Goal: Task Accomplishment & Management: Manage account settings

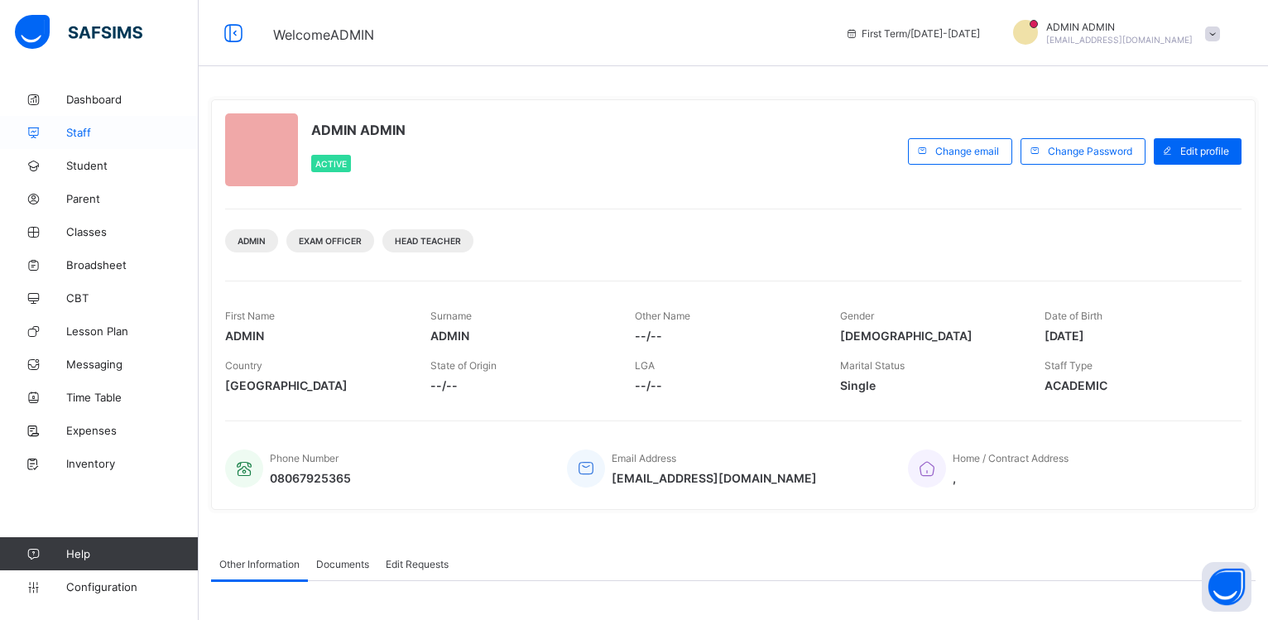
click at [86, 129] on span "Staff" at bounding box center [132, 132] width 132 height 13
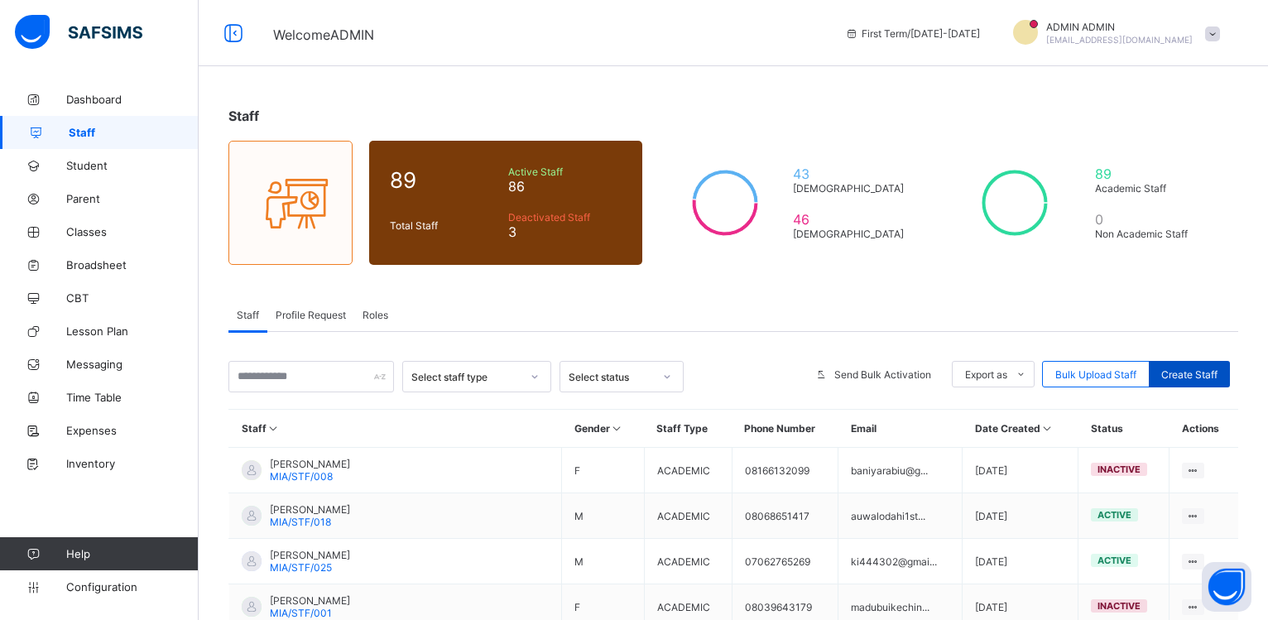
click at [1186, 382] on div "Create Staff" at bounding box center [1189, 374] width 81 height 26
select select "**"
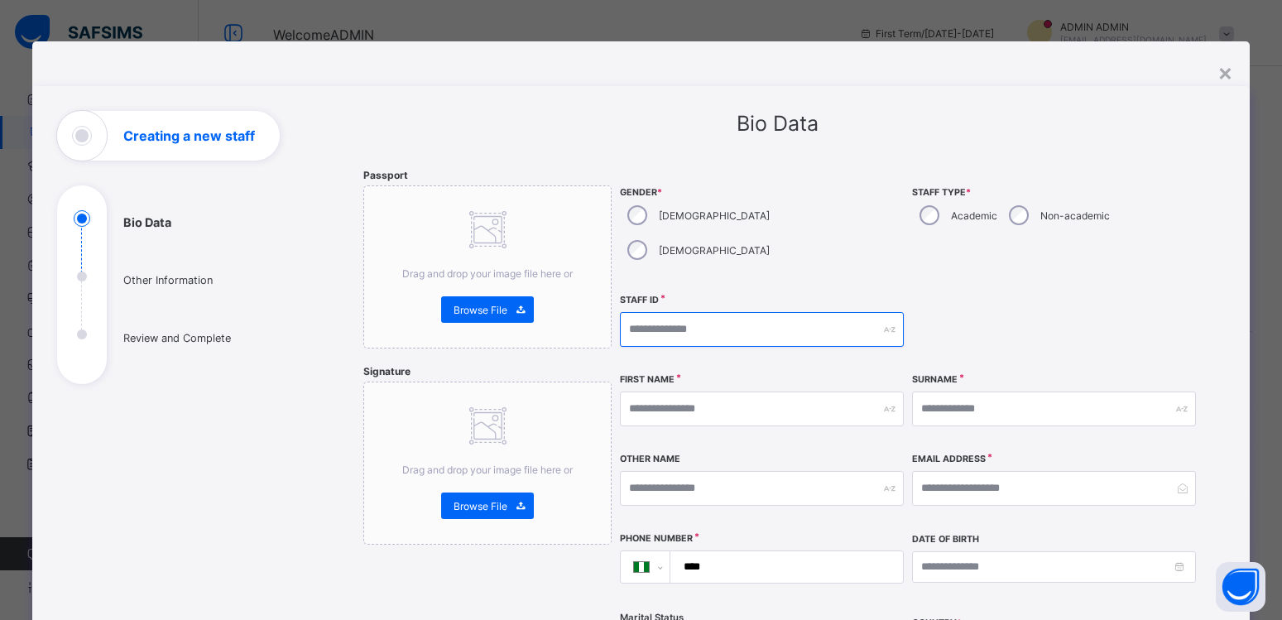
click at [682, 312] on input "text" at bounding box center [762, 329] width 284 height 35
type input "*"
type input "**********"
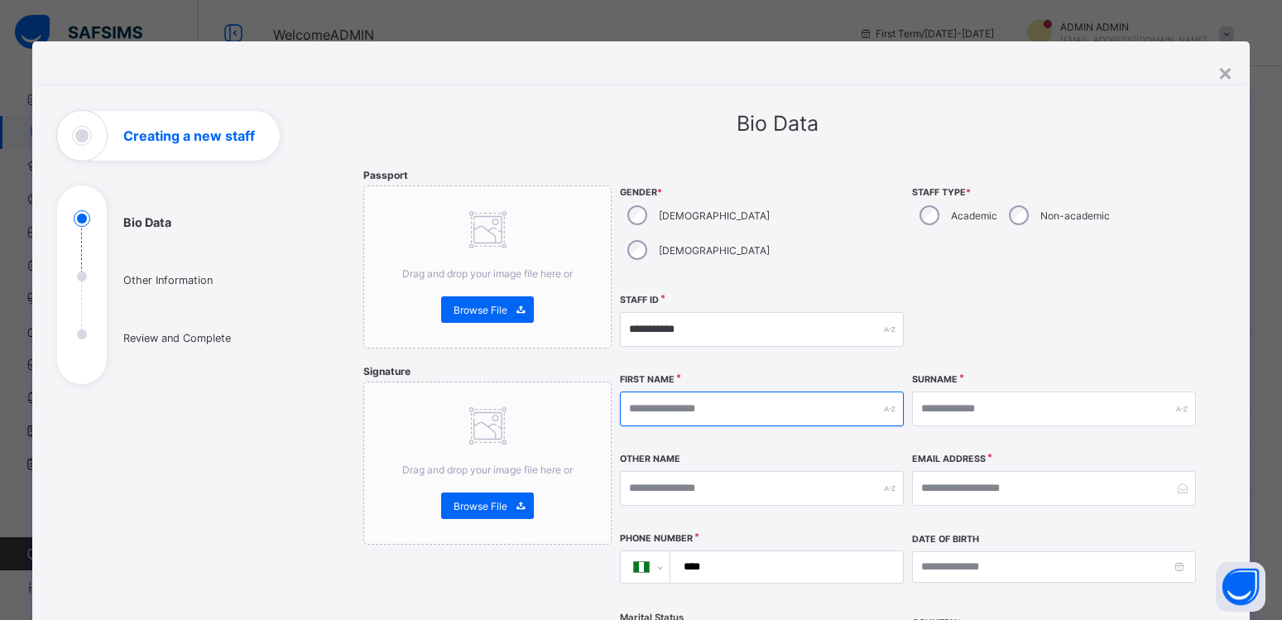
click at [668, 391] on input "text" at bounding box center [762, 408] width 284 height 35
type input "*******"
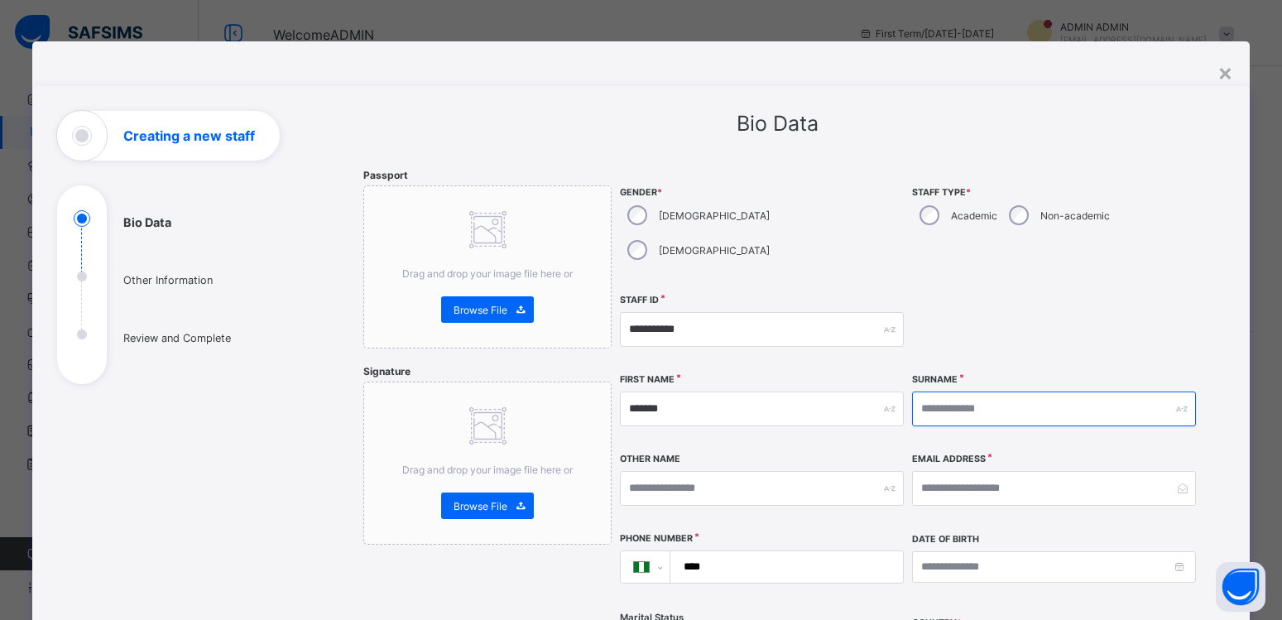
click at [951, 391] on input "text" at bounding box center [1054, 408] width 284 height 35
type input "****"
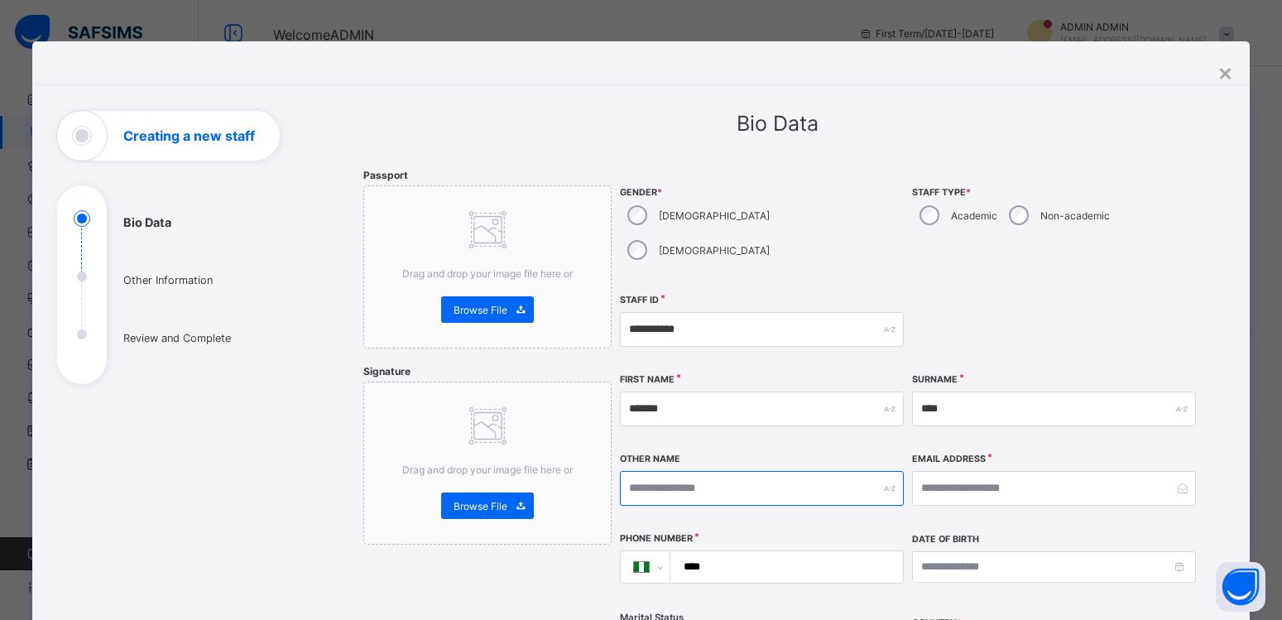
click at [720, 471] on input "text" at bounding box center [762, 488] width 284 height 35
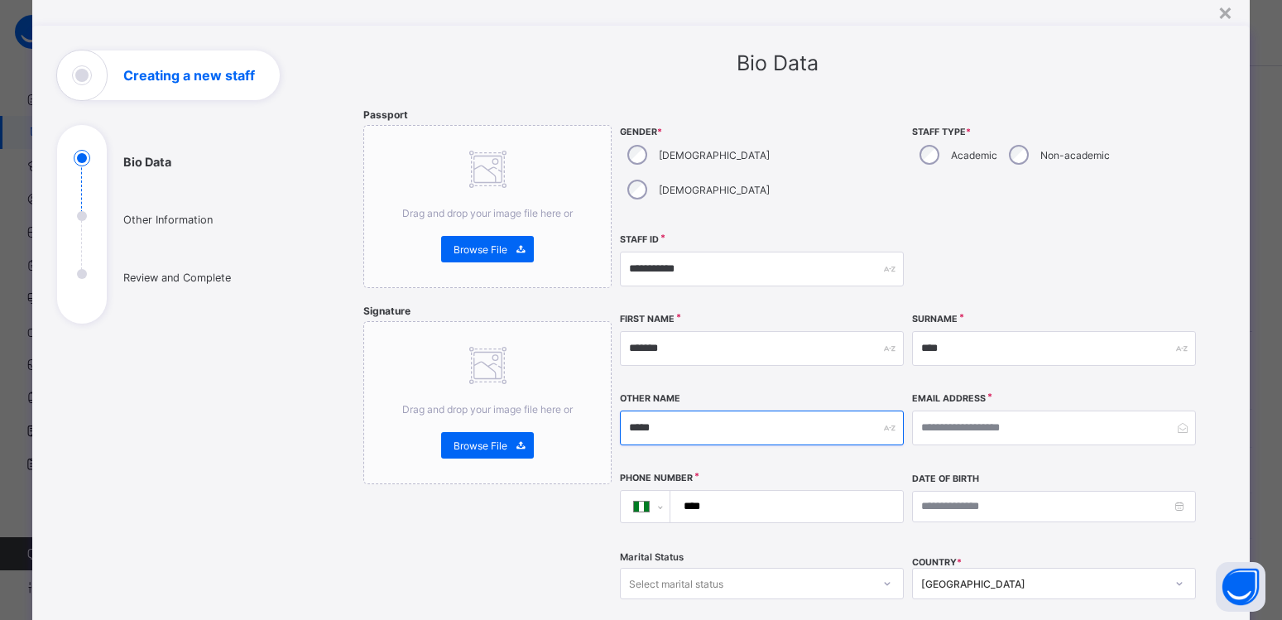
scroll to position [223, 0]
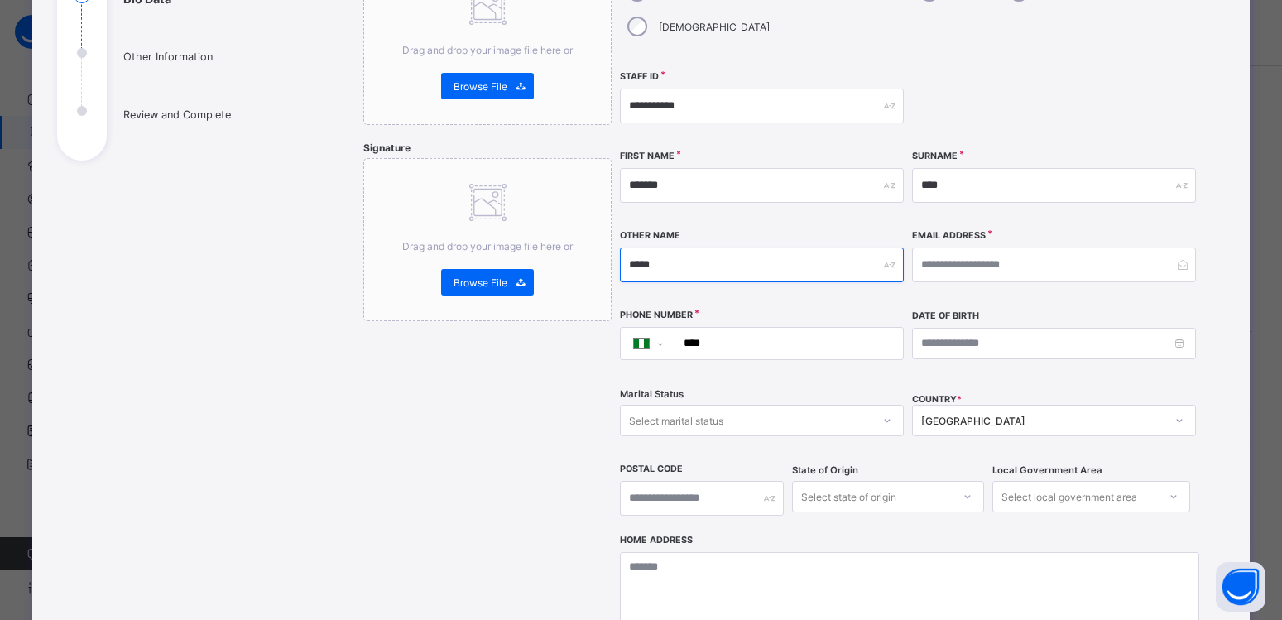
type input "*****"
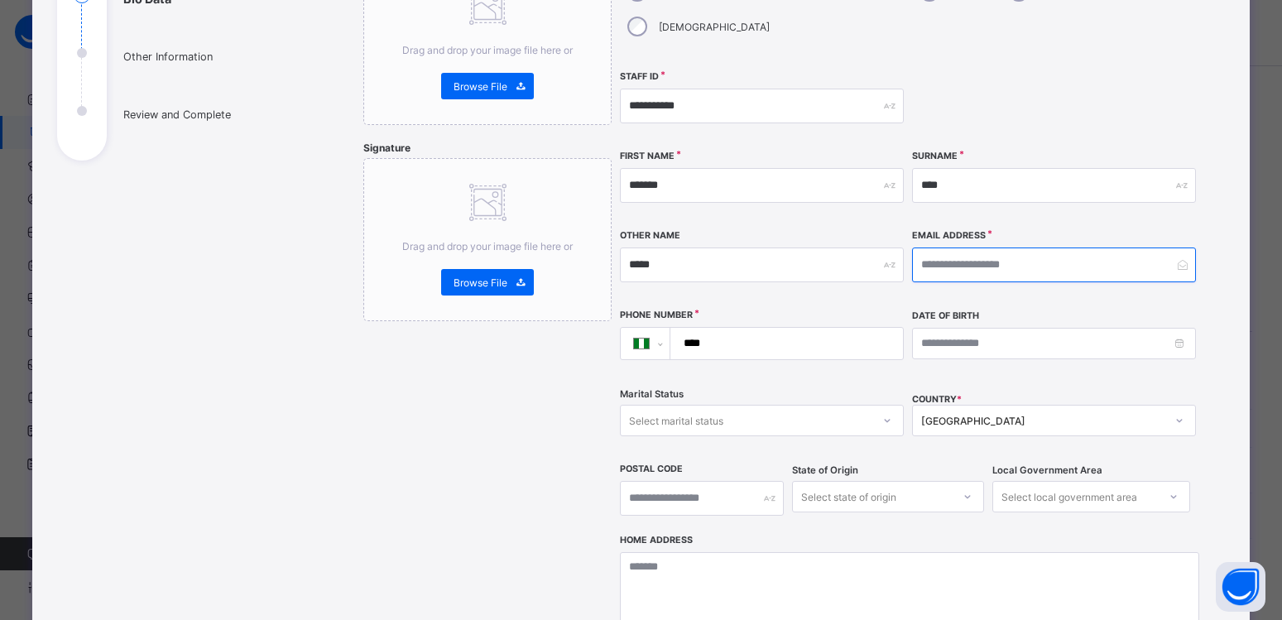
click at [971, 247] on input "email" at bounding box center [1054, 264] width 284 height 35
type input "**********"
click at [803, 328] on input "****" at bounding box center [783, 343] width 219 height 31
click at [710, 328] on input "**********" at bounding box center [783, 343] width 219 height 31
type input "**********"
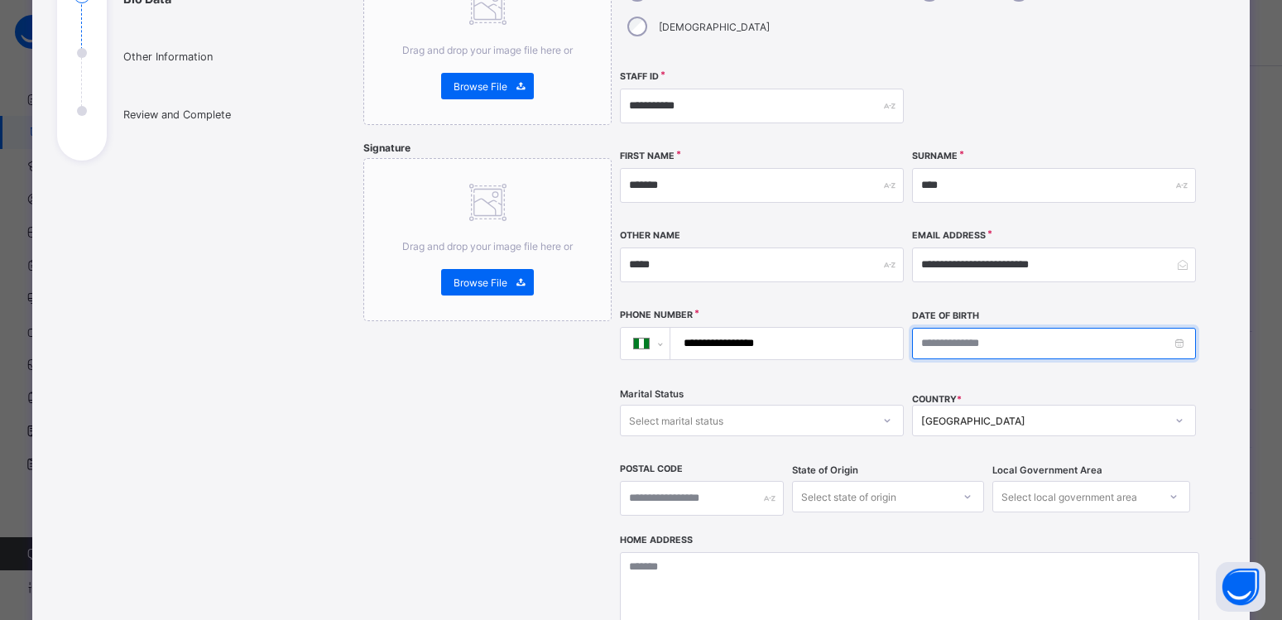
click at [990, 328] on input at bounding box center [1054, 343] width 284 height 31
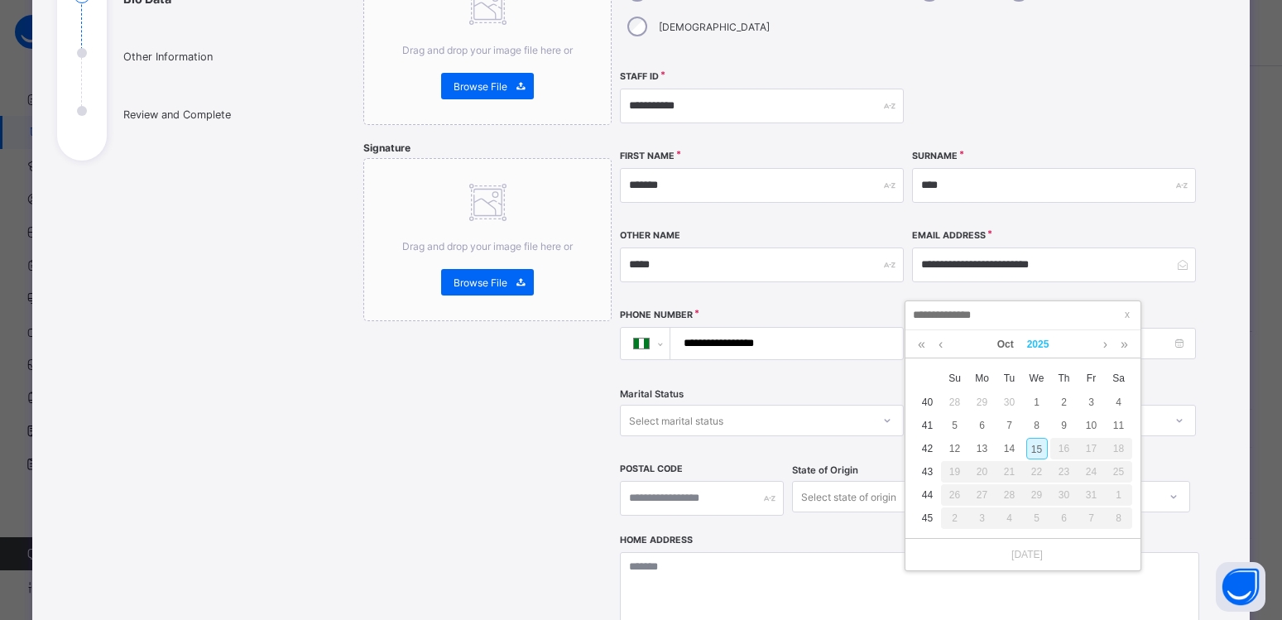
click at [1037, 340] on link "2025" at bounding box center [1038, 344] width 36 height 28
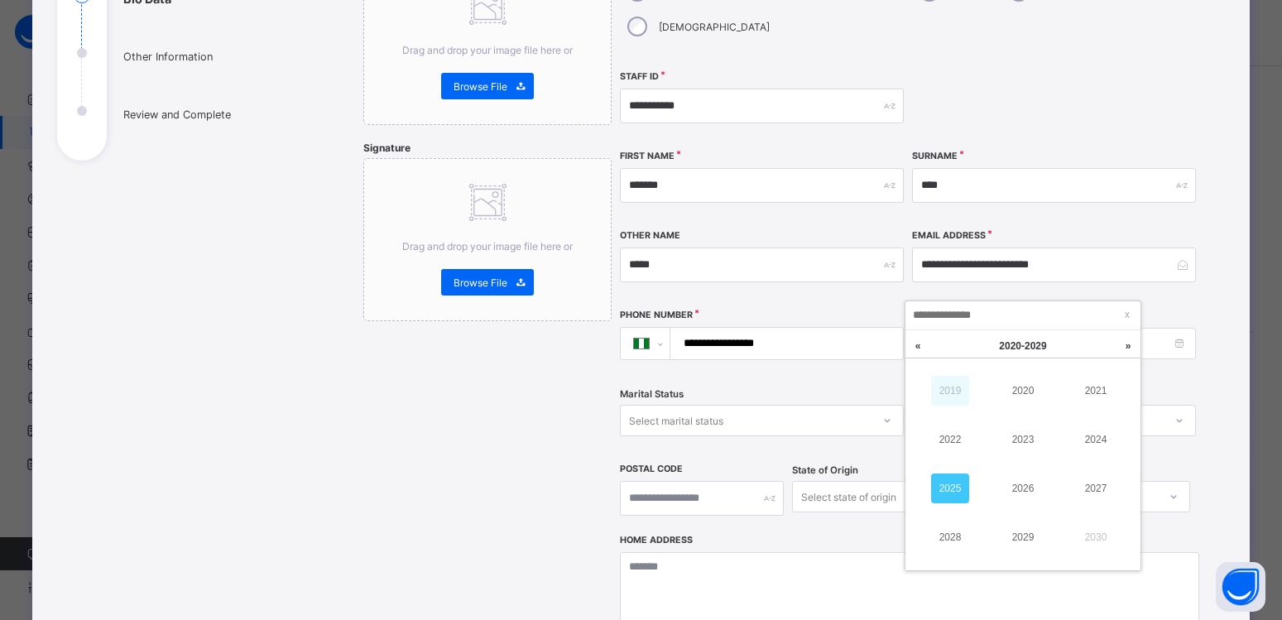
click at [952, 394] on link "2019" at bounding box center [950, 391] width 38 height 30
click at [952, 394] on link "2009" at bounding box center [950, 391] width 38 height 30
click at [948, 391] on link "1999" at bounding box center [950, 391] width 38 height 30
click at [1101, 484] on link "1997" at bounding box center [1096, 488] width 38 height 30
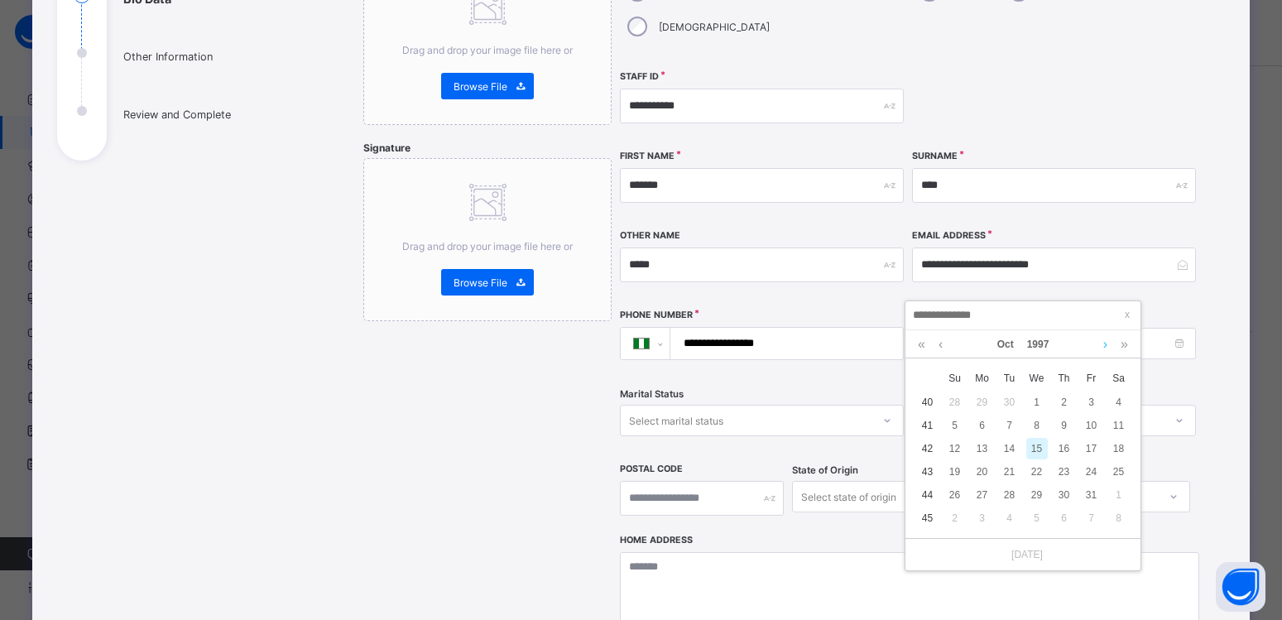
click at [1101, 348] on link at bounding box center [1105, 344] width 12 height 28
click at [1116, 494] on div "29" at bounding box center [1119, 495] width 22 height 22
type input "**********"
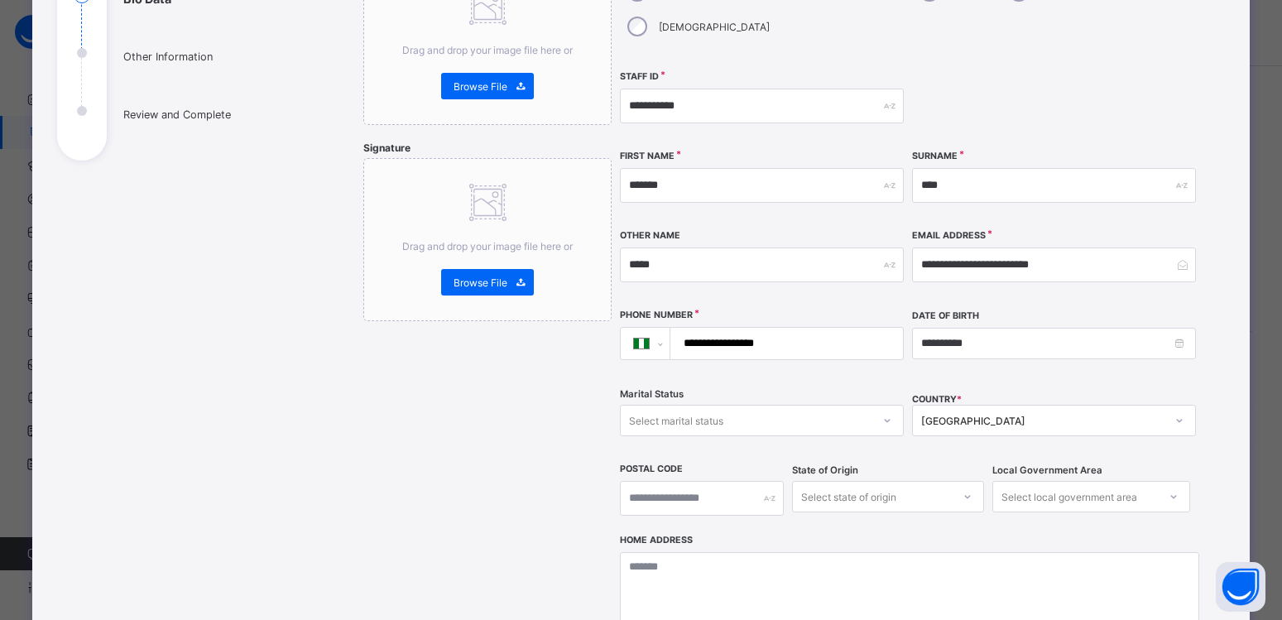
click at [1103, 405] on div "[GEOGRAPHIC_DATA]" at bounding box center [1054, 420] width 284 height 31
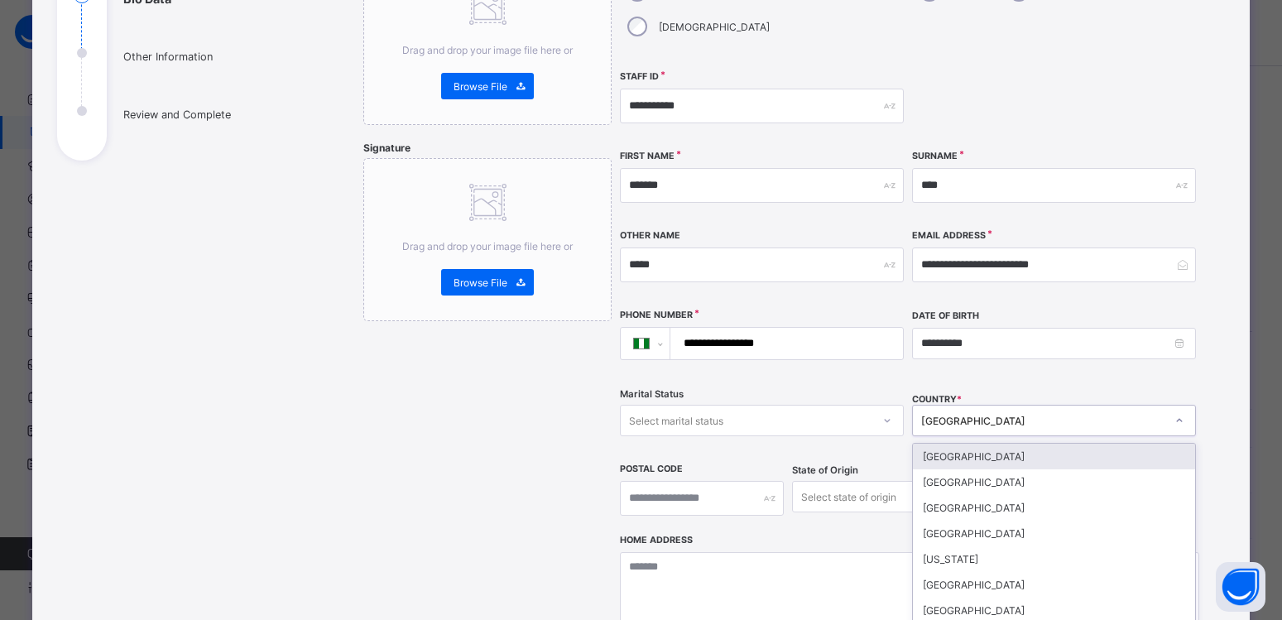
scroll to position [270, 0]
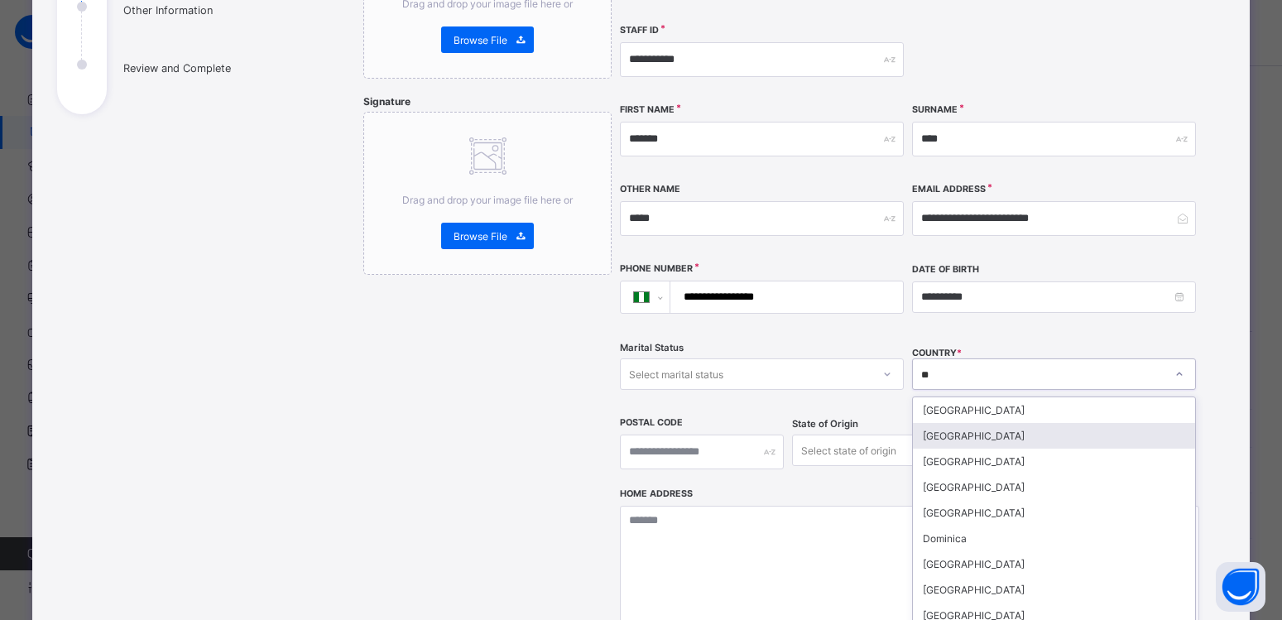
type input "***"
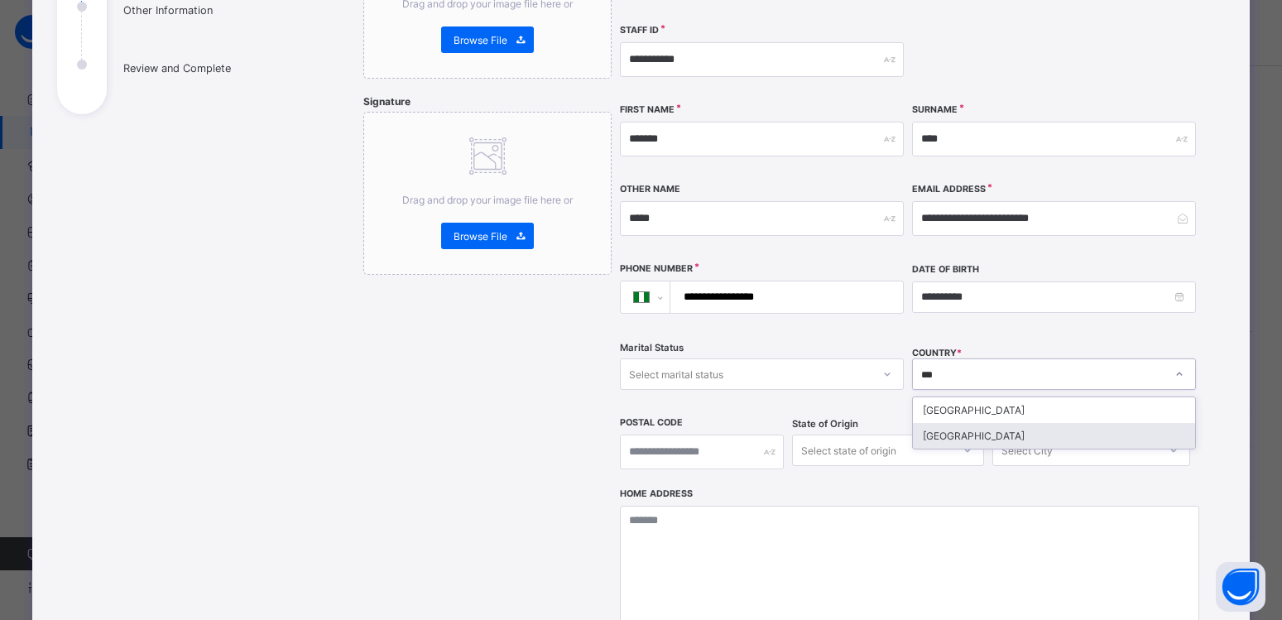
click at [920, 423] on div "[GEOGRAPHIC_DATA]" at bounding box center [1054, 436] width 282 height 26
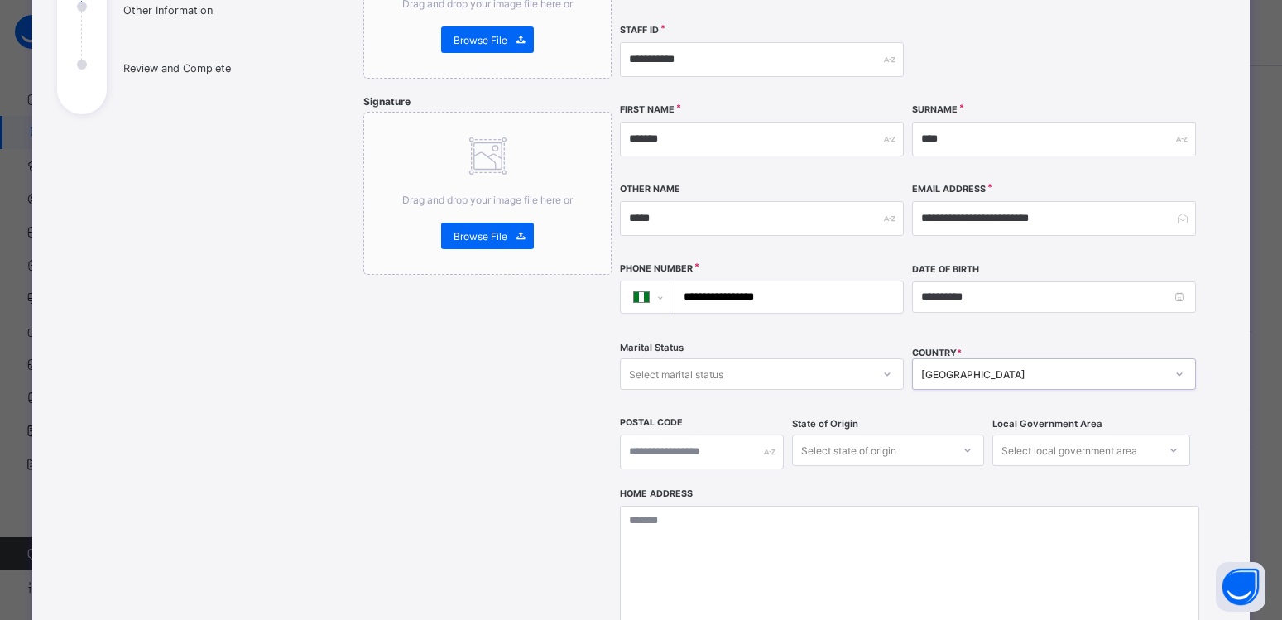
click at [875, 361] on div at bounding box center [887, 374] width 28 height 26
click at [650, 397] on div "Single" at bounding box center [762, 410] width 282 height 26
click at [970, 434] on div "option Abia focused, 1 of 37. 37 results available. Use Up and Down to choose o…" at bounding box center [888, 449] width 192 height 31
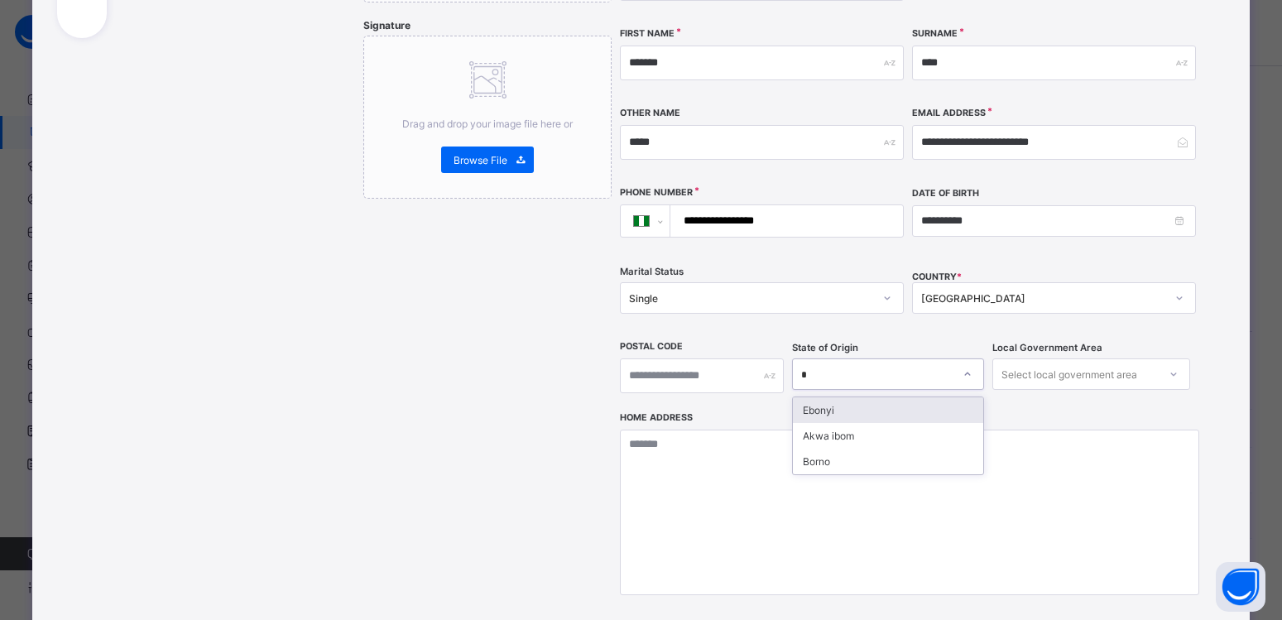
type input "**"
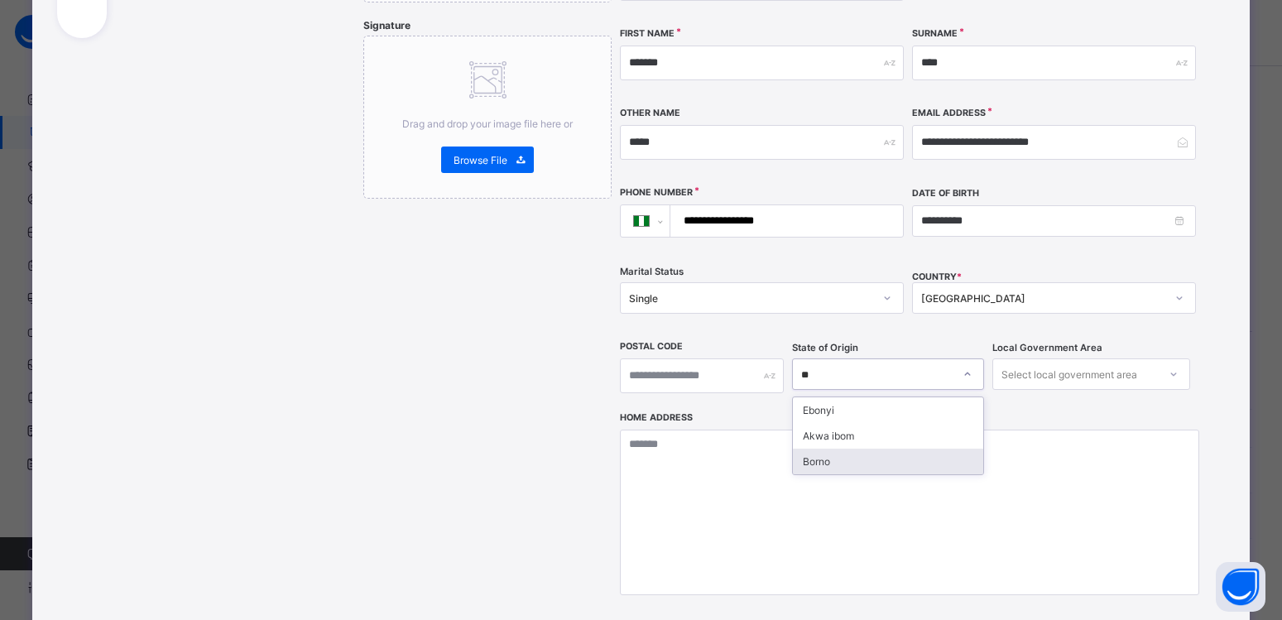
click at [807, 449] on div "Borno" at bounding box center [888, 462] width 190 height 26
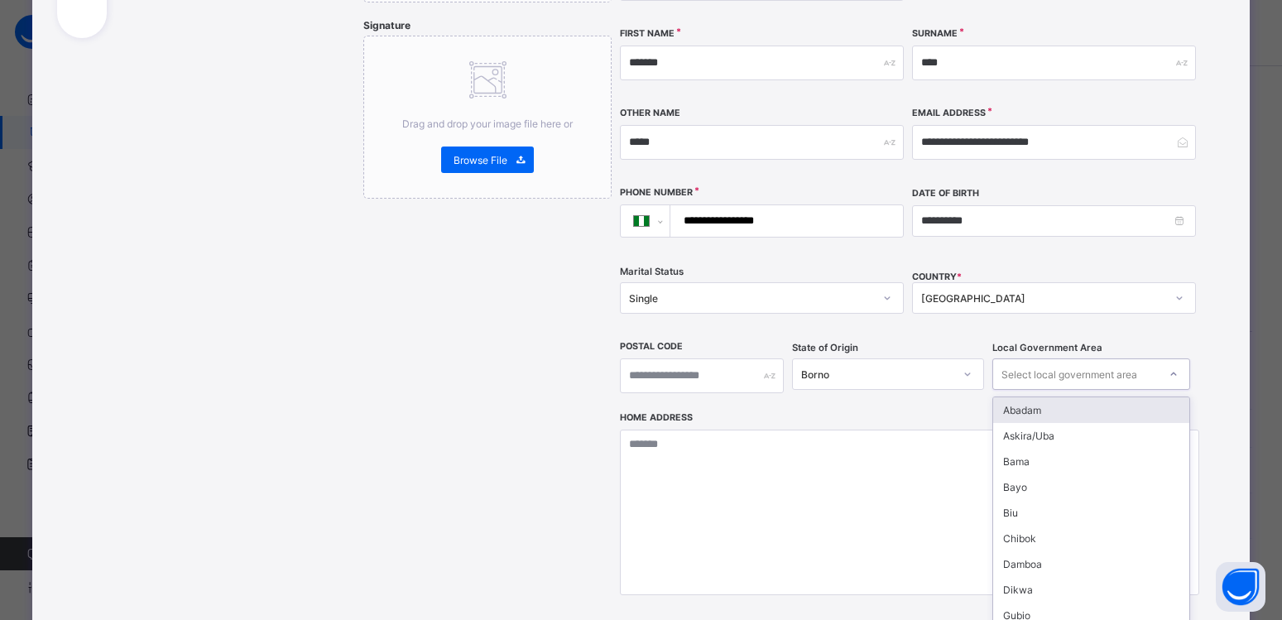
click at [1126, 358] on div "Select local government area" at bounding box center [1069, 373] width 136 height 31
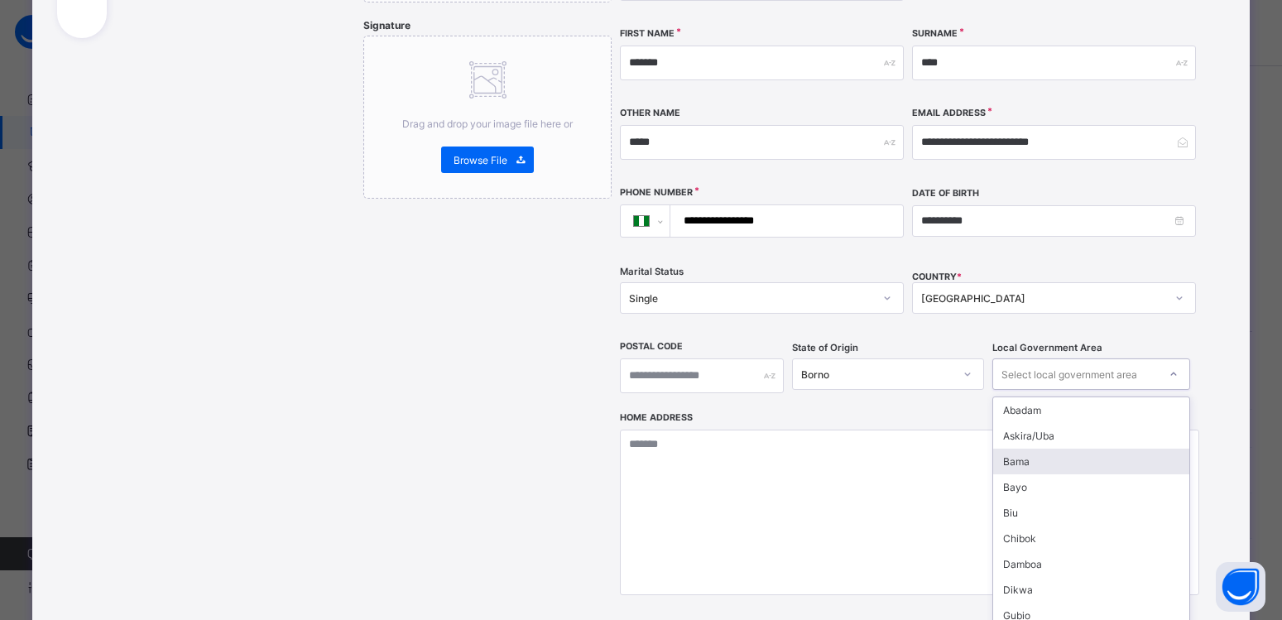
type input "*"
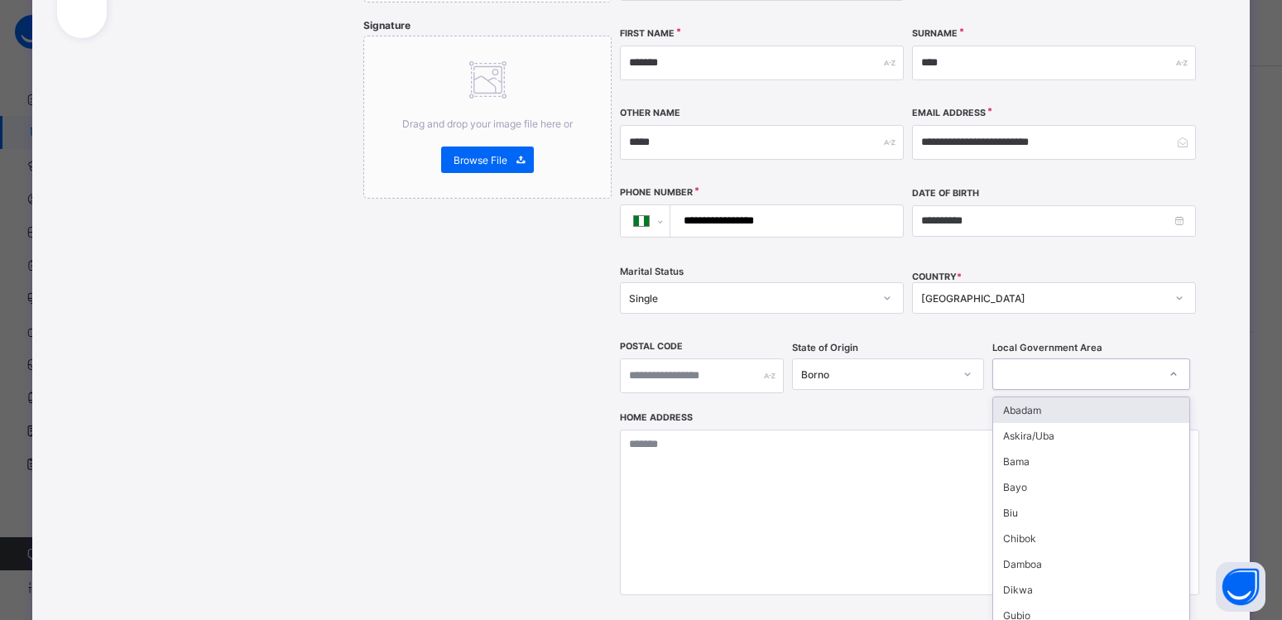
type input "*"
click at [1030, 423] on div "Askira/Uba" at bounding box center [1091, 436] width 196 height 26
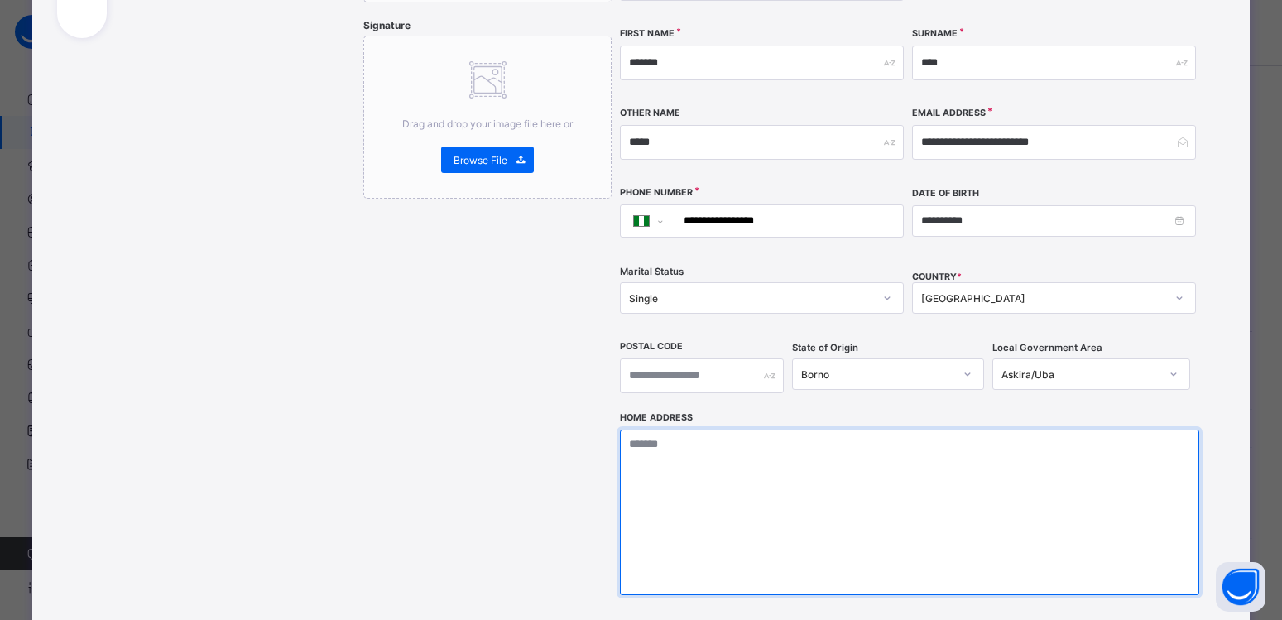
click at [713, 433] on textarea at bounding box center [909, 512] width 579 height 166
type textarea "*"
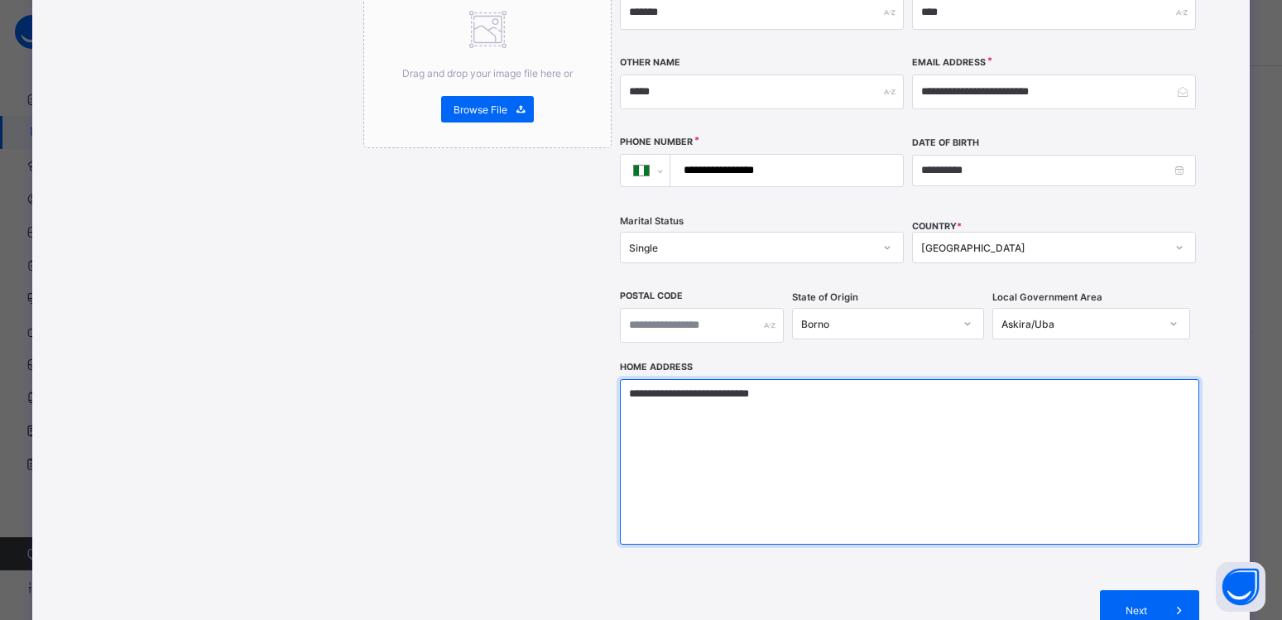
scroll to position [538, 0]
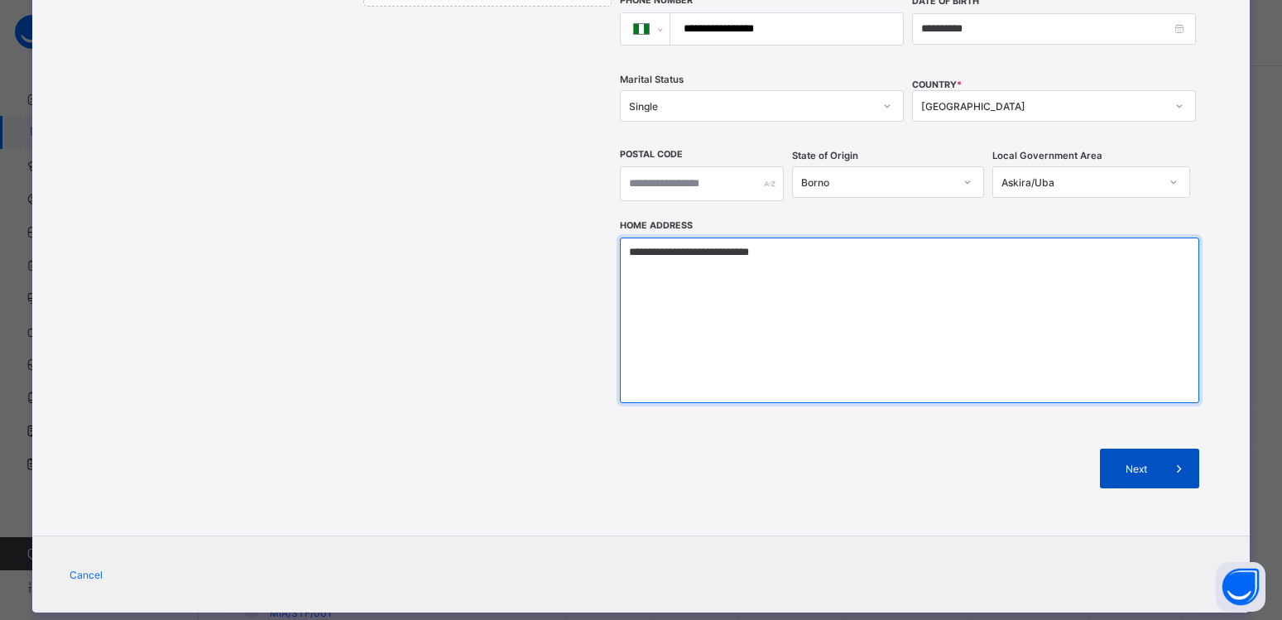
type textarea "**********"
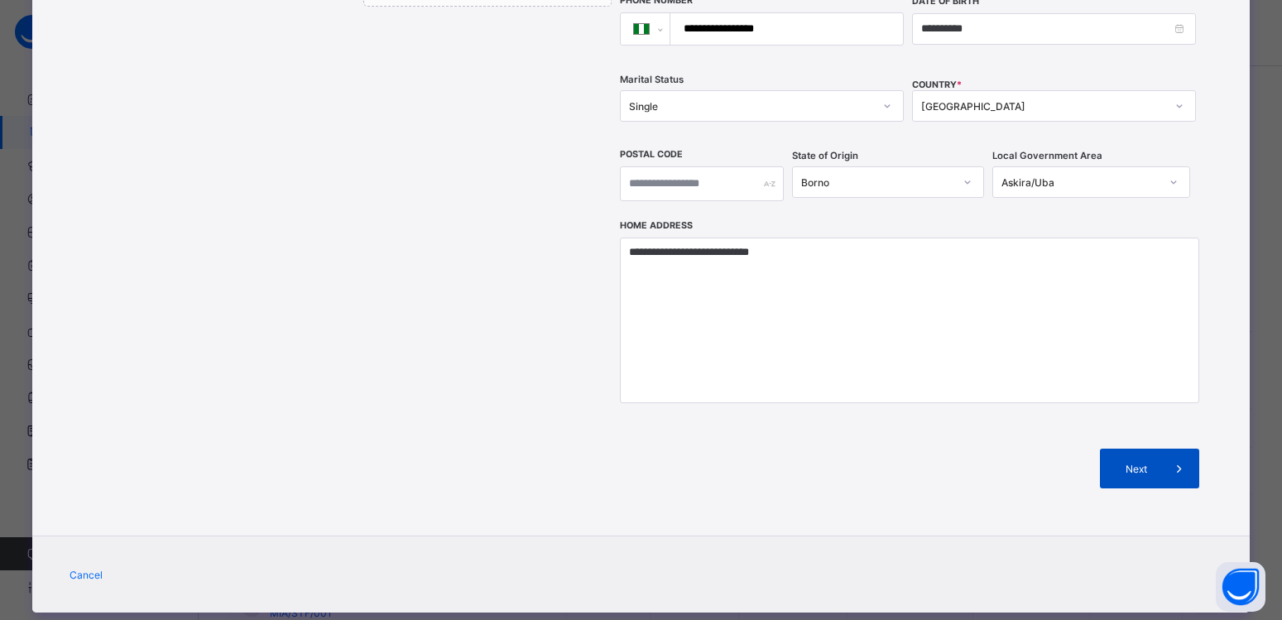
click at [1117, 453] on div "Next" at bounding box center [1149, 469] width 99 height 40
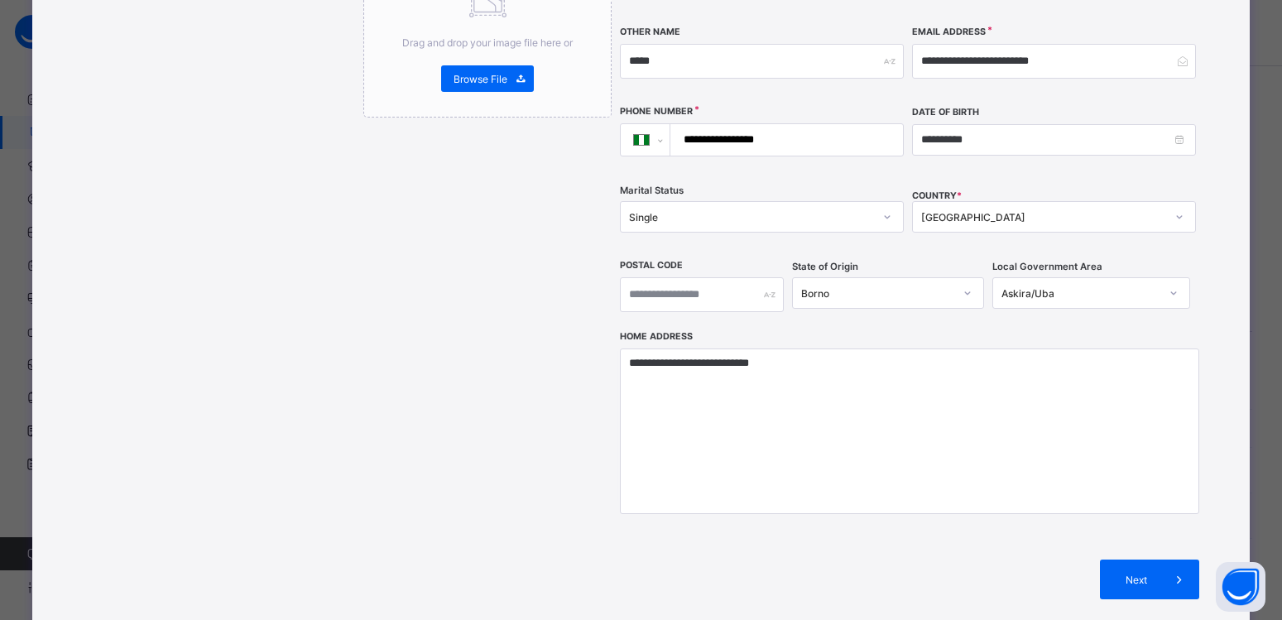
scroll to position [521, 0]
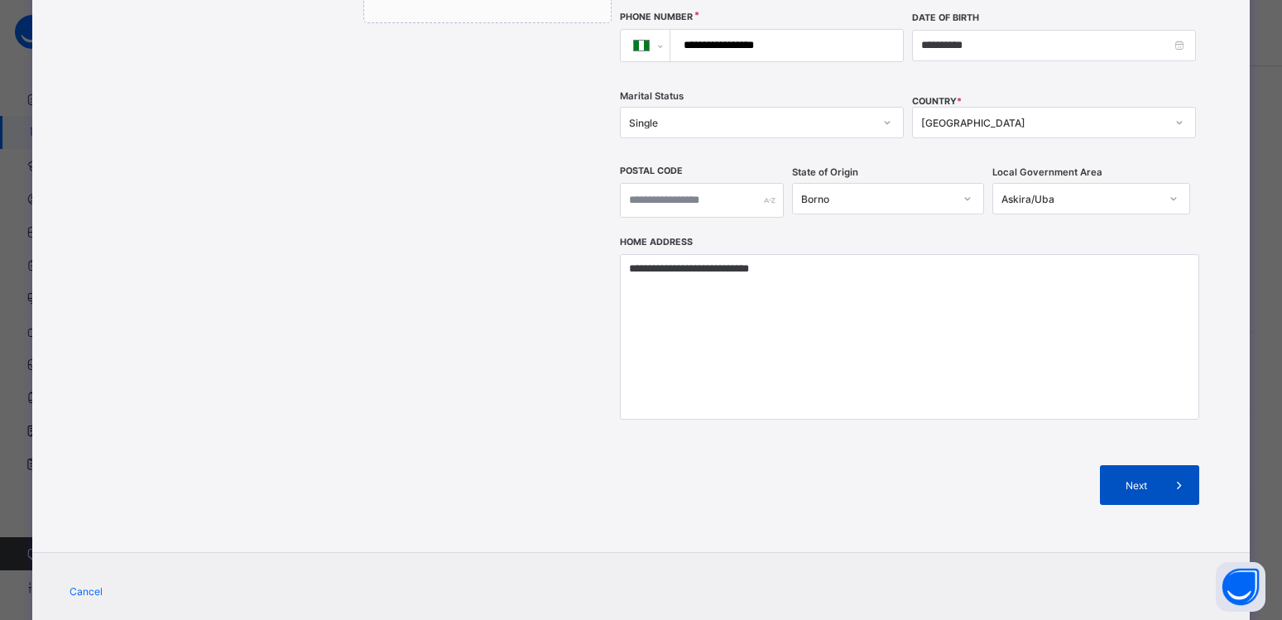
click at [1114, 465] on div "Next" at bounding box center [1149, 485] width 99 height 40
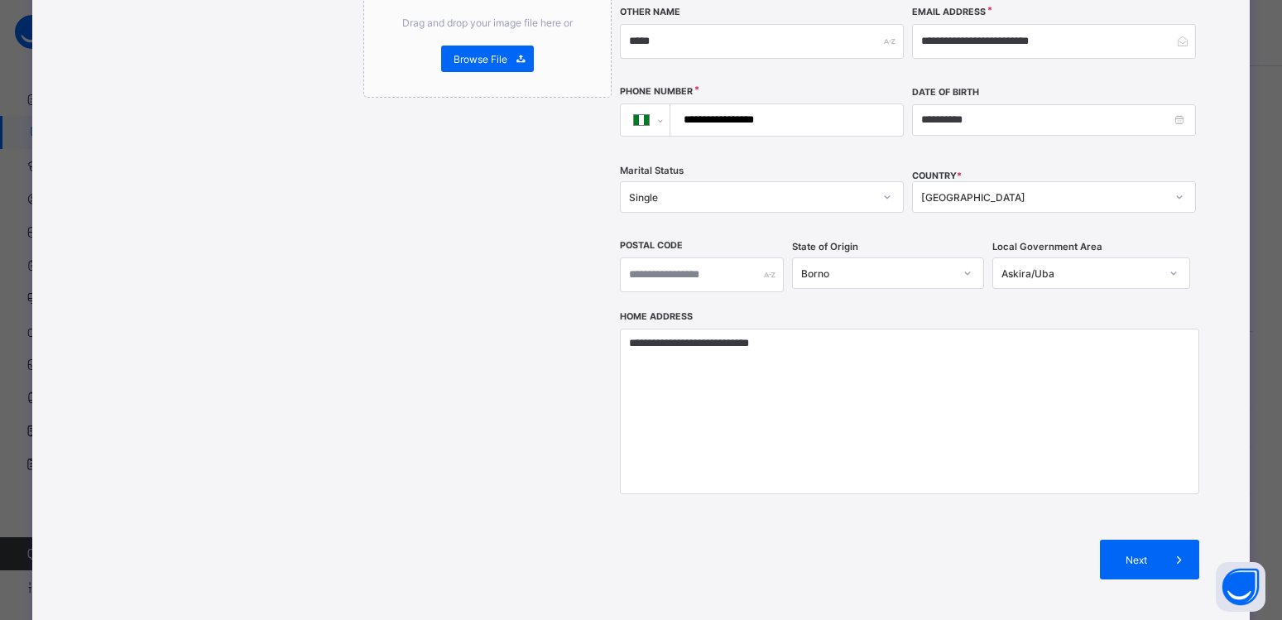
scroll to position [538, 0]
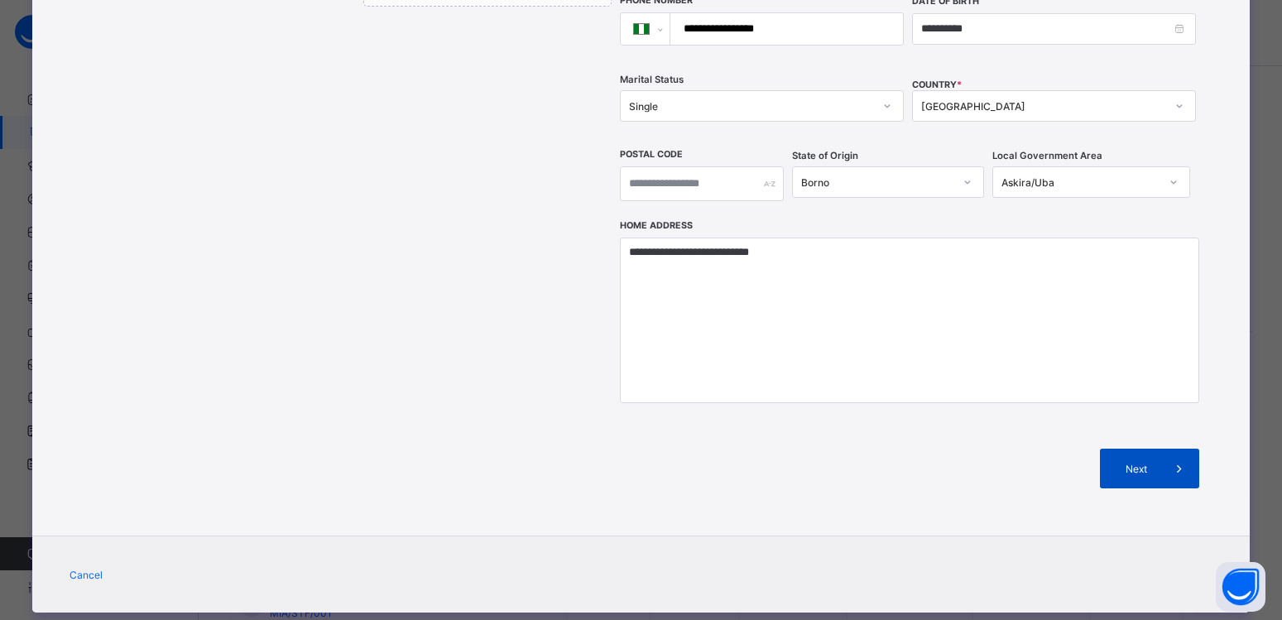
click at [1120, 463] on span "Next" at bounding box center [1135, 469] width 47 height 12
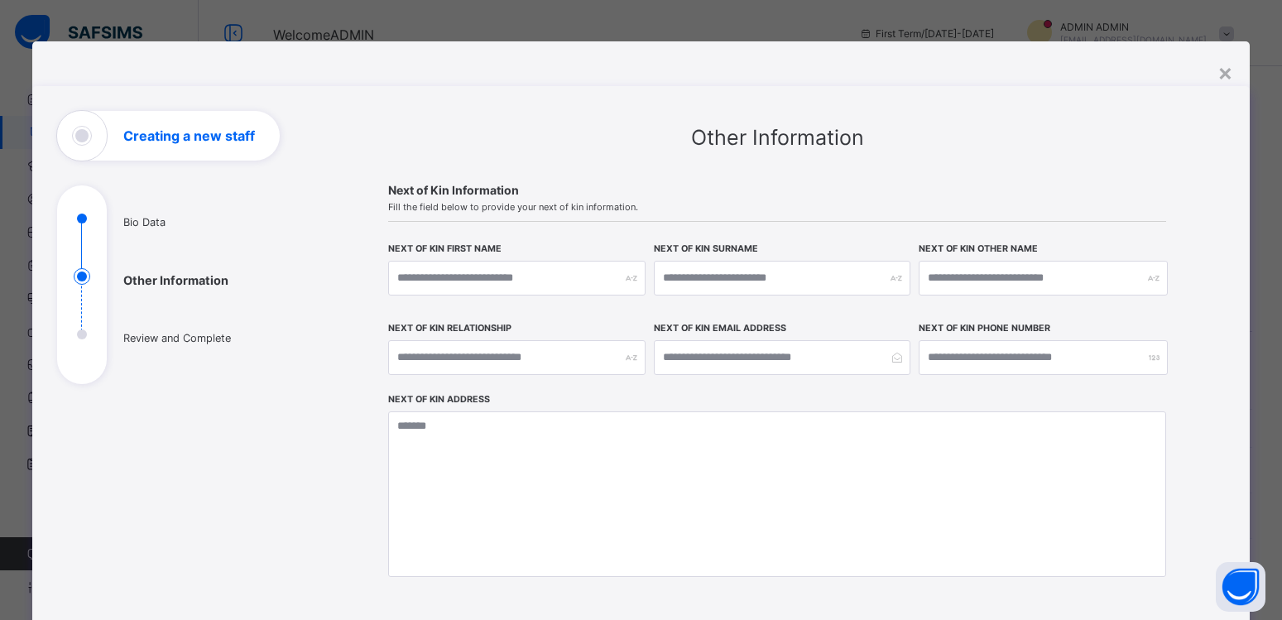
scroll to position [242, 0]
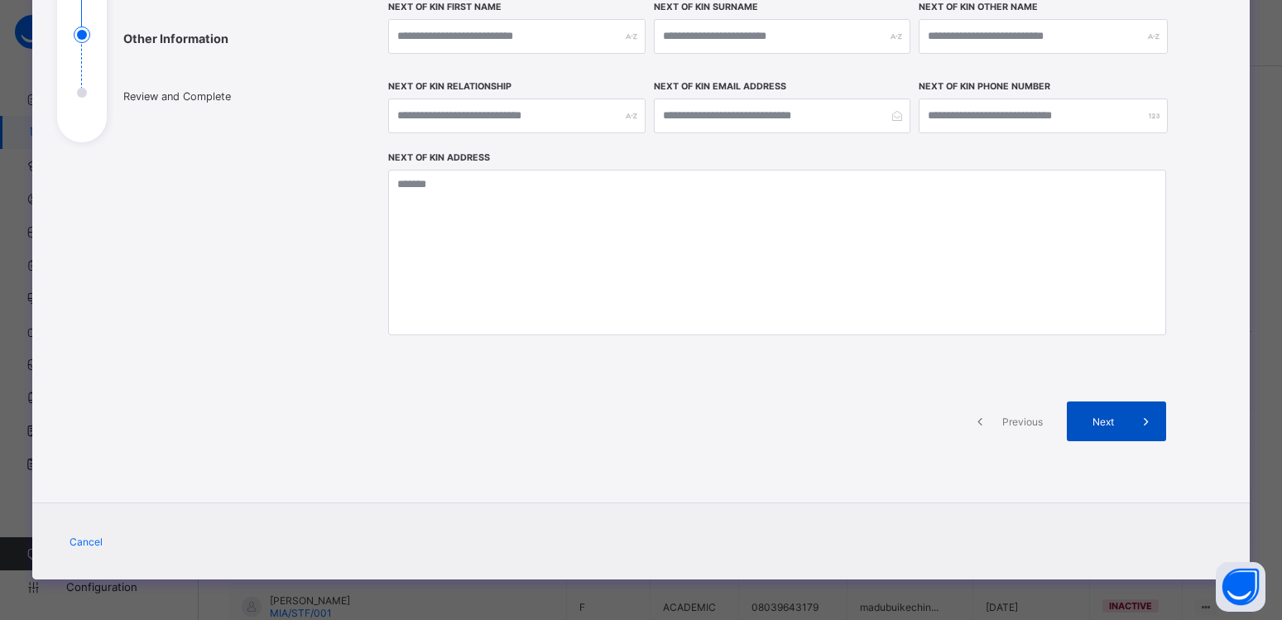
click at [1140, 422] on icon at bounding box center [1146, 421] width 18 height 17
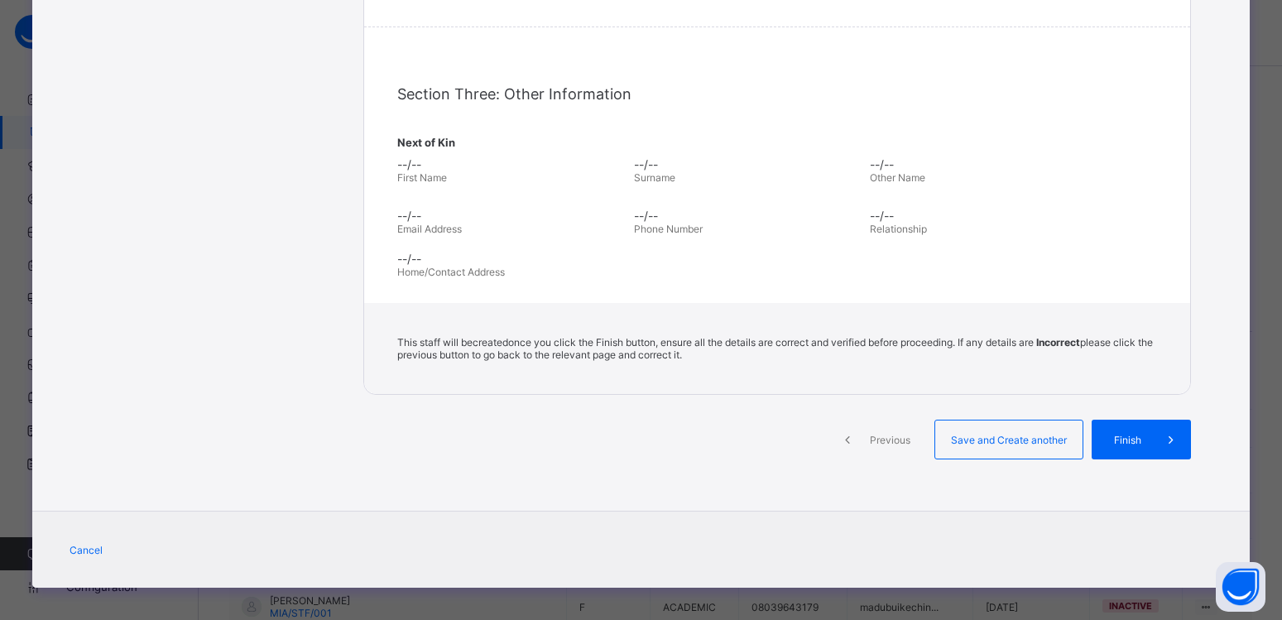
scroll to position [465, 0]
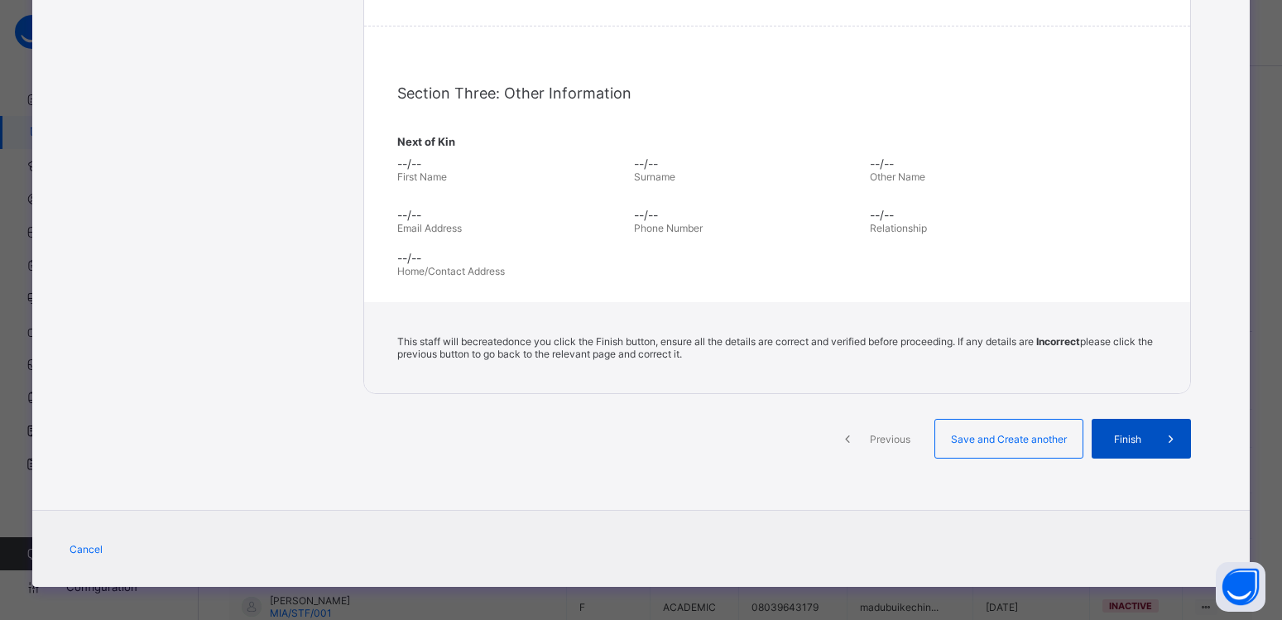
click at [1172, 429] on span at bounding box center [1171, 439] width 40 height 40
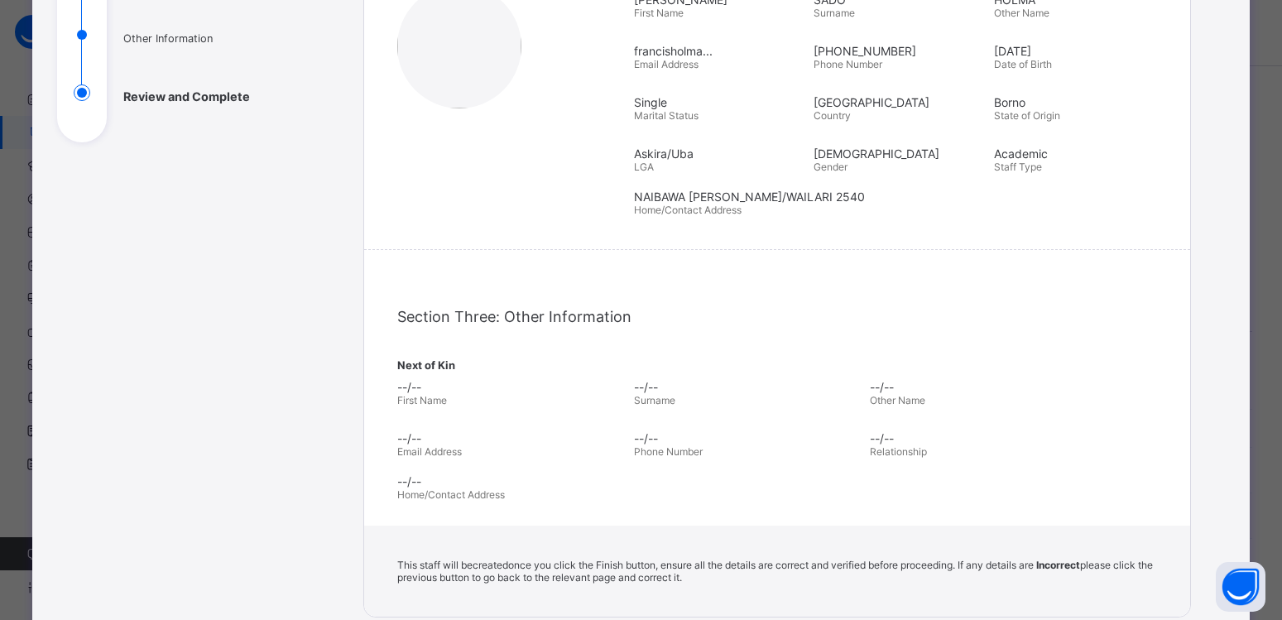
scroll to position [473, 0]
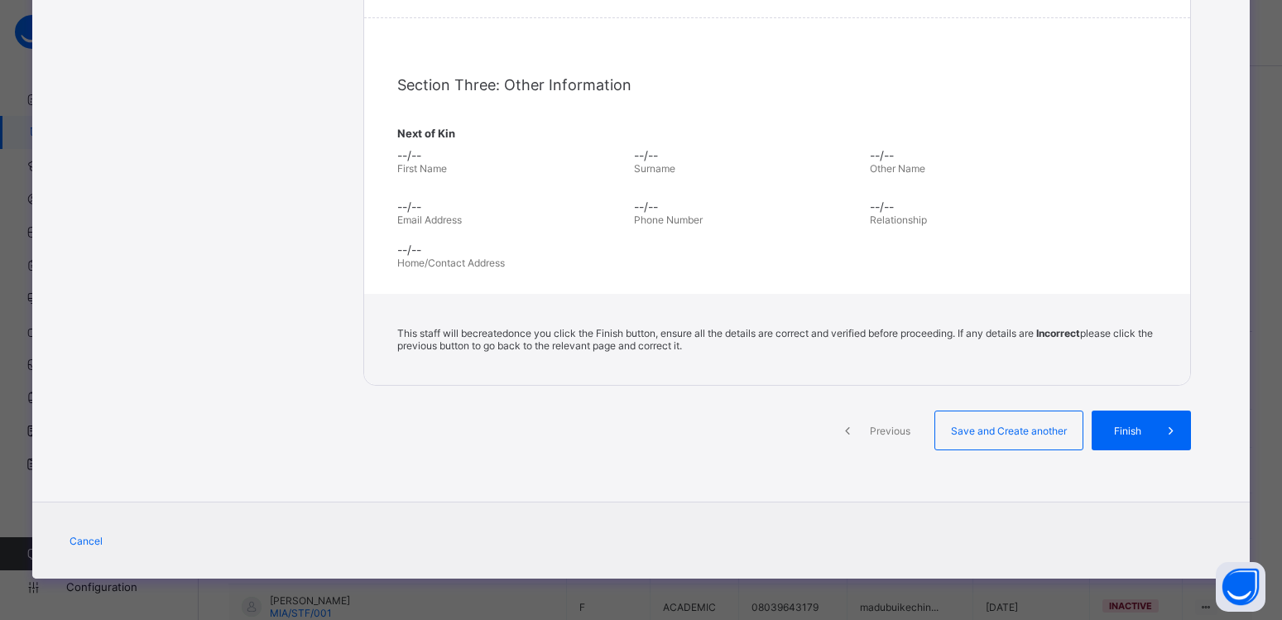
click at [838, 428] on icon at bounding box center [847, 430] width 18 height 17
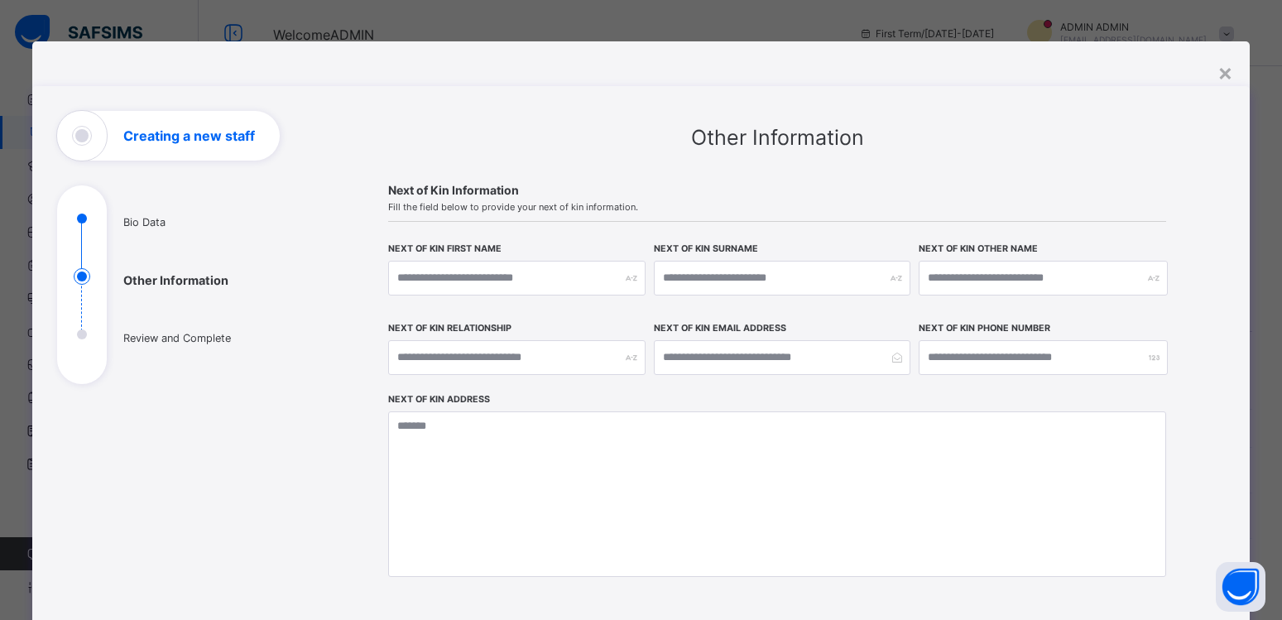
scroll to position [242, 0]
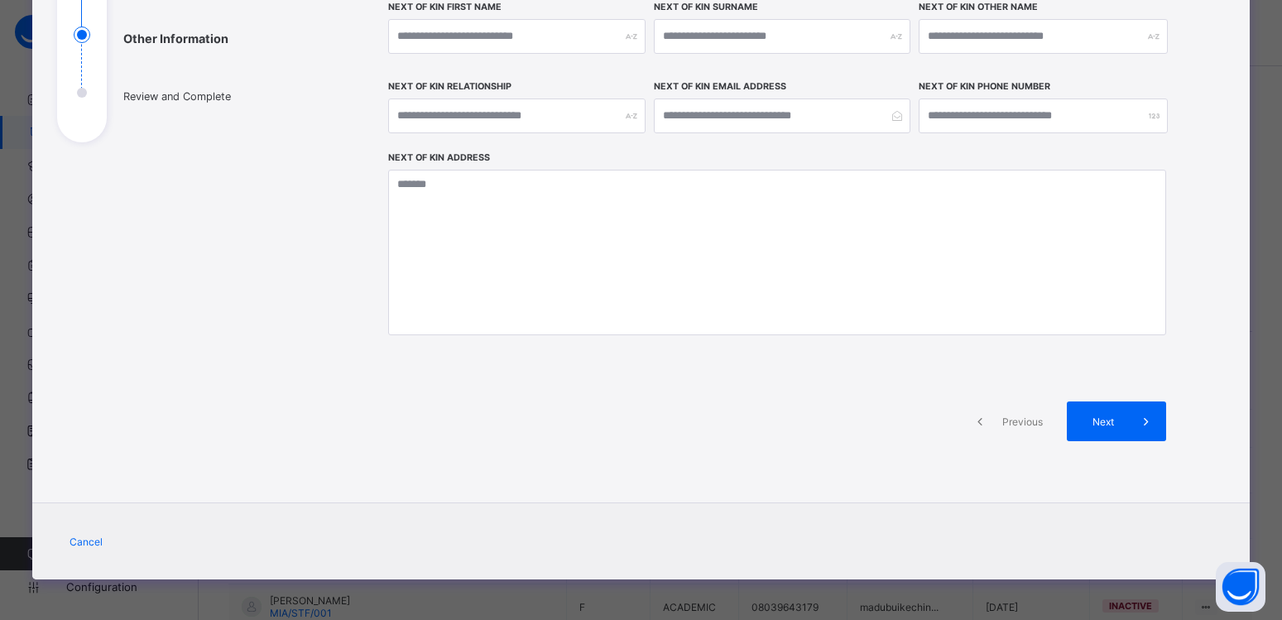
click at [1000, 424] on span "Previous" at bounding box center [1023, 421] width 46 height 12
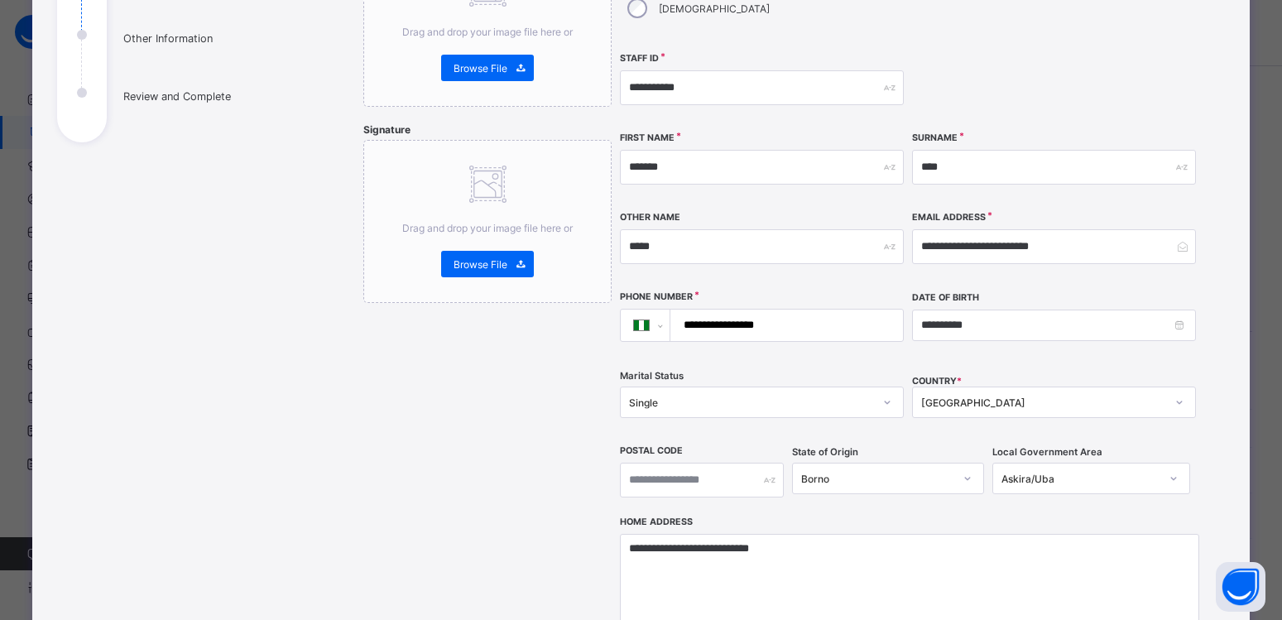
scroll to position [0, 0]
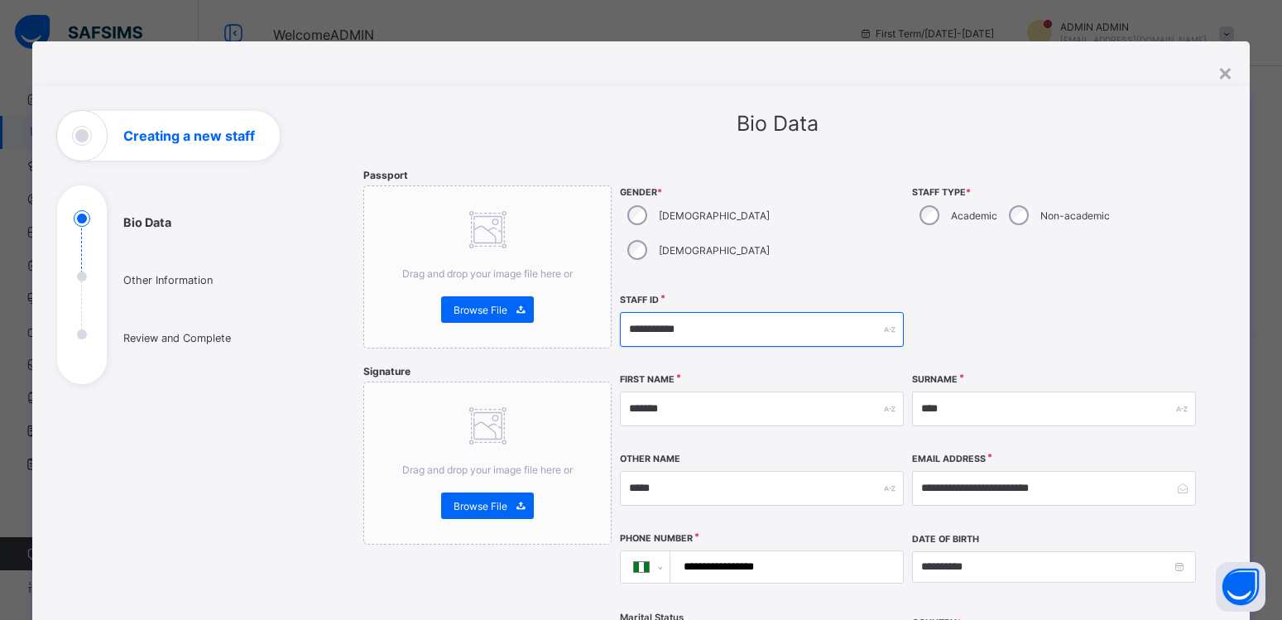
click at [691, 312] on input "**********" at bounding box center [762, 329] width 284 height 35
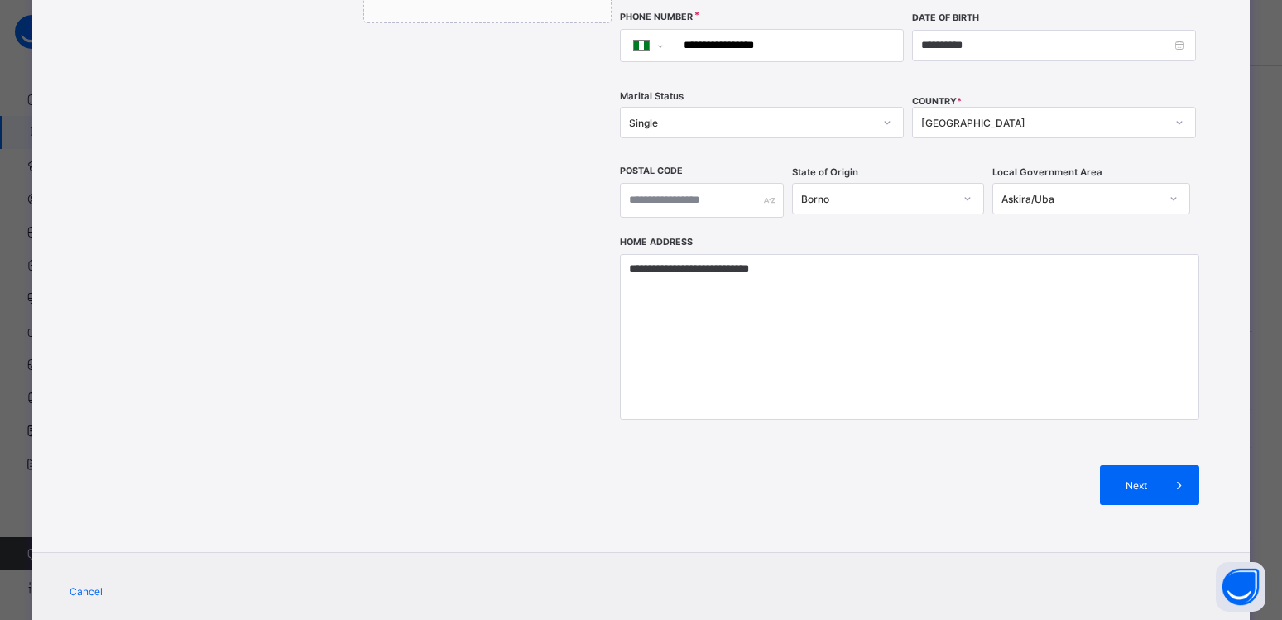
scroll to position [538, 0]
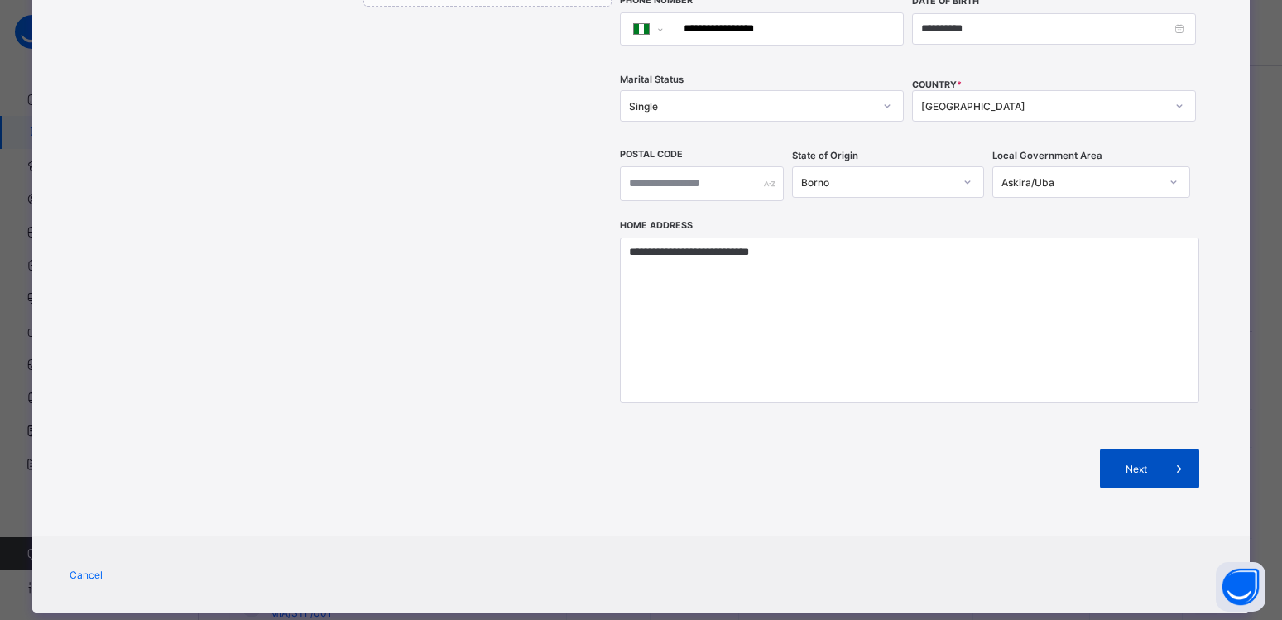
type input "**********"
click at [1126, 463] on span "Next" at bounding box center [1135, 469] width 47 height 12
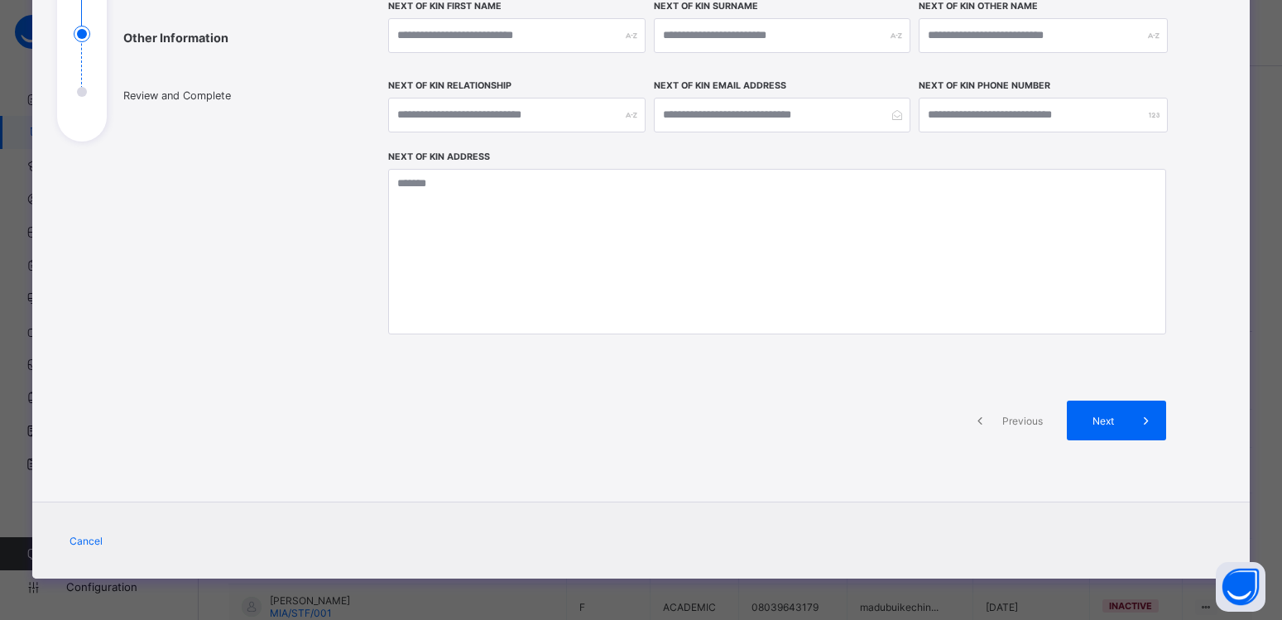
scroll to position [242, 0]
click at [1126, 434] on span at bounding box center [1146, 421] width 40 height 40
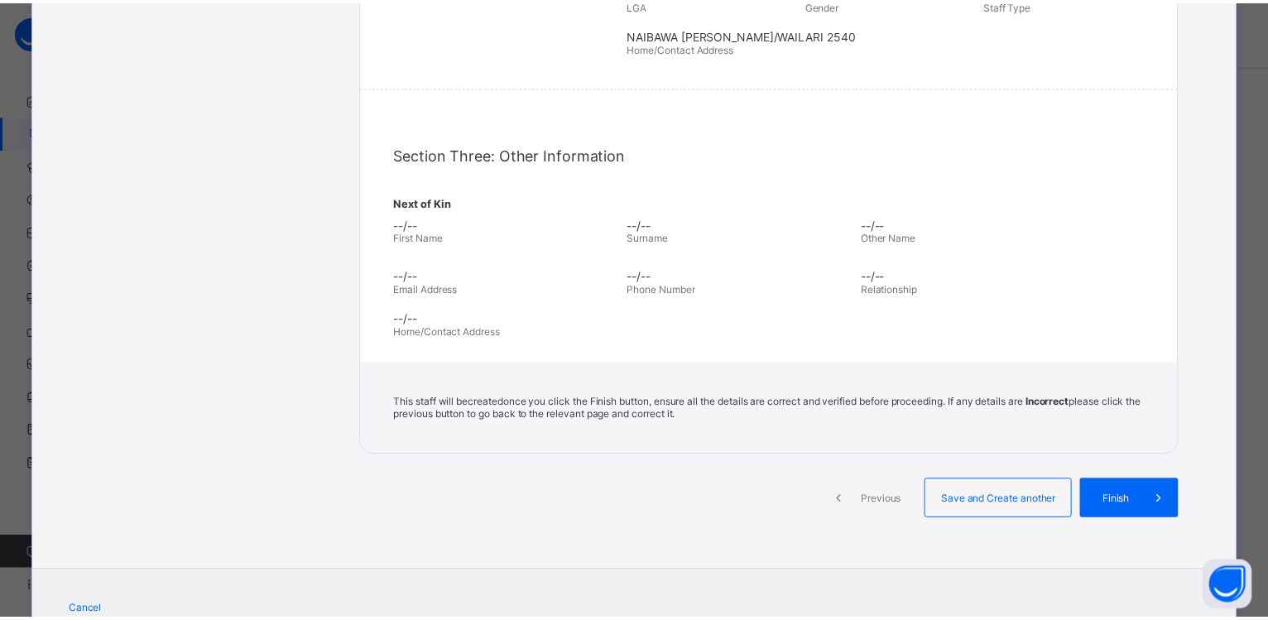
scroll to position [473, 0]
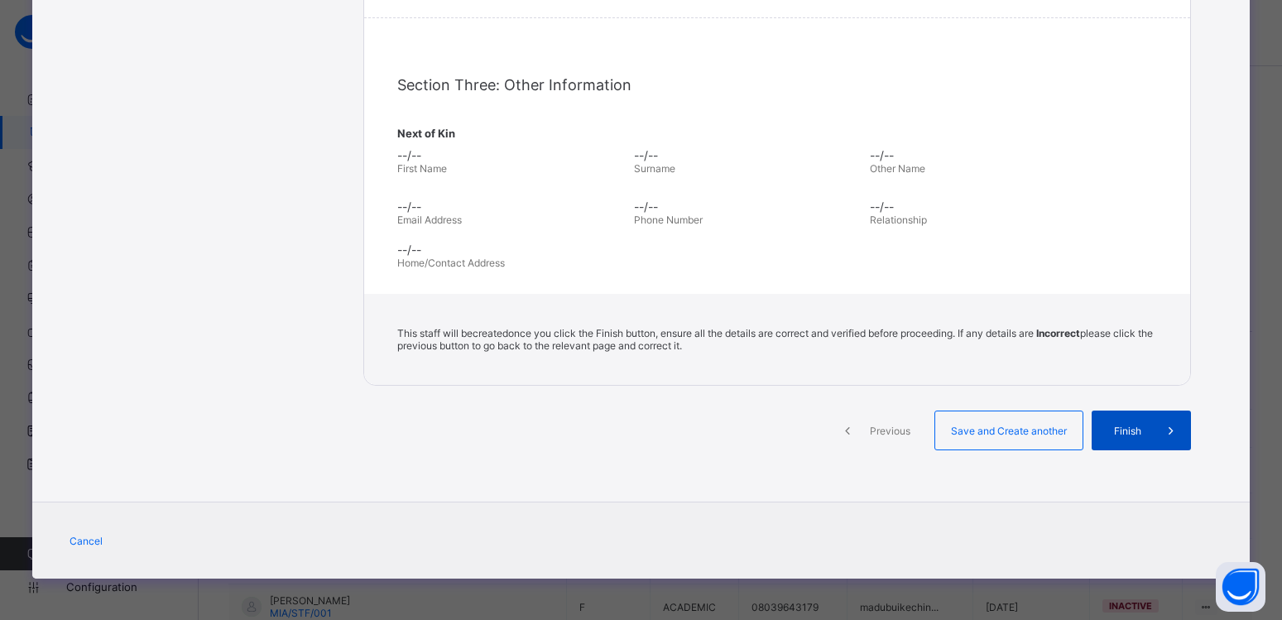
click at [1111, 440] on div "Finish" at bounding box center [1141, 430] width 99 height 40
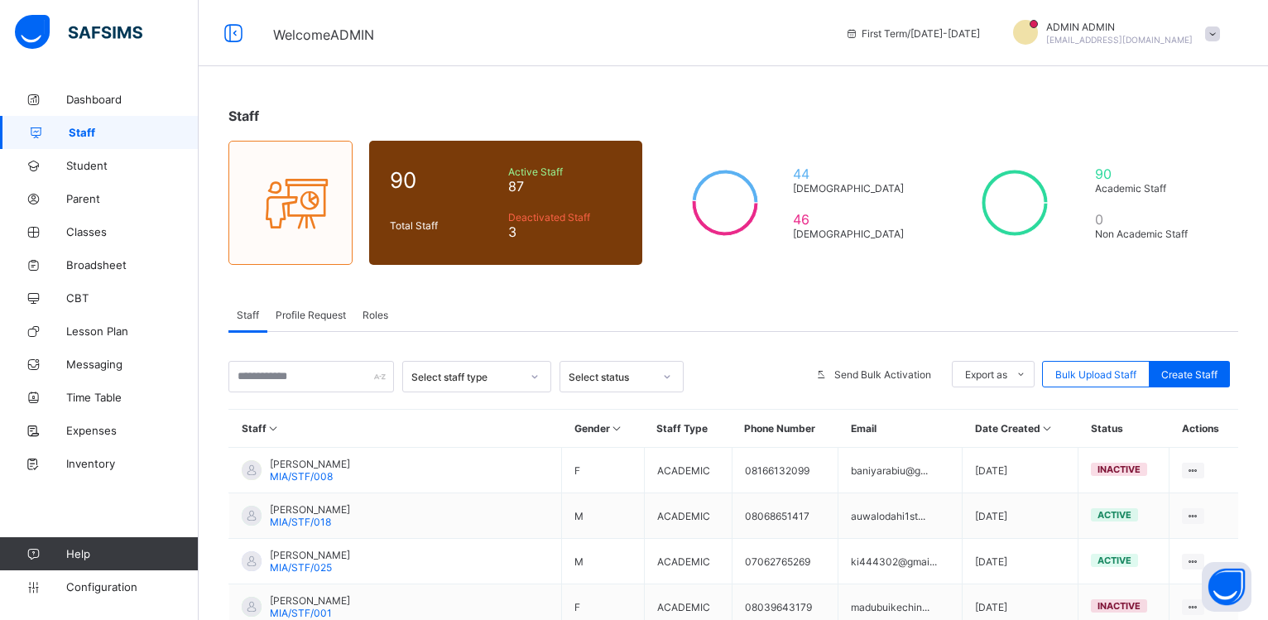
click at [678, 70] on div "Staff 90 Total Staff Active Staff 87 Deactivated Staff 3 44 [DEMOGRAPHIC_DATA] …" at bounding box center [733, 501] width 1069 height 1002
click at [329, 374] on input "text" at bounding box center [311, 376] width 166 height 31
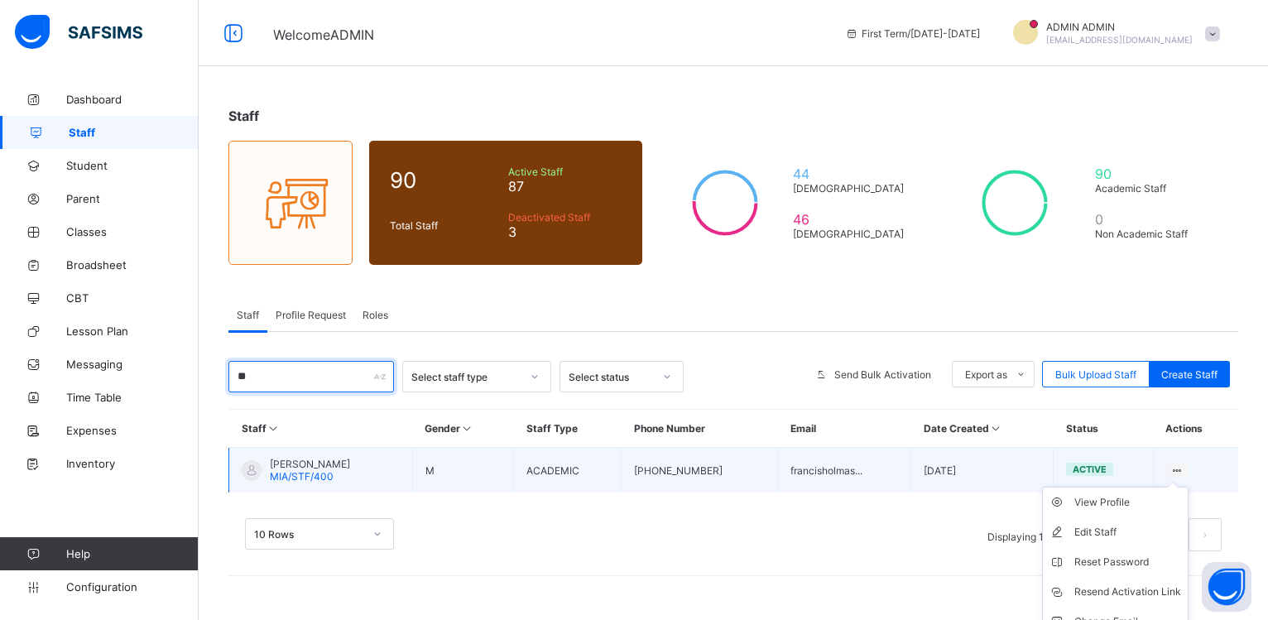
type input "**"
click at [1188, 487] on ul "View Profile Edit Staff Reset Password Resend Activation Link Change Email Dele…" at bounding box center [1115, 577] width 146 height 180
click at [1125, 566] on div "Reset Password" at bounding box center [1127, 562] width 107 height 17
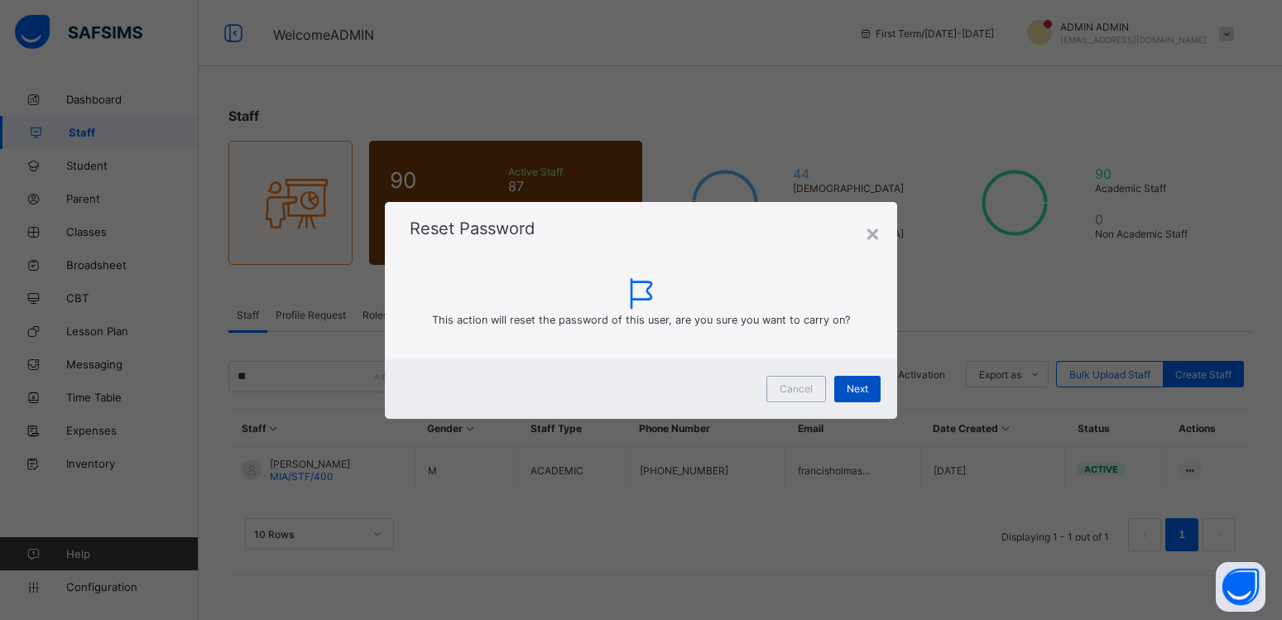
click at [839, 390] on div "Next" at bounding box center [857, 389] width 46 height 26
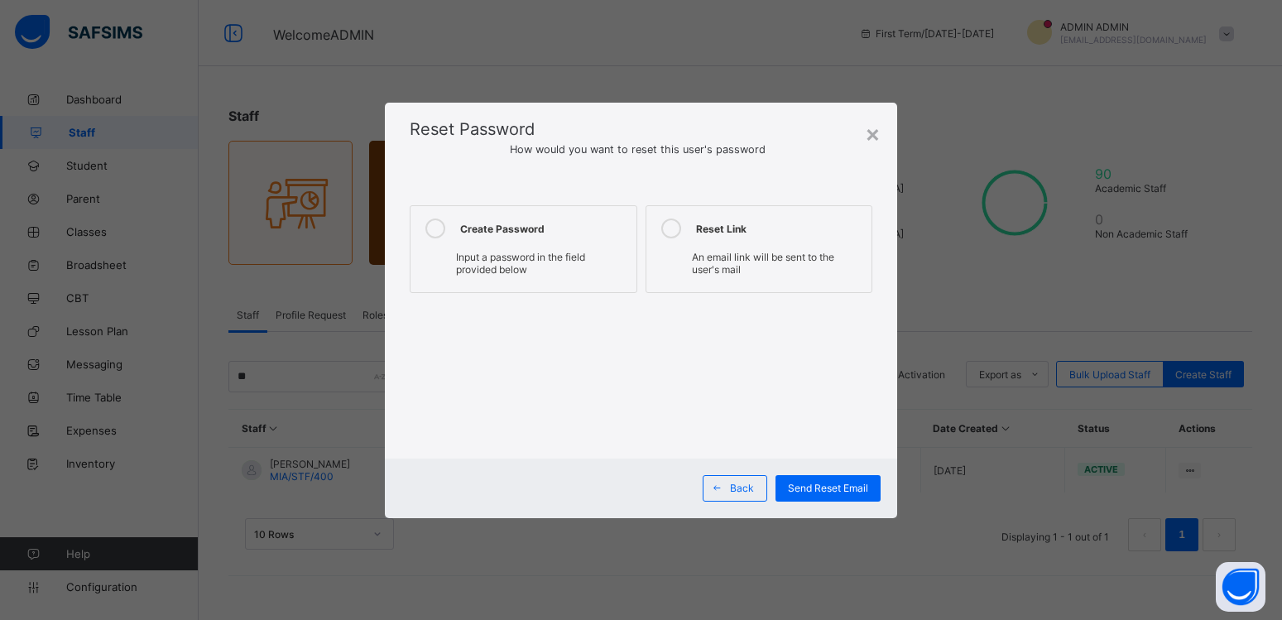
click at [434, 227] on icon at bounding box center [435, 228] width 20 height 20
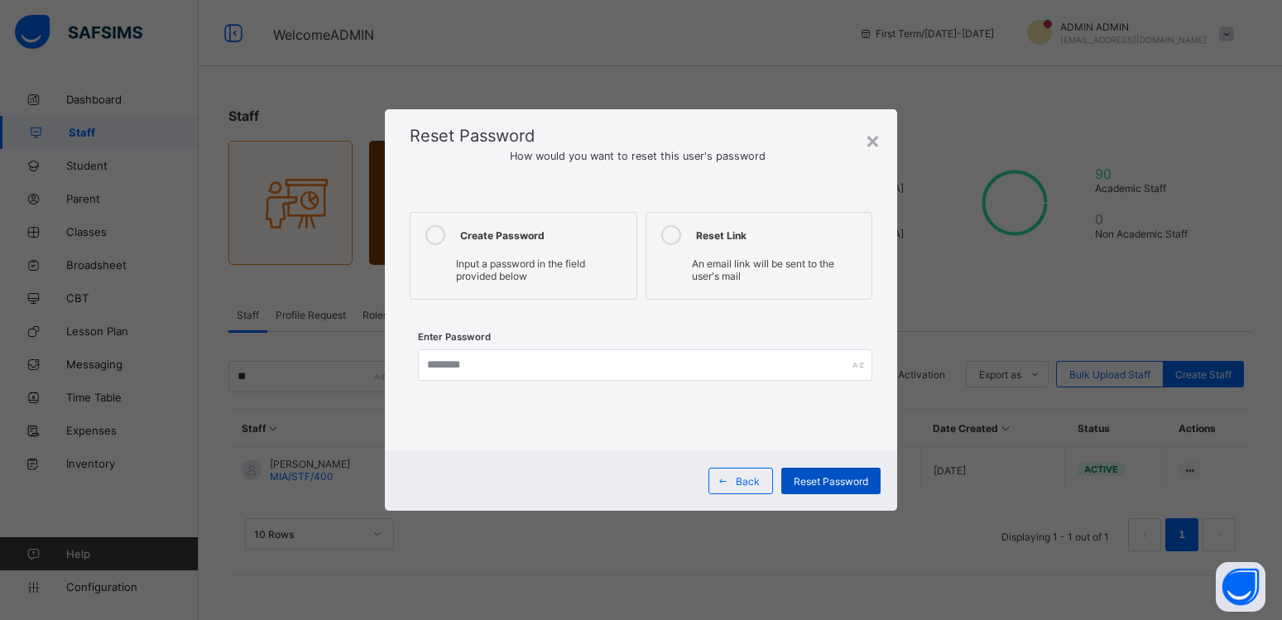
click at [809, 482] on span "Reset Password" at bounding box center [831, 481] width 74 height 12
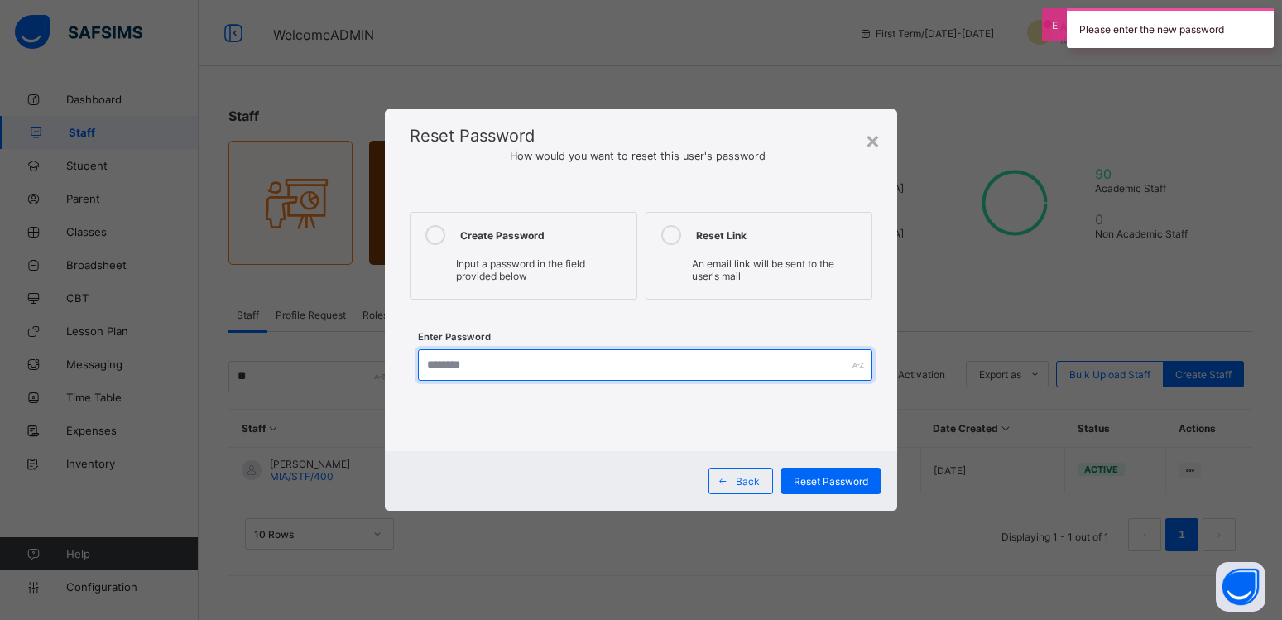
click at [558, 362] on input "text" at bounding box center [645, 364] width 455 height 31
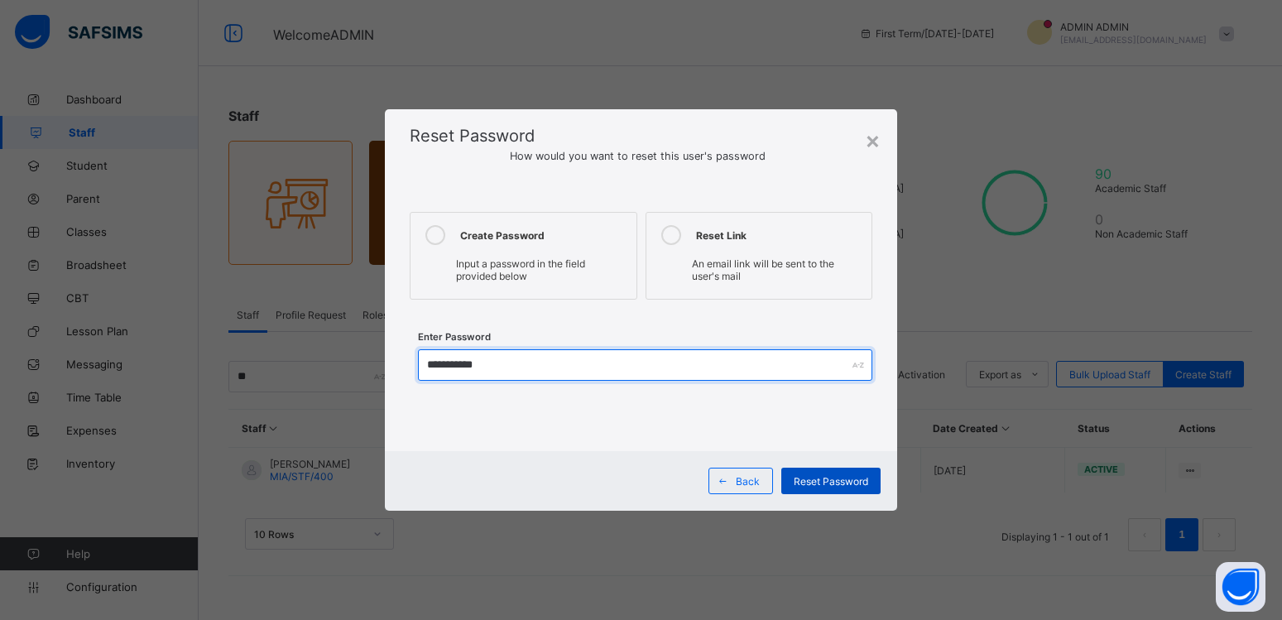
type input "**********"
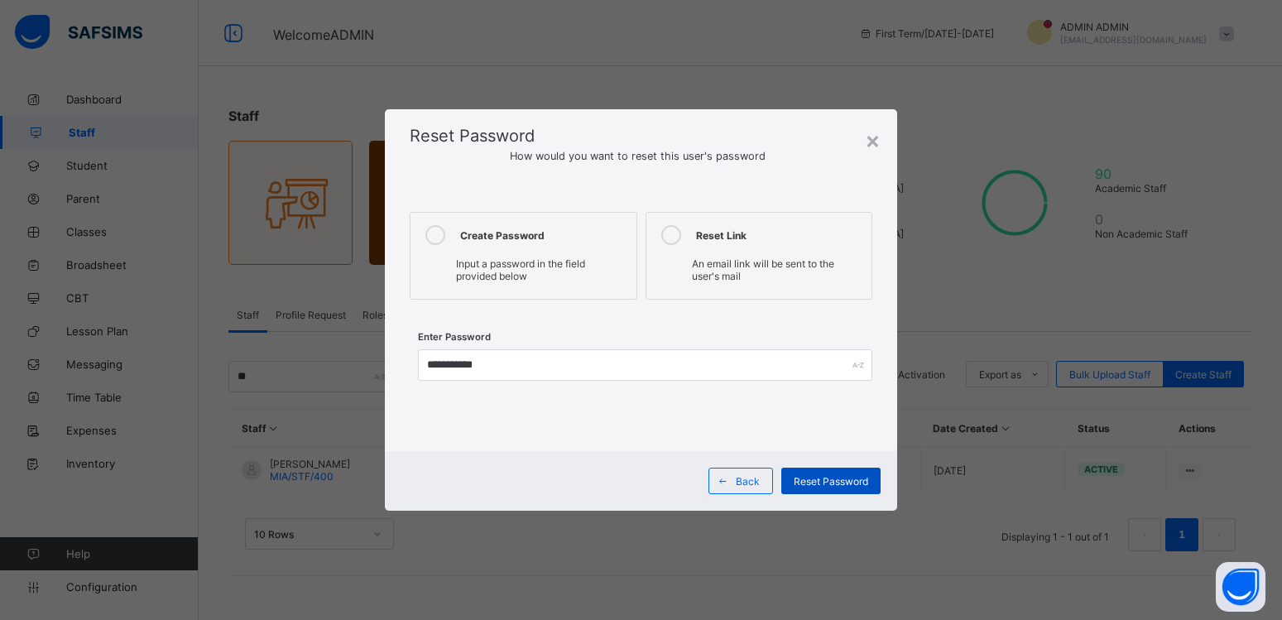
click at [826, 482] on span "Reset Password" at bounding box center [831, 481] width 74 height 12
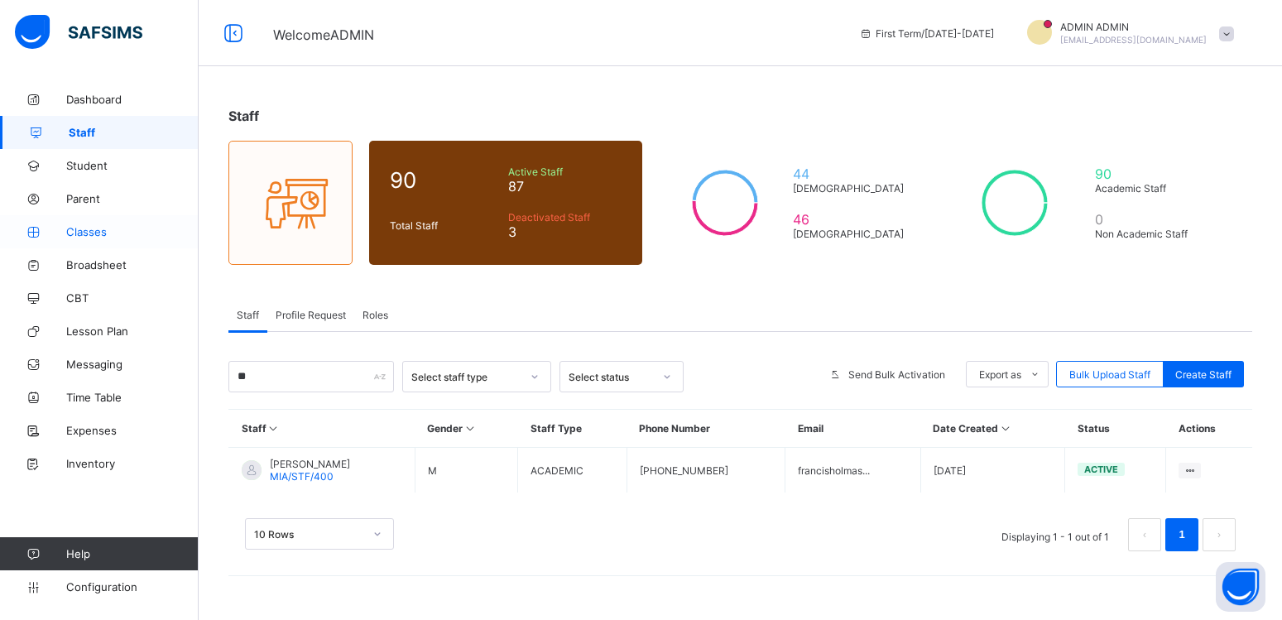
click at [61, 235] on icon at bounding box center [33, 232] width 66 height 12
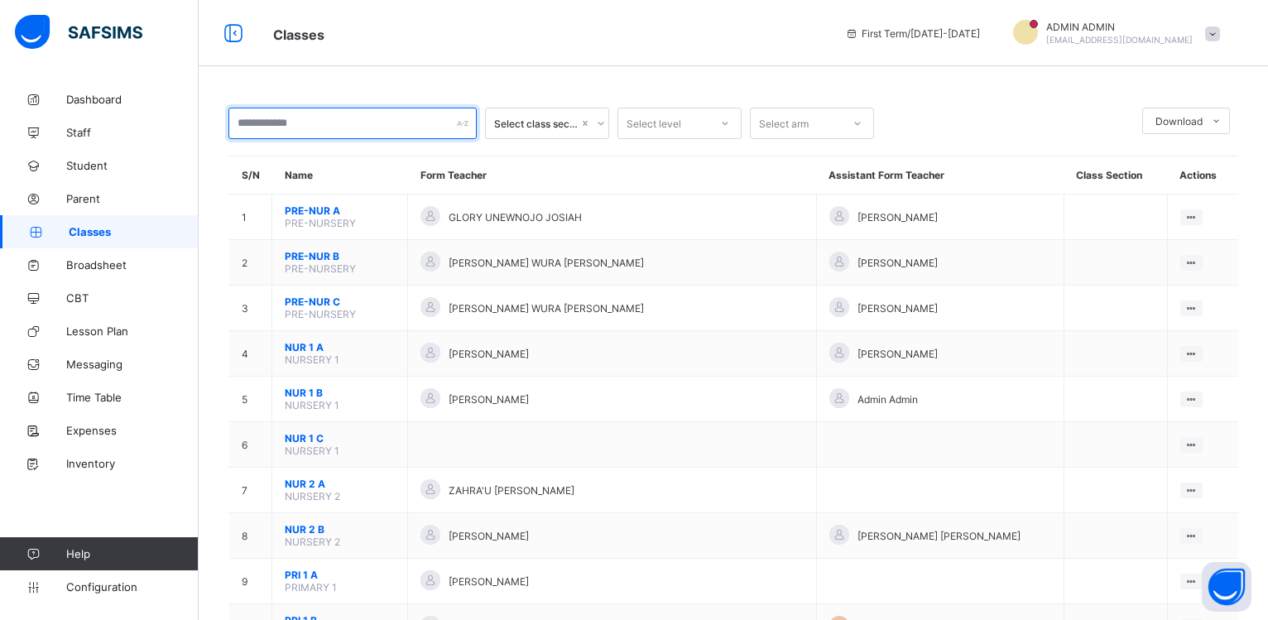
click at [305, 121] on input "text" at bounding box center [352, 123] width 248 height 31
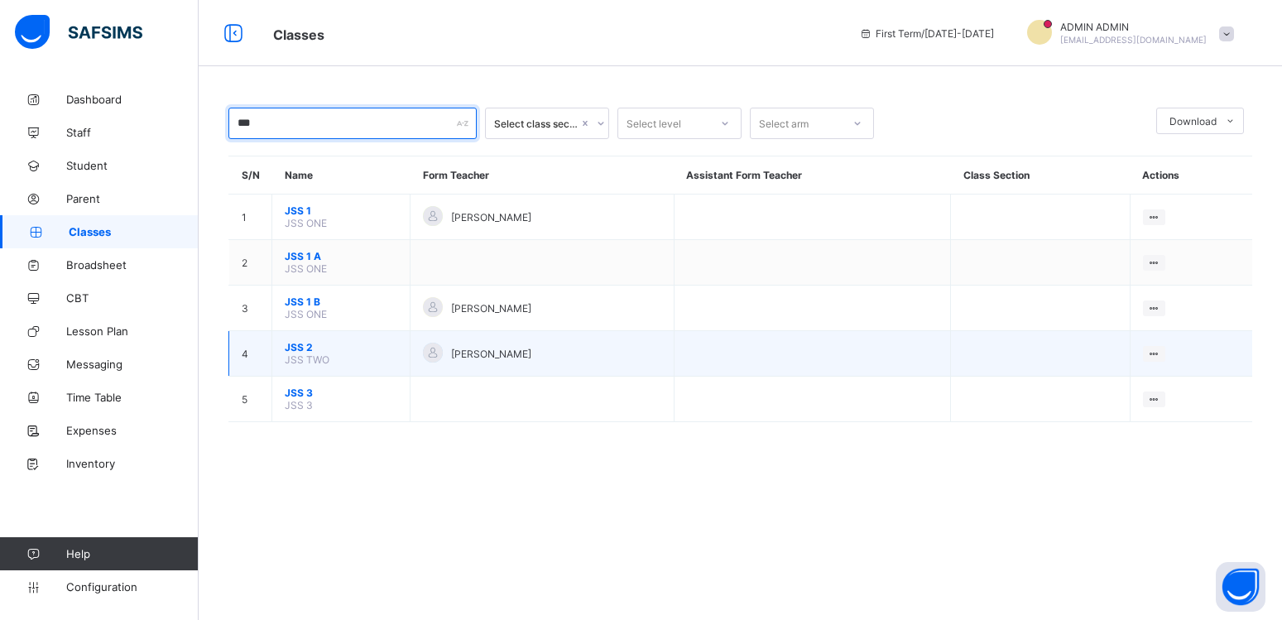
type input "***"
click at [295, 353] on span "JSS 2" at bounding box center [341, 347] width 113 height 12
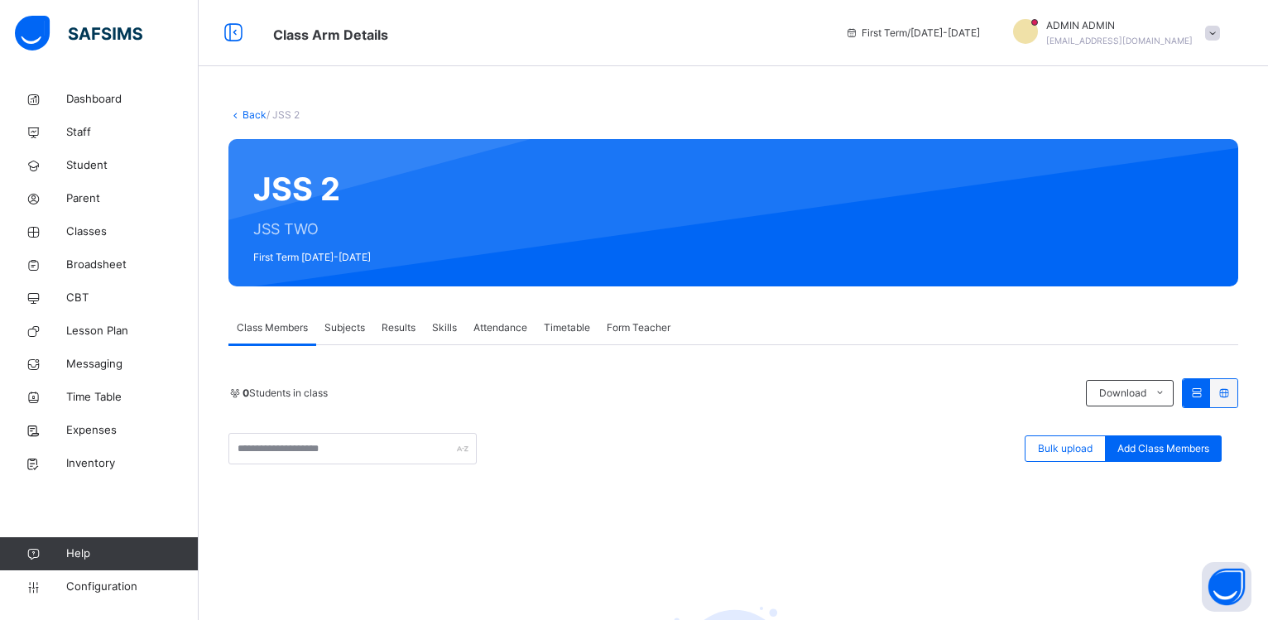
click at [338, 326] on span "Subjects" at bounding box center [344, 327] width 41 height 15
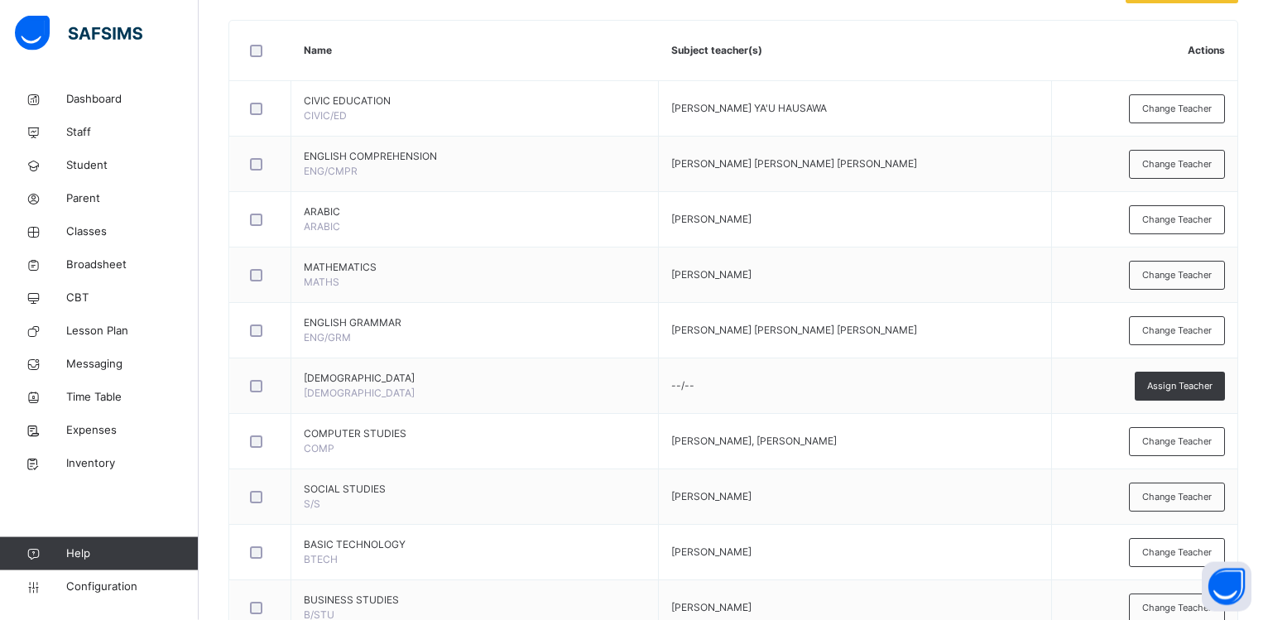
scroll to position [327, 0]
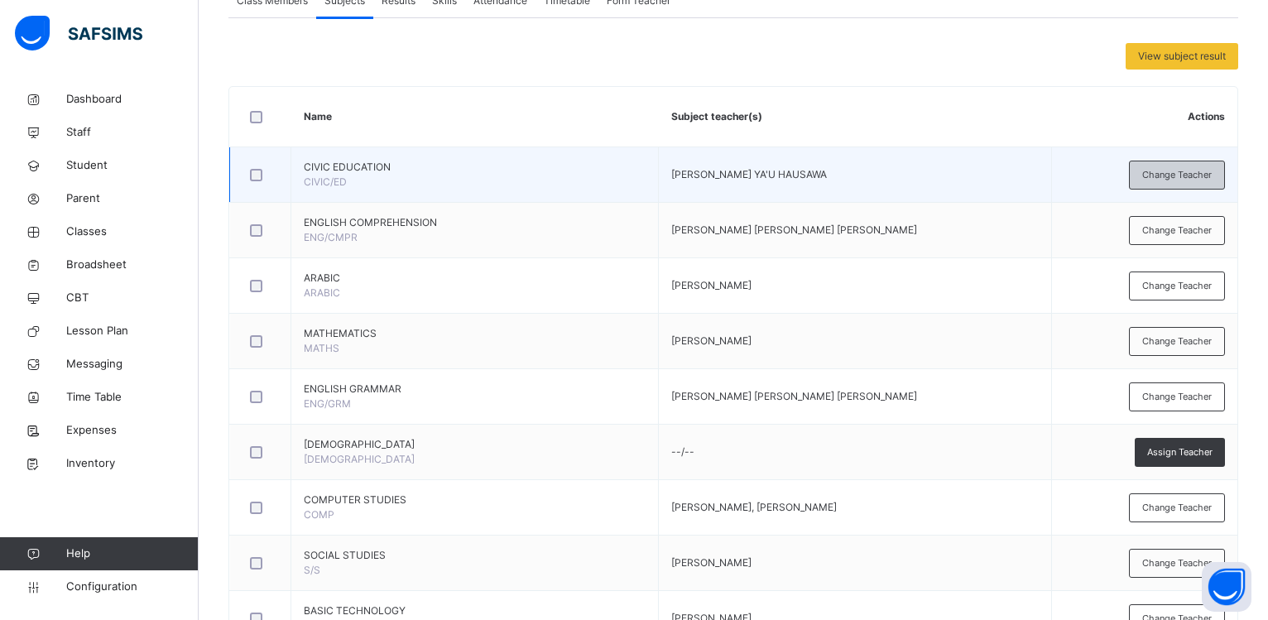
click at [1197, 172] on span "Change Teacher" at bounding box center [1177, 175] width 70 height 14
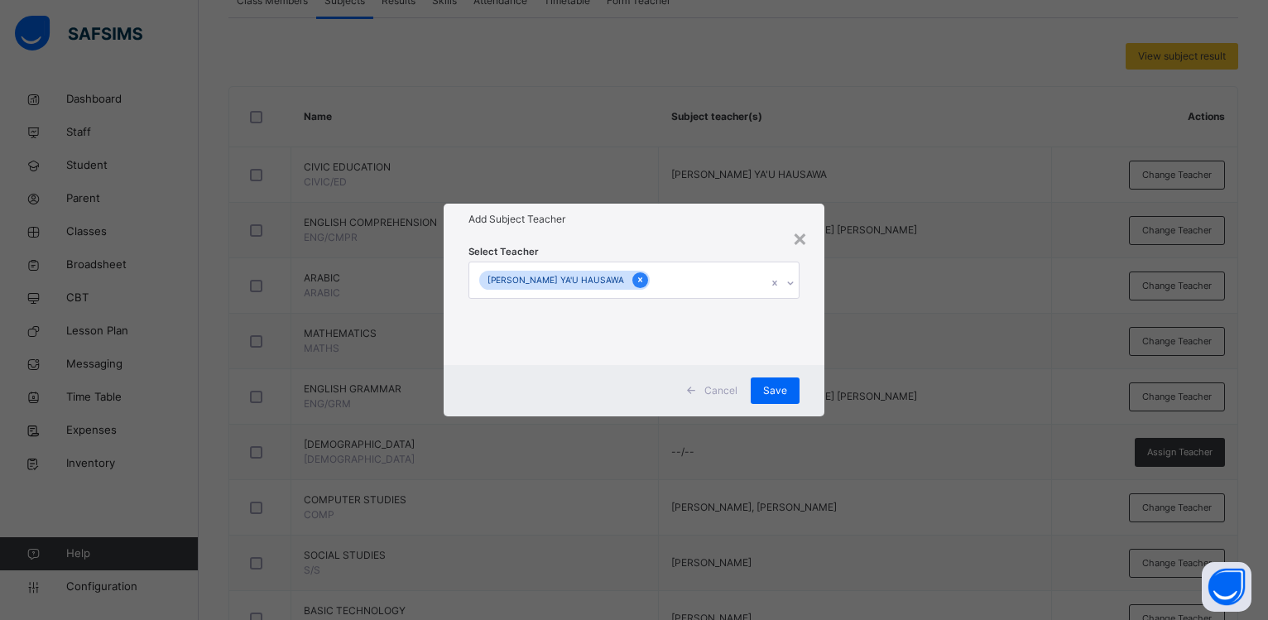
click at [636, 281] on icon at bounding box center [640, 280] width 9 height 12
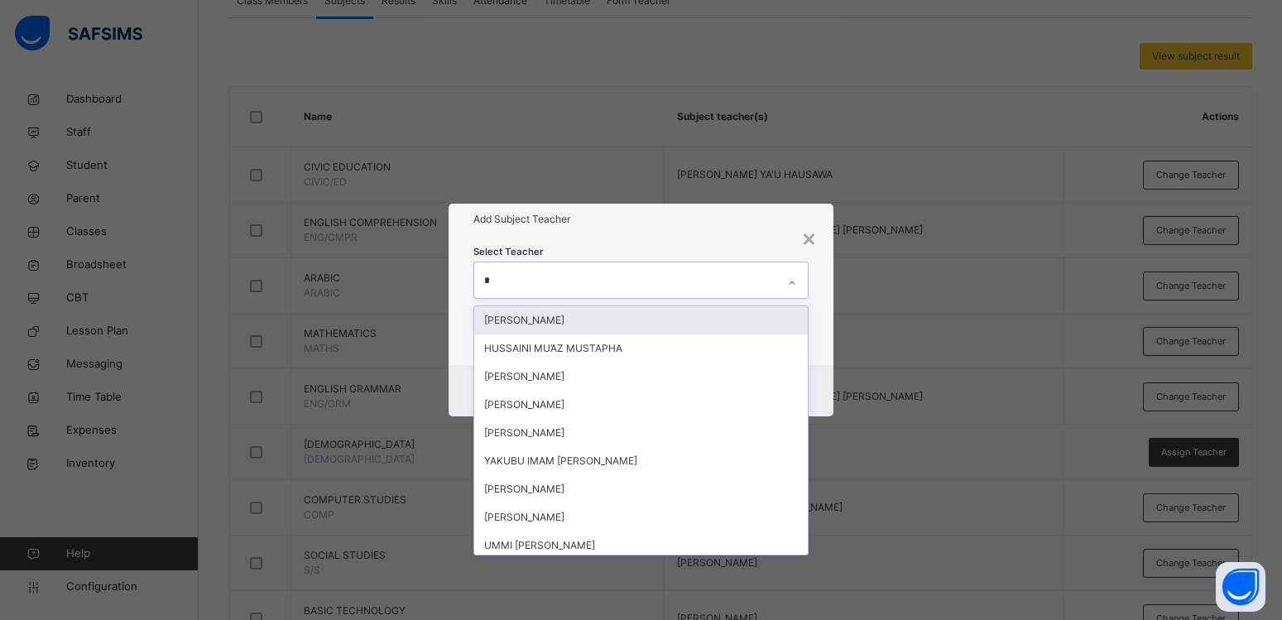
type input "**"
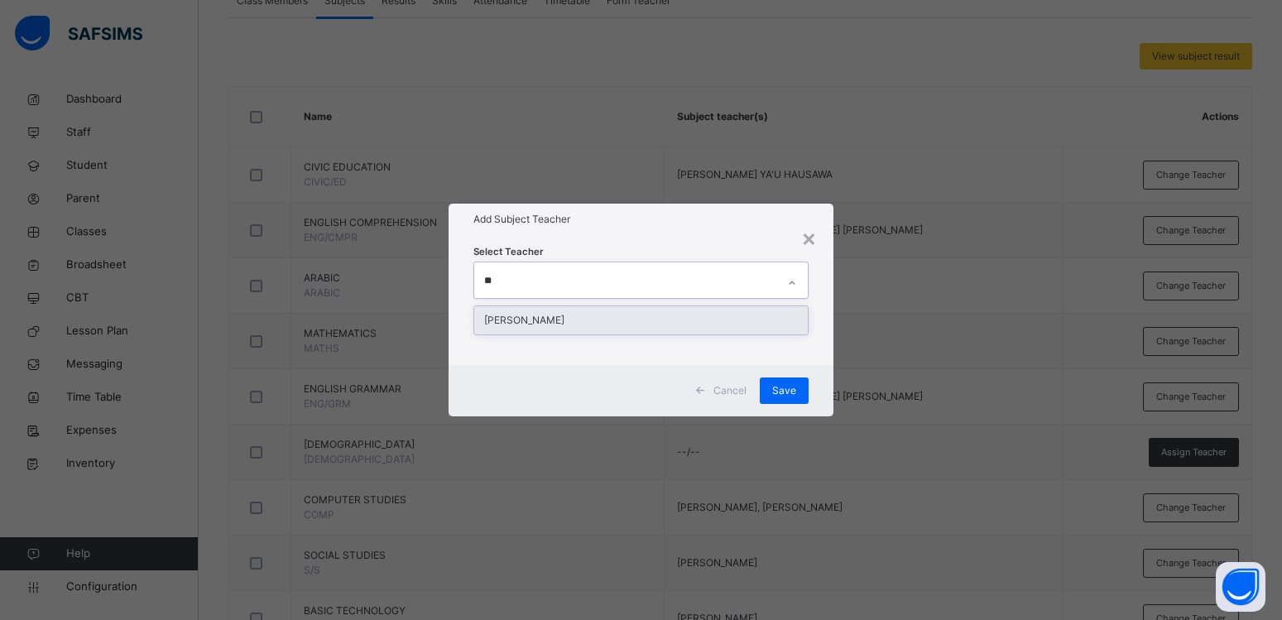
click at [593, 326] on div "[PERSON_NAME]" at bounding box center [640, 320] width 333 height 28
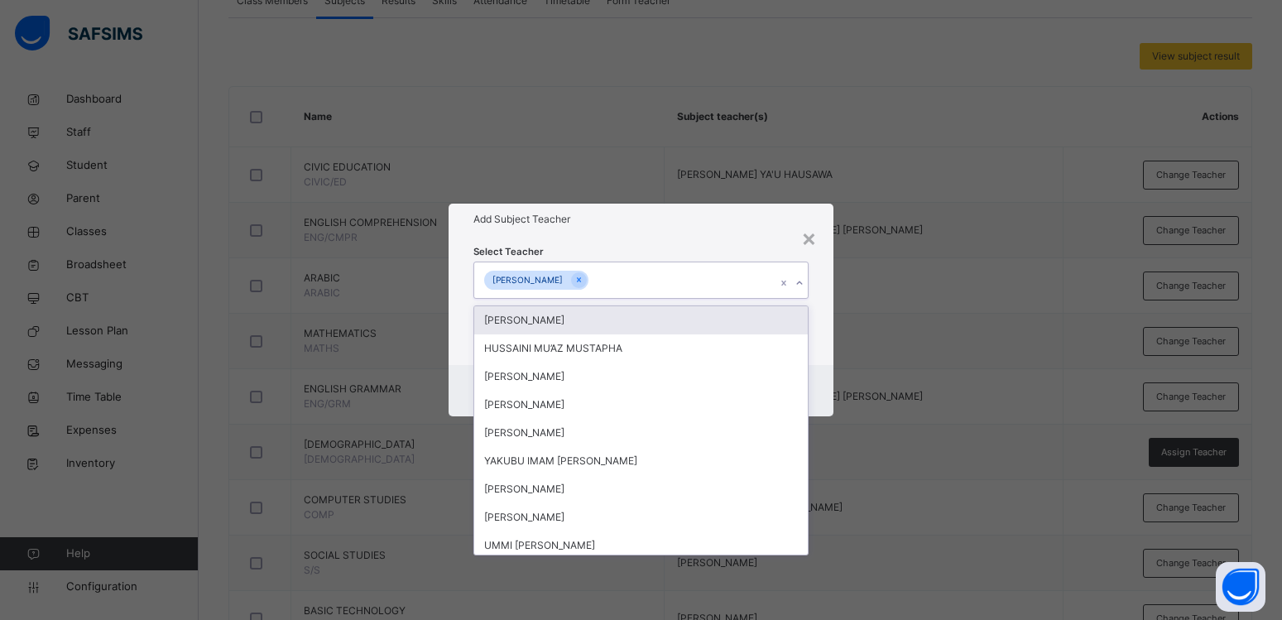
click at [704, 238] on div "Select Teacher option [PERSON_NAME], selected. option [PERSON_NAME] focused, 1 …" at bounding box center [641, 299] width 385 height 129
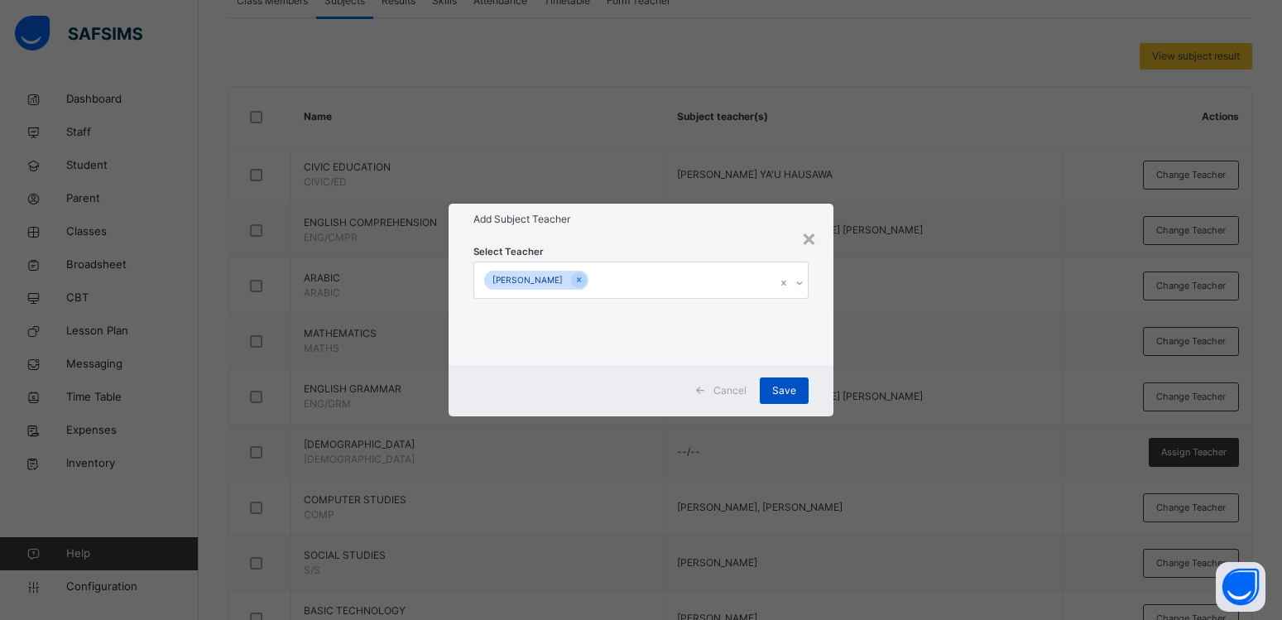
click at [783, 387] on span "Save" at bounding box center [784, 390] width 24 height 15
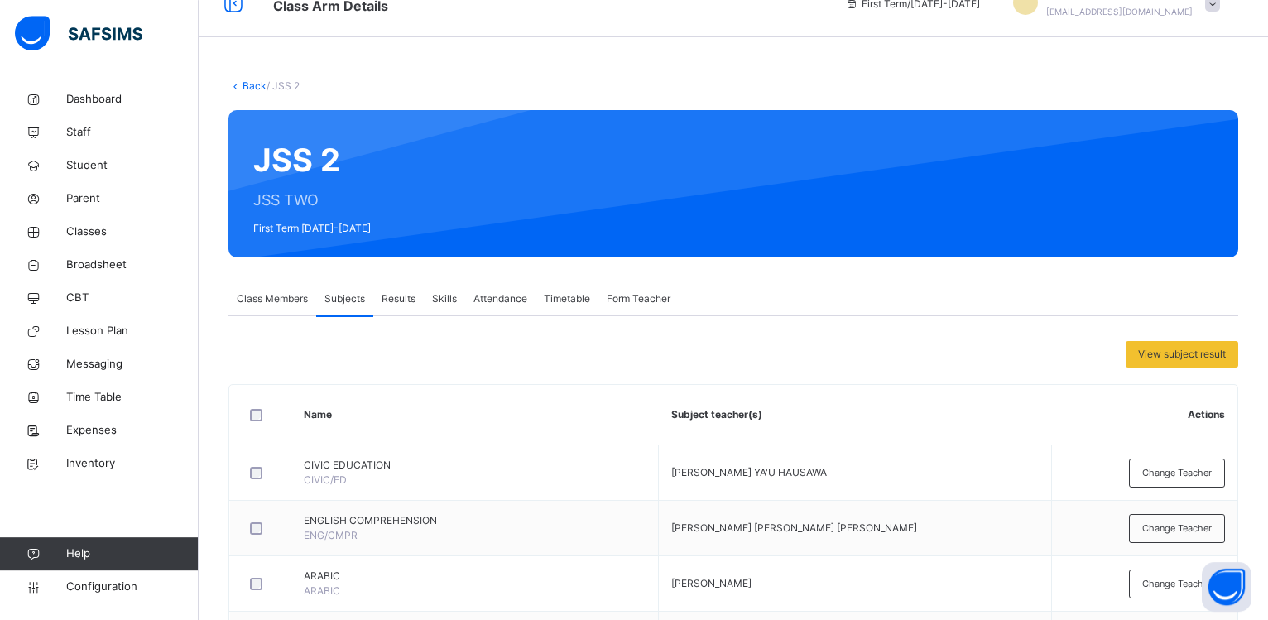
scroll to position [0, 0]
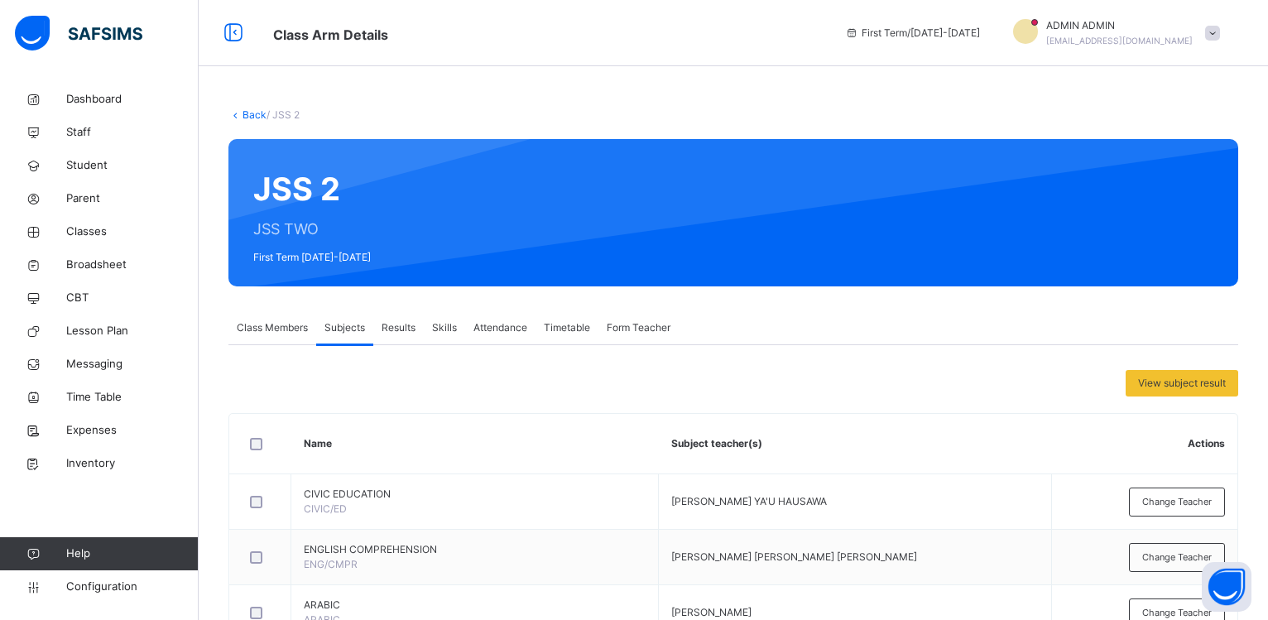
click at [279, 321] on span "Class Members" at bounding box center [272, 327] width 71 height 15
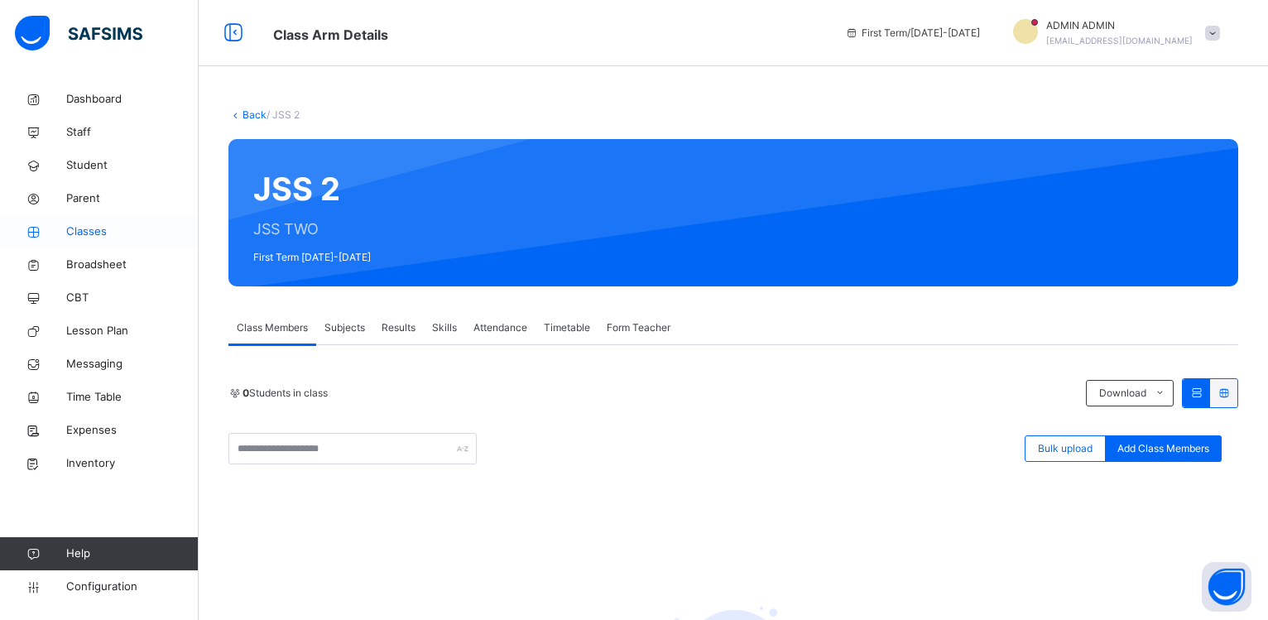
click at [96, 229] on span "Classes" at bounding box center [132, 231] width 132 height 17
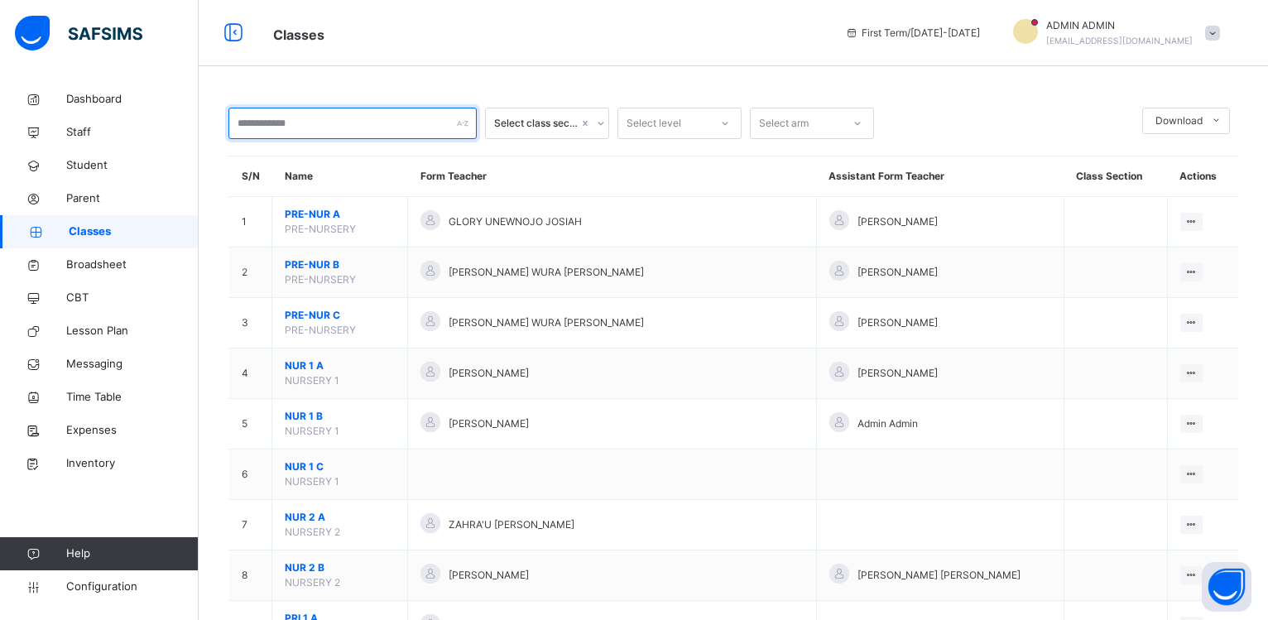
click at [319, 118] on input "text" at bounding box center [352, 123] width 248 height 31
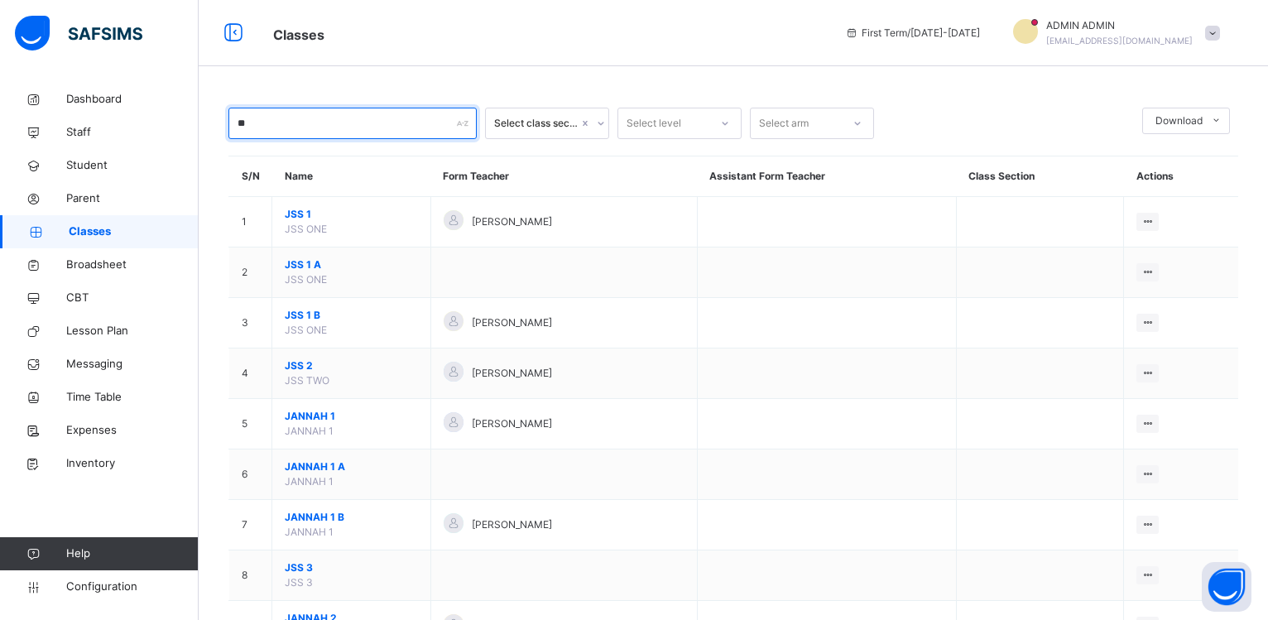
type input "***"
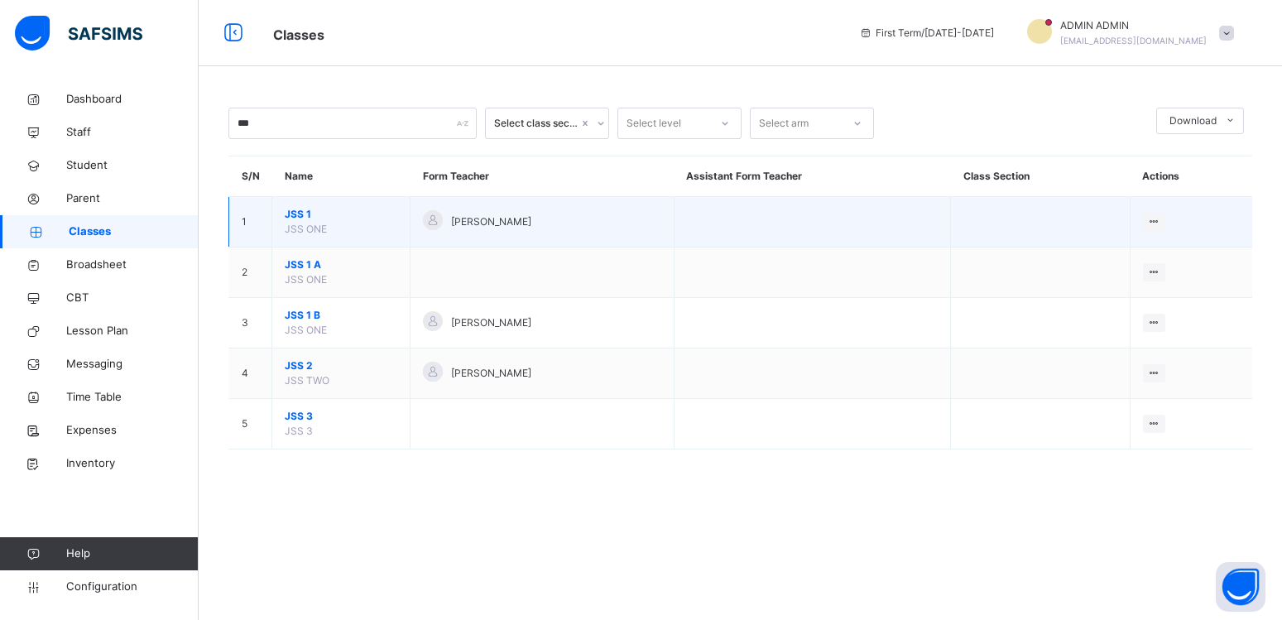
click at [300, 222] on span "JSS 1" at bounding box center [341, 214] width 113 height 15
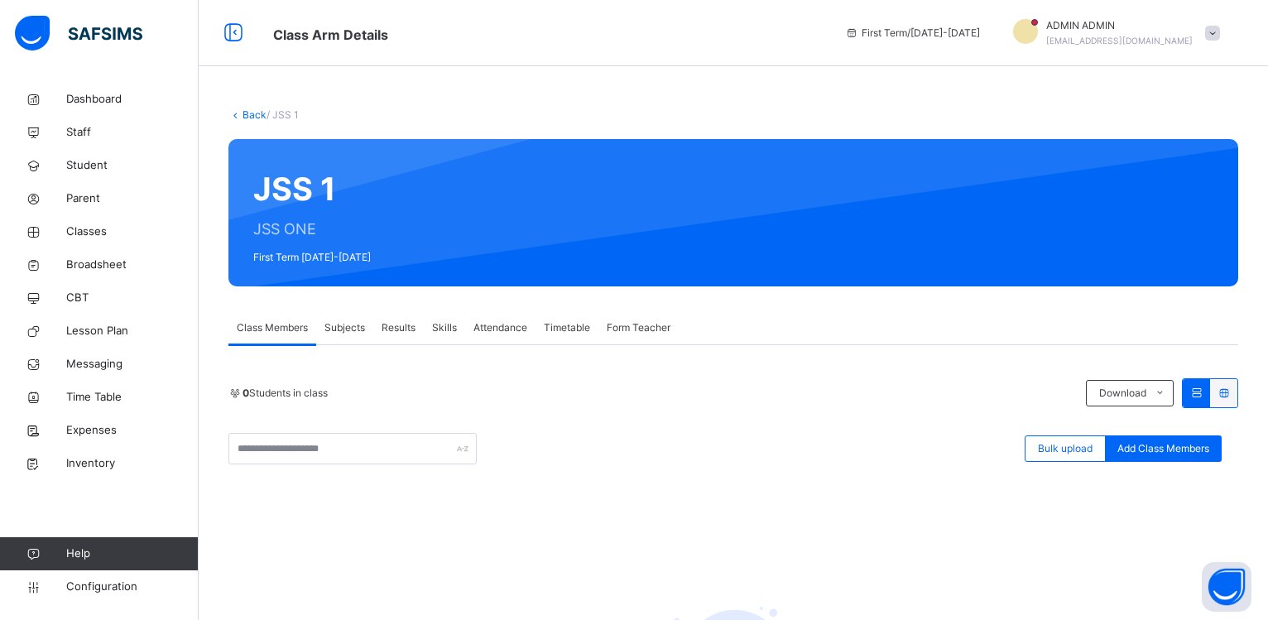
click at [350, 332] on span "Subjects" at bounding box center [344, 327] width 41 height 15
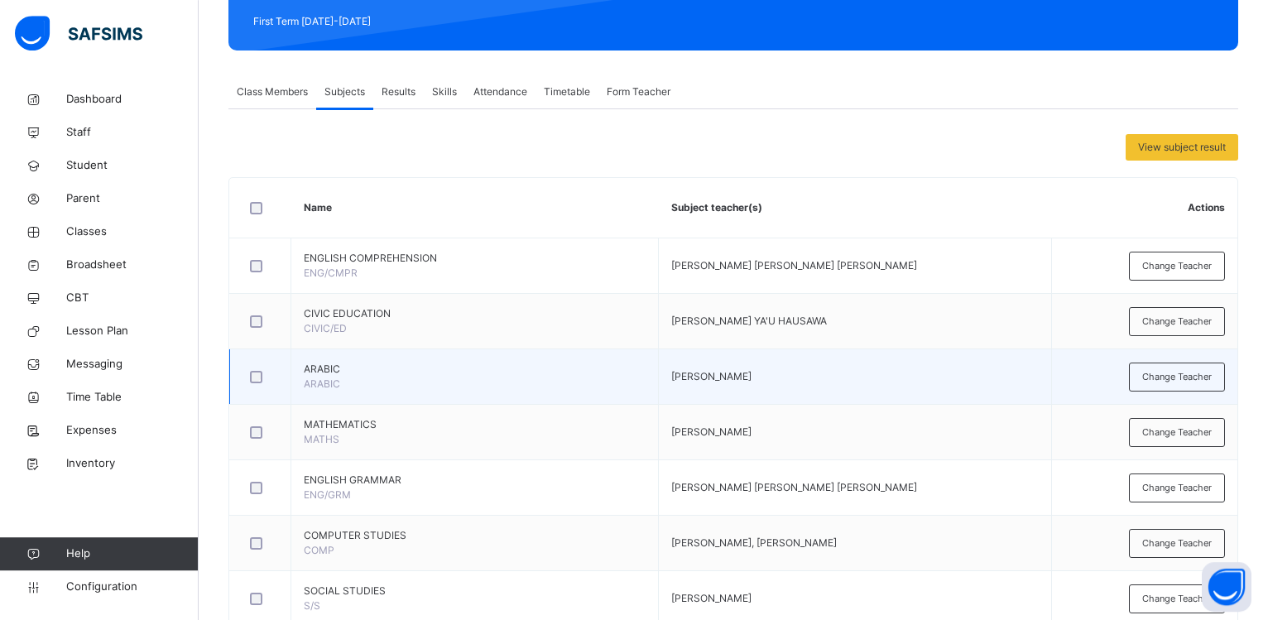
scroll to position [253, 0]
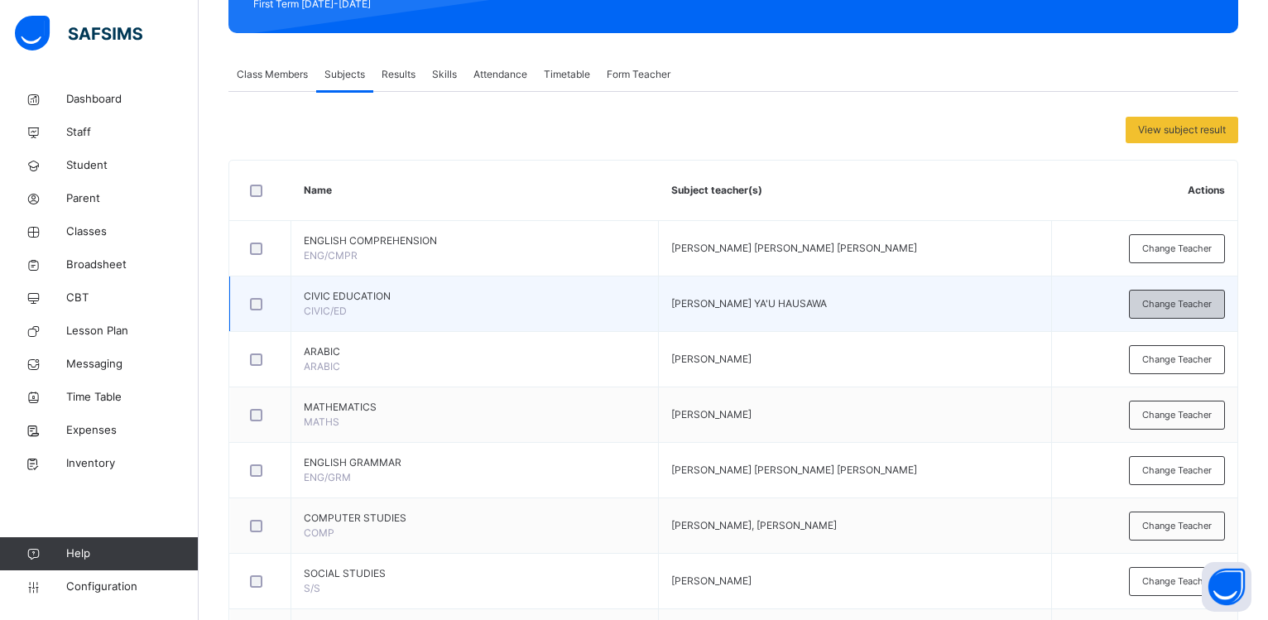
click at [1197, 302] on span "Change Teacher" at bounding box center [1177, 304] width 70 height 14
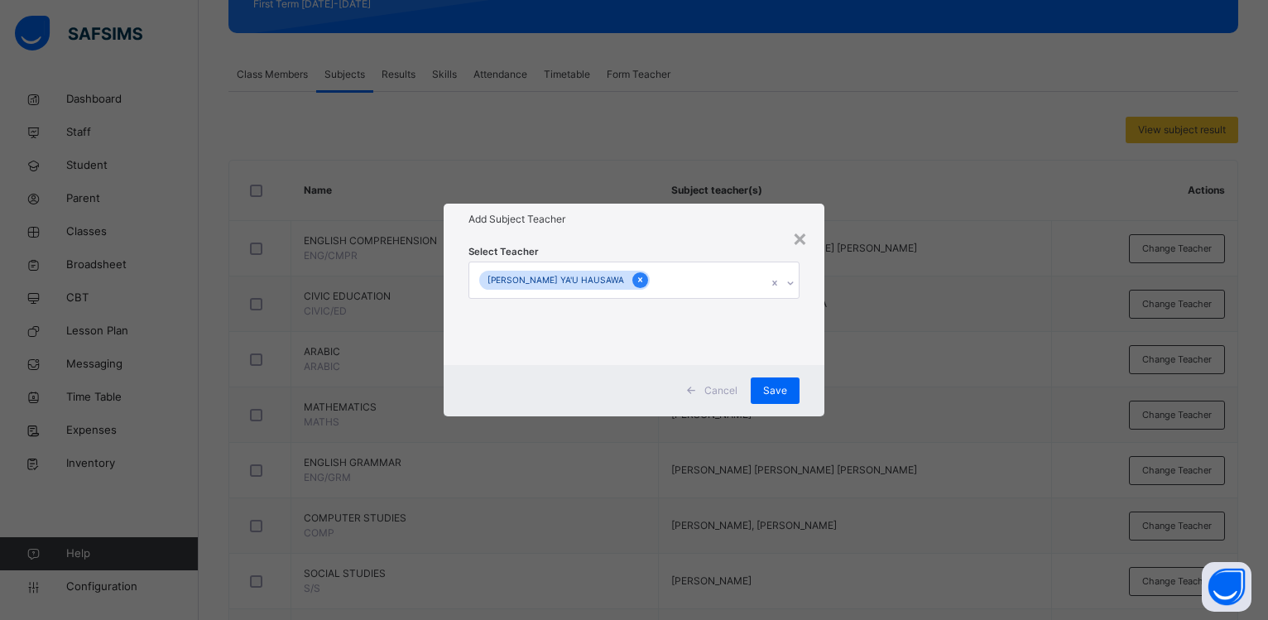
click at [636, 283] on icon at bounding box center [640, 280] width 9 height 12
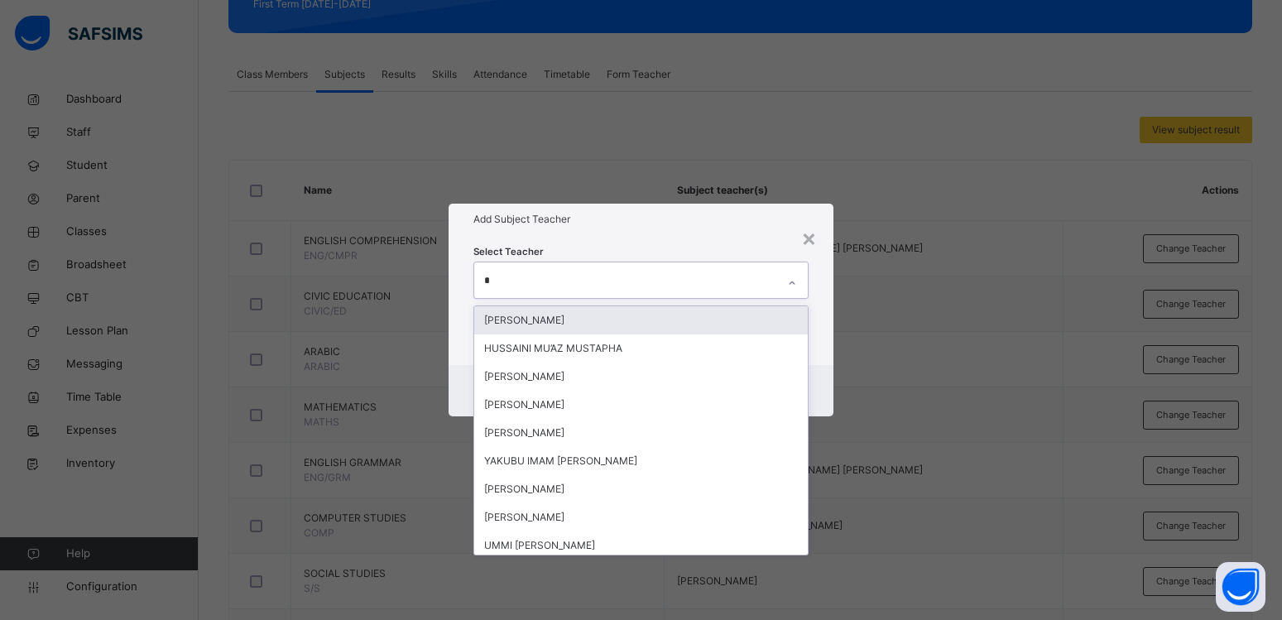
type input "**"
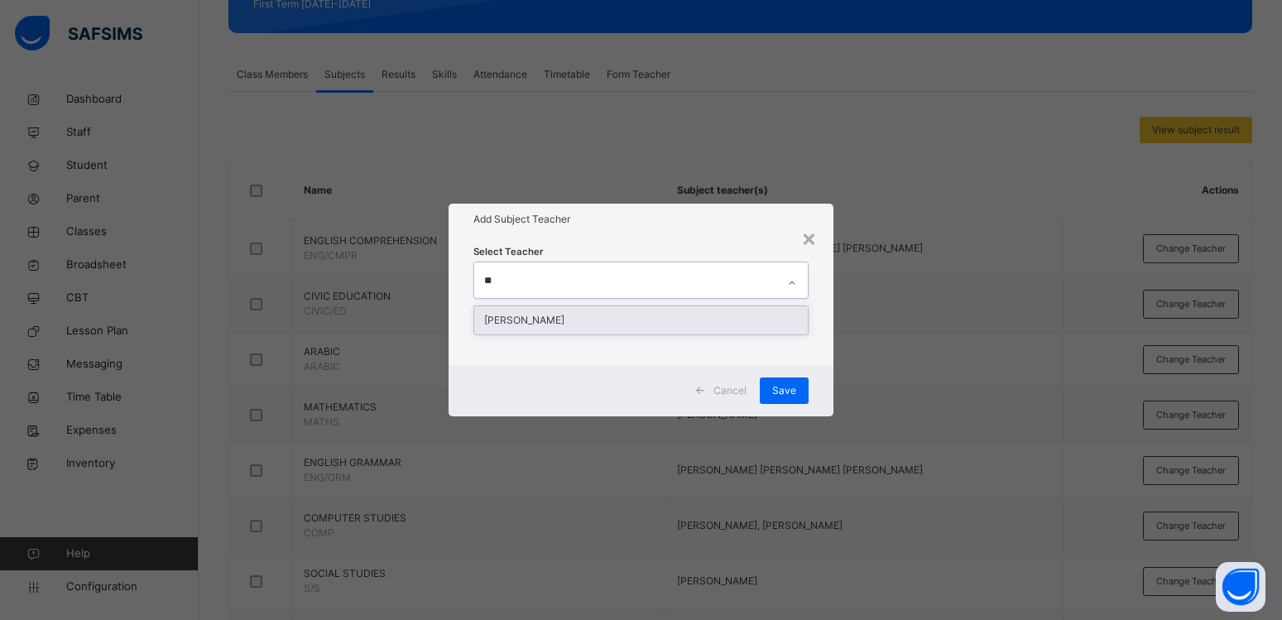
click at [579, 323] on div "[PERSON_NAME]" at bounding box center [640, 320] width 333 height 28
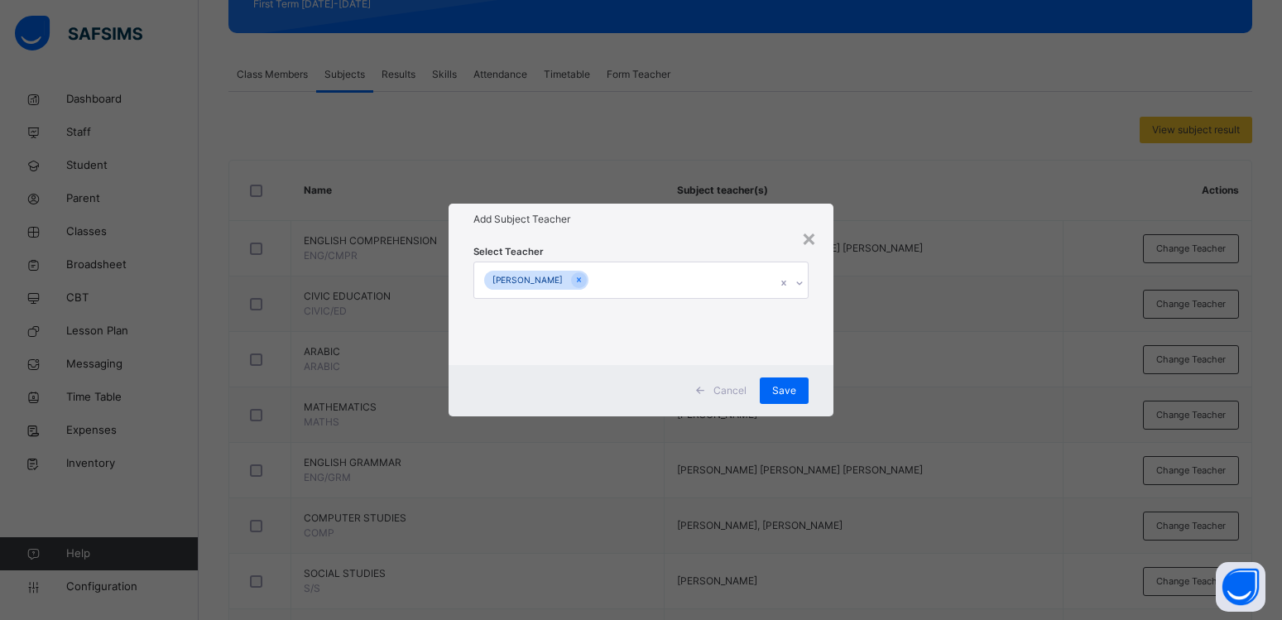
click at [702, 234] on div "Add Subject Teacher" at bounding box center [641, 219] width 385 height 31
click at [773, 396] on div "Save" at bounding box center [784, 390] width 49 height 26
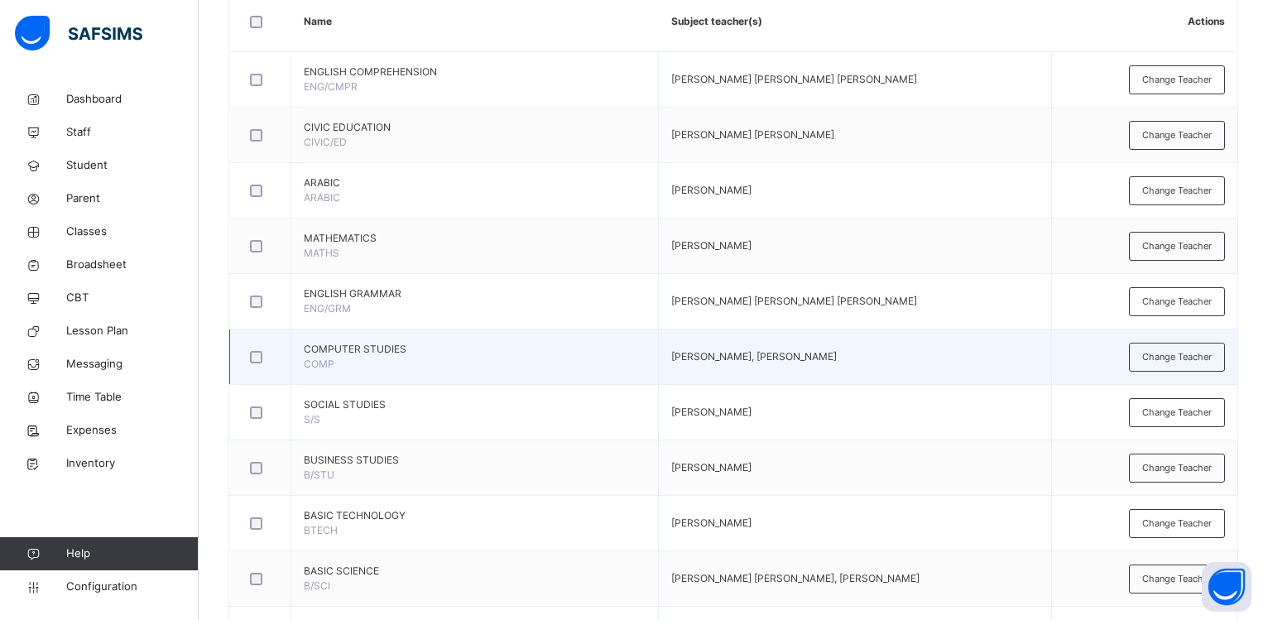
scroll to position [506, 0]
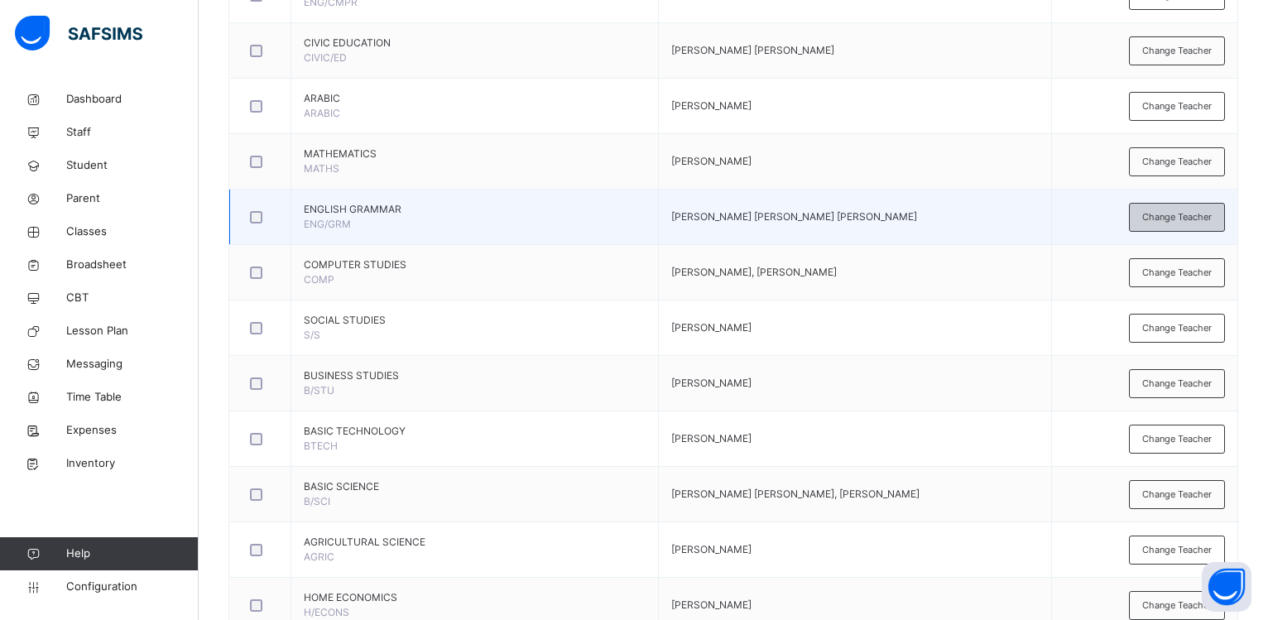
click at [1153, 212] on div "Change Teacher" at bounding box center [1177, 217] width 96 height 29
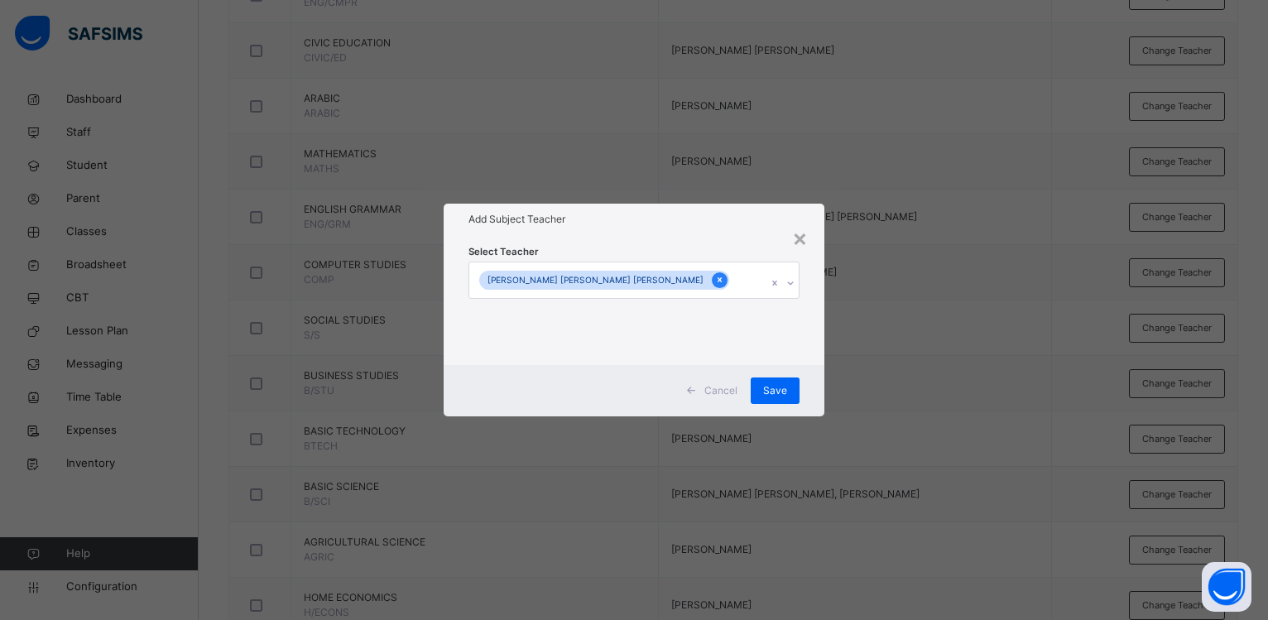
click at [715, 277] on icon at bounding box center [719, 280] width 9 height 12
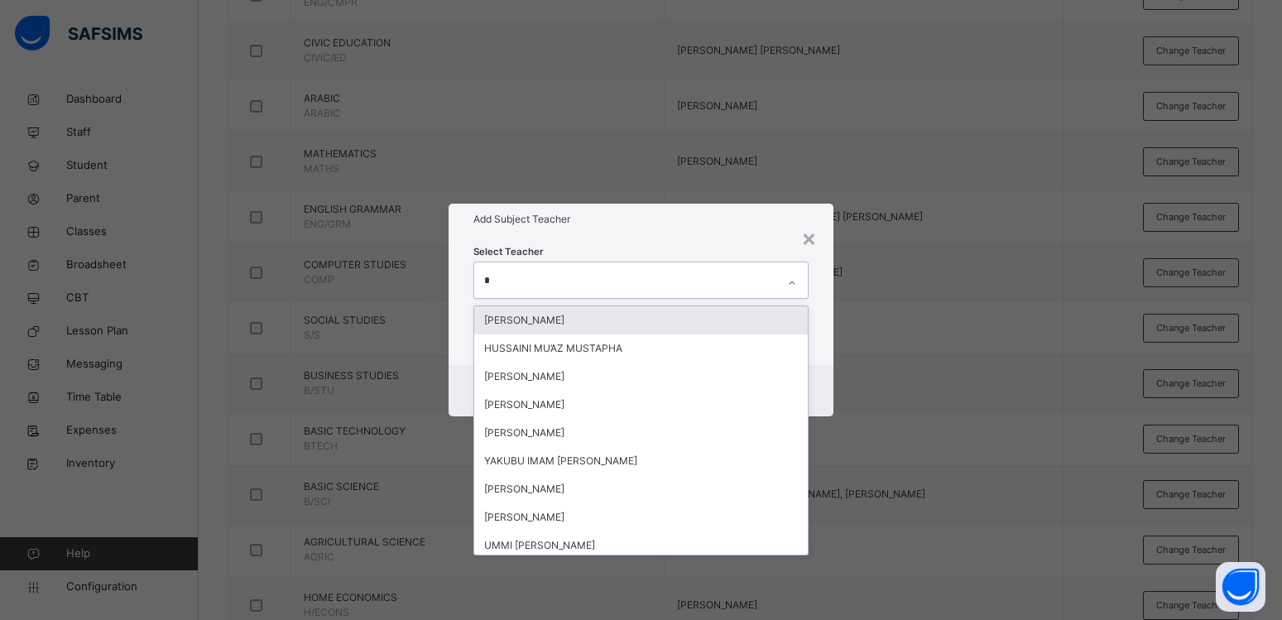
type input "**"
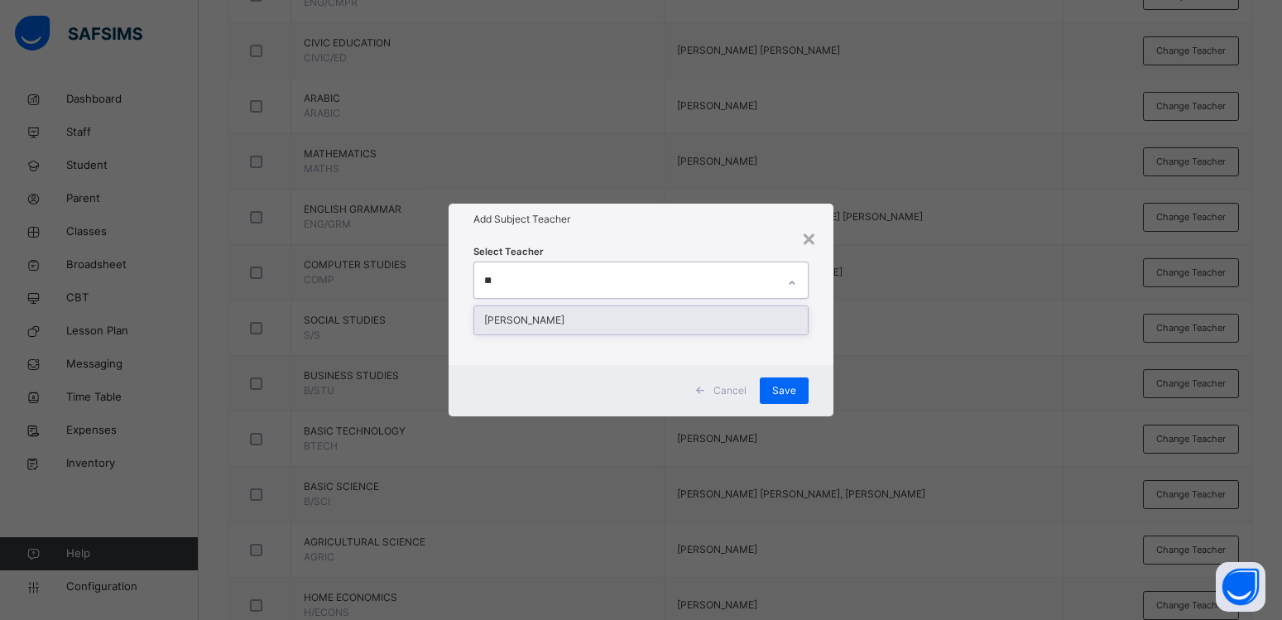
click at [546, 323] on div "[PERSON_NAME]" at bounding box center [640, 320] width 333 height 28
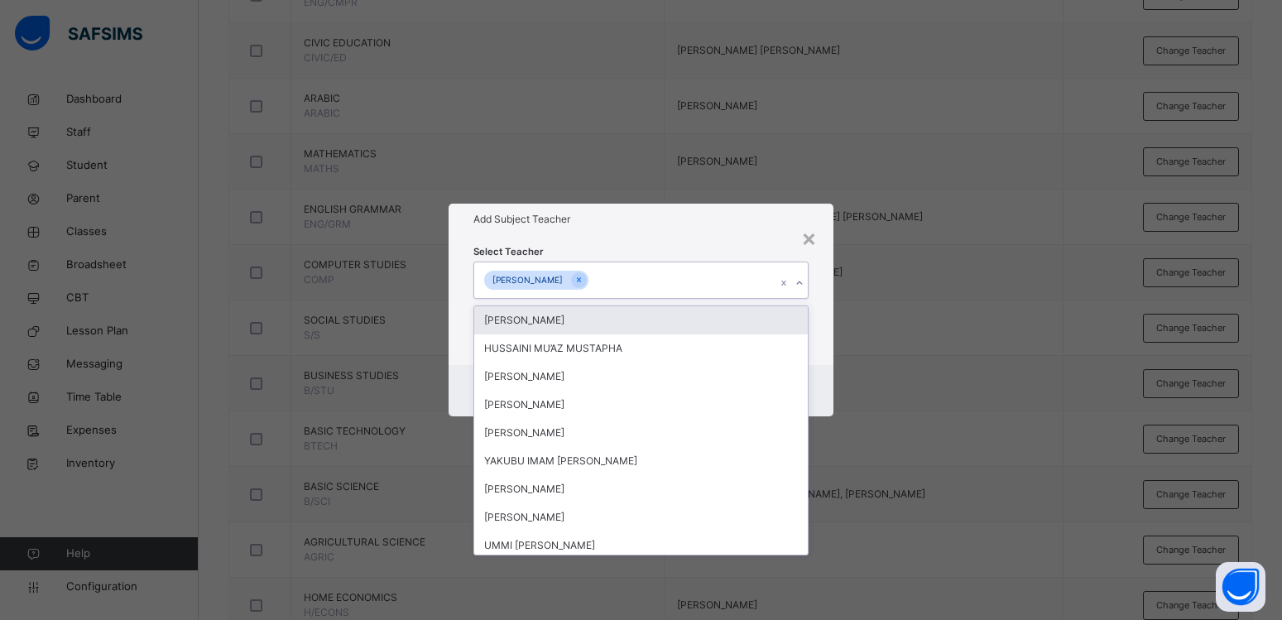
click at [648, 244] on div "Select Teacher option [PERSON_NAME], selected. option [PERSON_NAME] focused, 1 …" at bounding box center [640, 299] width 335 height 113
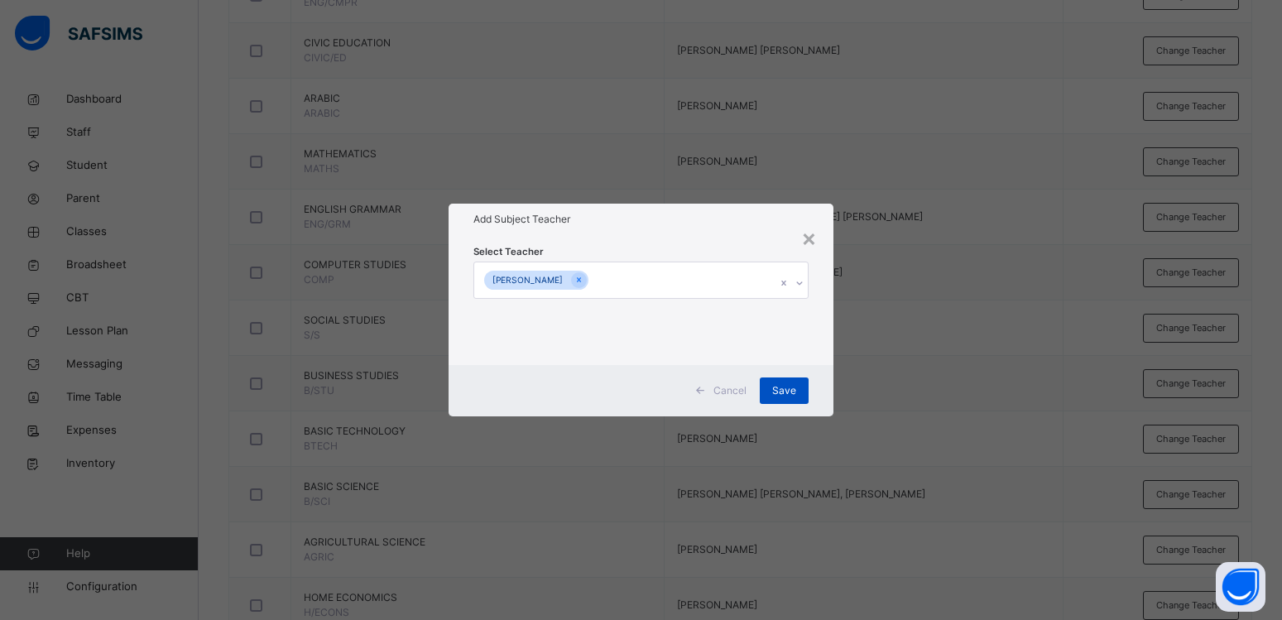
click at [767, 384] on div "Save" at bounding box center [784, 390] width 49 height 26
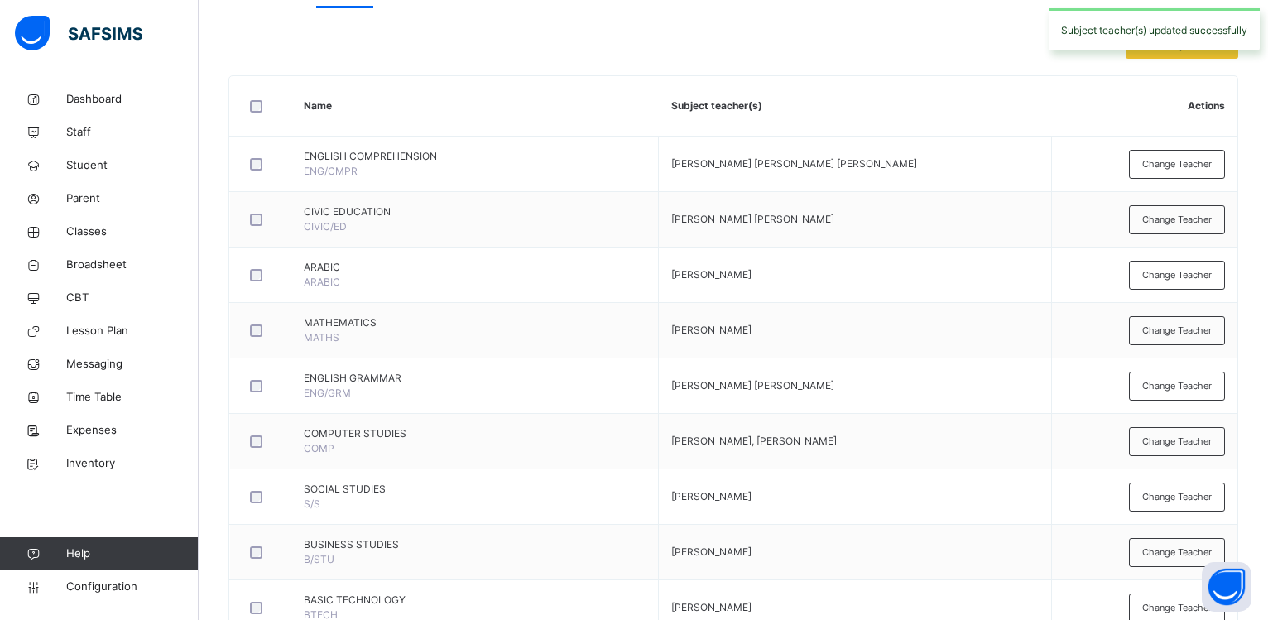
scroll to position [0, 0]
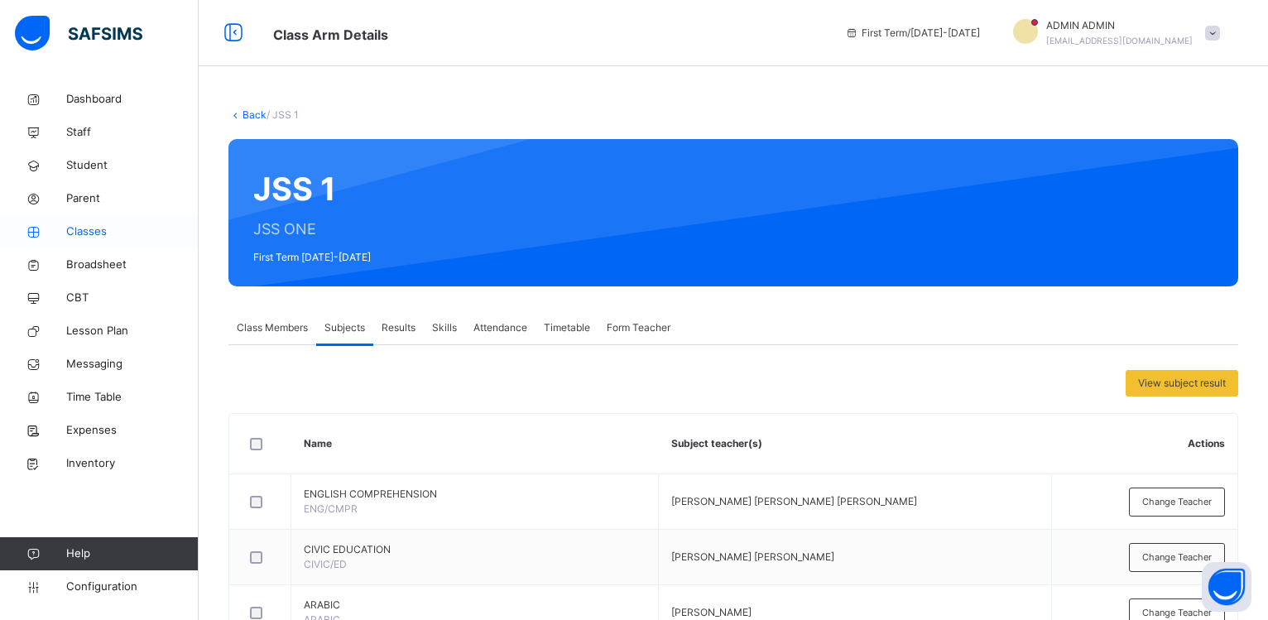
click at [89, 228] on span "Classes" at bounding box center [132, 231] width 132 height 17
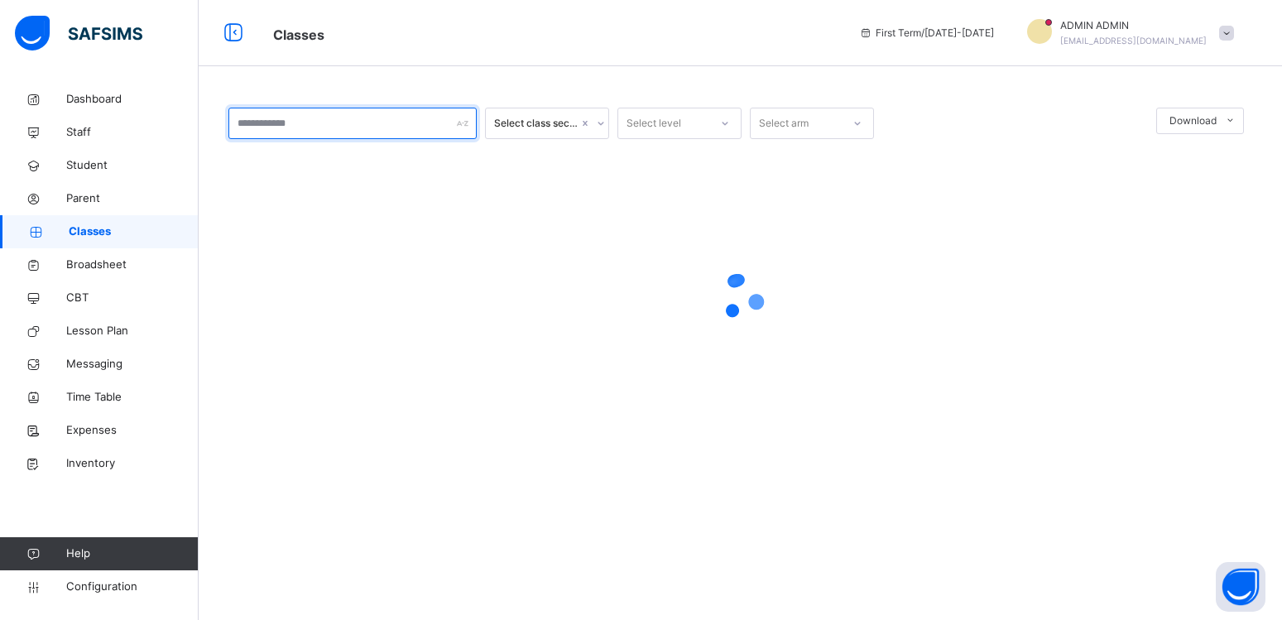
click at [262, 118] on input "text" at bounding box center [352, 123] width 248 height 31
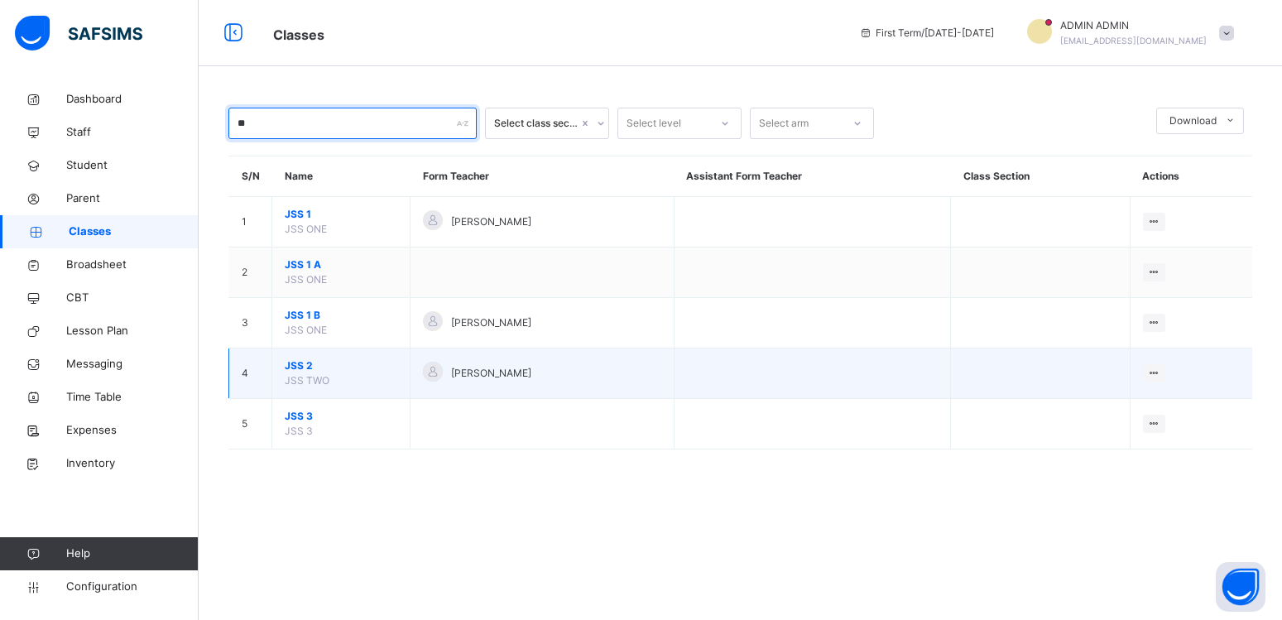
type input "**"
click at [290, 373] on span "JSS 2" at bounding box center [341, 365] width 113 height 15
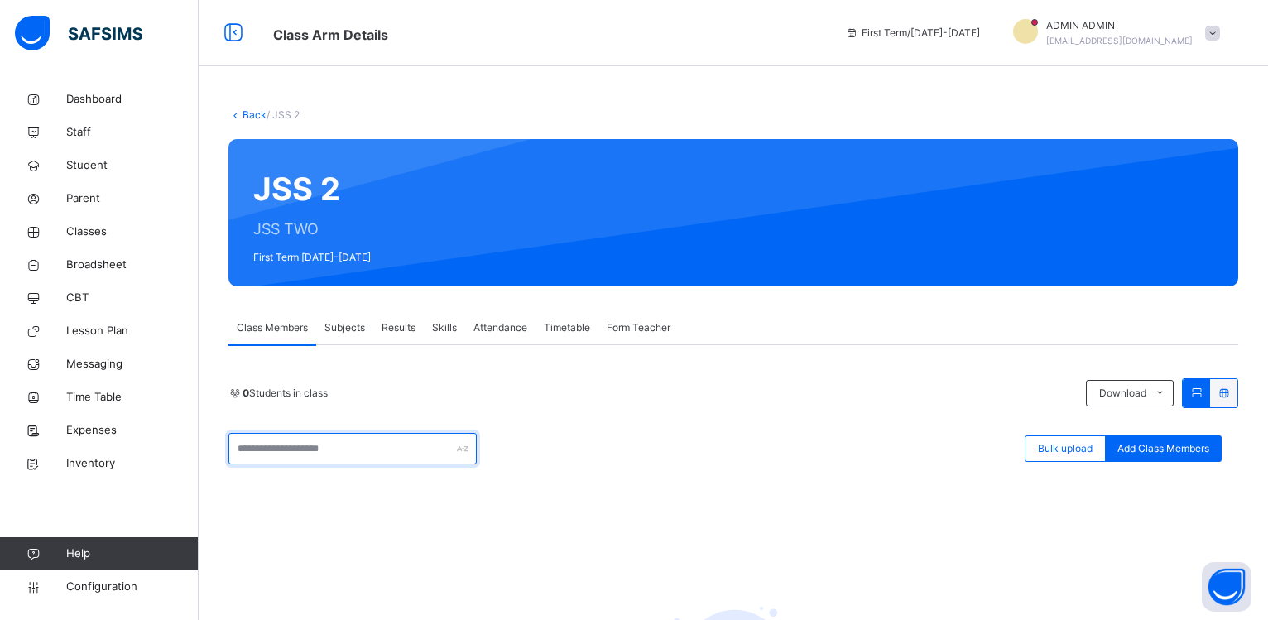
click at [346, 444] on input "text" at bounding box center [352, 448] width 248 height 31
click at [345, 329] on span "Subjects" at bounding box center [344, 327] width 41 height 15
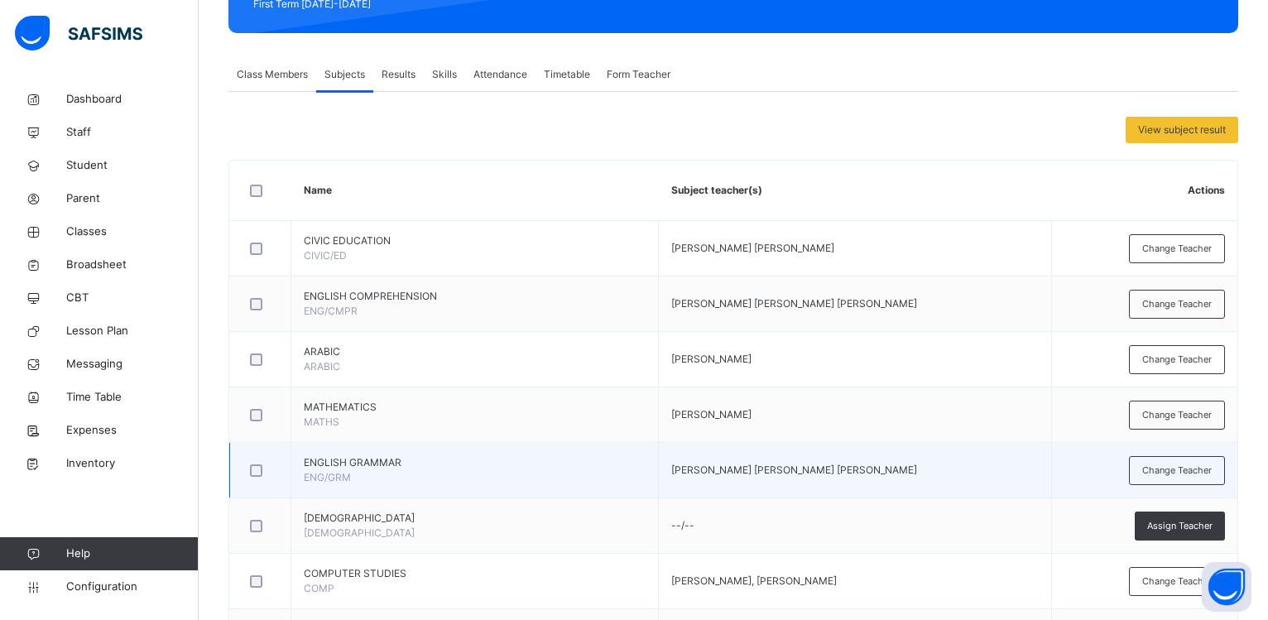
scroll to position [338, 0]
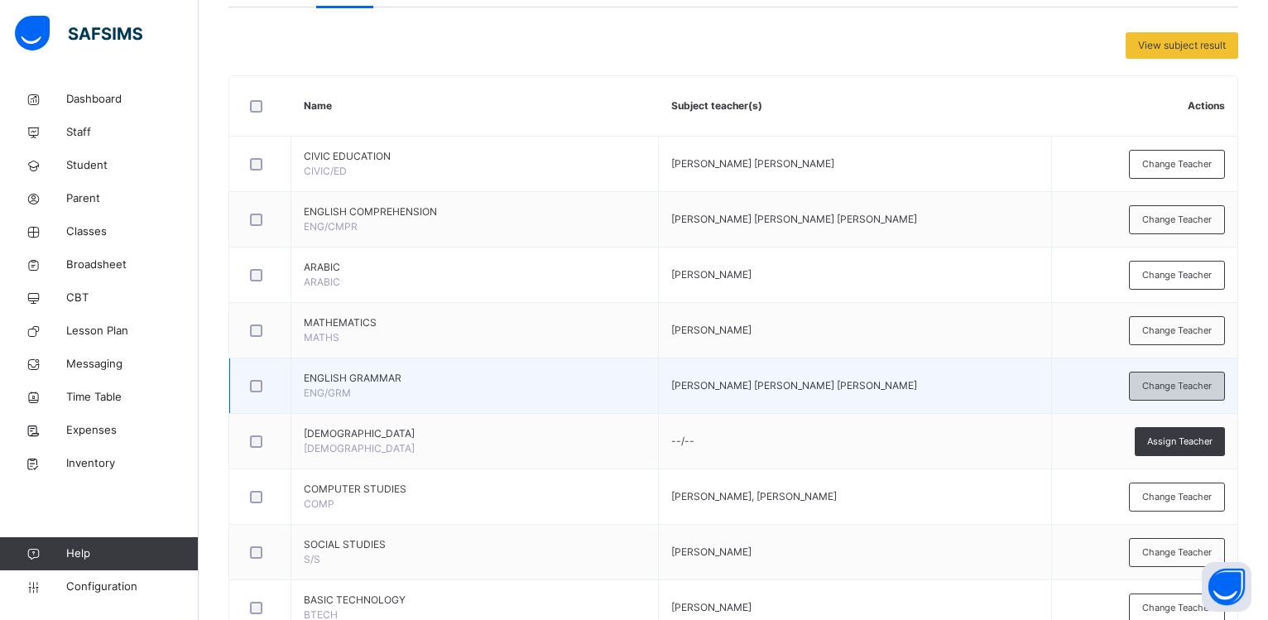
click at [1198, 384] on span "Change Teacher" at bounding box center [1177, 386] width 70 height 14
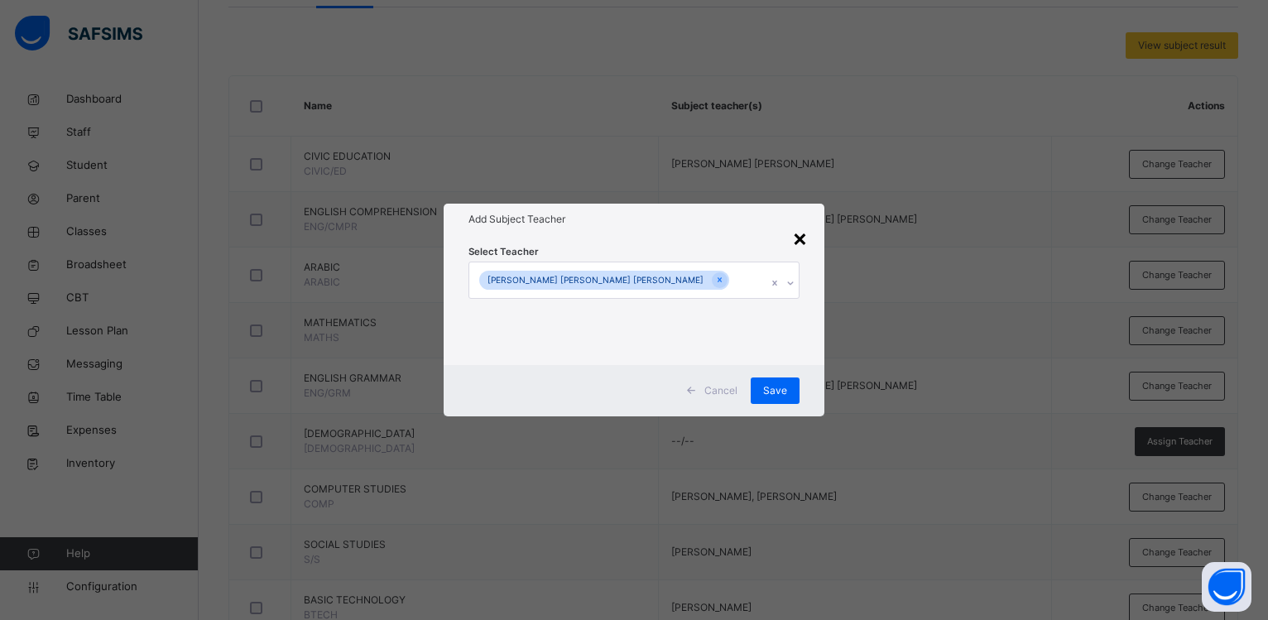
click at [800, 235] on div "×" at bounding box center [800, 237] width 16 height 35
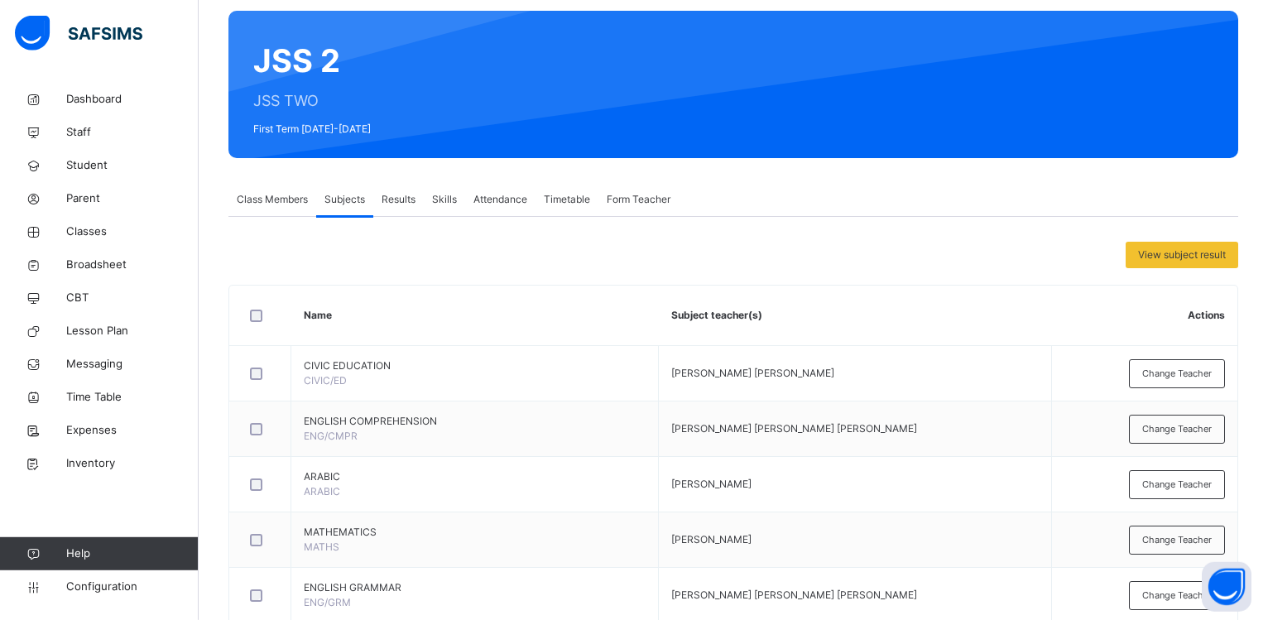
scroll to position [84, 0]
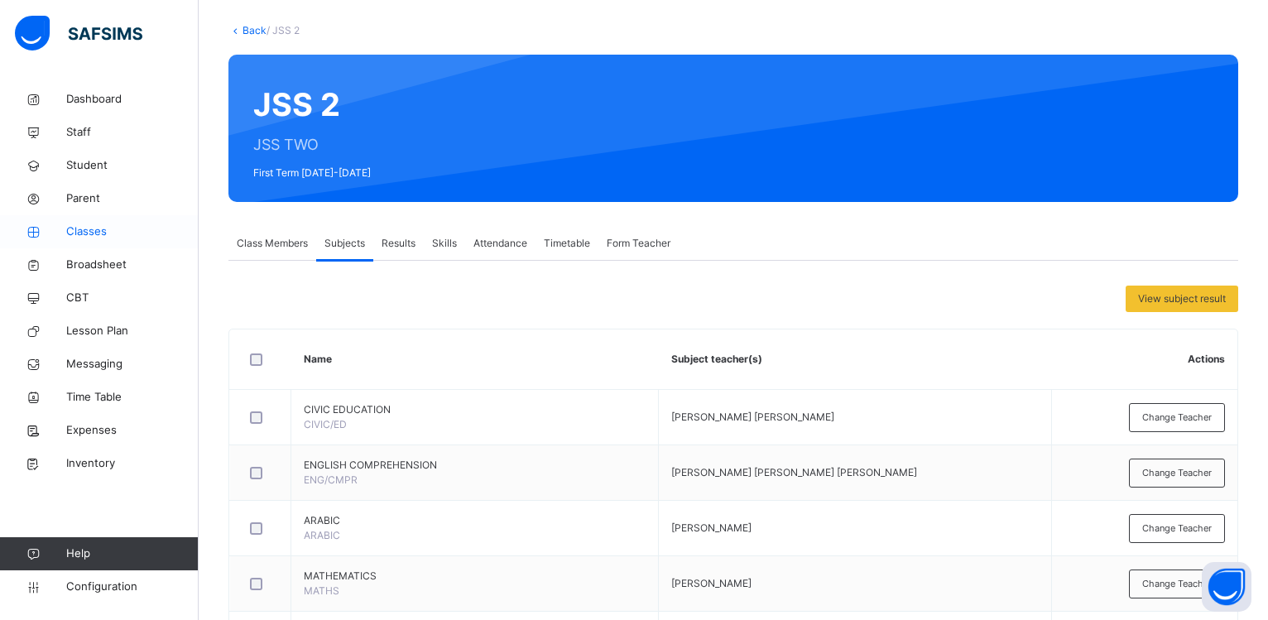
click at [105, 230] on span "Classes" at bounding box center [132, 231] width 132 height 17
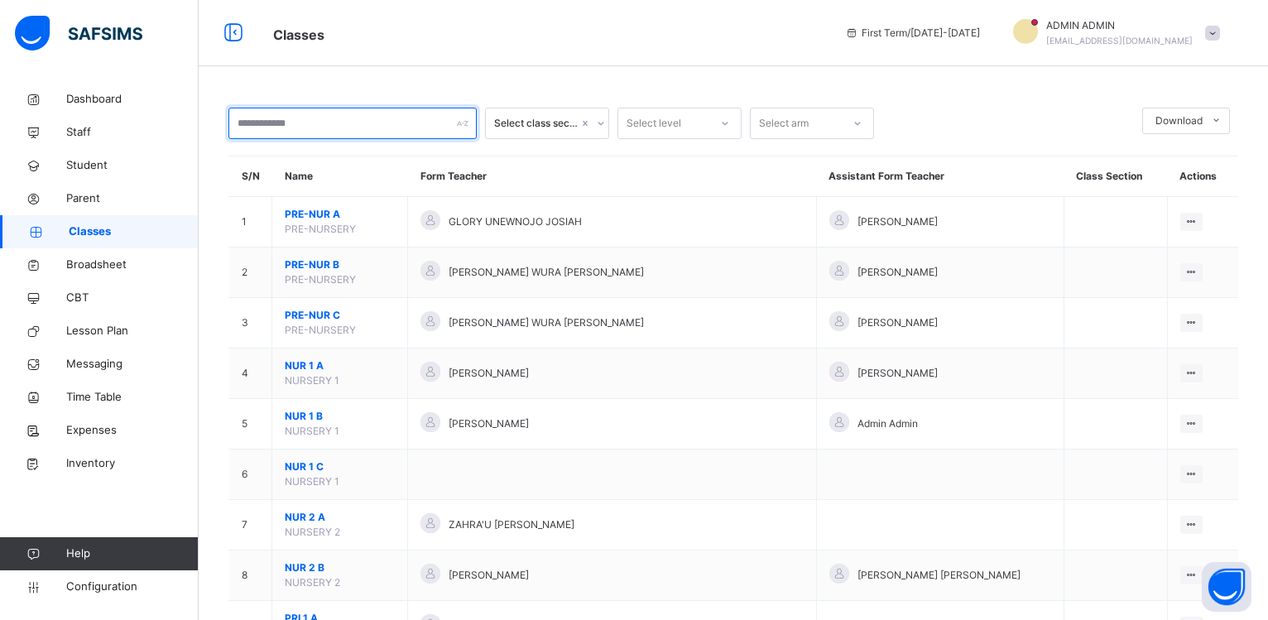
click at [290, 119] on input "text" at bounding box center [352, 123] width 248 height 31
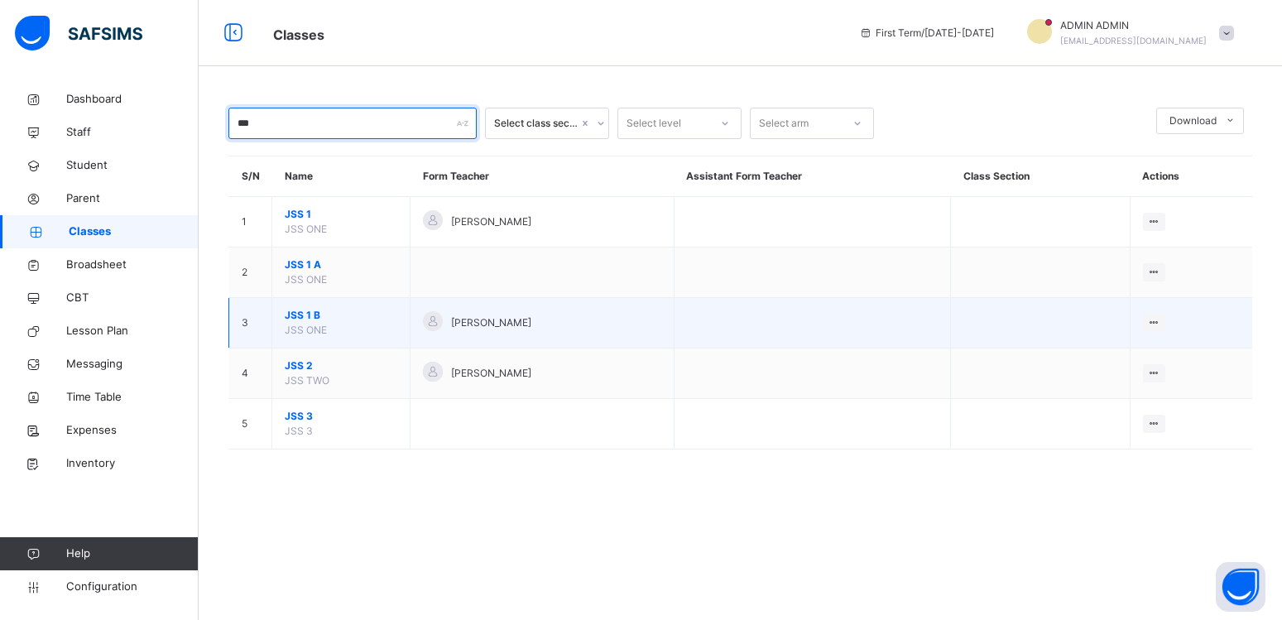
type input "***"
click at [296, 323] on span "JSS 1 B" at bounding box center [341, 315] width 113 height 15
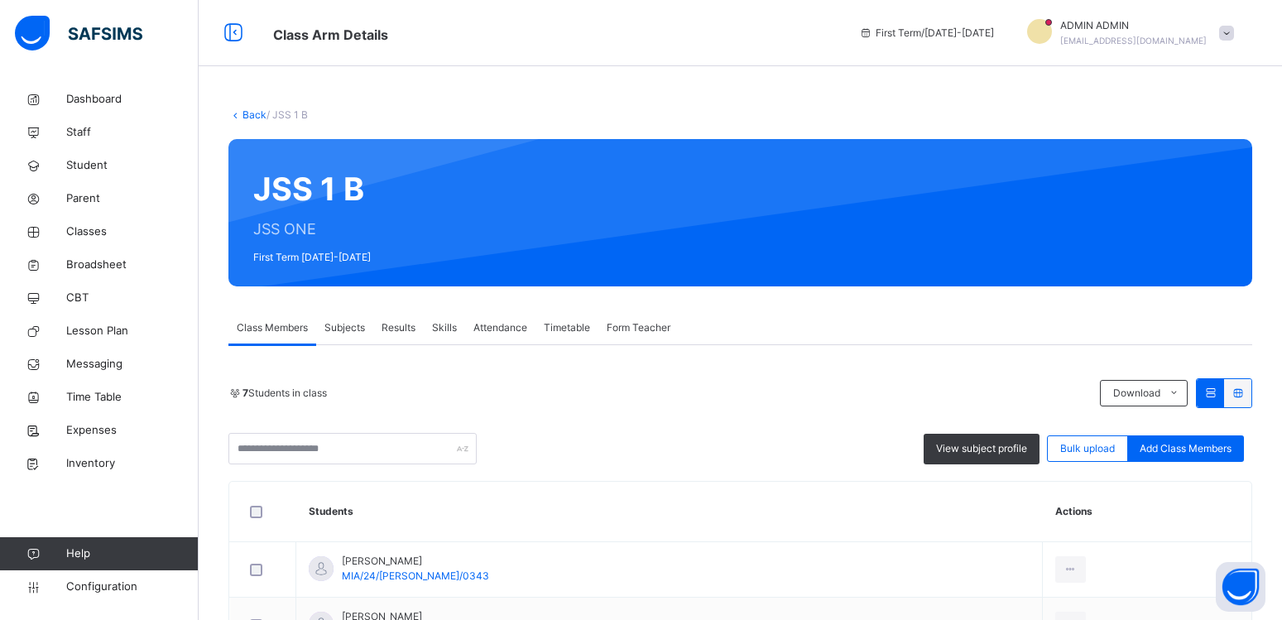
click at [339, 329] on span "Subjects" at bounding box center [344, 327] width 41 height 15
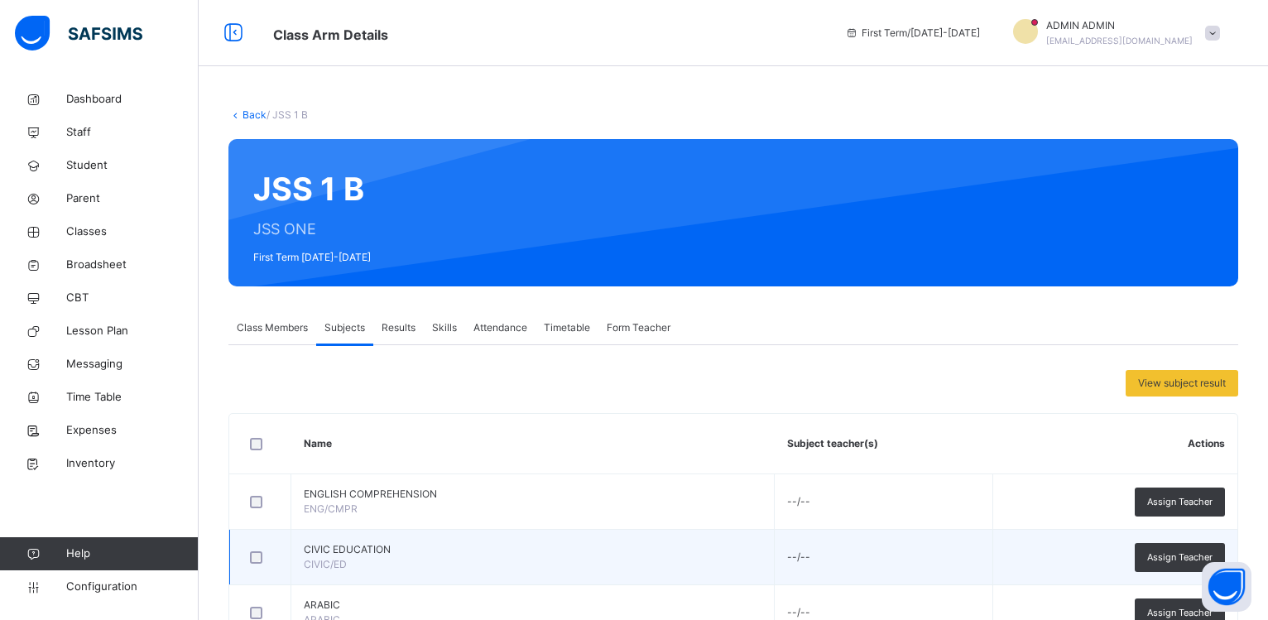
scroll to position [169, 0]
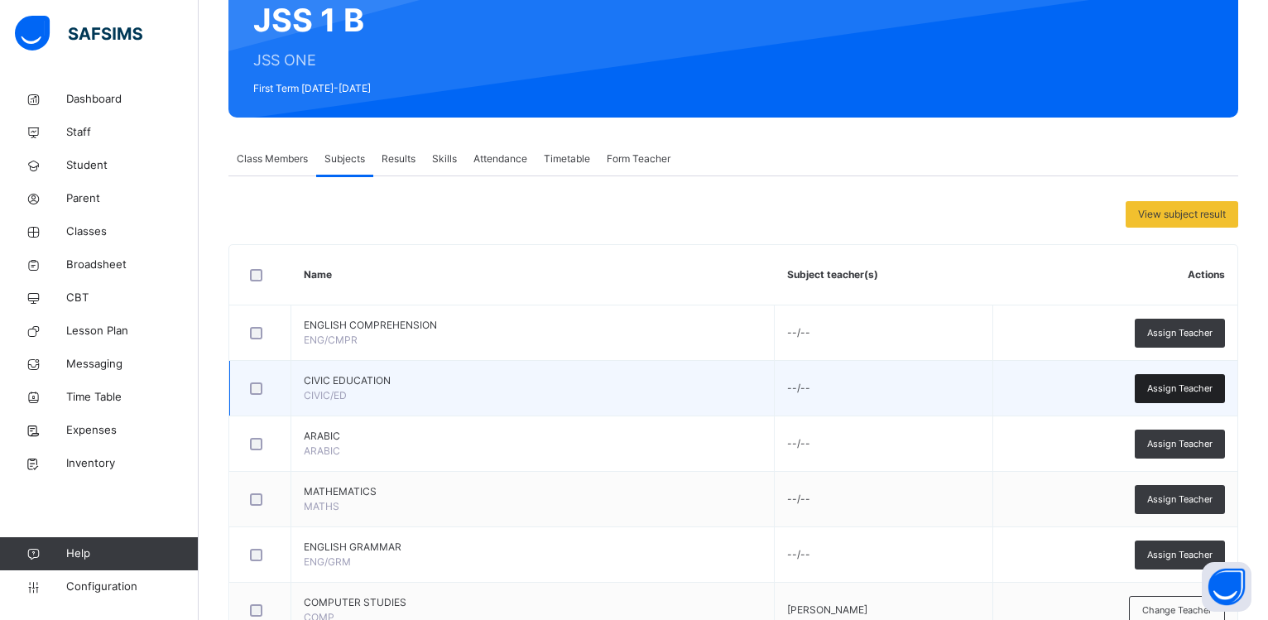
click at [1180, 389] on span "Assign Teacher" at bounding box center [1179, 388] width 65 height 14
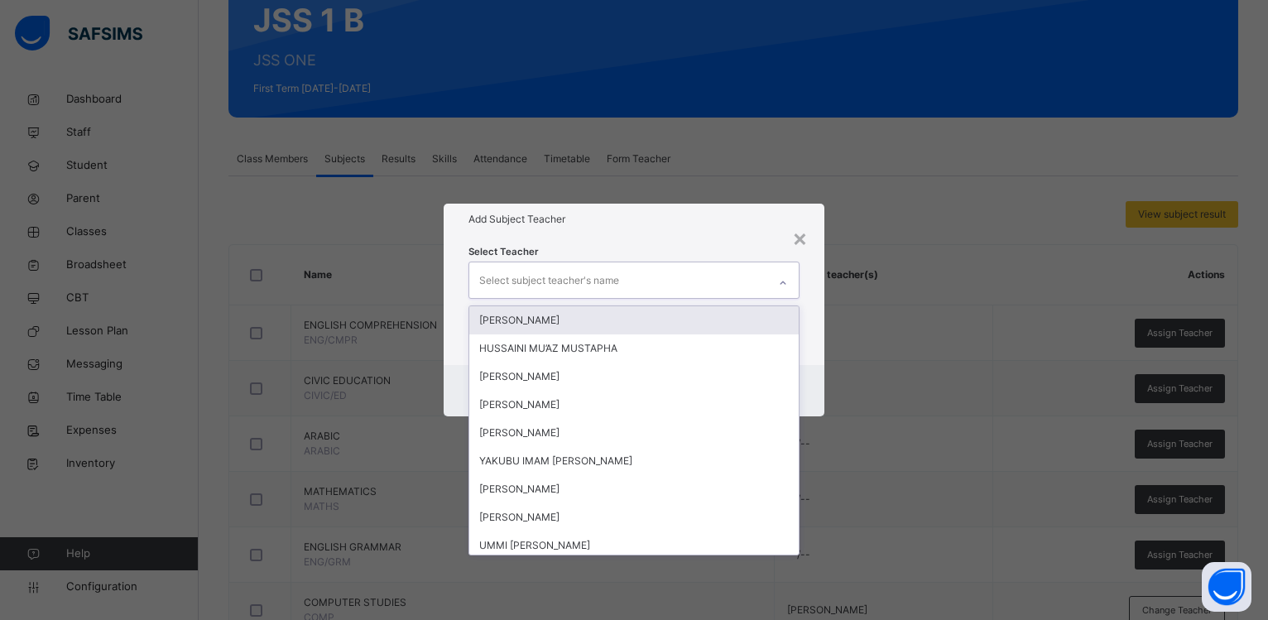
click at [628, 279] on div "Select subject teacher's name" at bounding box center [618, 279] width 298 height 35
type input "**"
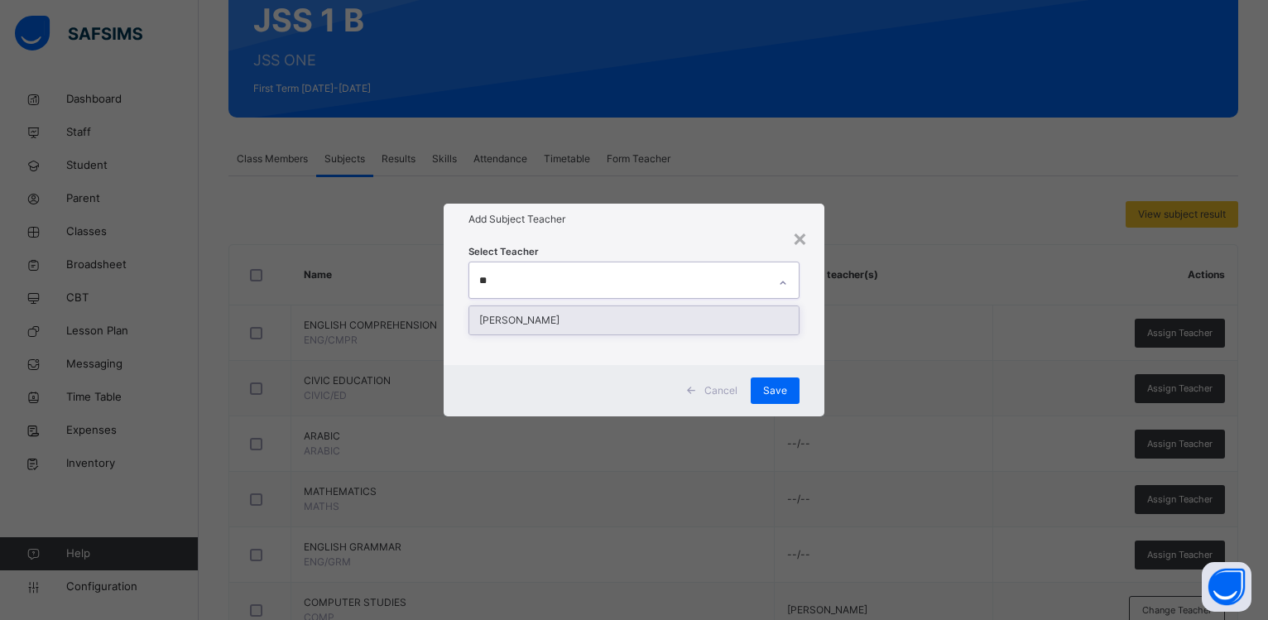
click at [593, 321] on div "[PERSON_NAME]" at bounding box center [633, 320] width 329 height 28
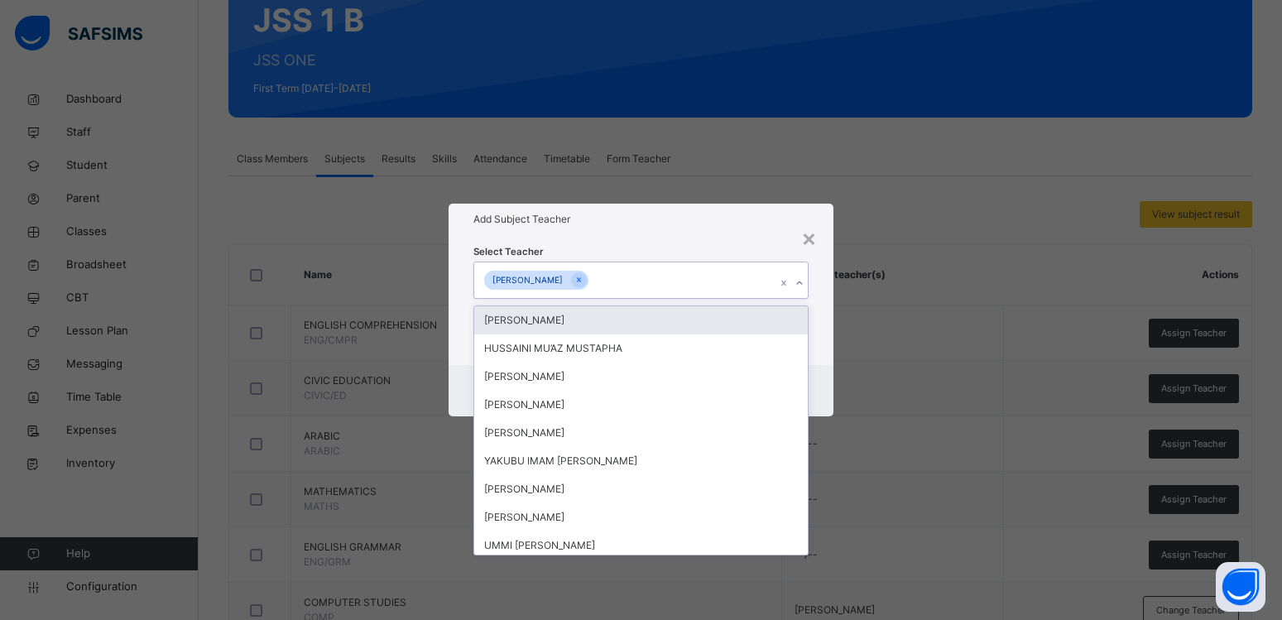
click at [629, 239] on div "Select Teacher option [PERSON_NAME], selected. option [PERSON_NAME] focused, 1 …" at bounding box center [641, 299] width 385 height 129
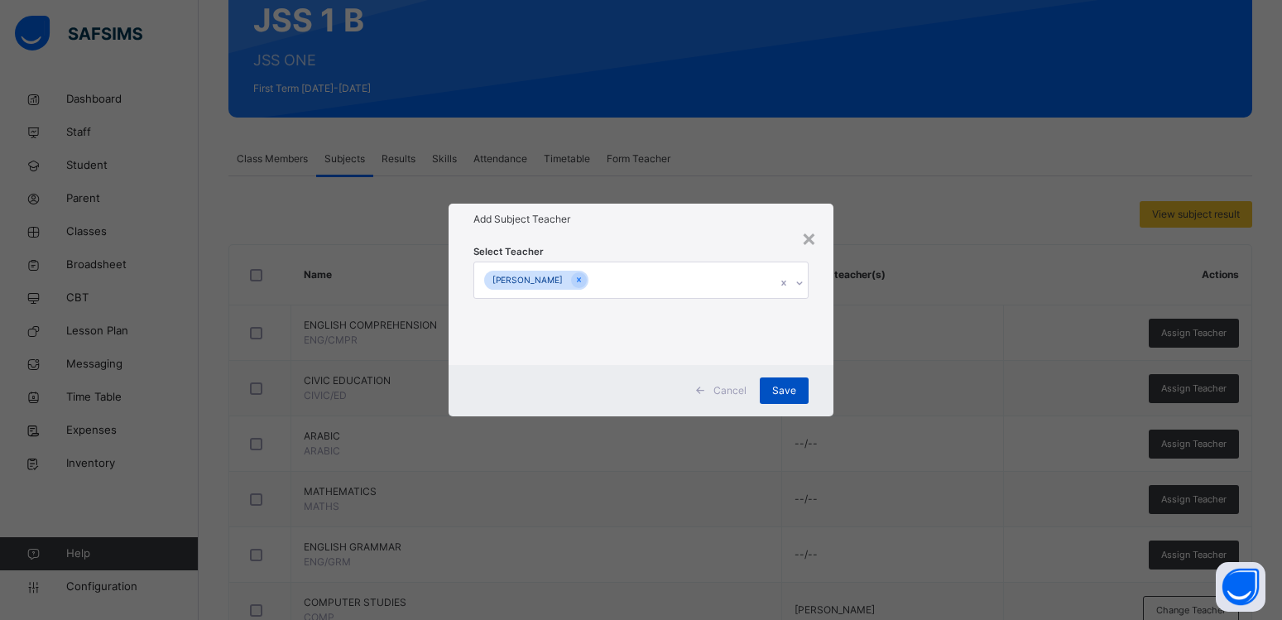
click at [791, 387] on span "Save" at bounding box center [784, 390] width 24 height 15
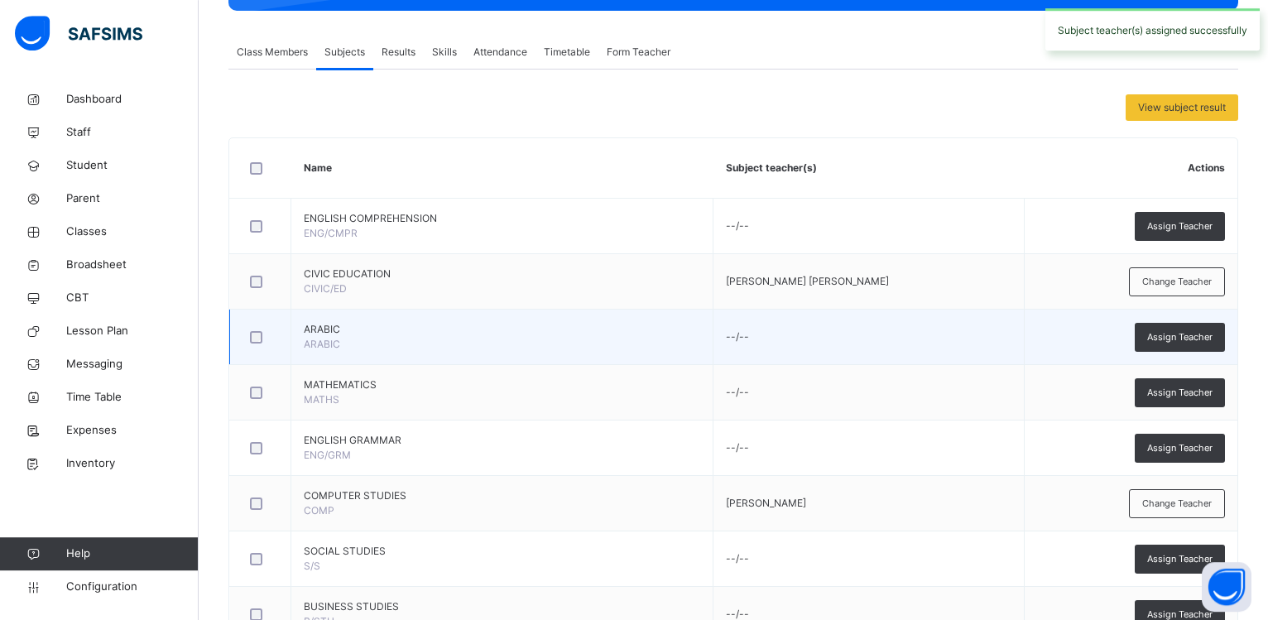
scroll to position [338, 0]
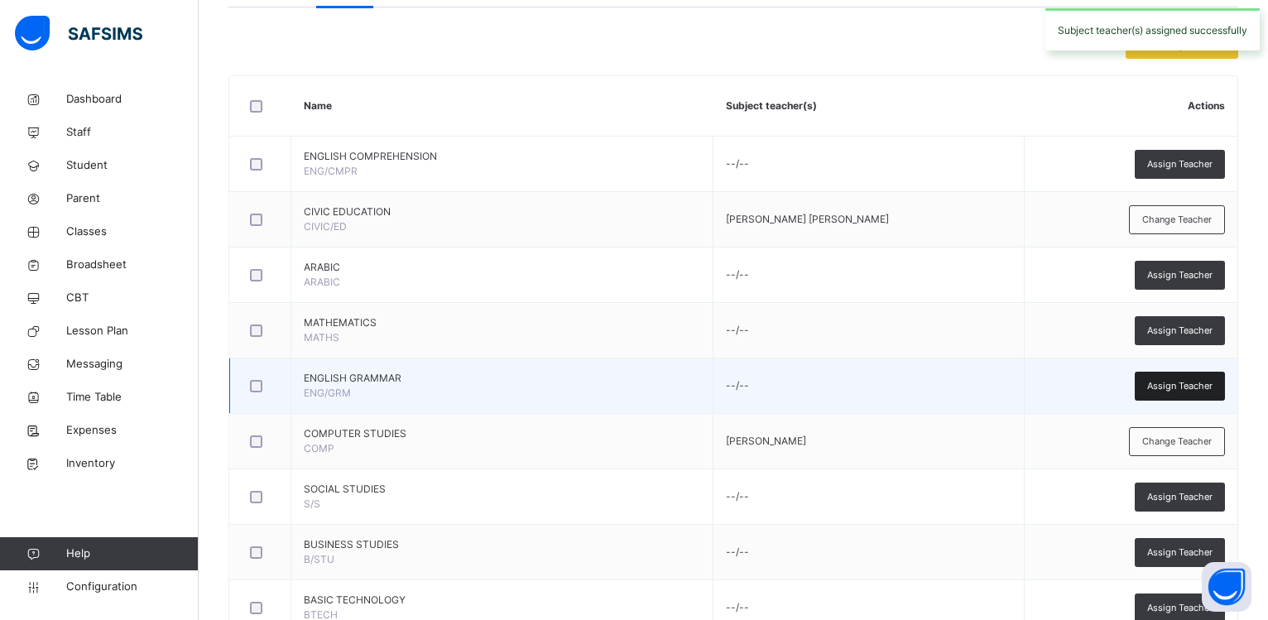
click at [1164, 383] on span "Assign Teacher" at bounding box center [1179, 386] width 65 height 14
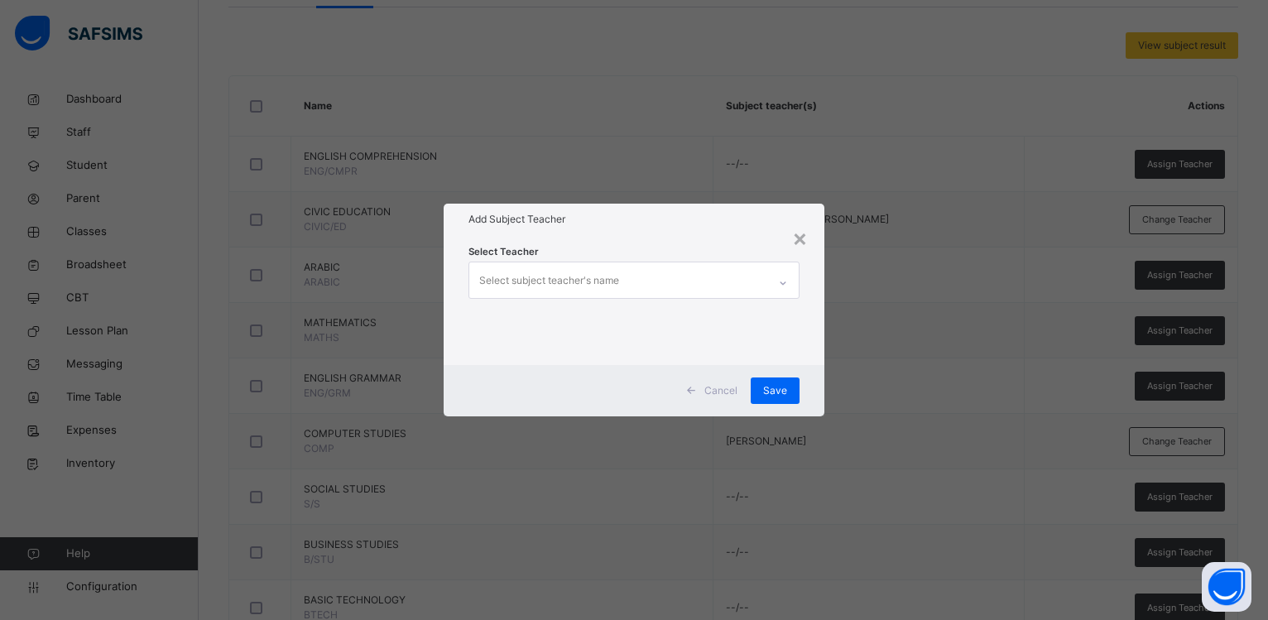
click at [610, 278] on div "Select subject teacher's name" at bounding box center [549, 280] width 140 height 31
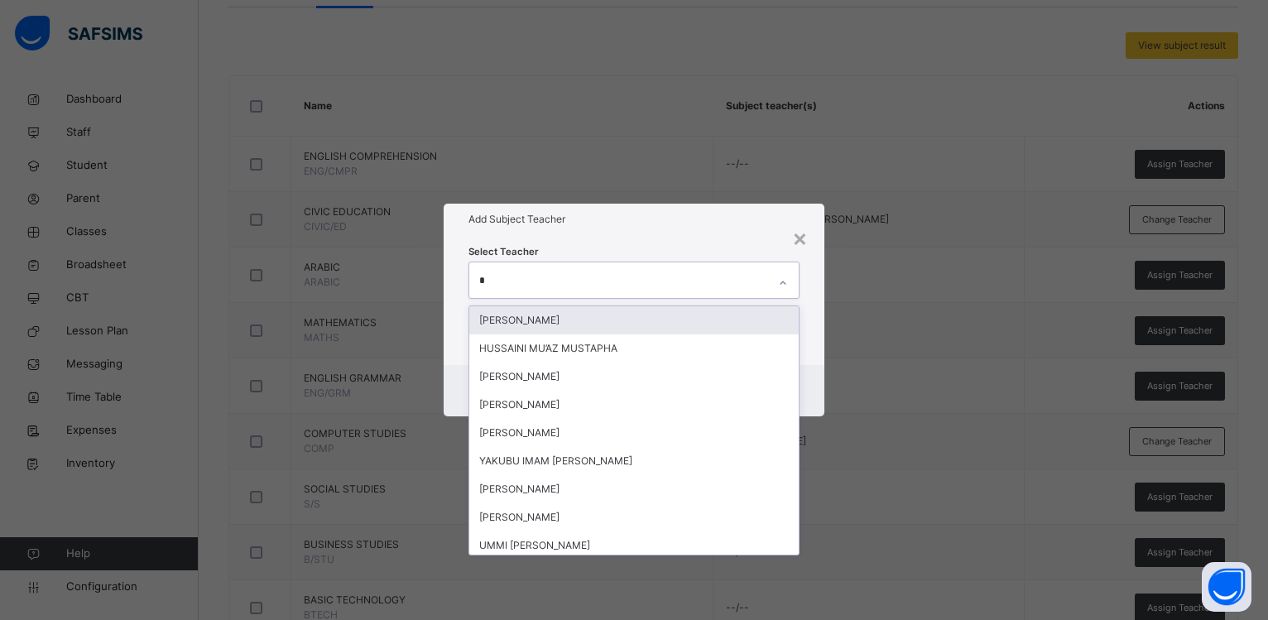
type input "**"
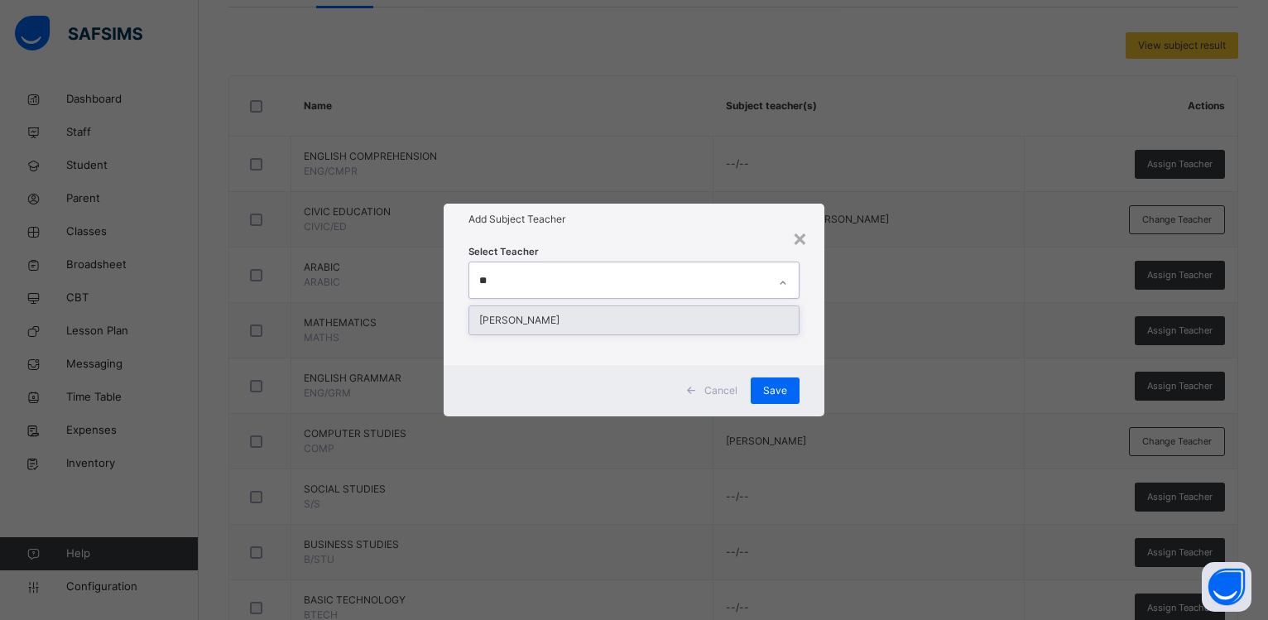
click at [568, 321] on div "[PERSON_NAME]" at bounding box center [633, 320] width 329 height 28
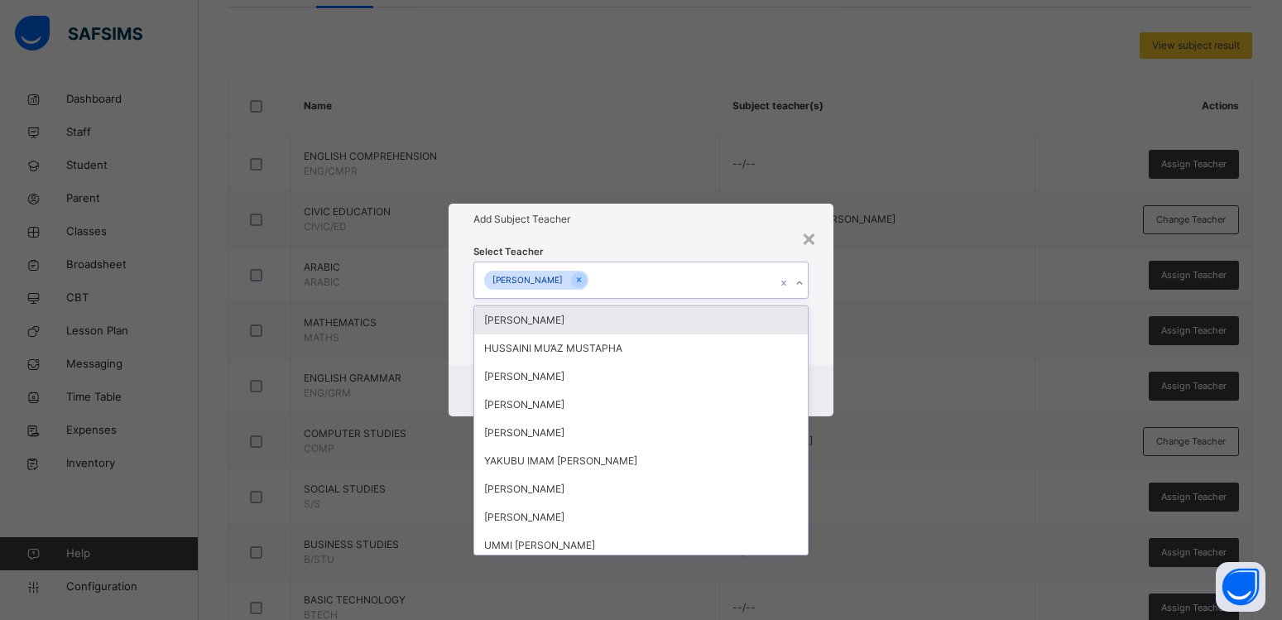
click at [608, 244] on div "Select Teacher option [PERSON_NAME], selected. option [PERSON_NAME] focused, 1 …" at bounding box center [640, 299] width 335 height 113
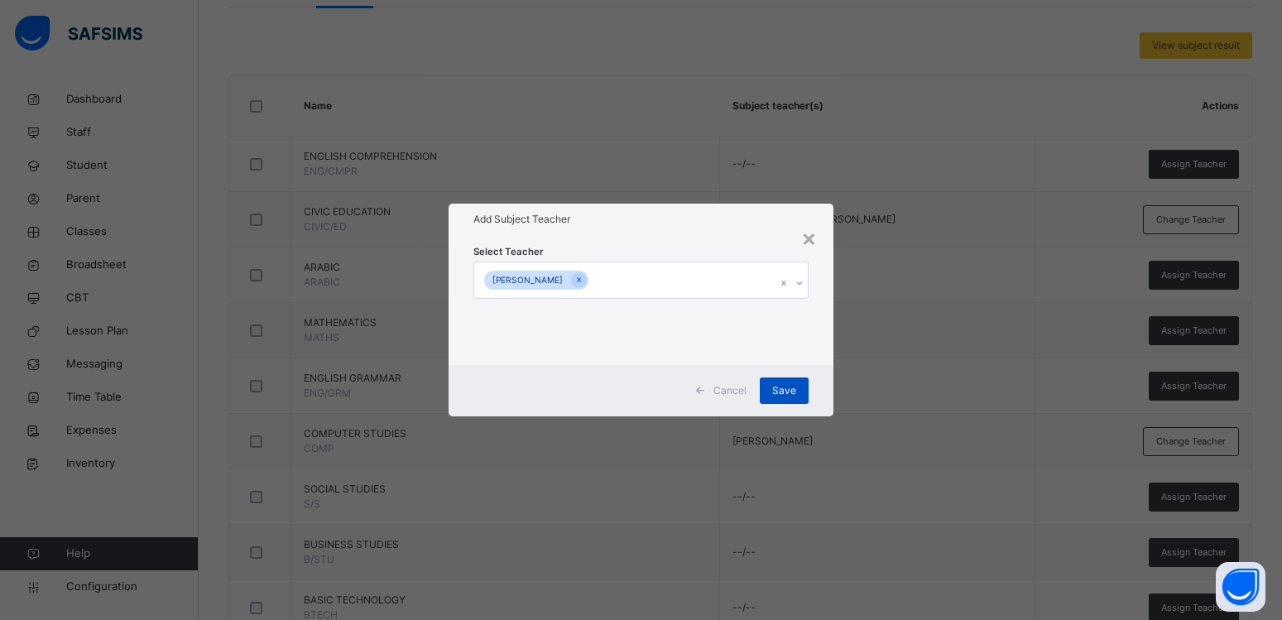
click at [776, 384] on span "Save" at bounding box center [784, 390] width 24 height 15
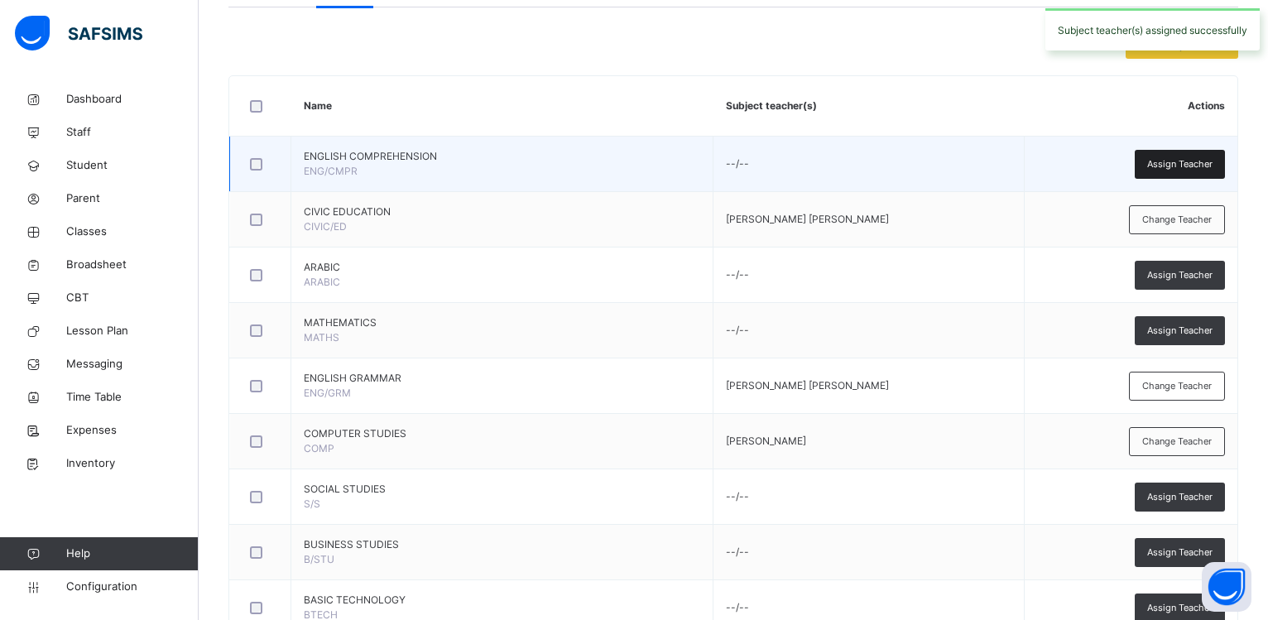
click at [1164, 164] on span "Assign Teacher" at bounding box center [1179, 164] width 65 height 14
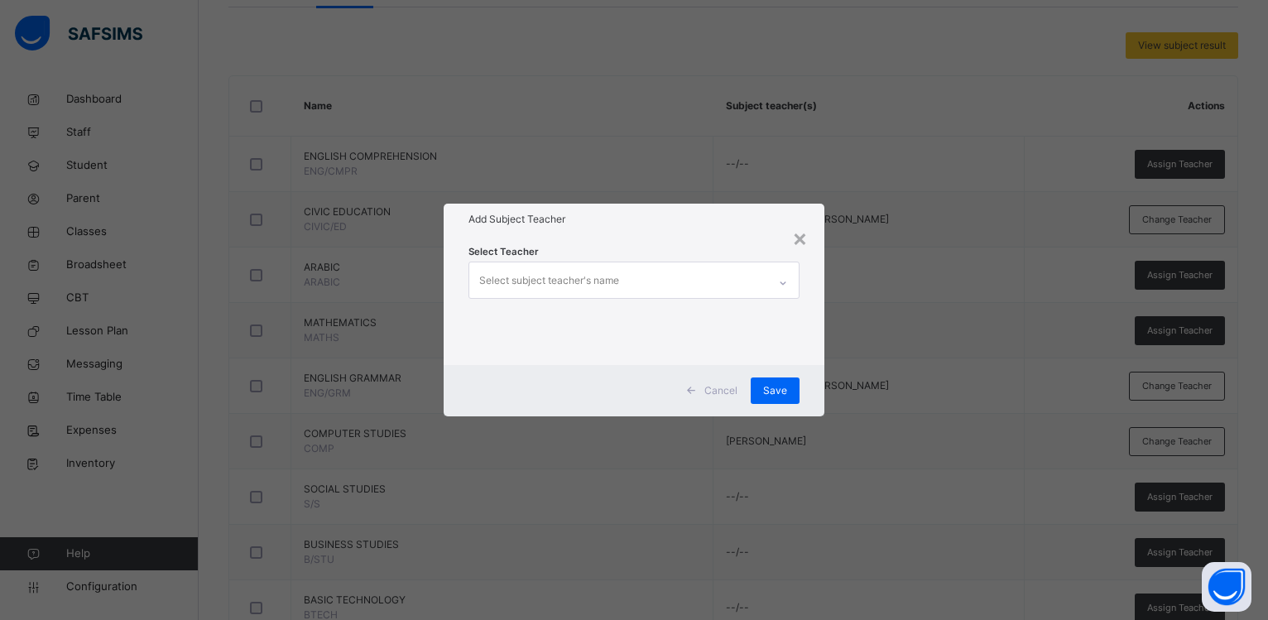
click at [654, 284] on div "Select subject teacher's name" at bounding box center [618, 279] width 298 height 35
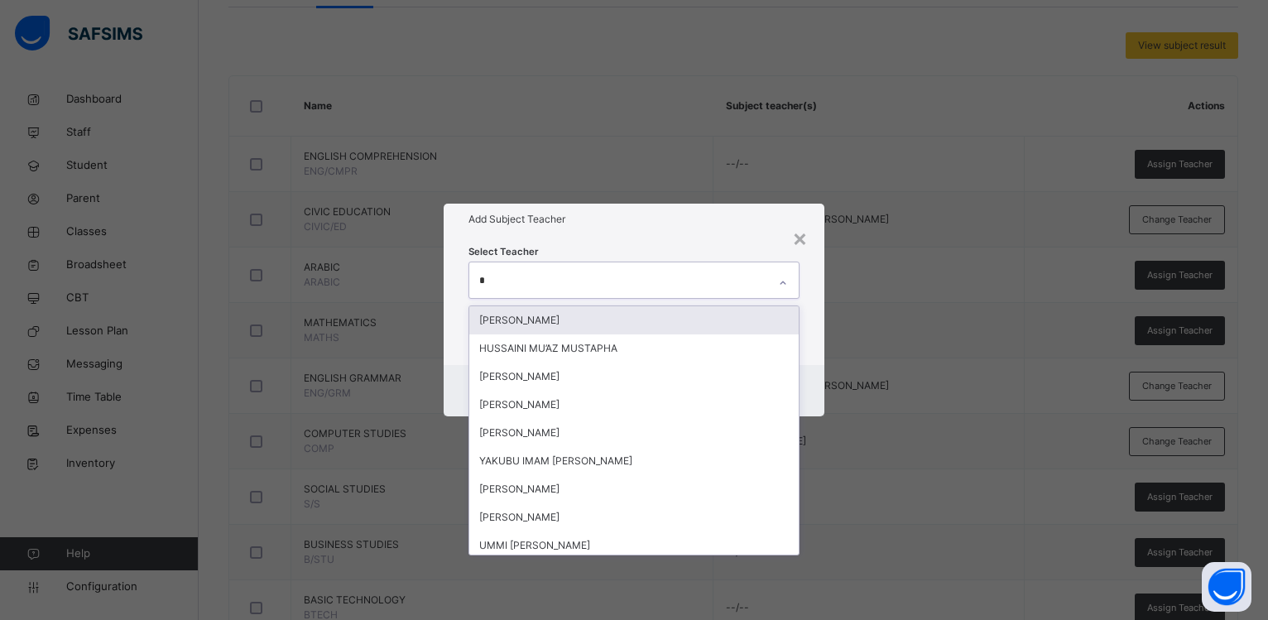
type input "**"
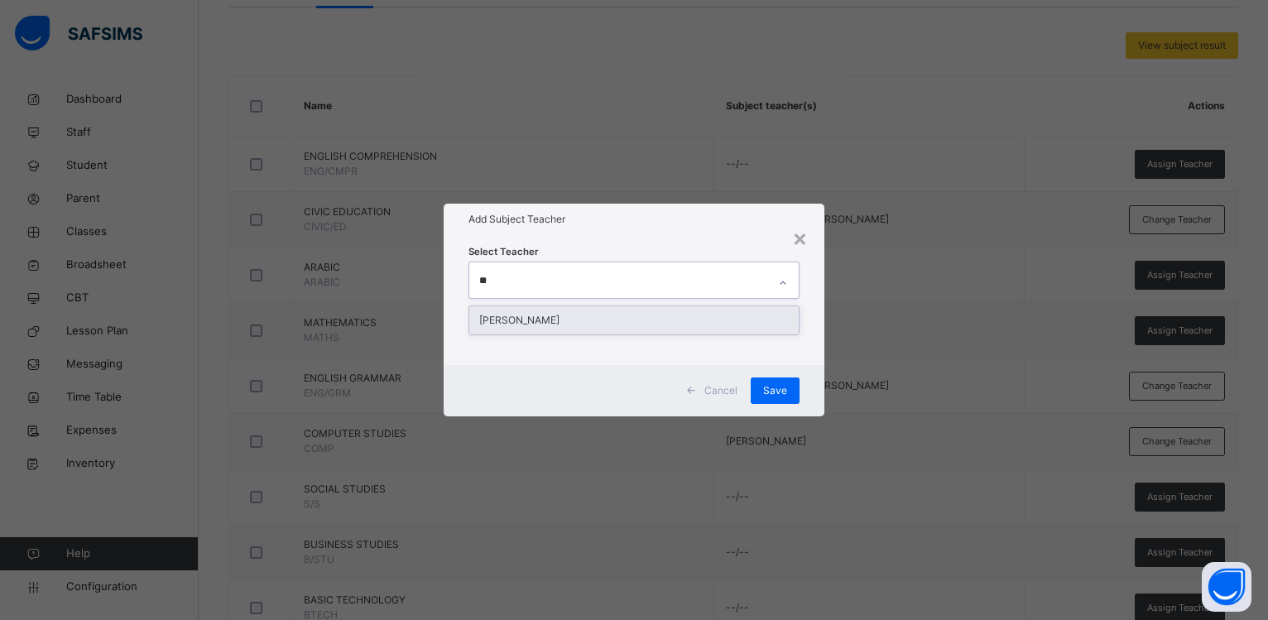
click at [613, 310] on div "[PERSON_NAME]" at bounding box center [633, 320] width 329 height 28
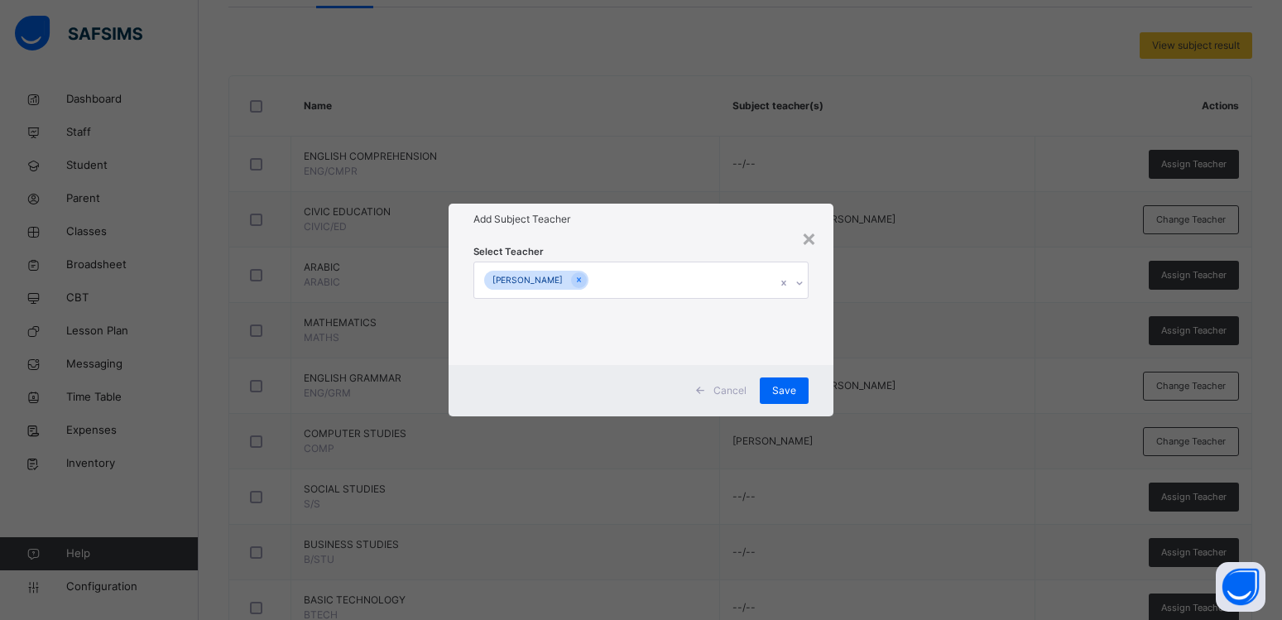
click at [633, 248] on div "Select Teacher [PERSON_NAME]" at bounding box center [640, 299] width 335 height 113
click at [785, 387] on span "Save" at bounding box center [784, 390] width 24 height 15
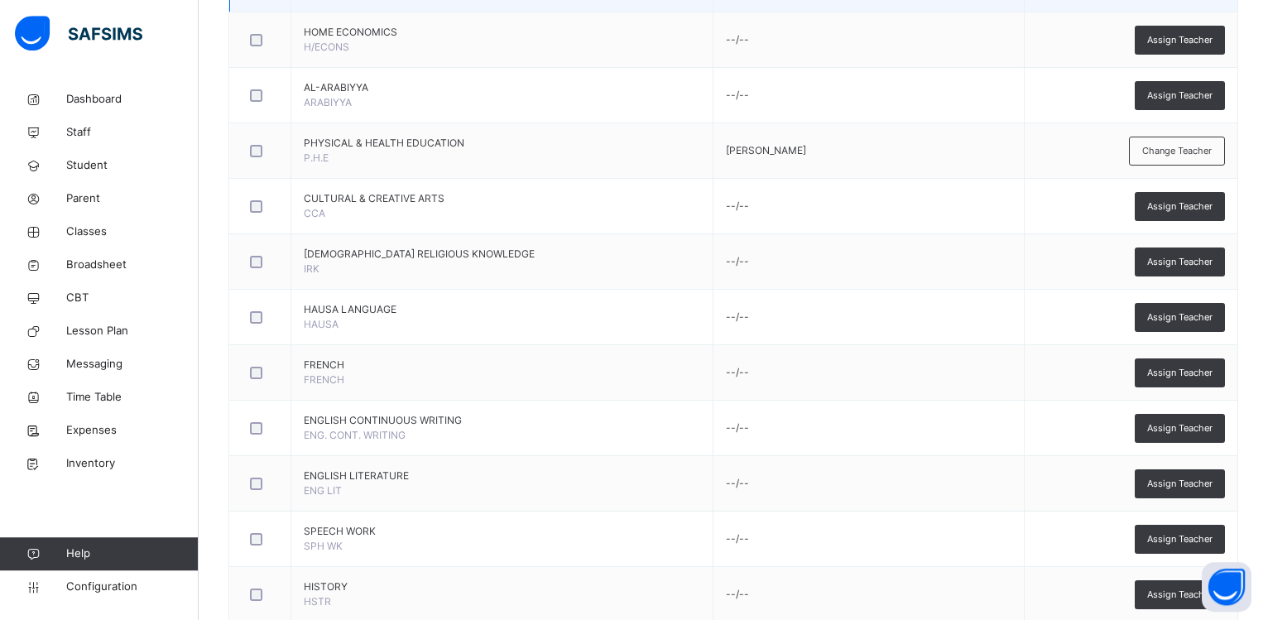
scroll to position [1097, 0]
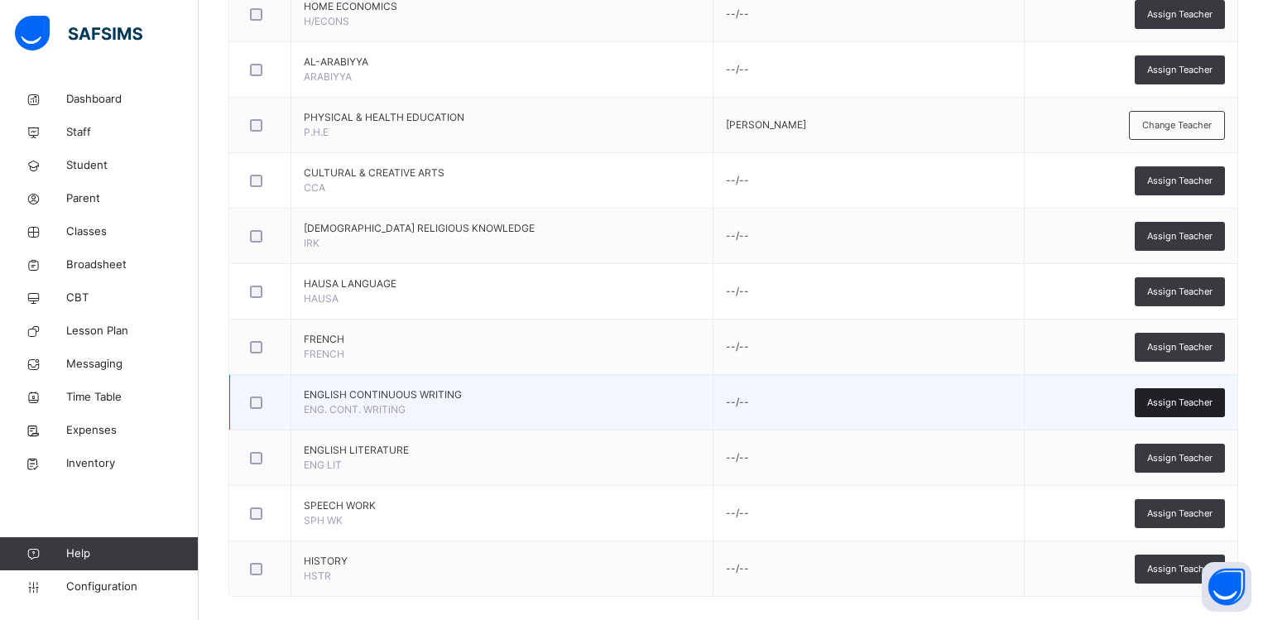
click at [1165, 401] on span "Assign Teacher" at bounding box center [1179, 403] width 65 height 14
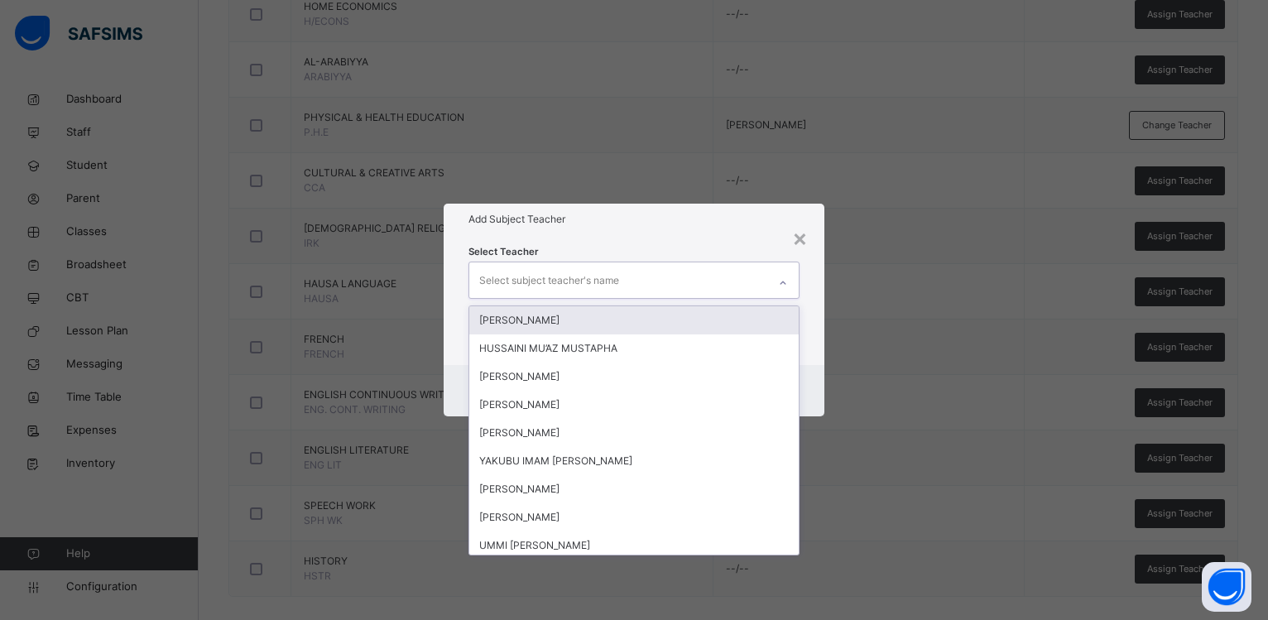
click at [652, 281] on div "Select subject teacher's name" at bounding box center [618, 279] width 298 height 35
type input "**"
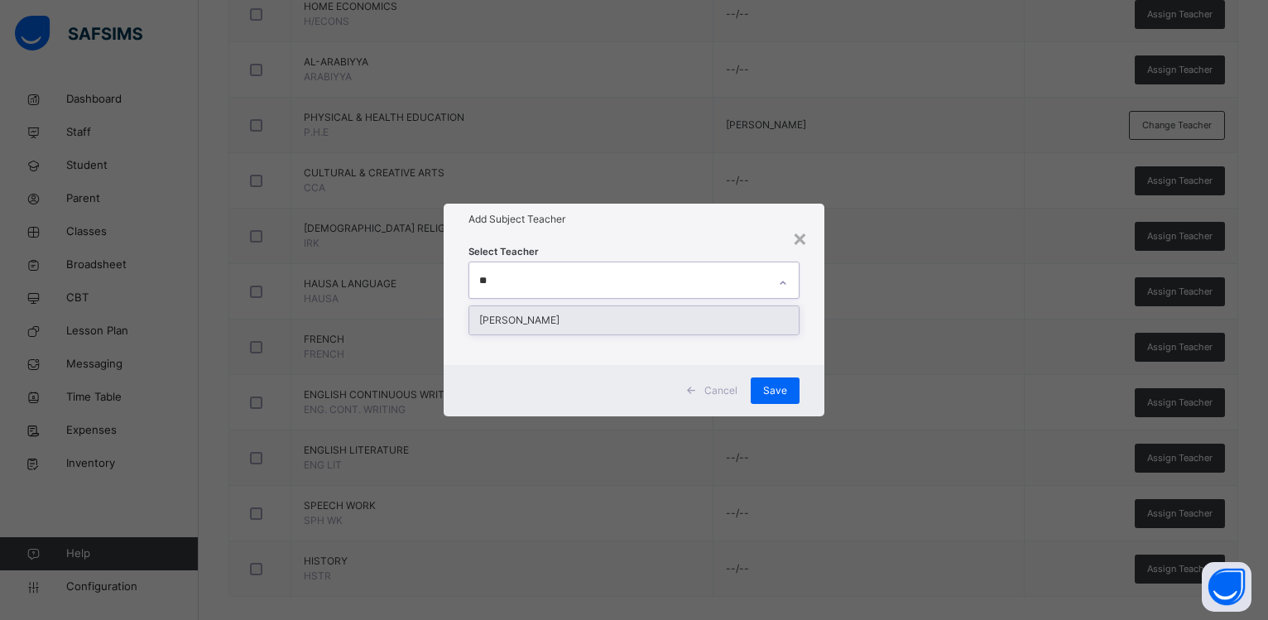
click at [592, 324] on div "[PERSON_NAME]" at bounding box center [633, 320] width 329 height 28
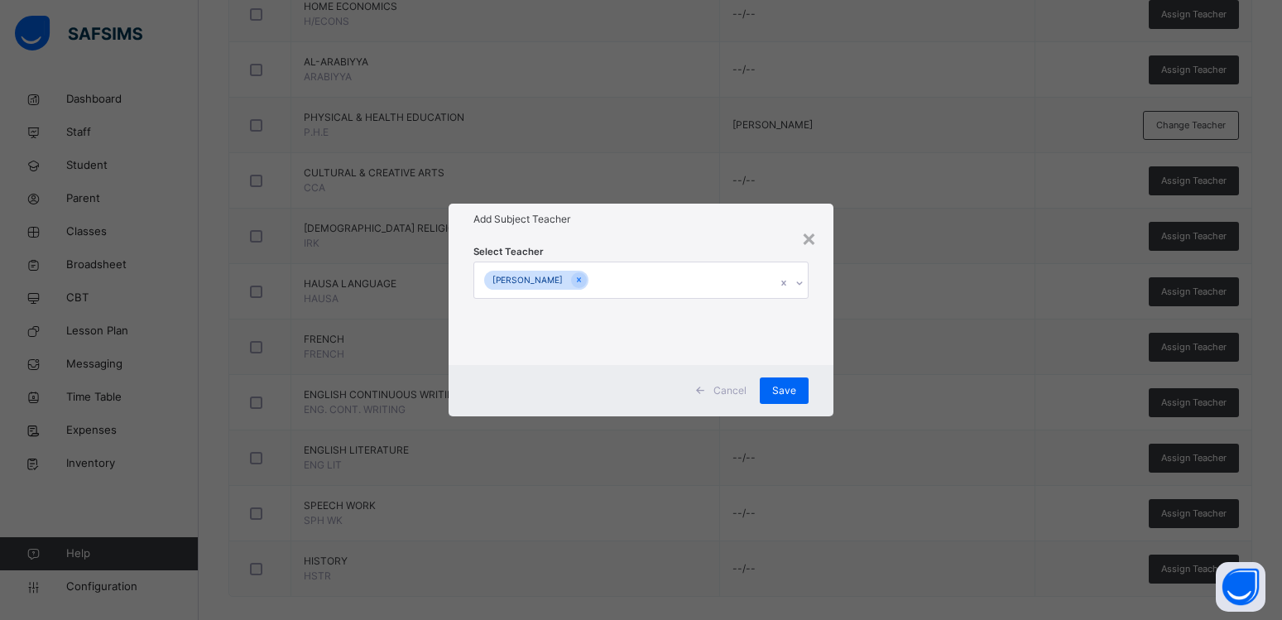
click at [679, 241] on div "Select Teacher [PERSON_NAME]" at bounding box center [641, 299] width 385 height 129
click at [784, 391] on span "Save" at bounding box center [784, 390] width 24 height 15
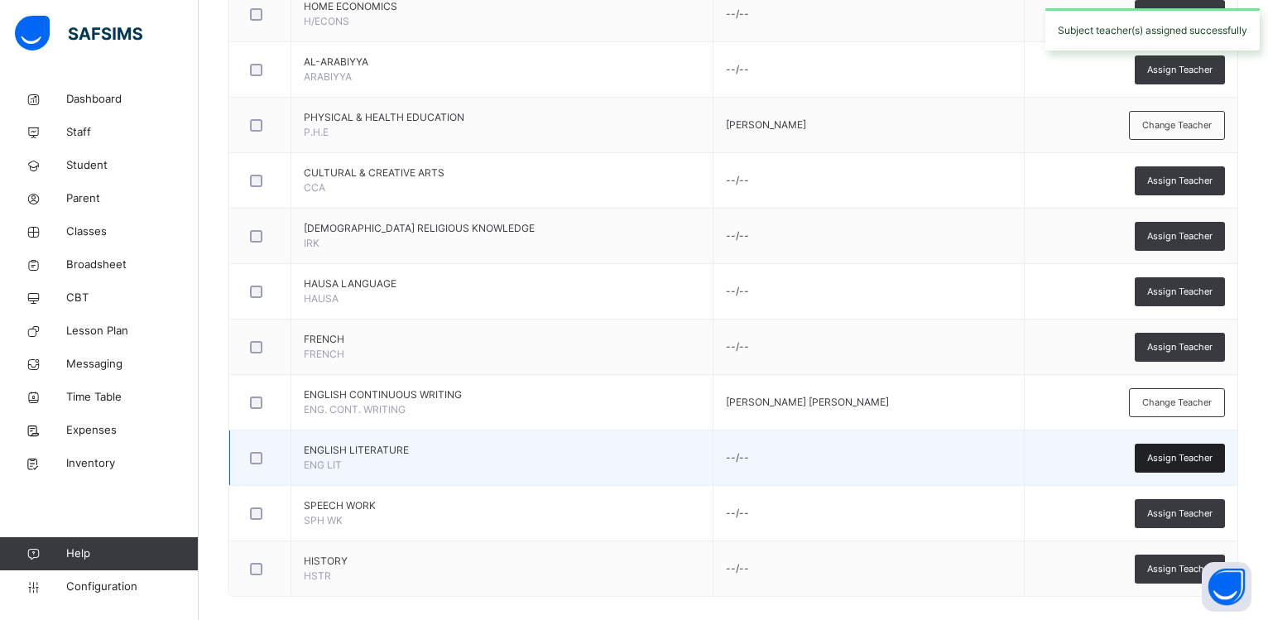
click at [1158, 453] on div "Assign Teacher" at bounding box center [1180, 458] width 90 height 29
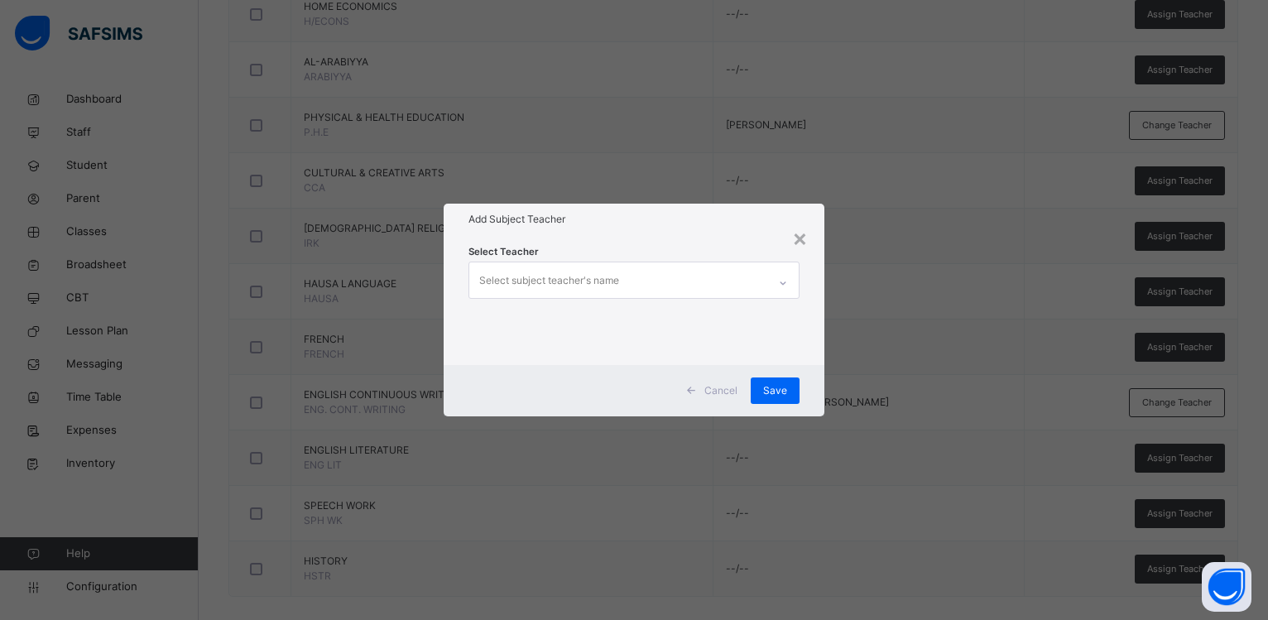
click at [627, 283] on div "Select subject teacher's name" at bounding box center [618, 279] width 298 height 35
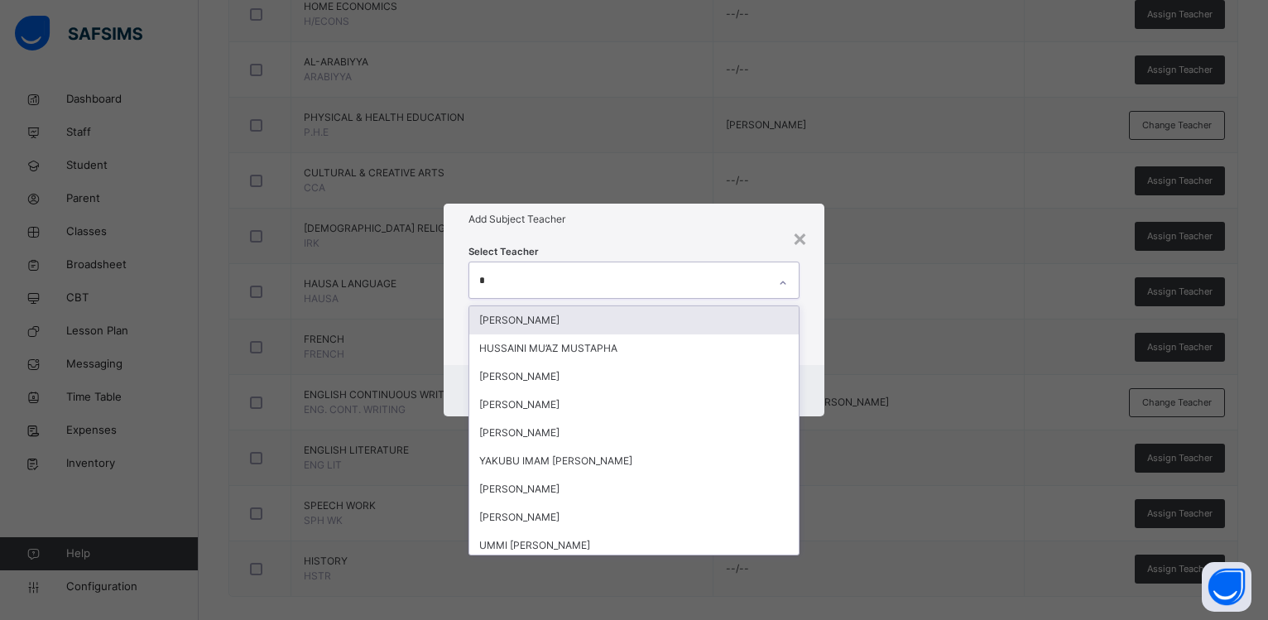
type input "**"
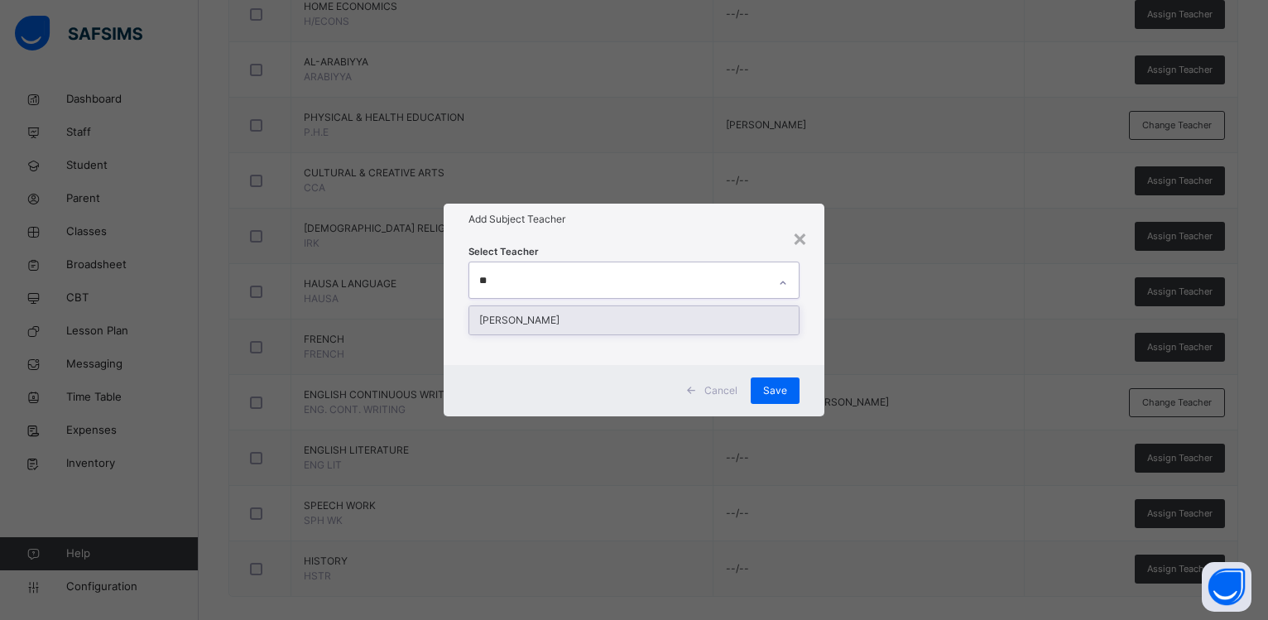
click at [525, 317] on div "[PERSON_NAME]" at bounding box center [633, 320] width 329 height 28
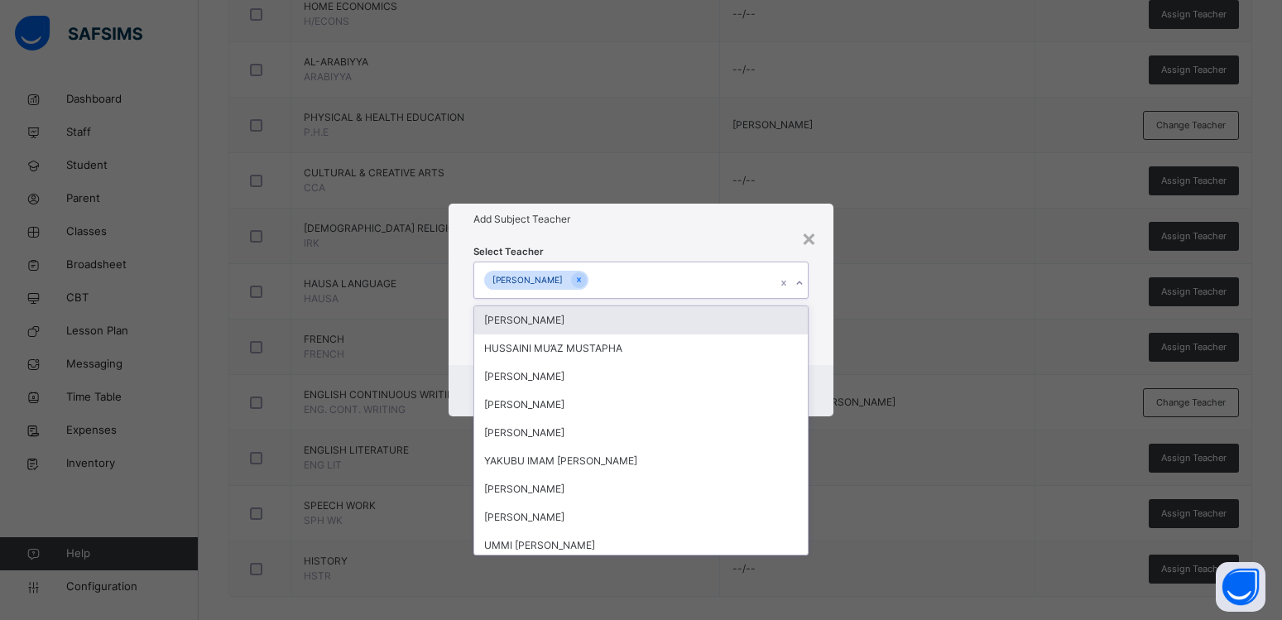
click at [660, 245] on div "Select Teacher option [PERSON_NAME], selected. option [PERSON_NAME] focused, 1 …" at bounding box center [640, 299] width 335 height 113
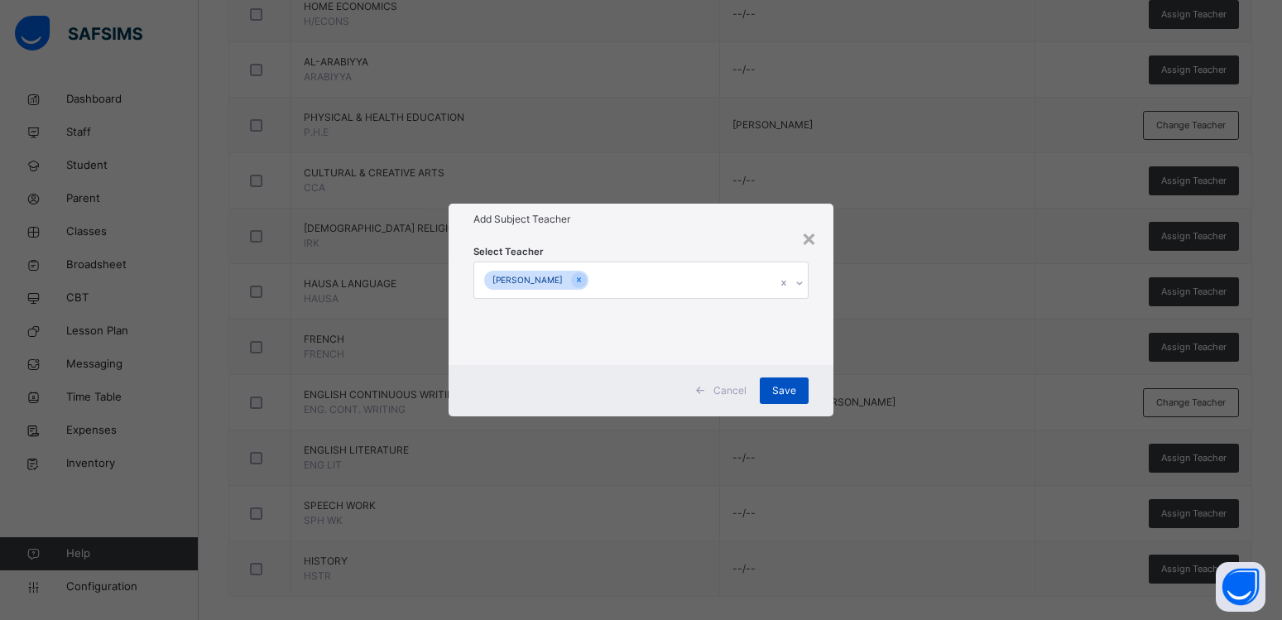
click at [799, 390] on div "Save" at bounding box center [784, 390] width 49 height 26
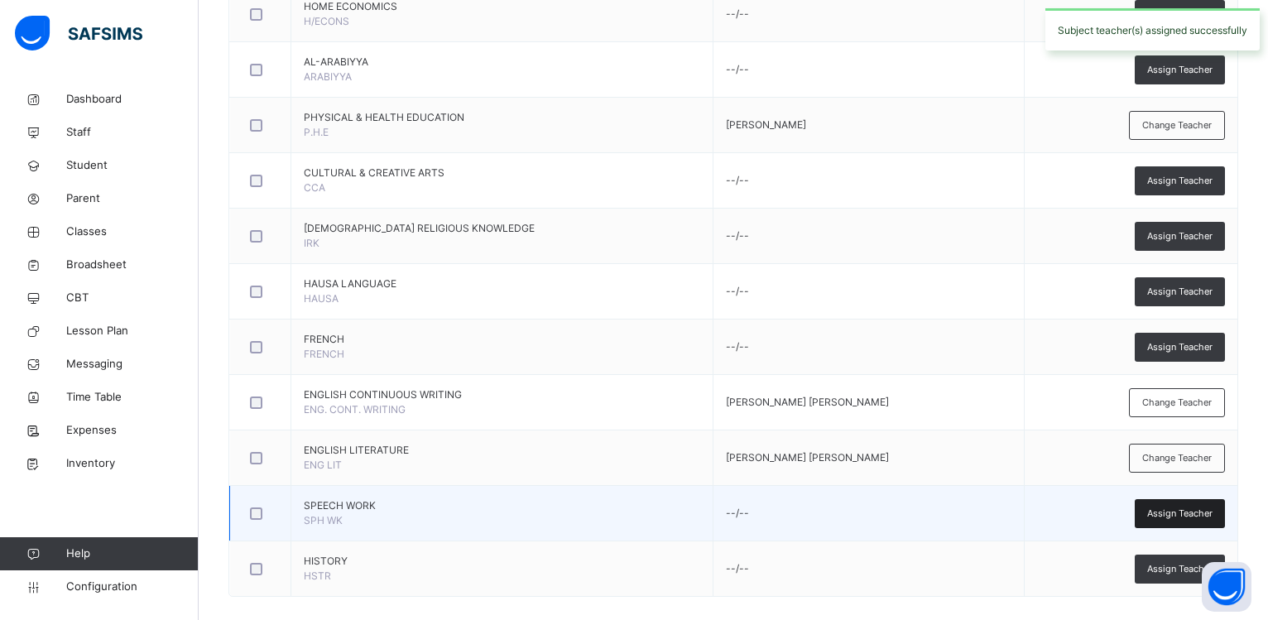
click at [1159, 516] on div "Assign Teacher" at bounding box center [1180, 513] width 90 height 29
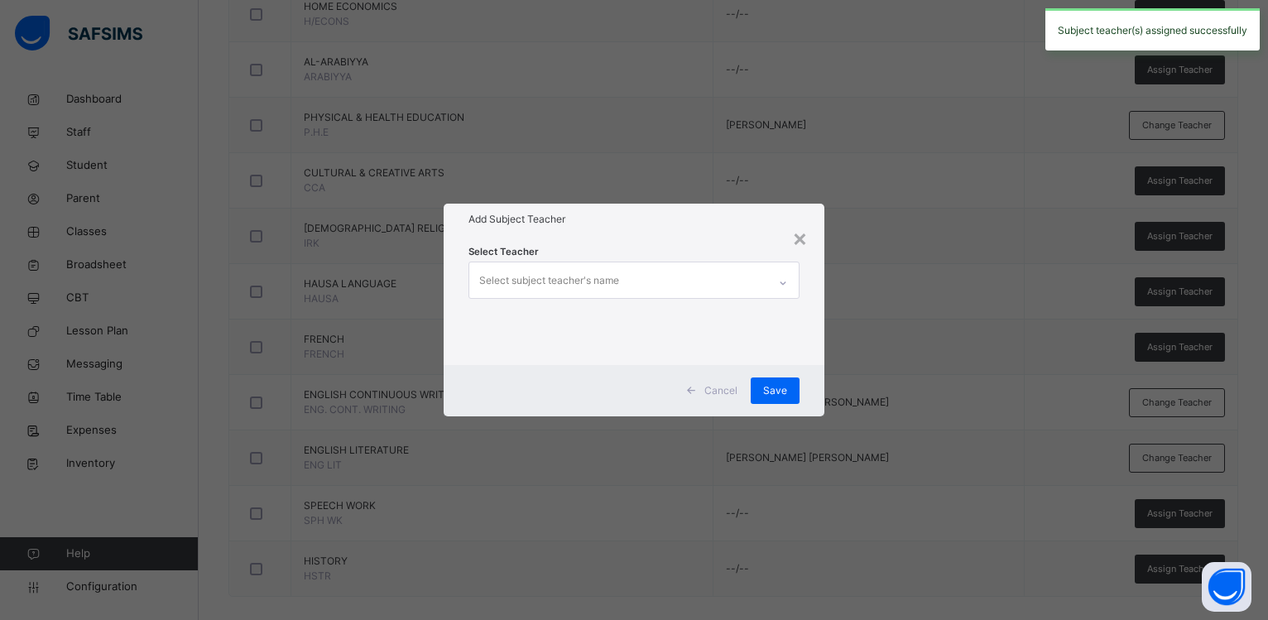
click at [635, 273] on div "Select subject teacher's name" at bounding box center [618, 279] width 298 height 35
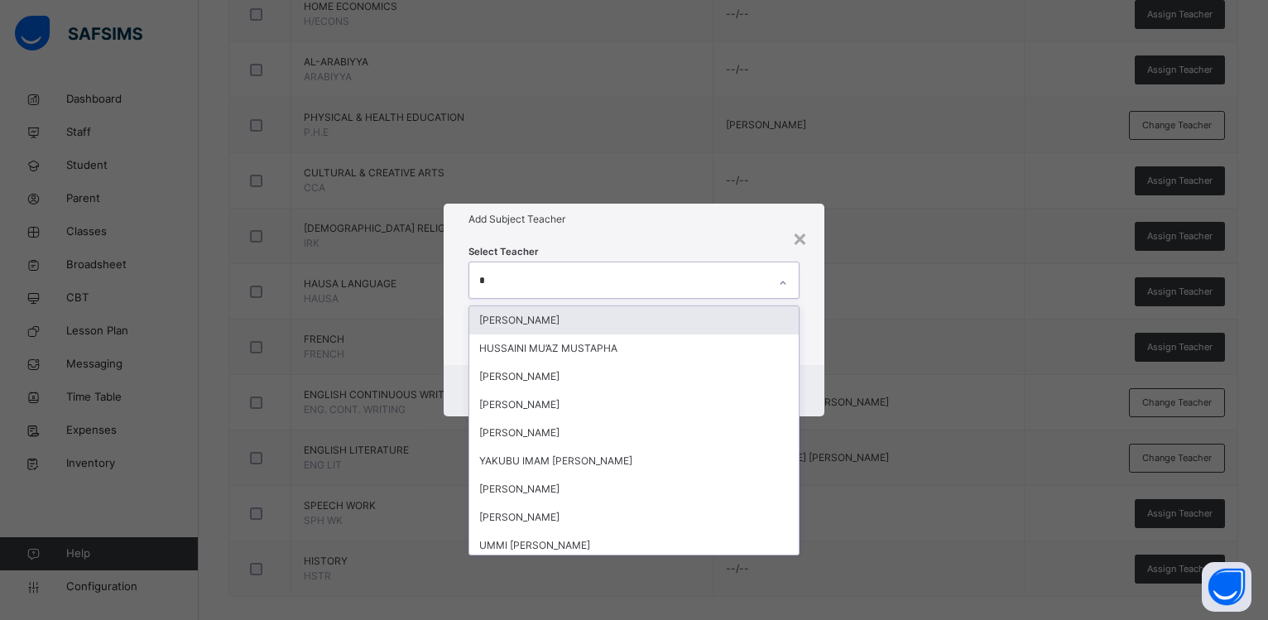
type input "**"
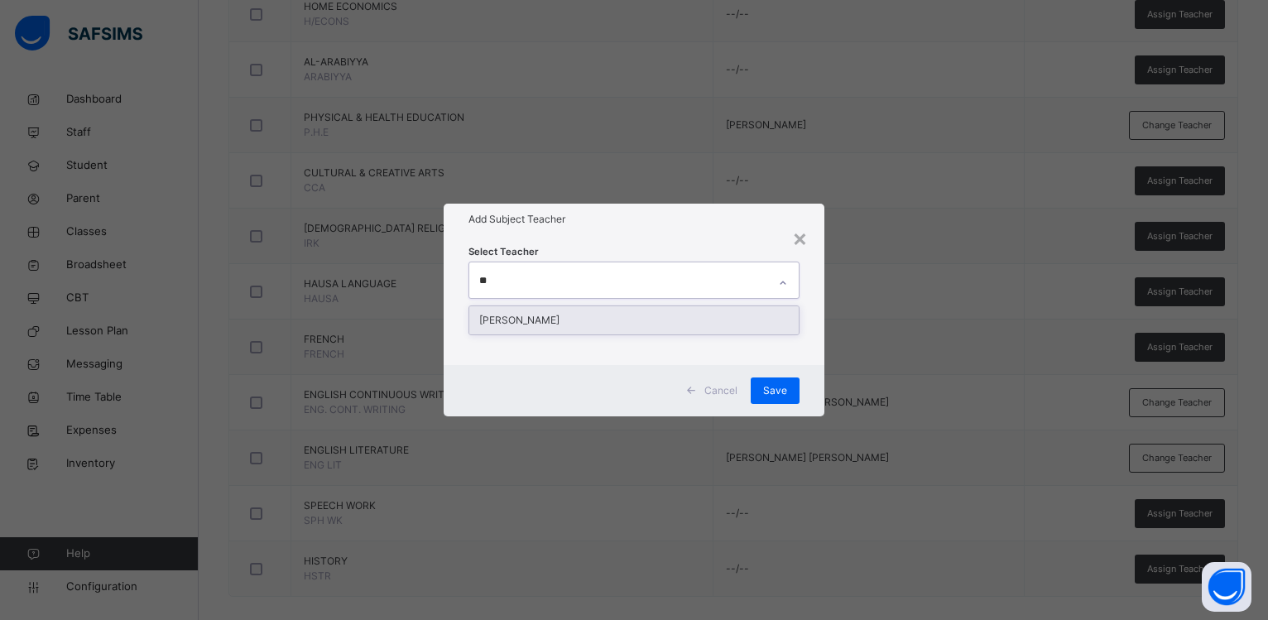
click at [638, 315] on div "[PERSON_NAME]" at bounding box center [633, 320] width 329 height 28
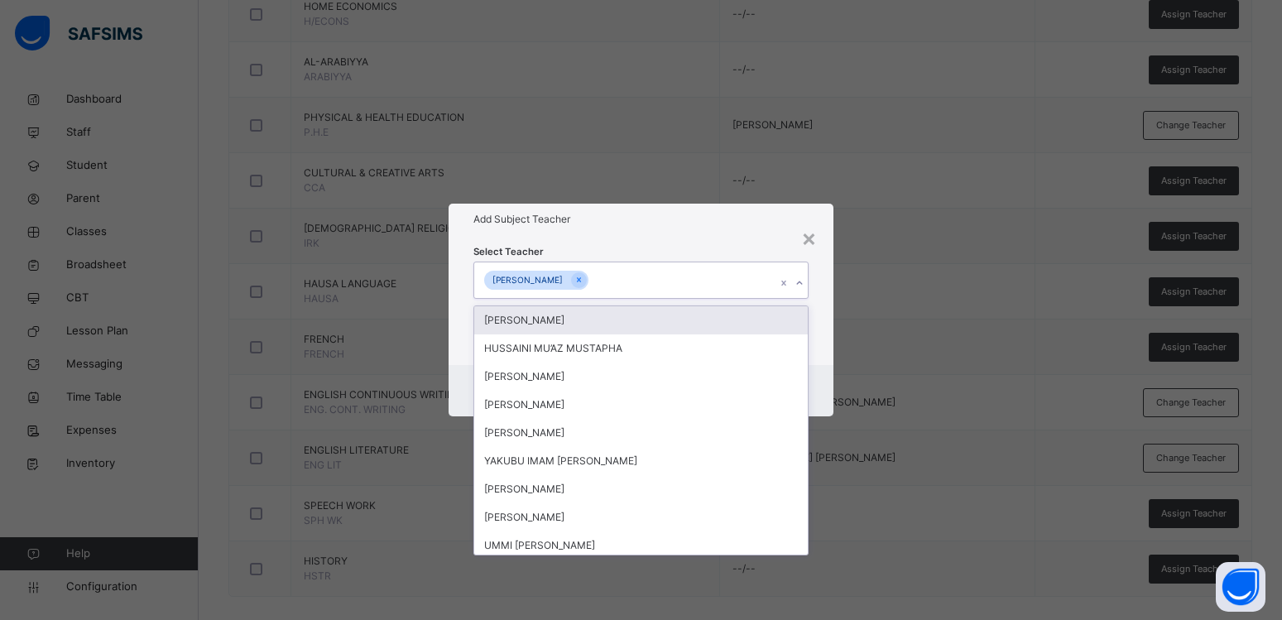
click at [652, 254] on div "Select Teacher option [PERSON_NAME], selected. option [PERSON_NAME] focused, 1 …" at bounding box center [640, 299] width 335 height 113
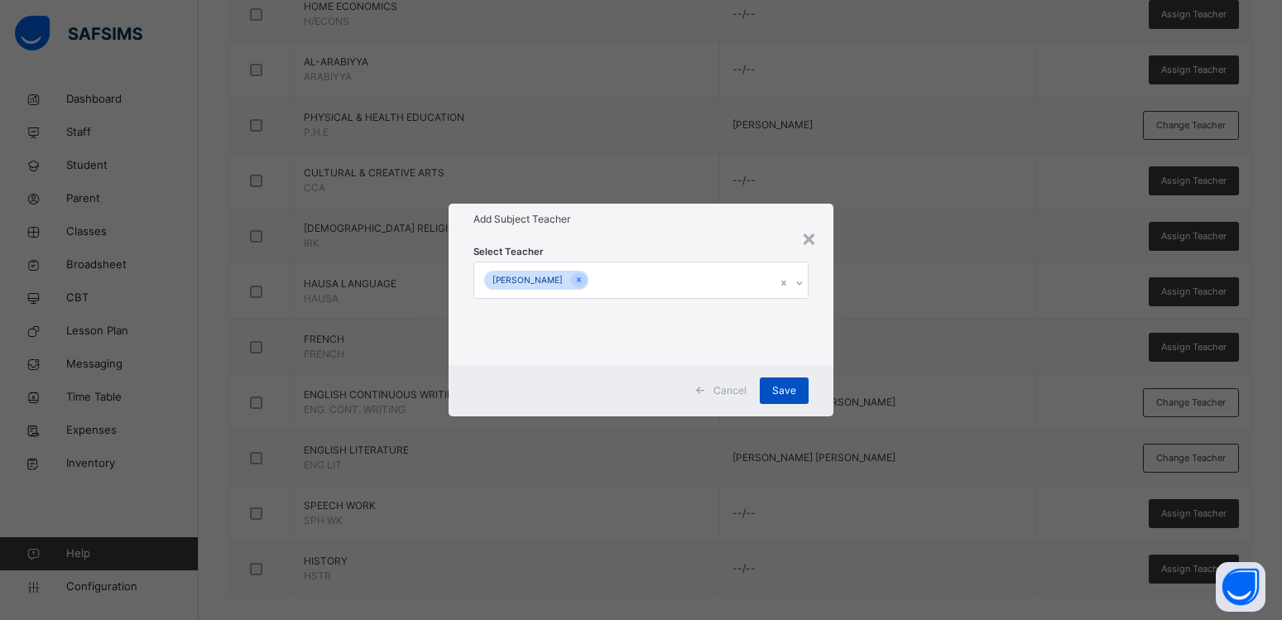
click at [781, 385] on span "Save" at bounding box center [784, 390] width 24 height 15
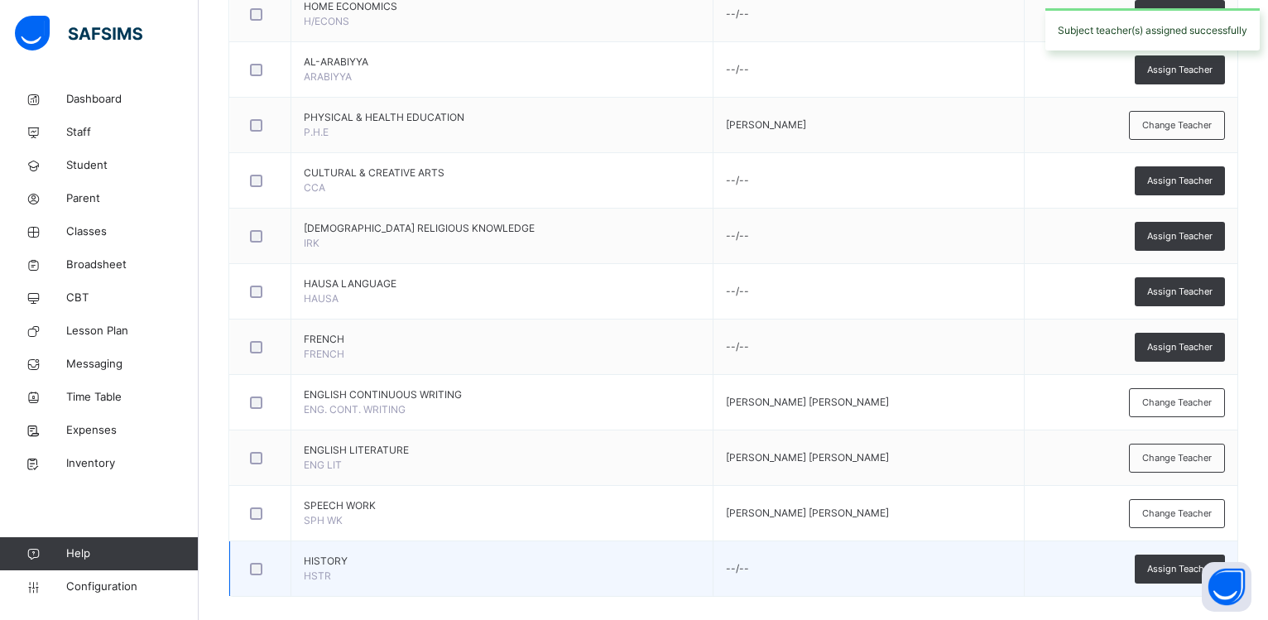
scroll to position [1116, 0]
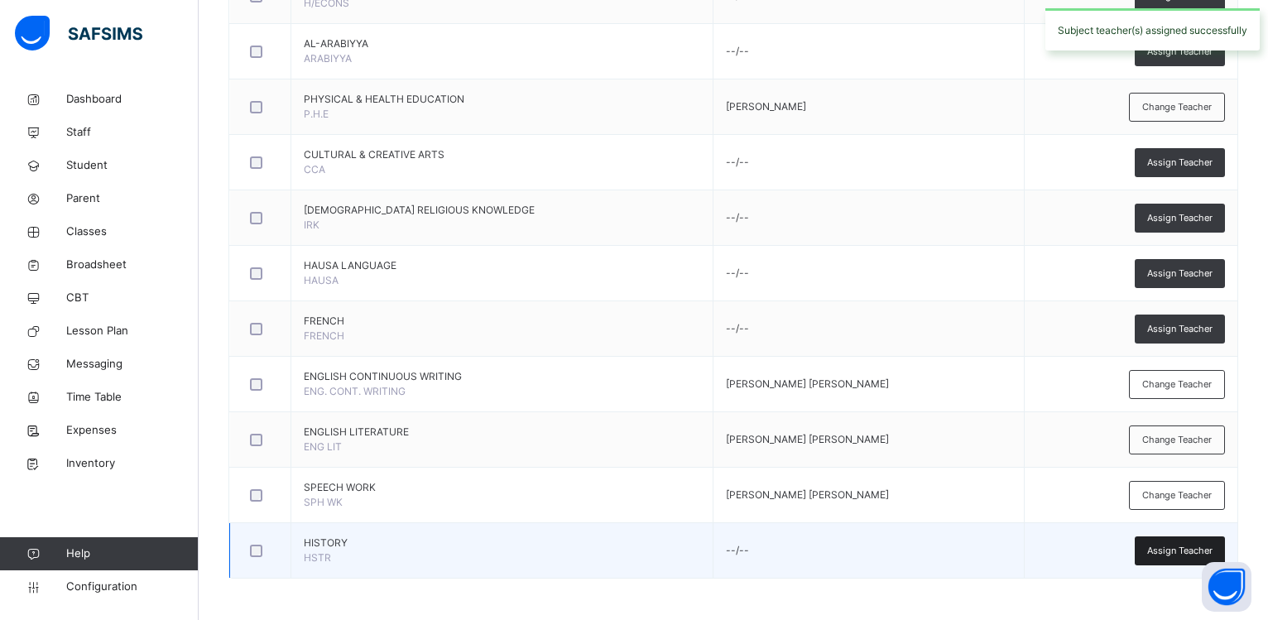
click at [1153, 552] on div "Assign Teacher" at bounding box center [1180, 550] width 90 height 29
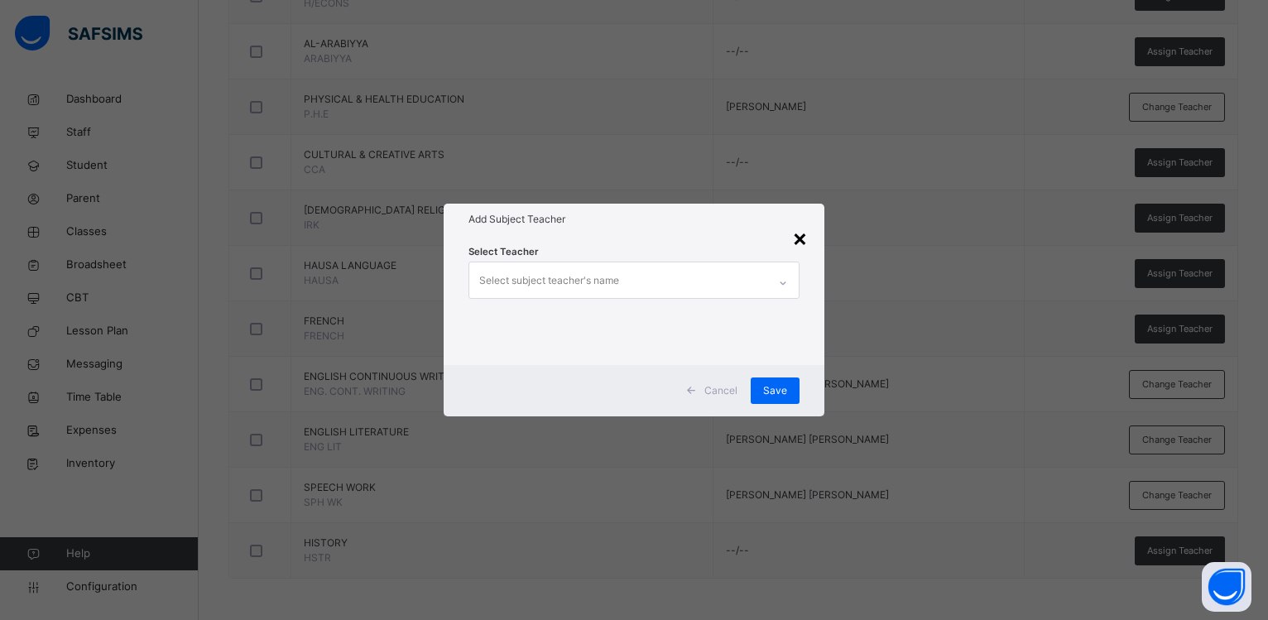
click at [805, 239] on div "×" at bounding box center [800, 237] width 16 height 35
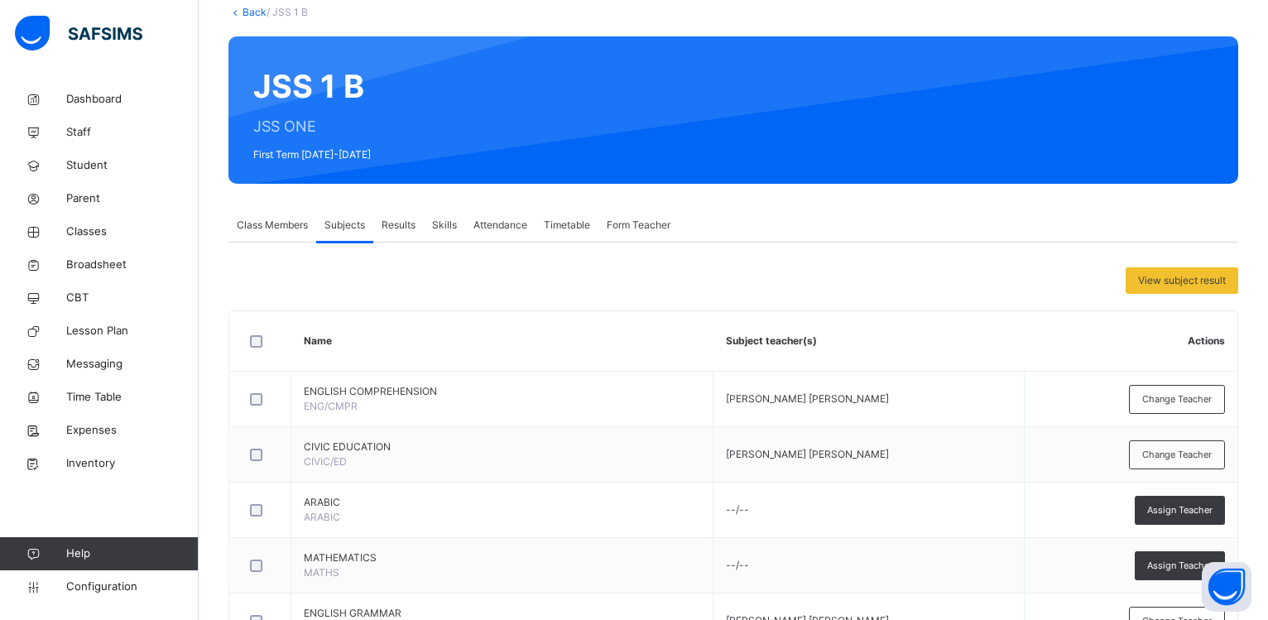
scroll to position [0, 0]
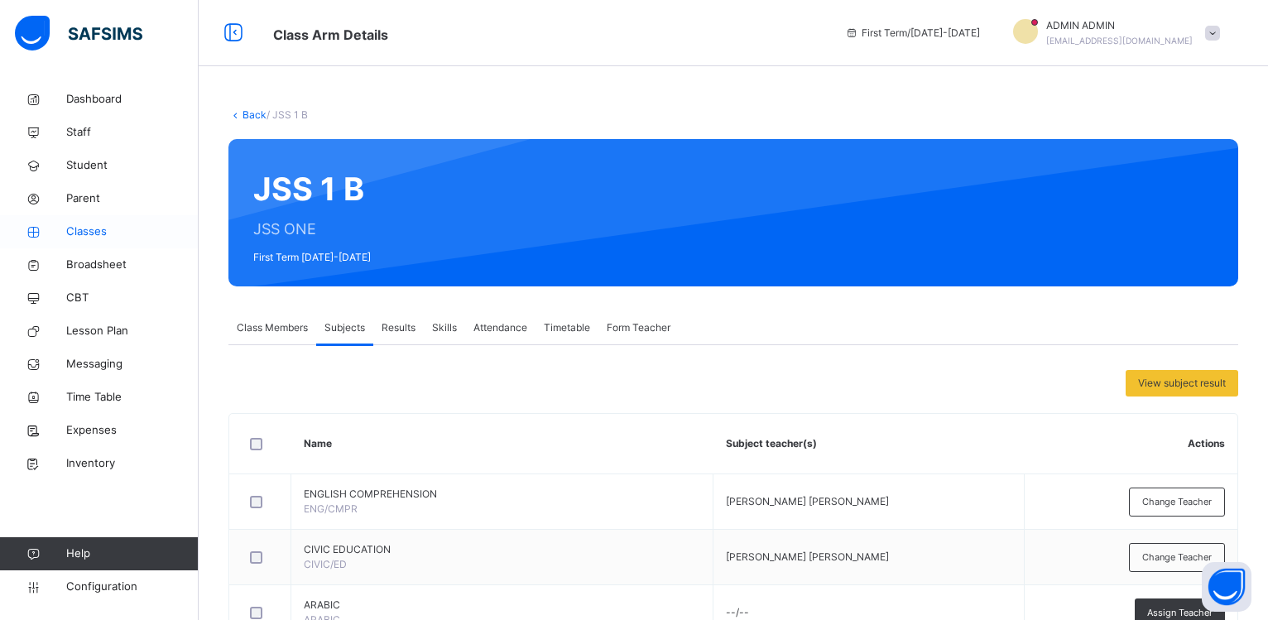
click at [81, 233] on span "Classes" at bounding box center [132, 231] width 132 height 17
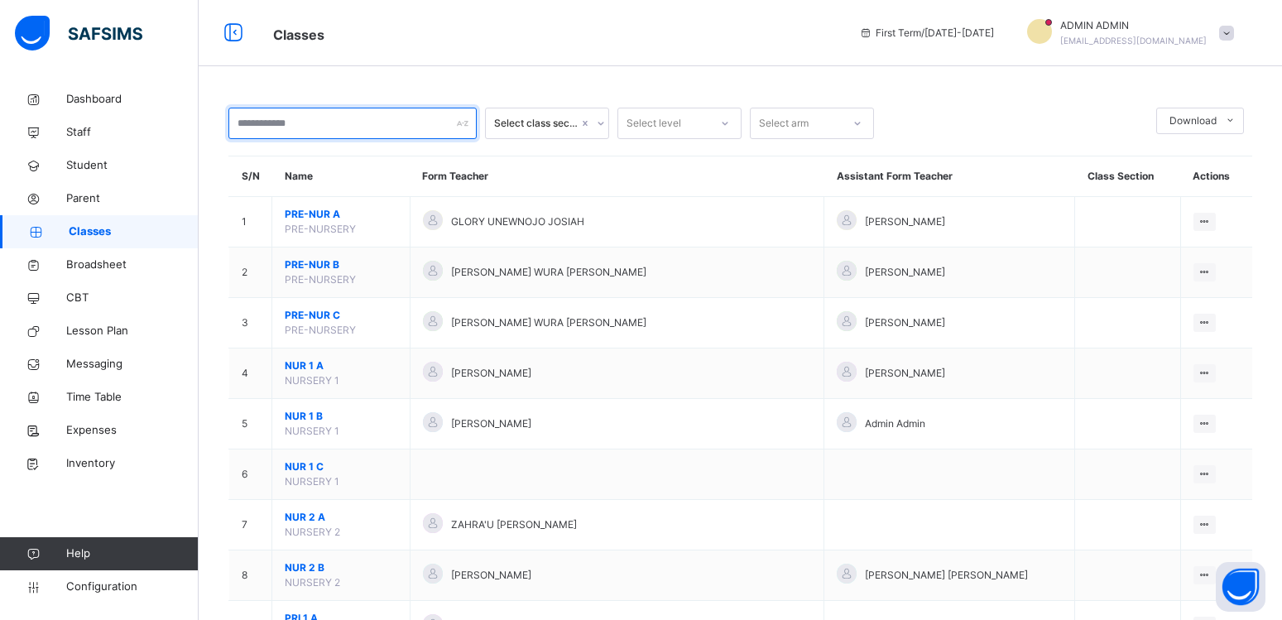
click at [296, 122] on input "text" at bounding box center [352, 123] width 248 height 31
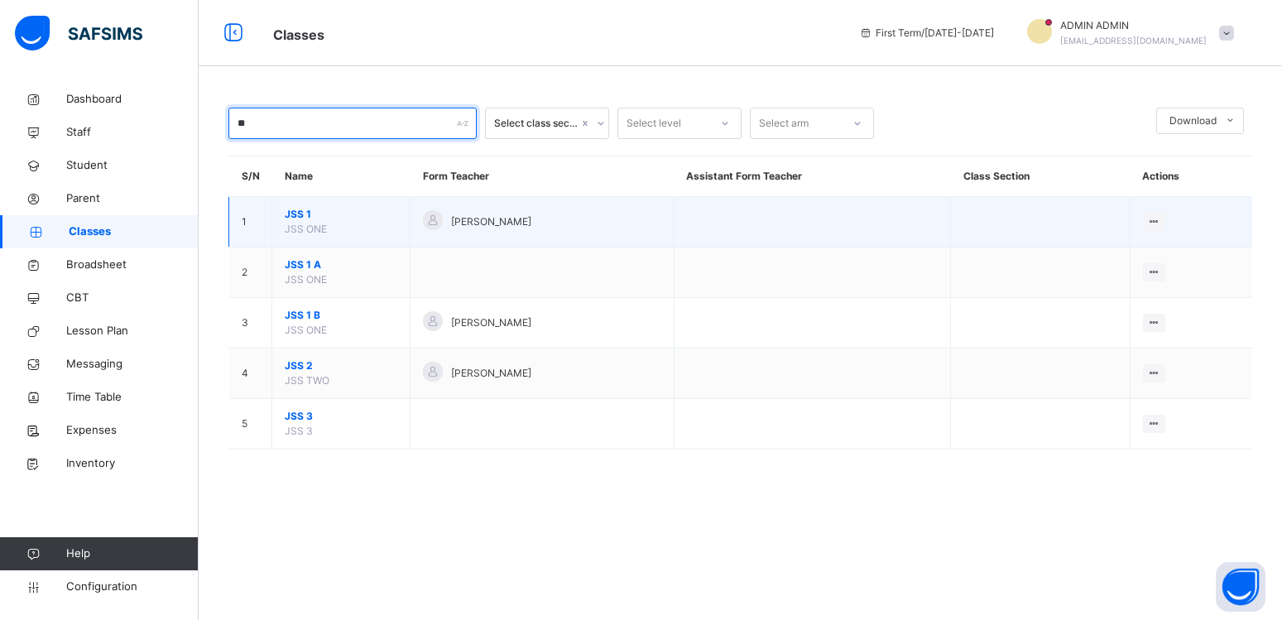
type input "**"
click at [294, 222] on span "JSS 1" at bounding box center [341, 214] width 113 height 15
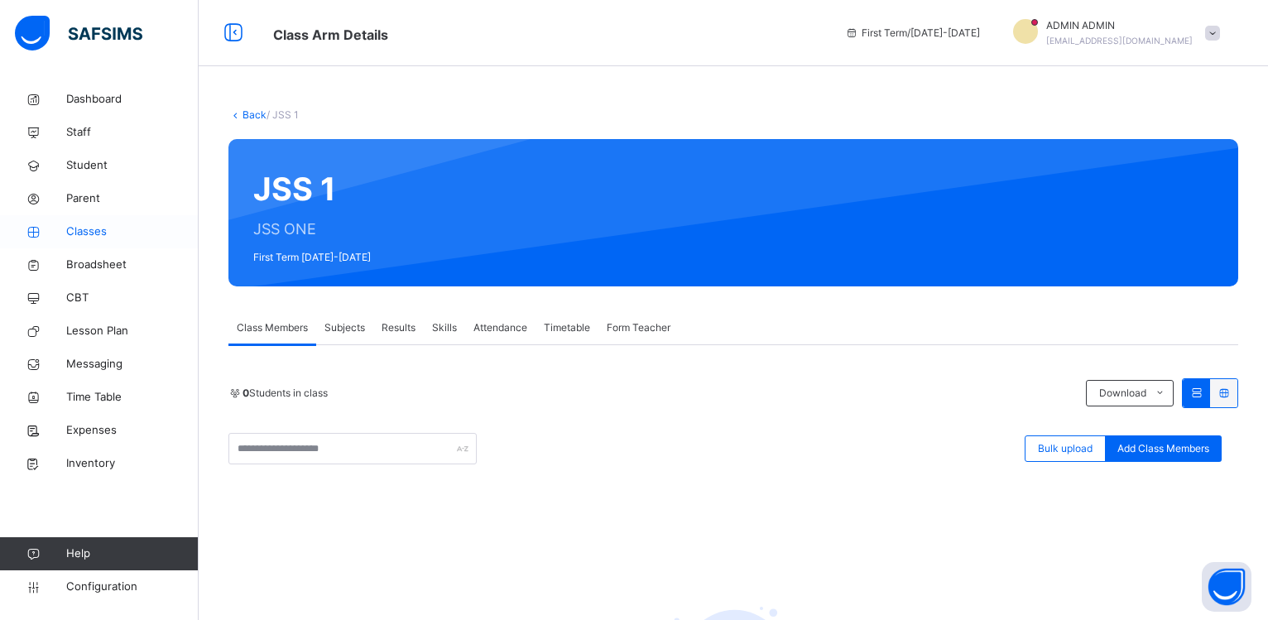
click at [108, 233] on span "Classes" at bounding box center [132, 231] width 132 height 17
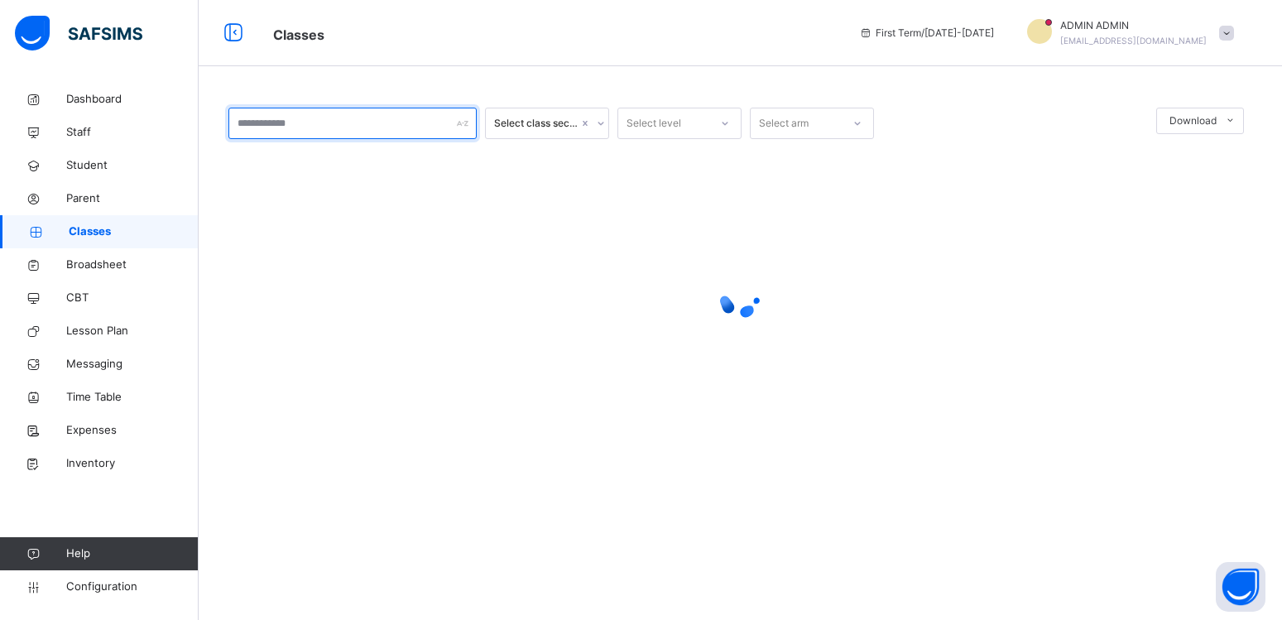
click at [286, 124] on input "text" at bounding box center [352, 123] width 248 height 31
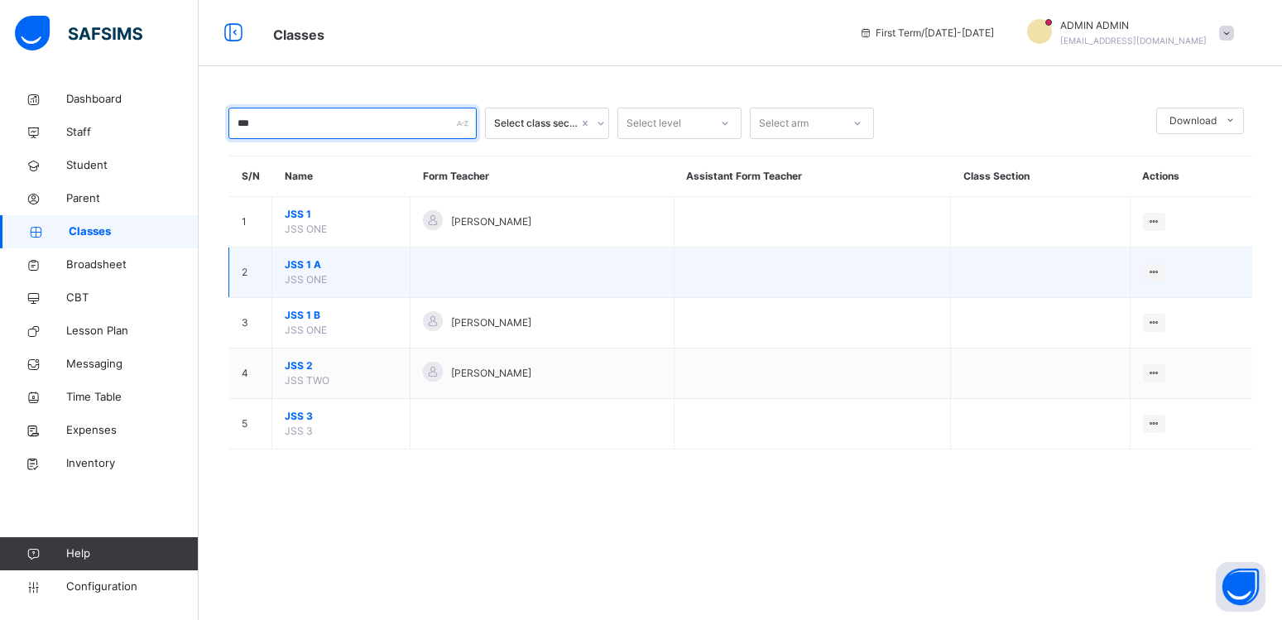
type input "***"
click at [309, 272] on span "JSS 1 A" at bounding box center [341, 264] width 113 height 15
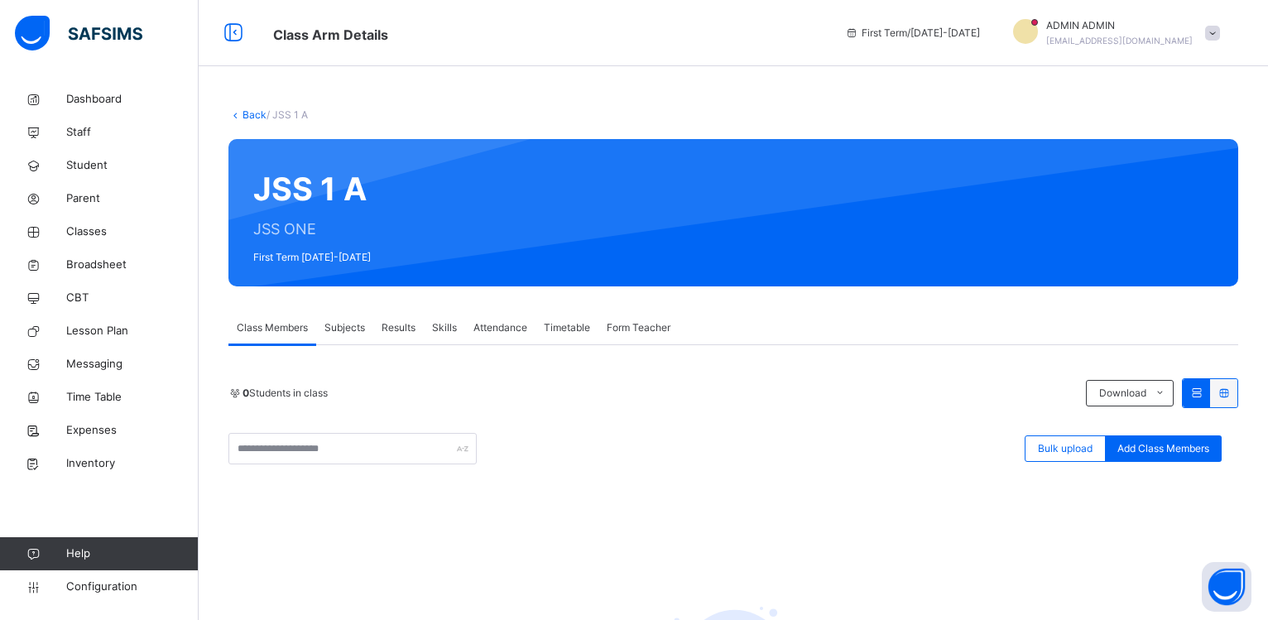
click at [351, 328] on span "Subjects" at bounding box center [344, 327] width 41 height 15
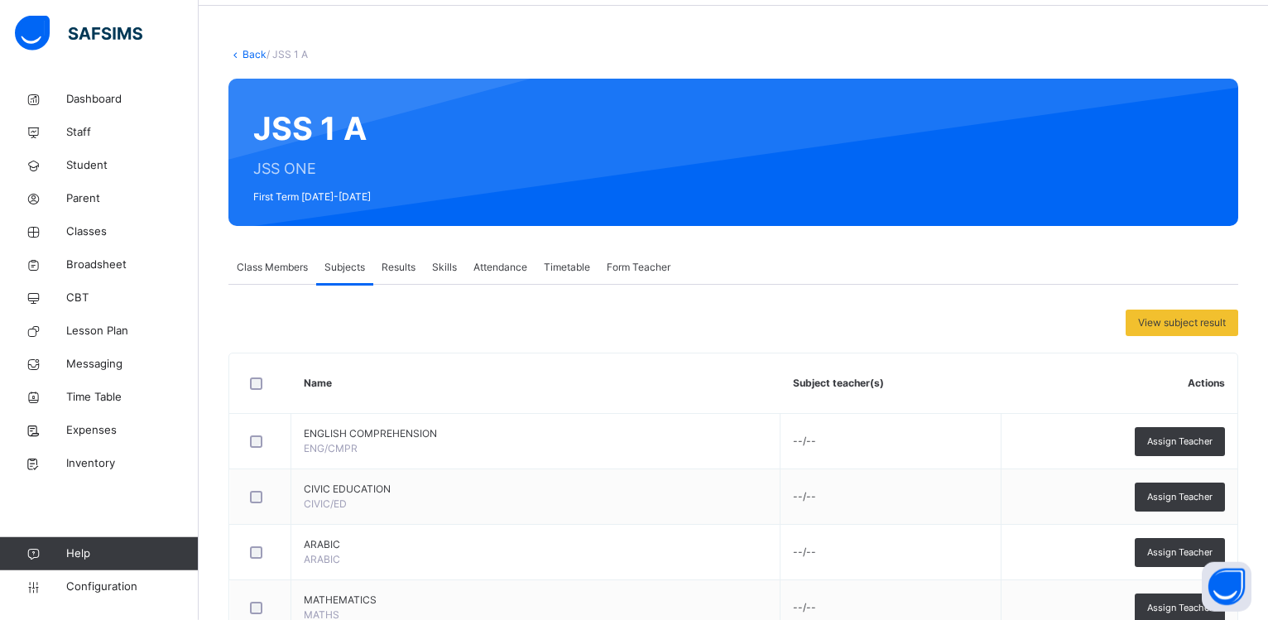
scroll to position [169, 0]
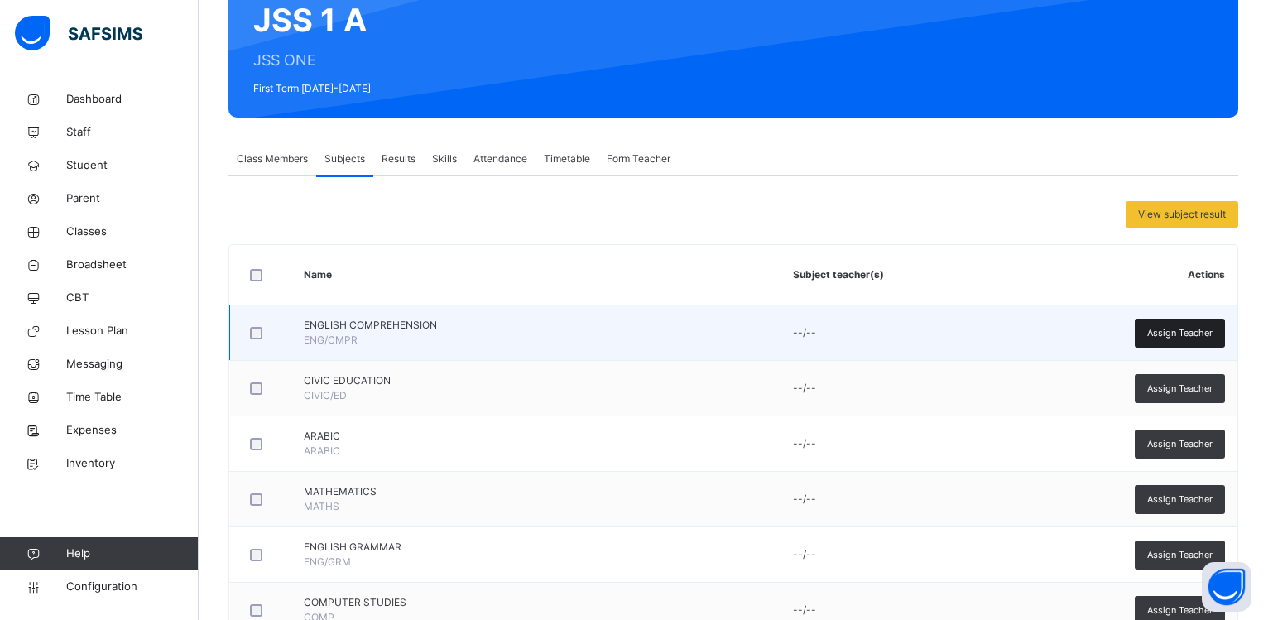
click at [1202, 333] on span "Assign Teacher" at bounding box center [1179, 333] width 65 height 14
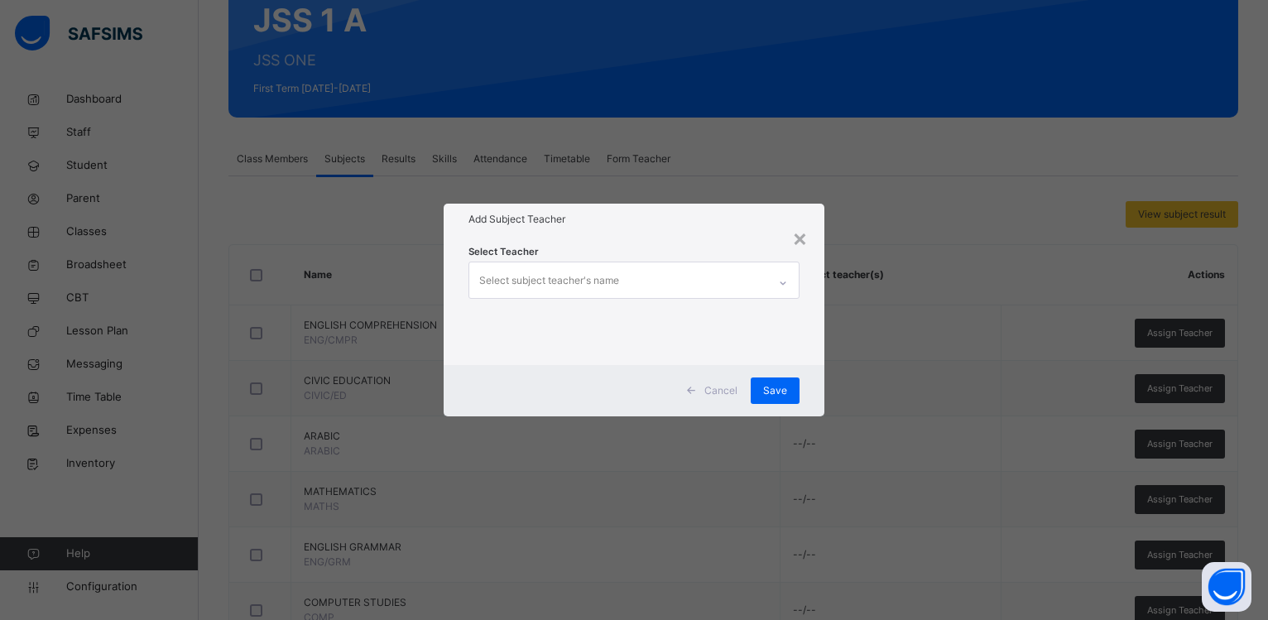
click at [605, 275] on div "Select subject teacher's name" at bounding box center [549, 280] width 140 height 31
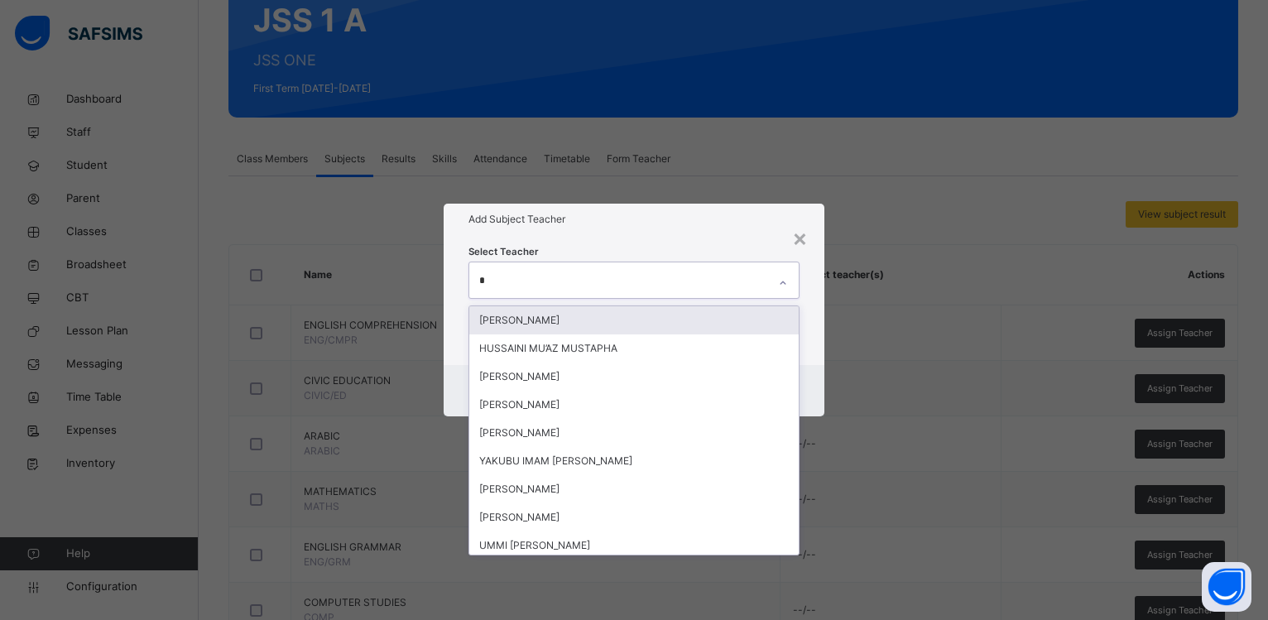
type input "**"
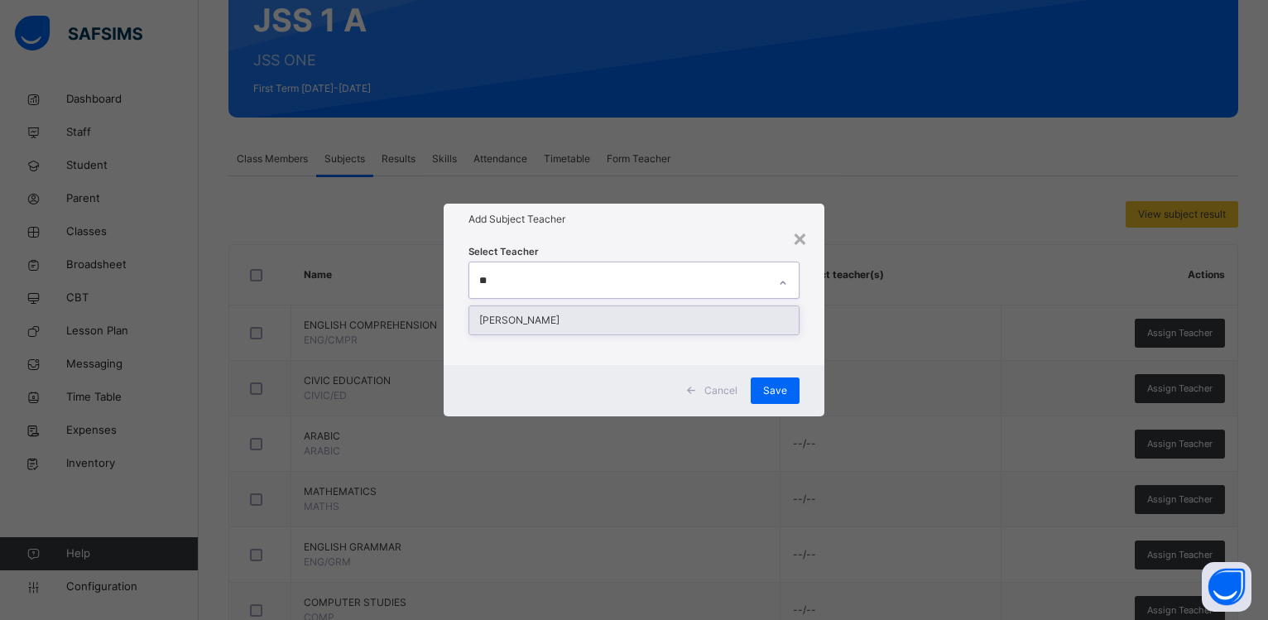
click at [585, 313] on div "[PERSON_NAME]" at bounding box center [633, 320] width 329 height 28
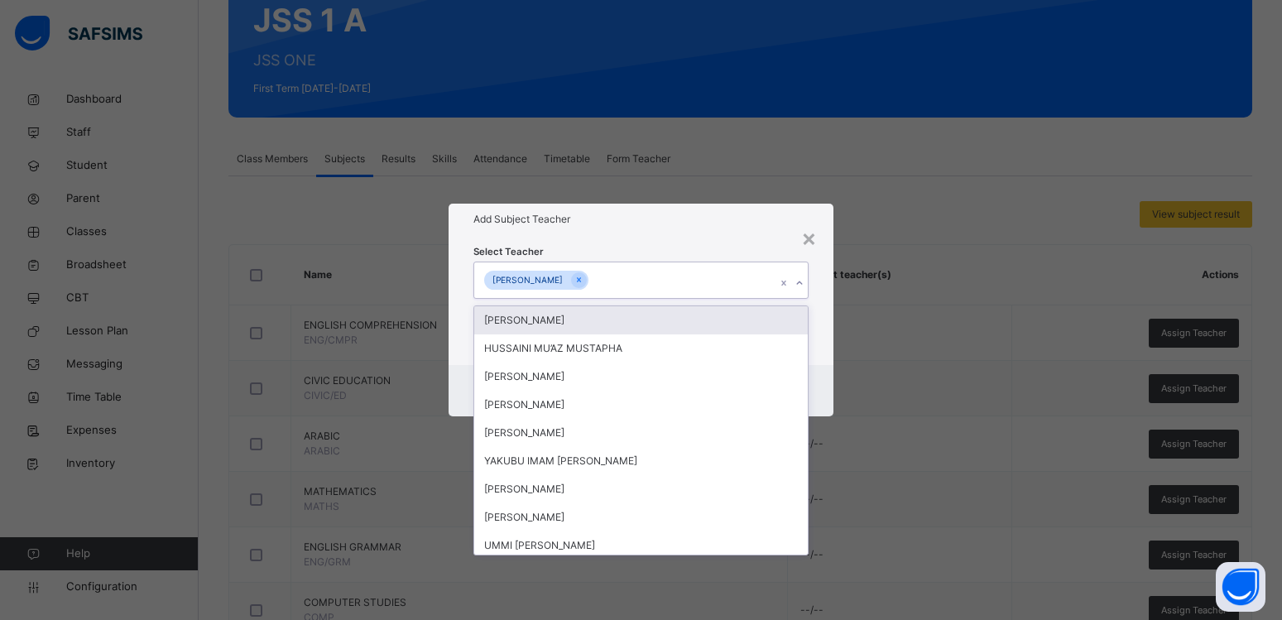
click at [624, 217] on h1 "Add Subject Teacher" at bounding box center [640, 219] width 335 height 15
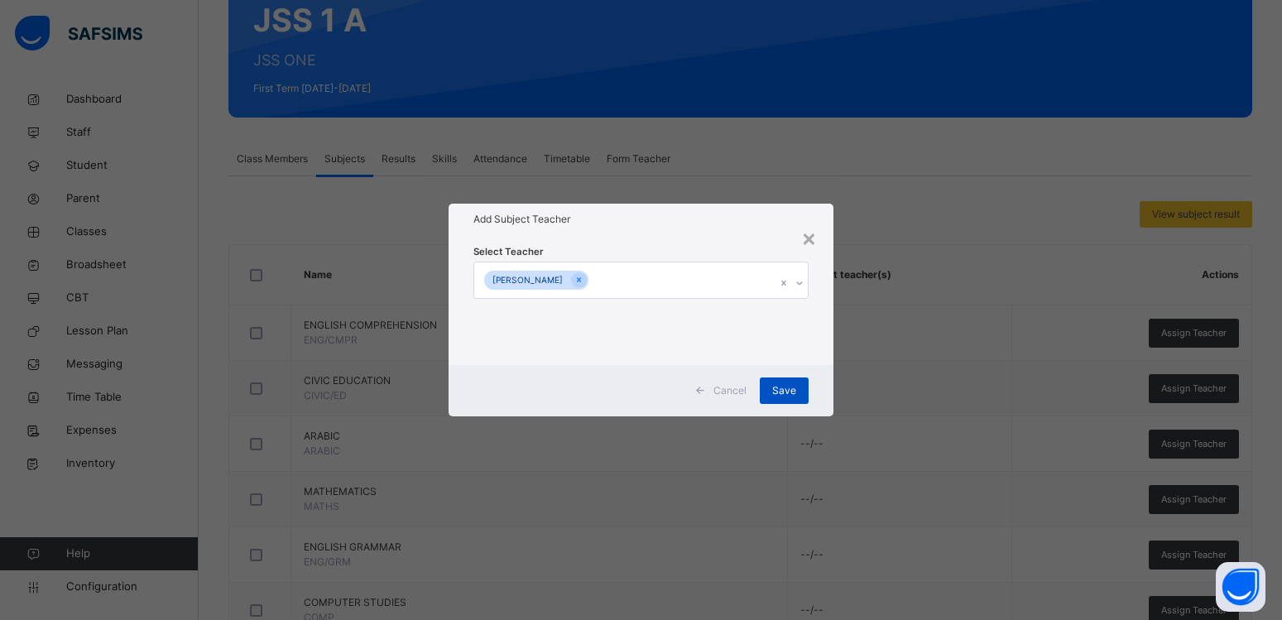
click at [794, 381] on div "Save" at bounding box center [784, 390] width 49 height 26
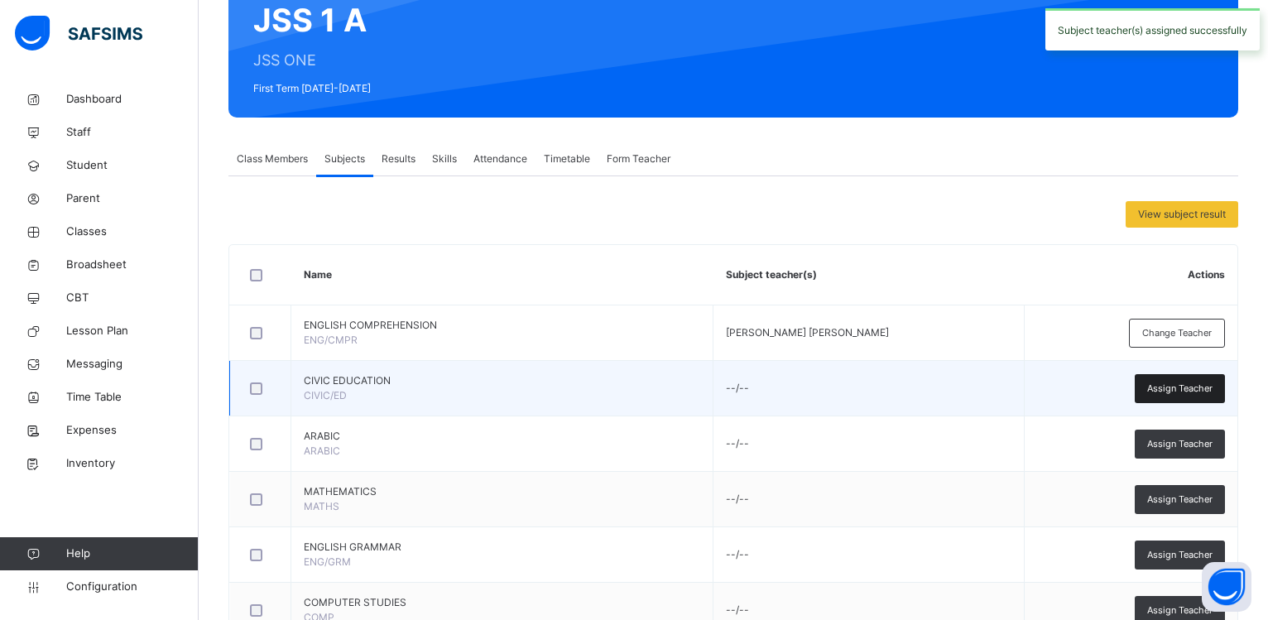
click at [1169, 384] on span "Assign Teacher" at bounding box center [1179, 388] width 65 height 14
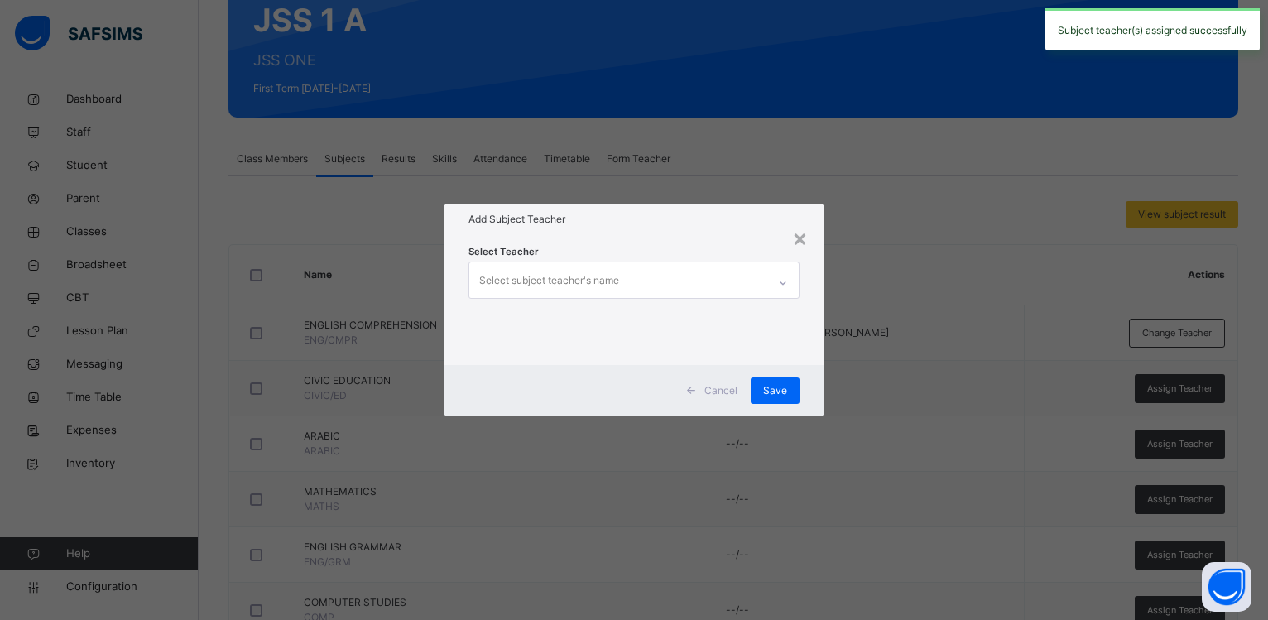
click at [612, 279] on div "Select subject teacher's name" at bounding box center [549, 280] width 140 height 31
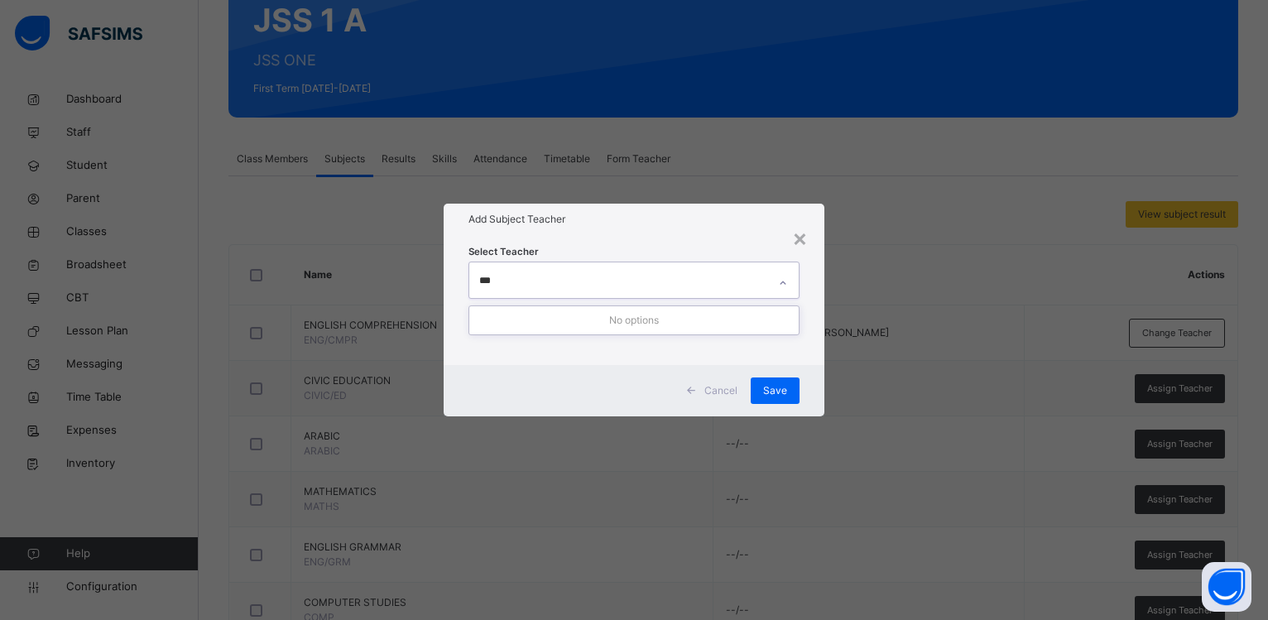
type input "***"
click at [700, 248] on div "Select Teacher Select subject teacher's name ***" at bounding box center [633, 299] width 331 height 113
click at [661, 284] on div "Select subject teacher's name" at bounding box center [618, 279] width 298 height 35
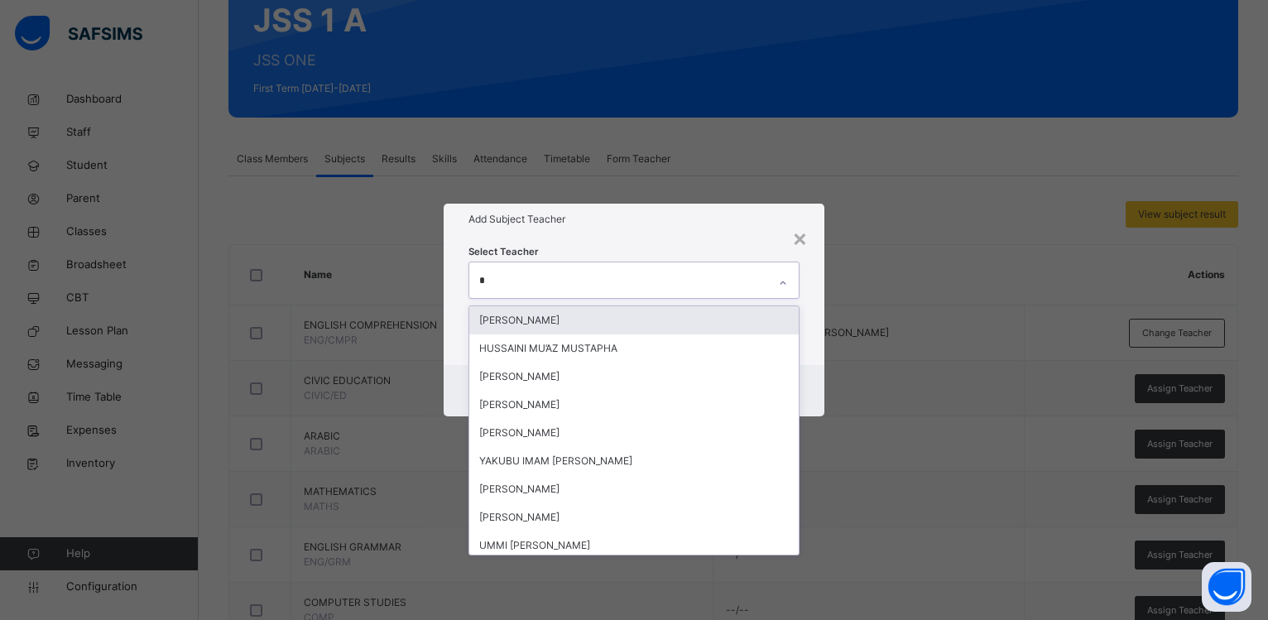
type input "**"
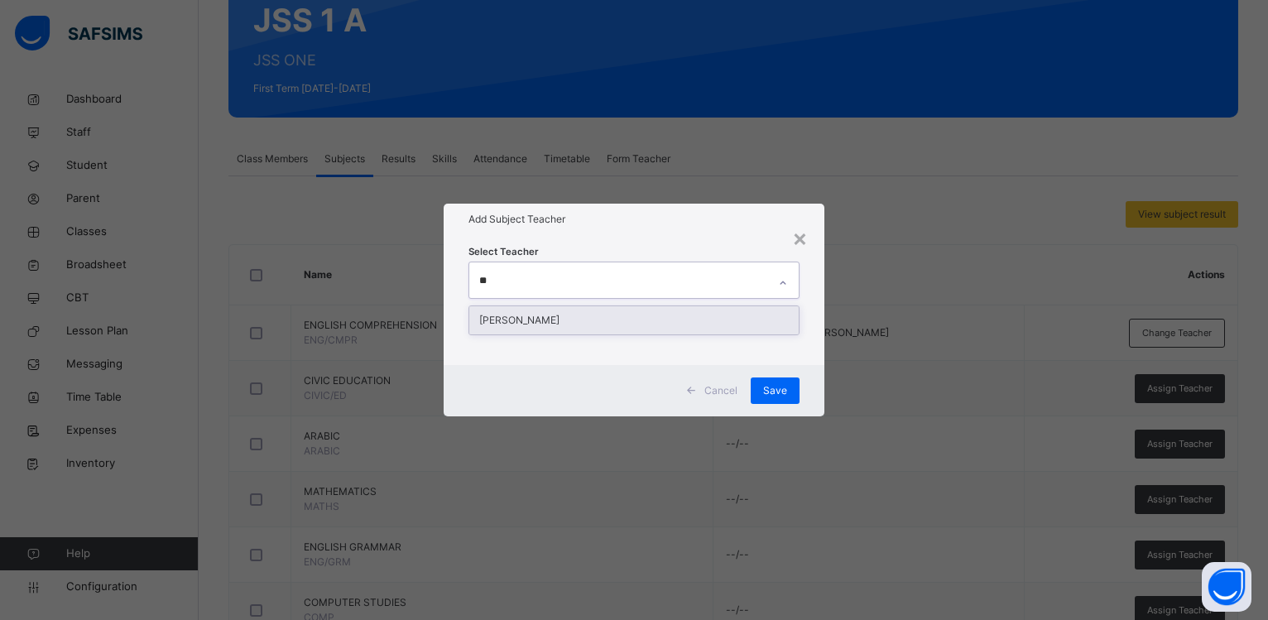
click at [607, 319] on div "[PERSON_NAME]" at bounding box center [633, 320] width 329 height 28
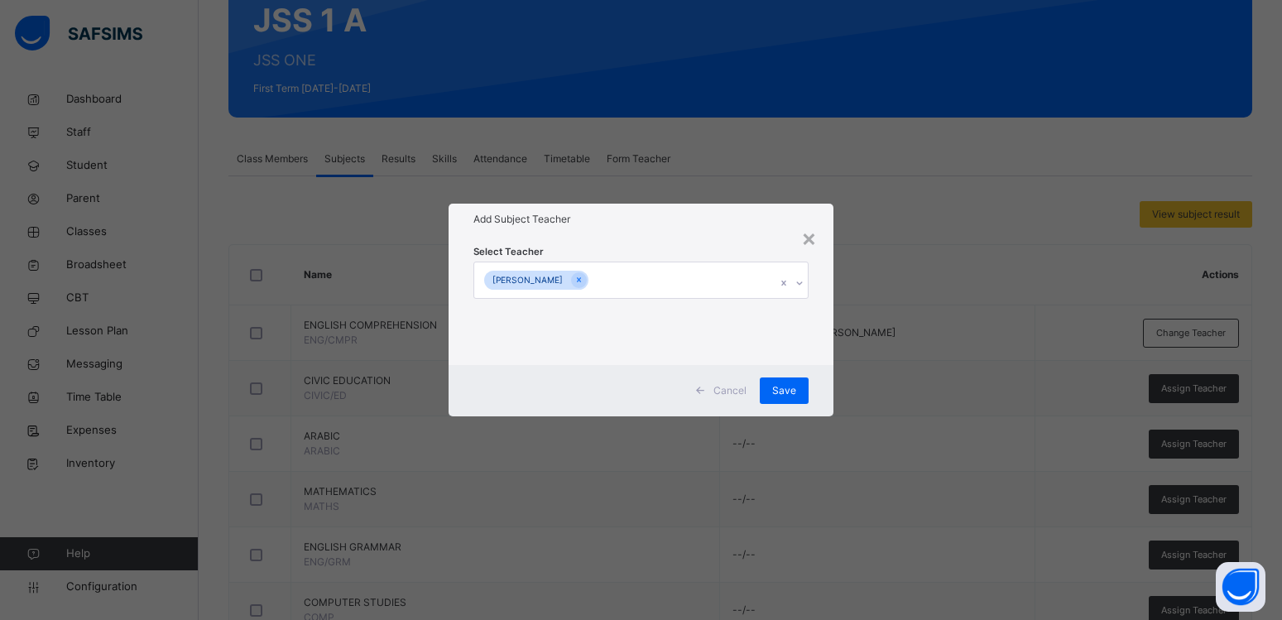
click at [631, 242] on div "Select Teacher [PERSON_NAME]" at bounding box center [641, 299] width 385 height 129
click at [775, 390] on span "Save" at bounding box center [784, 390] width 24 height 15
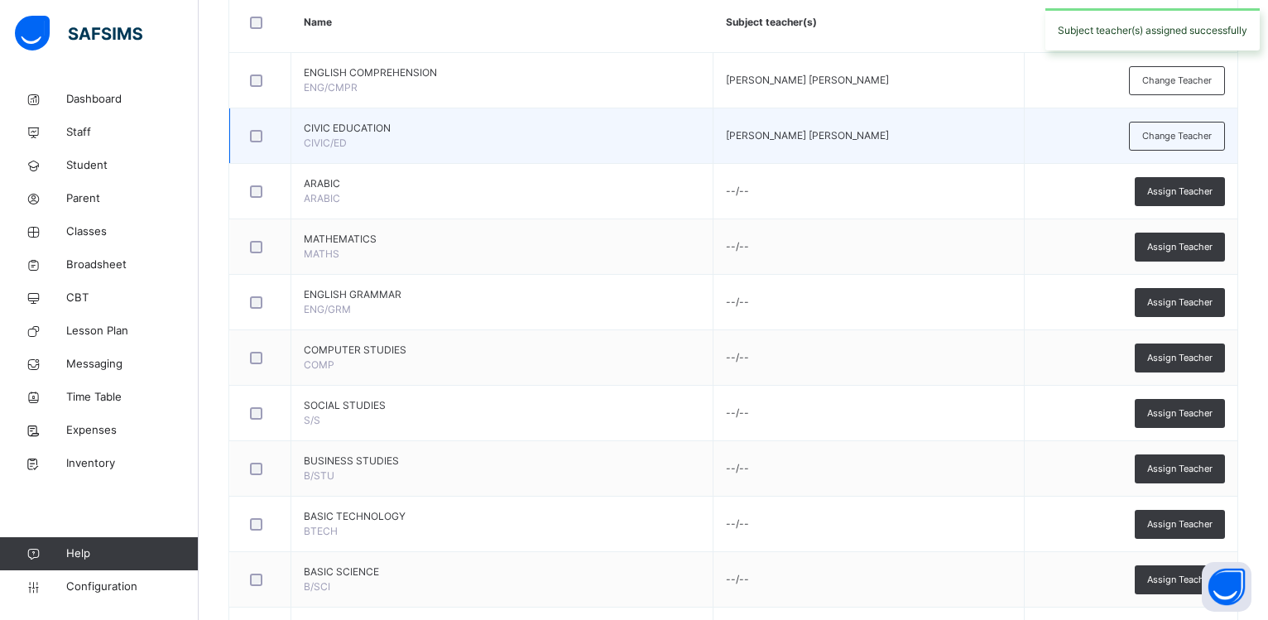
scroll to position [422, 0]
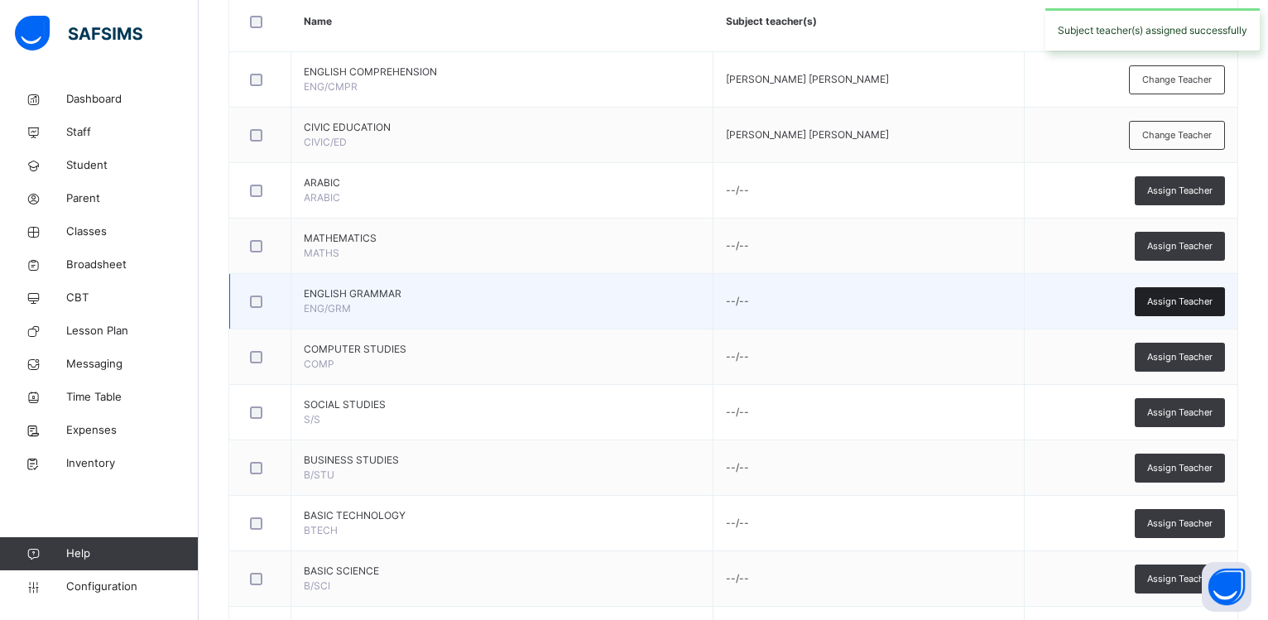
click at [1172, 301] on span "Assign Teacher" at bounding box center [1179, 302] width 65 height 14
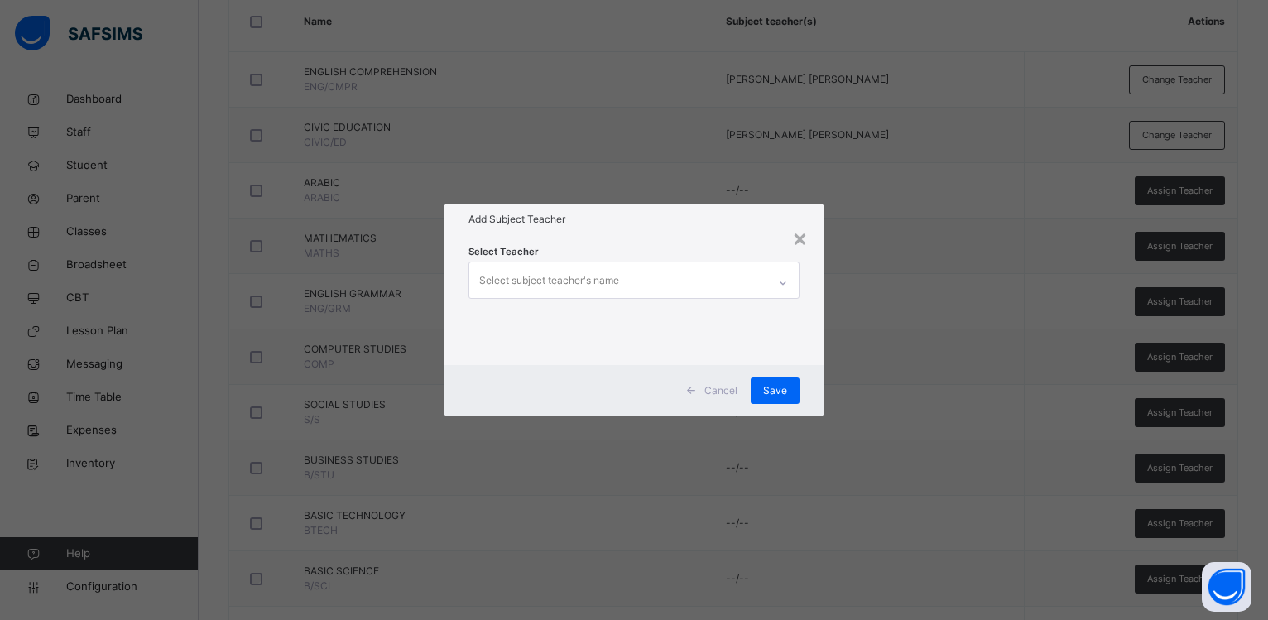
click at [744, 276] on div "Select subject teacher's name" at bounding box center [618, 279] width 298 height 35
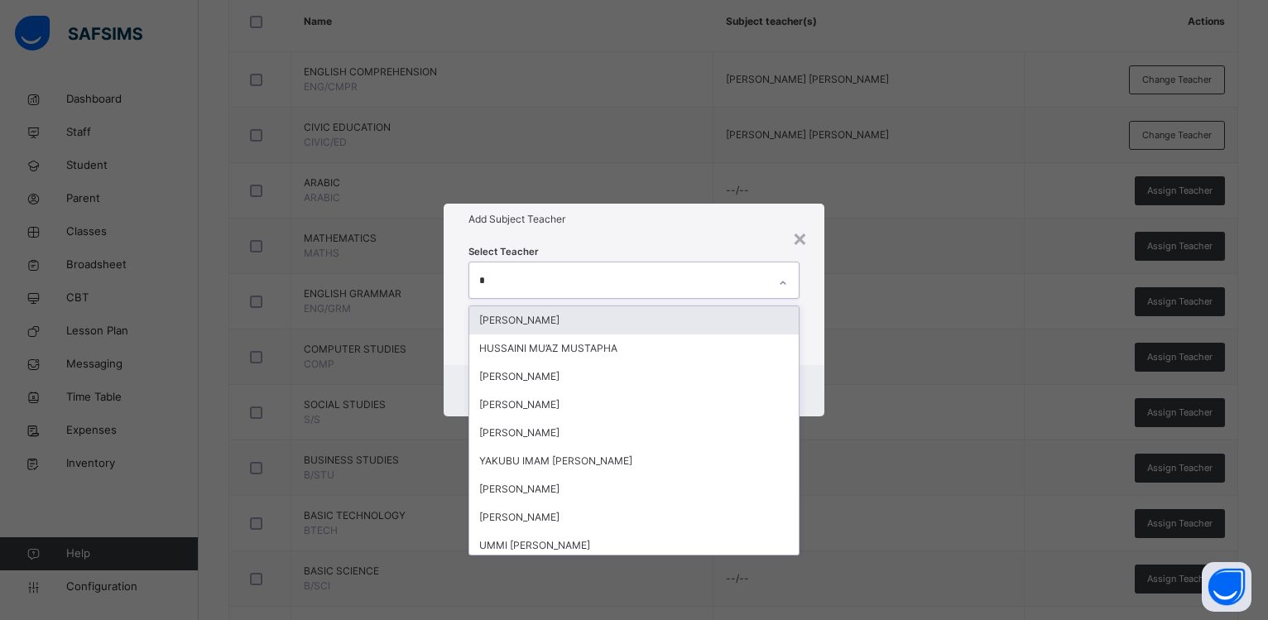
type input "**"
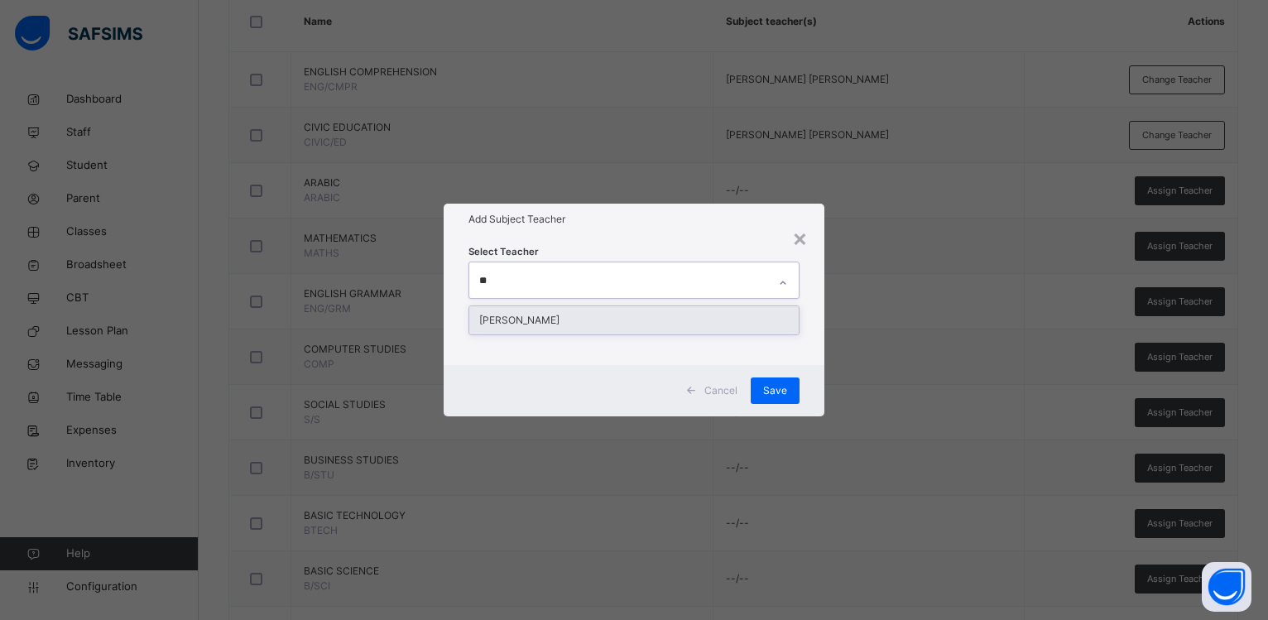
click at [694, 314] on div "[PERSON_NAME]" at bounding box center [633, 320] width 329 height 28
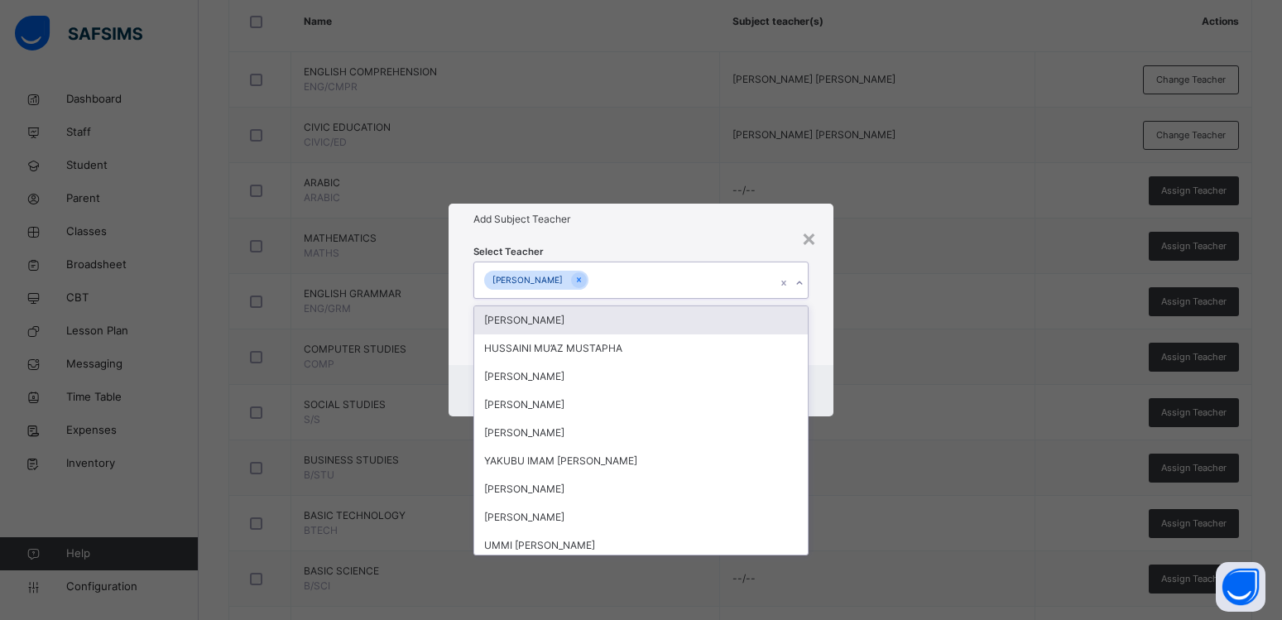
click at [693, 247] on div "Select Teacher option [PERSON_NAME], selected. option [PERSON_NAME] focused, 1 …" at bounding box center [640, 299] width 335 height 113
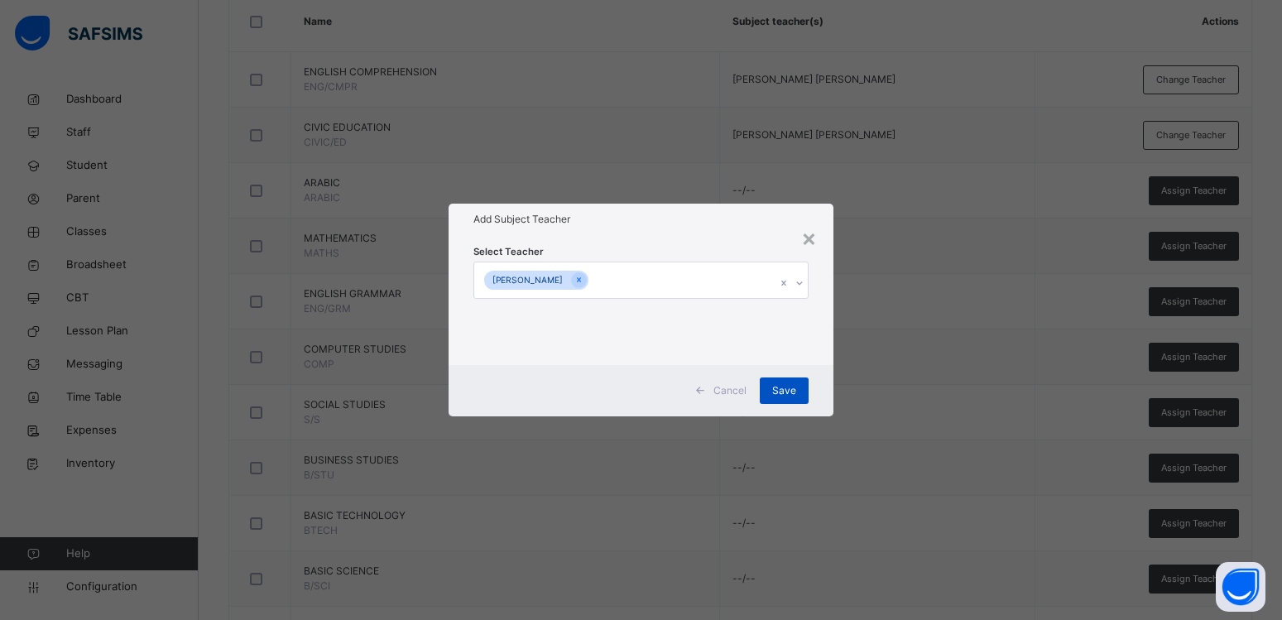
click at [780, 396] on span "Save" at bounding box center [784, 390] width 24 height 15
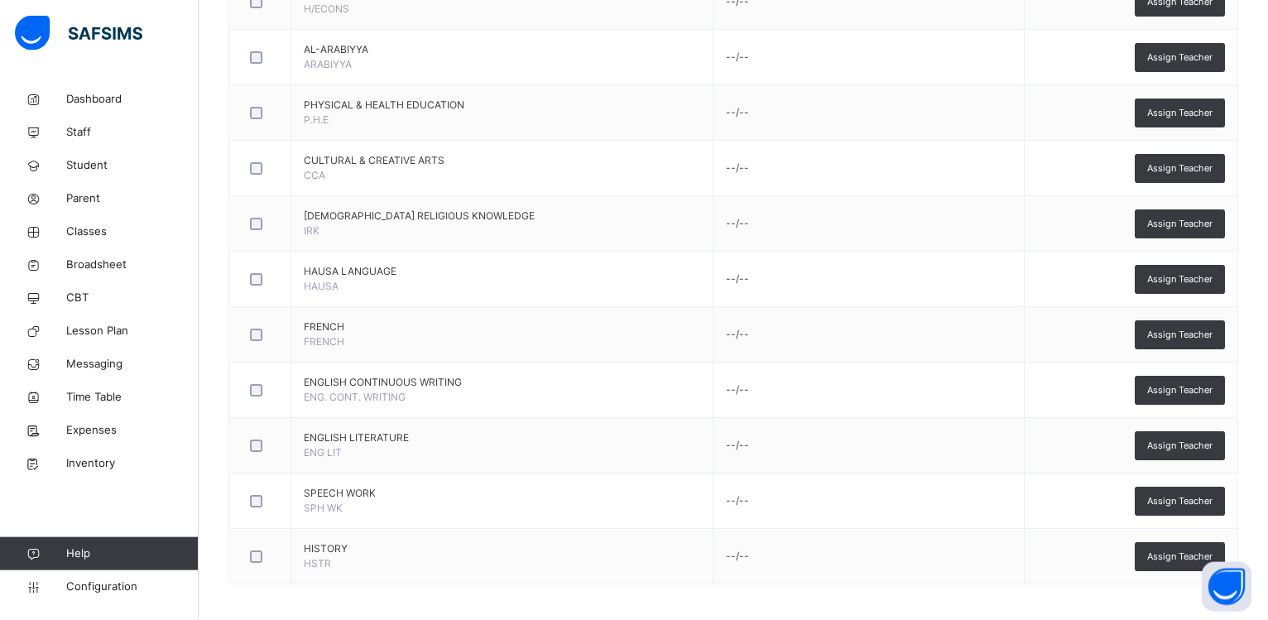
scroll to position [1116, 0]
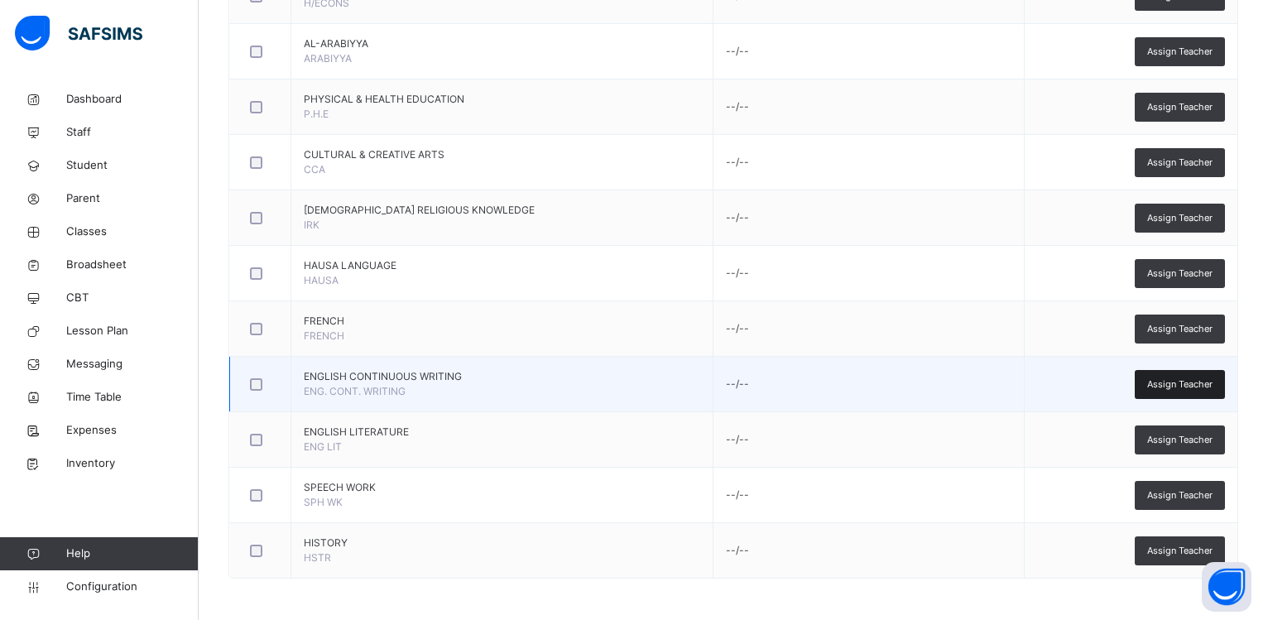
click at [1162, 381] on span "Assign Teacher" at bounding box center [1179, 384] width 65 height 14
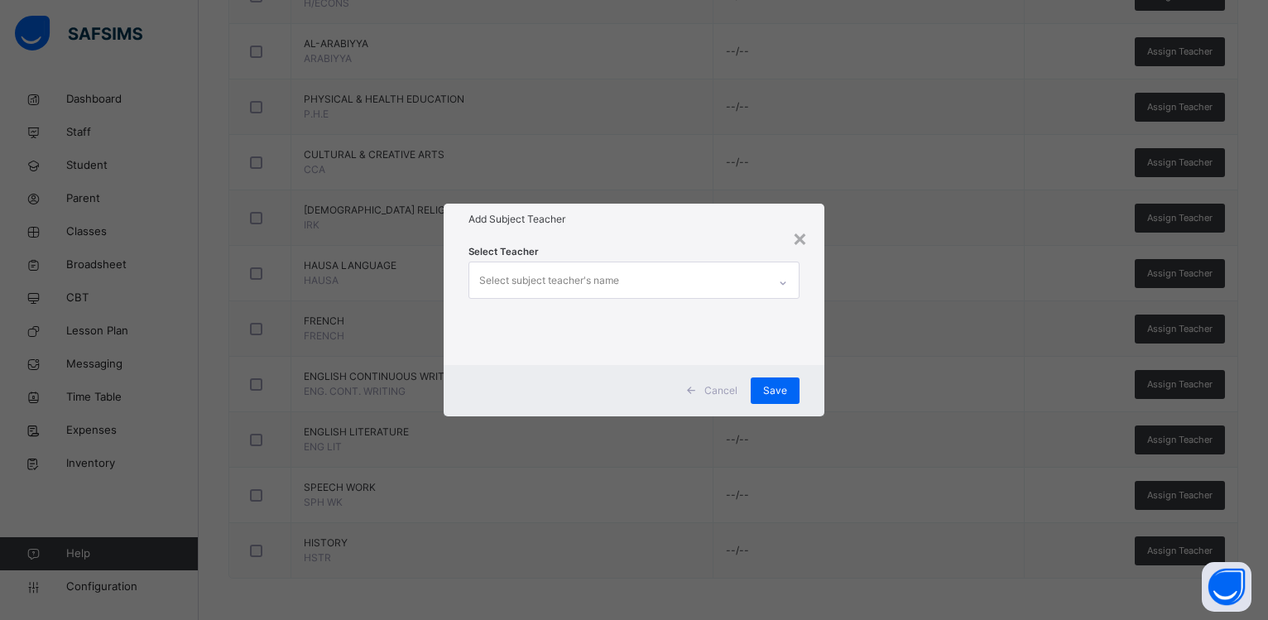
click at [650, 283] on div "Select subject teacher's name" at bounding box center [618, 279] width 298 height 35
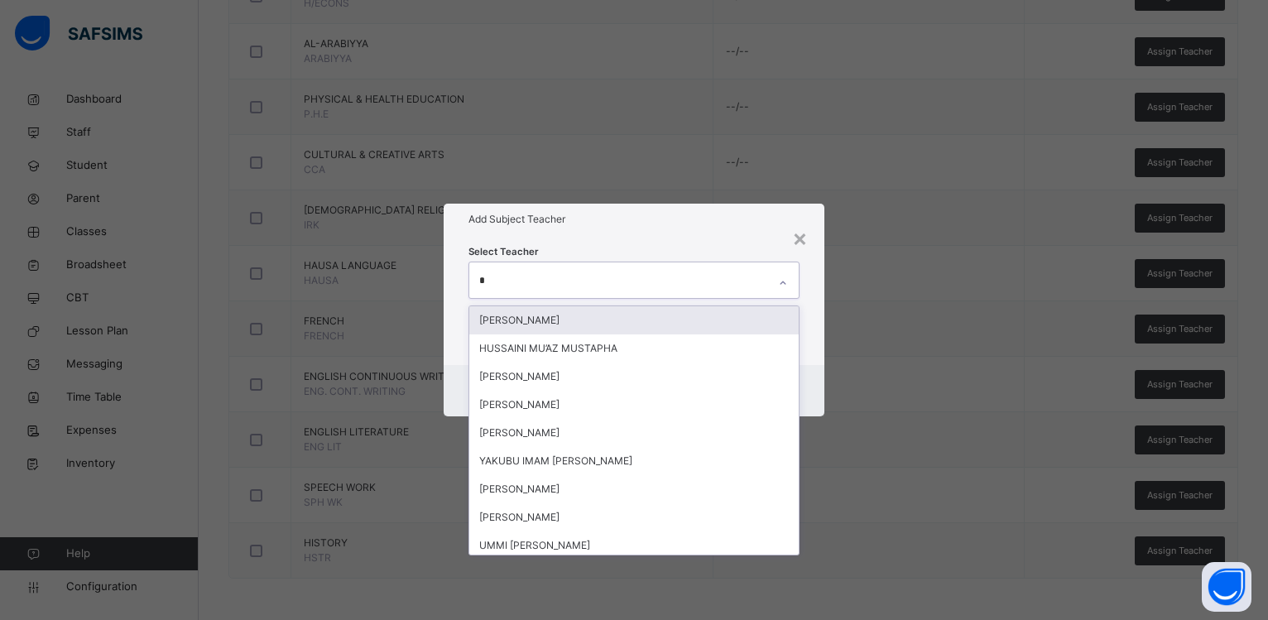
type input "**"
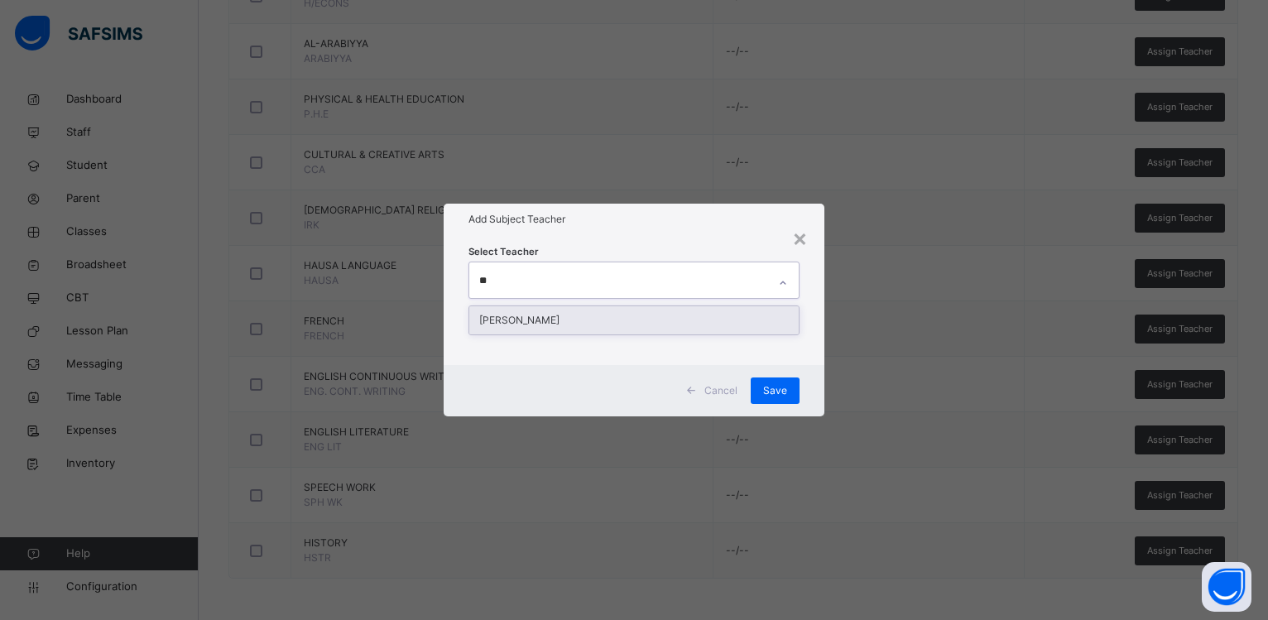
click at [610, 318] on div "[PERSON_NAME]" at bounding box center [633, 320] width 329 height 28
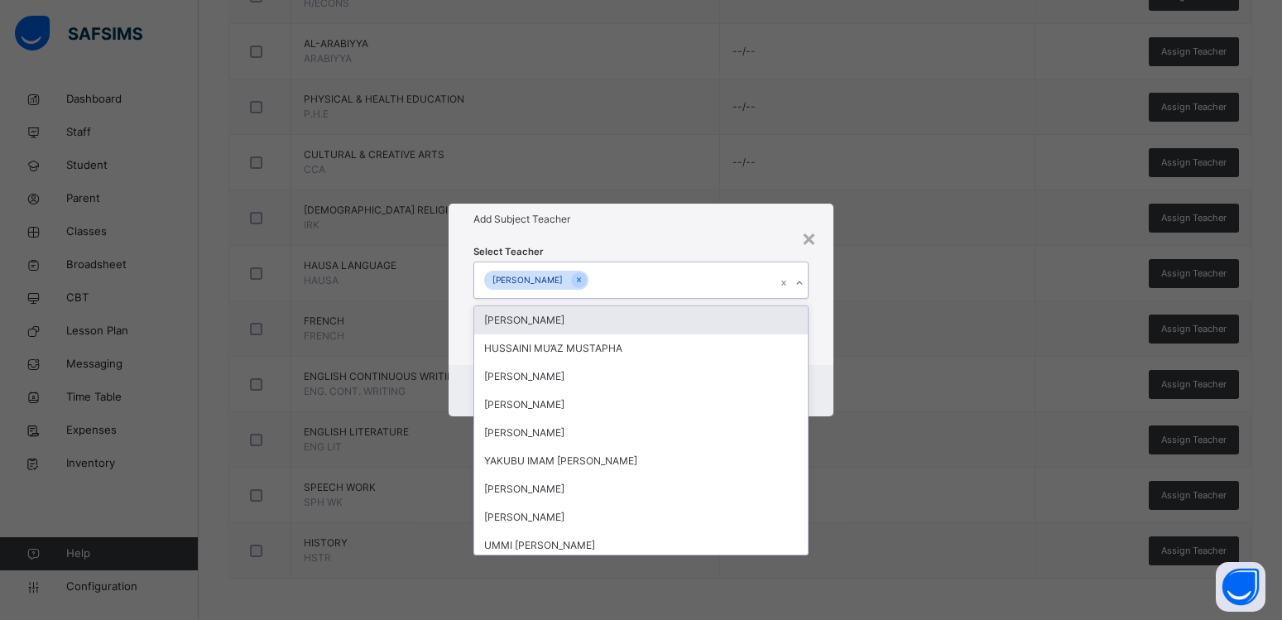
click at [675, 247] on div "Select Teacher option [PERSON_NAME], selected. option [PERSON_NAME] focused, 1 …" at bounding box center [640, 299] width 335 height 113
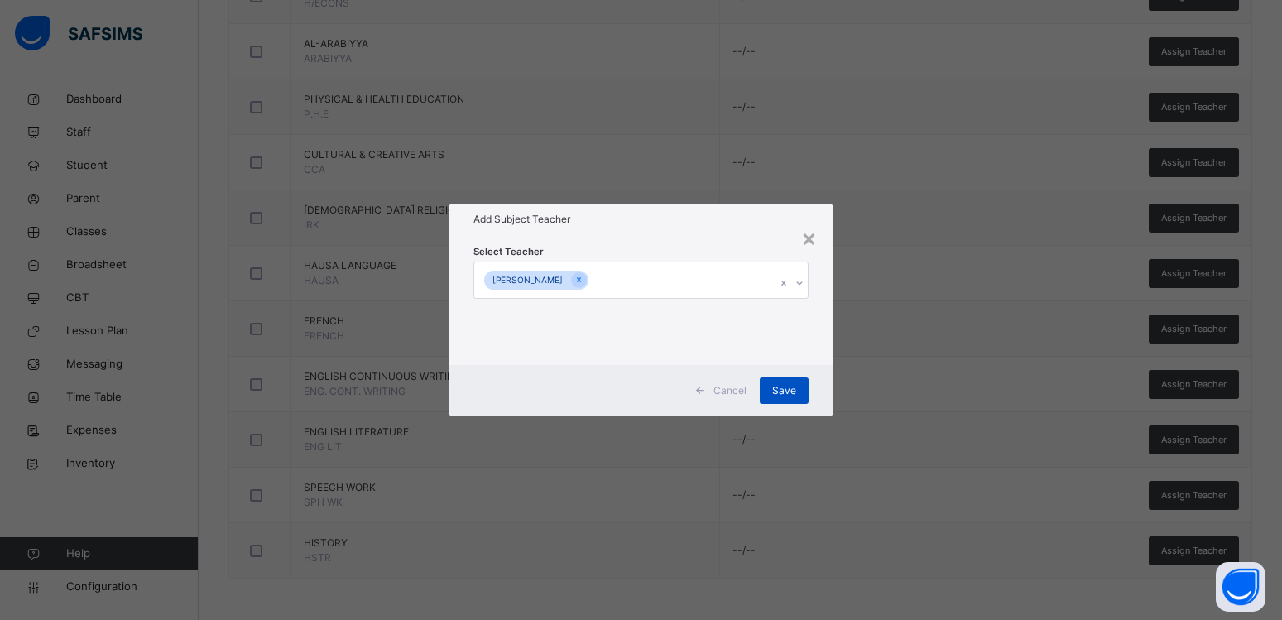
click at [787, 393] on span "Save" at bounding box center [784, 390] width 24 height 15
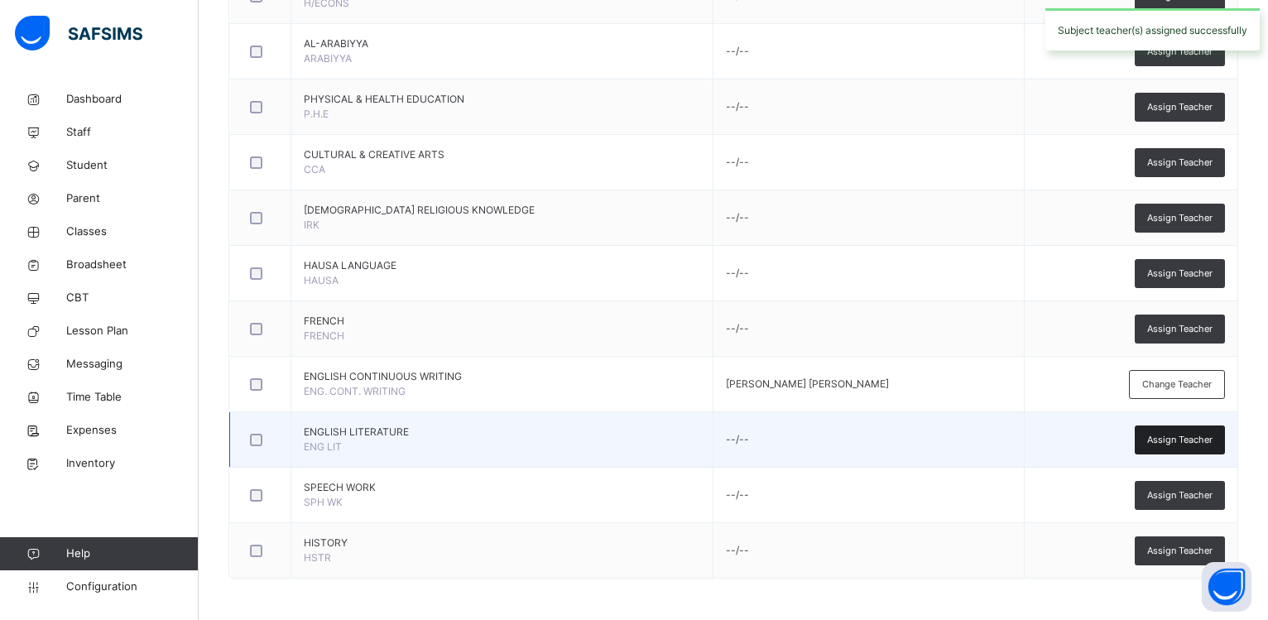
click at [1171, 445] on span "Assign Teacher" at bounding box center [1179, 440] width 65 height 14
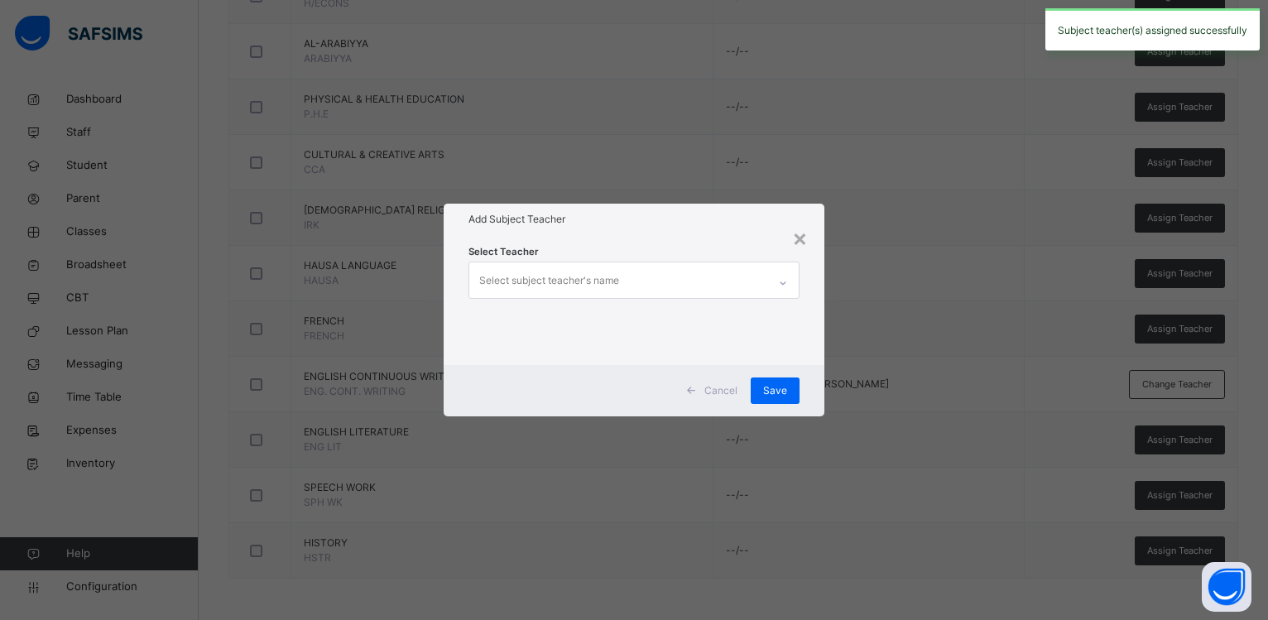
click at [616, 285] on div "Select subject teacher's name" at bounding box center [549, 280] width 140 height 31
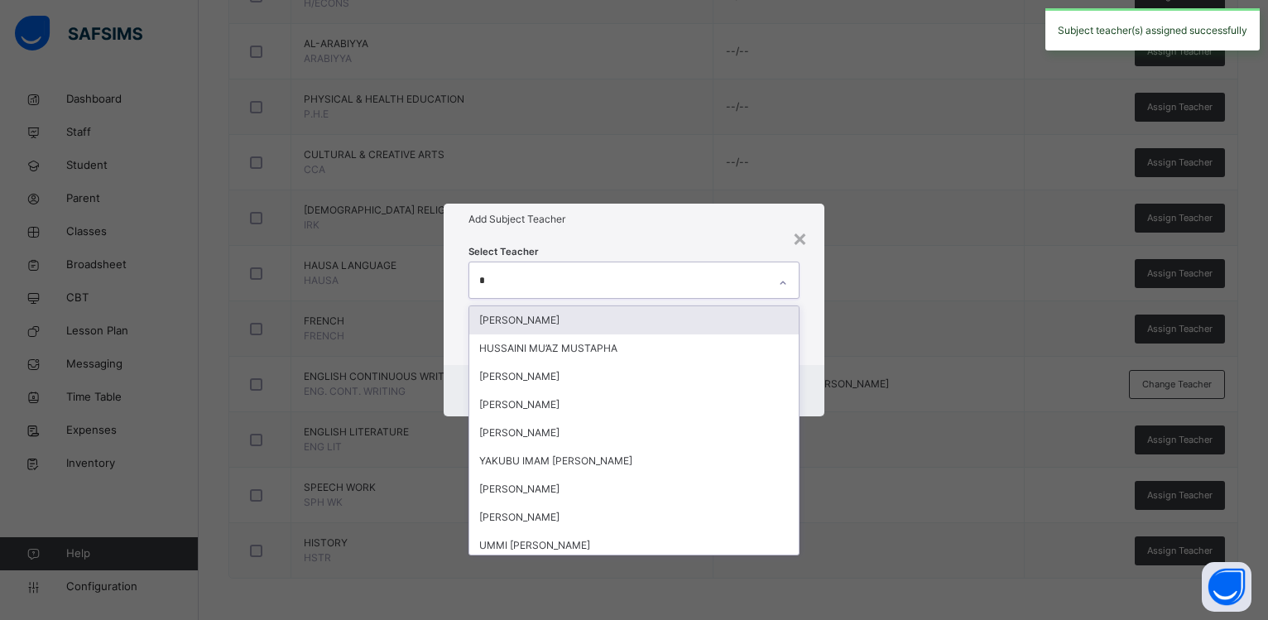
type input "**"
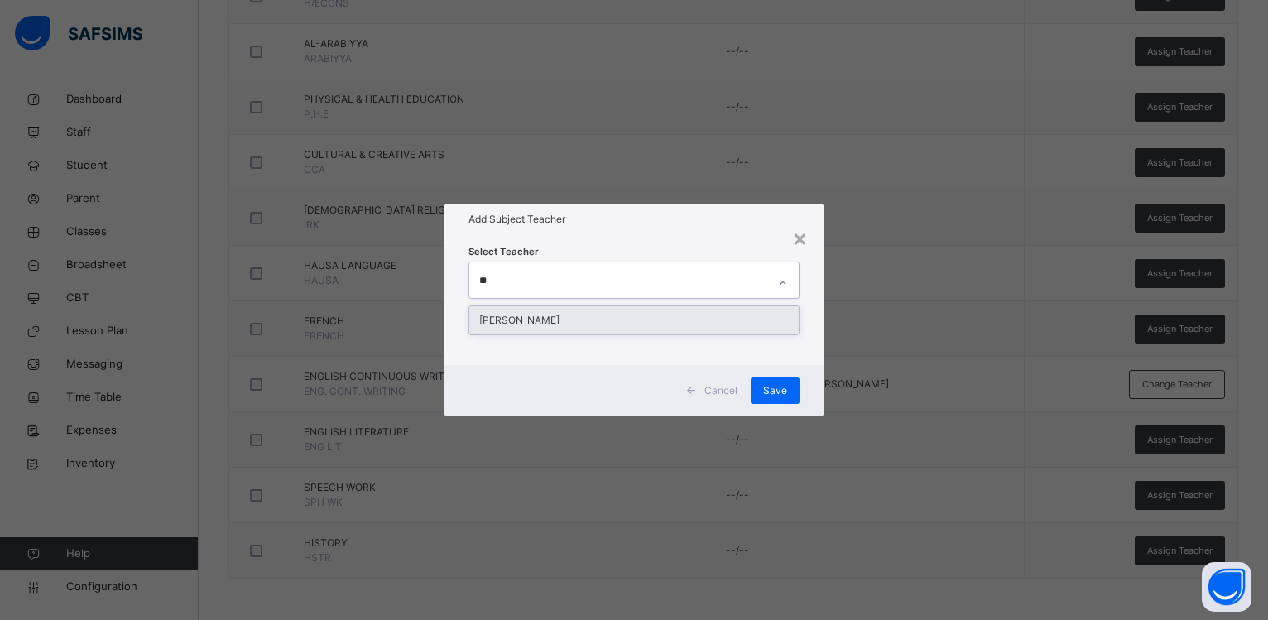
click at [579, 319] on div "[PERSON_NAME]" at bounding box center [633, 320] width 329 height 28
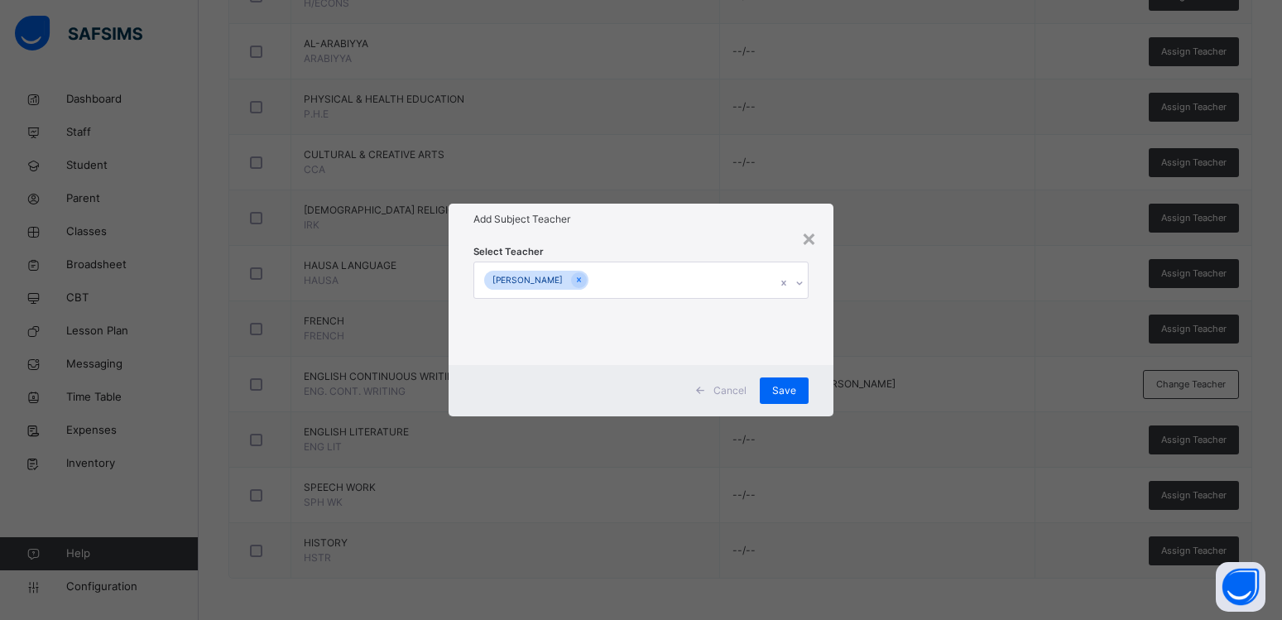
click at [612, 228] on div "Add Subject Teacher" at bounding box center [641, 219] width 385 height 31
click at [776, 390] on span "Save" at bounding box center [784, 390] width 24 height 15
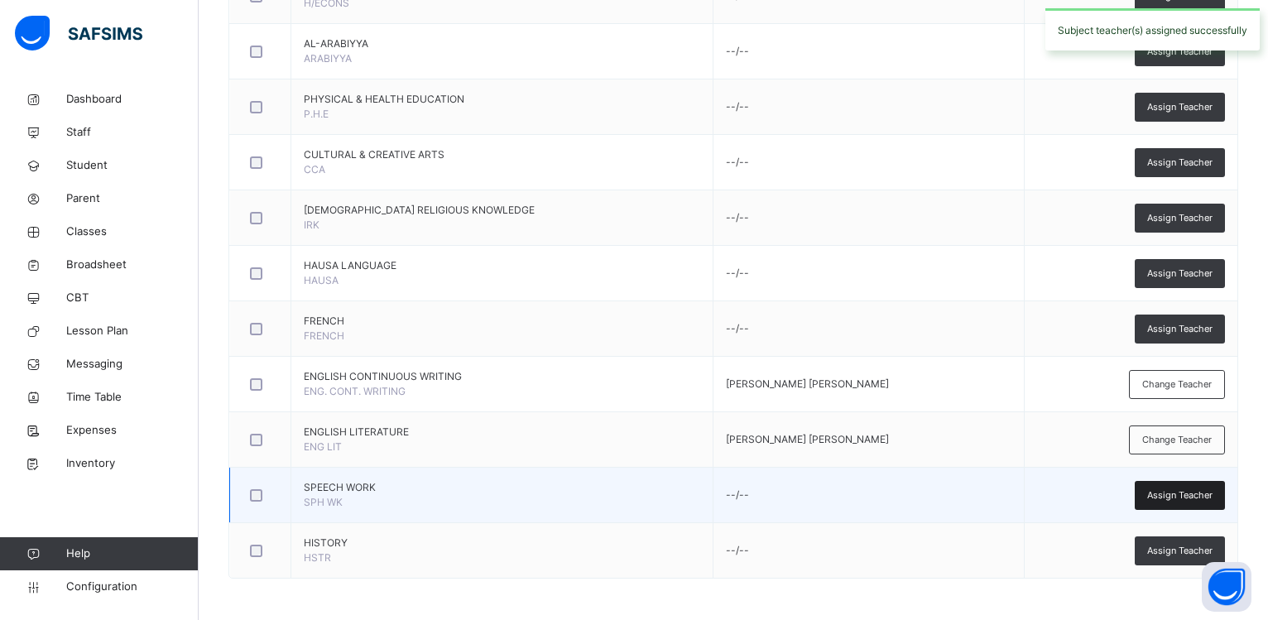
click at [1169, 496] on span "Assign Teacher" at bounding box center [1179, 495] width 65 height 14
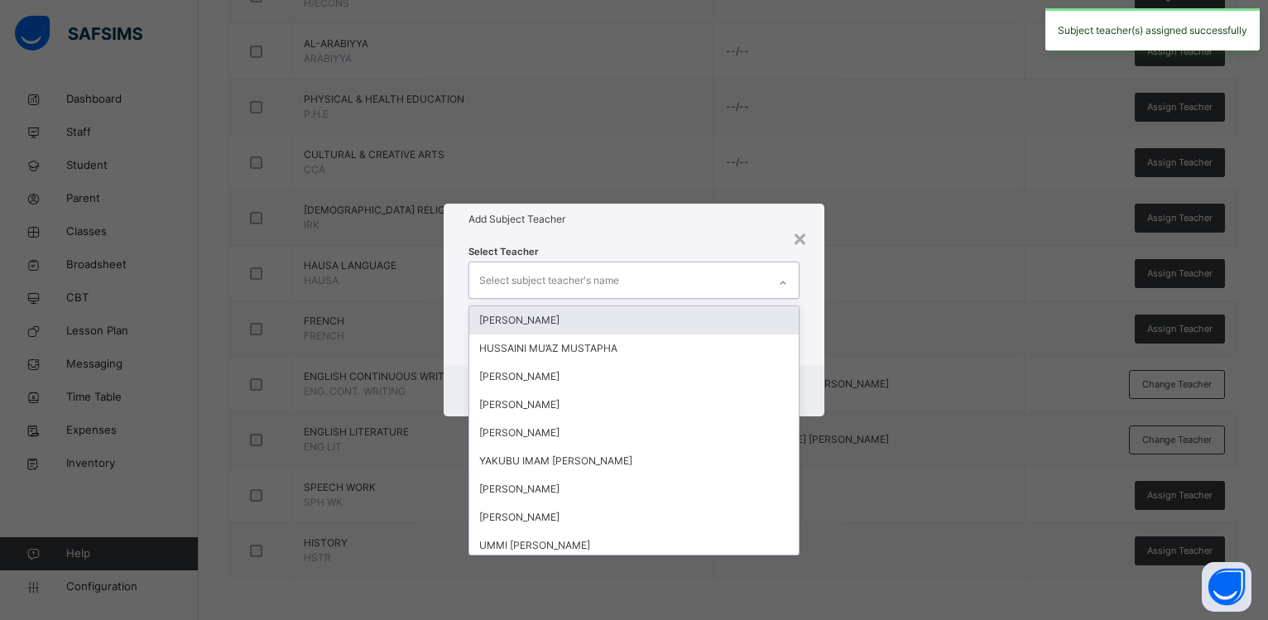
click at [549, 276] on div "Select subject teacher's name" at bounding box center [549, 280] width 140 height 31
type input "**"
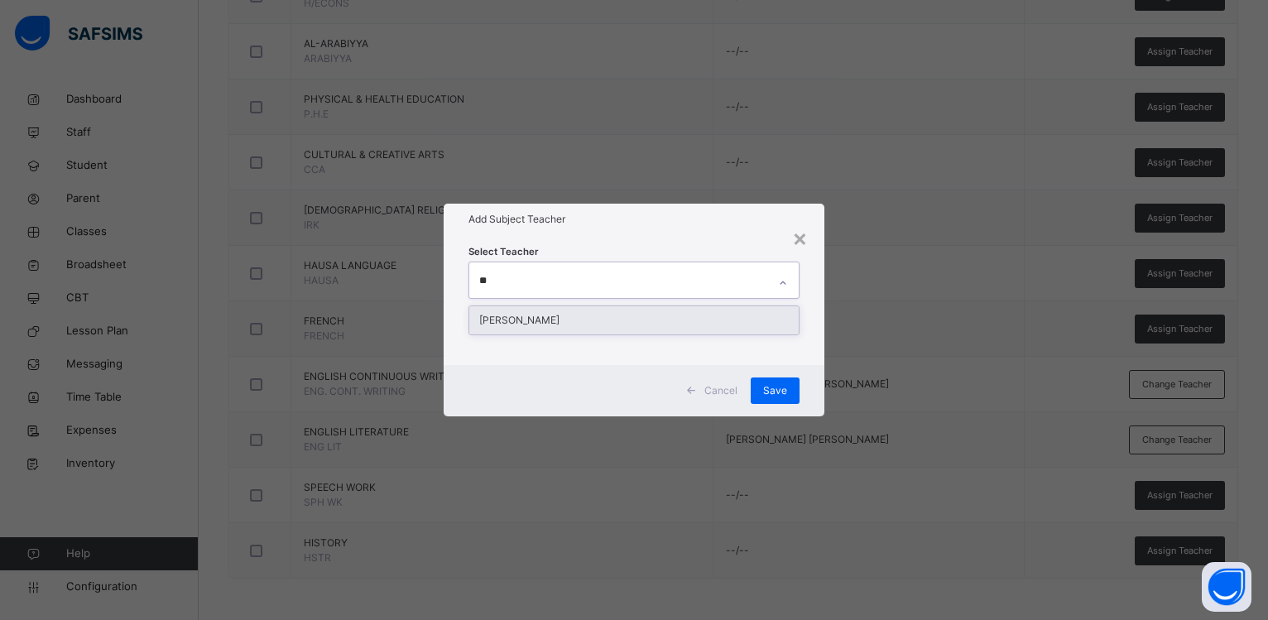
click at [563, 316] on div "[PERSON_NAME]" at bounding box center [633, 320] width 329 height 28
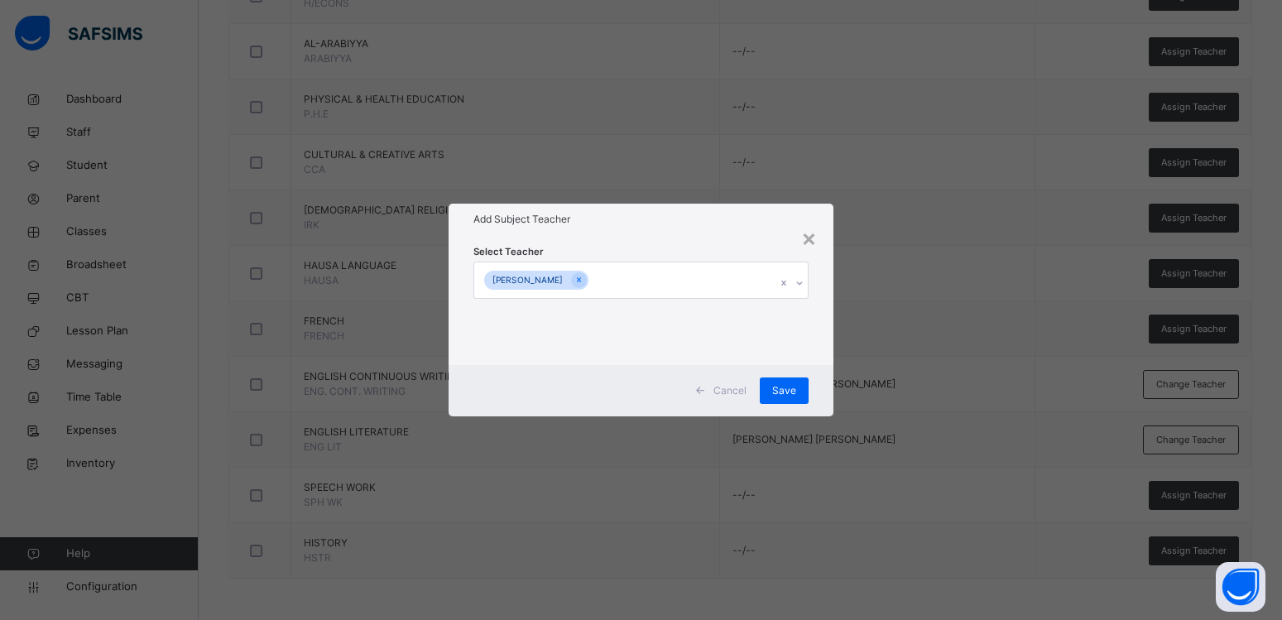
drag, startPoint x: 613, startPoint y: 234, endPoint x: 664, endPoint y: 300, distance: 83.3
click at [616, 234] on div "Add Subject Teacher" at bounding box center [641, 219] width 385 height 31
click at [778, 381] on div "Save" at bounding box center [784, 390] width 49 height 26
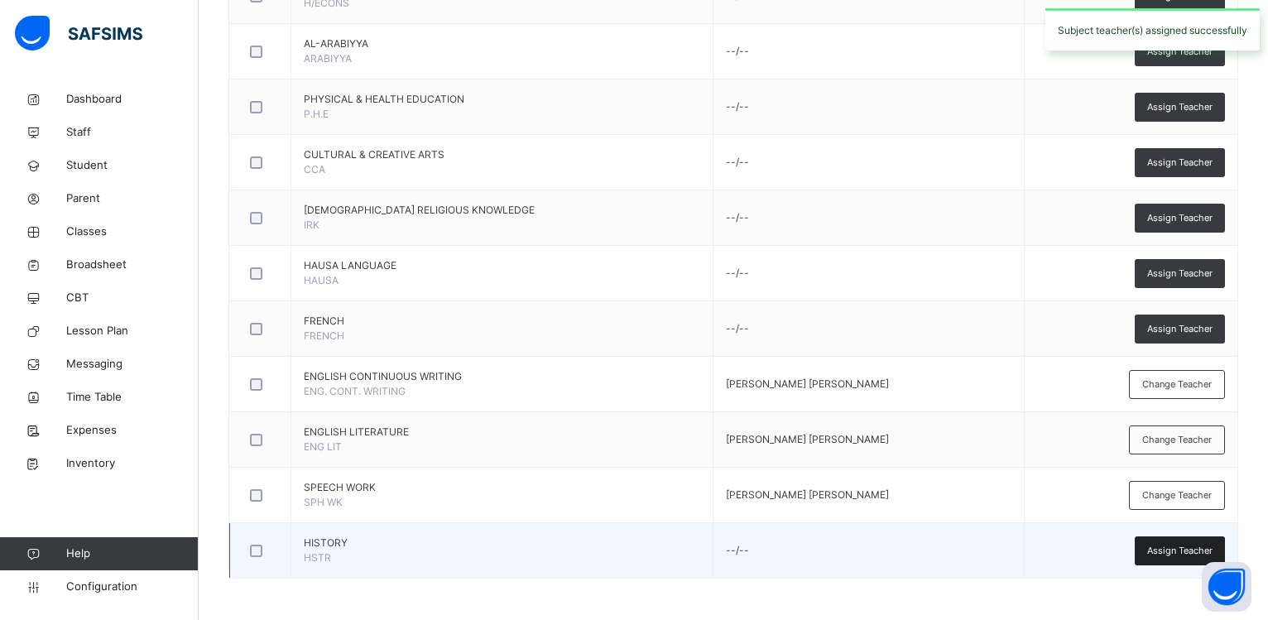
click at [1172, 547] on span "Assign Teacher" at bounding box center [1179, 551] width 65 height 14
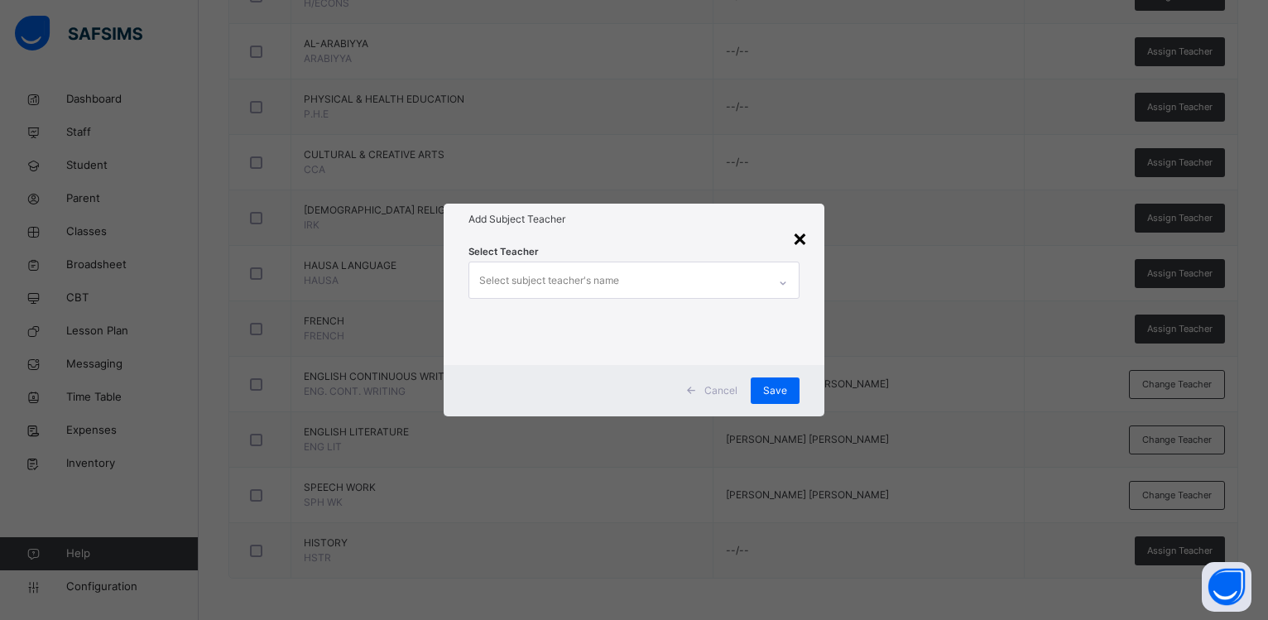
click at [802, 238] on div "×" at bounding box center [800, 237] width 16 height 35
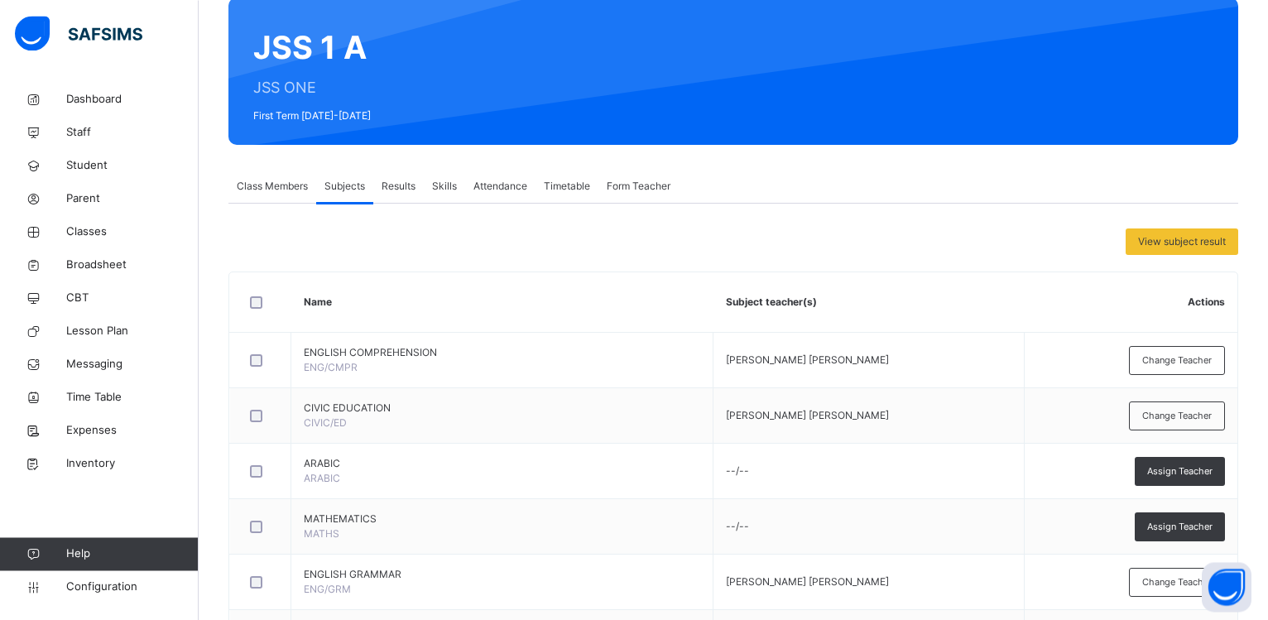
scroll to position [169, 0]
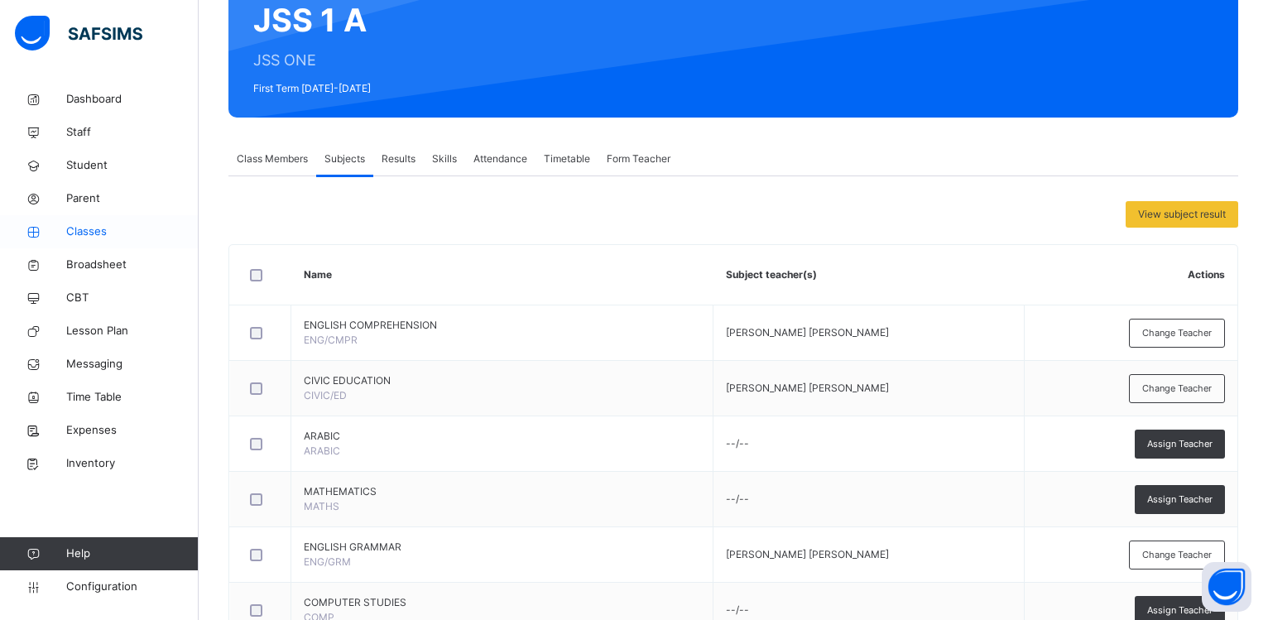
click at [85, 233] on span "Classes" at bounding box center [132, 231] width 132 height 17
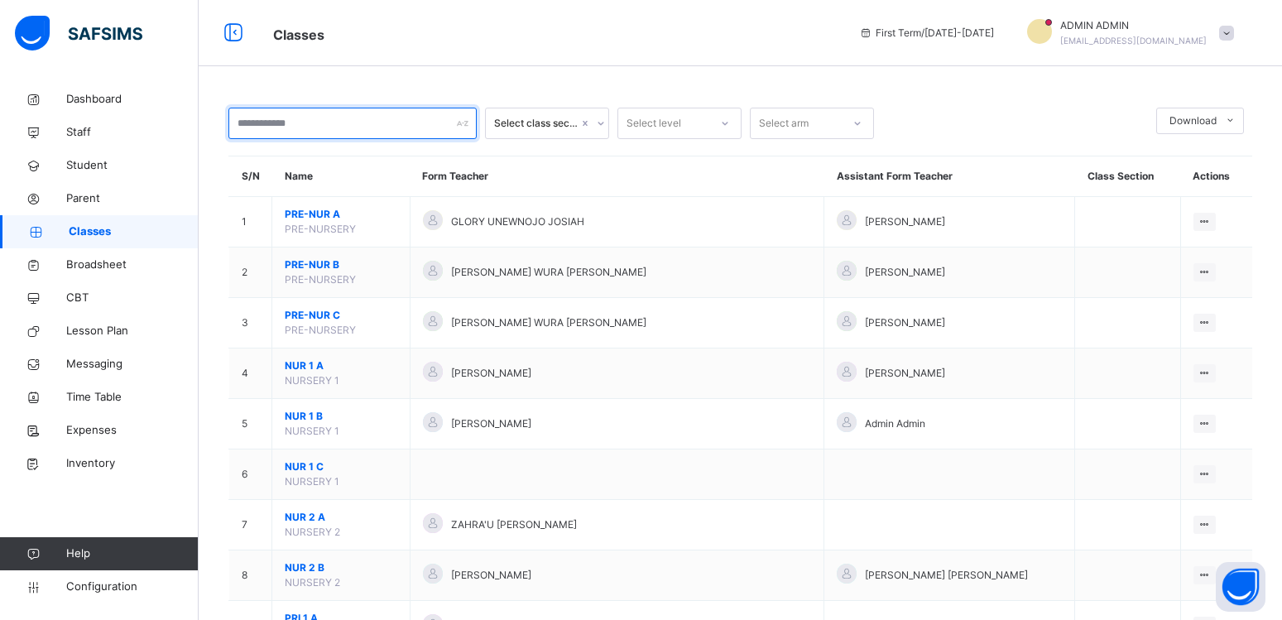
click at [300, 124] on input "text" at bounding box center [352, 123] width 248 height 31
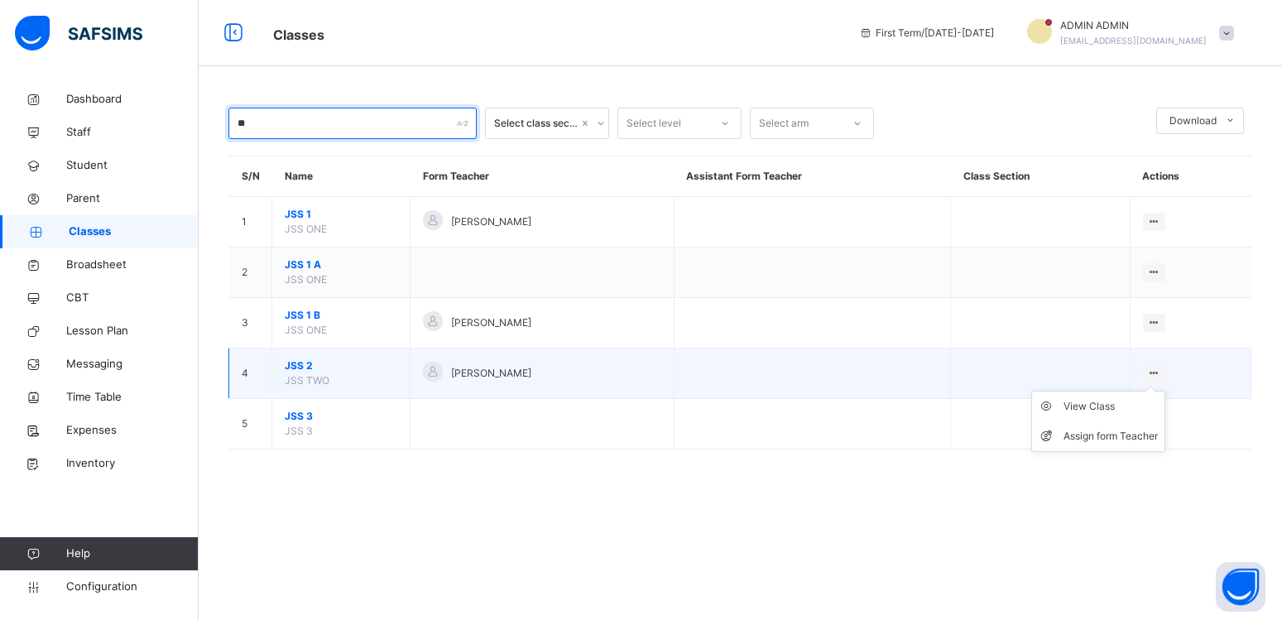
type input "**"
click at [1158, 379] on icon at bounding box center [1154, 373] width 14 height 12
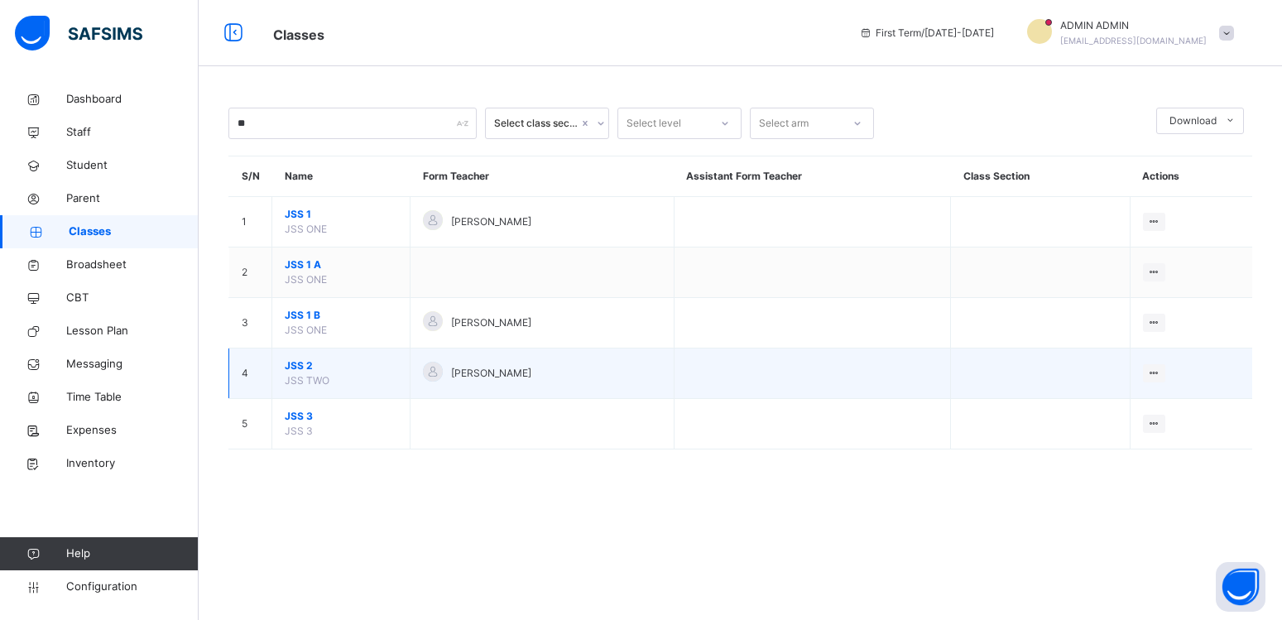
click at [296, 373] on span "JSS 2" at bounding box center [341, 365] width 113 height 15
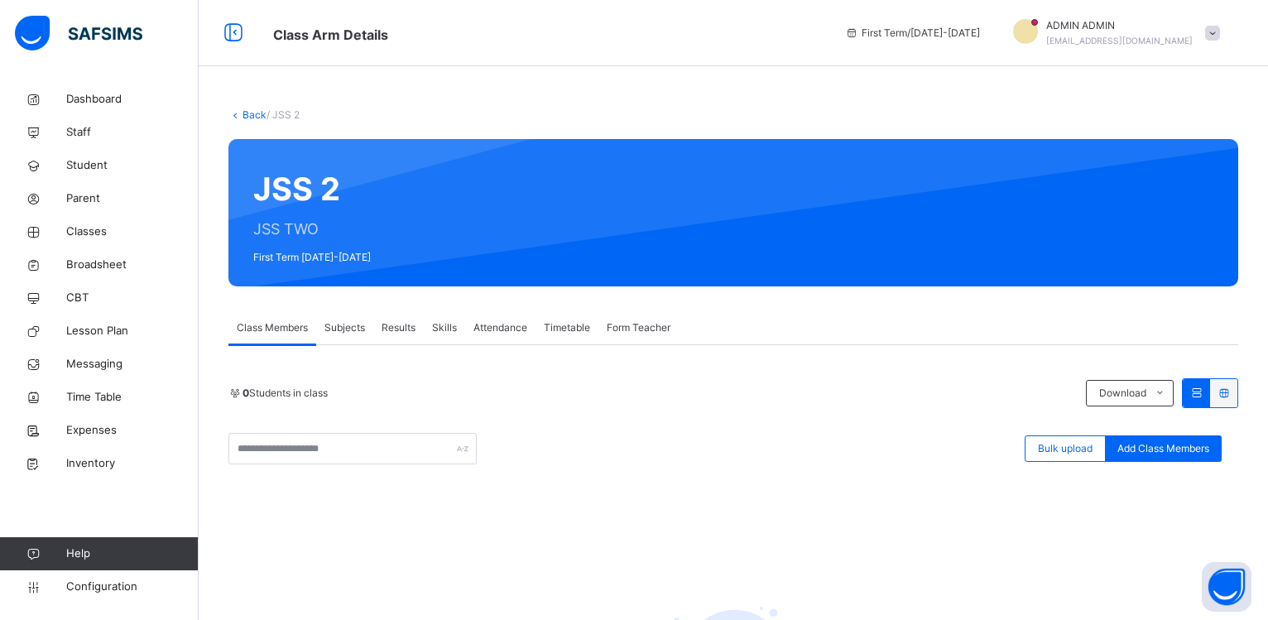
click at [348, 329] on span "Subjects" at bounding box center [344, 327] width 41 height 15
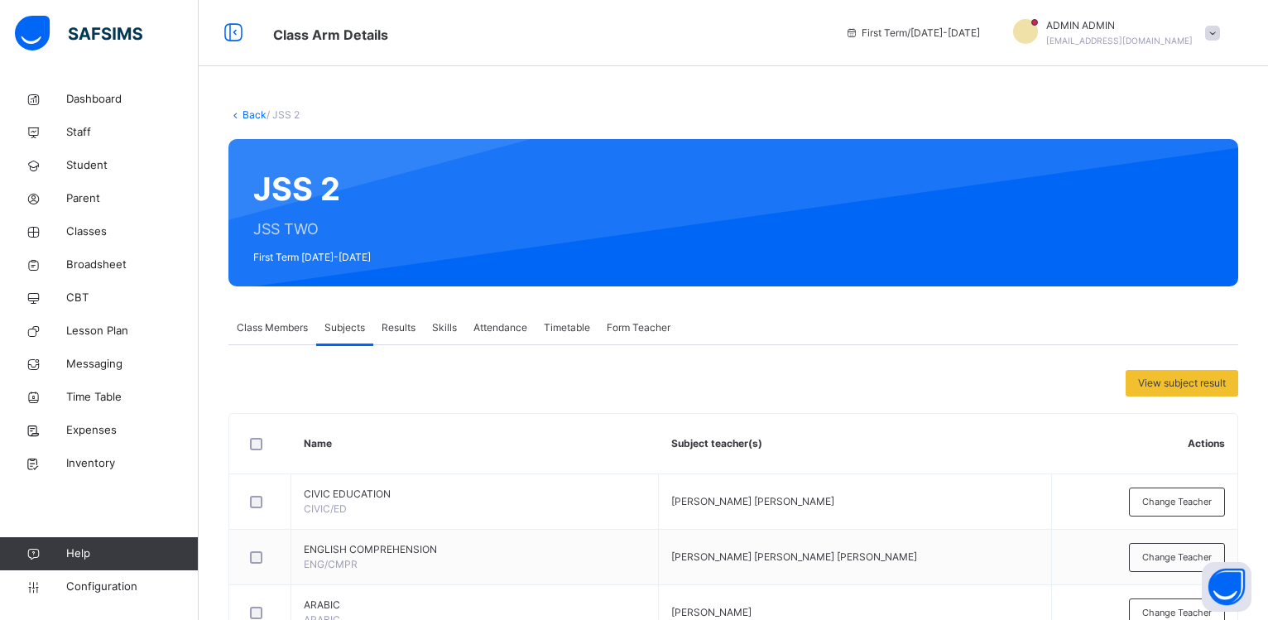
drag, startPoint x: 254, startPoint y: 324, endPoint x: 262, endPoint y: 338, distance: 15.9
click at [256, 329] on span "Class Members" at bounding box center [272, 327] width 71 height 15
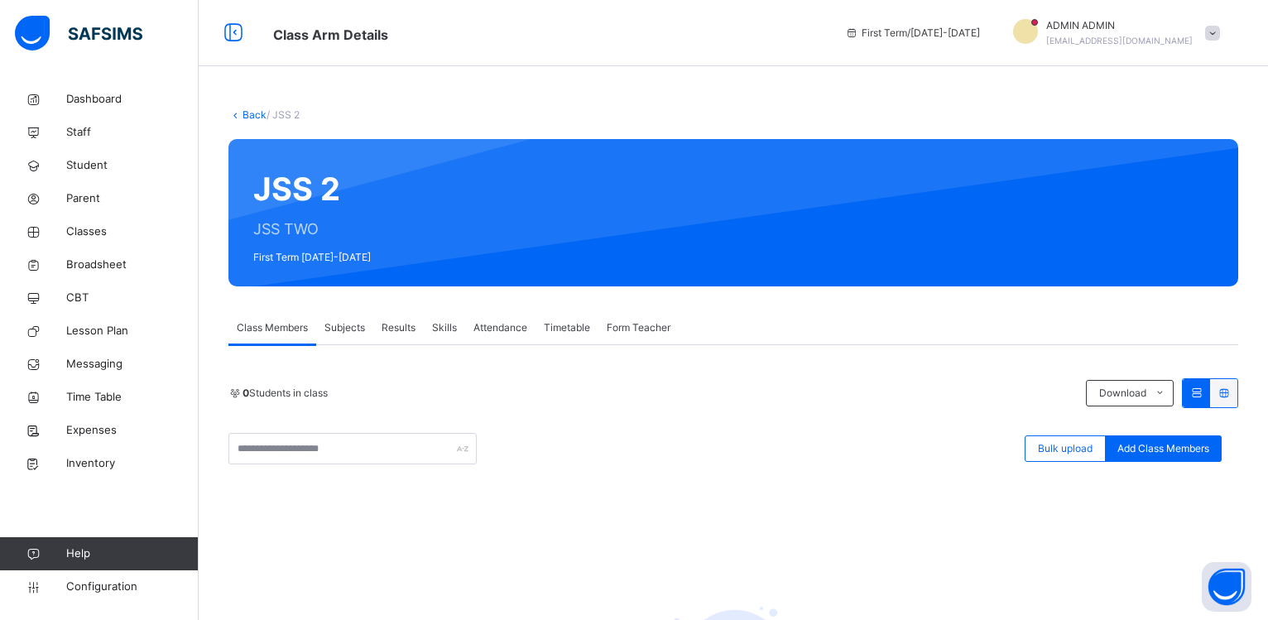
click at [274, 333] on span "Class Members" at bounding box center [272, 327] width 71 height 15
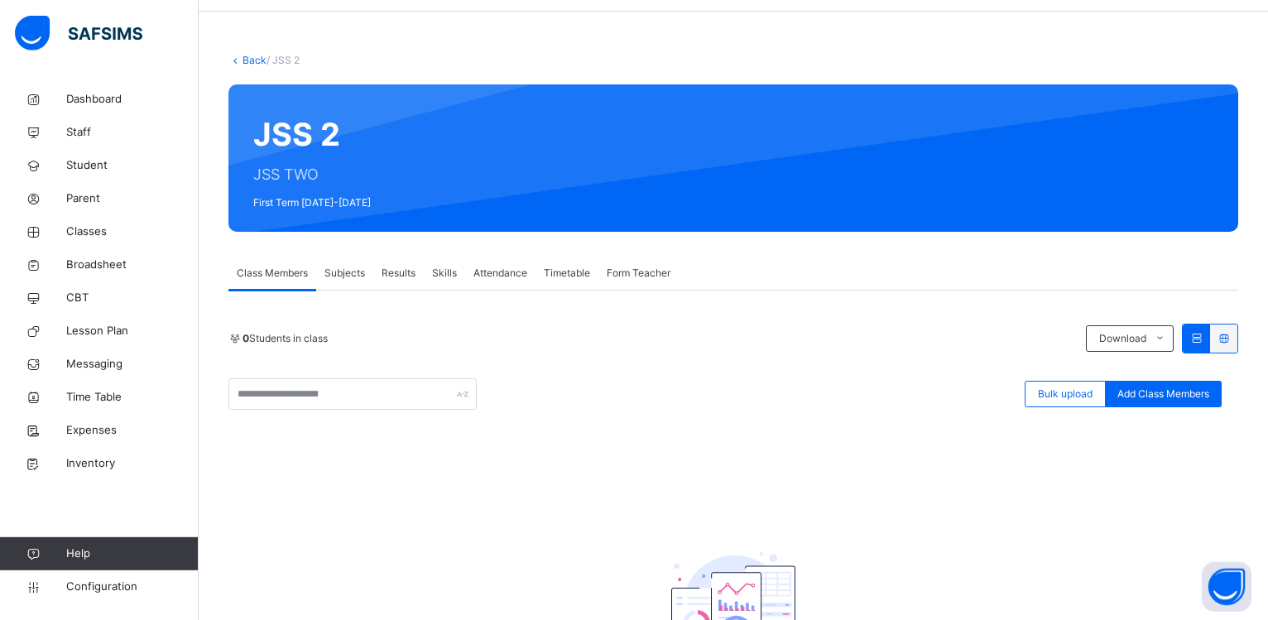
scroll to position [51, 0]
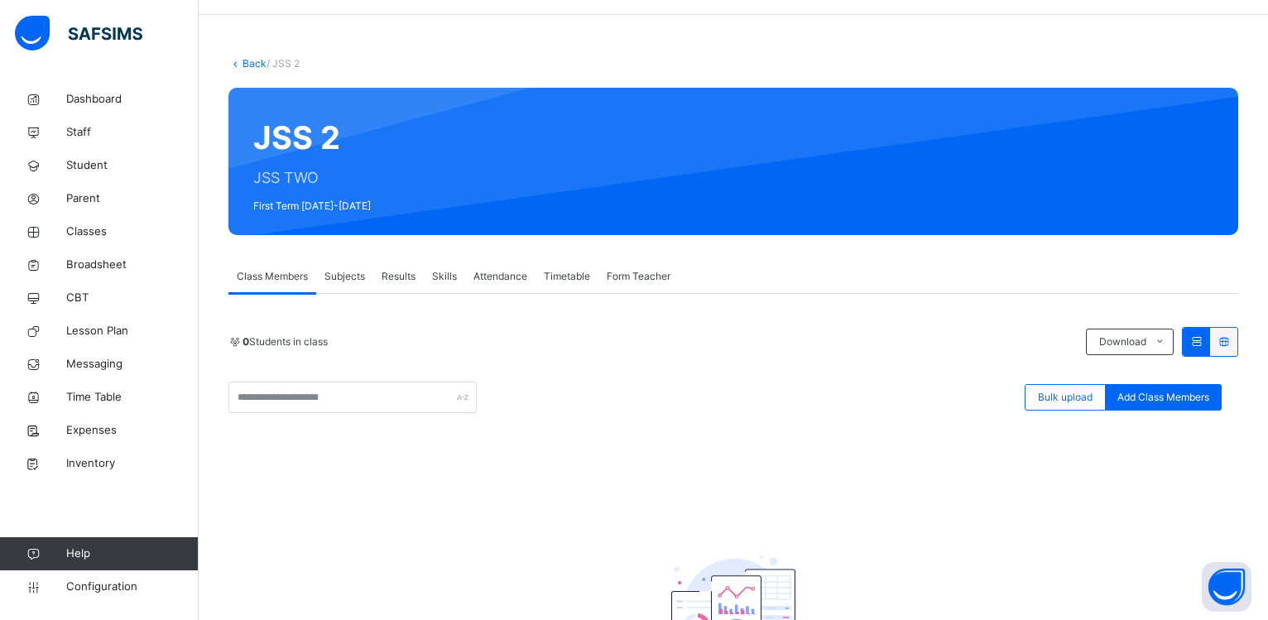
click at [628, 280] on span "Form Teacher" at bounding box center [639, 276] width 64 height 15
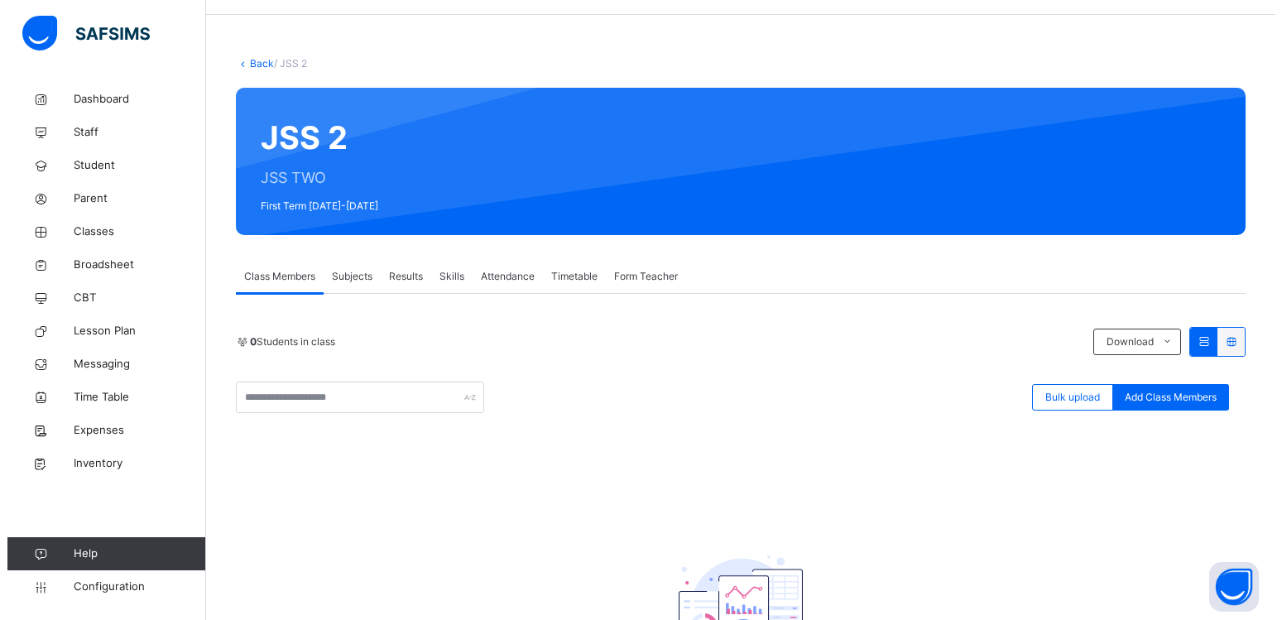
scroll to position [24, 0]
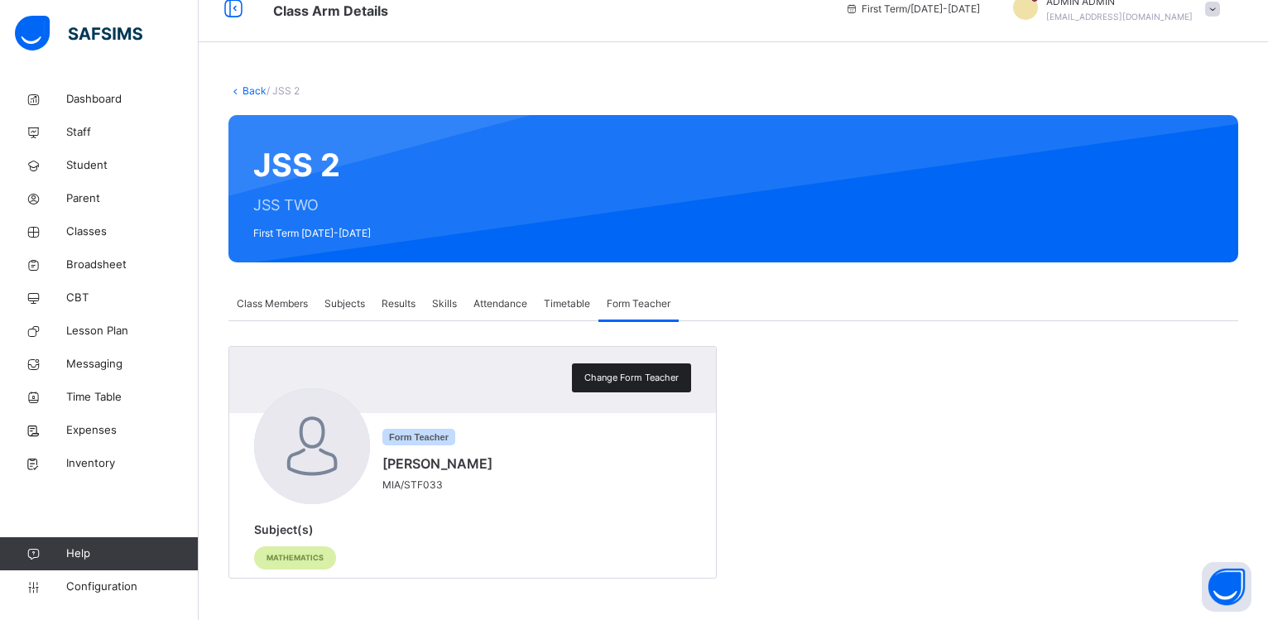
click at [647, 375] on span "Change Form Teacher" at bounding box center [631, 378] width 94 height 14
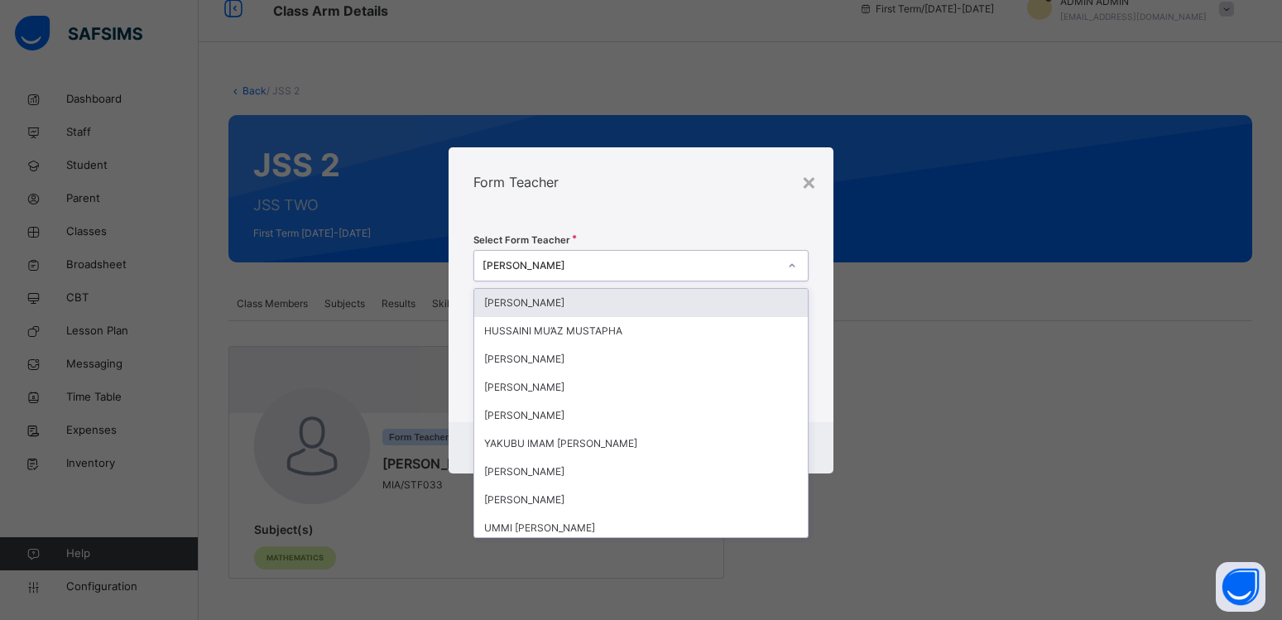
click at [615, 262] on div "[PERSON_NAME]" at bounding box center [629, 265] width 295 height 15
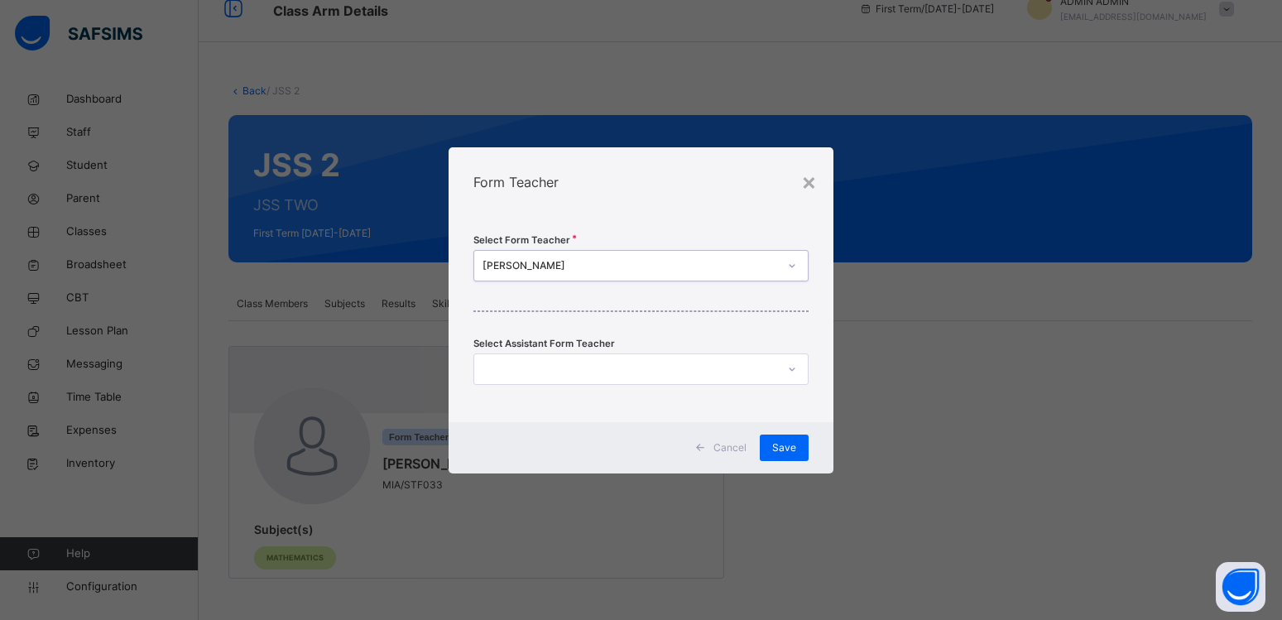
click at [613, 270] on div "[PERSON_NAME]" at bounding box center [629, 265] width 295 height 15
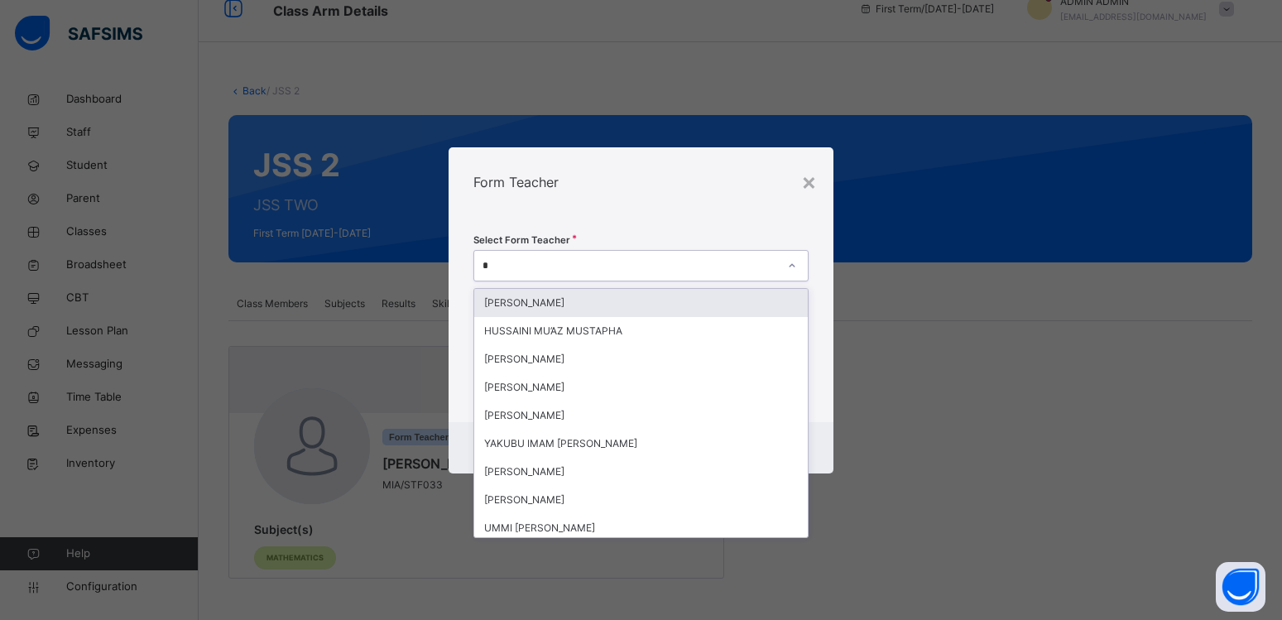
type input "**"
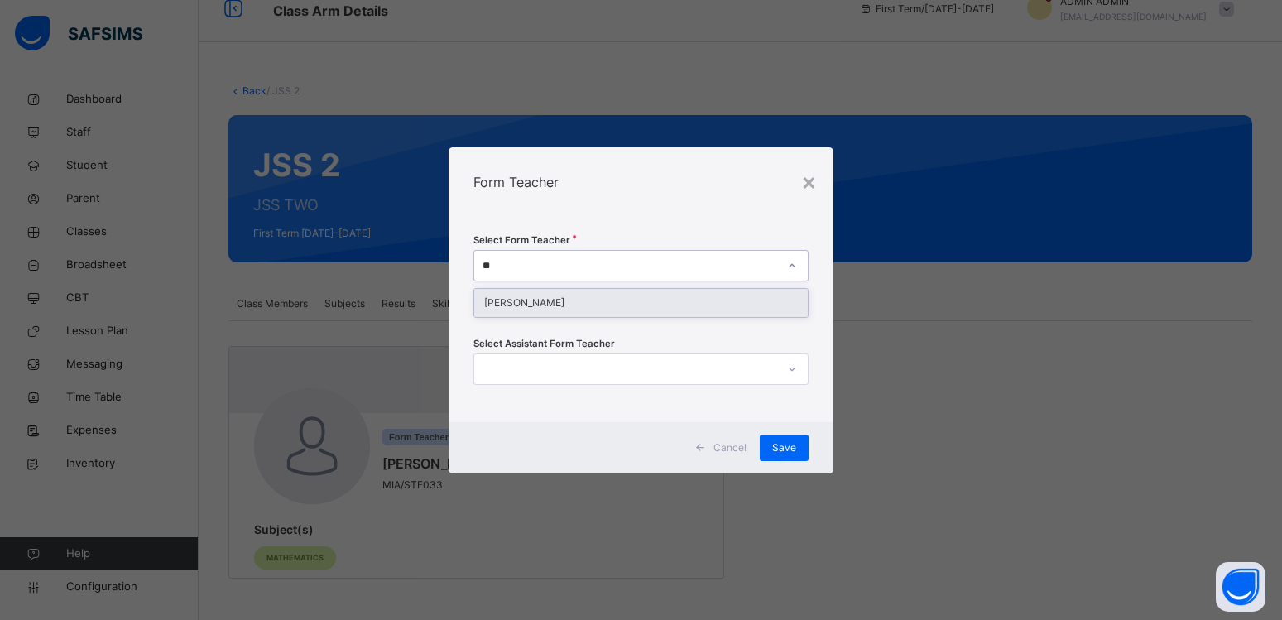
click at [554, 303] on div "[PERSON_NAME]" at bounding box center [640, 303] width 333 height 28
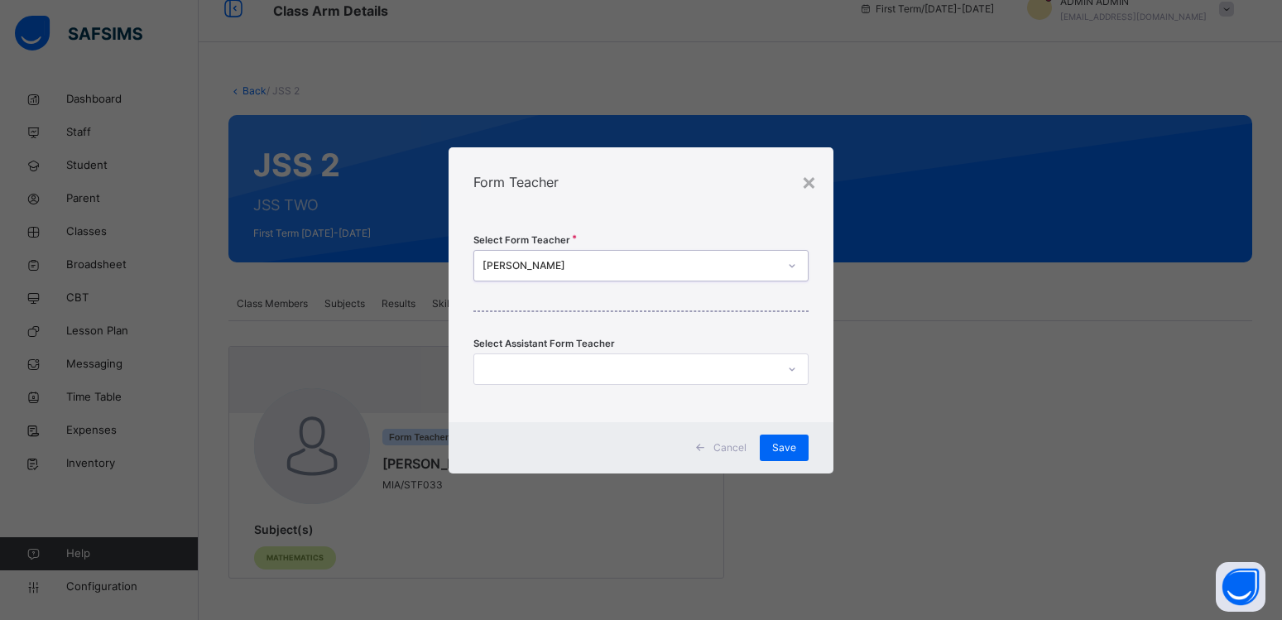
click at [570, 366] on div at bounding box center [625, 369] width 302 height 26
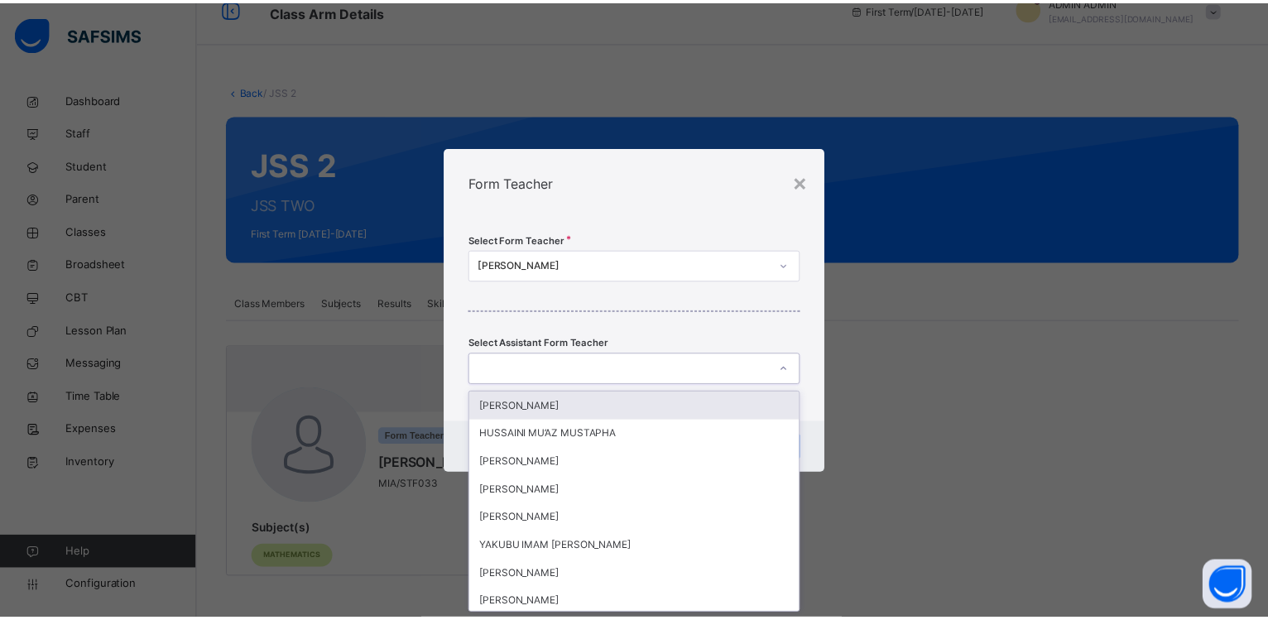
scroll to position [0, 0]
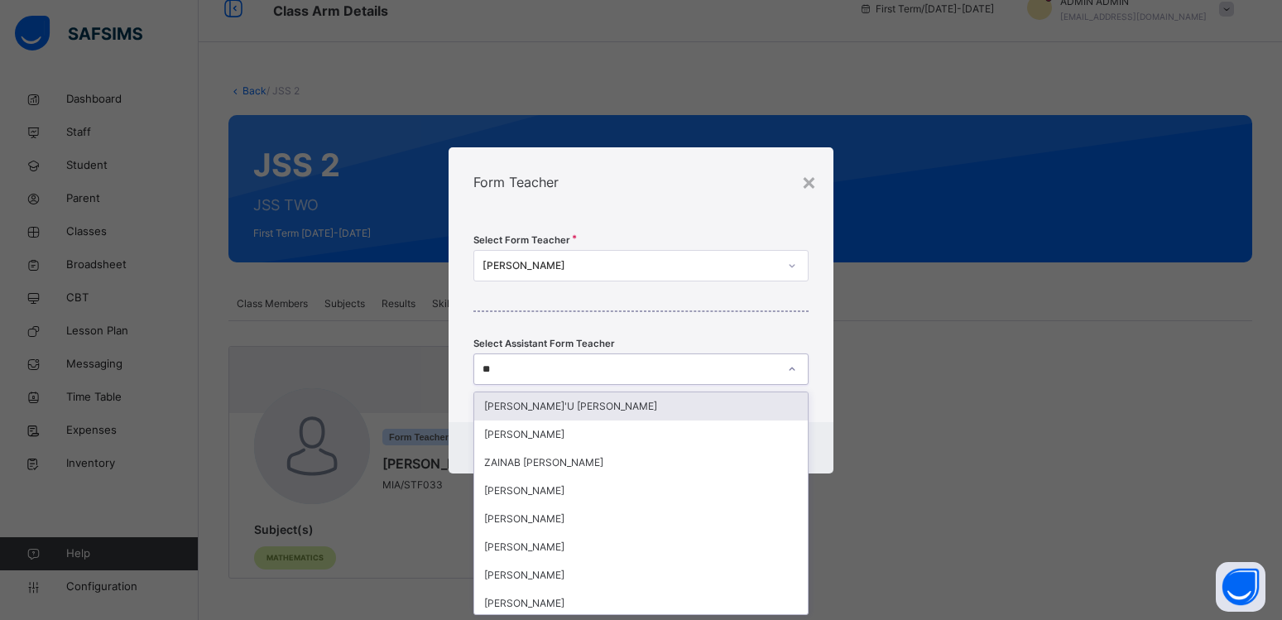
type input "***"
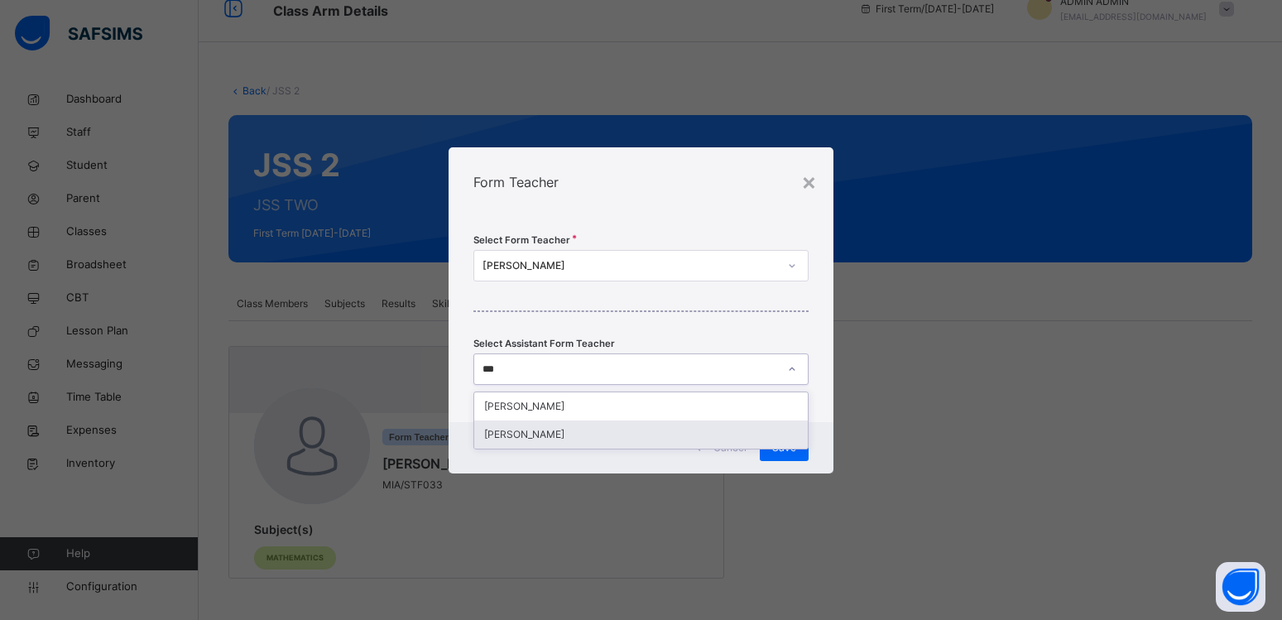
click at [546, 436] on div "[PERSON_NAME]" at bounding box center [640, 434] width 333 height 28
click at [780, 447] on span "Save" at bounding box center [784, 447] width 24 height 15
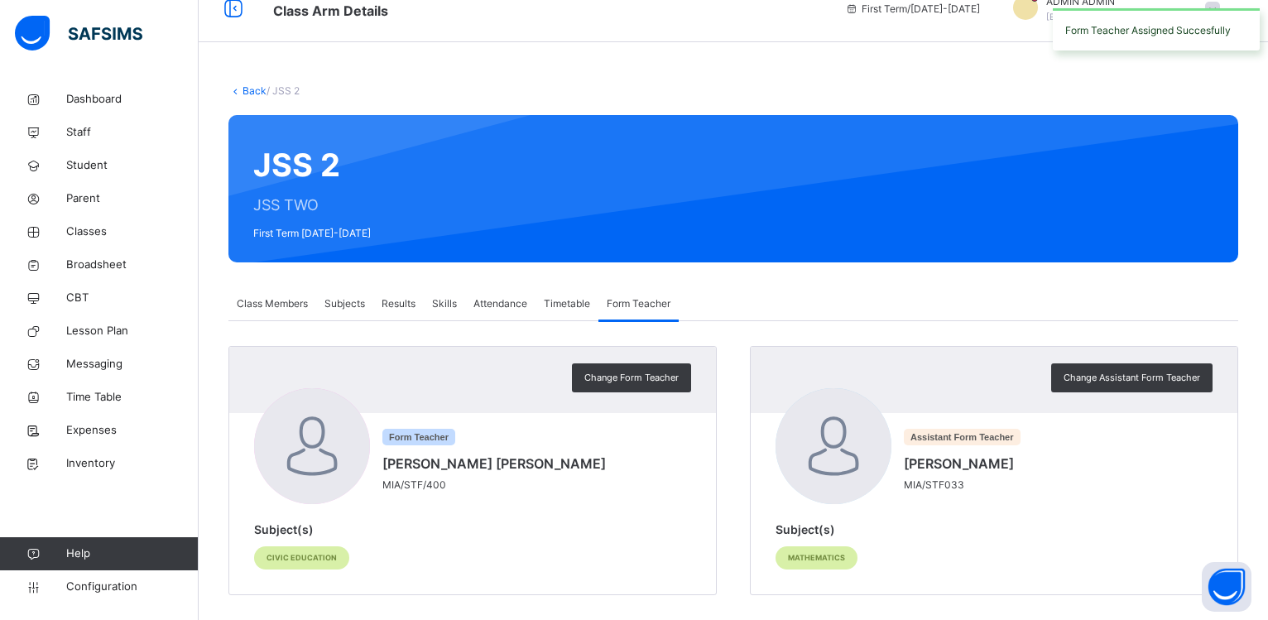
scroll to position [41, 0]
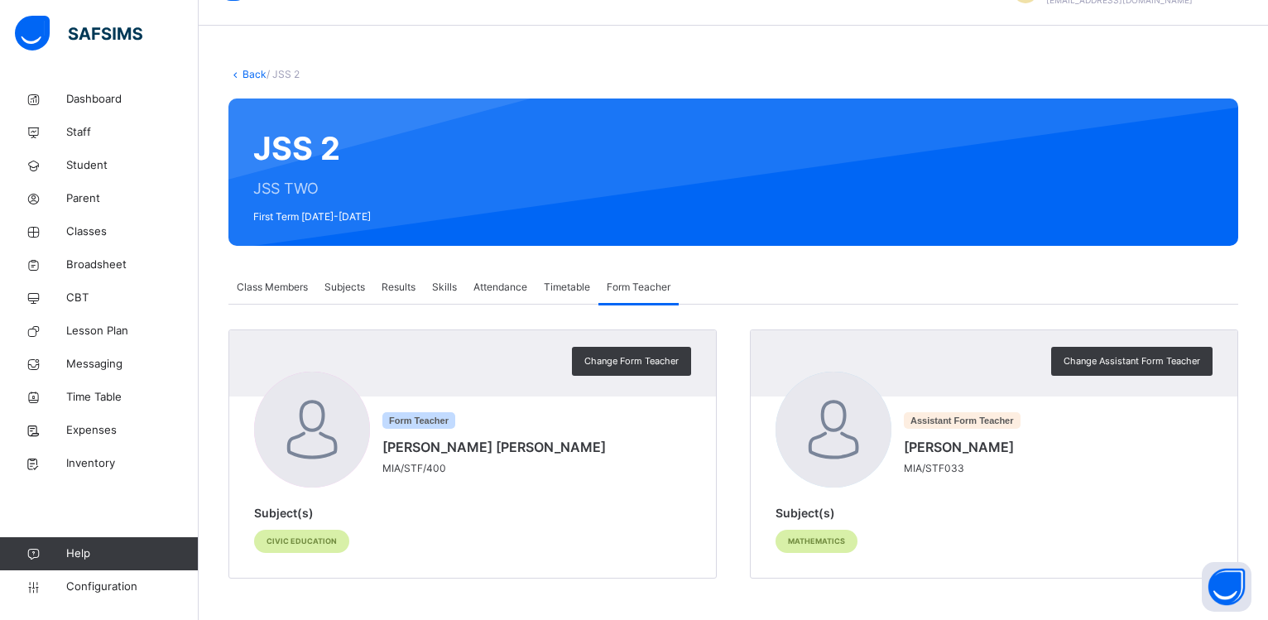
click at [459, 52] on div "Back / JSS 2 JSS 2 JSS TWO First Term [DATE]-[DATE] Class Members Subjects Resu…" at bounding box center [733, 331] width 1069 height 578
click at [75, 231] on span "Classes" at bounding box center [132, 231] width 132 height 17
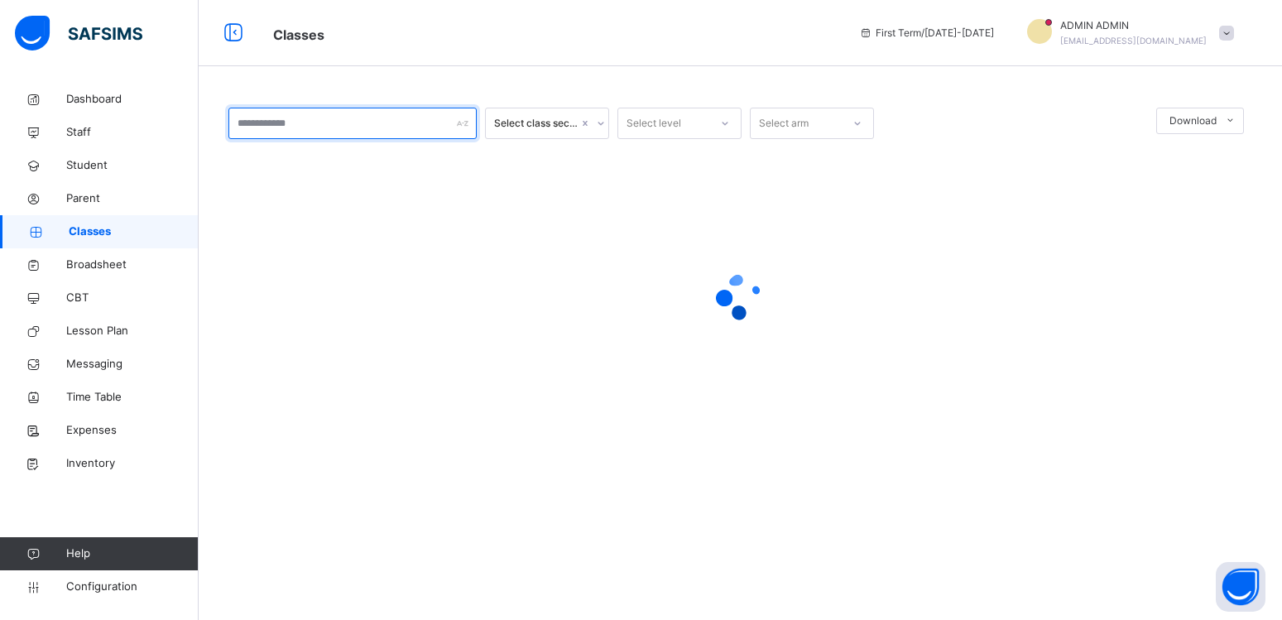
click at [290, 126] on input "text" at bounding box center [352, 123] width 248 height 31
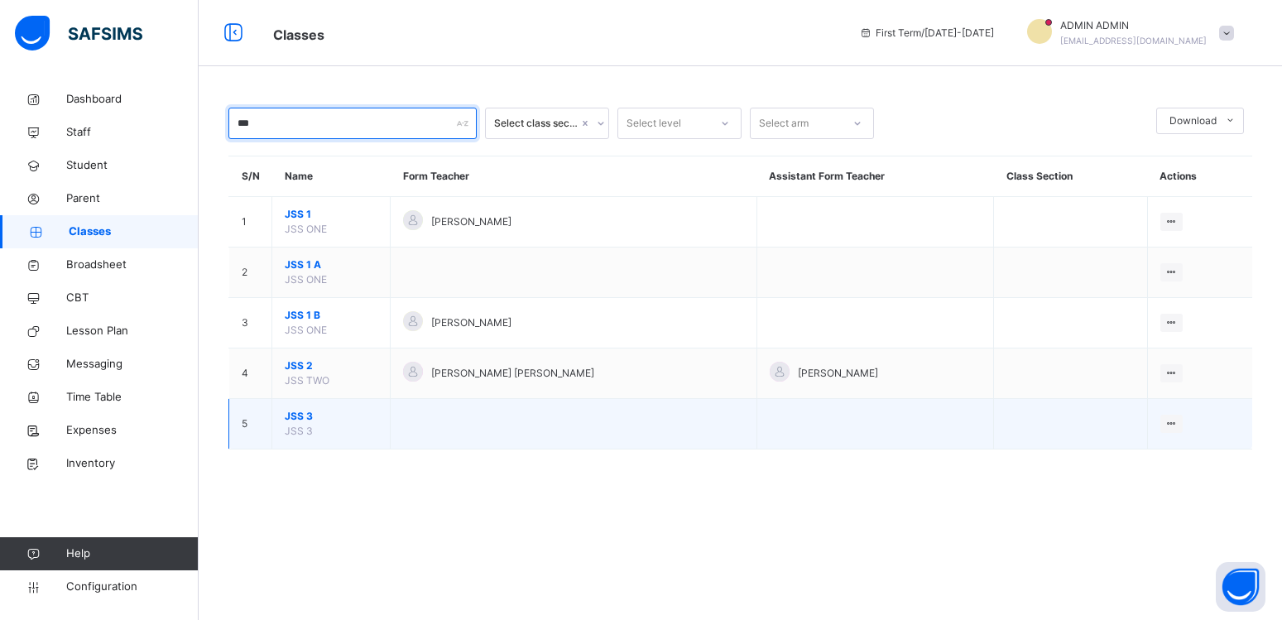
type input "***"
click at [303, 424] on span "JSS 3" at bounding box center [331, 416] width 93 height 15
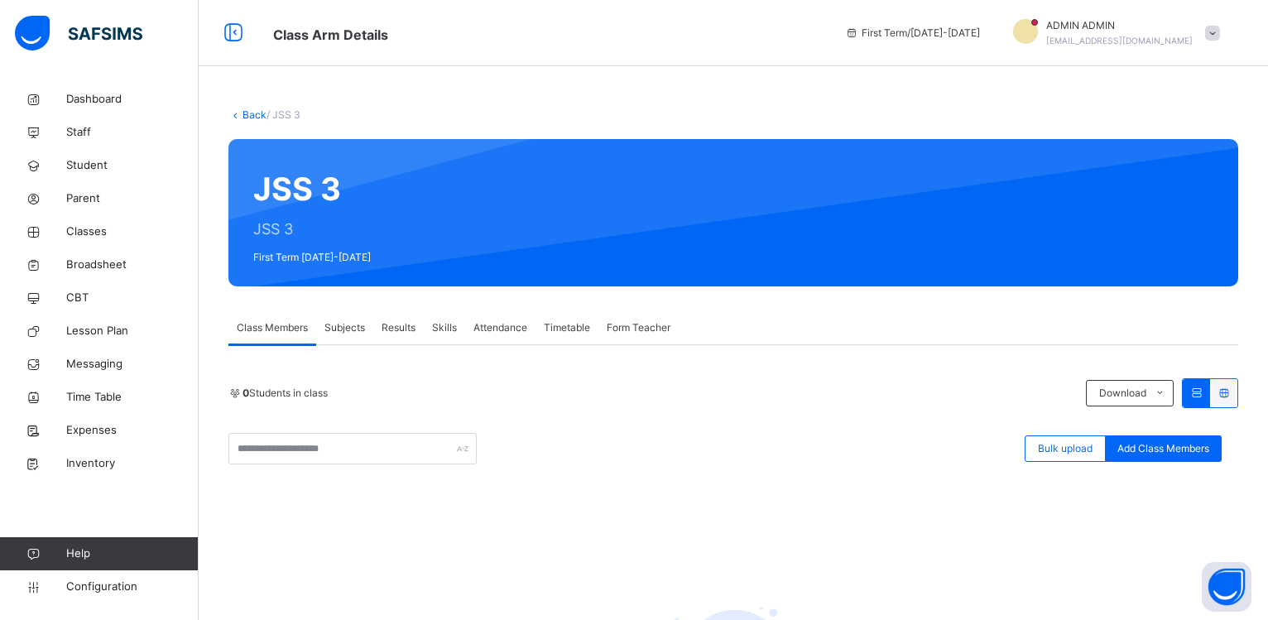
click at [350, 331] on span "Subjects" at bounding box center [344, 327] width 41 height 15
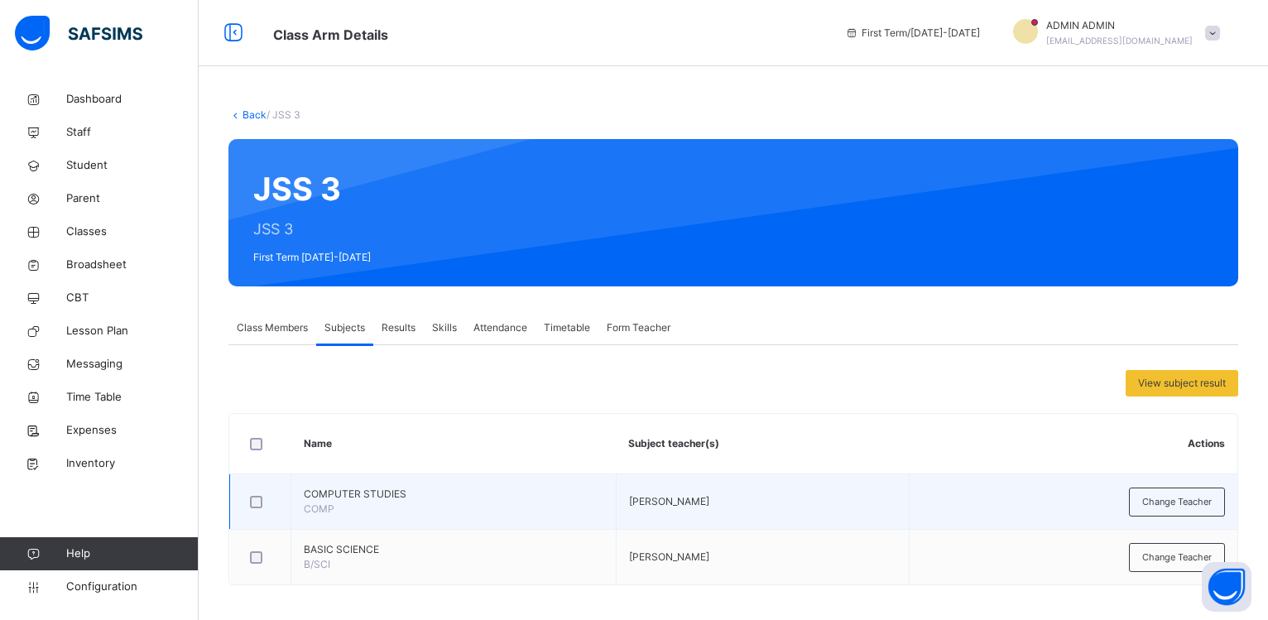
scroll to position [7, 0]
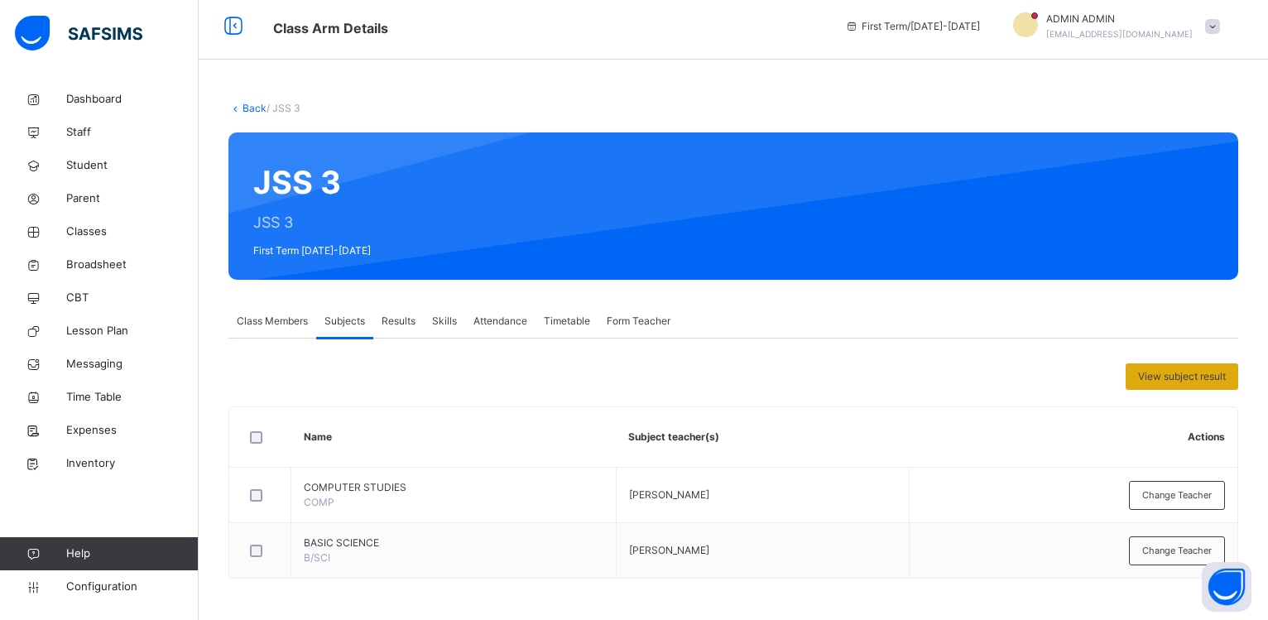
click at [1162, 378] on span "View subject result" at bounding box center [1182, 376] width 88 height 15
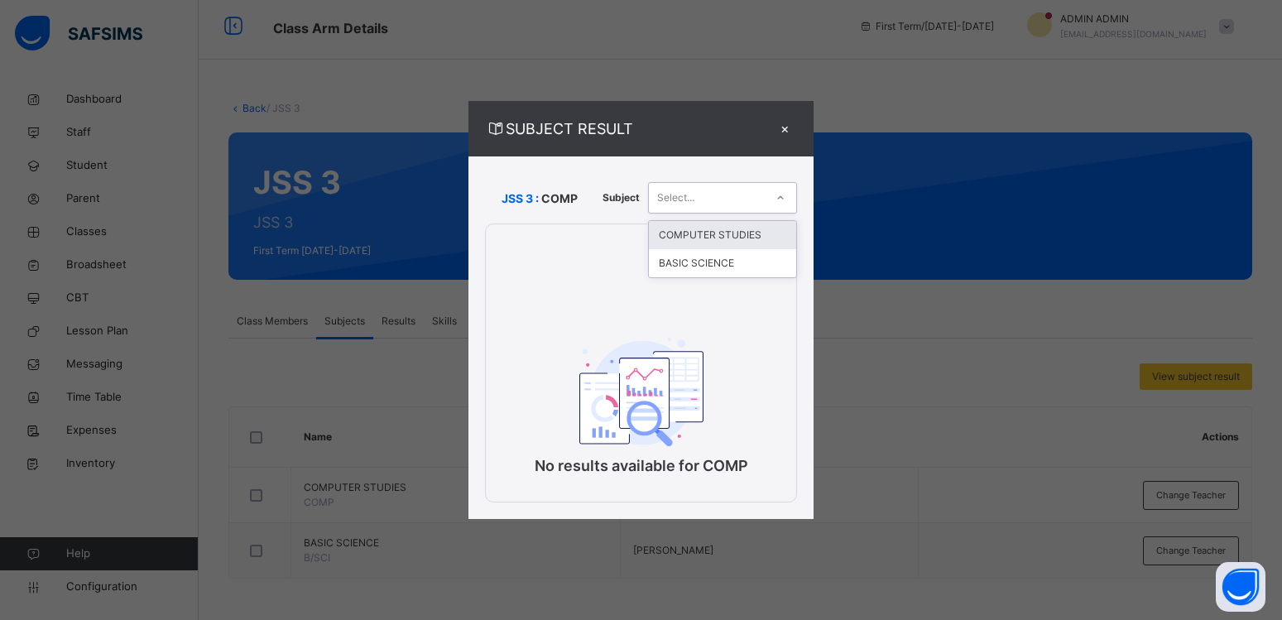
click at [705, 199] on div "Select..." at bounding box center [707, 198] width 116 height 26
click at [739, 329] on div "No results available for COMP" at bounding box center [641, 398] width 310 height 208
click at [723, 344] on div "No results available for COMP" at bounding box center [641, 398] width 310 height 208
click at [688, 251] on span at bounding box center [698, 246] width 26 height 26
click at [603, 203] on span "Subject" at bounding box center [620, 197] width 37 height 15
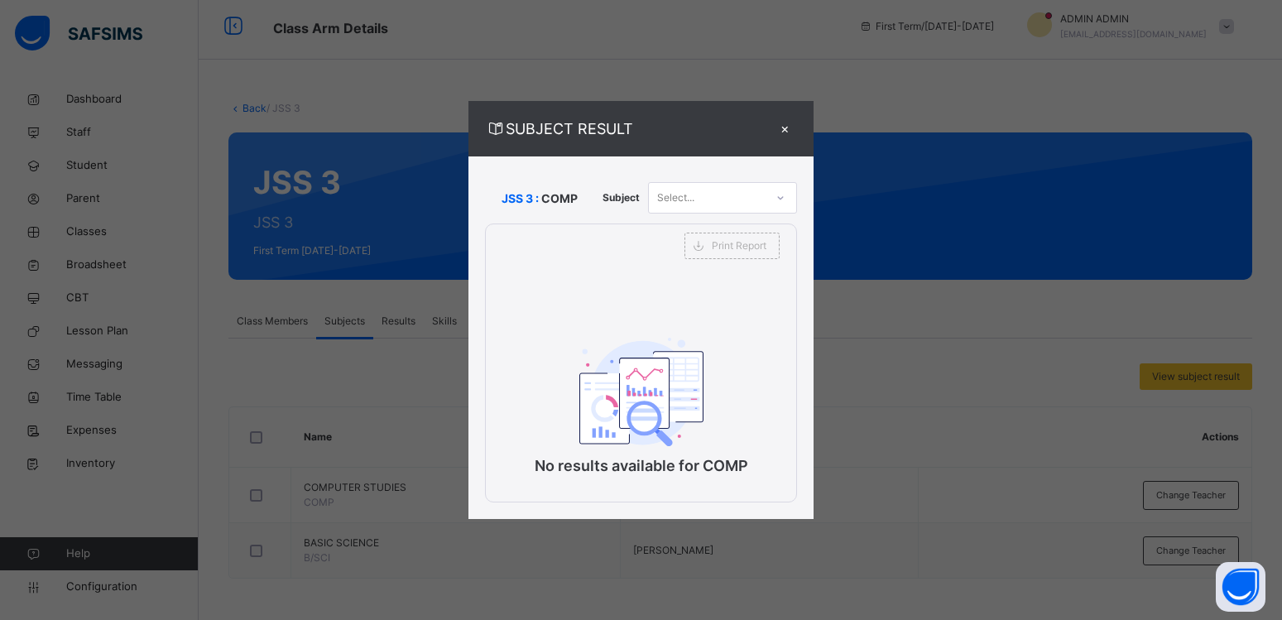
click at [572, 200] on span "COMP" at bounding box center [559, 198] width 36 height 17
click at [787, 127] on div "×" at bounding box center [784, 129] width 25 height 22
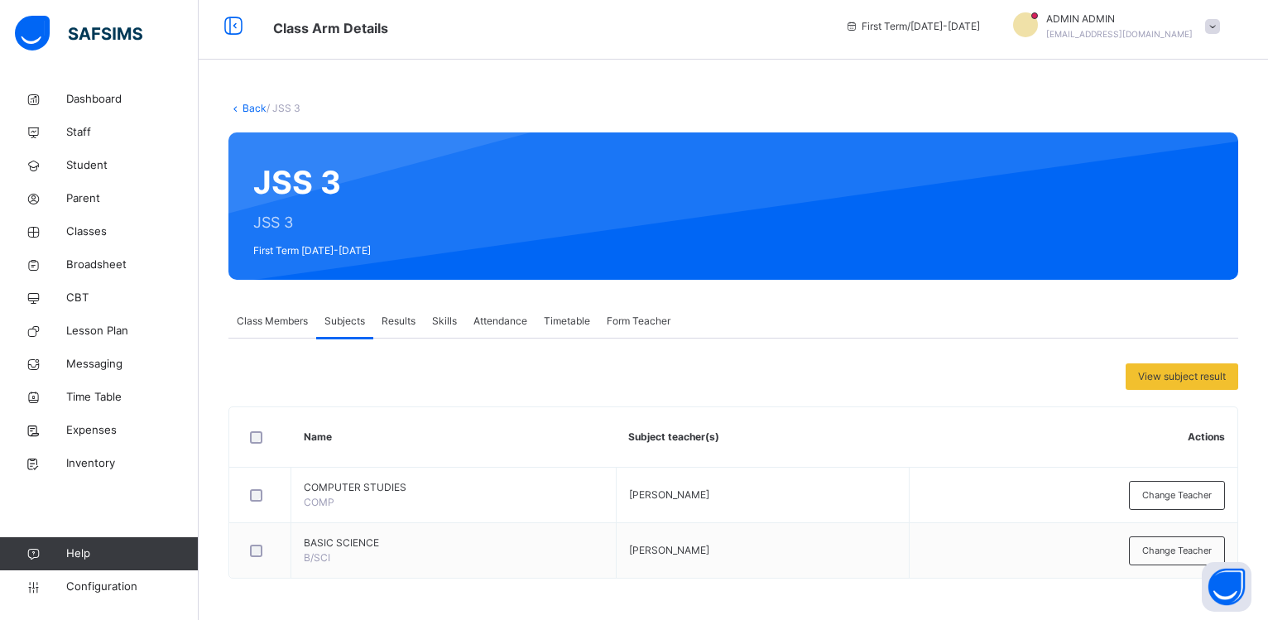
click at [384, 321] on span "Results" at bounding box center [398, 321] width 34 height 15
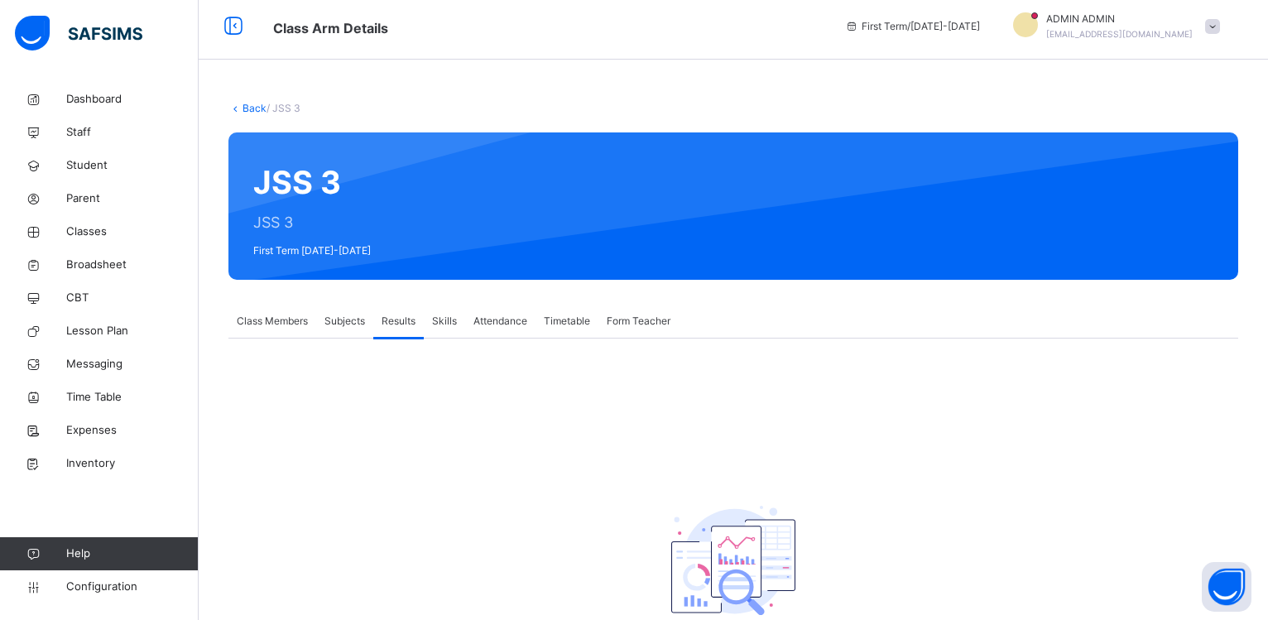
click at [445, 327] on span "Skills" at bounding box center [444, 321] width 25 height 15
click at [487, 318] on span "Attendance" at bounding box center [500, 321] width 54 height 15
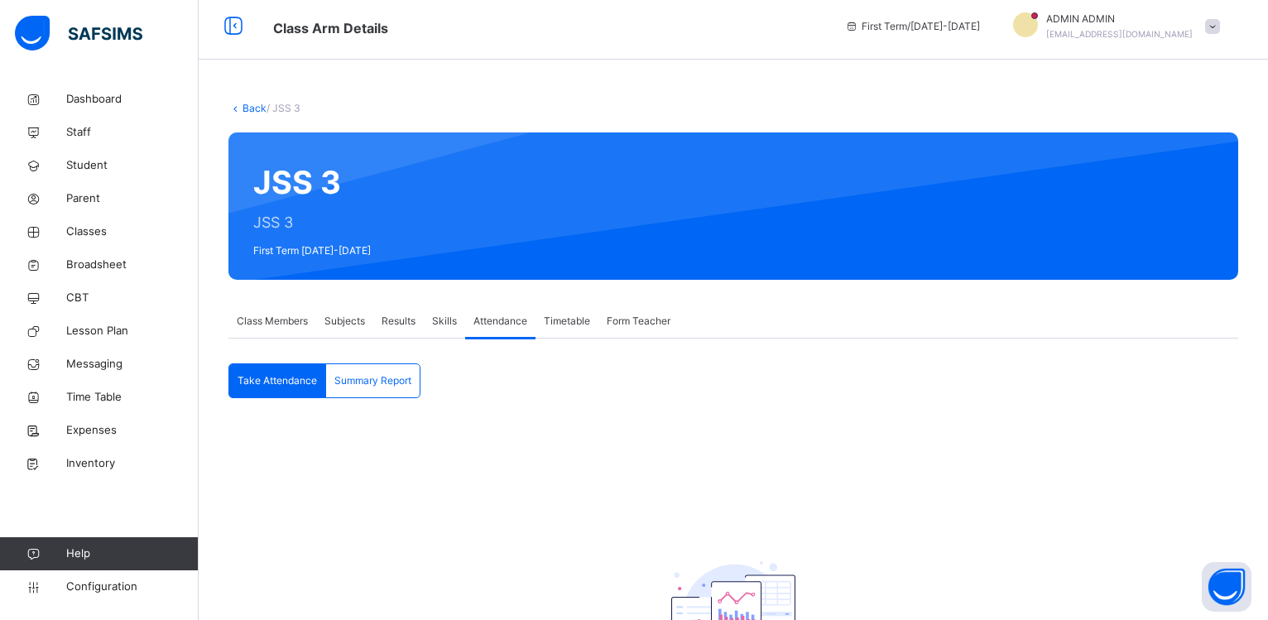
click at [559, 331] on div "Timetable" at bounding box center [566, 321] width 63 height 33
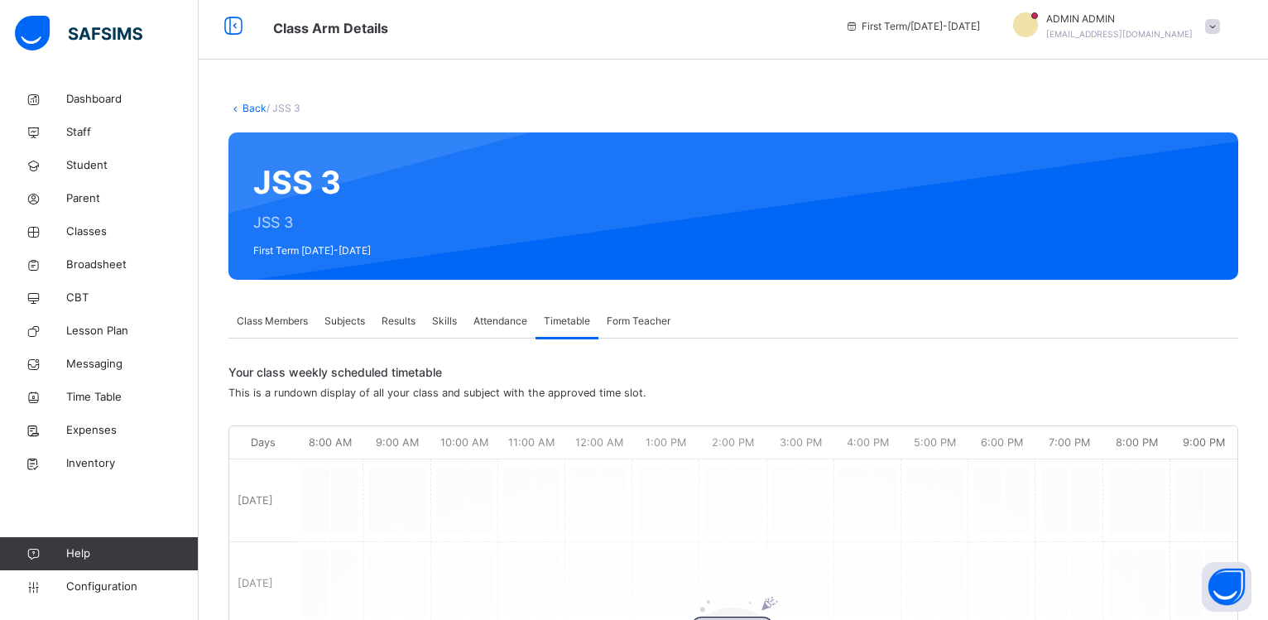
click at [618, 319] on span "Form Teacher" at bounding box center [639, 321] width 64 height 15
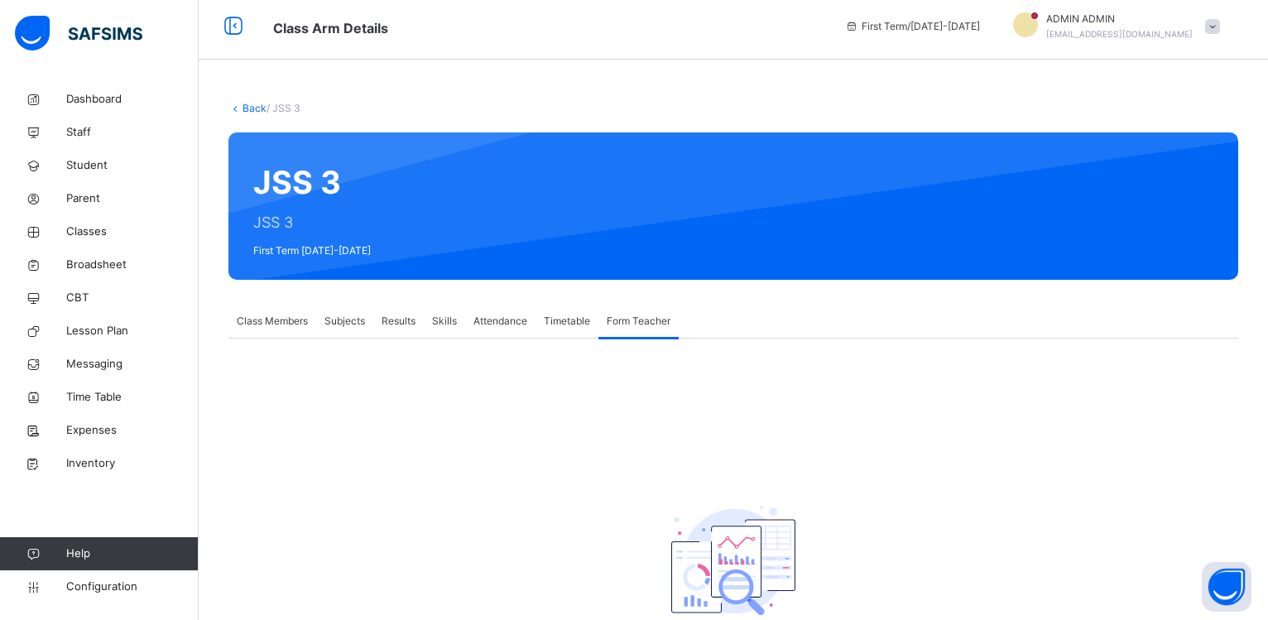
click at [333, 324] on span "Subjects" at bounding box center [344, 321] width 41 height 15
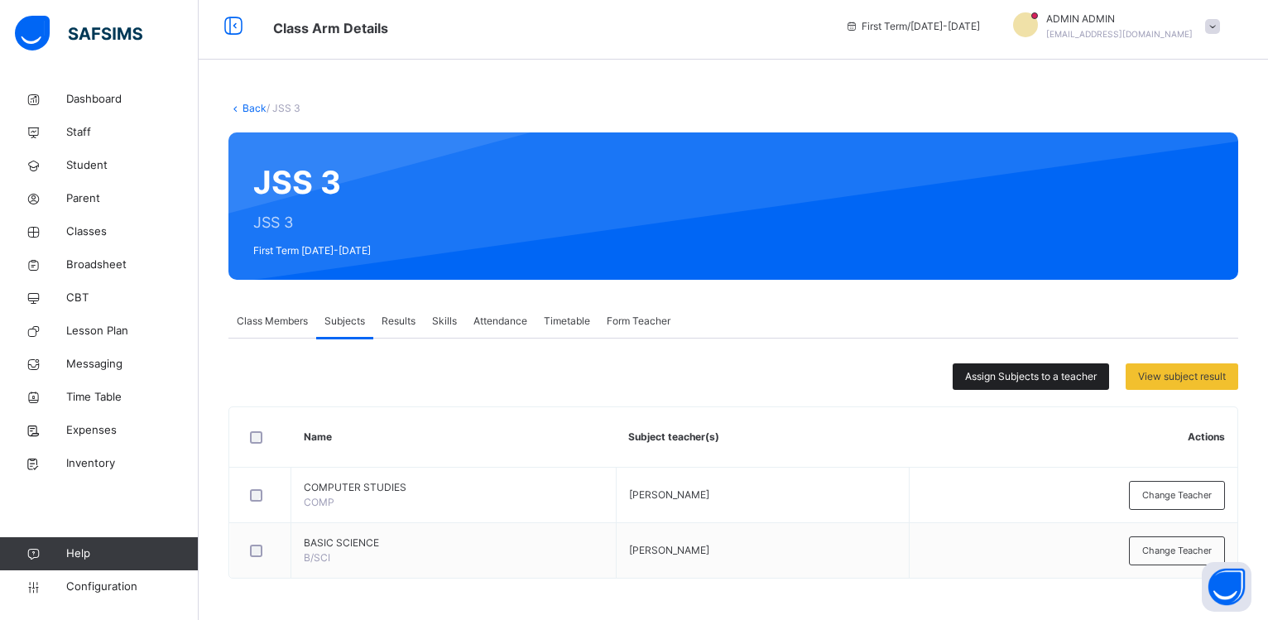
click at [971, 374] on div "Assign Subjects to a teacher" at bounding box center [1030, 376] width 156 height 26
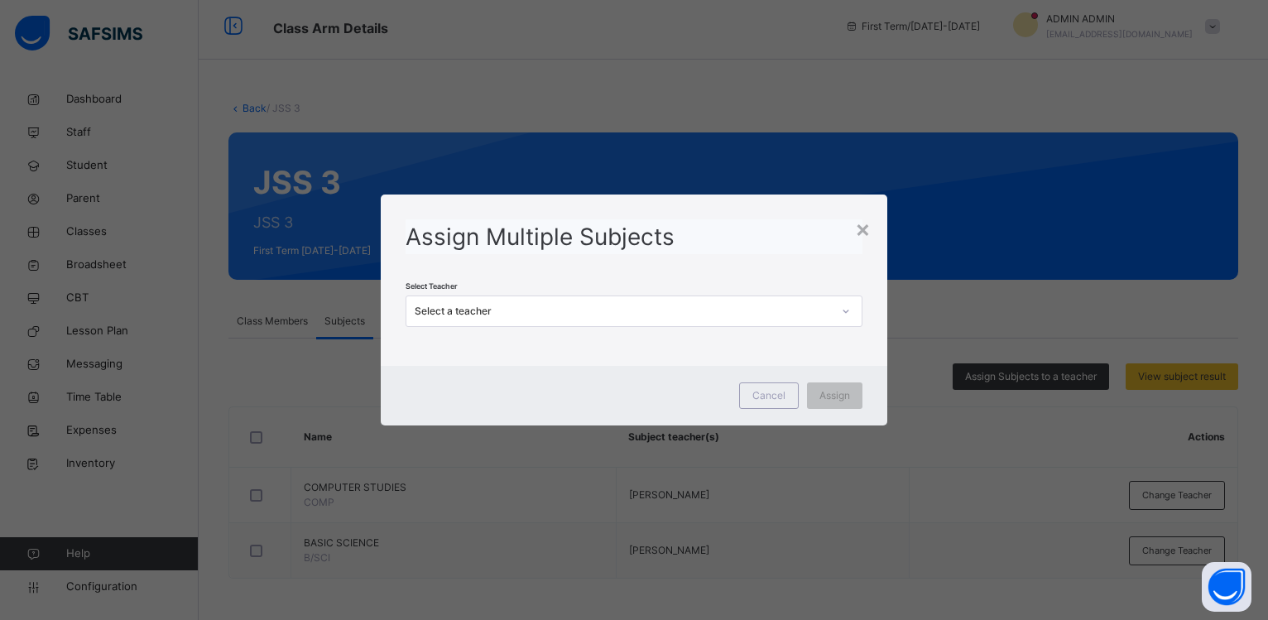
click at [525, 312] on div "Select a teacher" at bounding box center [624, 311] width 418 height 15
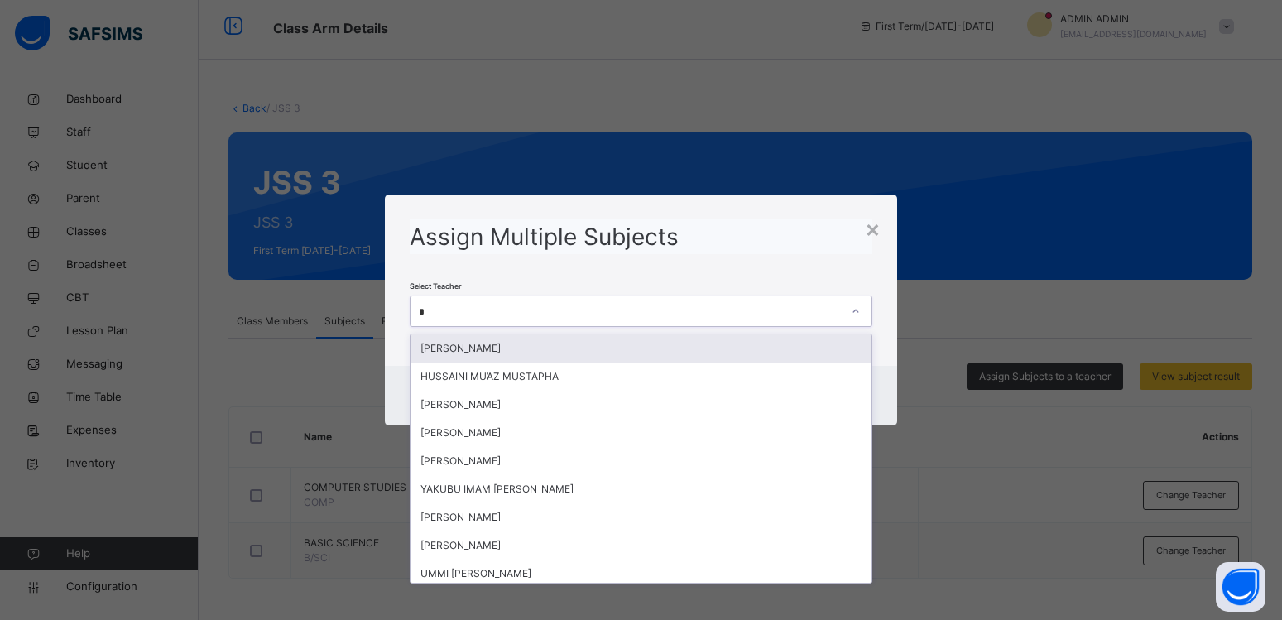
type input "**"
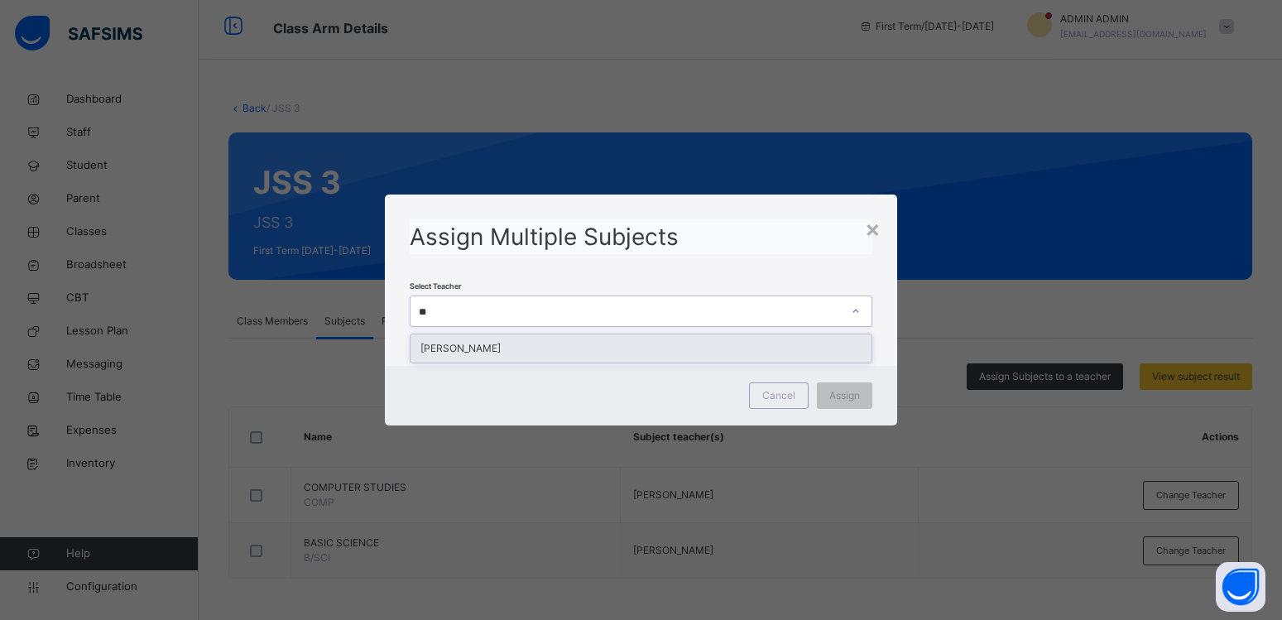
click at [537, 342] on div "[PERSON_NAME]" at bounding box center [641, 348] width 462 height 28
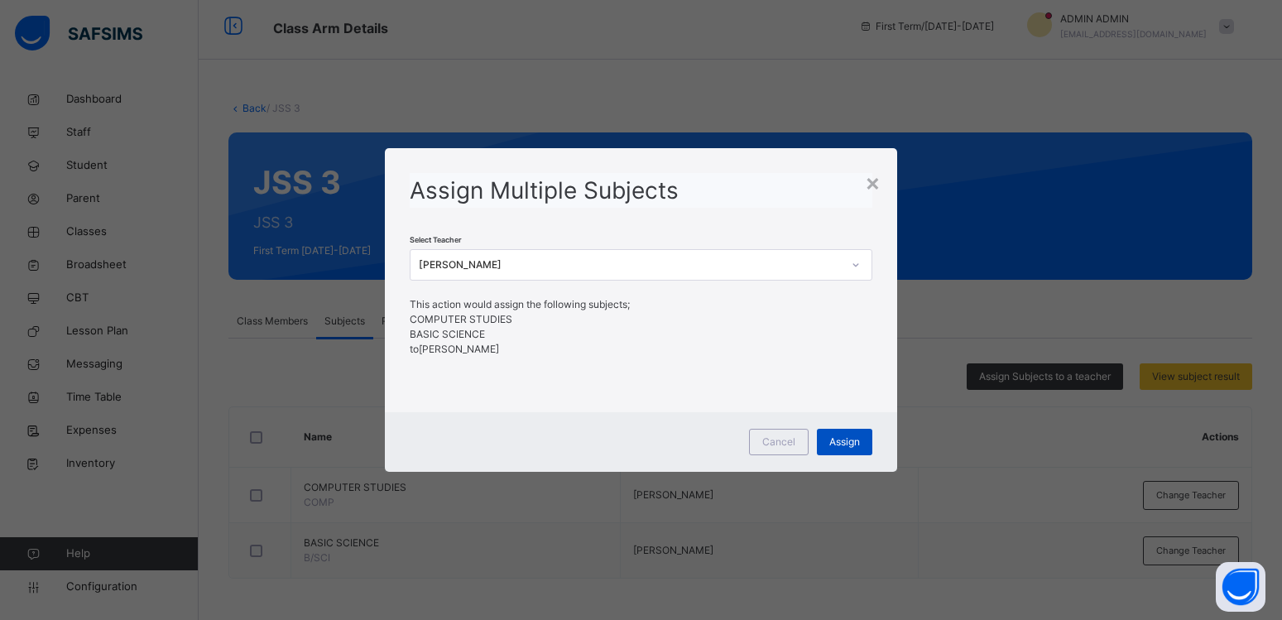
click at [838, 440] on span "Assign" at bounding box center [844, 441] width 31 height 15
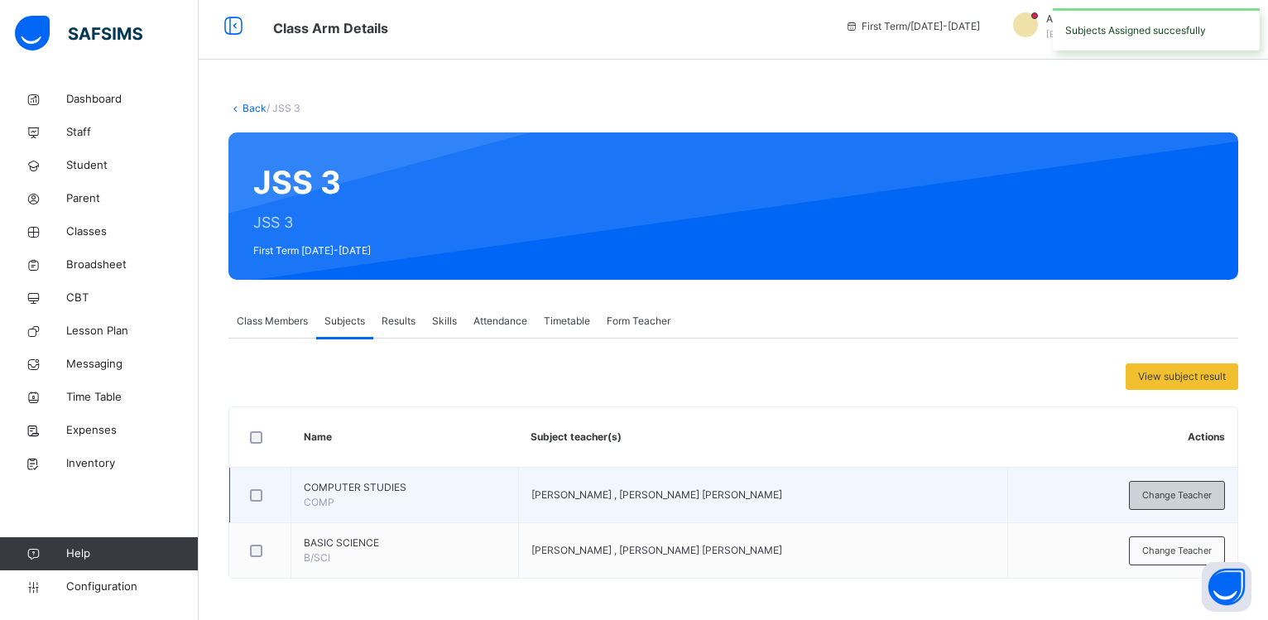
click at [1186, 490] on span "Change Teacher" at bounding box center [1177, 495] width 70 height 14
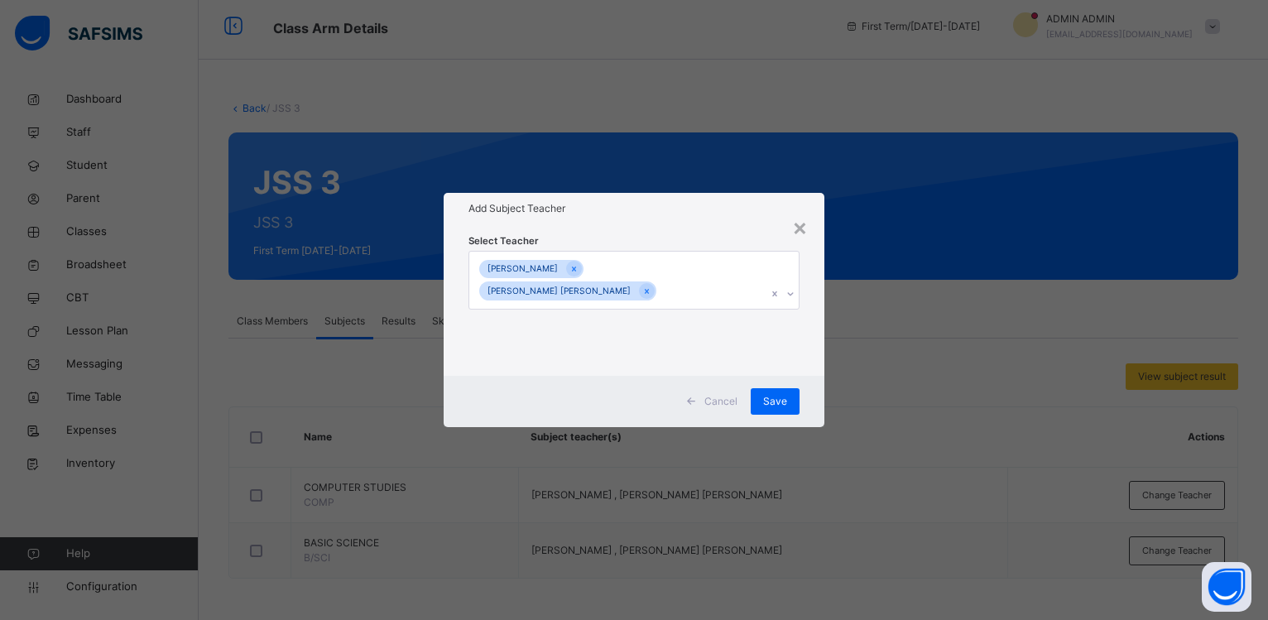
click at [655, 283] on div at bounding box center [647, 291] width 16 height 16
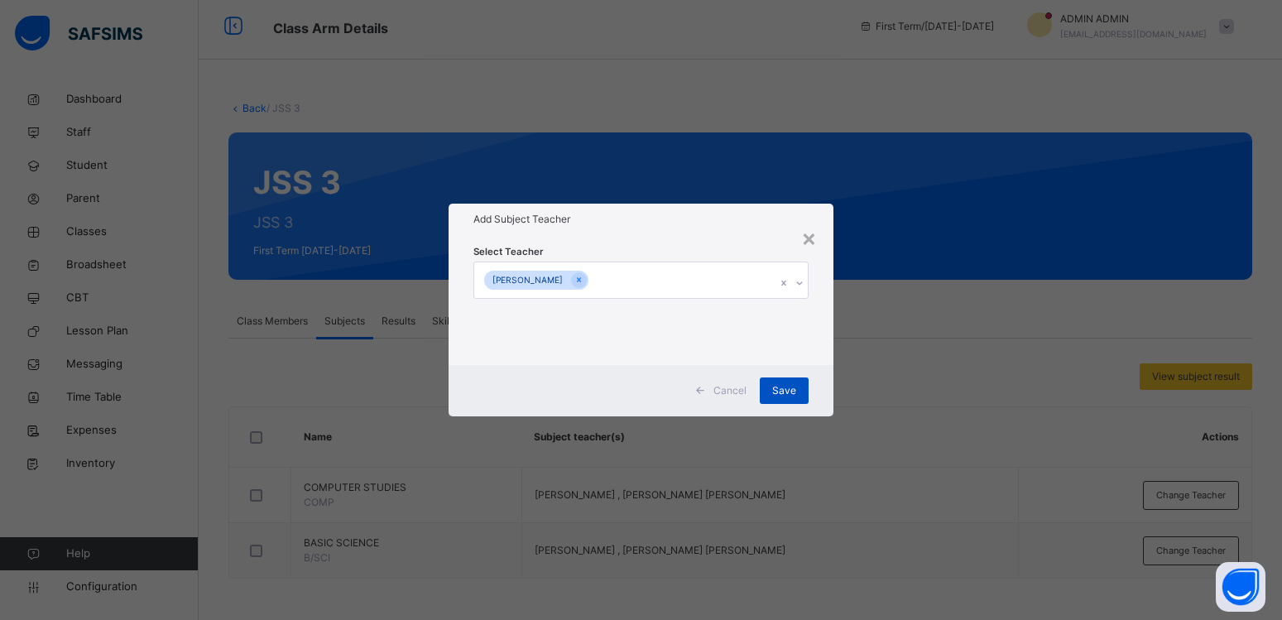
click at [791, 392] on span "Save" at bounding box center [784, 390] width 24 height 15
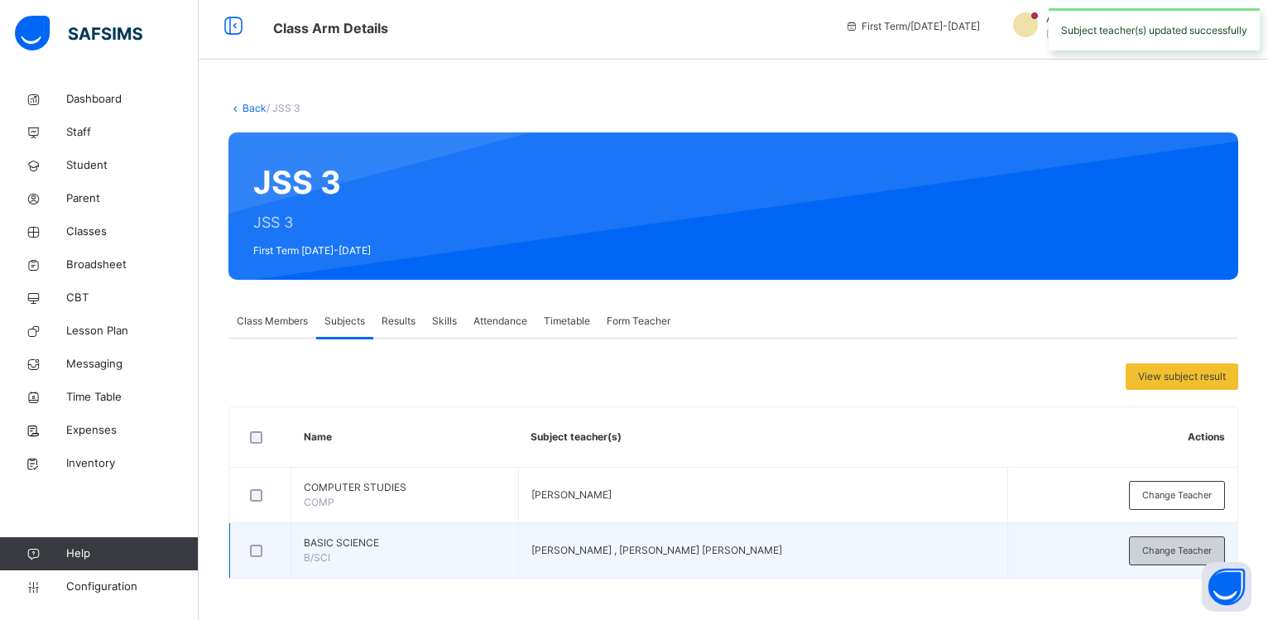
click at [1168, 549] on span "Change Teacher" at bounding box center [1177, 551] width 70 height 14
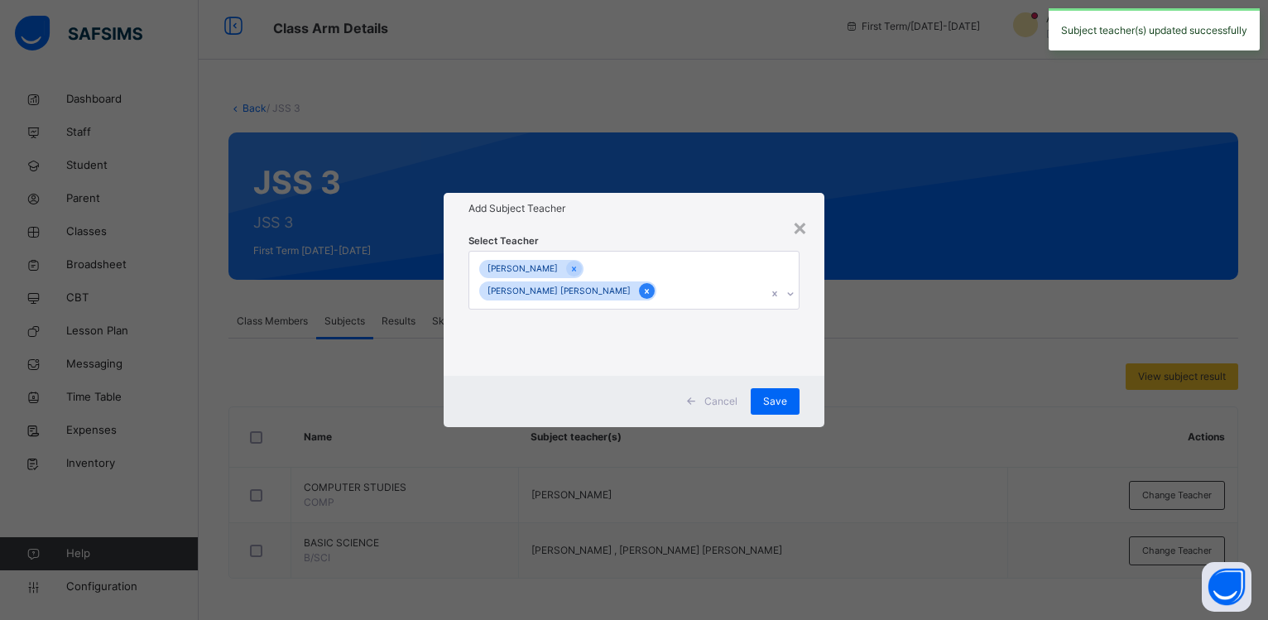
click at [655, 283] on div at bounding box center [647, 291] width 16 height 16
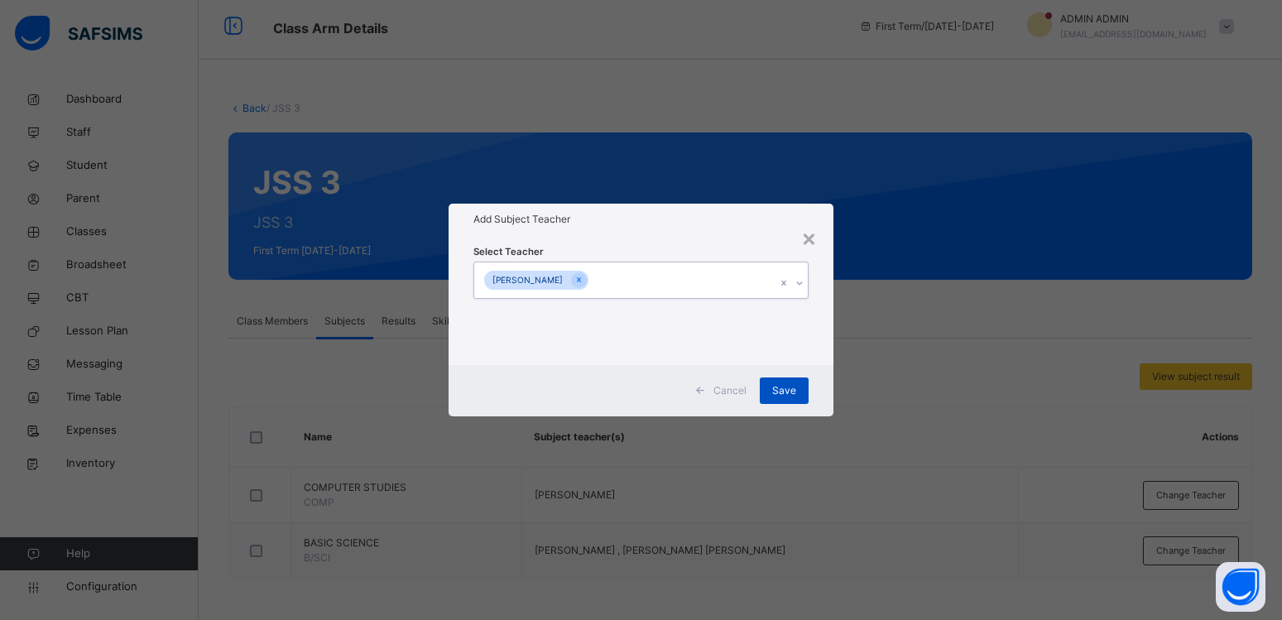
click at [768, 388] on div "Save" at bounding box center [784, 390] width 49 height 26
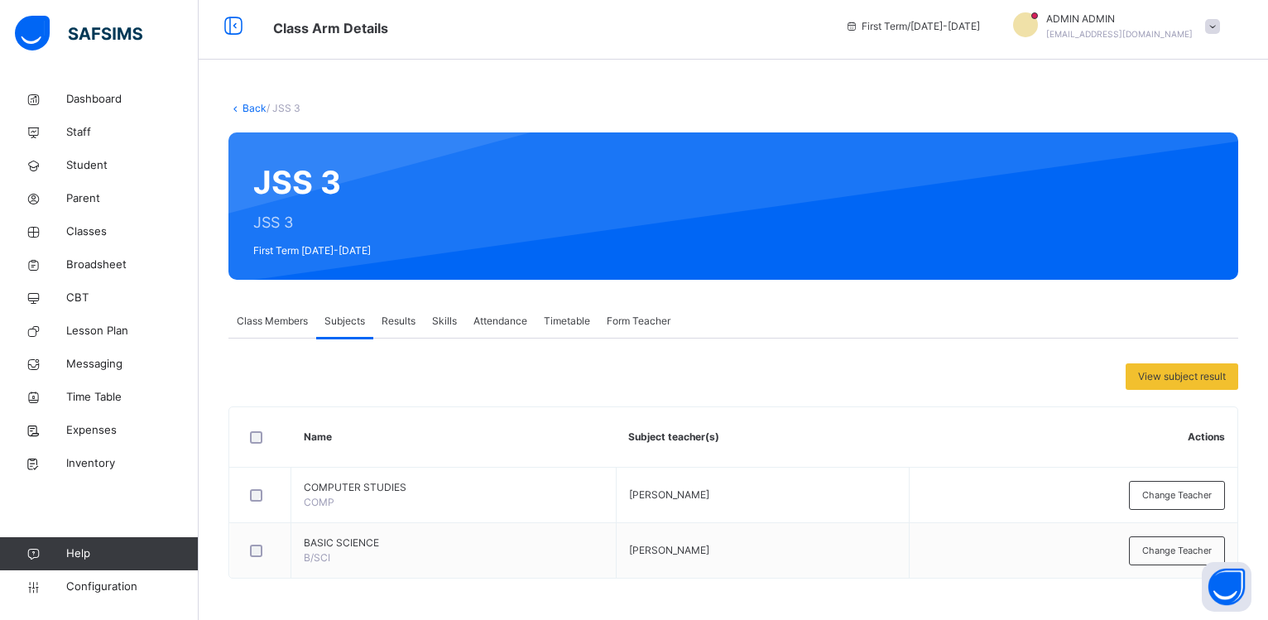
click at [276, 319] on span "Class Members" at bounding box center [272, 321] width 71 height 15
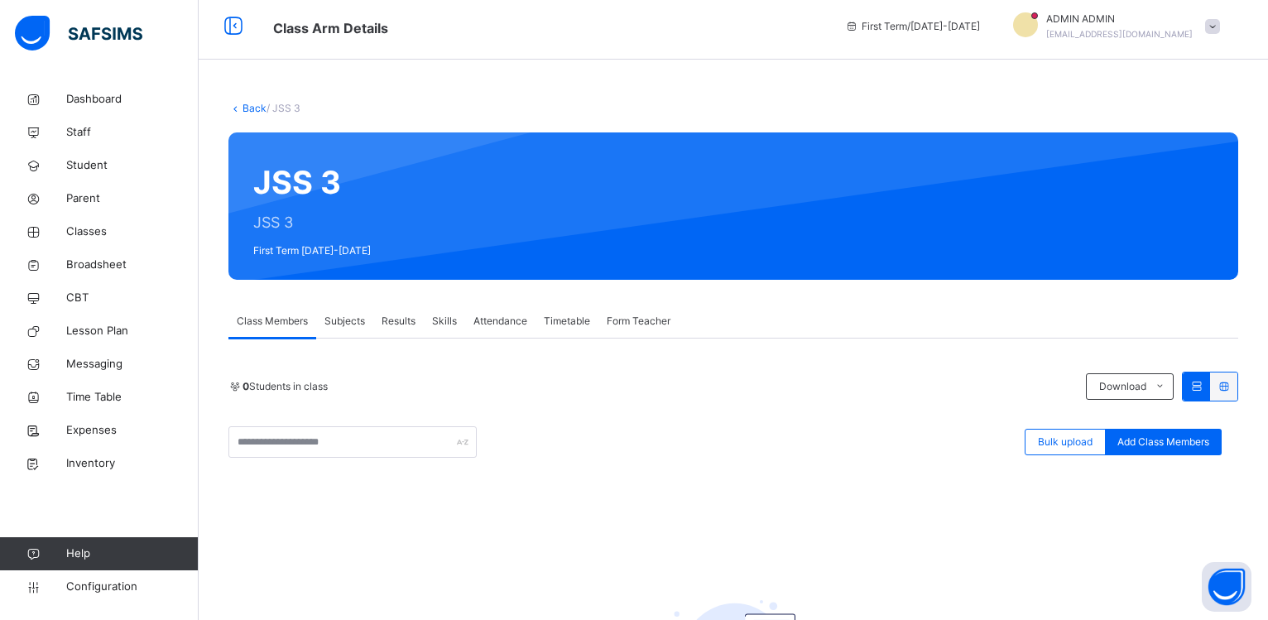
click at [343, 319] on span "Subjects" at bounding box center [344, 321] width 41 height 15
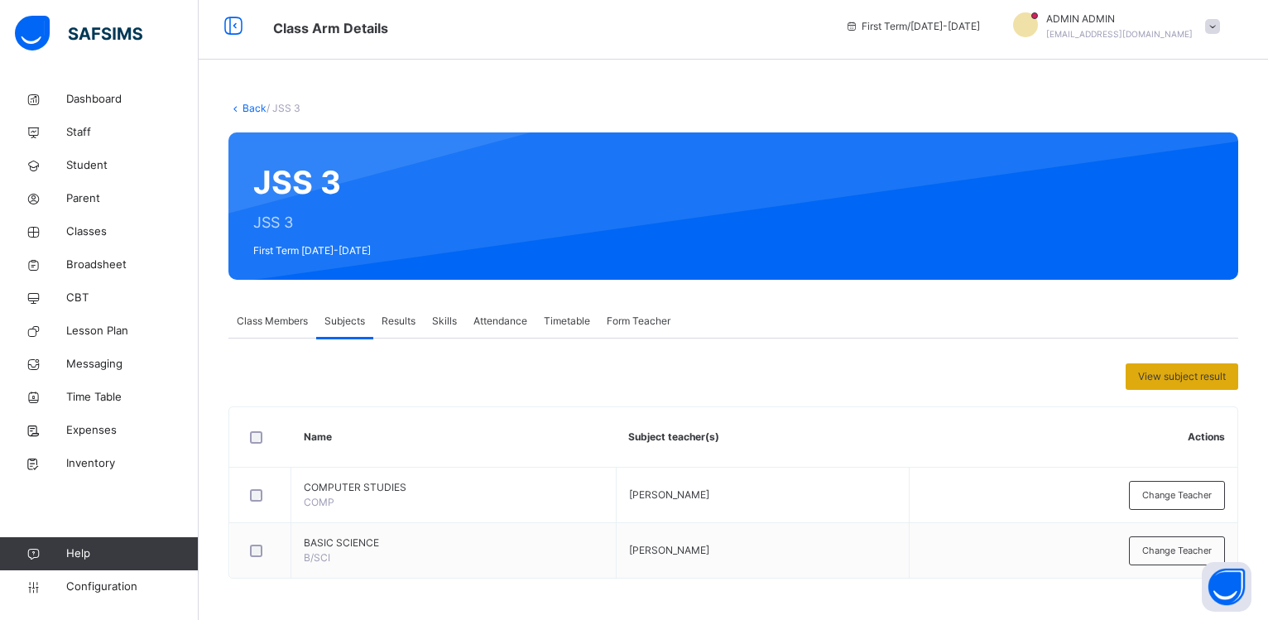
click at [1174, 378] on span "View subject result" at bounding box center [1182, 376] width 88 height 15
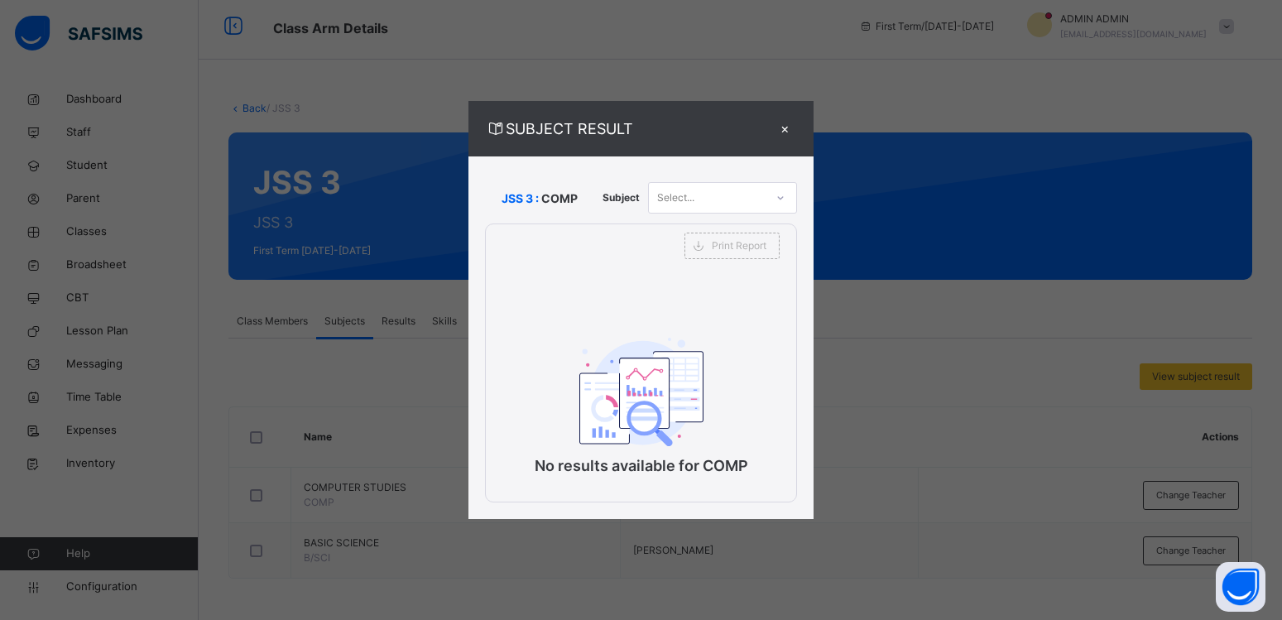
click at [624, 204] on span "Subject" at bounding box center [620, 197] width 37 height 15
click at [785, 204] on div at bounding box center [780, 198] width 28 height 26
click at [781, 128] on div "×" at bounding box center [784, 129] width 25 height 22
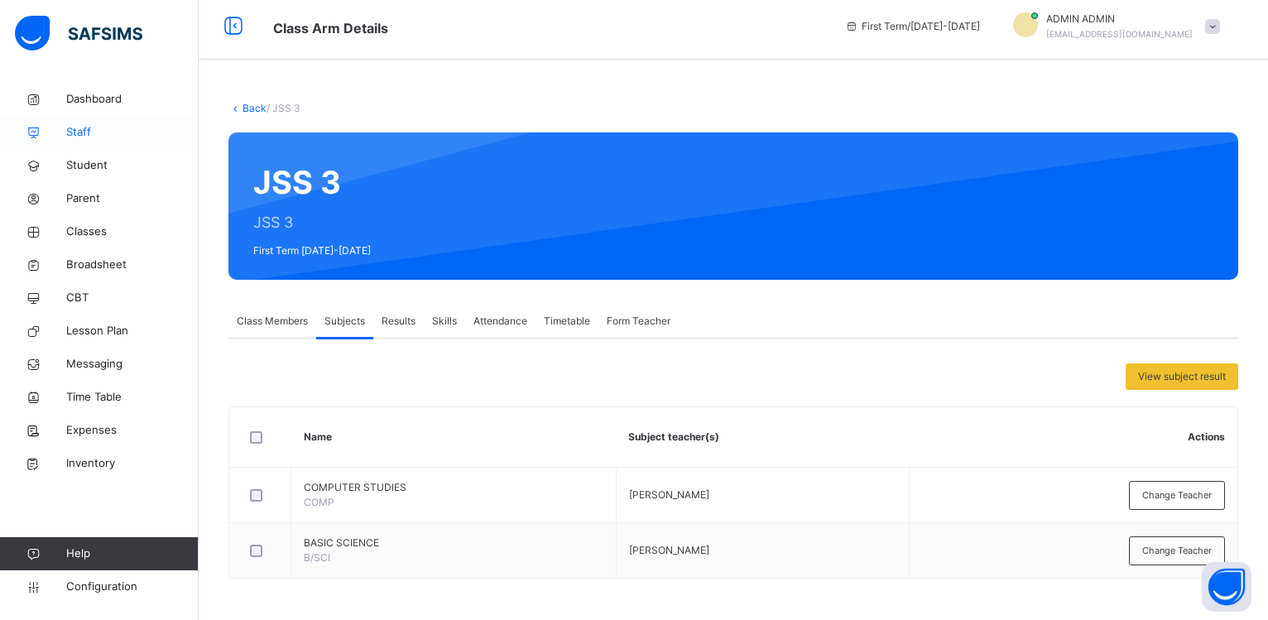
click at [84, 129] on span "Staff" at bounding box center [132, 132] width 132 height 17
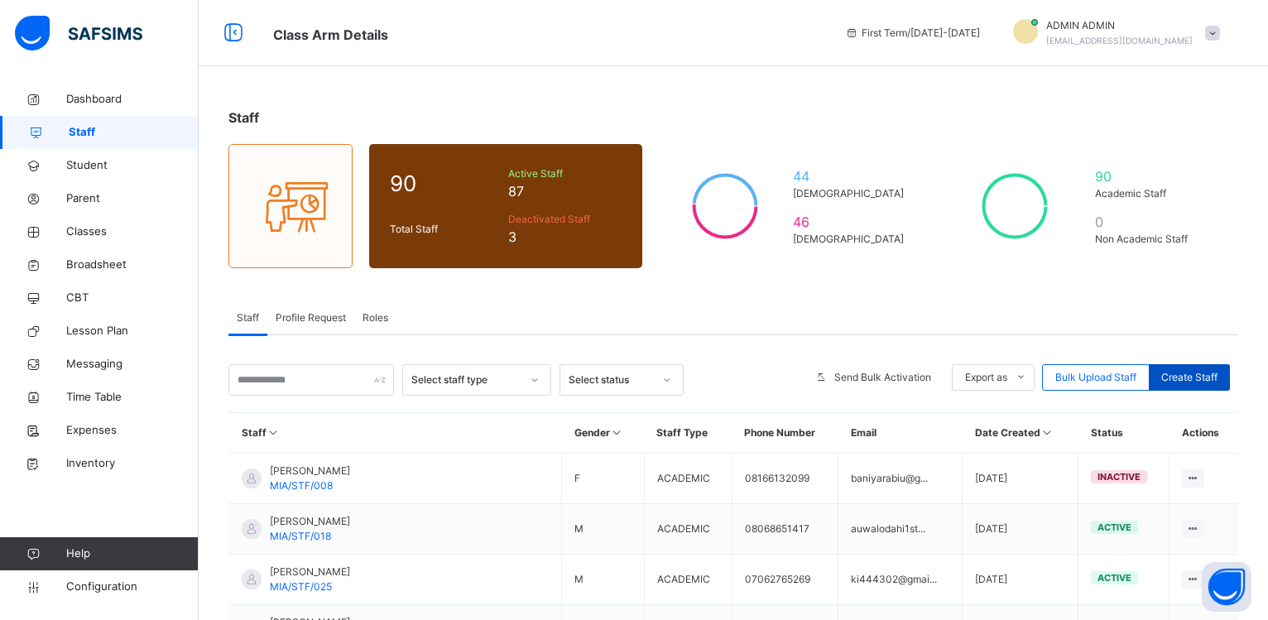
click at [1188, 372] on span "Create Staff" at bounding box center [1189, 377] width 56 height 15
select select "**"
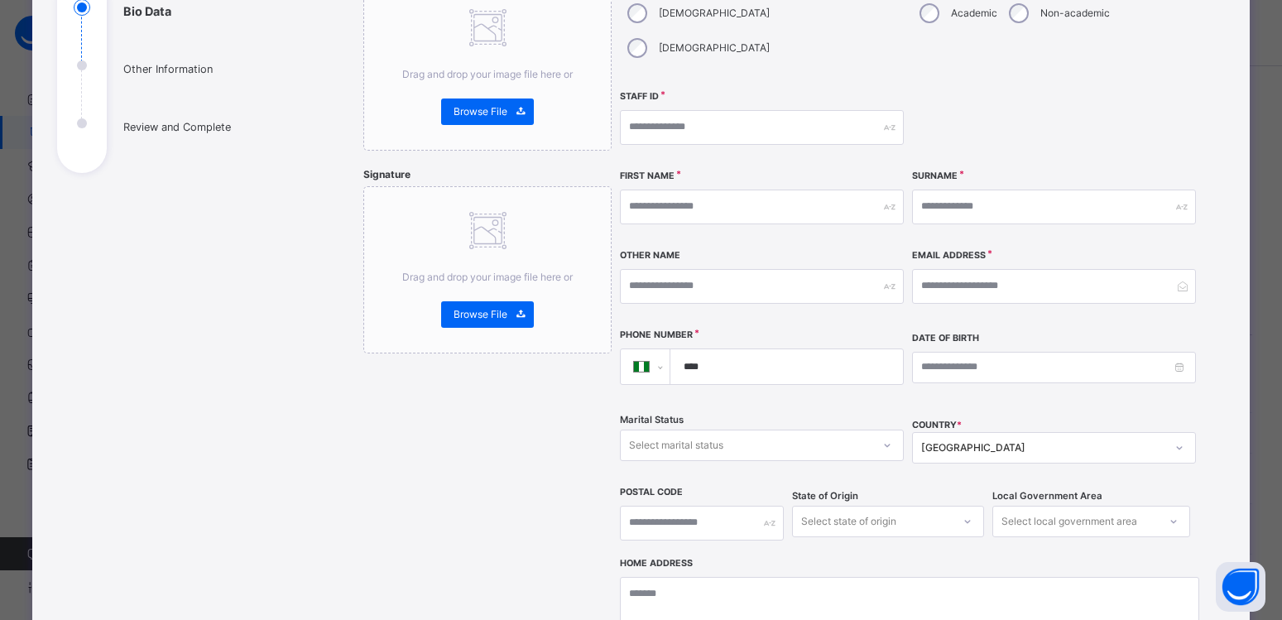
scroll to position [223, 0]
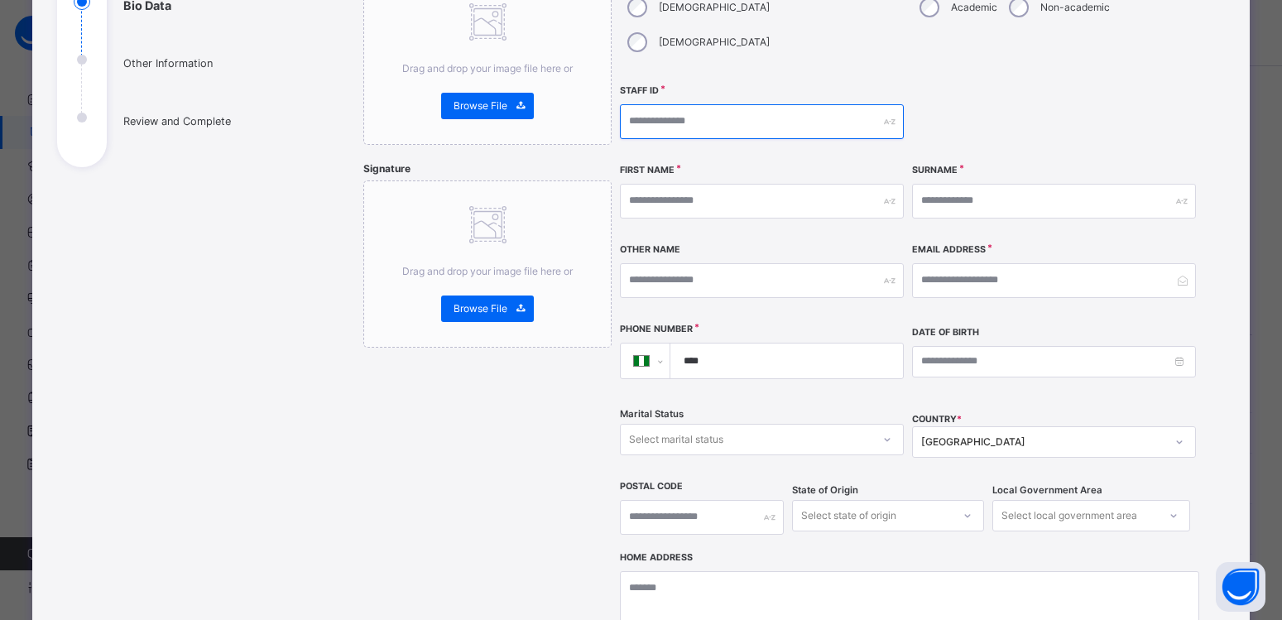
click at [826, 104] on input "text" at bounding box center [762, 121] width 284 height 35
type input "**********"
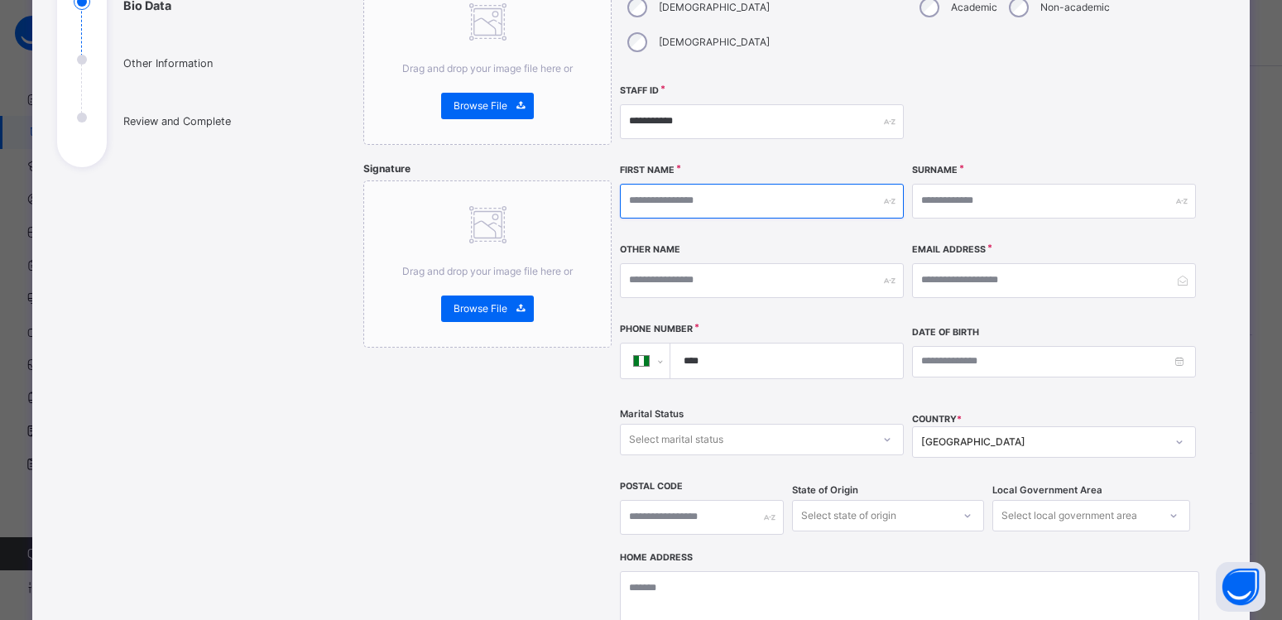
click at [667, 184] on input "text" at bounding box center [762, 201] width 284 height 35
type input "*****"
click at [1125, 184] on input "text" at bounding box center [1054, 201] width 284 height 35
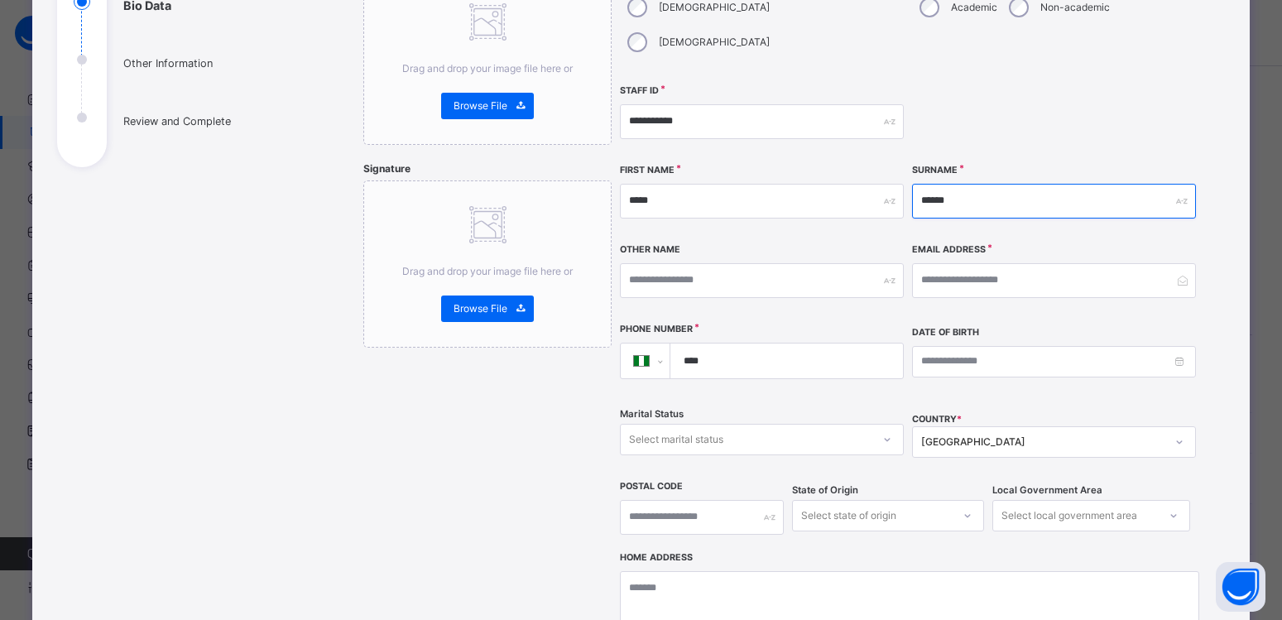
type input "******"
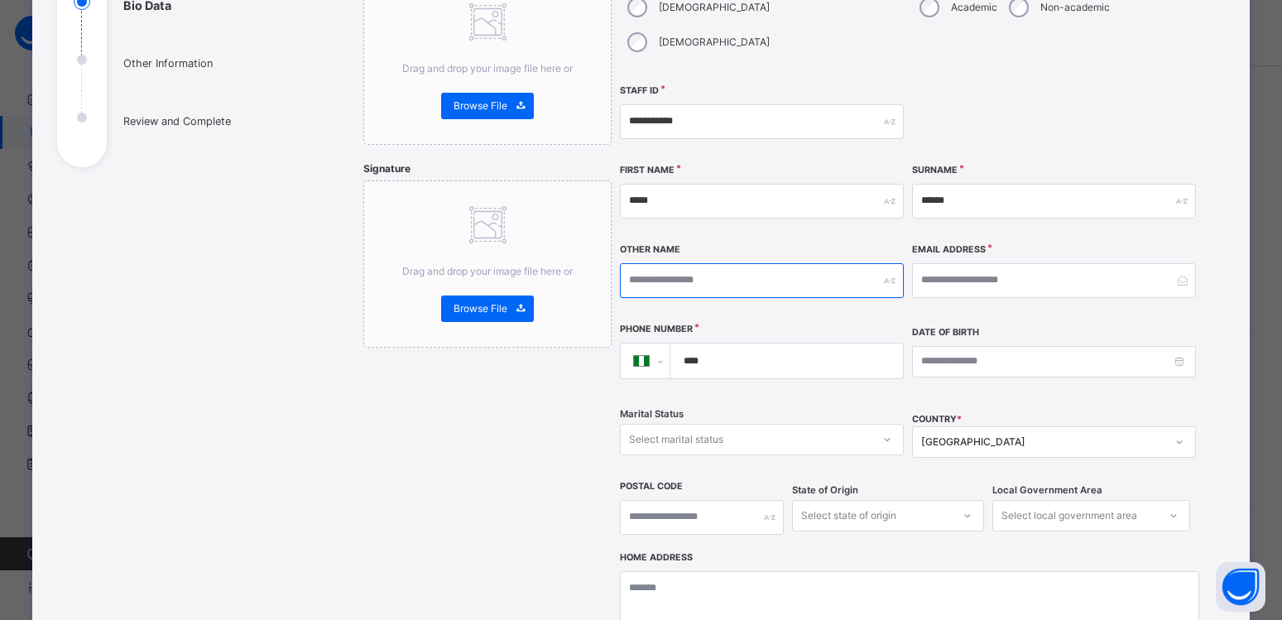
click at [791, 263] on input "text" at bounding box center [762, 280] width 284 height 35
type input "********"
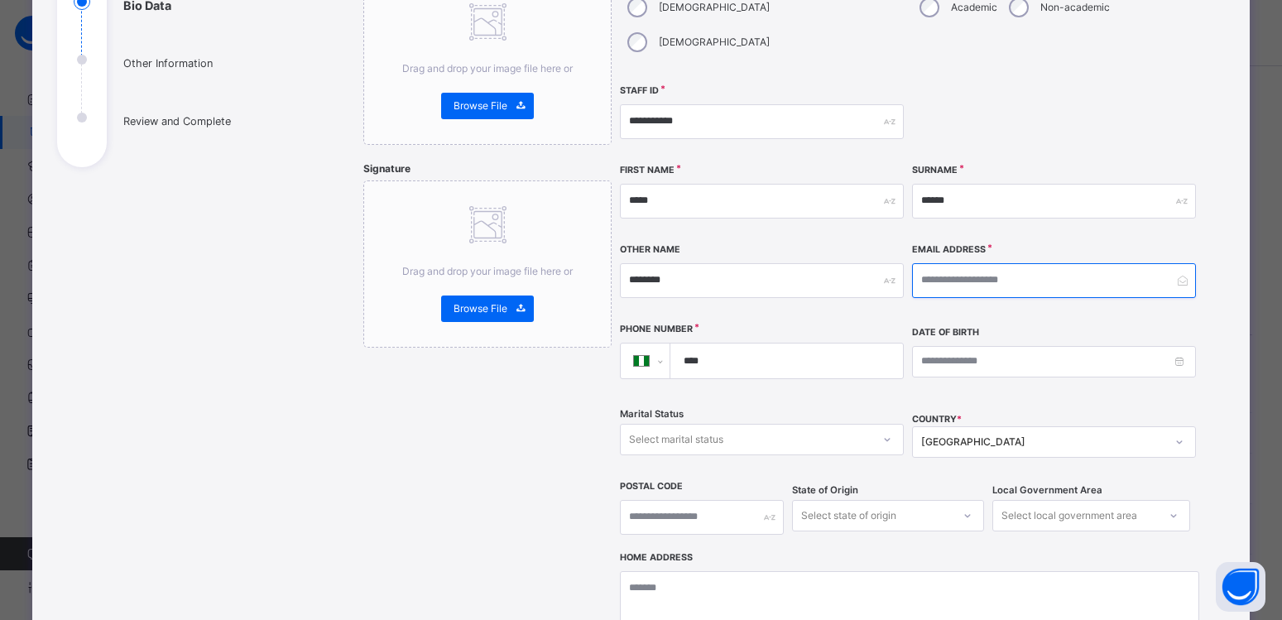
click at [914, 263] on input "email" at bounding box center [1054, 280] width 284 height 35
type input "**********"
click at [842, 343] on input "****" at bounding box center [783, 360] width 219 height 35
type input "**********"
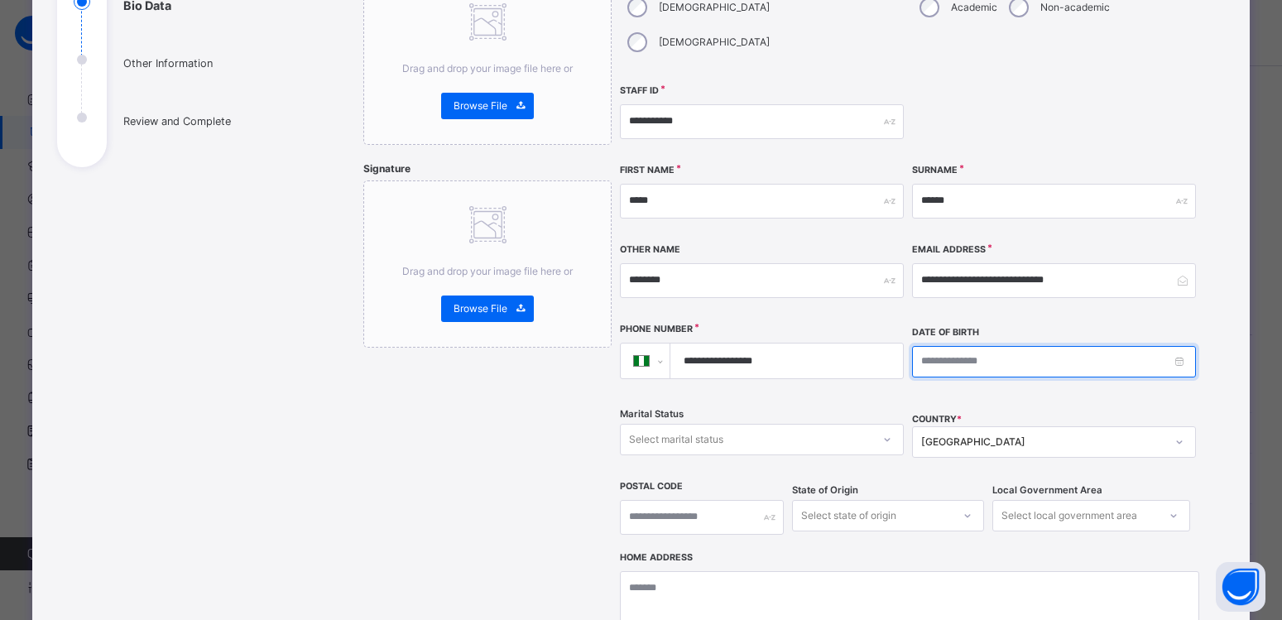
click at [1020, 346] on input at bounding box center [1054, 361] width 284 height 31
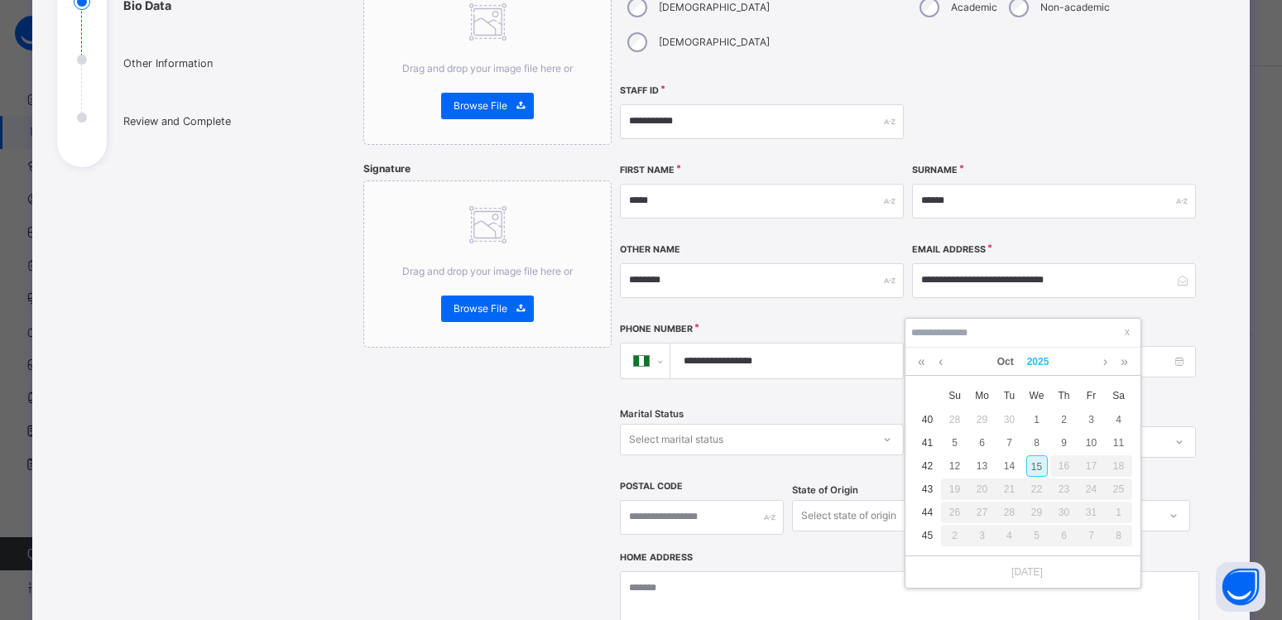
click at [1036, 357] on link "2025" at bounding box center [1038, 362] width 36 height 28
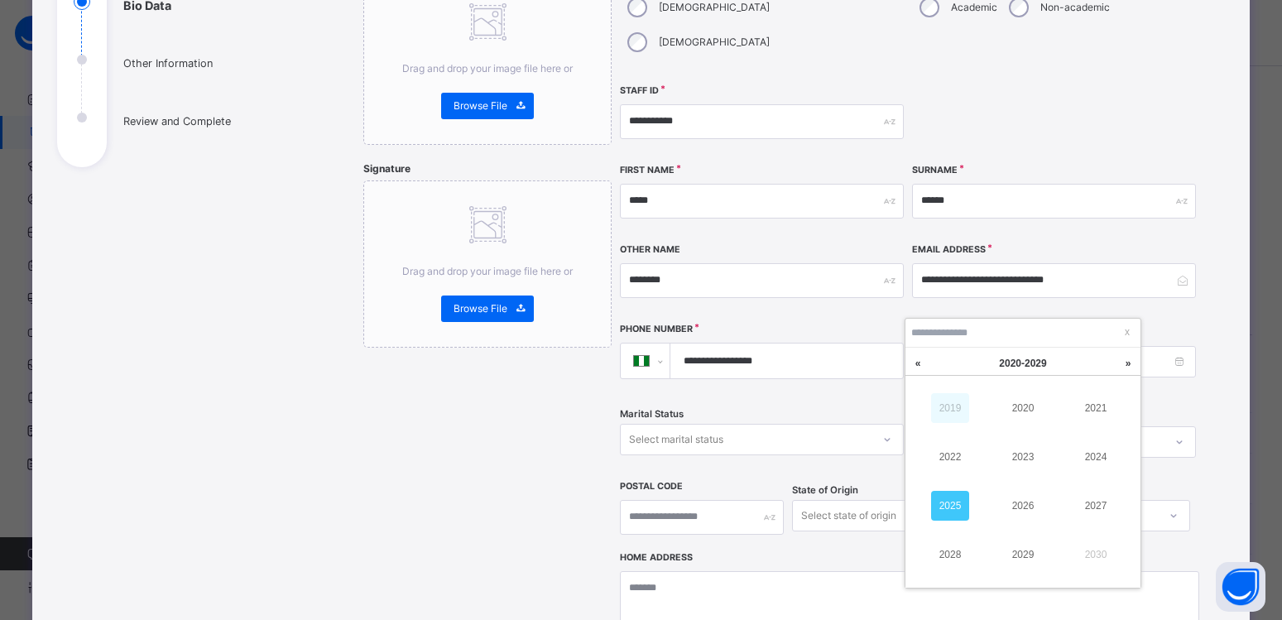
click at [953, 405] on link "2019" at bounding box center [950, 408] width 38 height 30
click at [950, 405] on link "2009" at bounding box center [950, 408] width 38 height 30
click at [944, 411] on link "1999" at bounding box center [950, 408] width 38 height 30
click at [1027, 554] on link "1999" at bounding box center [1023, 555] width 38 height 30
click at [1005, 366] on link "Oct" at bounding box center [1006, 362] width 30 height 28
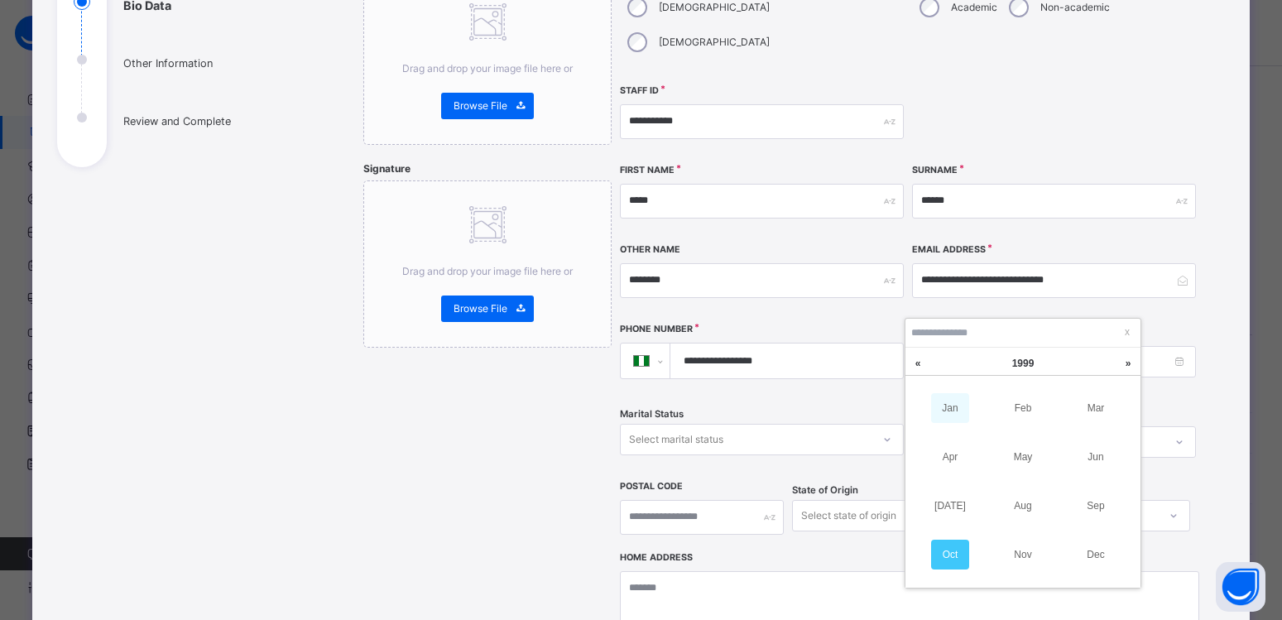
click at [956, 410] on link "Jan" at bounding box center [950, 408] width 38 height 30
click at [1092, 423] on div "1" at bounding box center [1092, 420] width 22 height 22
type input "**********"
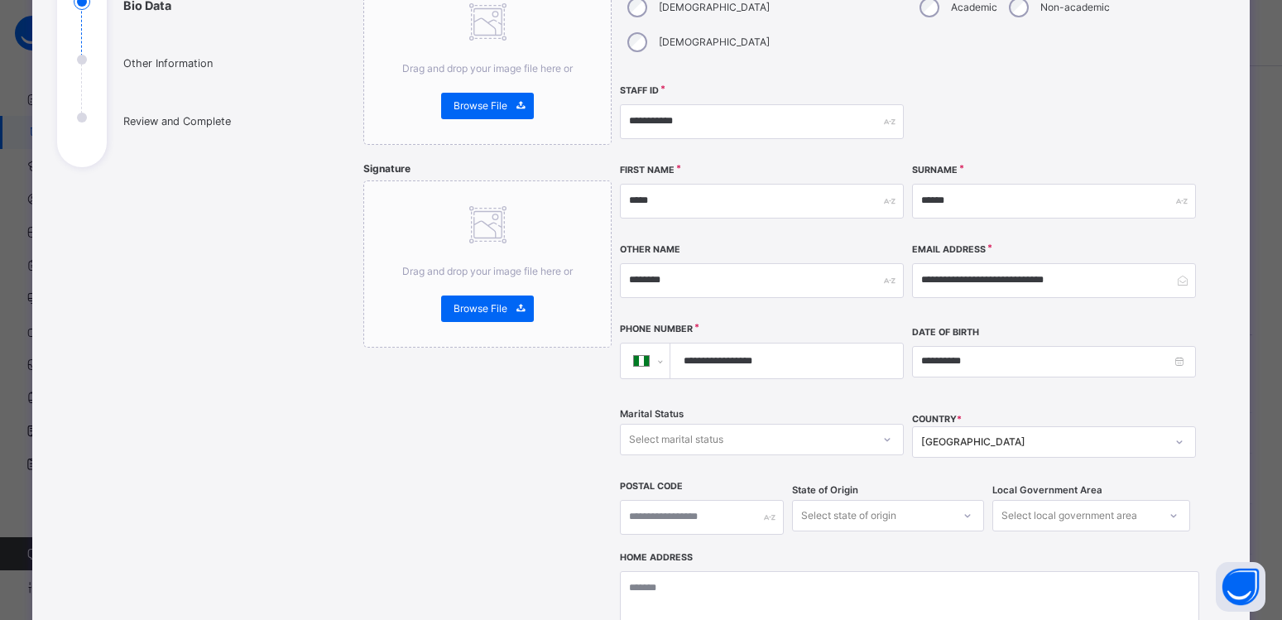
click at [897, 405] on div "**********" at bounding box center [909, 256] width 579 height 594
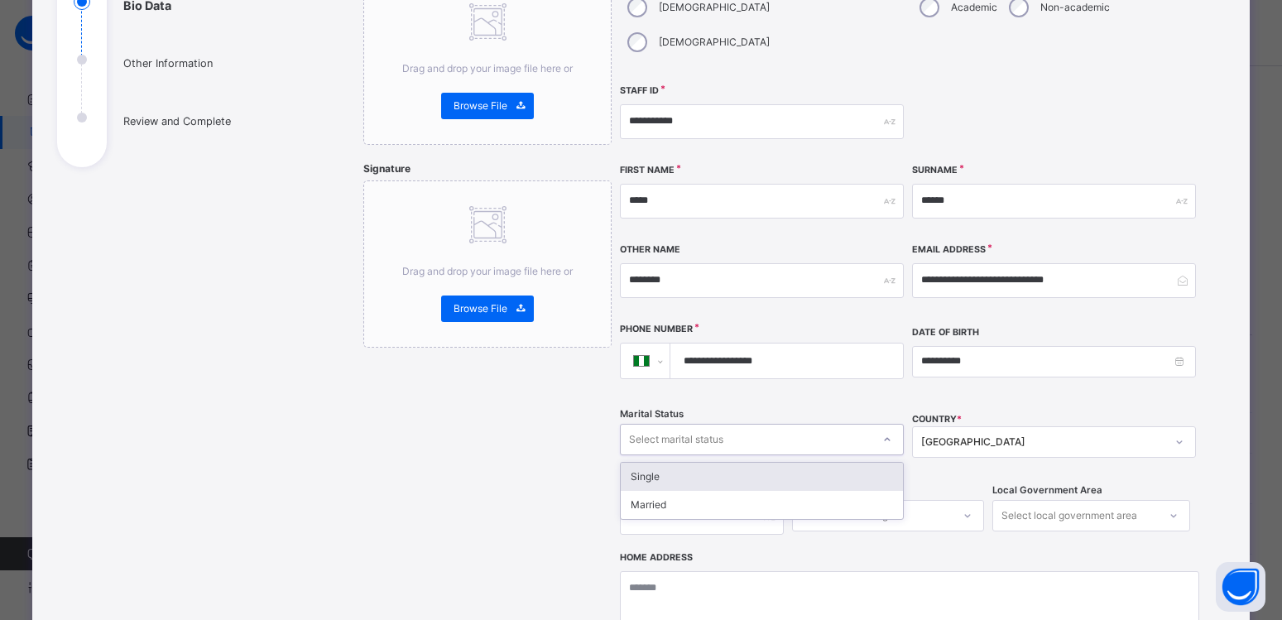
click at [892, 426] on div at bounding box center [887, 439] width 28 height 26
click at [650, 463] on div "Single" at bounding box center [762, 477] width 282 height 28
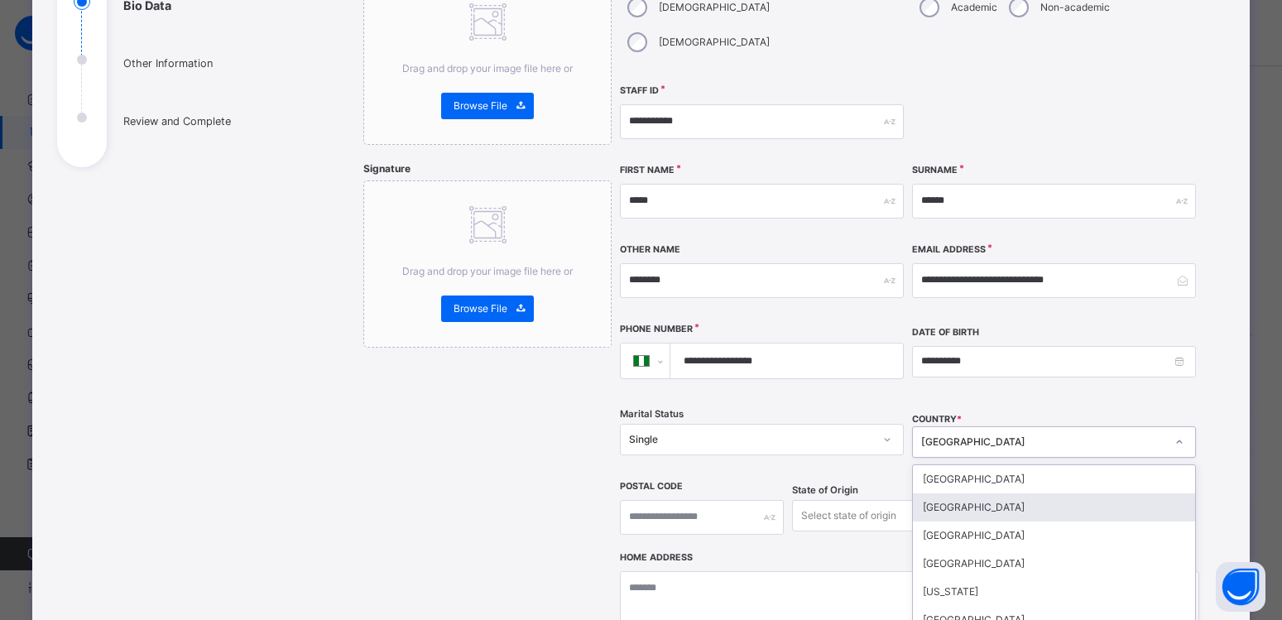
click at [1060, 426] on div "option [GEOGRAPHIC_DATA] focused, 2 of 250. 250 results available. Use Up and D…" at bounding box center [1054, 441] width 284 height 31
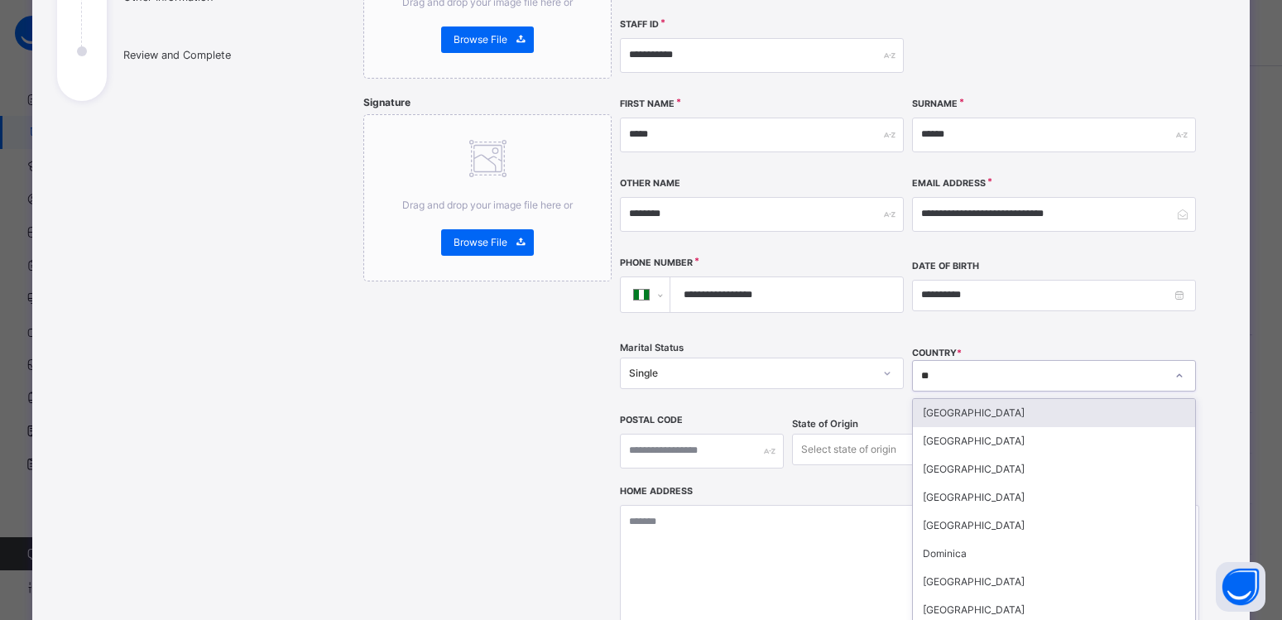
type input "***"
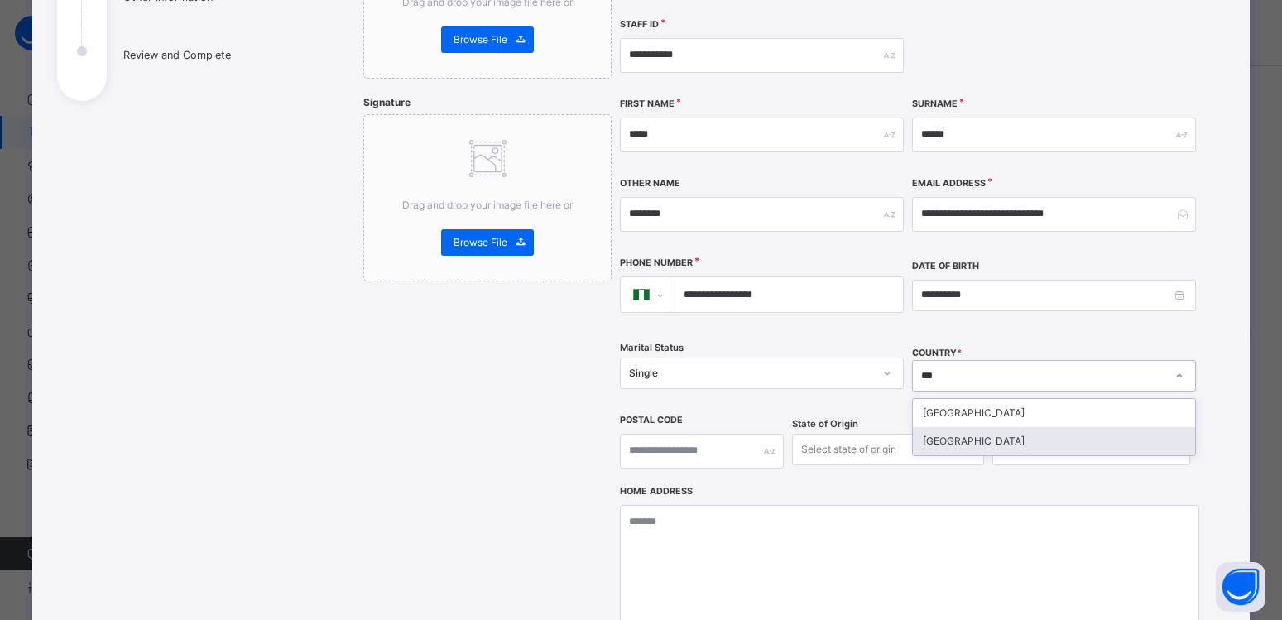
click at [922, 427] on div "[GEOGRAPHIC_DATA]" at bounding box center [1054, 441] width 282 height 28
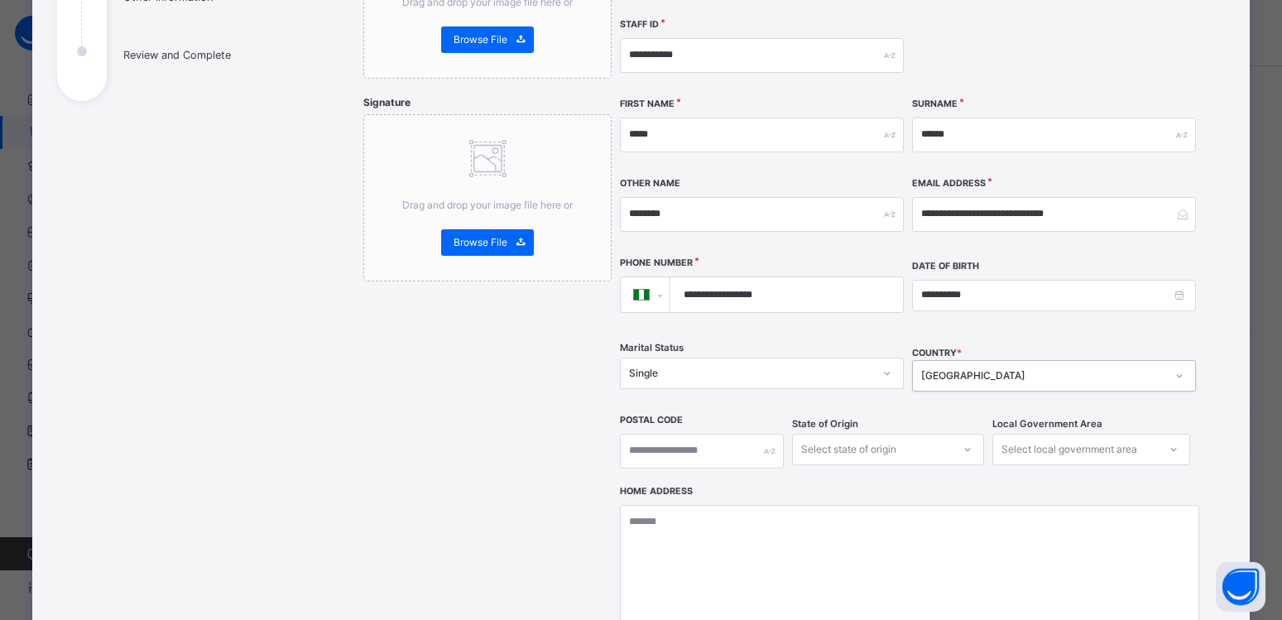
scroll to position [363, 0]
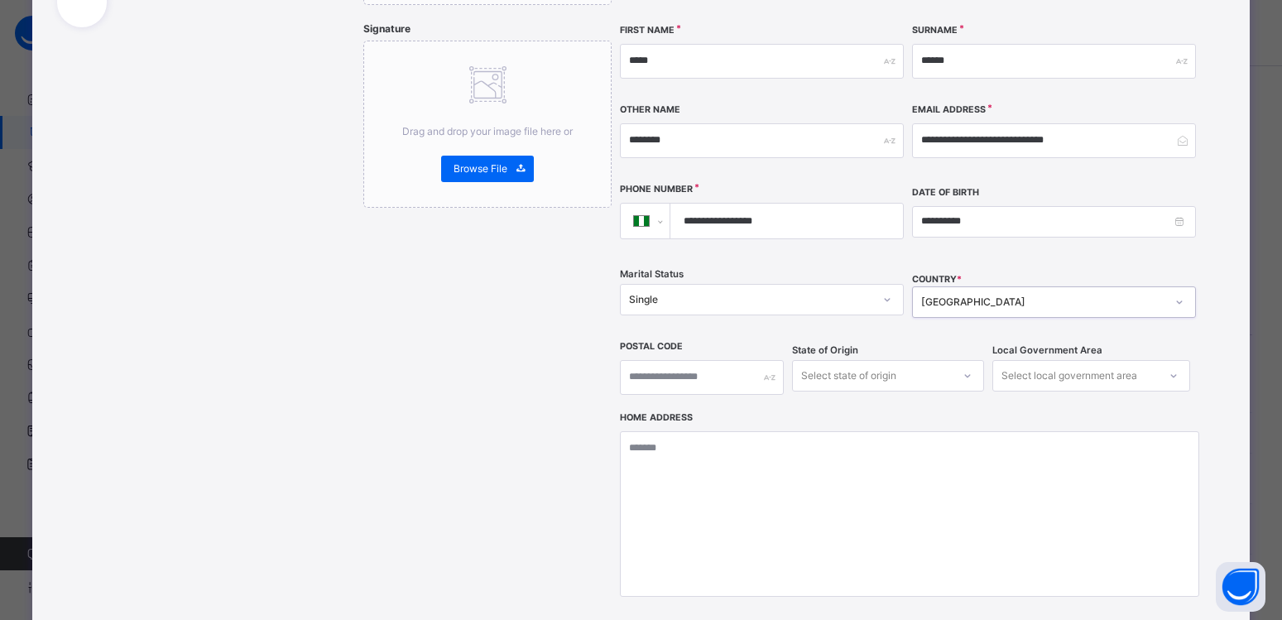
click at [882, 391] on div "Select state of origin" at bounding box center [888, 375] width 192 height 31
type input "***"
click at [822, 399] on div "Kano" at bounding box center [888, 413] width 190 height 28
click at [1090, 360] on div "Select local government area" at bounding box center [1069, 375] width 136 height 31
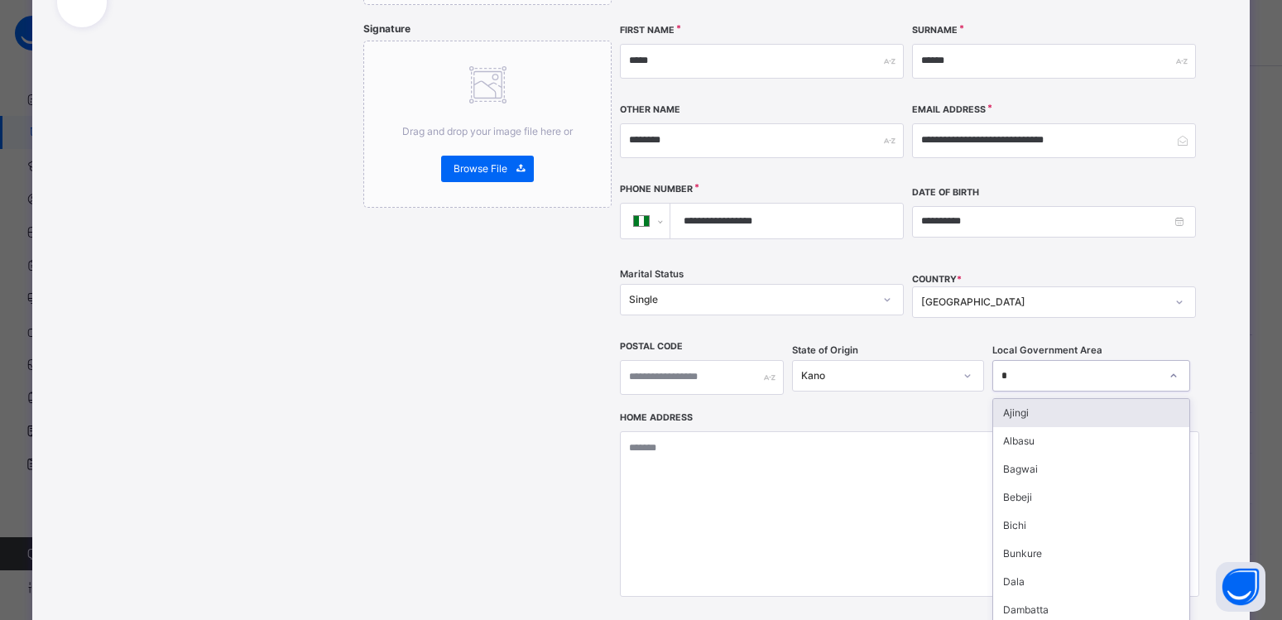
type input "**"
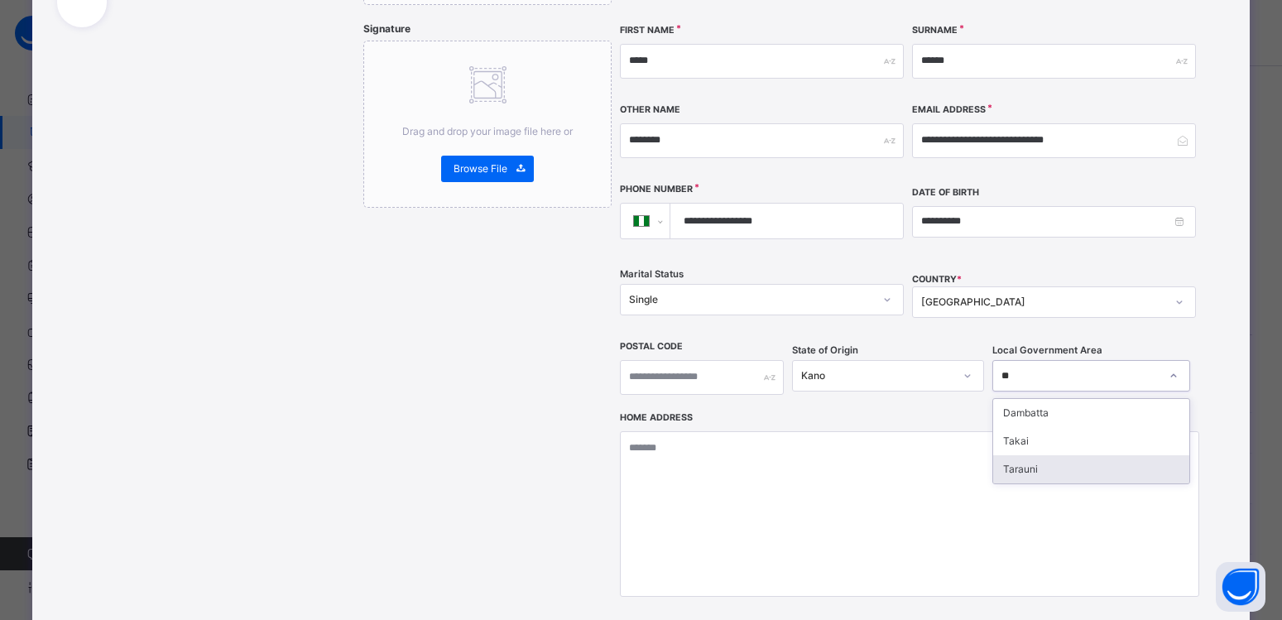
click at [1014, 455] on div "Tarauni" at bounding box center [1091, 469] width 196 height 28
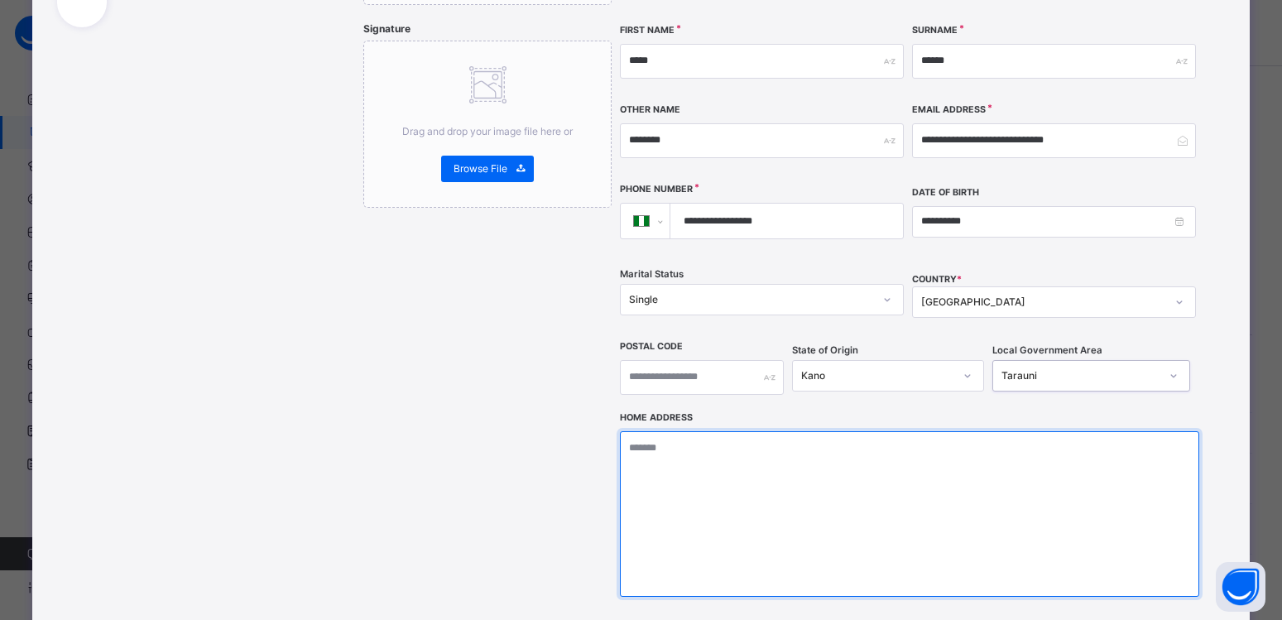
click at [712, 431] on textarea at bounding box center [909, 514] width 579 height 166
type textarea "*"
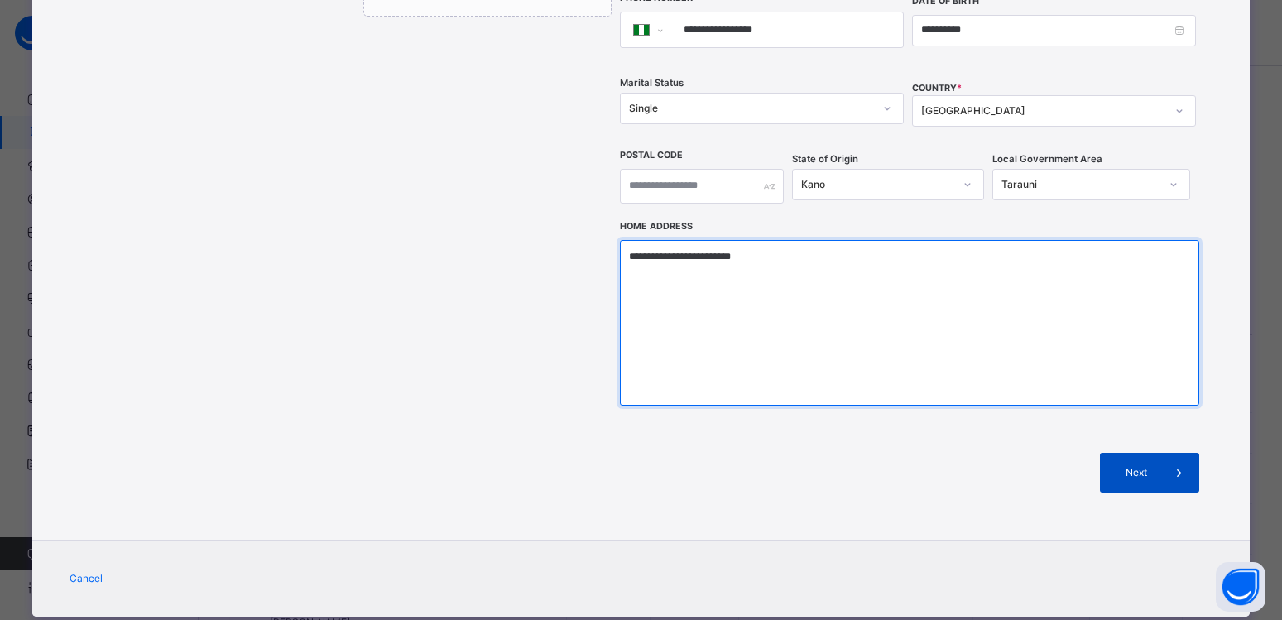
type textarea "**********"
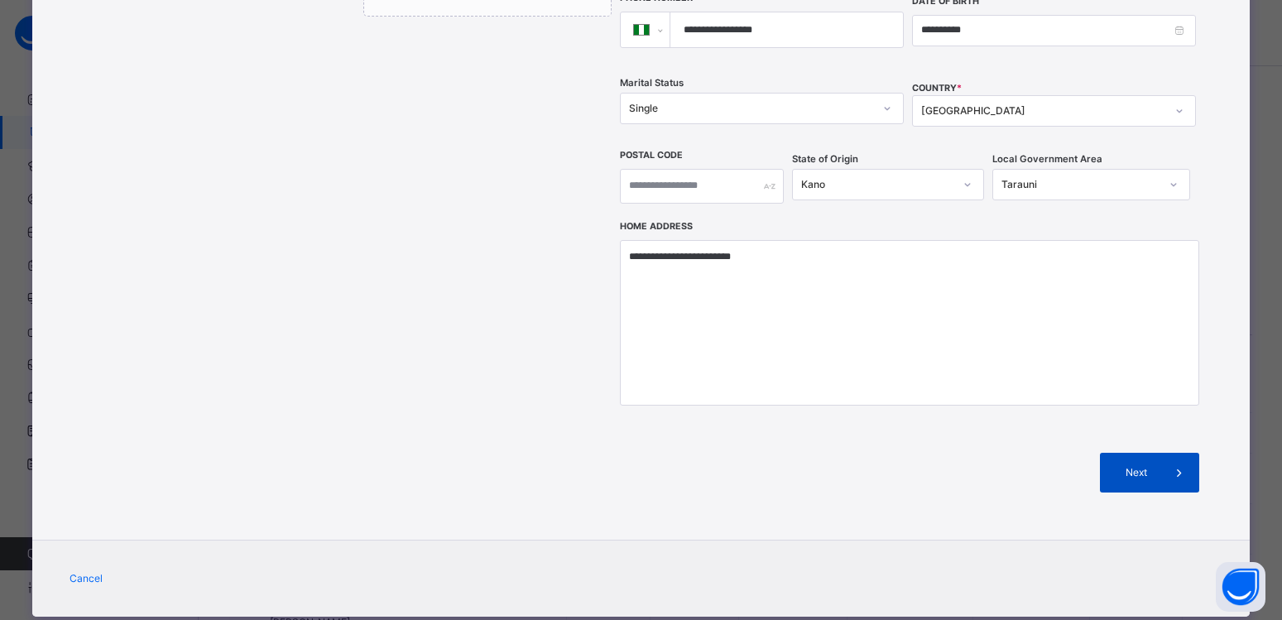
click at [1159, 453] on span at bounding box center [1179, 473] width 40 height 40
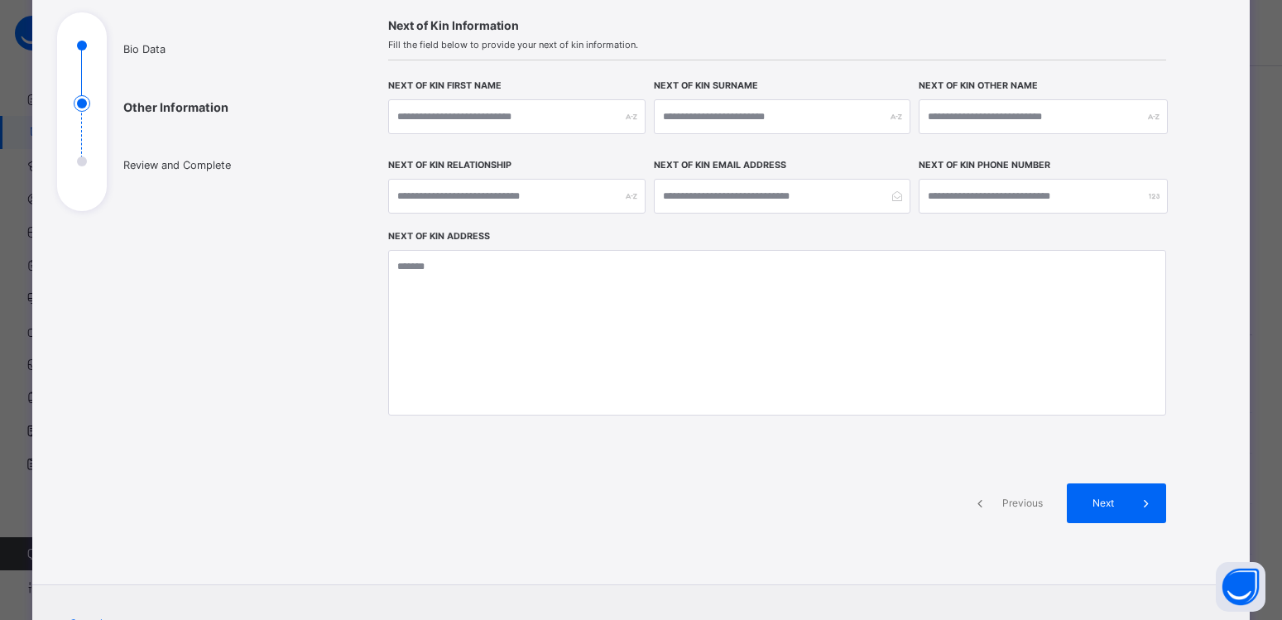
scroll to position [260, 0]
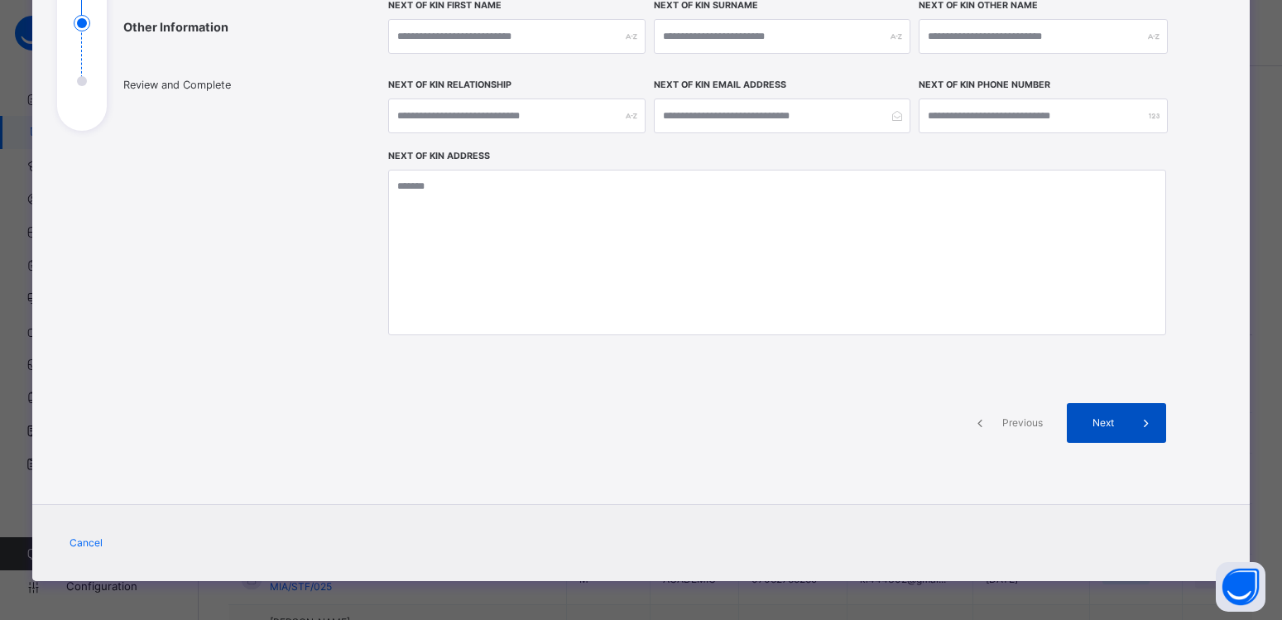
click at [1079, 422] on span "Next" at bounding box center [1102, 422] width 47 height 15
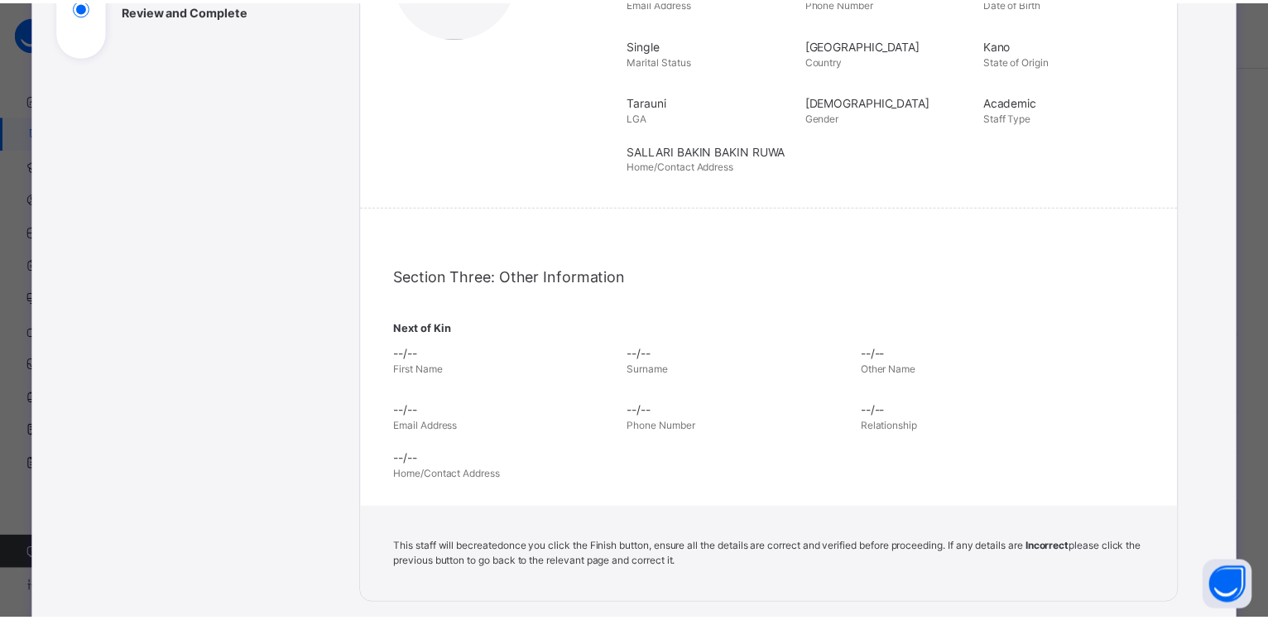
scroll to position [554, 0]
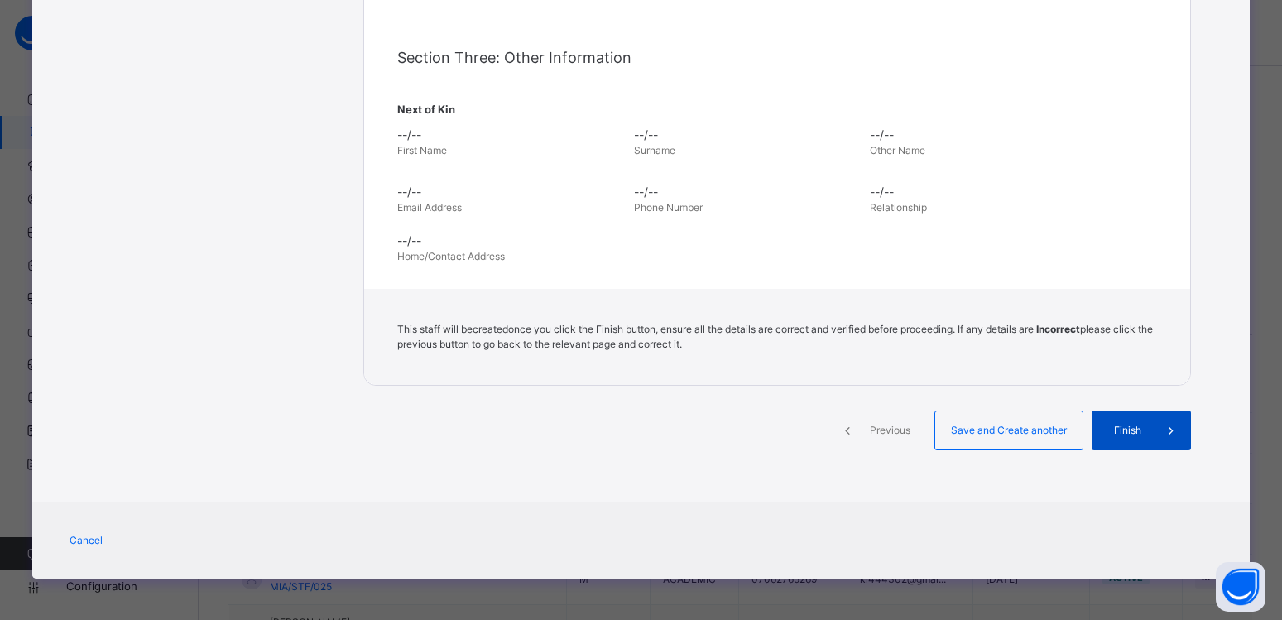
click at [1116, 425] on span "Finish" at bounding box center [1127, 430] width 47 height 15
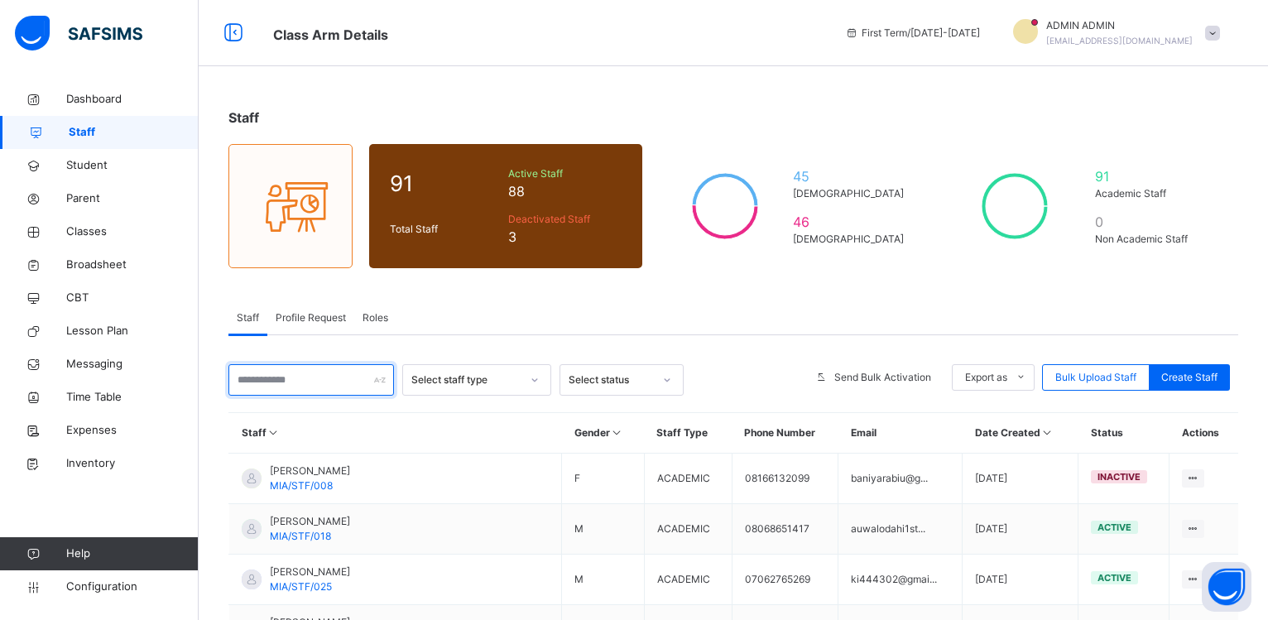
click at [274, 385] on input "text" at bounding box center [311, 379] width 166 height 31
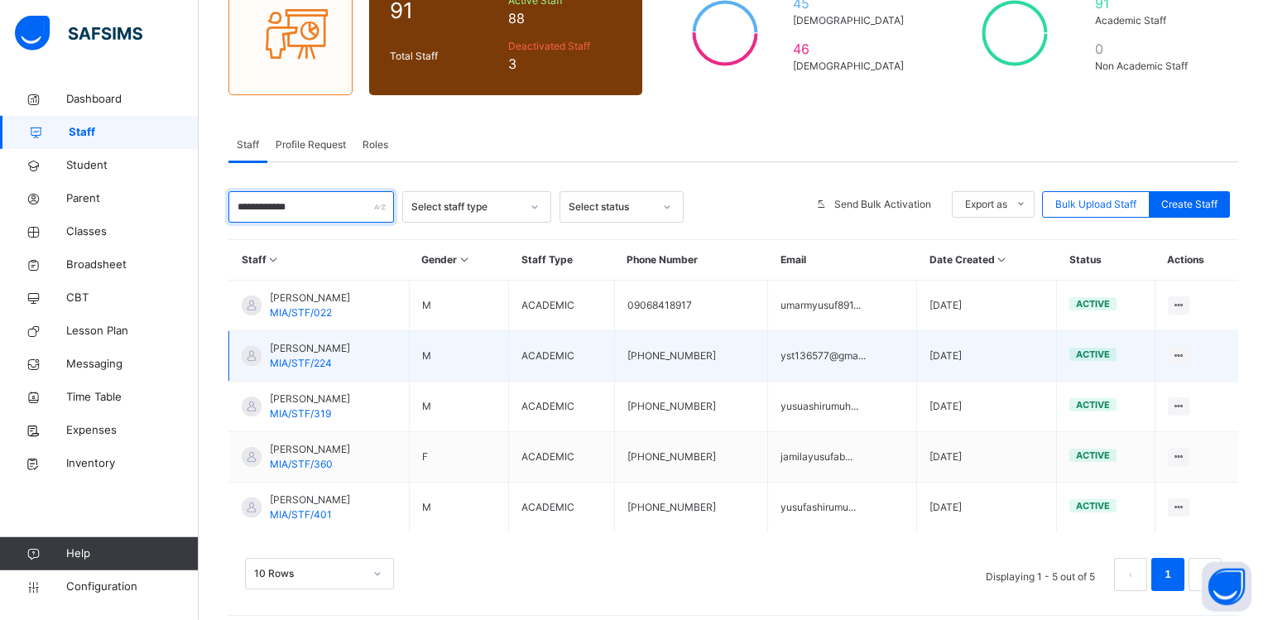
scroll to position [185, 0]
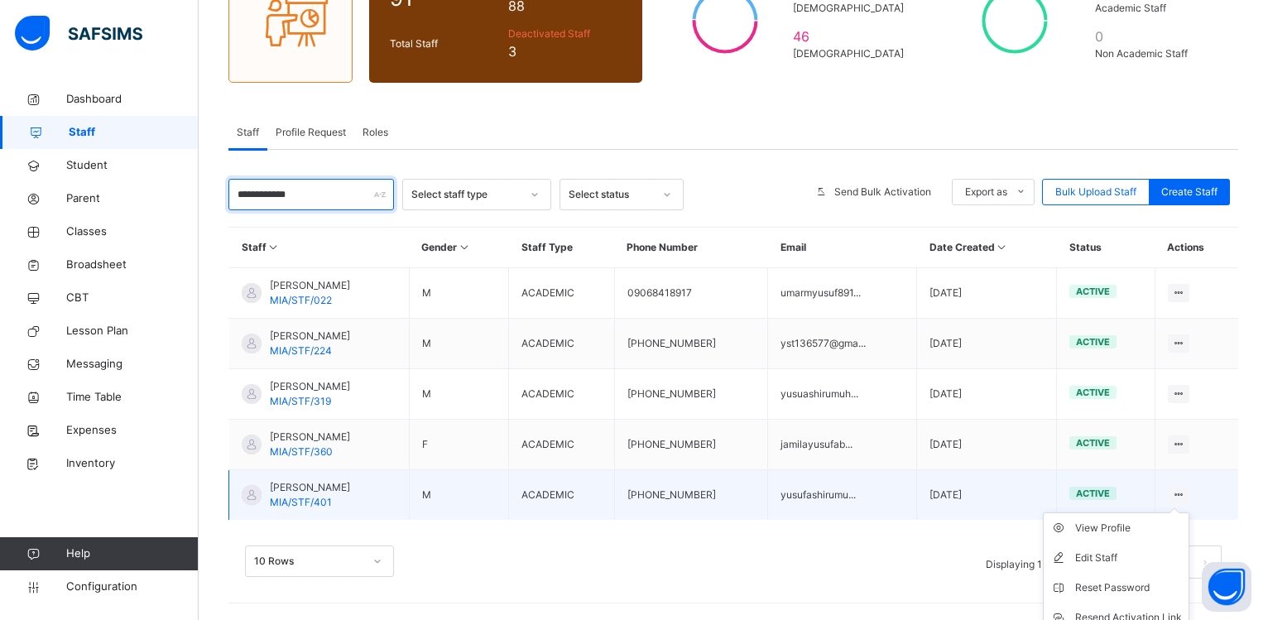
type input "**********"
click at [1189, 512] on ul "View Profile Edit Staff Reset Password Resend Activation Link Change Email Dele…" at bounding box center [1116, 602] width 146 height 180
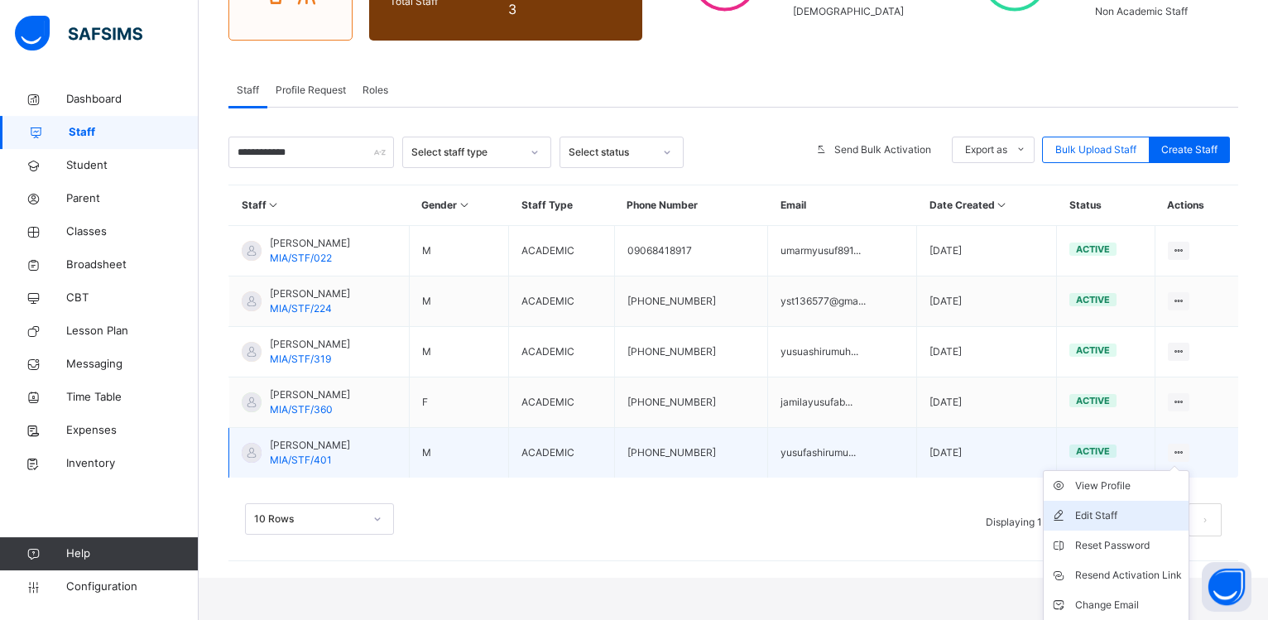
scroll to position [258, 0]
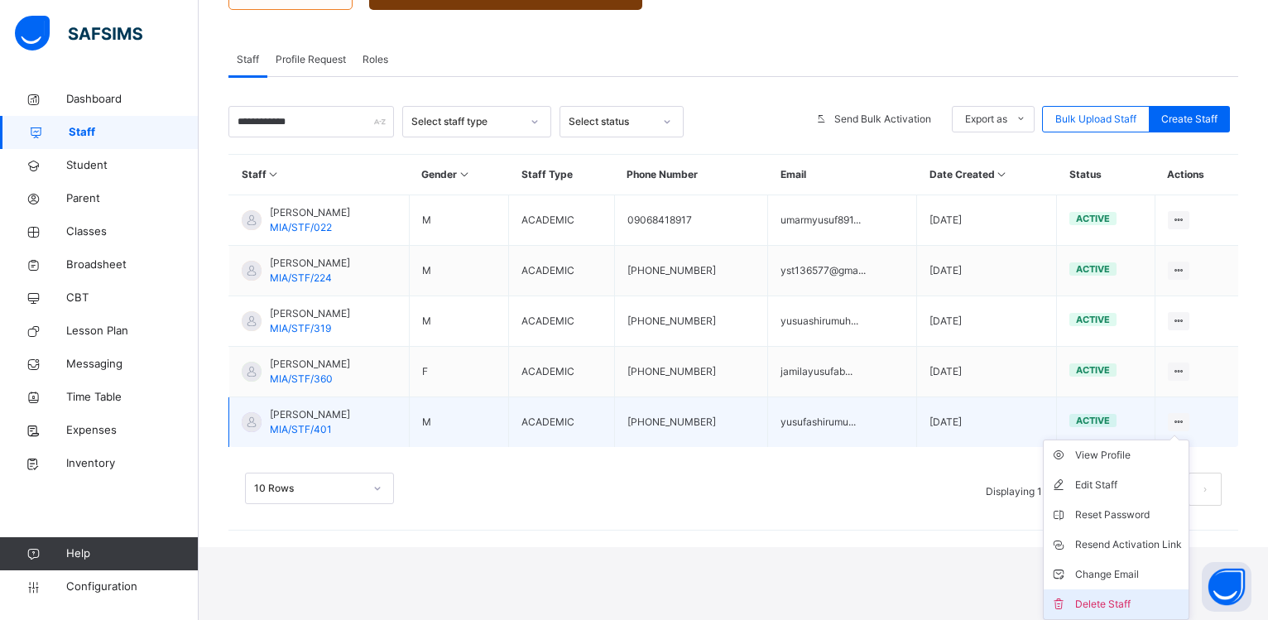
click at [1096, 599] on div "Delete Staff" at bounding box center [1128, 604] width 107 height 17
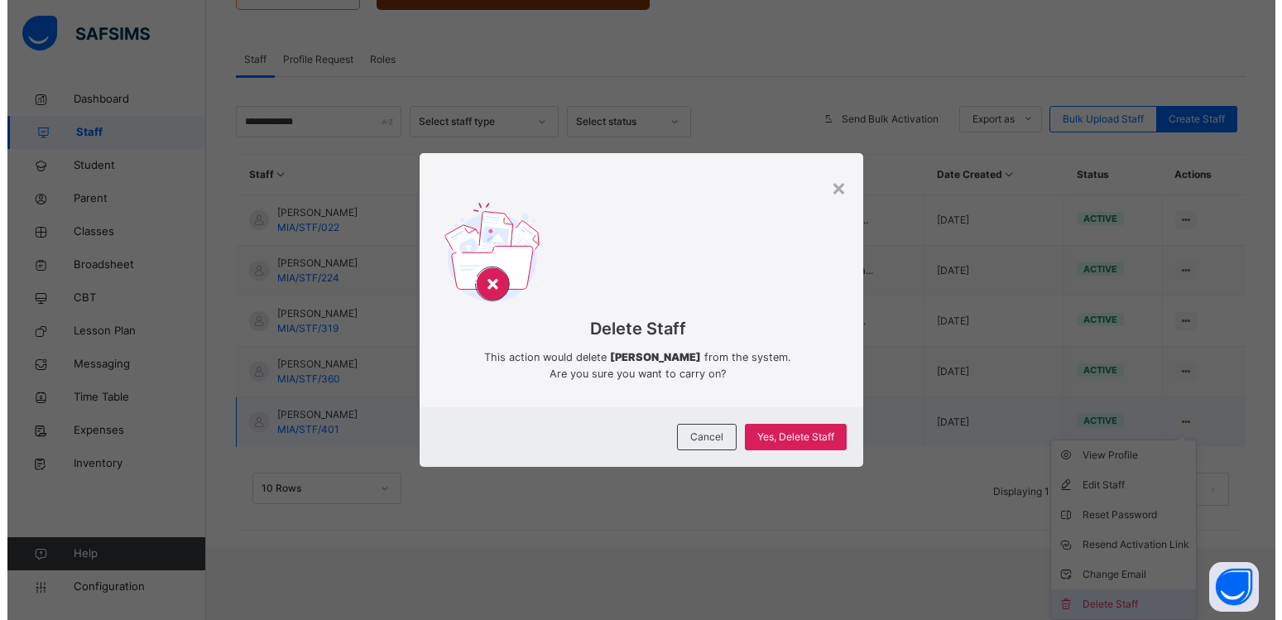
scroll to position [185, 0]
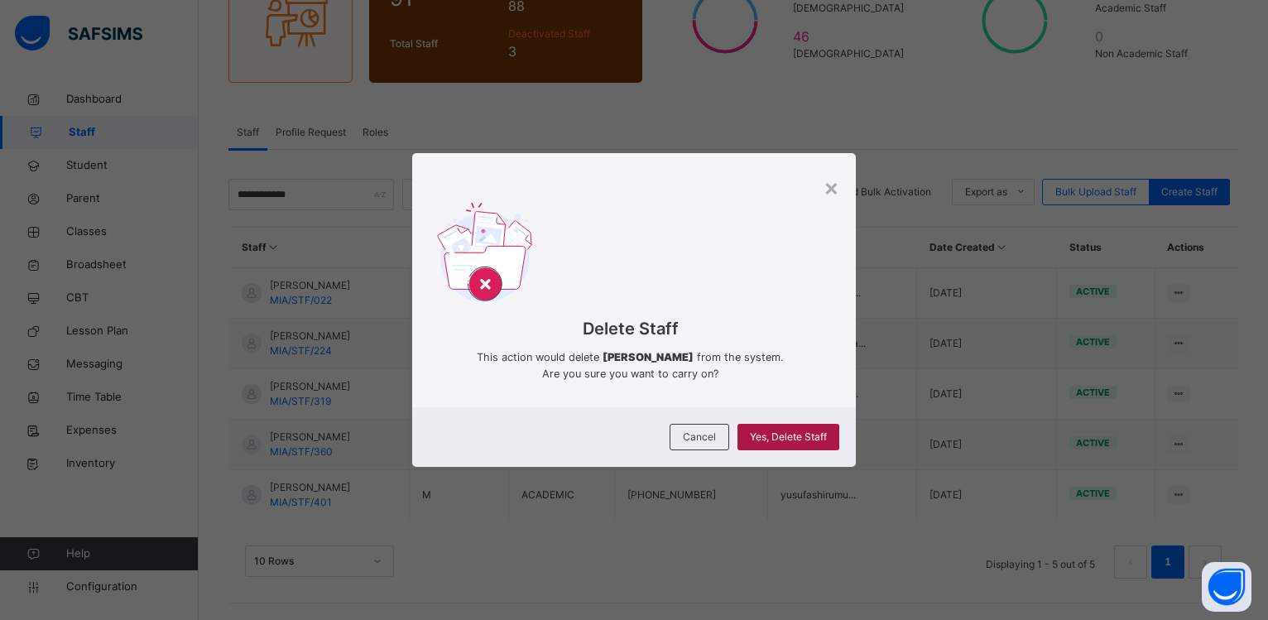
click at [801, 438] on span "Yes, Delete Staff" at bounding box center [788, 436] width 77 height 15
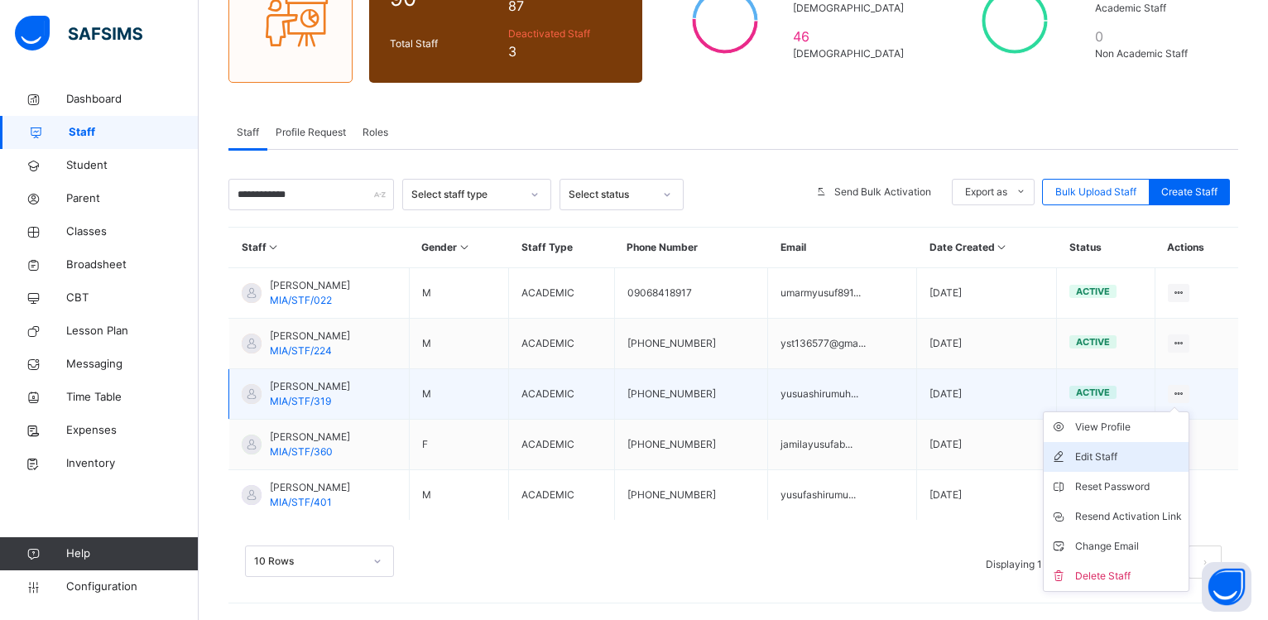
click at [1105, 453] on div "Edit Staff" at bounding box center [1128, 457] width 107 height 17
select select "**"
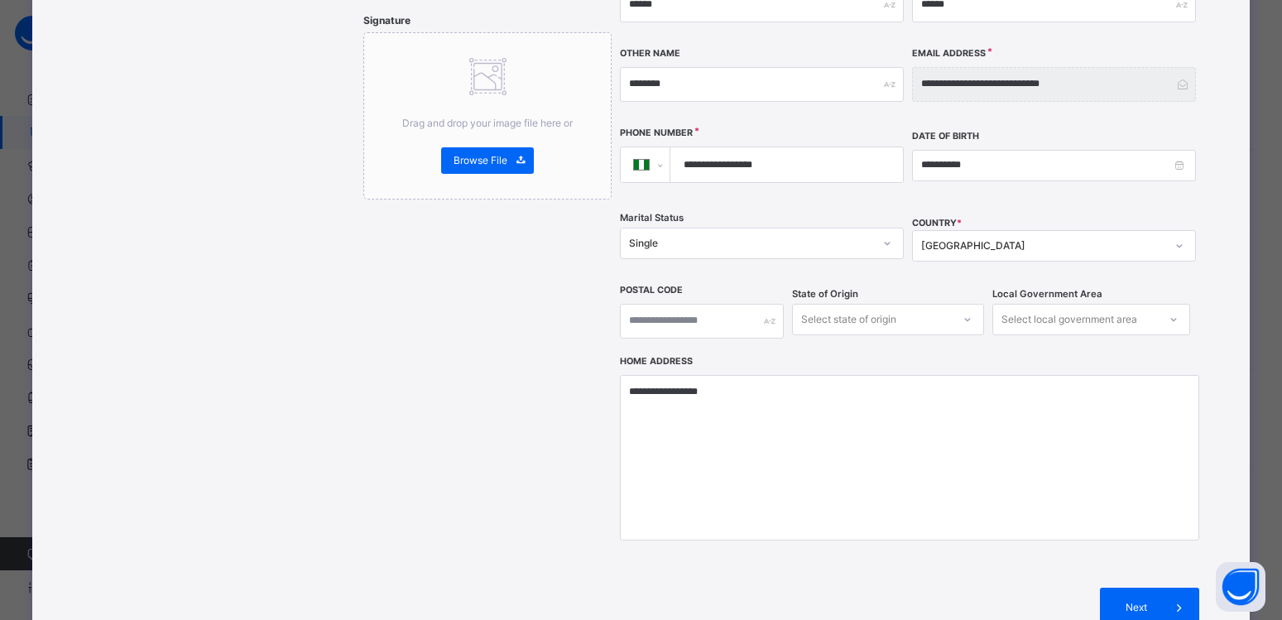
scroll to position [521, 0]
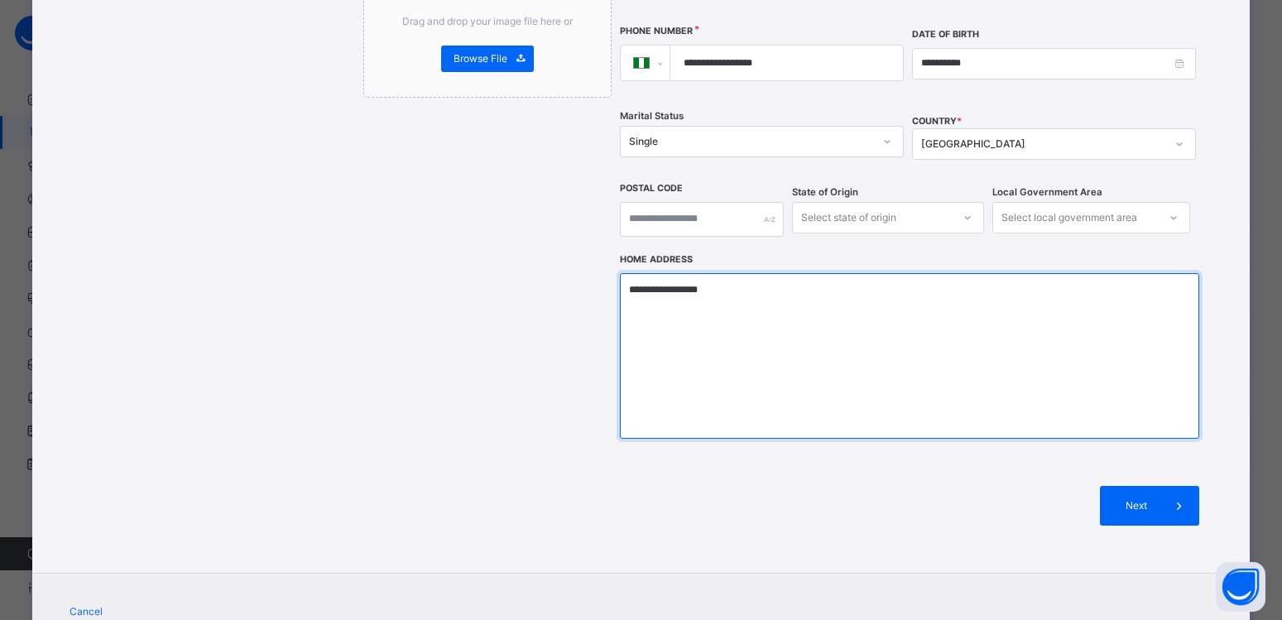
click at [722, 273] on textarea "**********" at bounding box center [909, 356] width 579 height 166
type textarea "*"
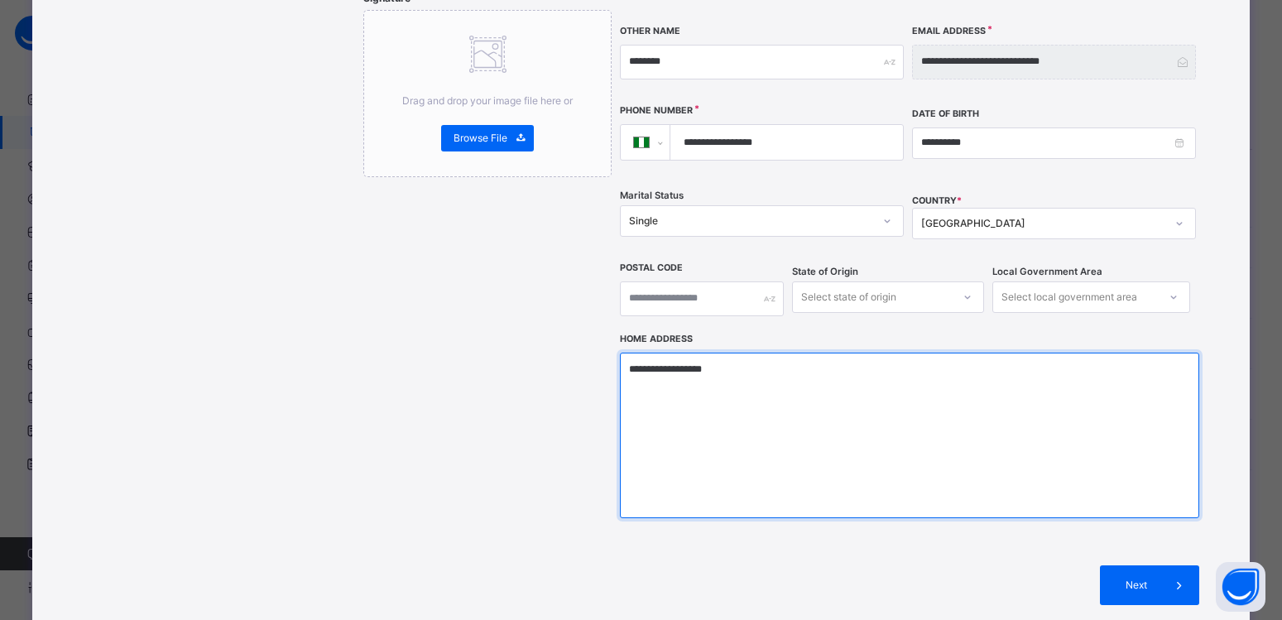
scroll to position [372, 0]
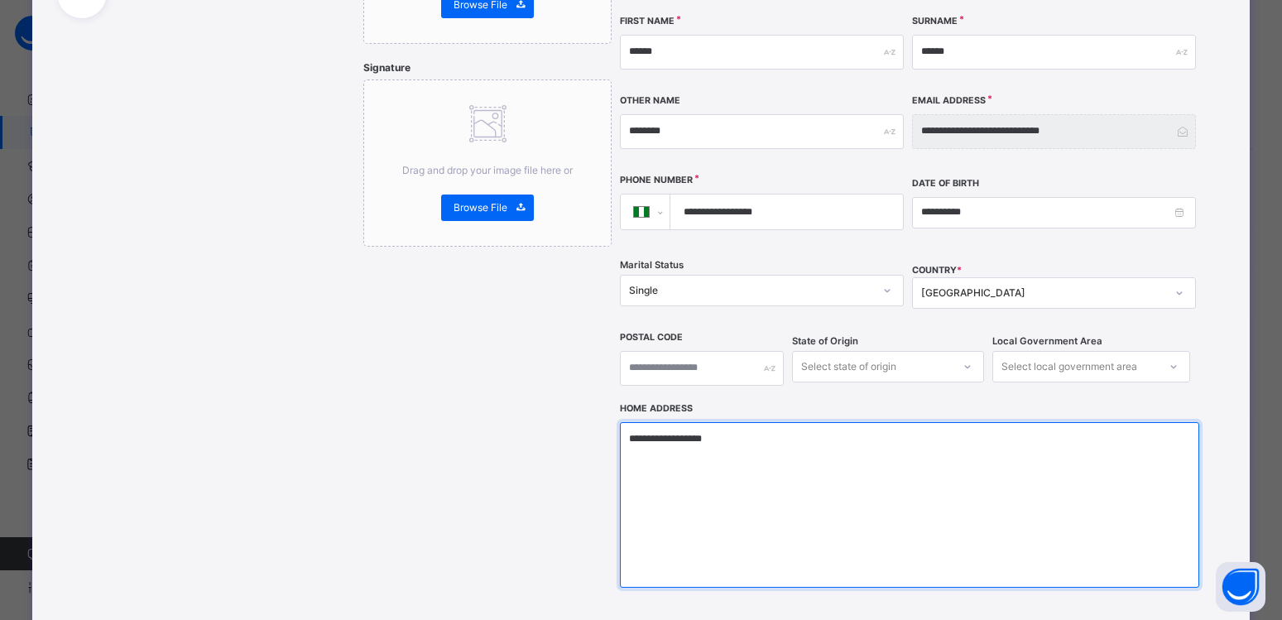
type textarea "**********"
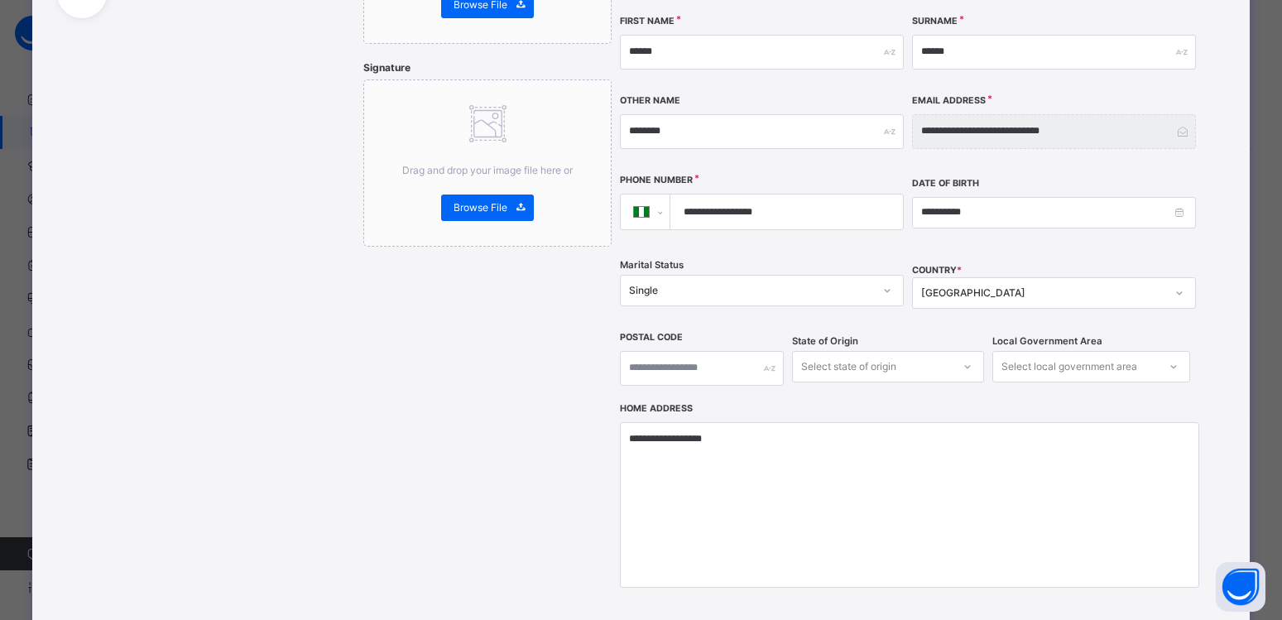
click at [936, 353] on div "Select state of origin" at bounding box center [872, 366] width 159 height 26
type input "***"
click at [837, 390] on div "Kano" at bounding box center [888, 404] width 190 height 28
click at [1045, 351] on div "Select local government area" at bounding box center [1069, 366] width 136 height 31
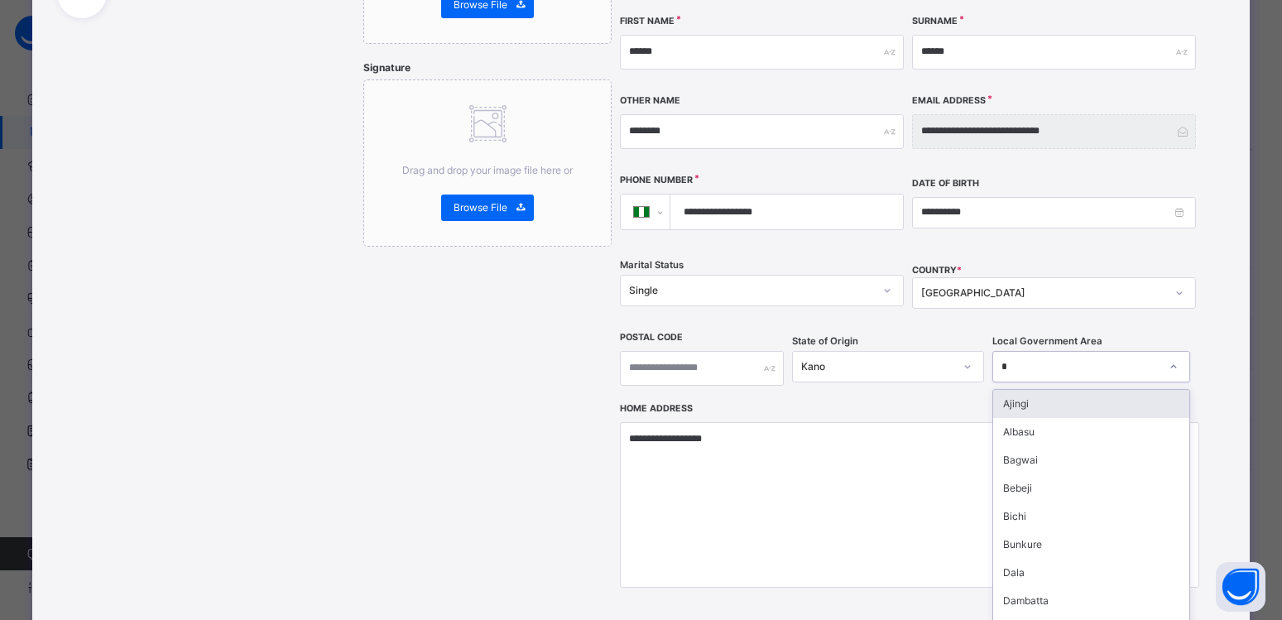
type input "**"
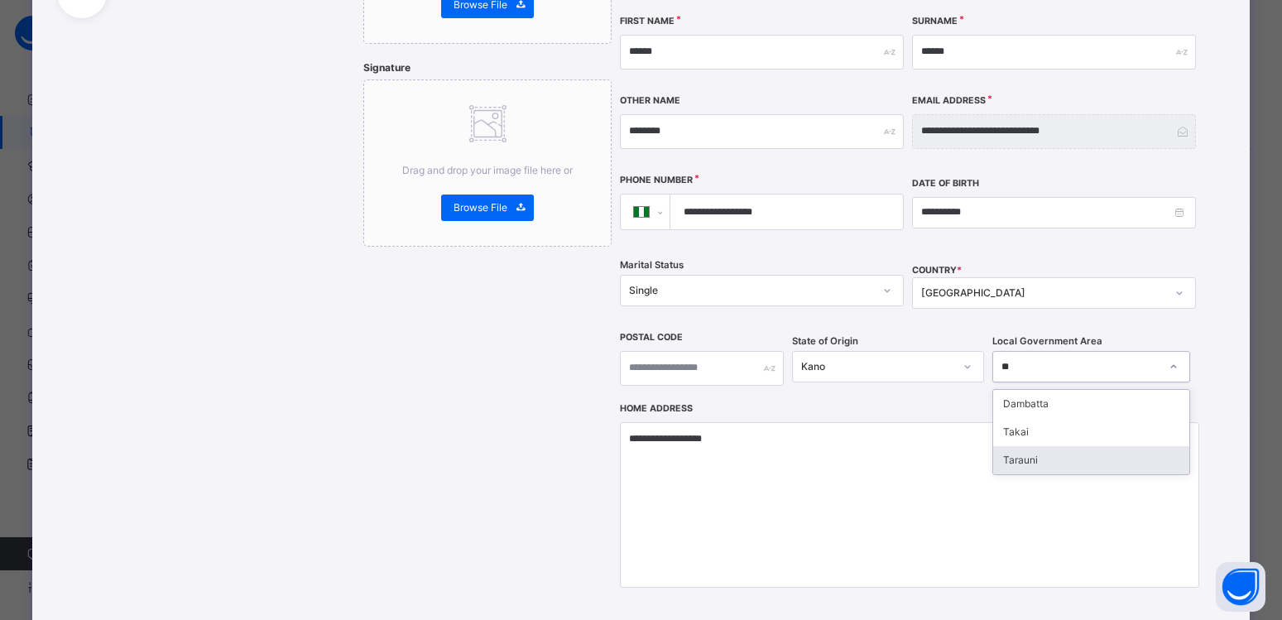
click at [1028, 446] on div "Tarauni" at bounding box center [1091, 460] width 196 height 28
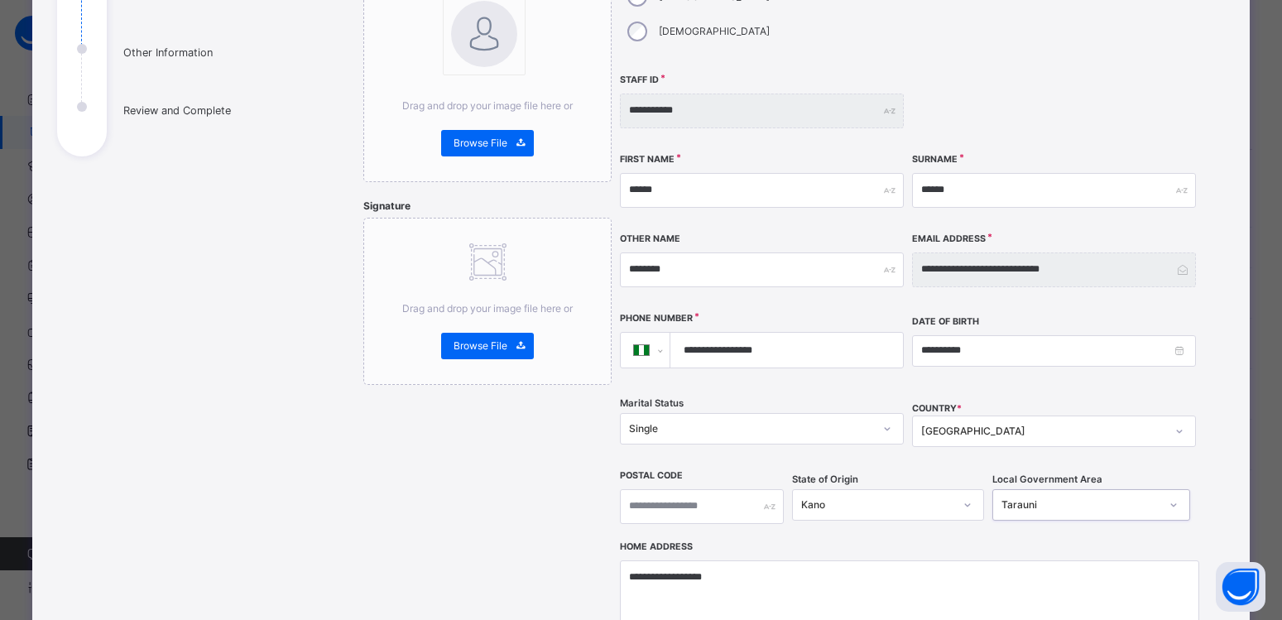
scroll to position [223, 0]
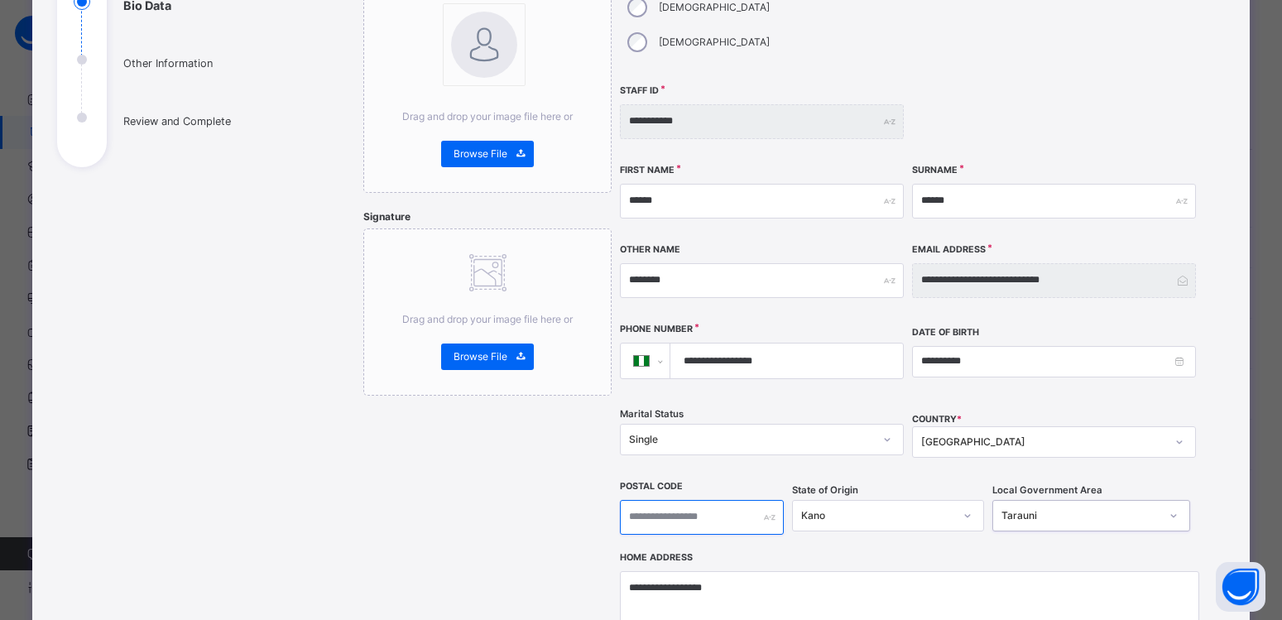
click at [746, 500] on input "text" at bounding box center [702, 517] width 164 height 35
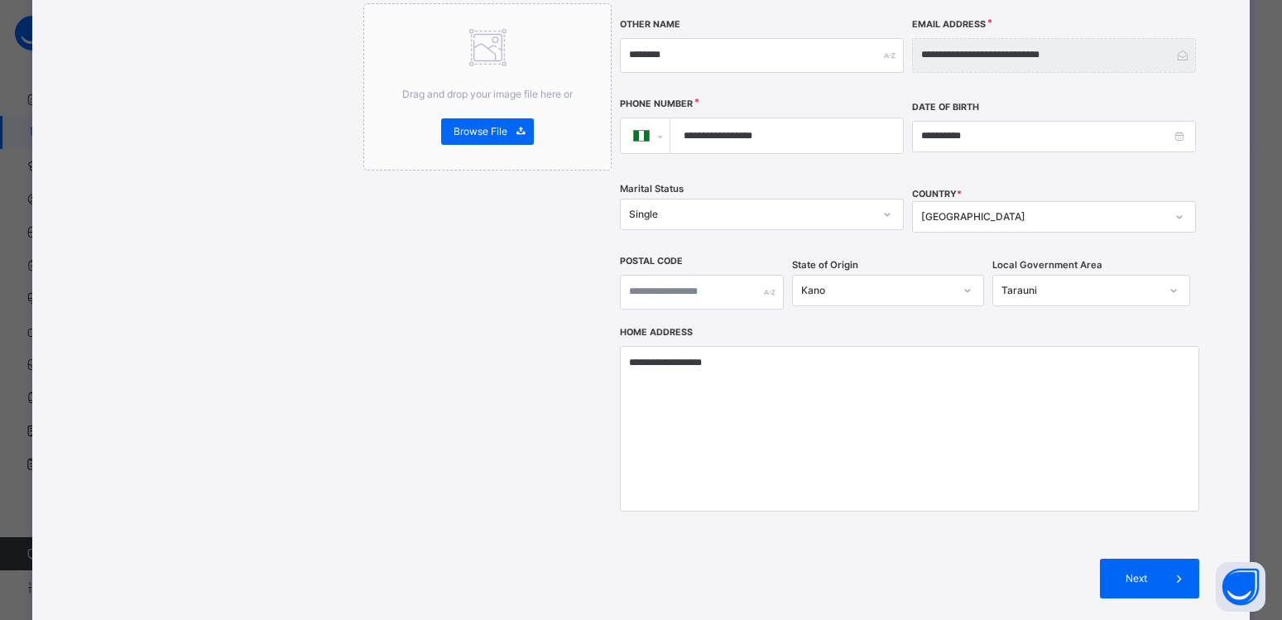
scroll to position [521, 0]
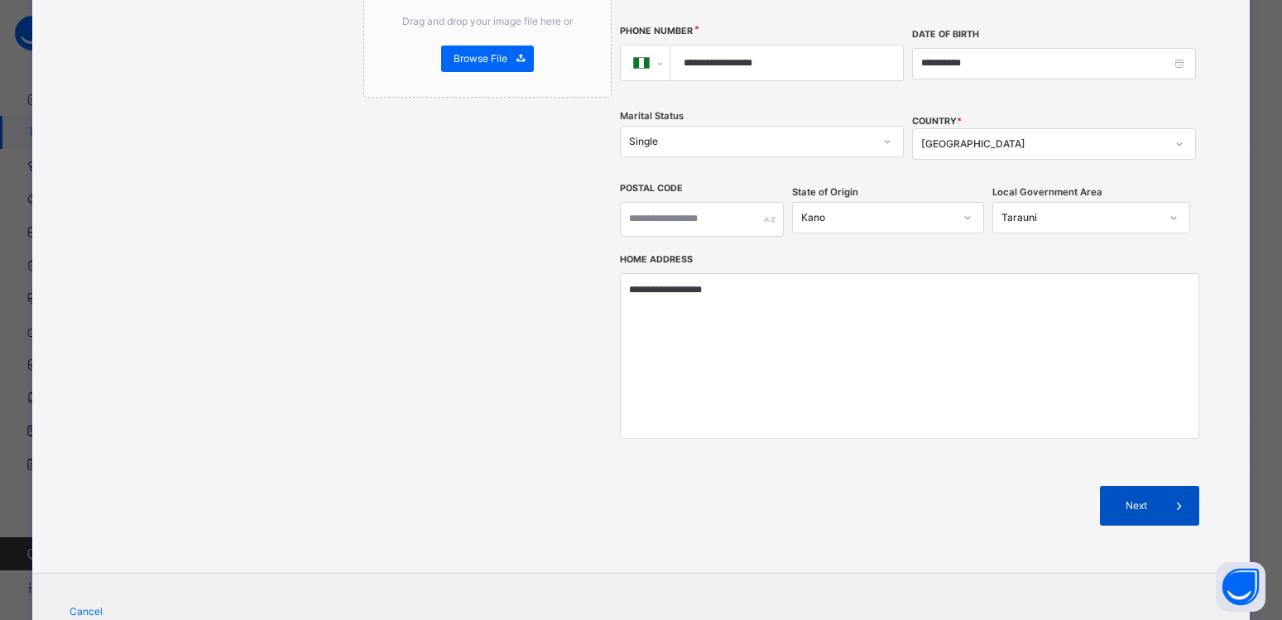
click at [1134, 486] on div "Next" at bounding box center [1149, 506] width 99 height 40
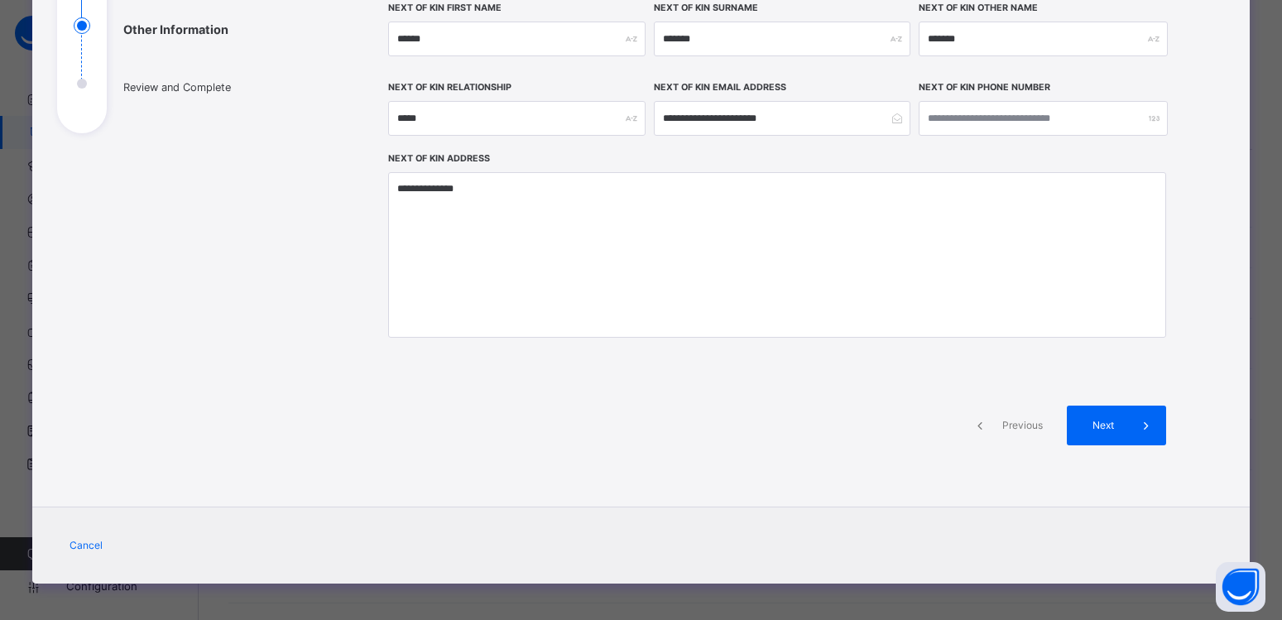
scroll to position [260, 0]
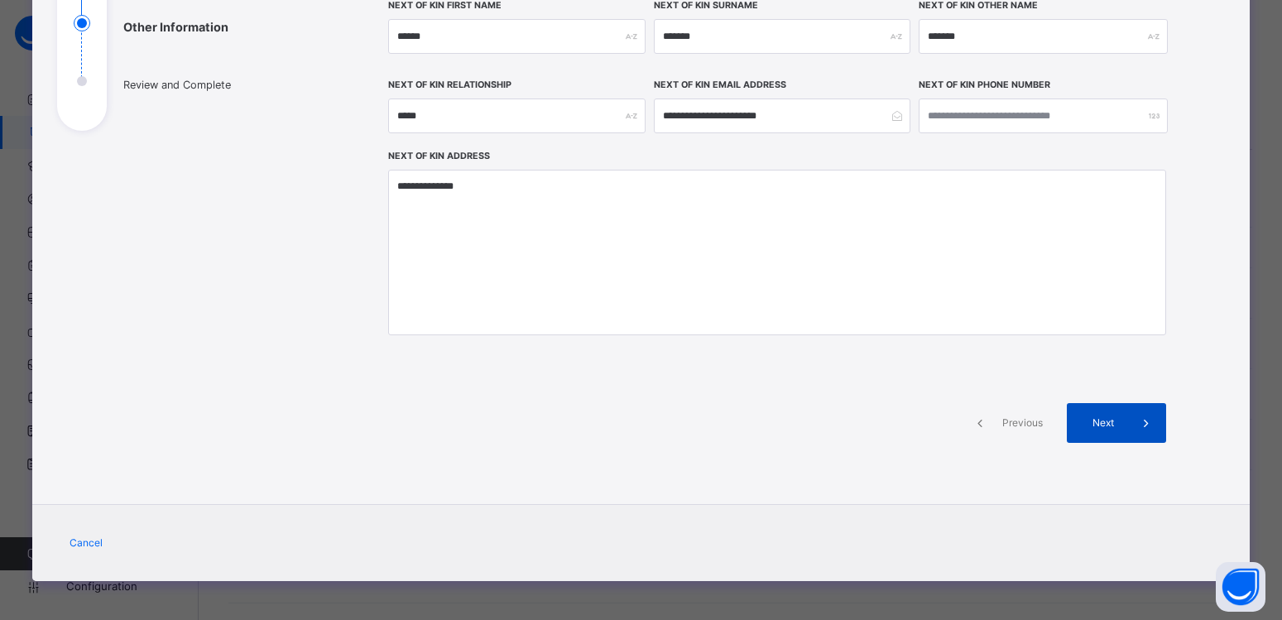
click at [1113, 424] on span "Next" at bounding box center [1102, 422] width 47 height 15
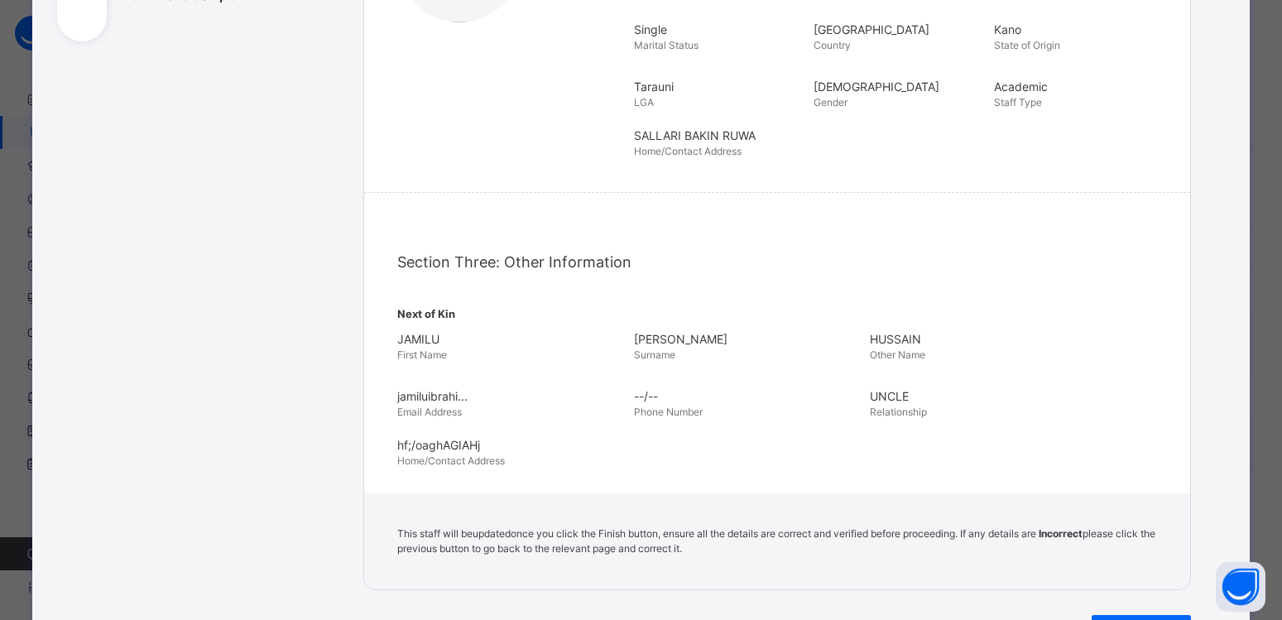
scroll to position [554, 0]
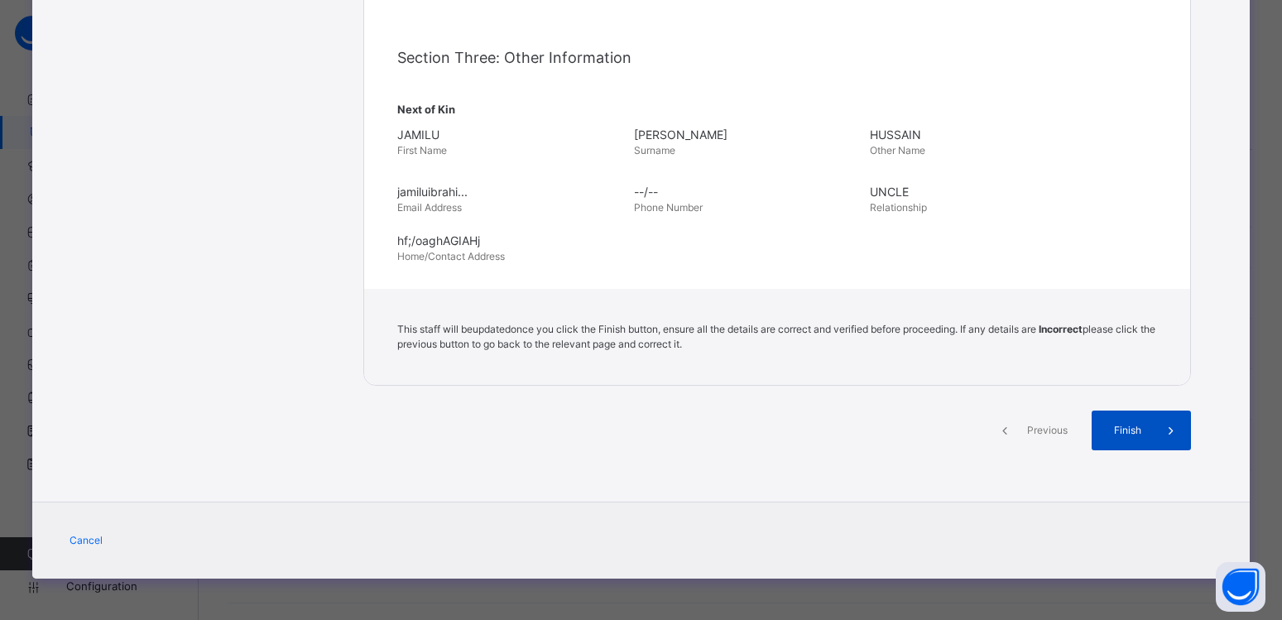
click at [1123, 425] on span "Finish" at bounding box center [1127, 430] width 47 height 15
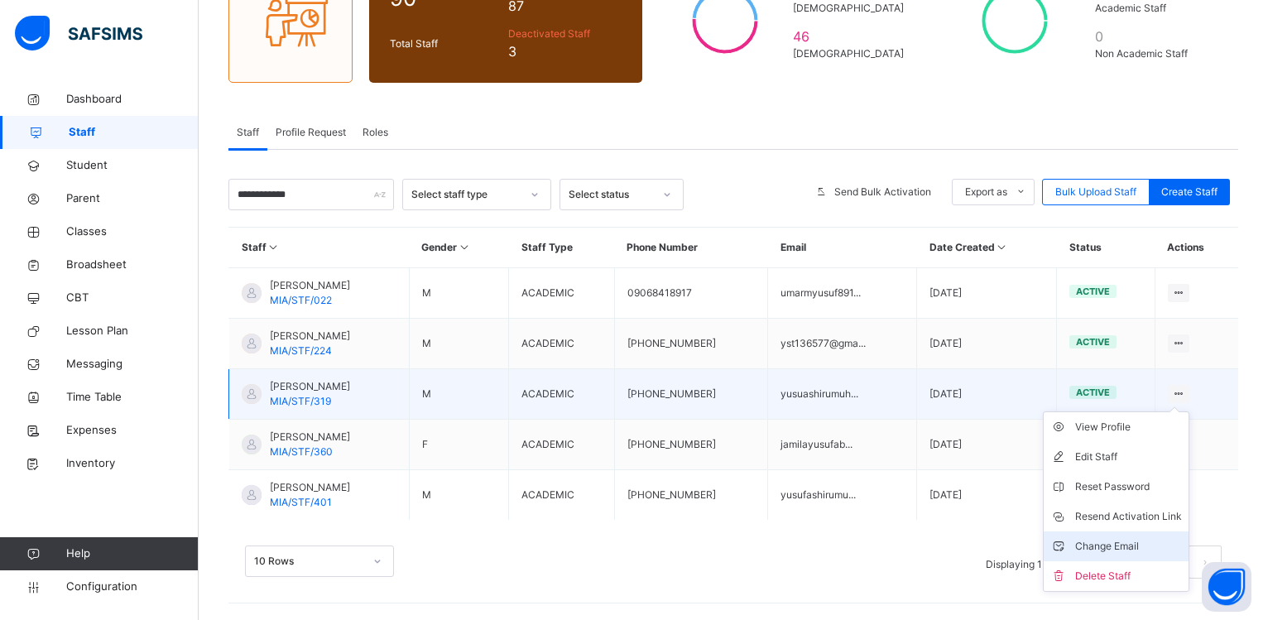
click at [1138, 546] on div "Change Email" at bounding box center [1128, 546] width 107 height 17
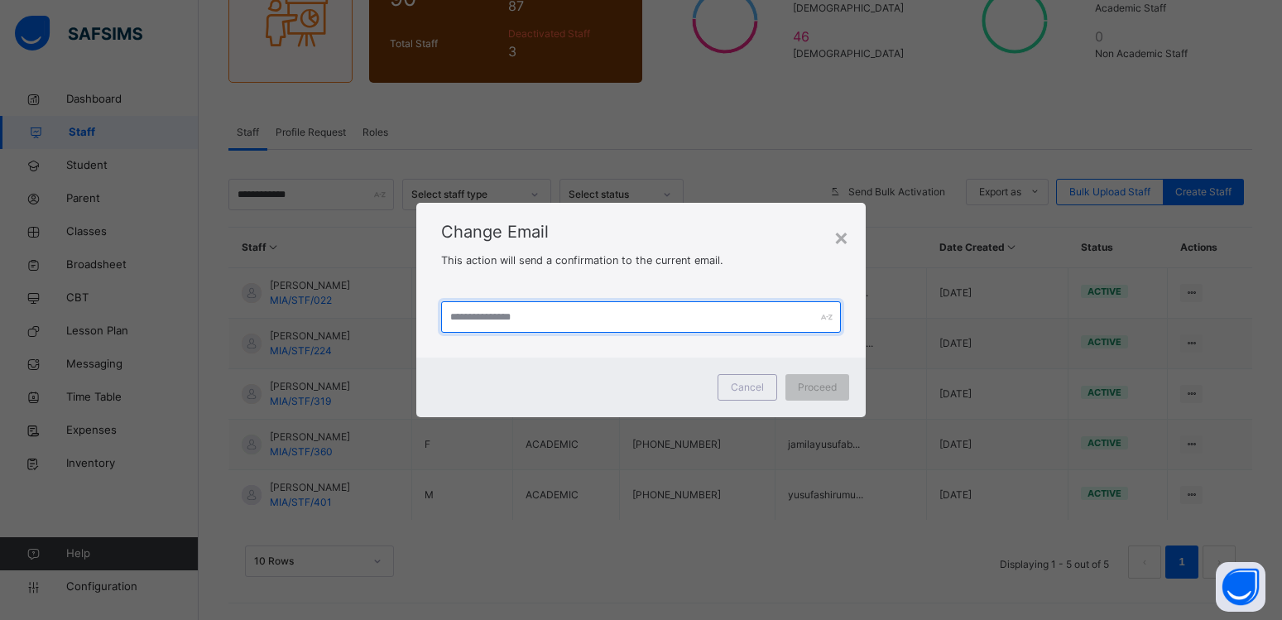
click at [491, 314] on input "text" at bounding box center [640, 316] width 399 height 31
type input "**********"
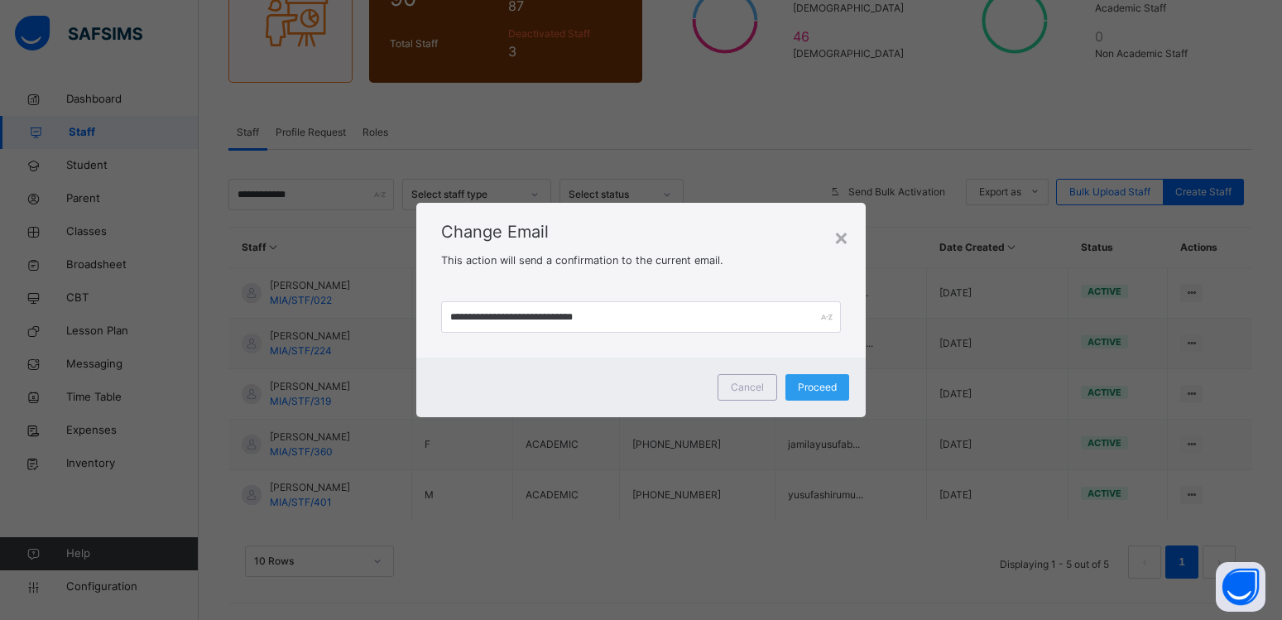
click at [822, 379] on div "Proceed" at bounding box center [817, 387] width 64 height 26
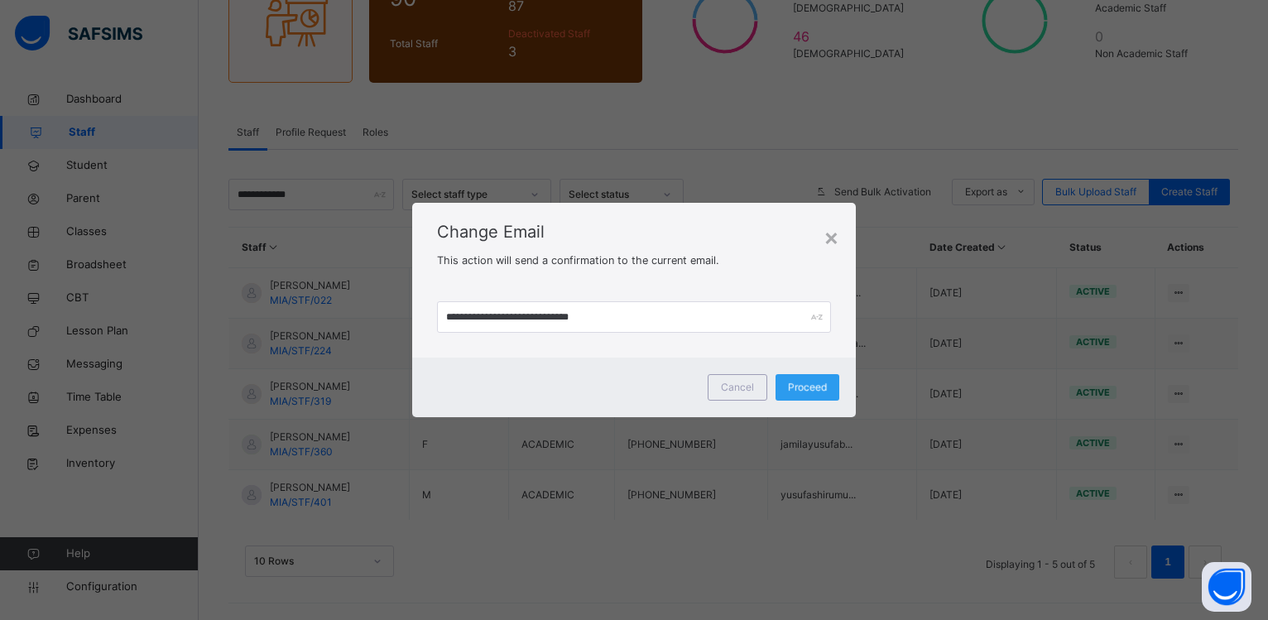
click at [818, 388] on span "Proceed" at bounding box center [807, 387] width 39 height 15
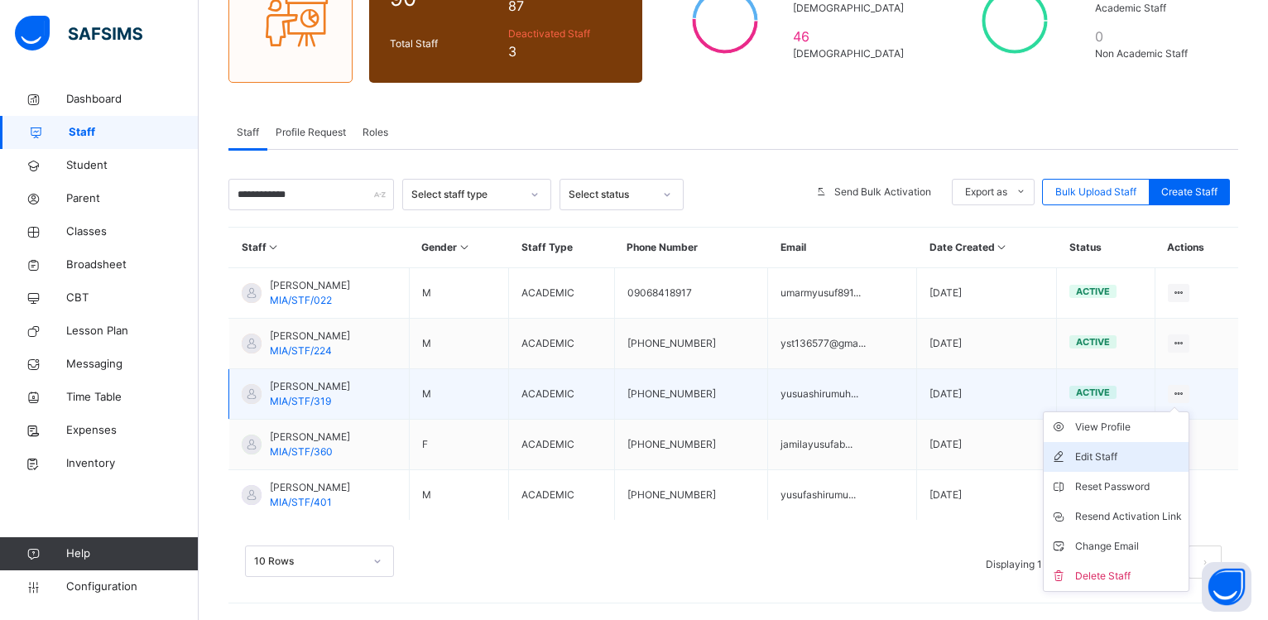
click at [1129, 451] on div "Edit Staff" at bounding box center [1128, 457] width 107 height 17
select select "**"
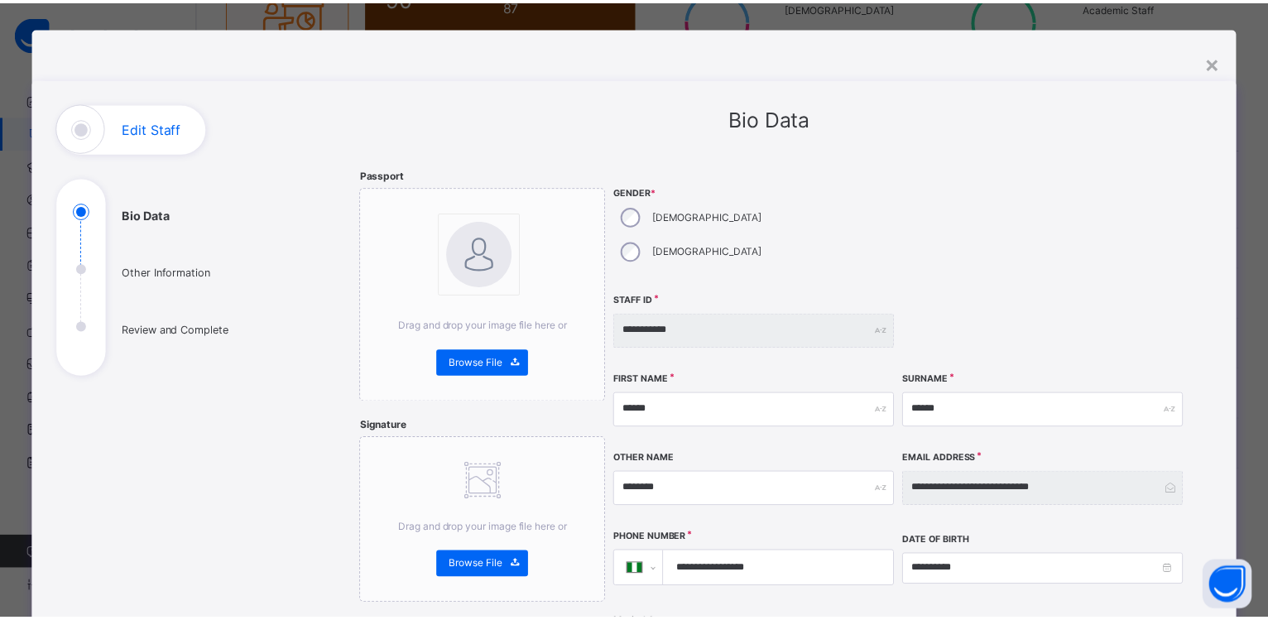
scroll to position [0, 0]
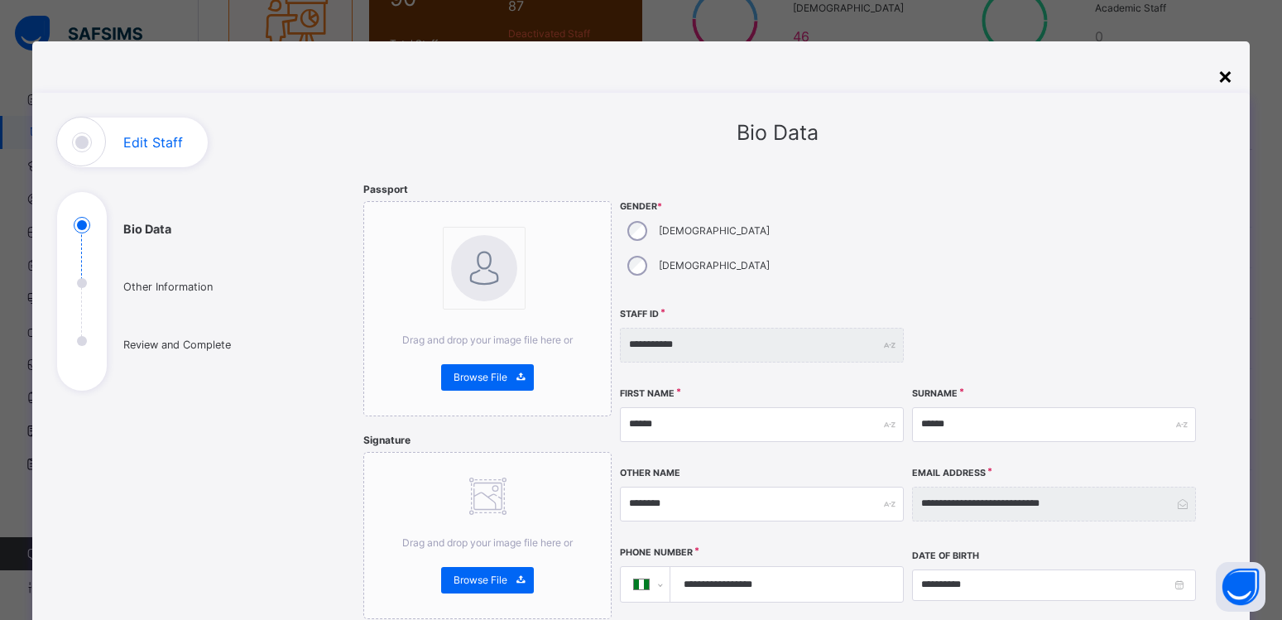
click at [1220, 79] on div "×" at bounding box center [1225, 75] width 16 height 35
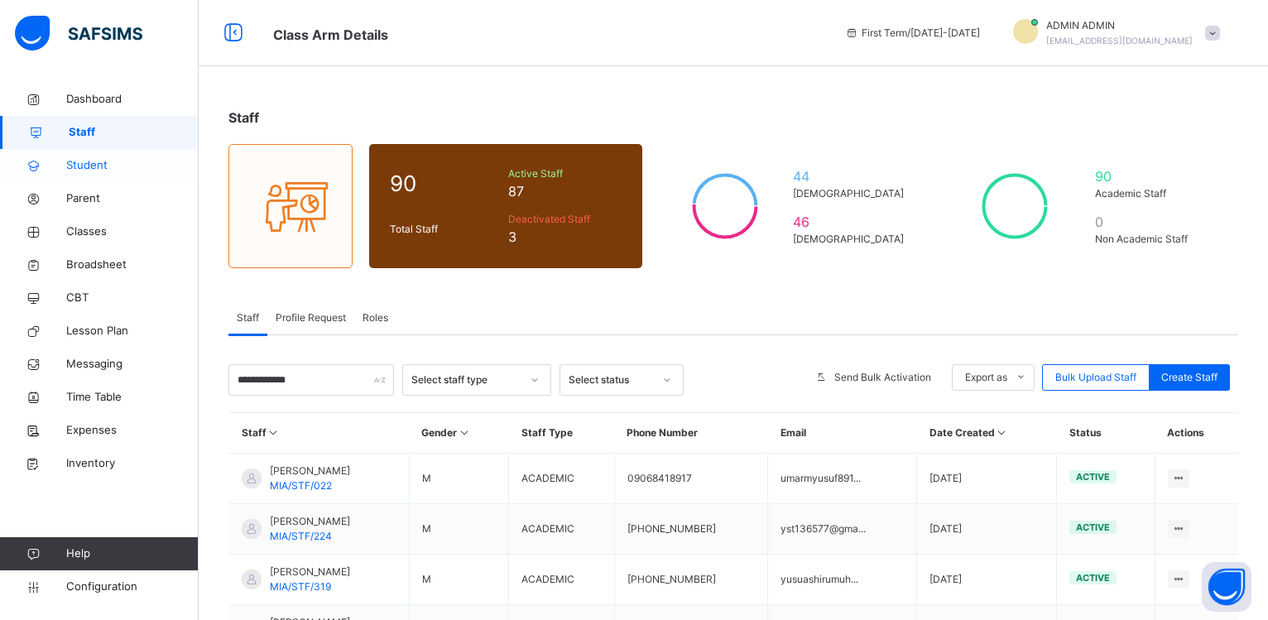
click at [75, 164] on span "Student" at bounding box center [132, 165] width 132 height 17
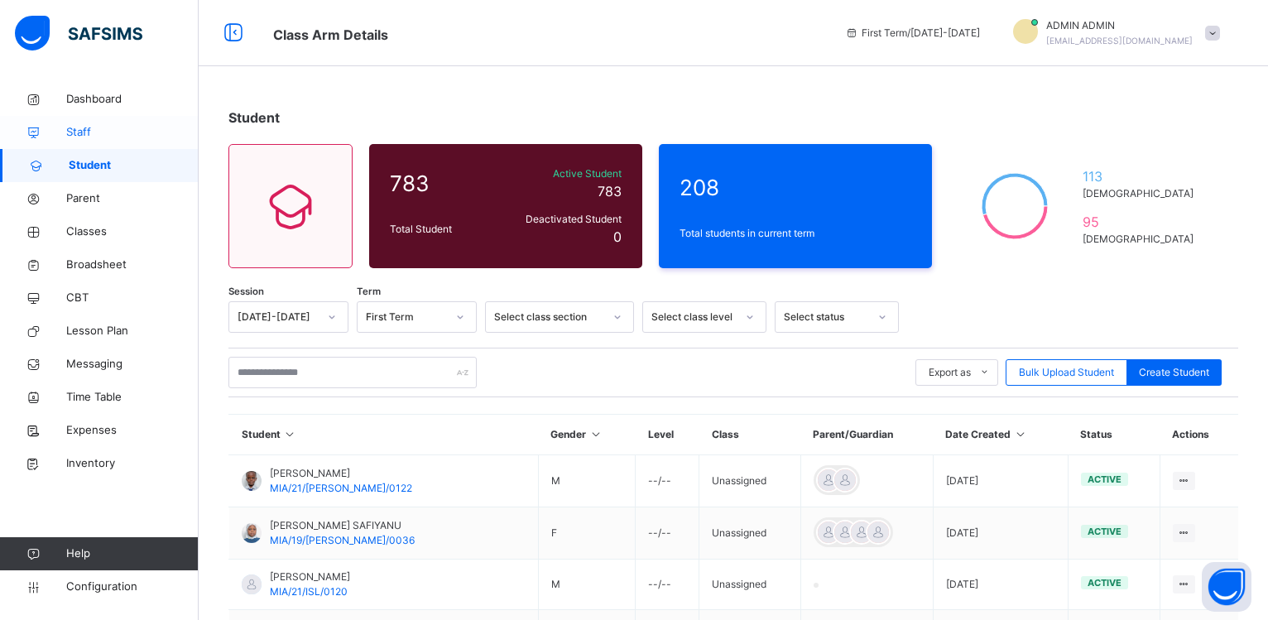
click at [83, 134] on span "Staff" at bounding box center [132, 132] width 132 height 17
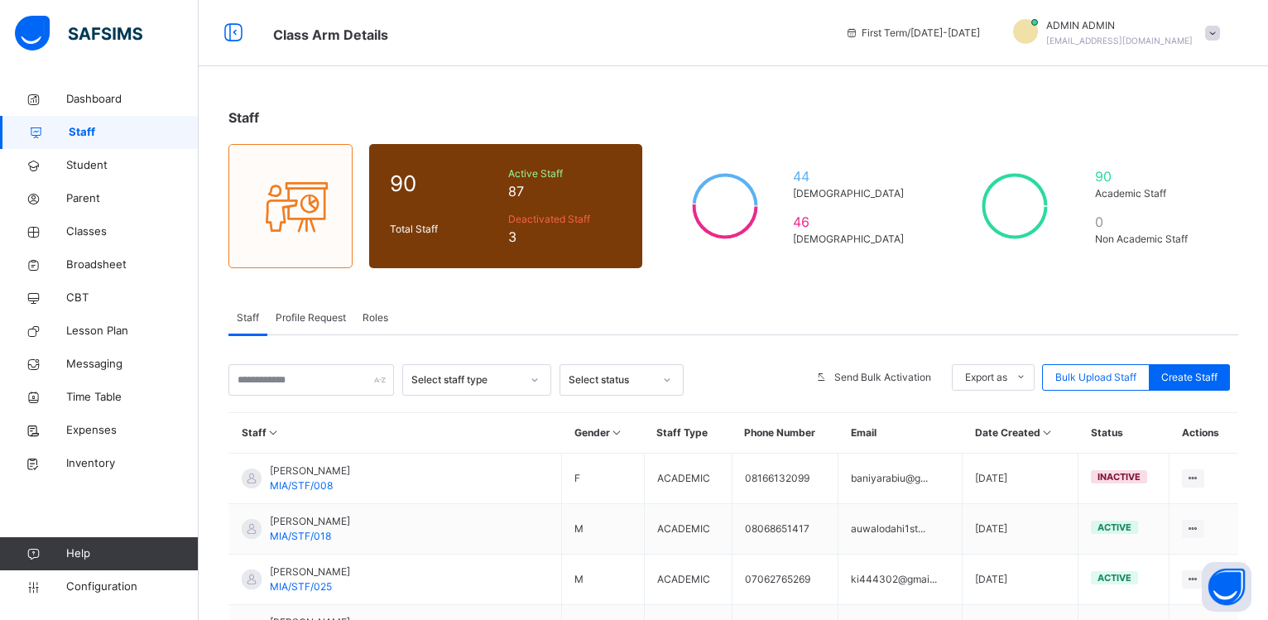
scroll to position [338, 0]
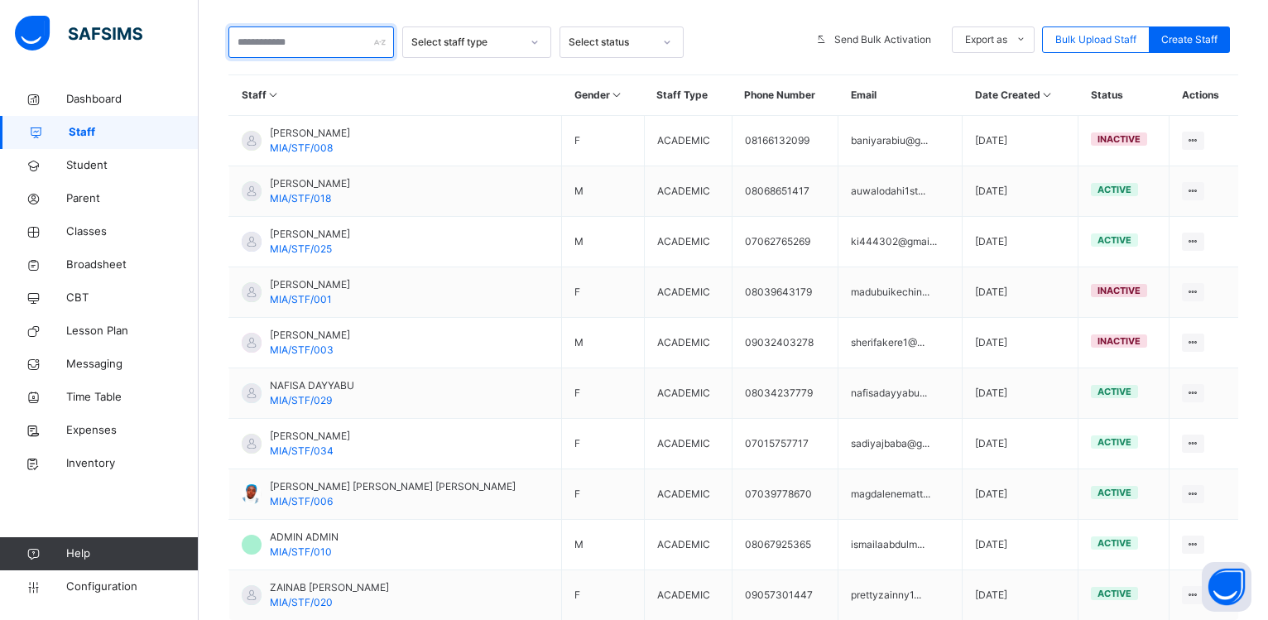
click at [290, 50] on input "text" at bounding box center [311, 41] width 166 height 31
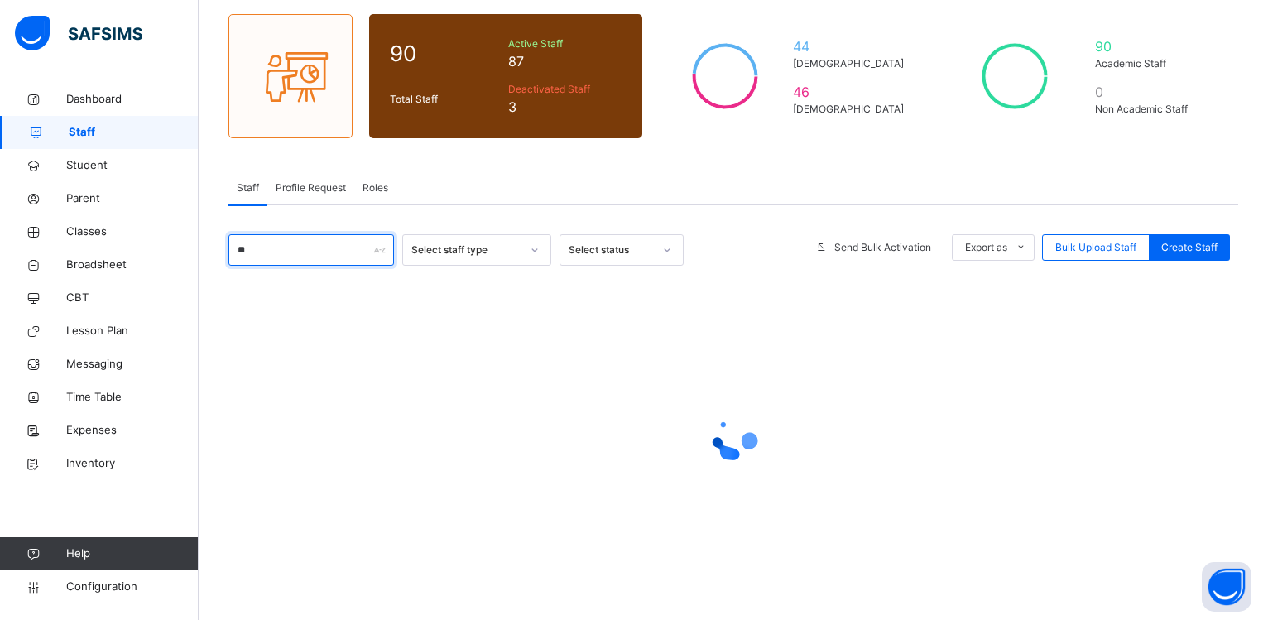
type input "*"
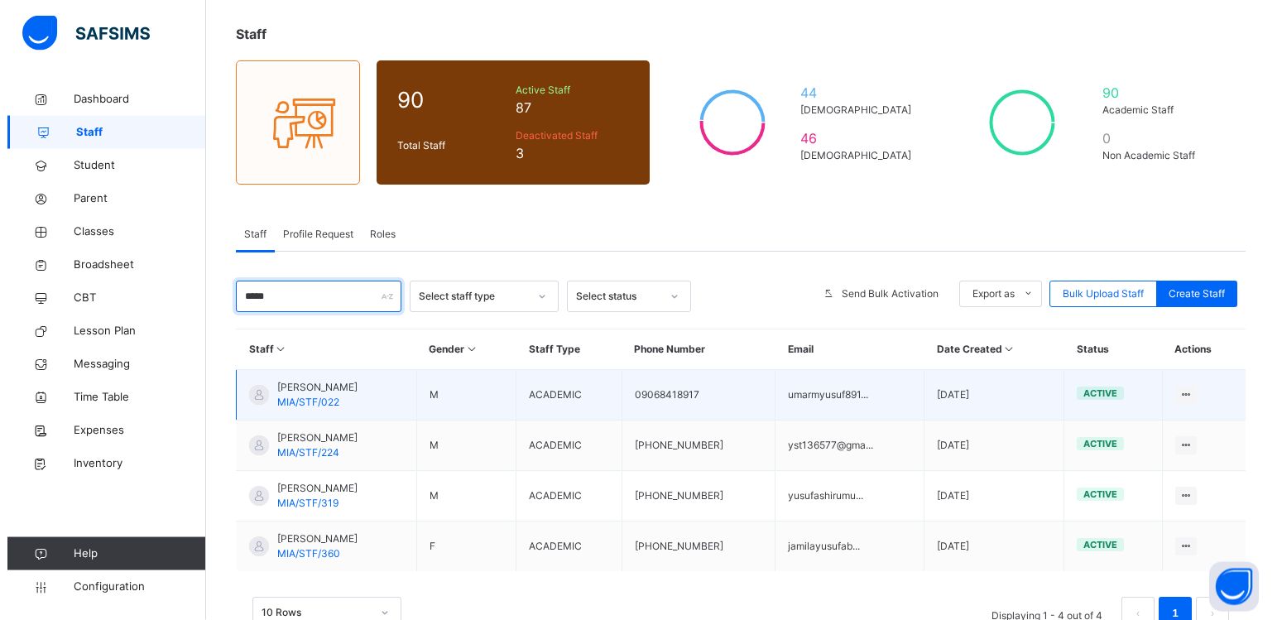
scroll to position [135, 0]
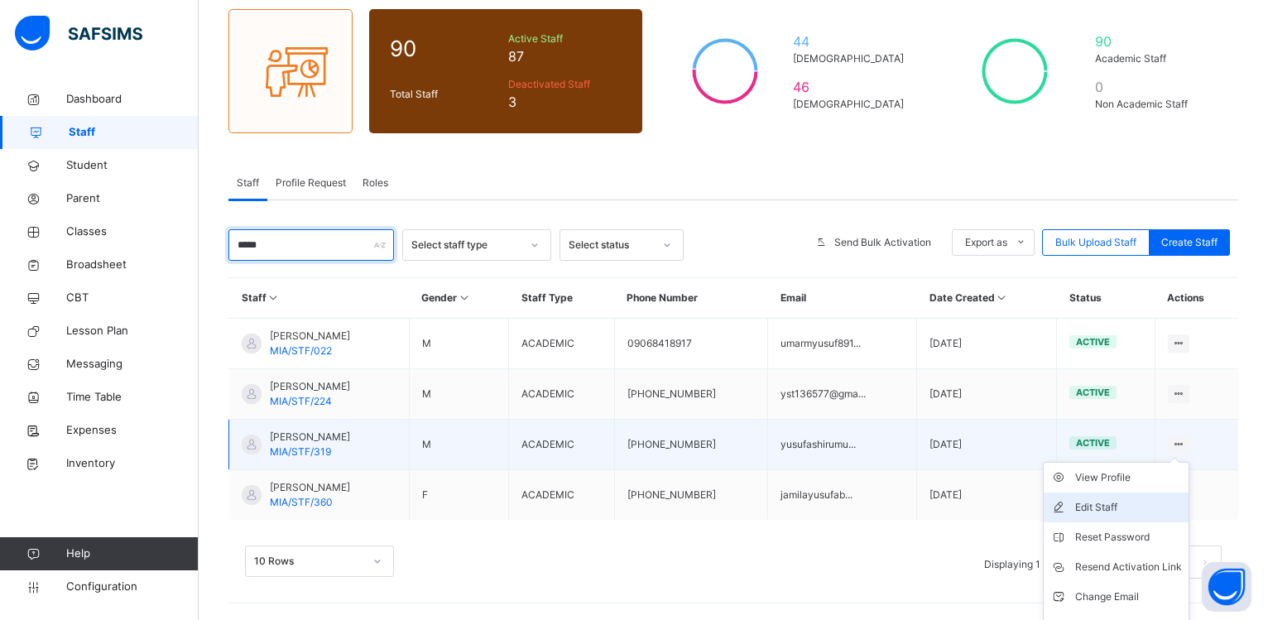
type input "*****"
click at [1113, 504] on div "Edit Staff" at bounding box center [1128, 507] width 107 height 17
select select "**"
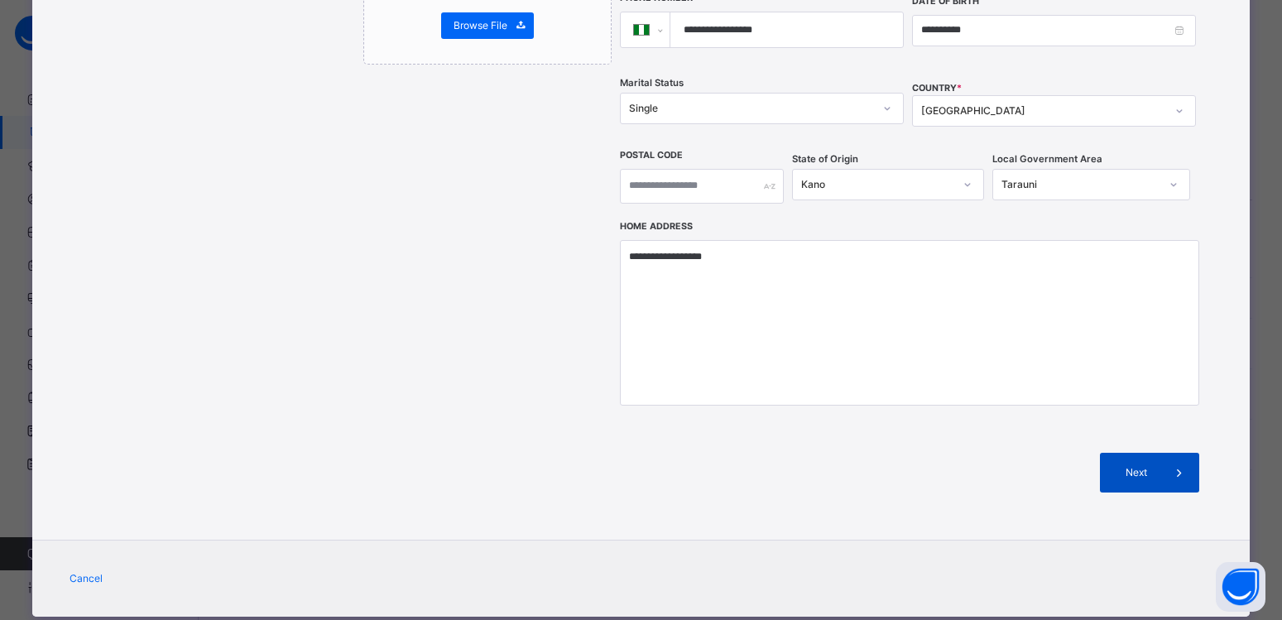
click at [1138, 453] on div "Next" at bounding box center [1149, 473] width 99 height 40
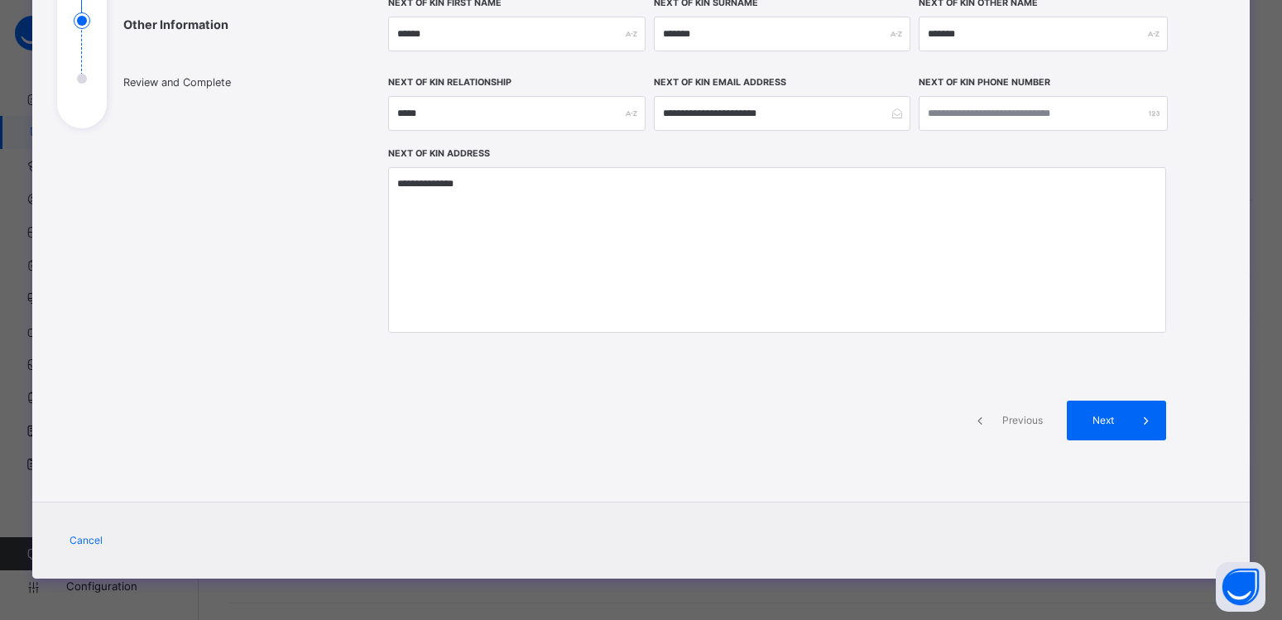
scroll to position [260, 0]
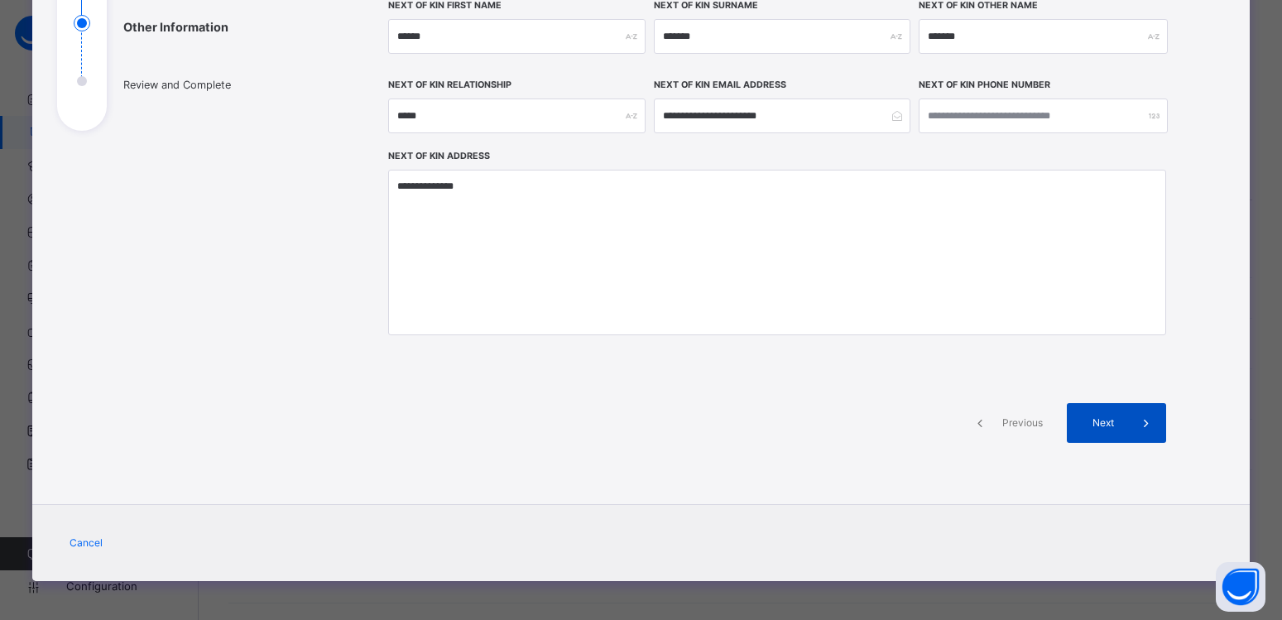
click at [1127, 423] on span at bounding box center [1146, 423] width 40 height 40
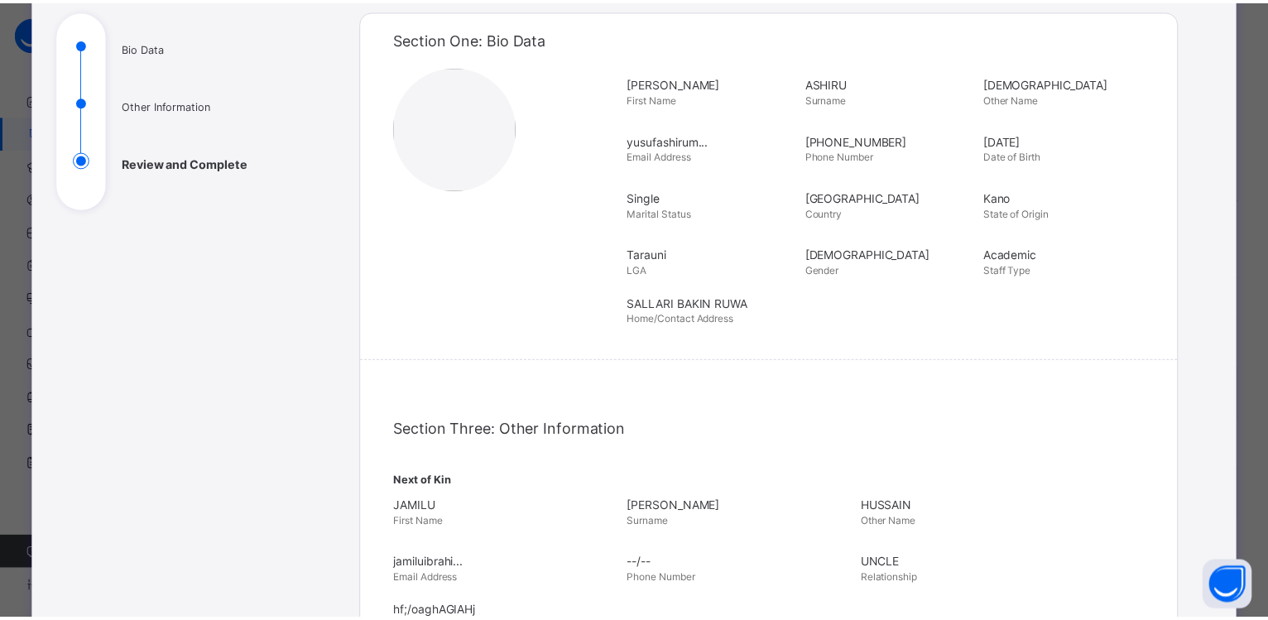
scroll to position [554, 0]
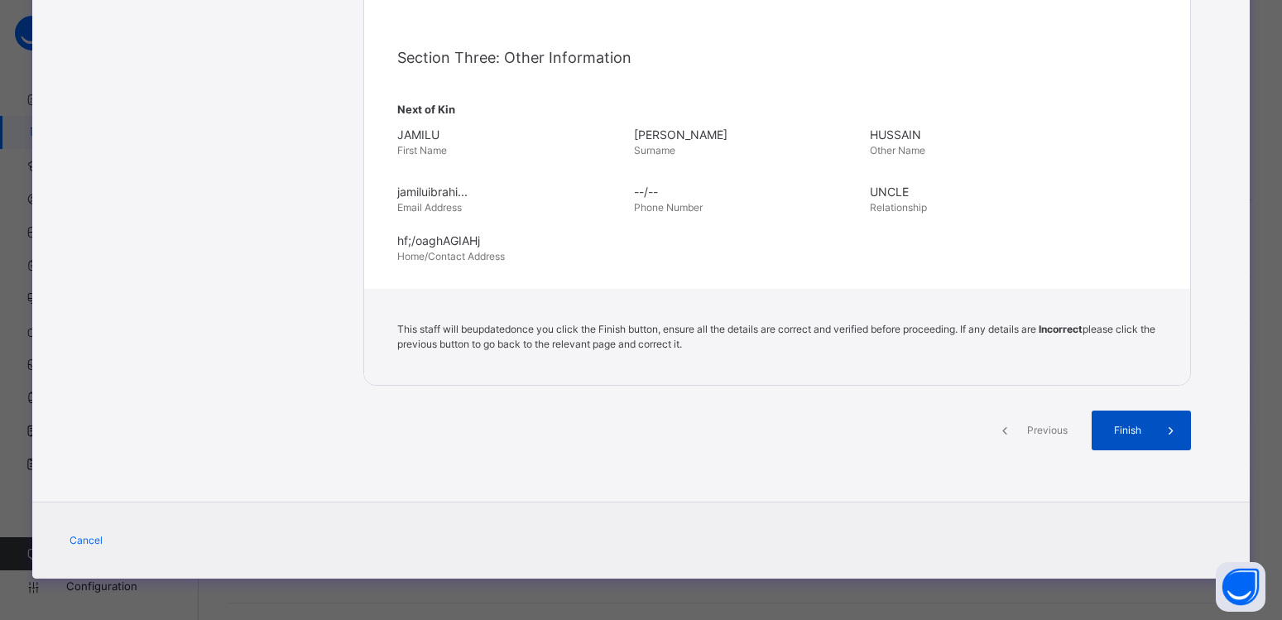
click at [1107, 434] on span "Finish" at bounding box center [1127, 430] width 47 height 15
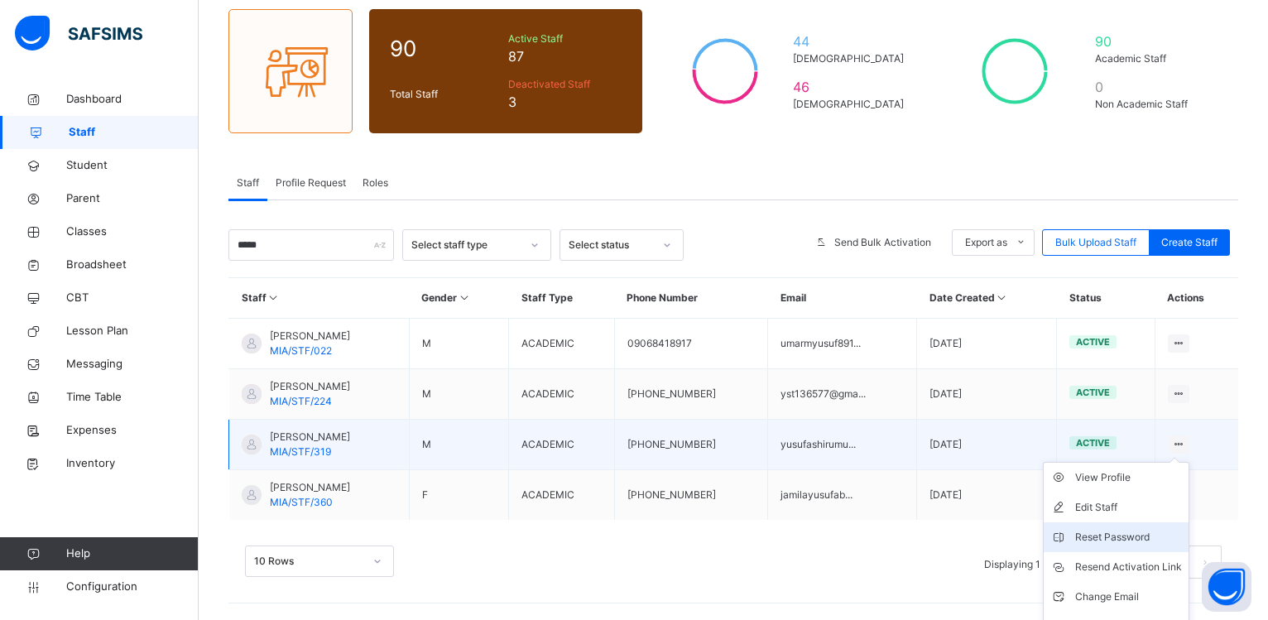
click at [1157, 535] on div "Reset Password" at bounding box center [1128, 537] width 107 height 17
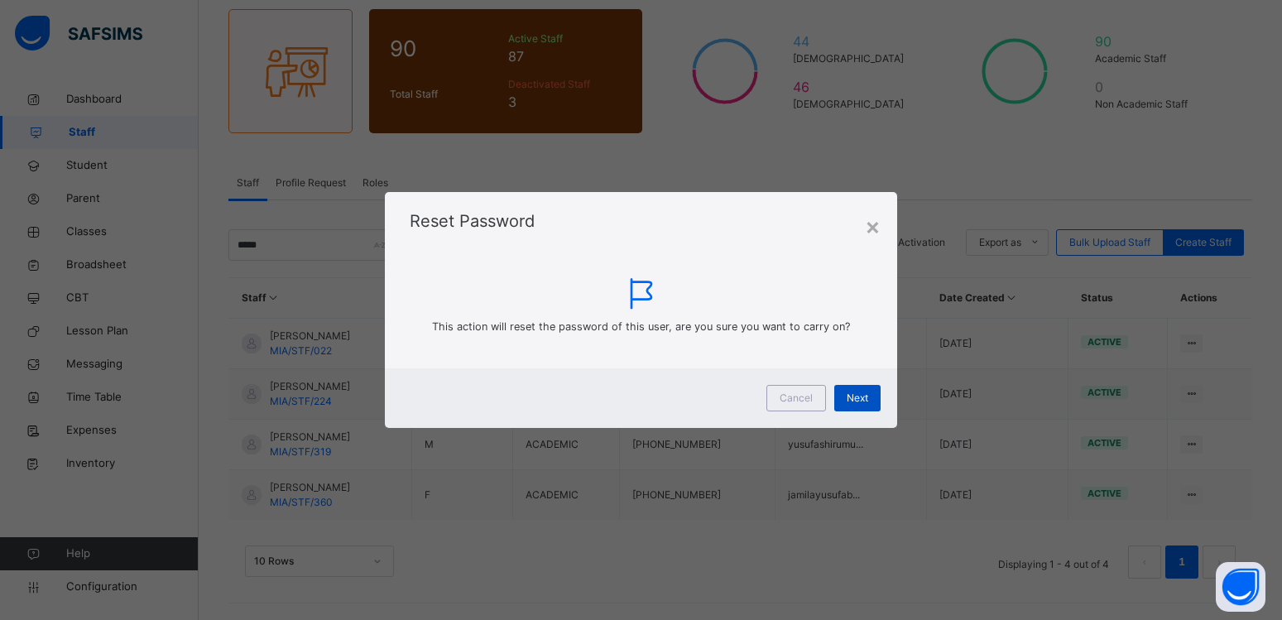
click at [859, 400] on span "Next" at bounding box center [858, 398] width 22 height 15
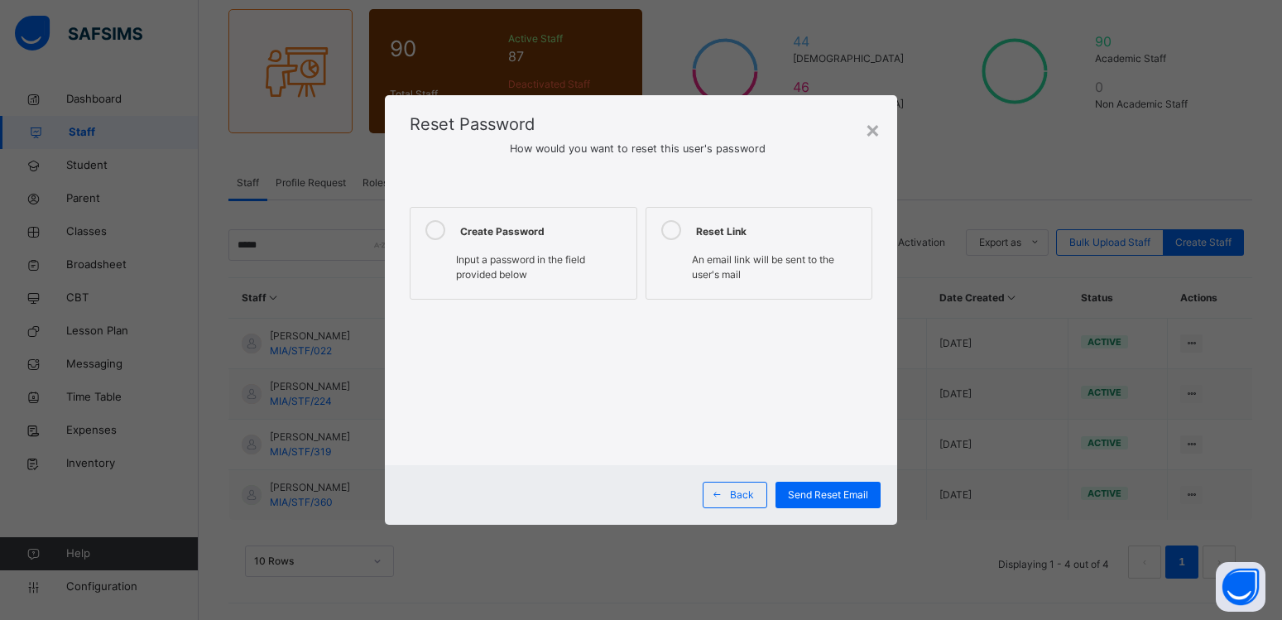
click at [434, 234] on icon at bounding box center [435, 230] width 20 height 20
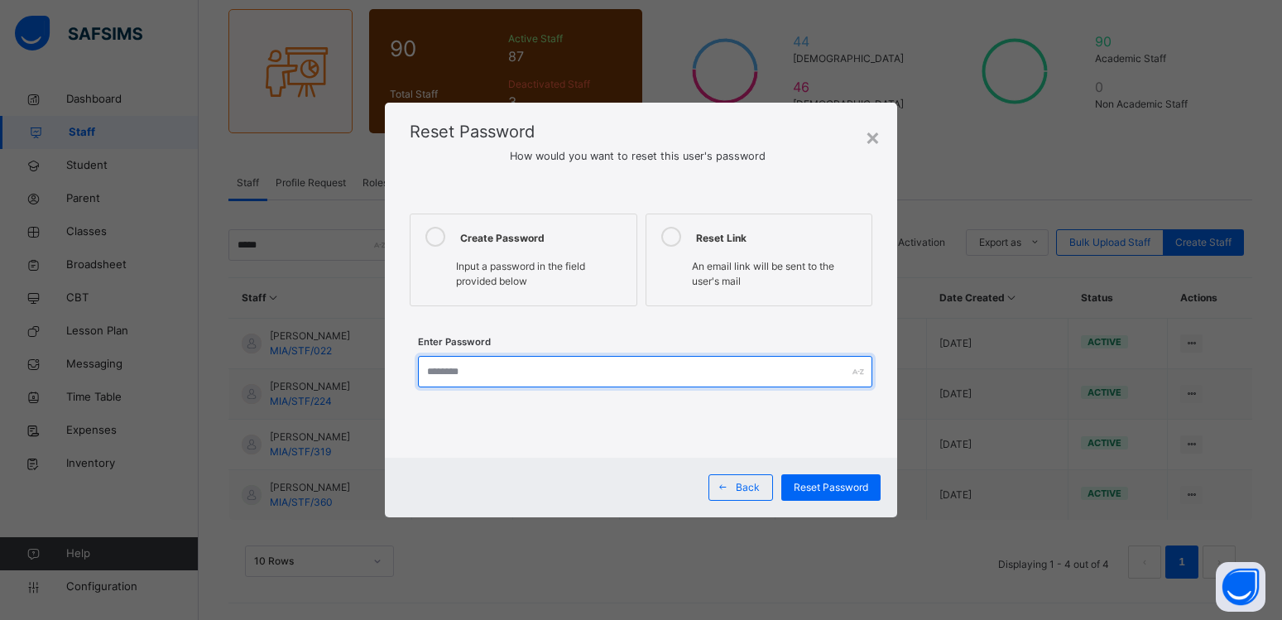
click at [464, 361] on input "text" at bounding box center [645, 371] width 455 height 31
type input "*********"
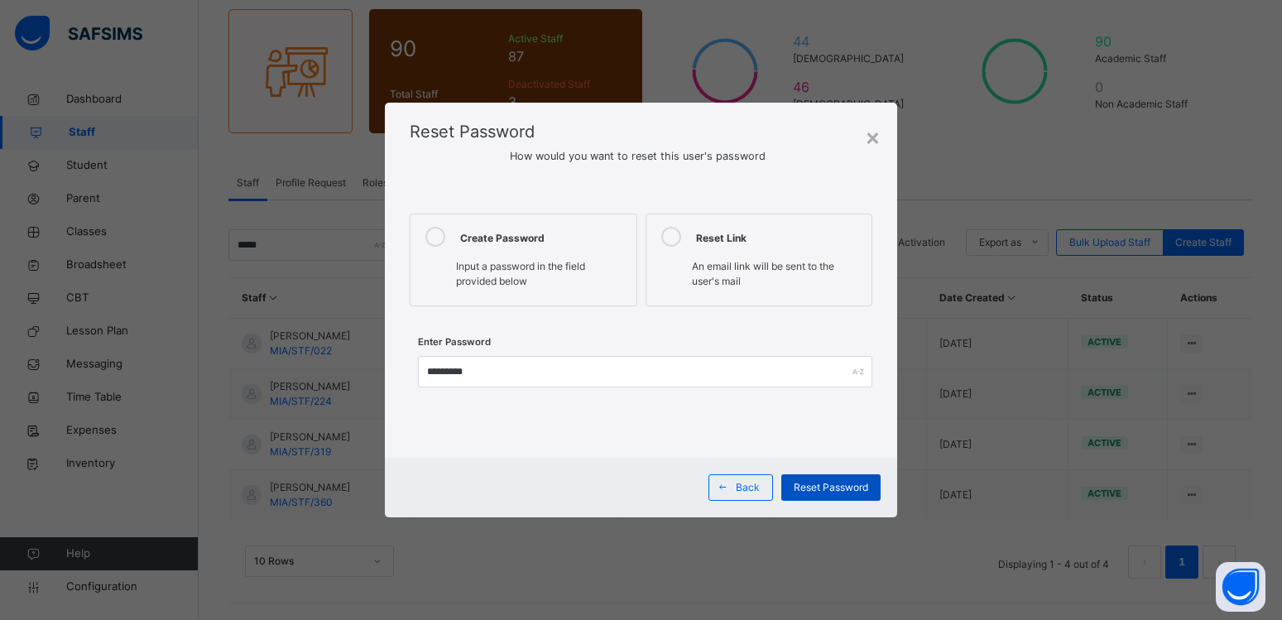
click at [809, 491] on span "Reset Password" at bounding box center [831, 487] width 74 height 15
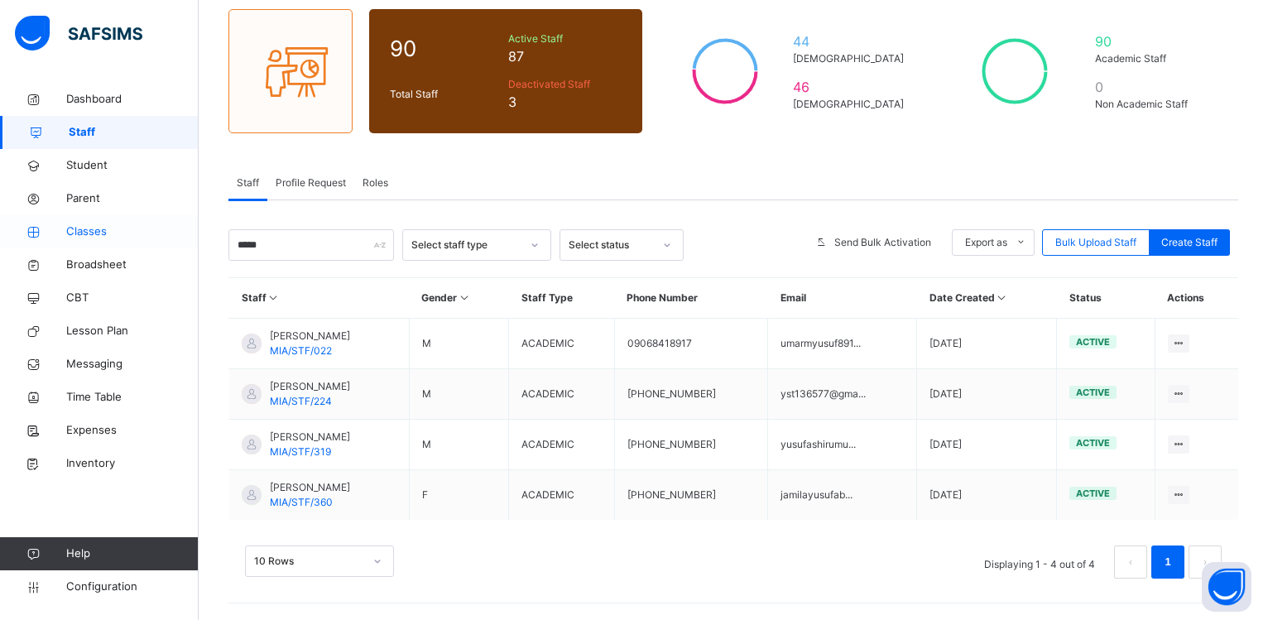
click at [65, 235] on icon at bounding box center [33, 232] width 66 height 12
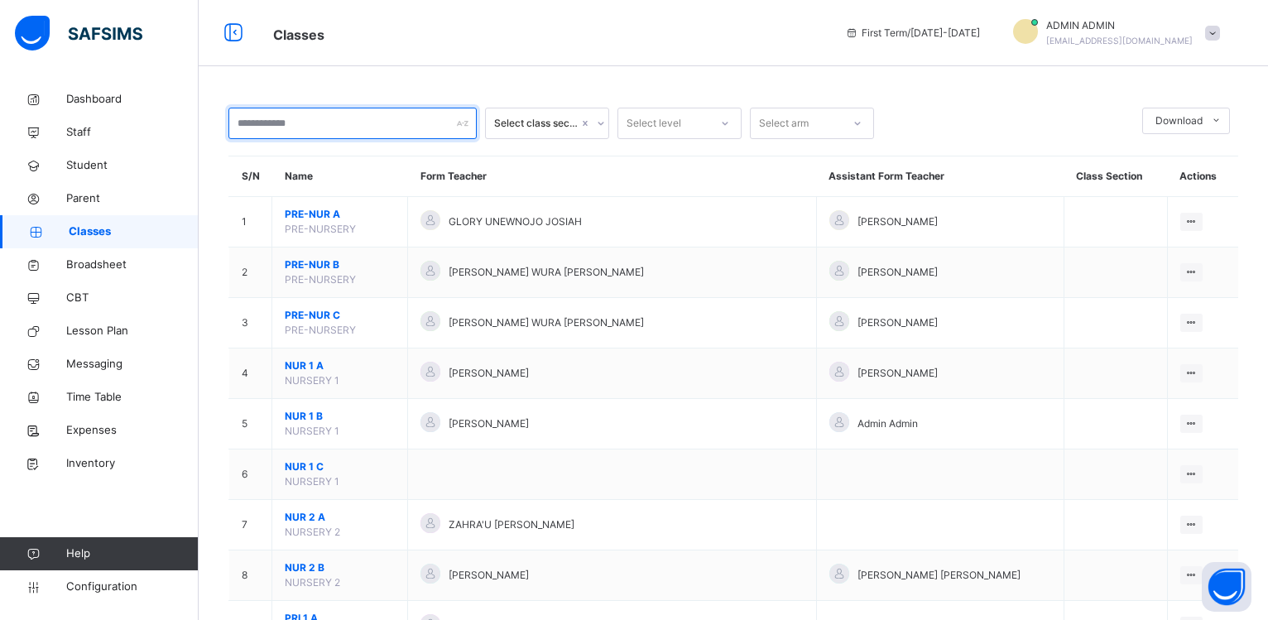
click at [281, 126] on input "text" at bounding box center [352, 123] width 248 height 31
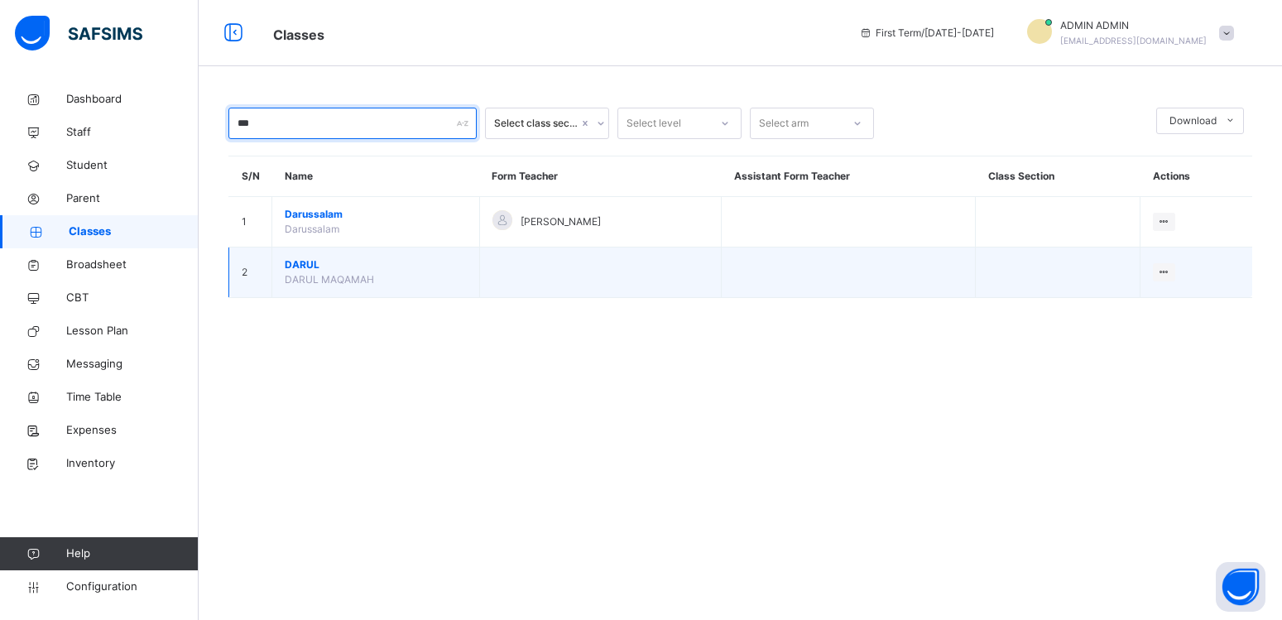
type input "***"
click at [300, 272] on span "DARUL" at bounding box center [376, 264] width 182 height 15
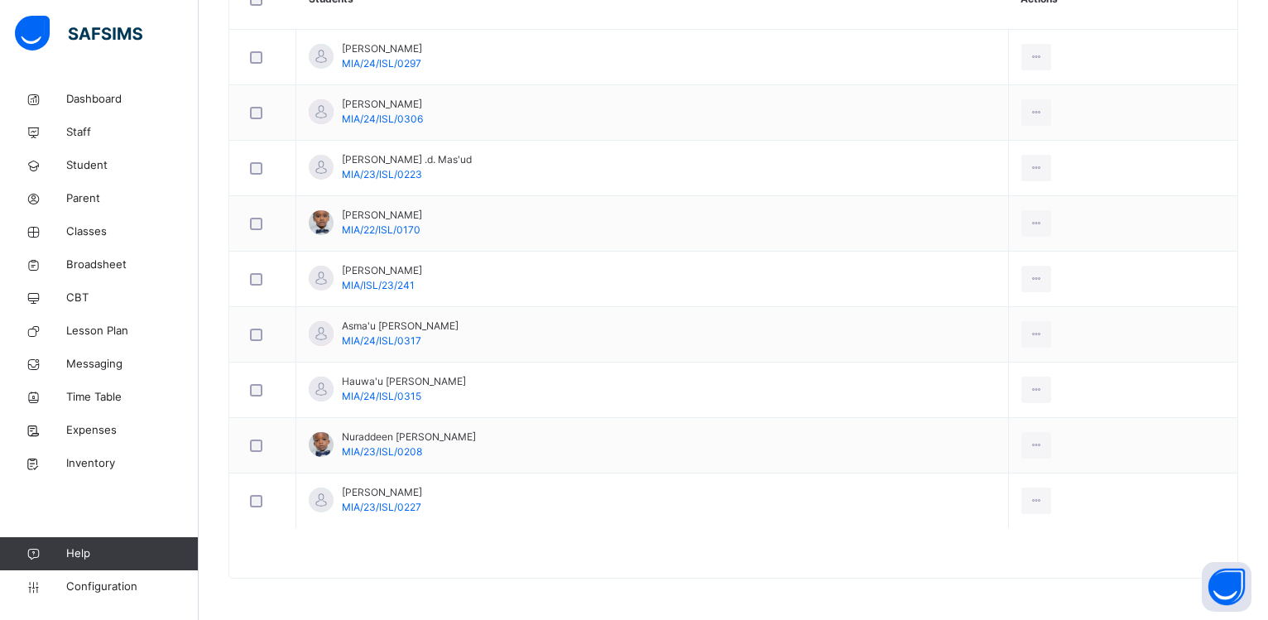
scroll to position [175, 0]
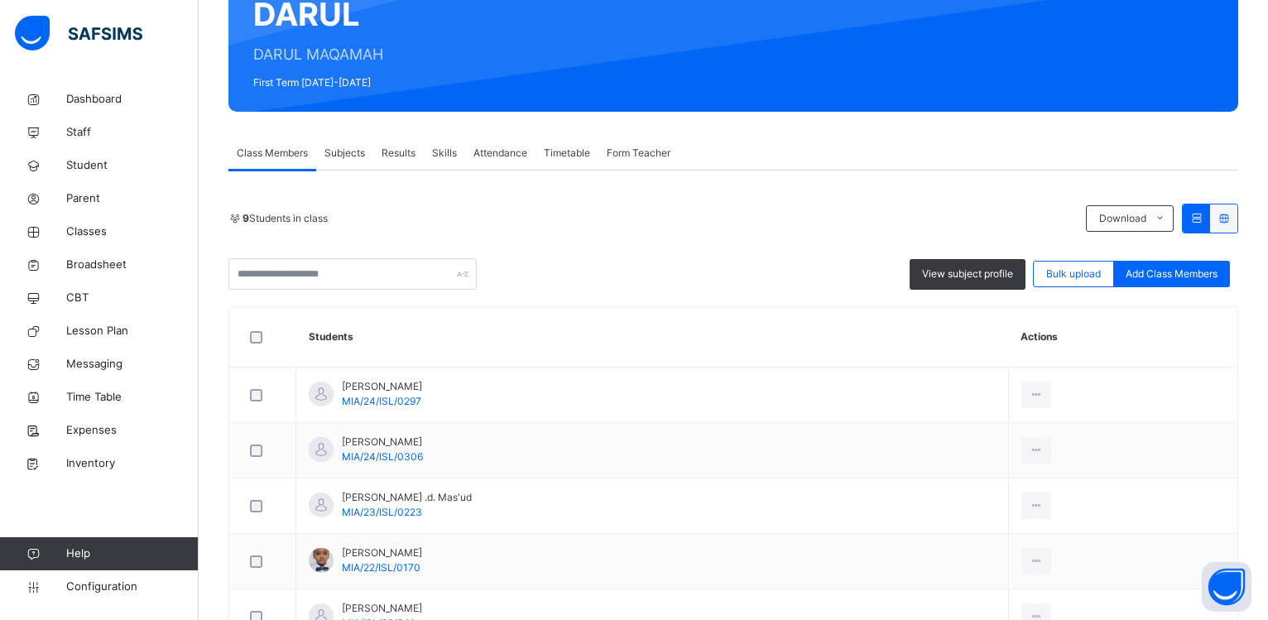
click at [342, 155] on span "Subjects" at bounding box center [344, 153] width 41 height 15
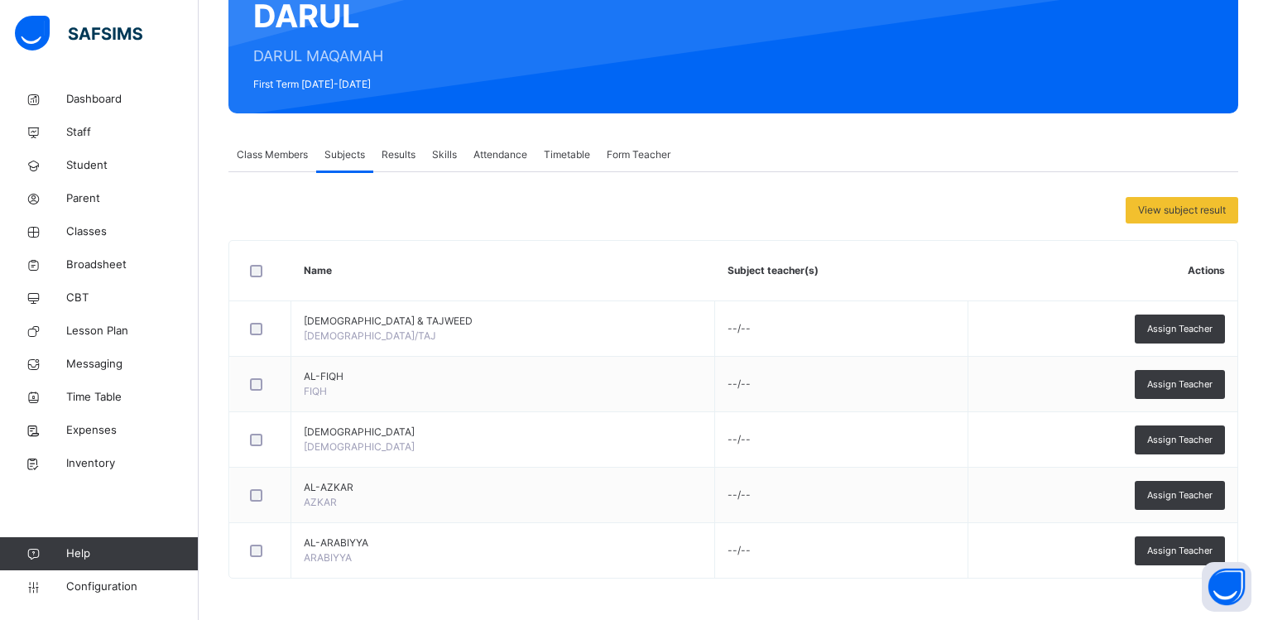
scroll to position [173, 0]
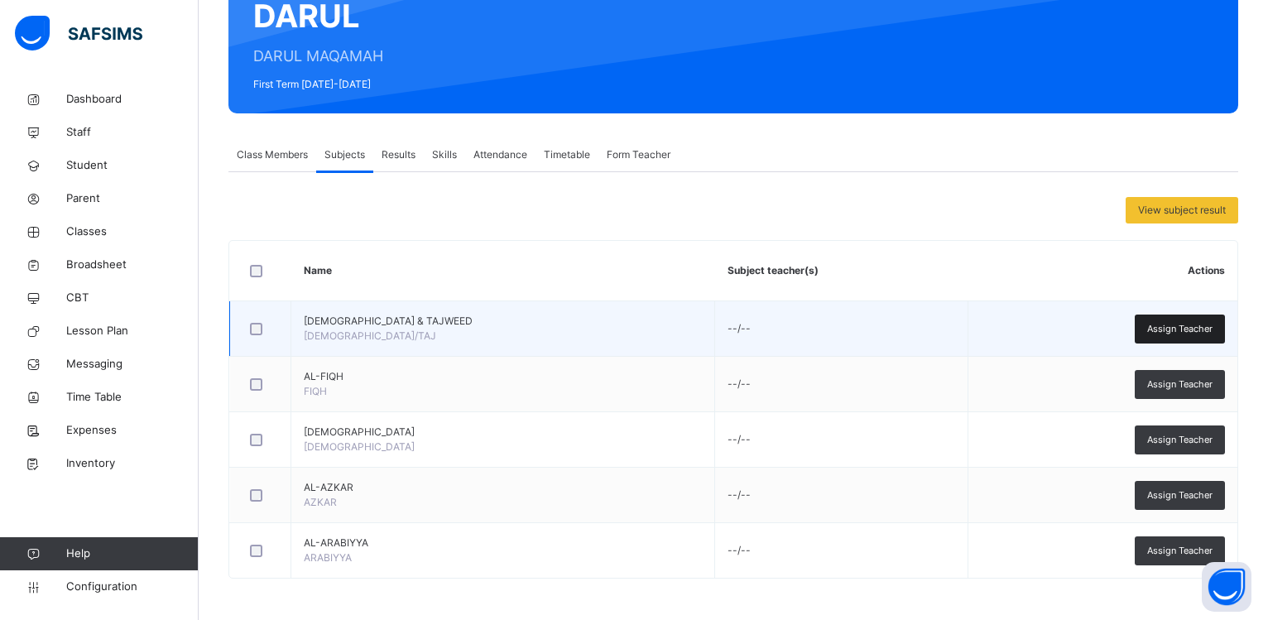
click at [1184, 321] on div "Assign Teacher" at bounding box center [1180, 328] width 90 height 29
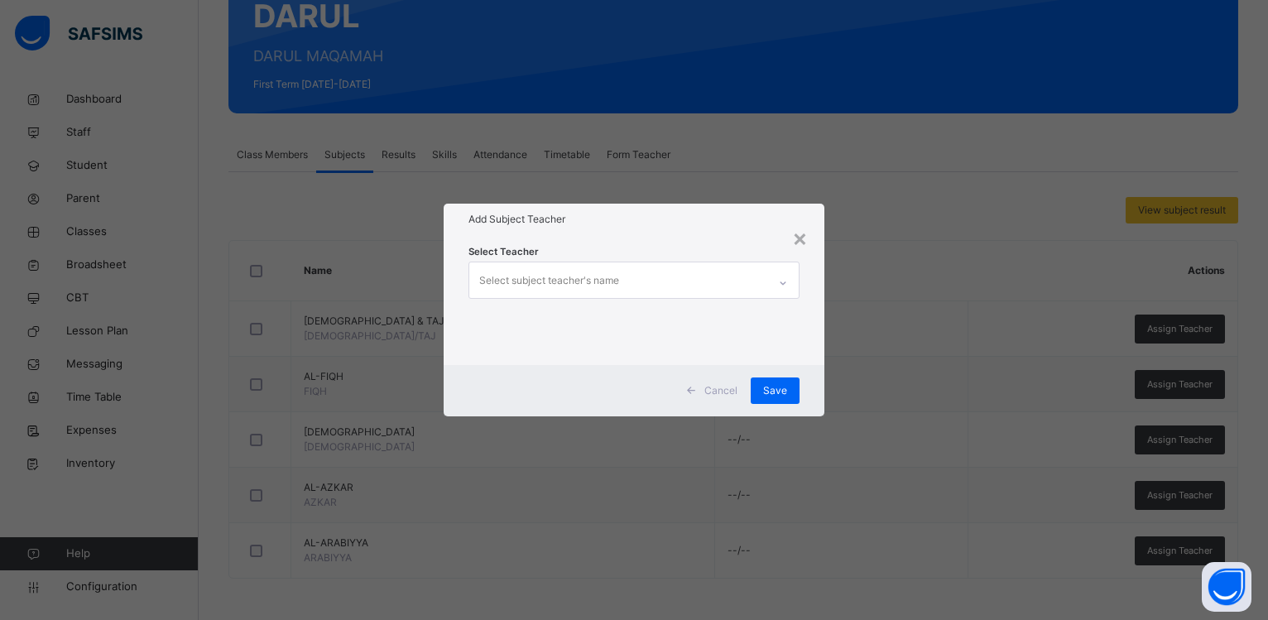
click at [602, 285] on div "Select subject teacher's name" at bounding box center [549, 280] width 140 height 31
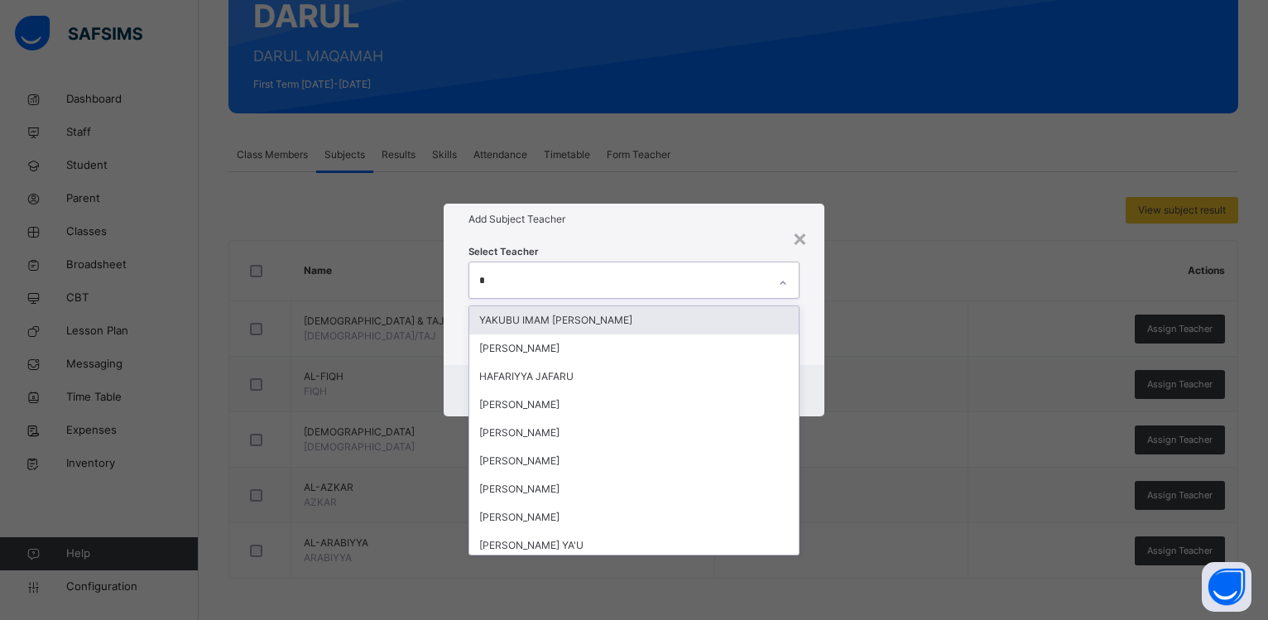
type input "*"
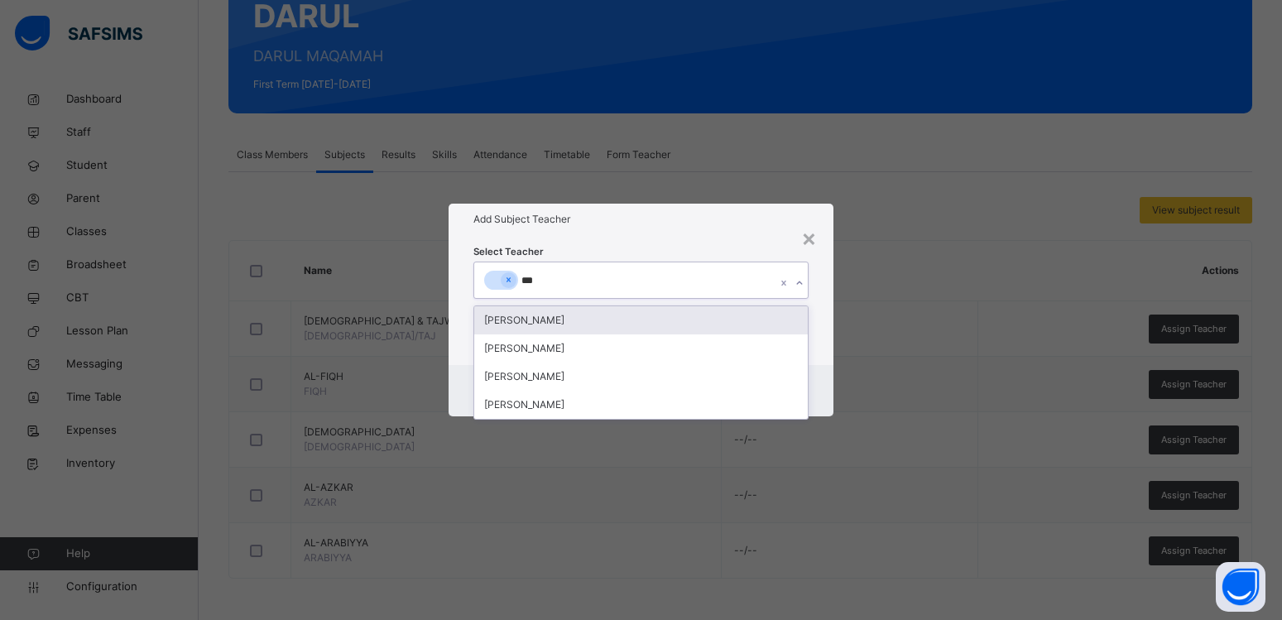
type input "****"
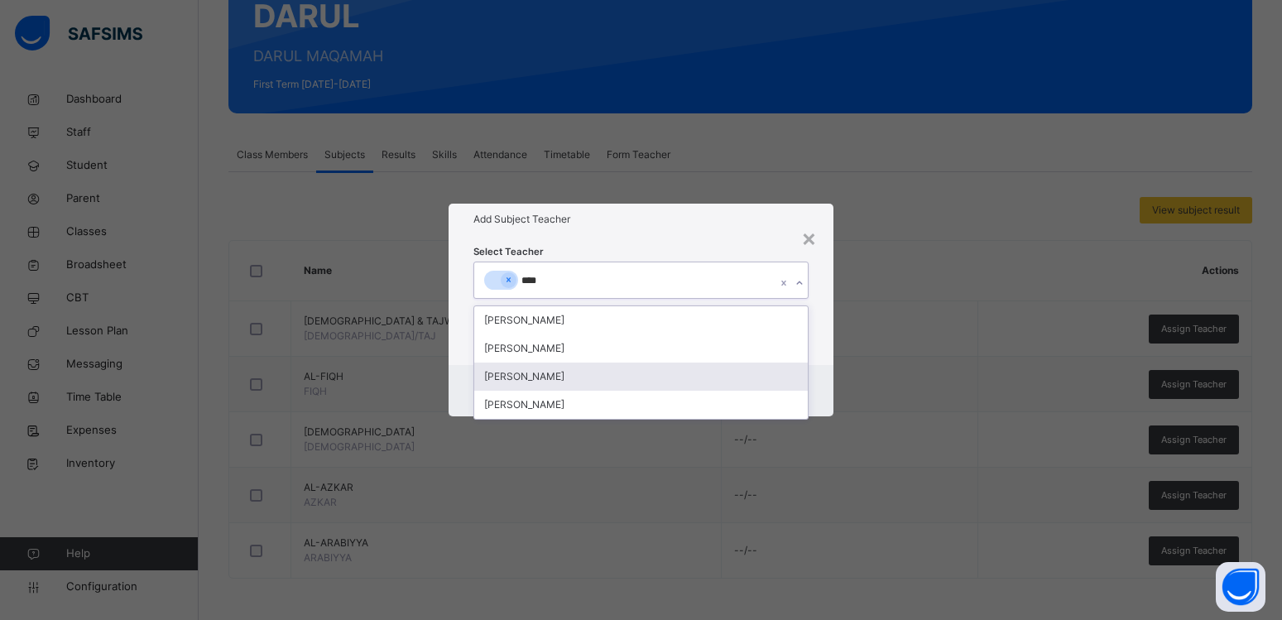
click at [572, 375] on div "[PERSON_NAME]" at bounding box center [640, 376] width 333 height 28
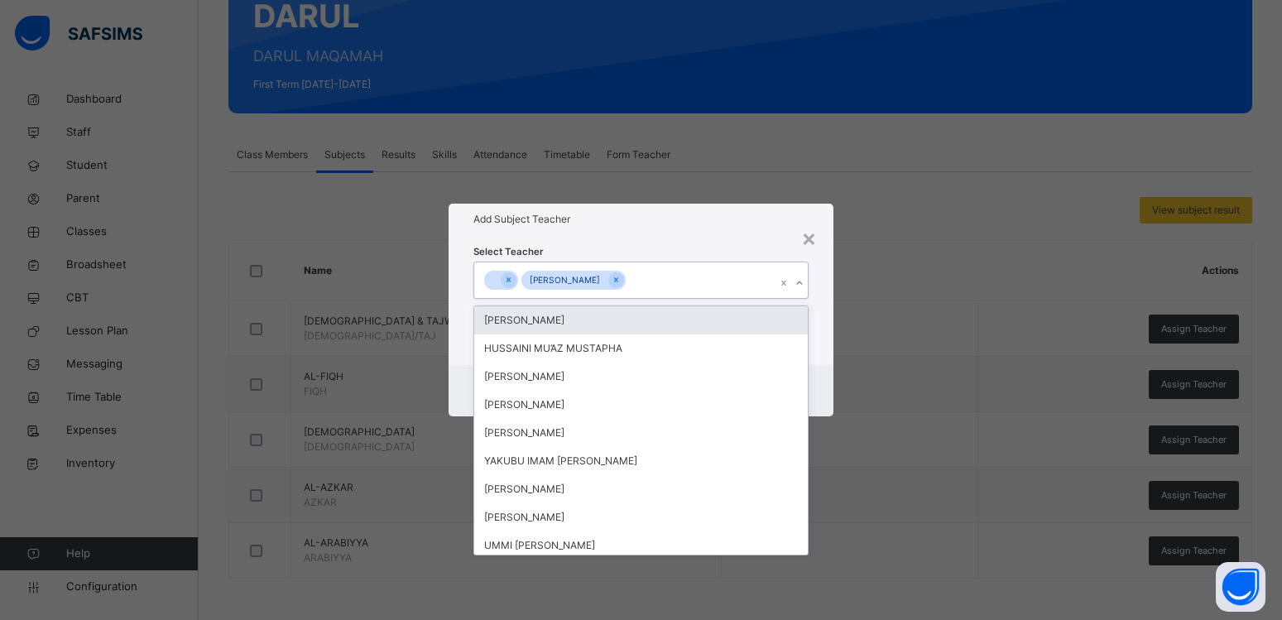
click at [656, 241] on div "Select Teacher option [PERSON_NAME], selected. option [PERSON_NAME] focused, 1 …" at bounding box center [641, 299] width 385 height 129
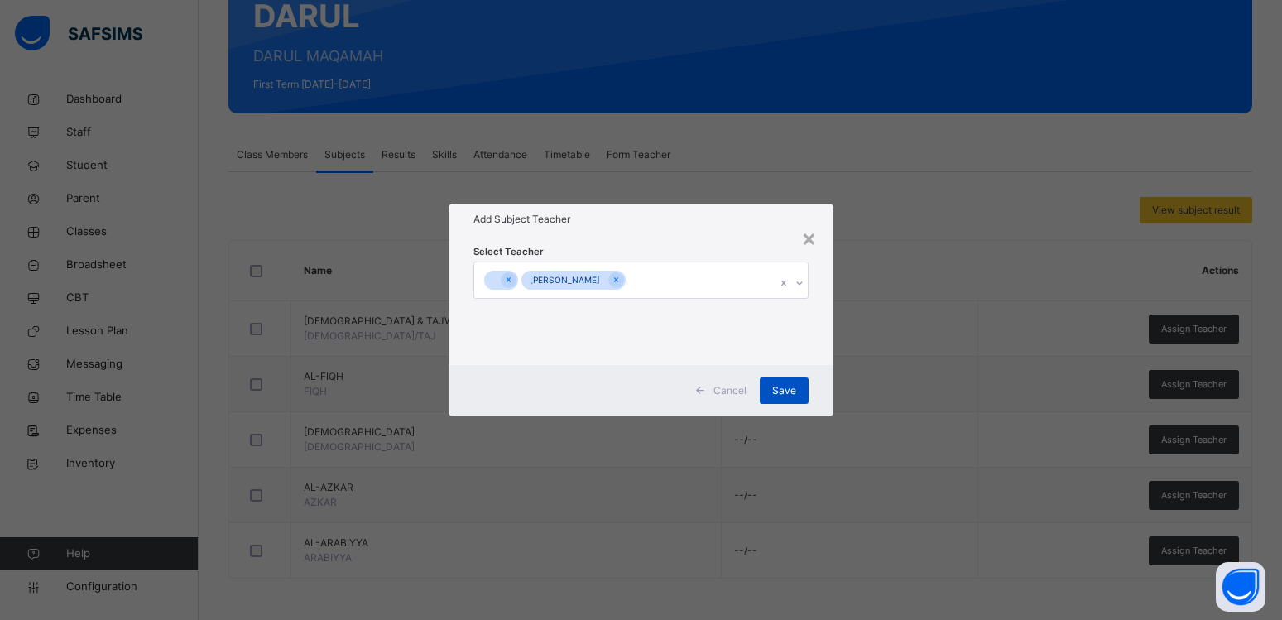
click at [784, 383] on span "Save" at bounding box center [784, 390] width 24 height 15
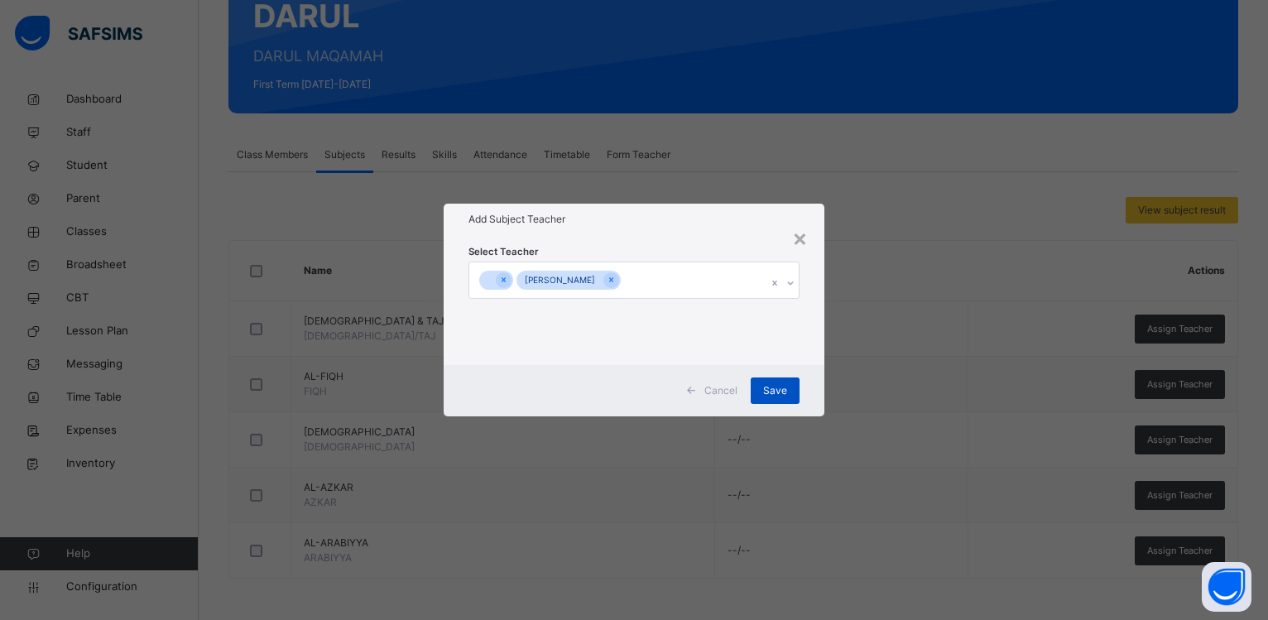
click at [781, 388] on span "Save" at bounding box center [775, 390] width 24 height 15
click at [780, 393] on span "Save" at bounding box center [775, 390] width 24 height 15
click at [780, 395] on span "Save" at bounding box center [775, 390] width 24 height 15
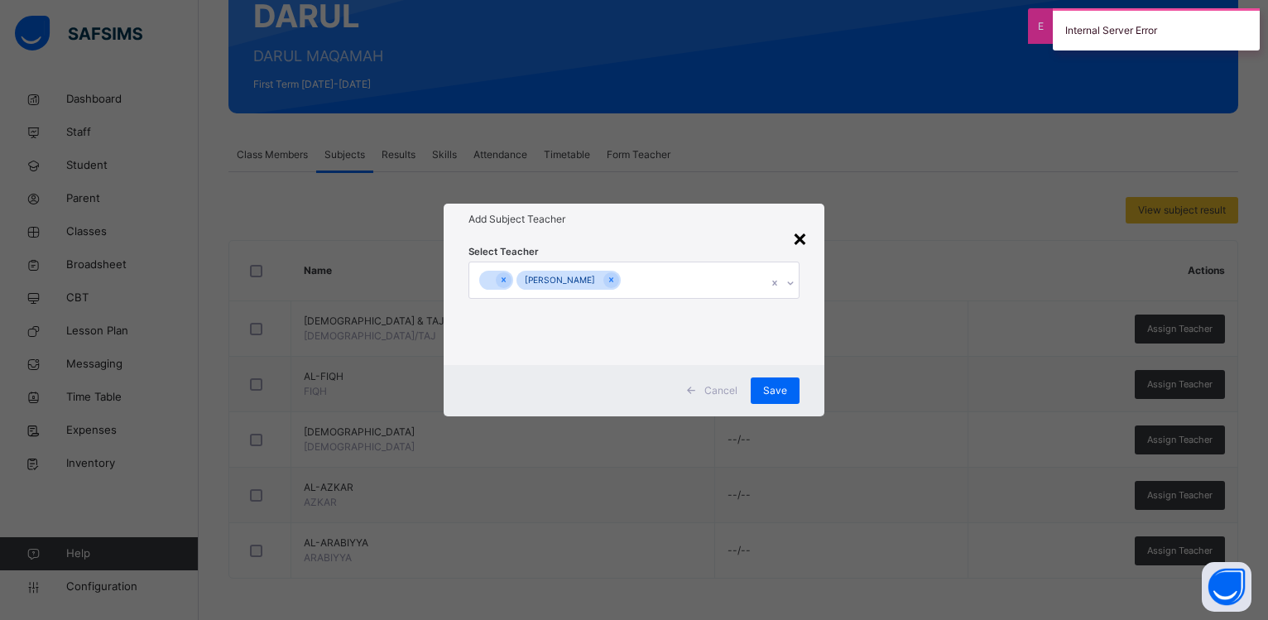
click at [801, 240] on div "×" at bounding box center [800, 237] width 16 height 35
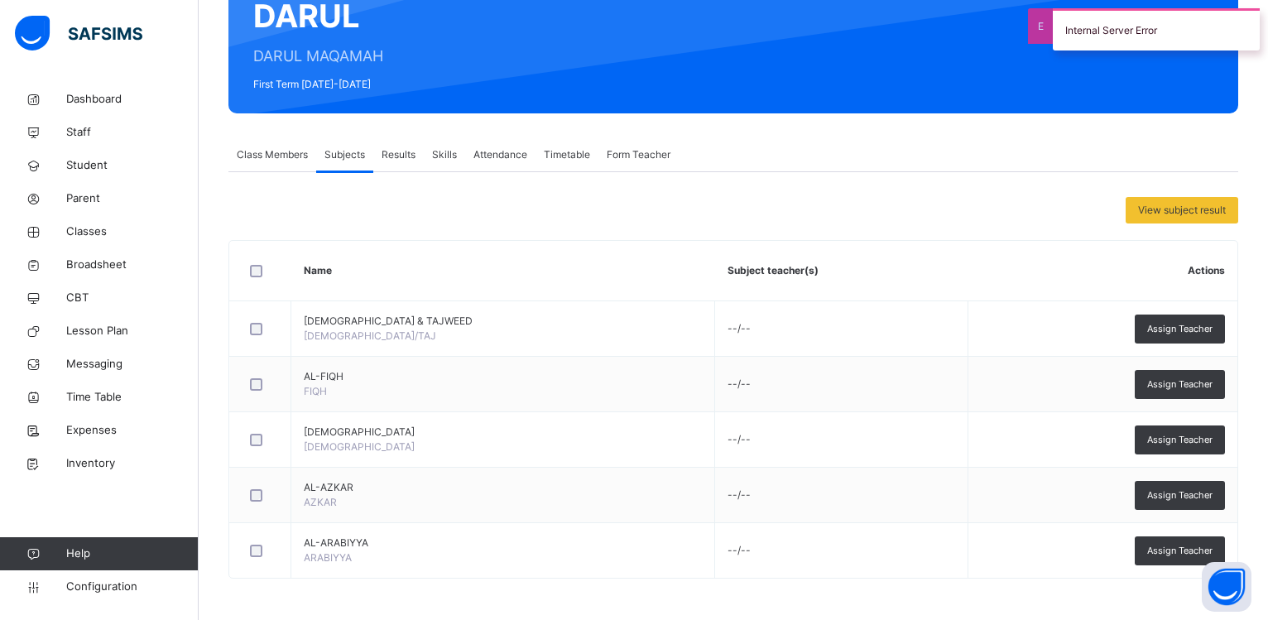
click at [341, 156] on span "Subjects" at bounding box center [344, 154] width 41 height 15
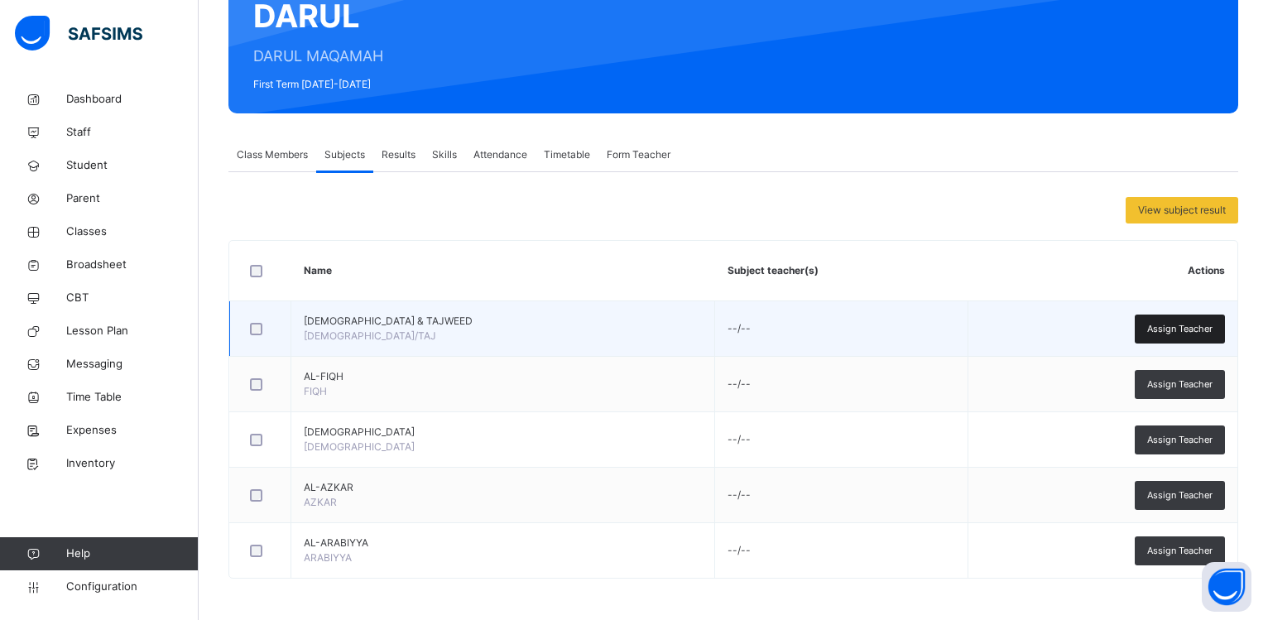
click at [1172, 337] on div "Assign Teacher" at bounding box center [1180, 328] width 90 height 29
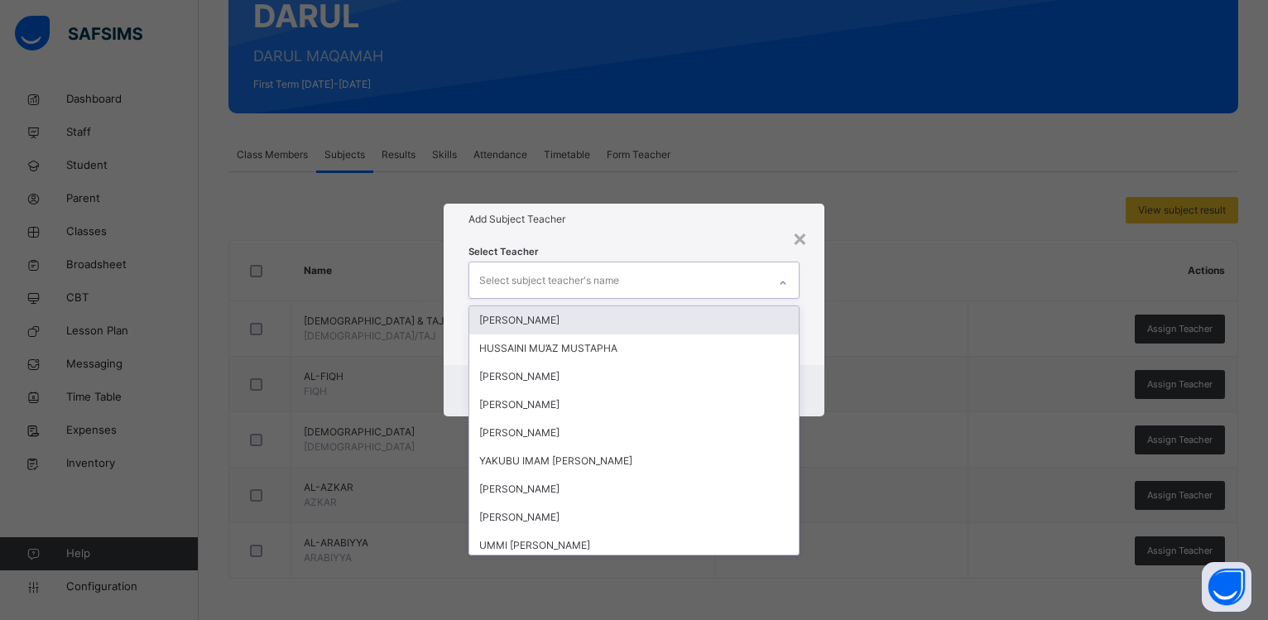
click at [712, 279] on div "Select subject teacher's name" at bounding box center [618, 279] width 298 height 35
type input "**"
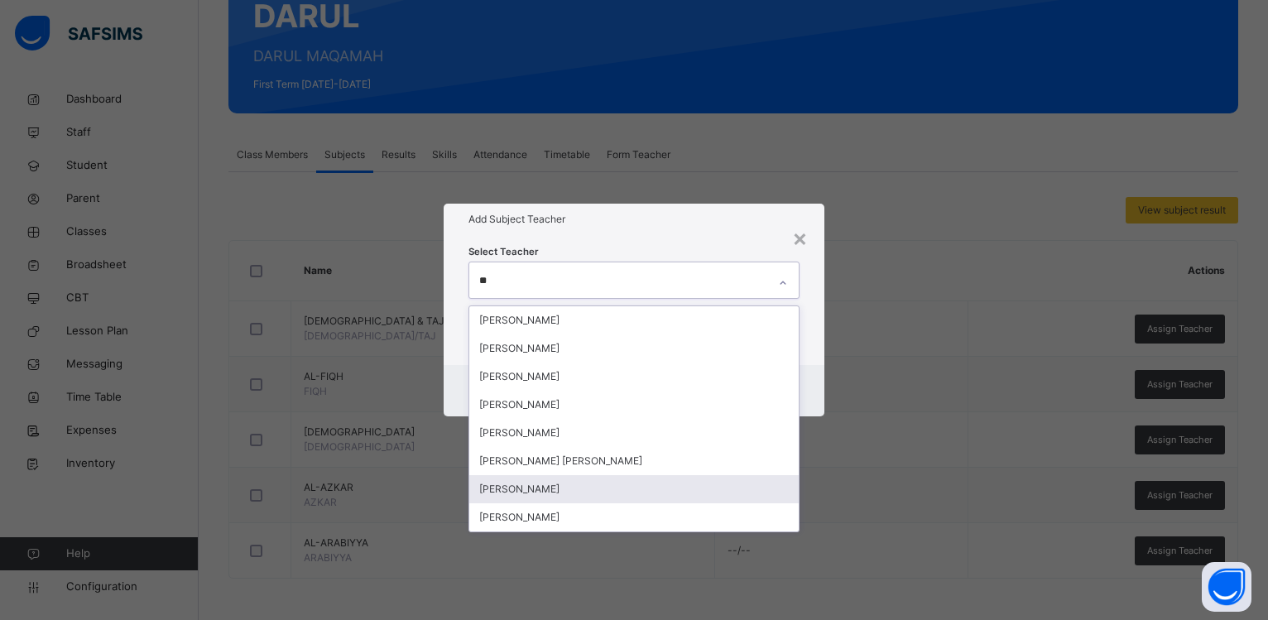
click at [554, 488] on div "[PERSON_NAME]" at bounding box center [633, 489] width 329 height 28
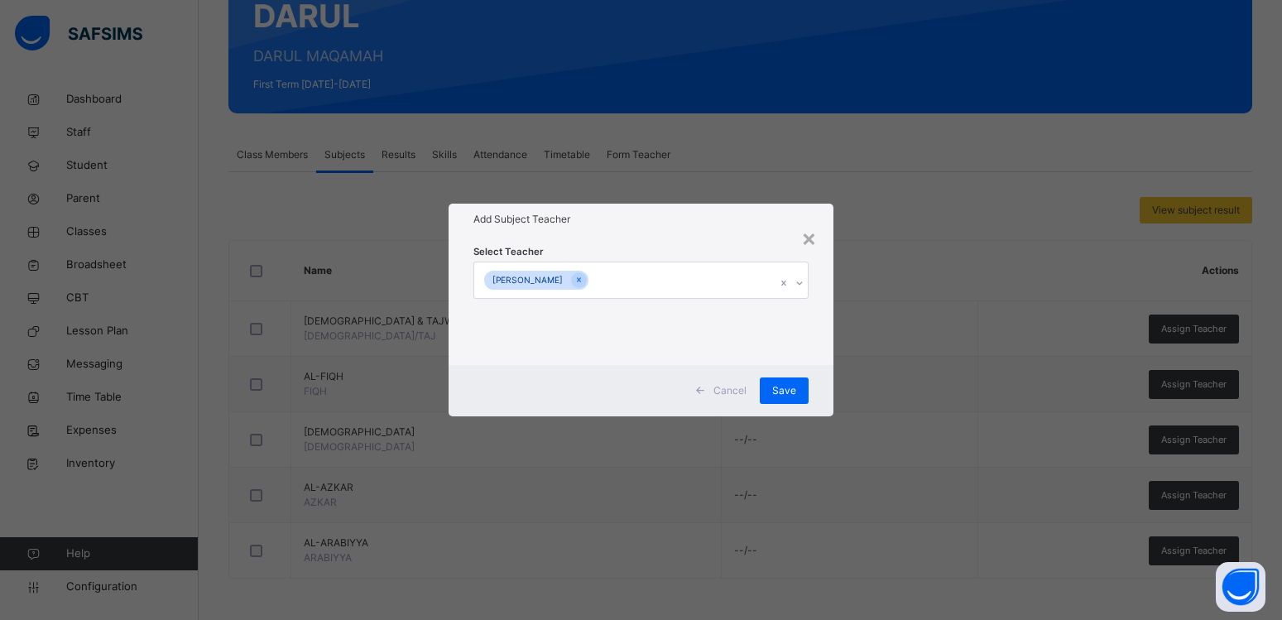
click at [660, 232] on div "Add Subject Teacher" at bounding box center [641, 219] width 385 height 31
click at [780, 386] on span "Save" at bounding box center [784, 390] width 24 height 15
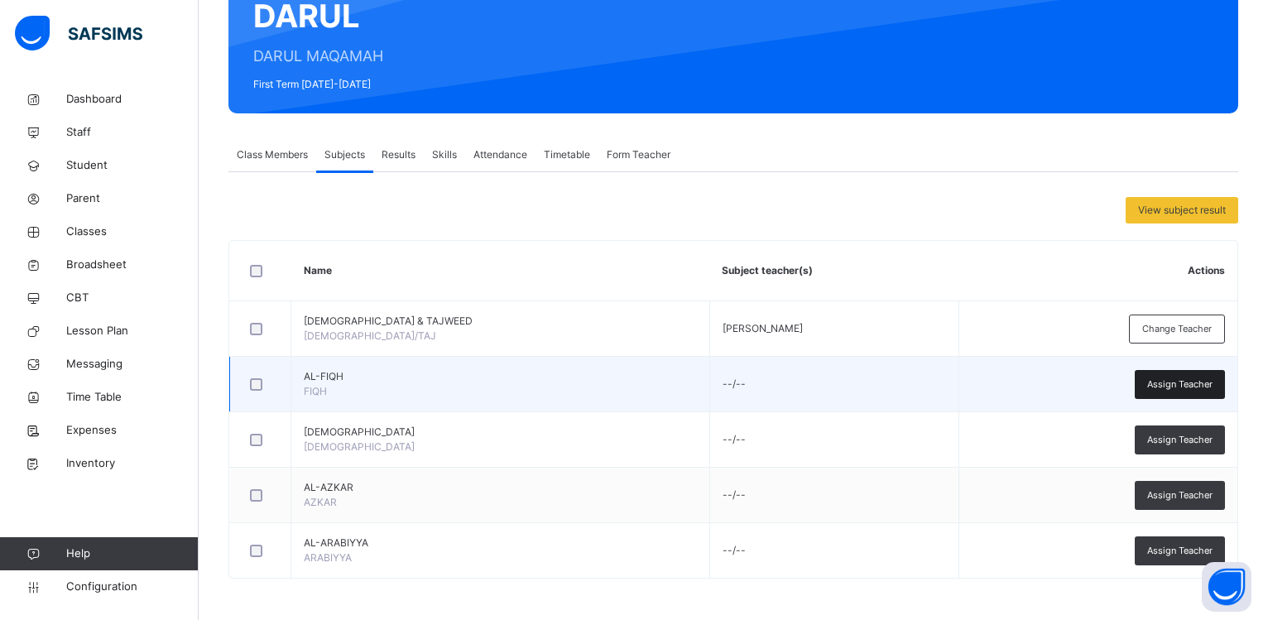
click at [1174, 383] on span "Assign Teacher" at bounding box center [1179, 384] width 65 height 14
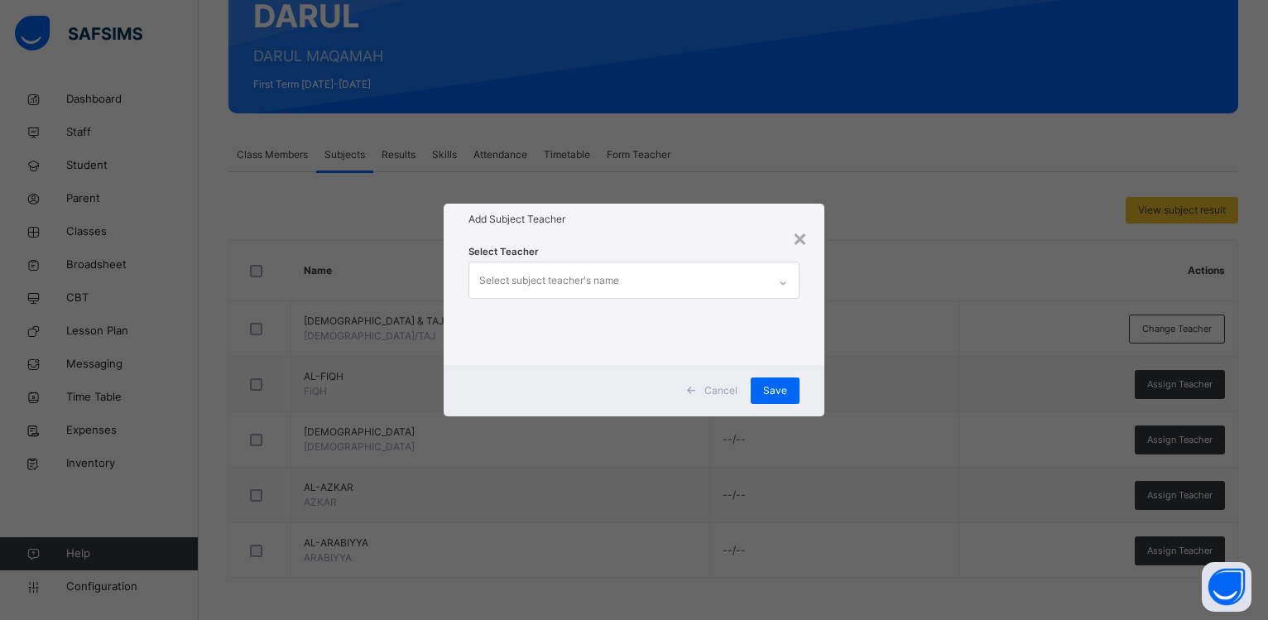
click at [638, 280] on div "Select subject teacher's name" at bounding box center [618, 279] width 298 height 35
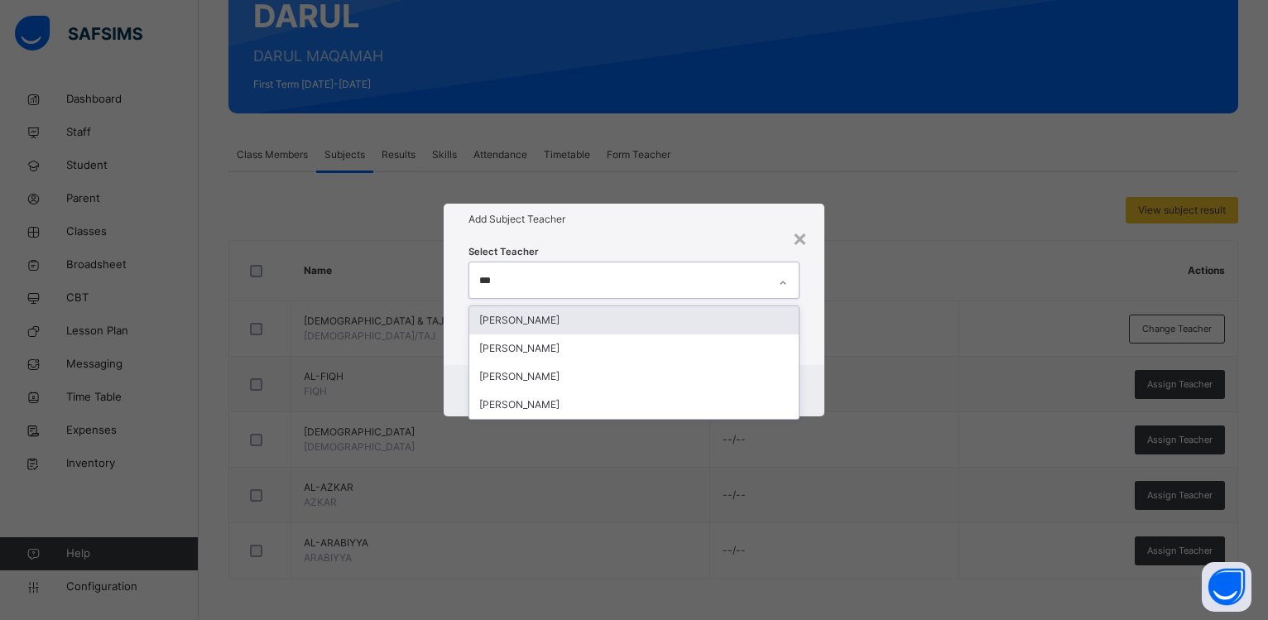
type input "****"
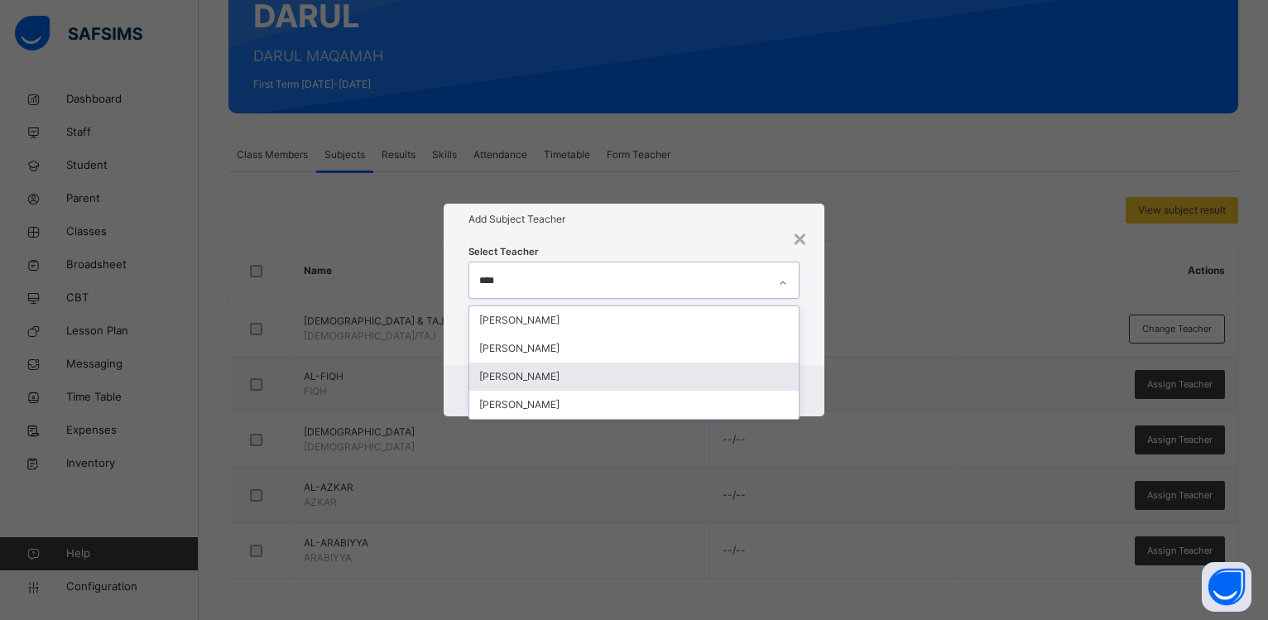
click at [594, 374] on div "[PERSON_NAME]" at bounding box center [633, 376] width 329 height 28
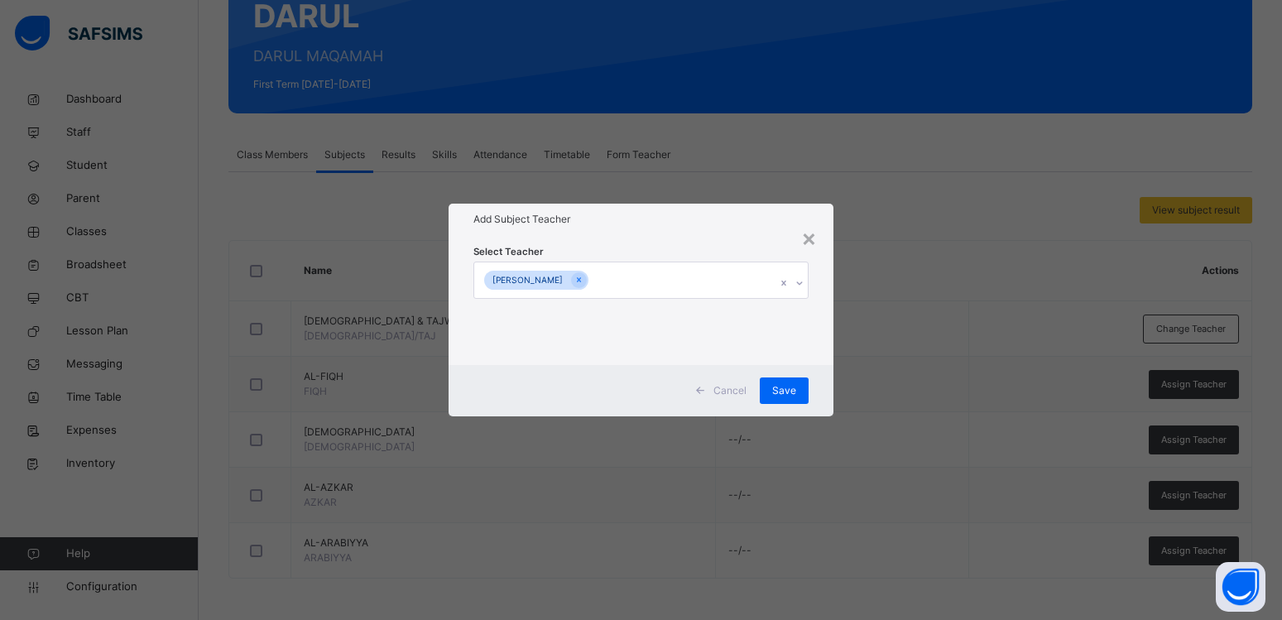
click at [657, 232] on div "Add Subject Teacher" at bounding box center [641, 219] width 385 height 31
click at [784, 396] on span "Save" at bounding box center [784, 390] width 24 height 15
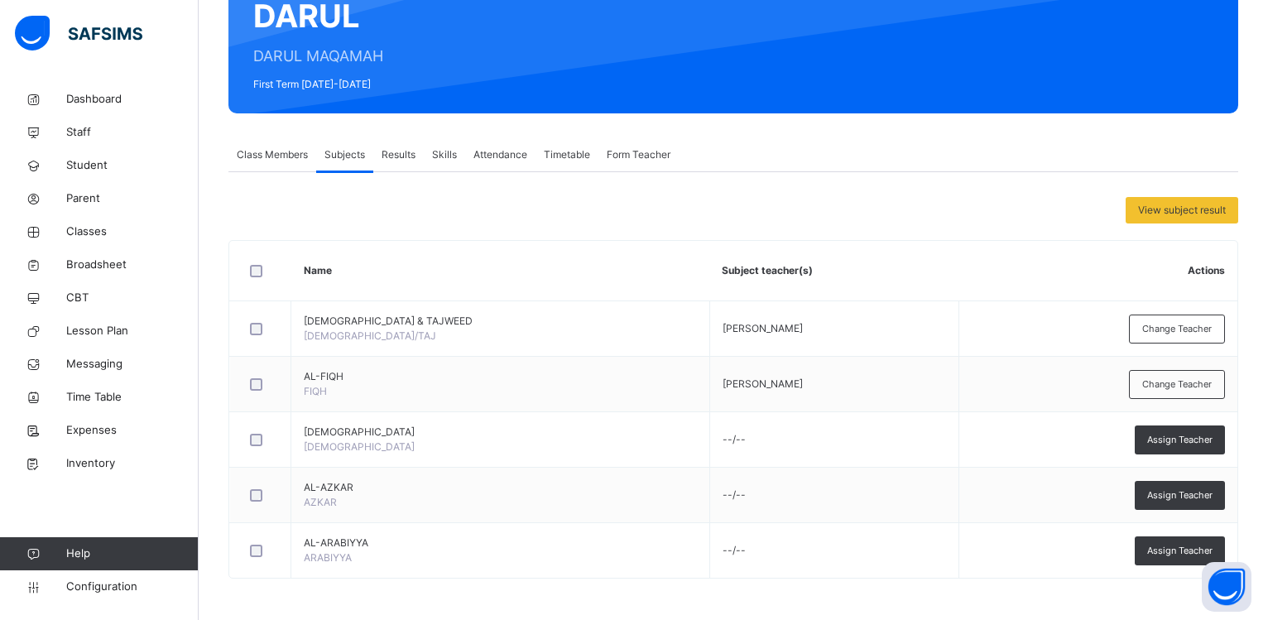
click at [1185, 444] on span "Assign Teacher" at bounding box center [1179, 440] width 65 height 14
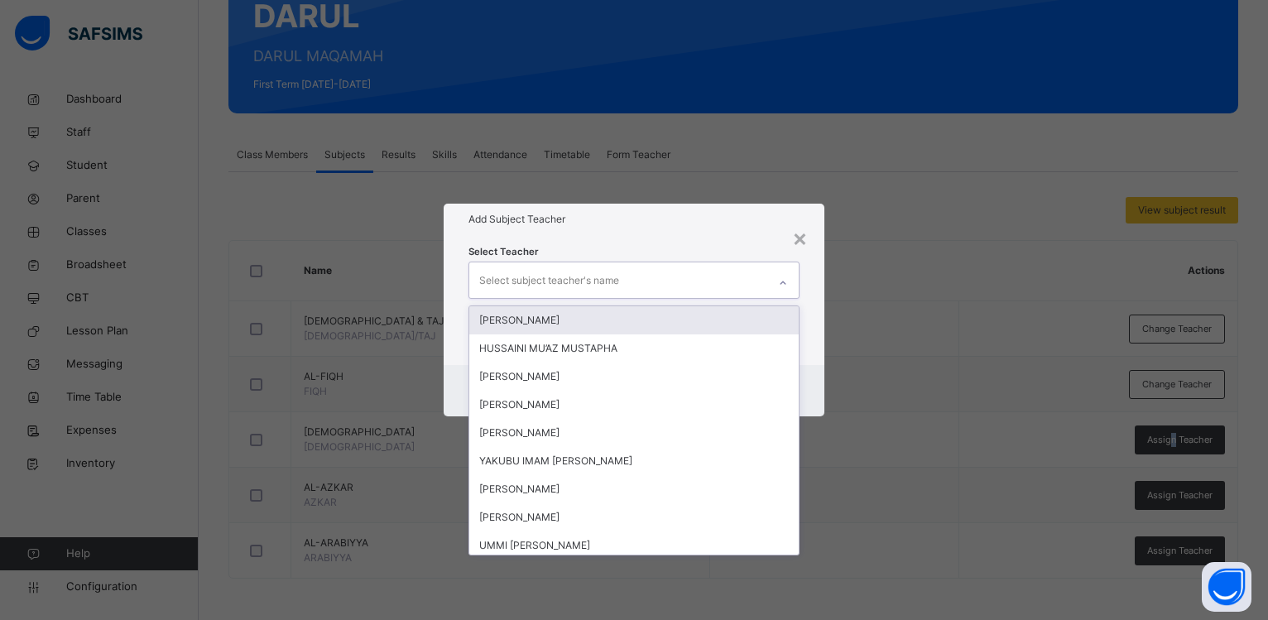
click at [634, 285] on div "Select subject teacher's name" at bounding box center [618, 279] width 298 height 35
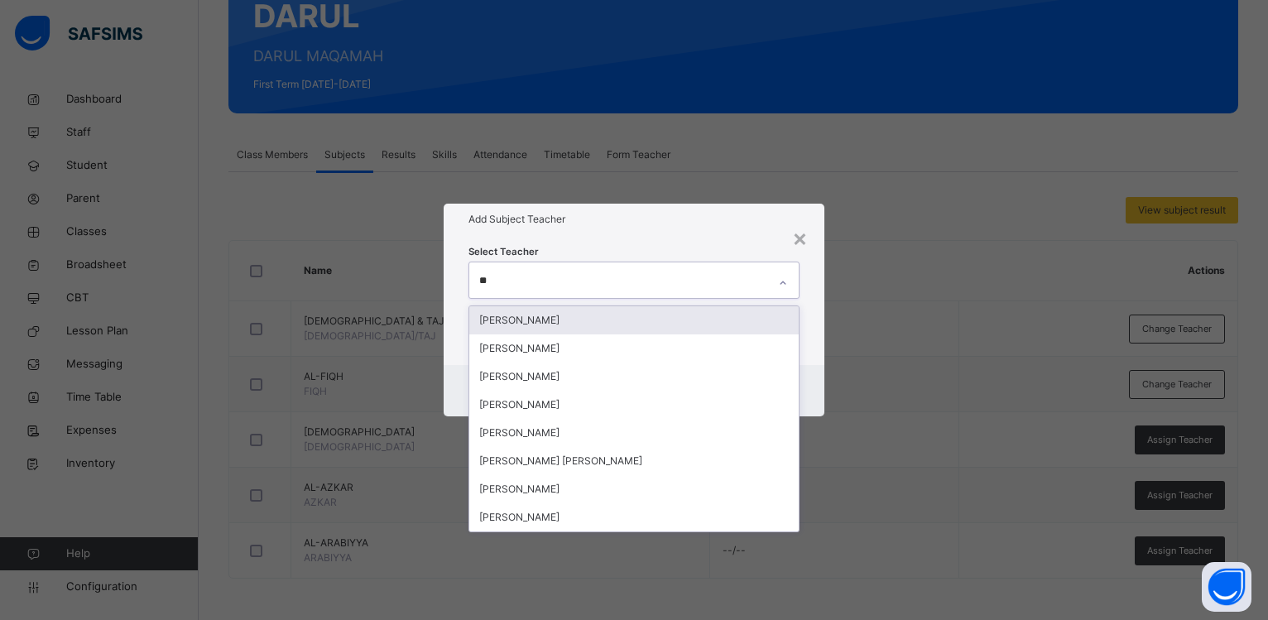
type input "***"
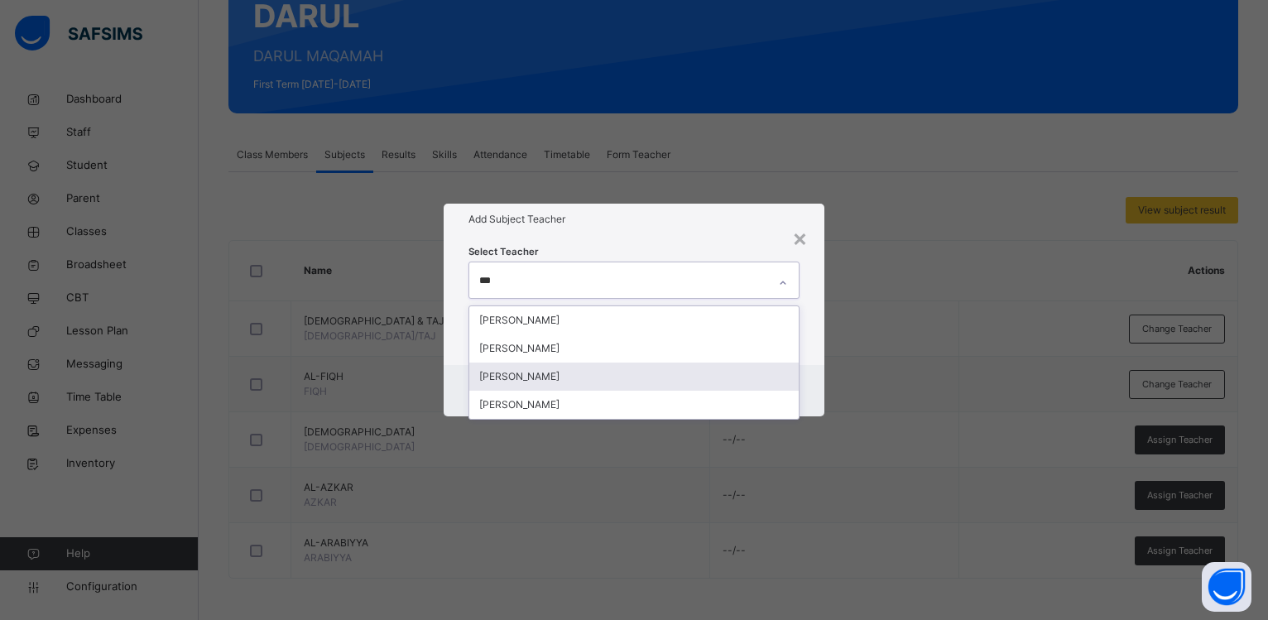
click at [562, 371] on div "[PERSON_NAME]" at bounding box center [633, 376] width 329 height 28
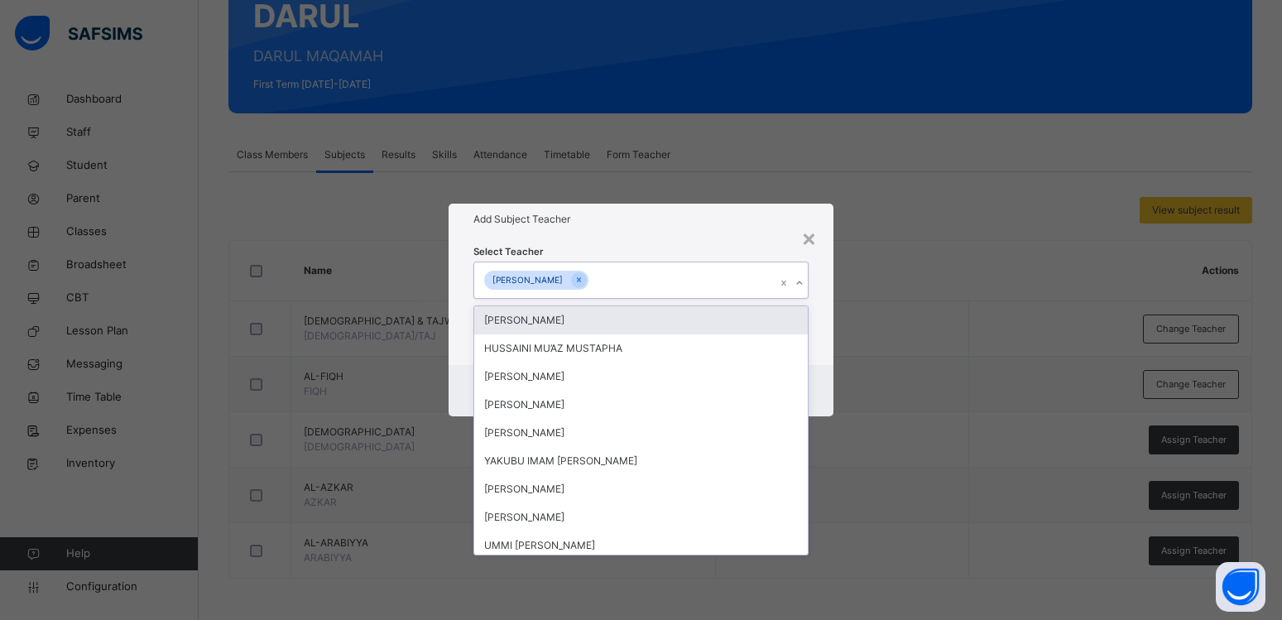
click at [650, 225] on h1 "Add Subject Teacher" at bounding box center [640, 219] width 335 height 15
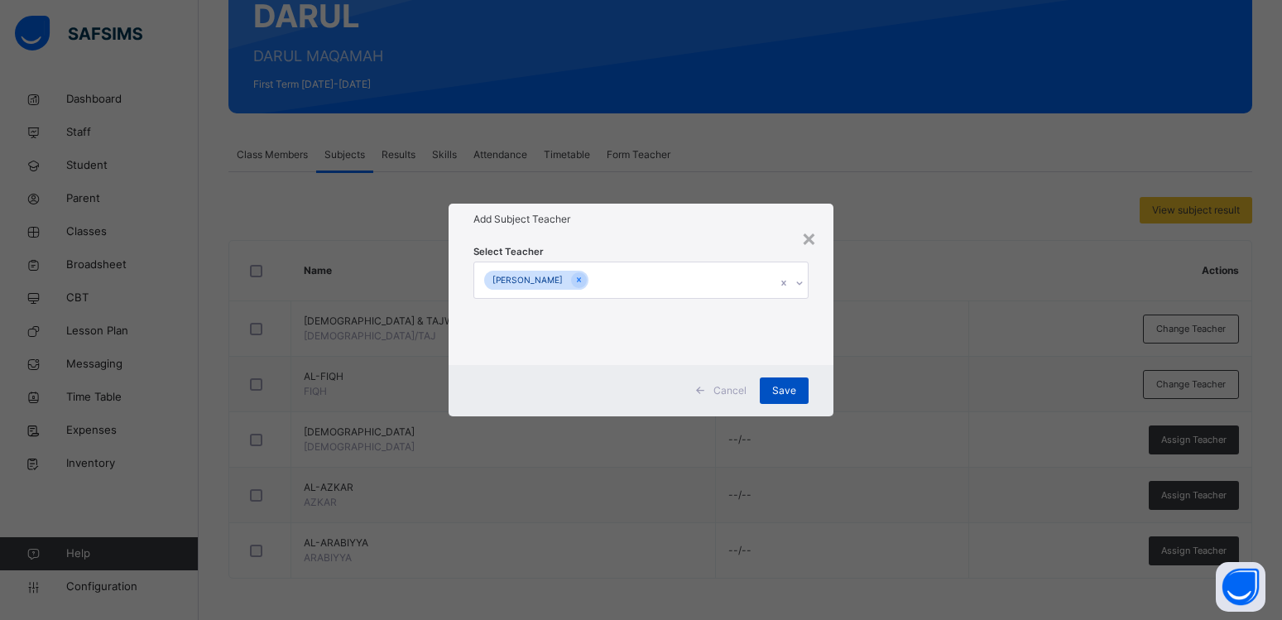
click at [772, 388] on div "Save" at bounding box center [784, 390] width 49 height 26
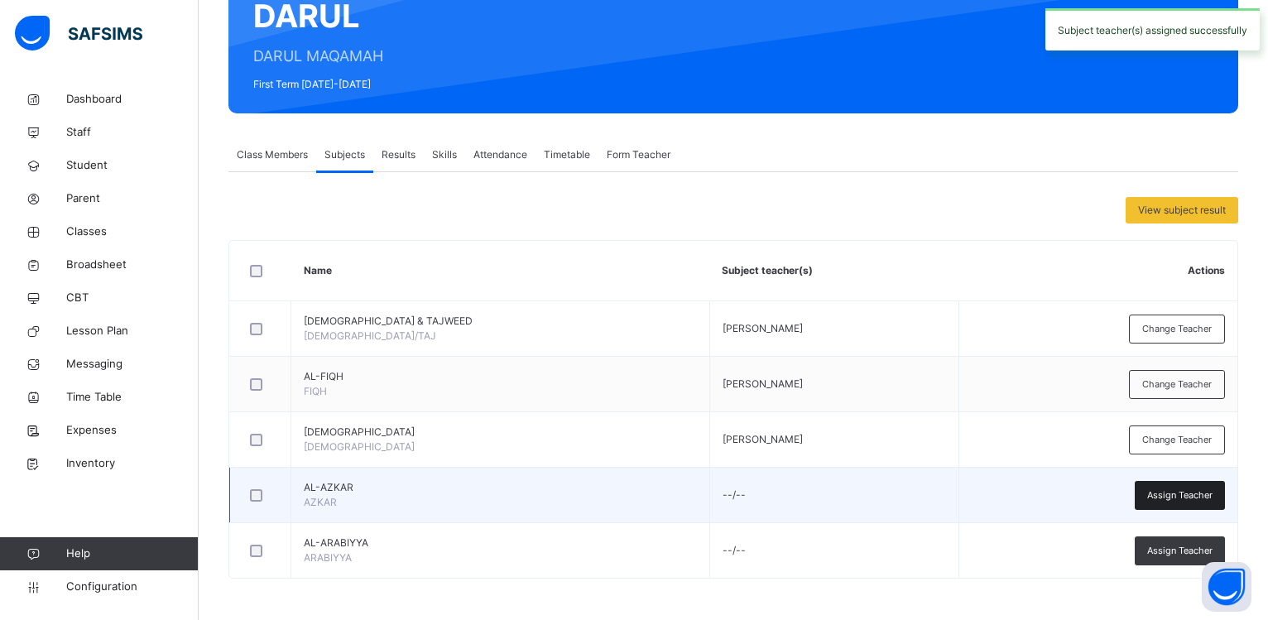
click at [1212, 494] on span "Assign Teacher" at bounding box center [1179, 495] width 65 height 14
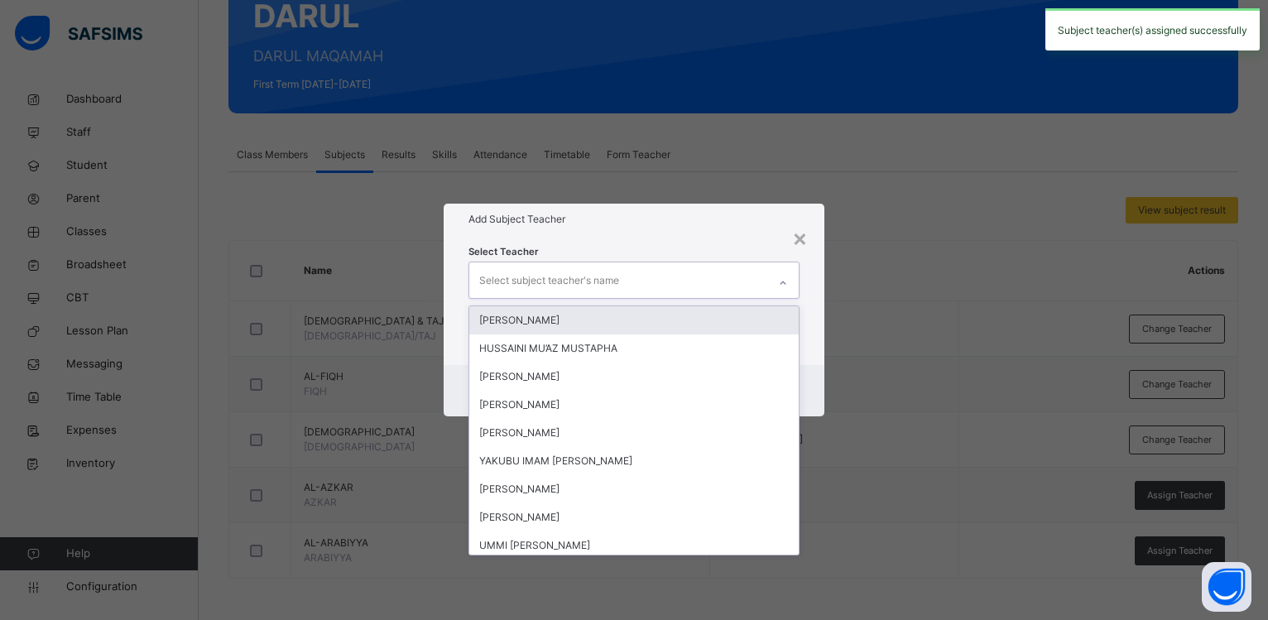
click at [510, 271] on div "Select subject teacher's name" at bounding box center [549, 280] width 140 height 31
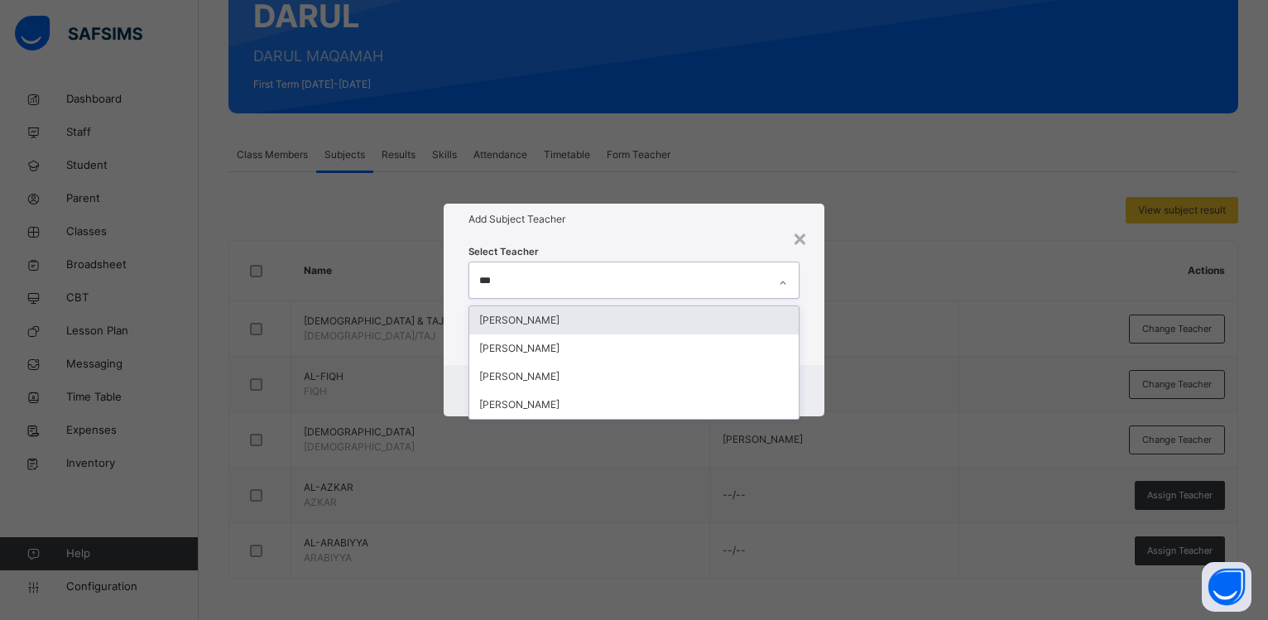
type input "****"
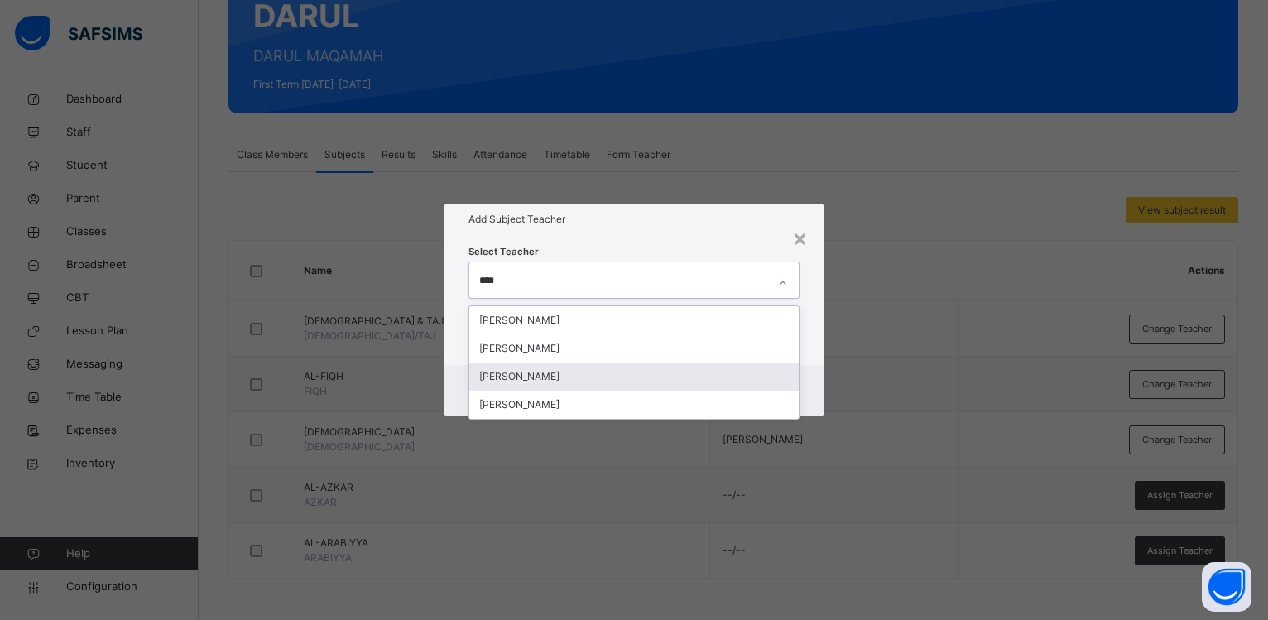
click at [532, 377] on div "[PERSON_NAME]" at bounding box center [633, 376] width 329 height 28
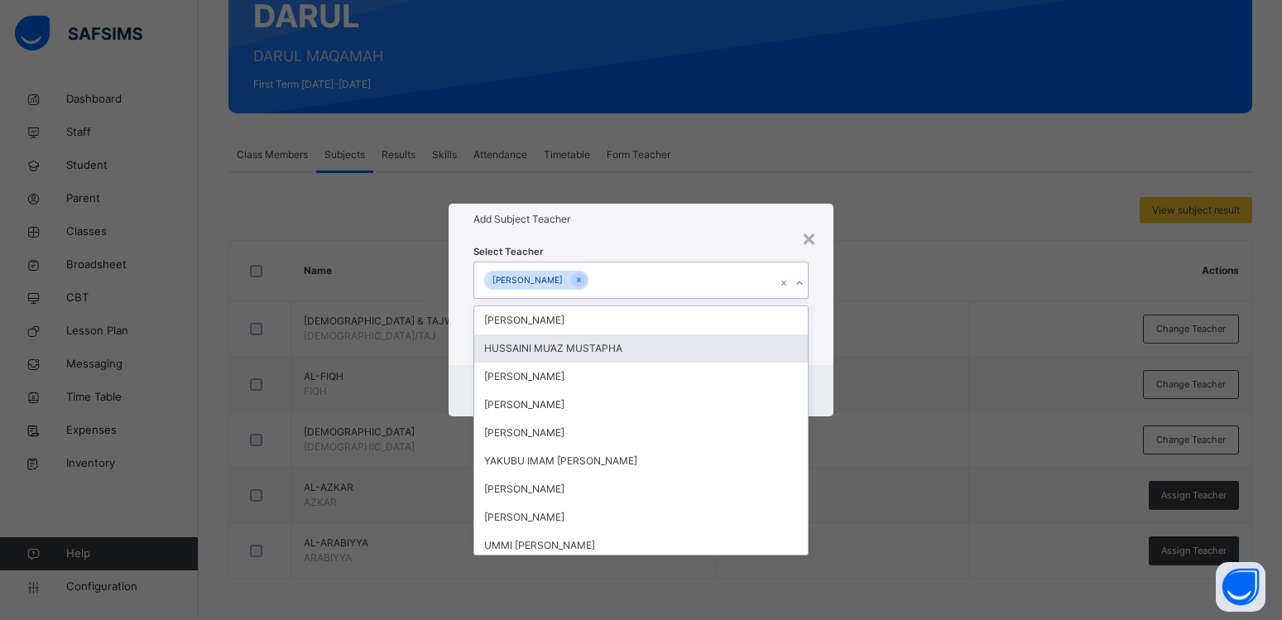
click at [640, 234] on div "Add Subject Teacher" at bounding box center [641, 219] width 385 height 31
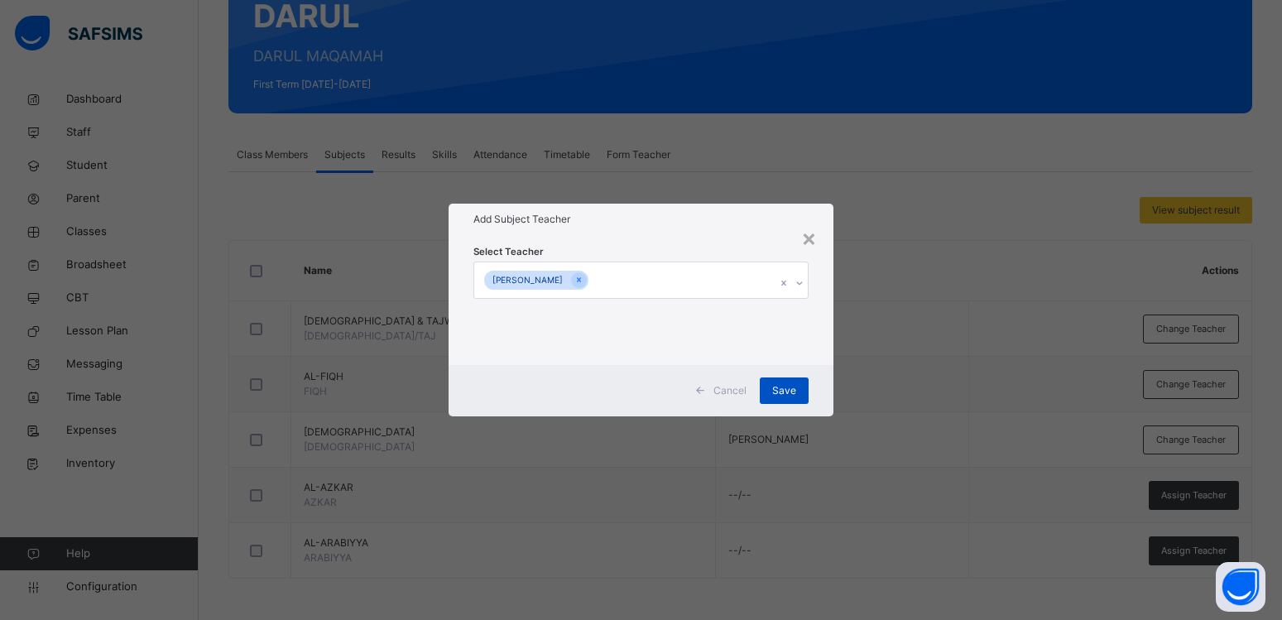
click at [770, 391] on div "Save" at bounding box center [784, 390] width 49 height 26
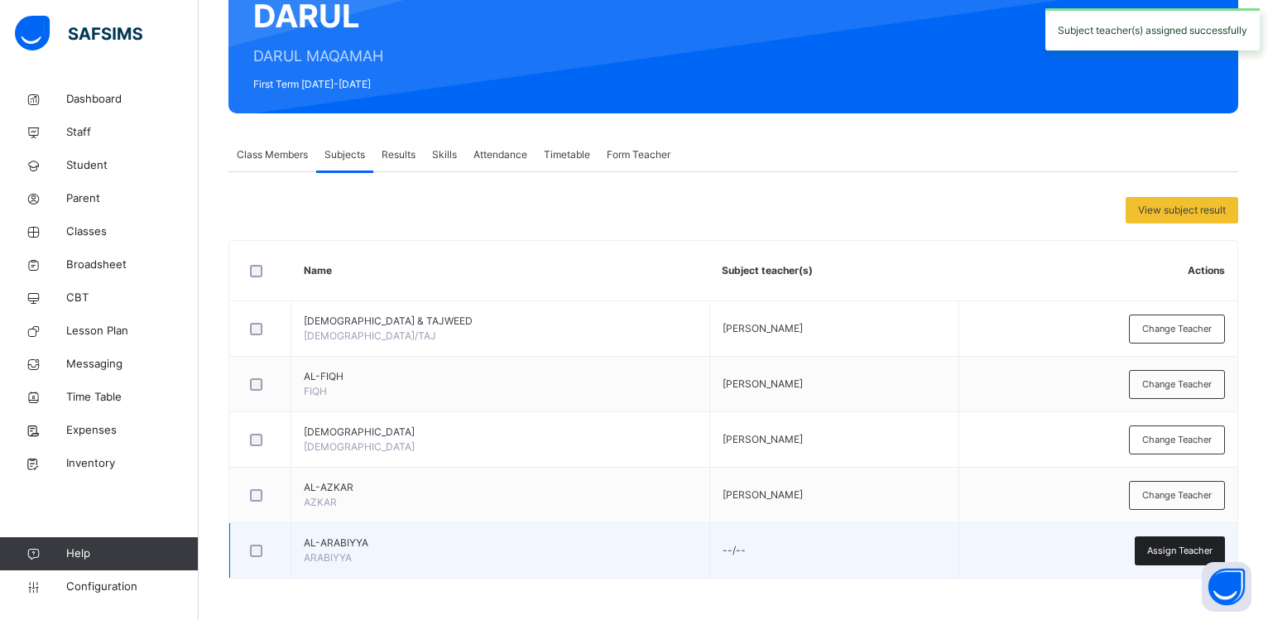
click at [1158, 554] on div "Assign Teacher" at bounding box center [1180, 550] width 90 height 29
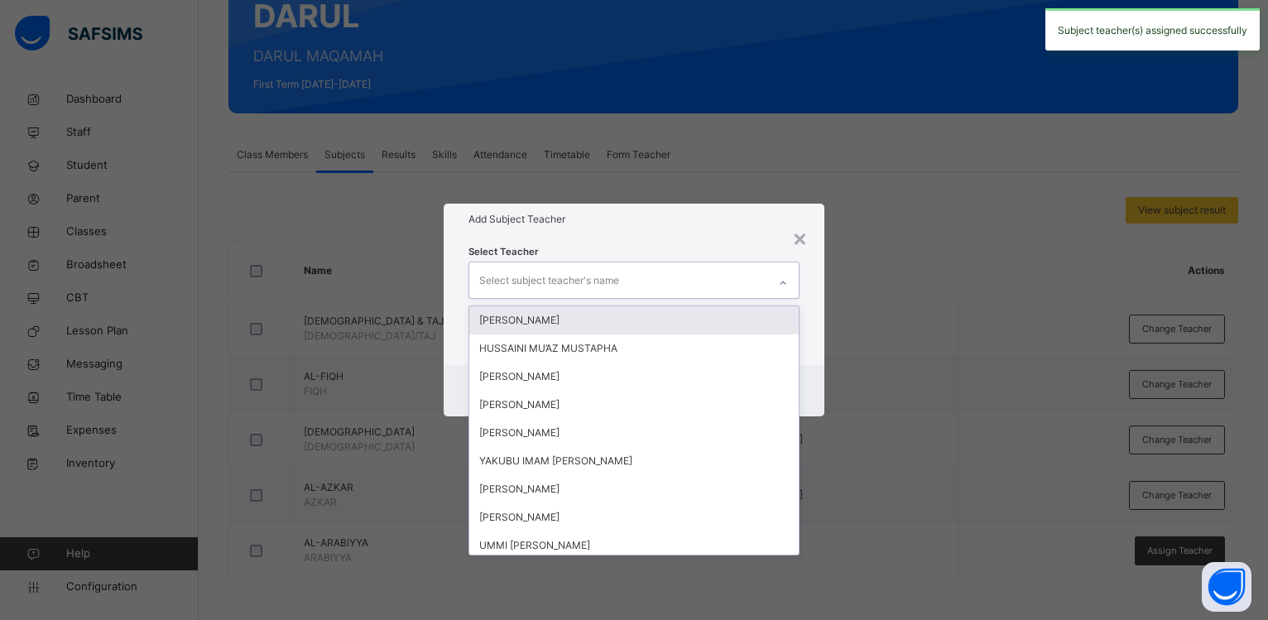
drag, startPoint x: 503, startPoint y: 266, endPoint x: 505, endPoint y: 276, distance: 9.3
click at [505, 276] on div "Select subject teacher's name" at bounding box center [549, 280] width 140 height 31
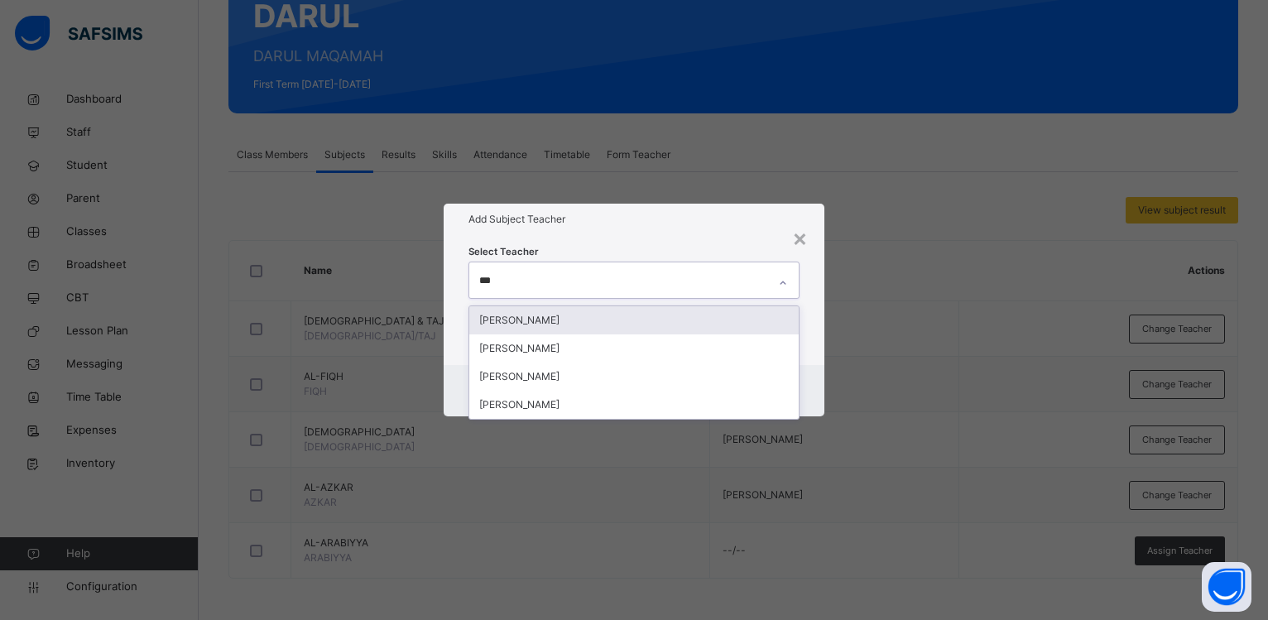
type input "****"
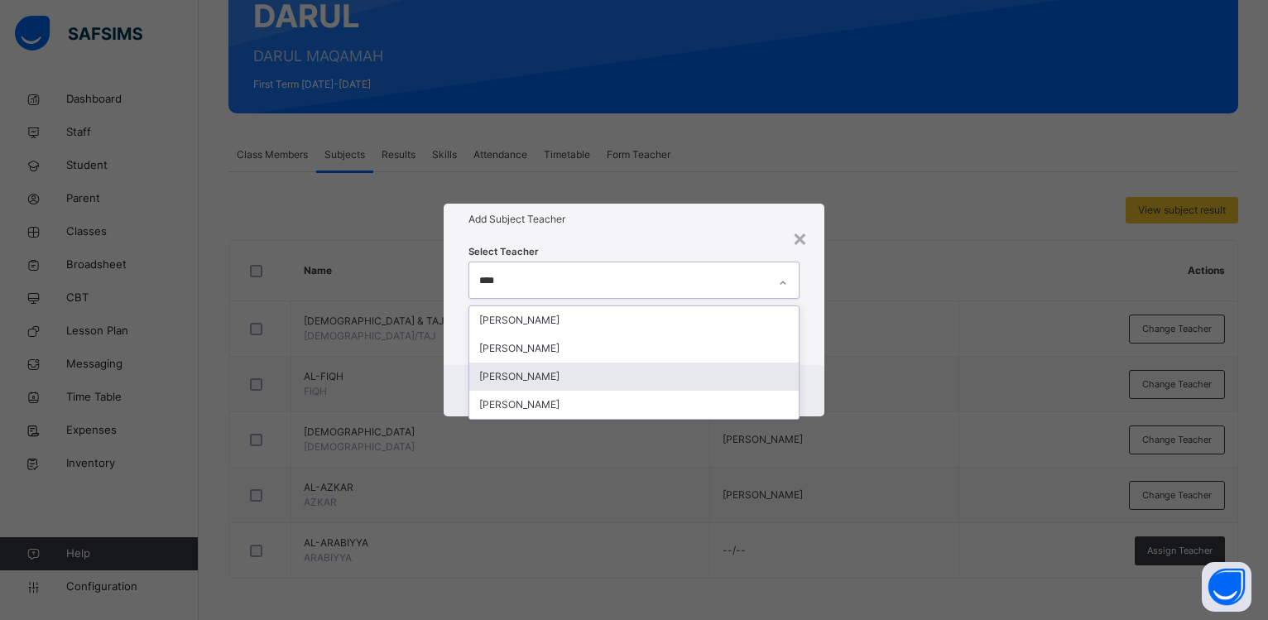
click at [526, 371] on div "[PERSON_NAME]" at bounding box center [633, 376] width 329 height 28
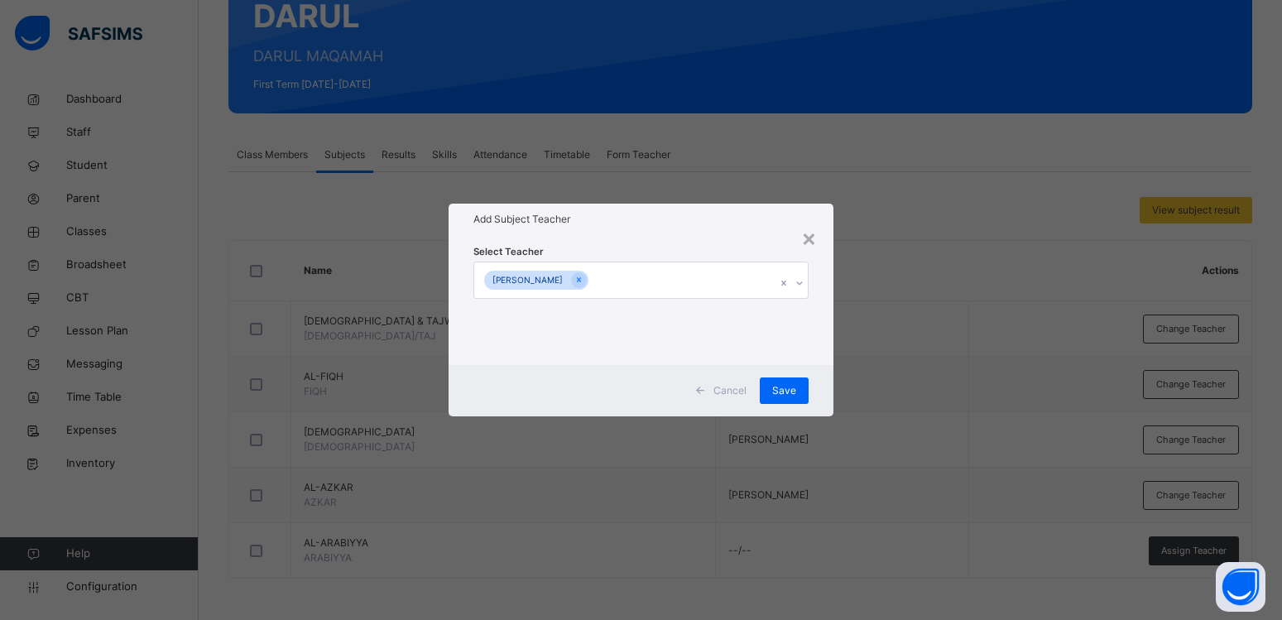
click at [585, 235] on div "Add Subject Teacher" at bounding box center [641, 219] width 385 height 31
click at [769, 392] on div "Save" at bounding box center [784, 390] width 49 height 26
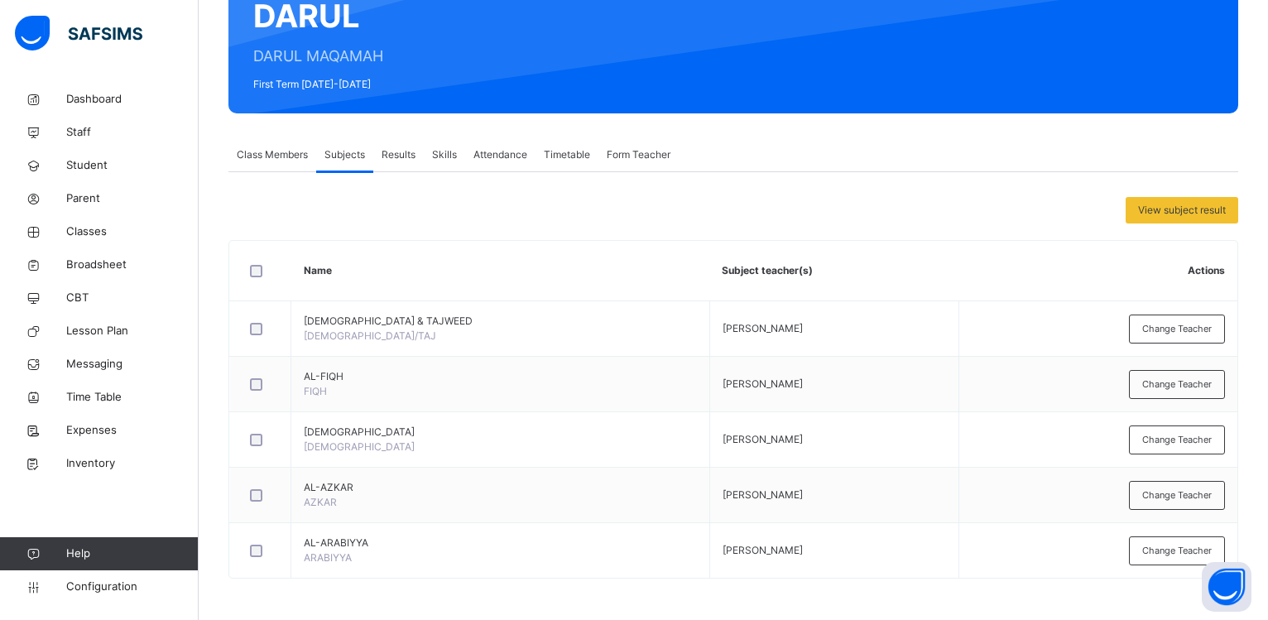
click at [266, 157] on span "Class Members" at bounding box center [272, 154] width 71 height 15
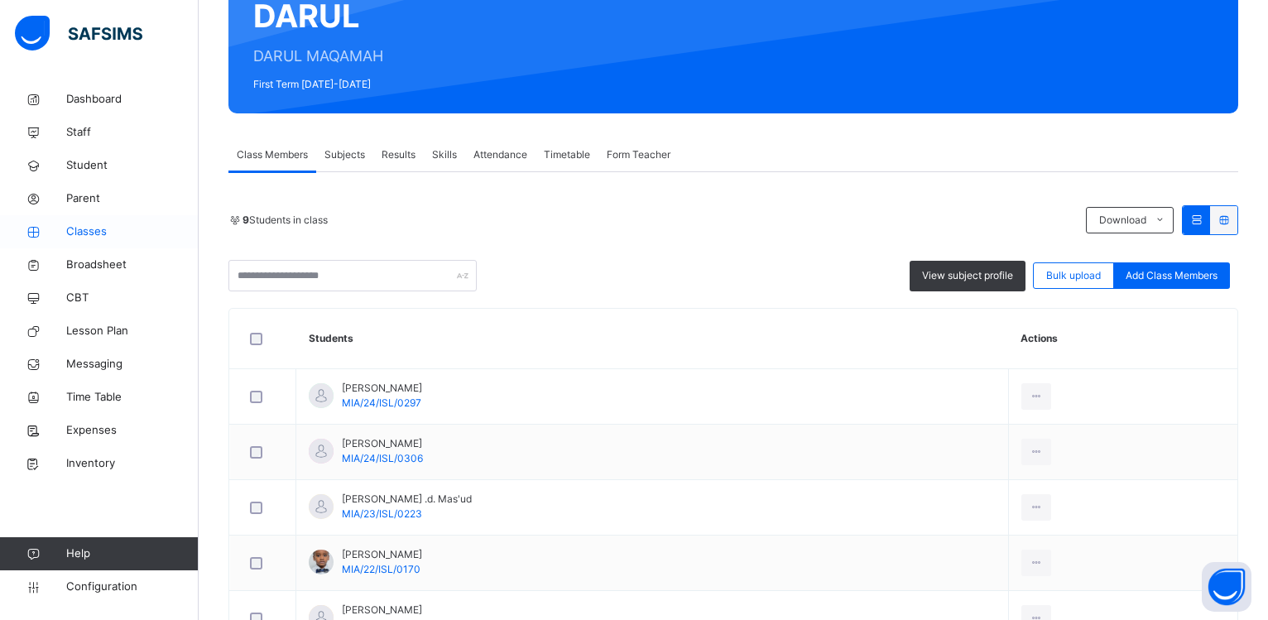
click at [98, 230] on span "Classes" at bounding box center [132, 231] width 132 height 17
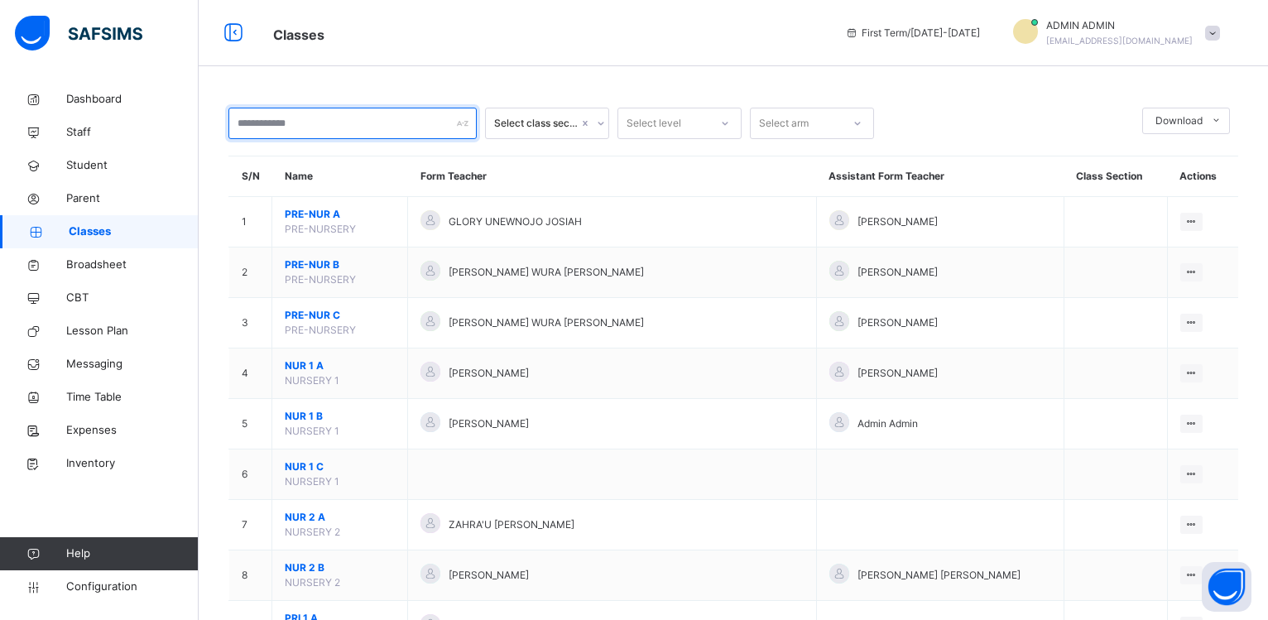
click at [297, 120] on input "text" at bounding box center [352, 123] width 248 height 31
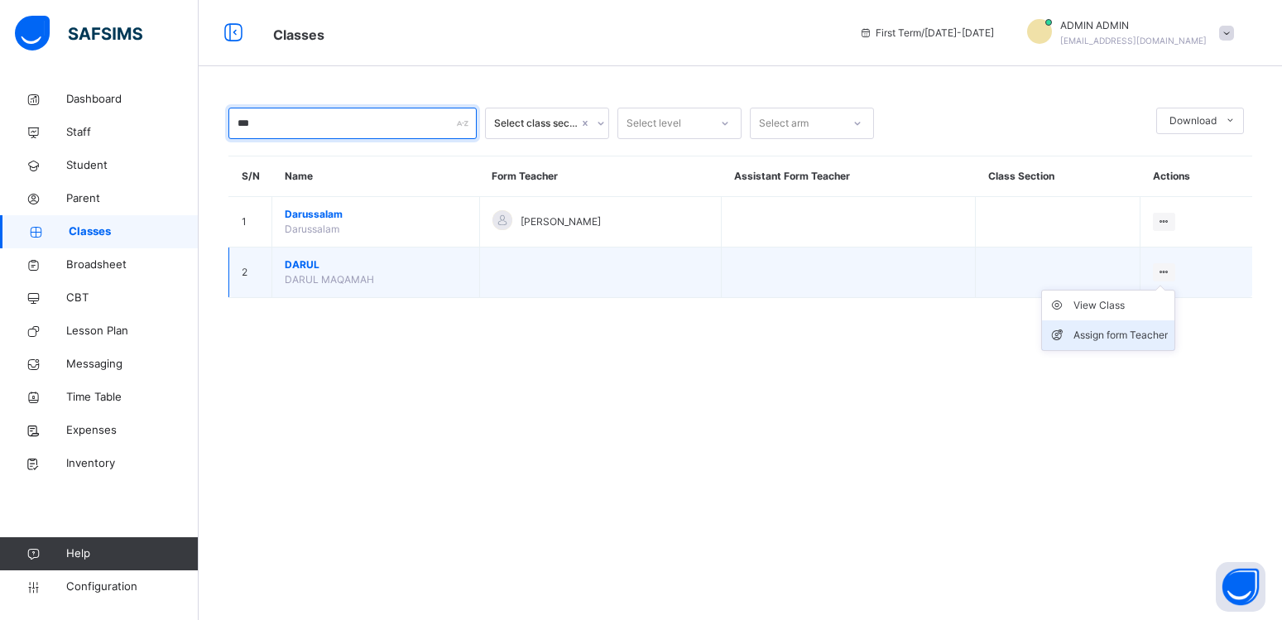
type input "***"
click at [1159, 343] on div "Assign form Teacher" at bounding box center [1120, 335] width 94 height 17
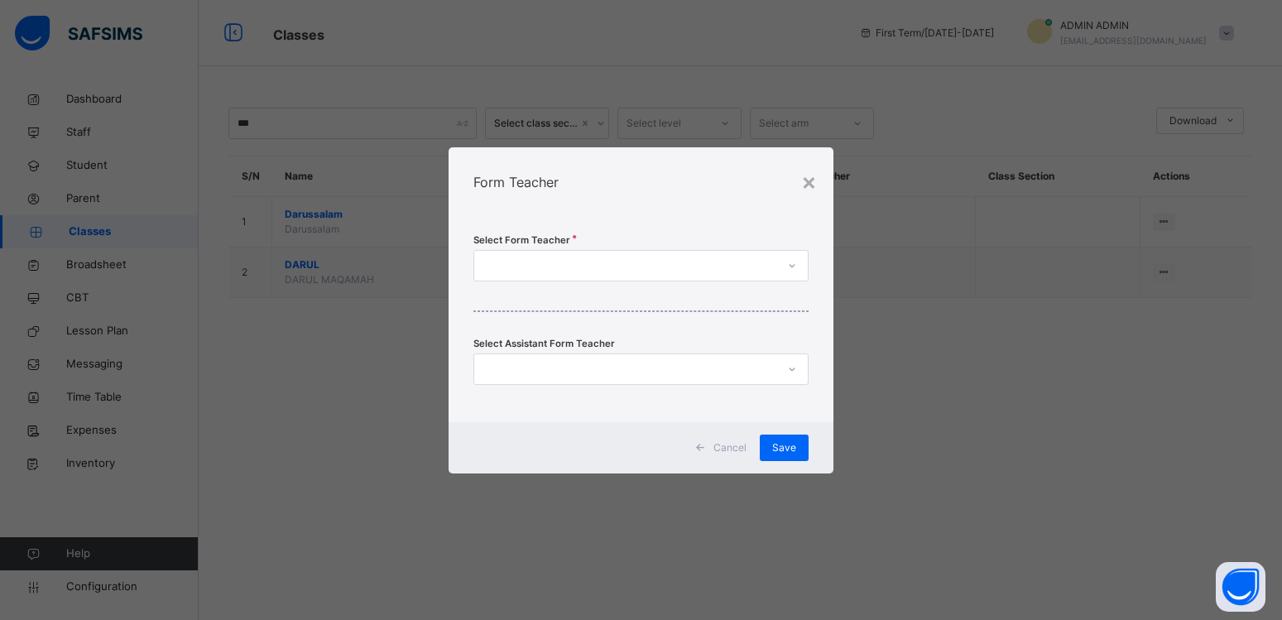
click at [506, 265] on div at bounding box center [625, 265] width 302 height 26
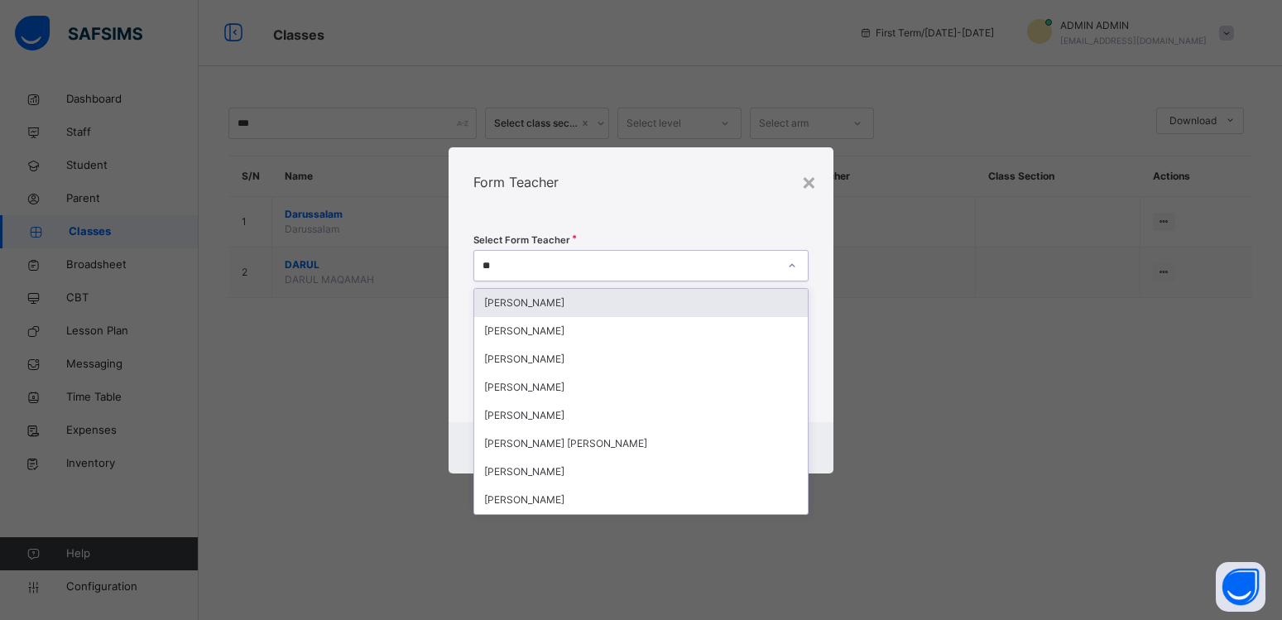
type input "***"
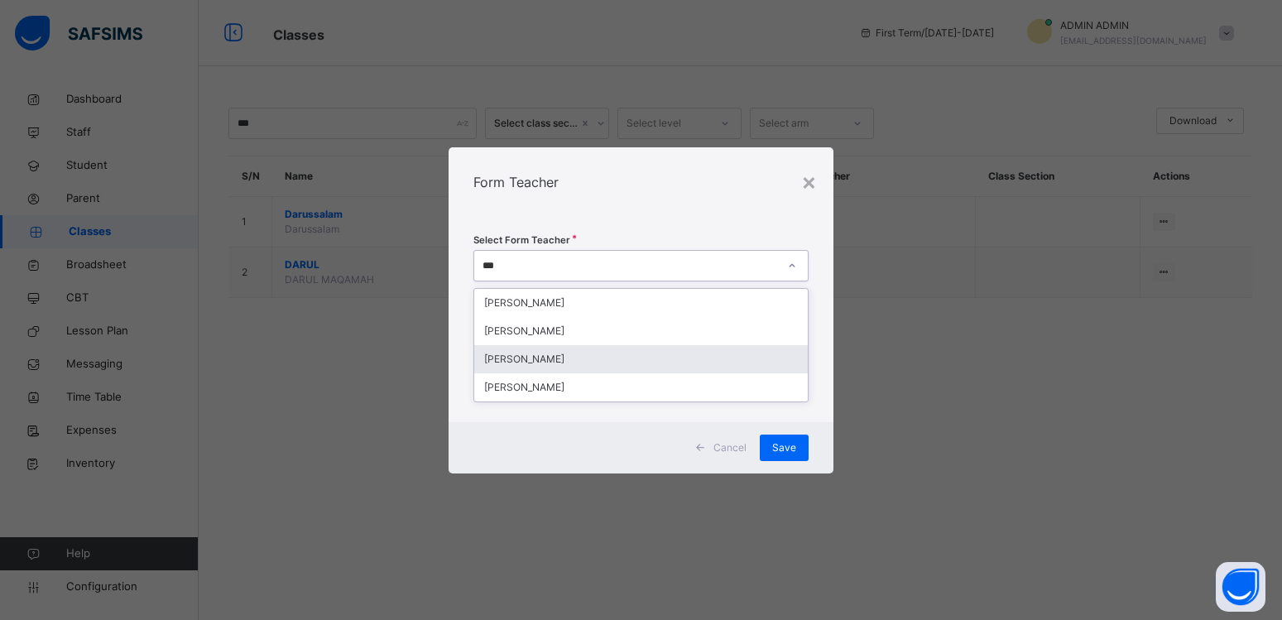
click at [530, 359] on div "[PERSON_NAME]" at bounding box center [640, 359] width 333 height 28
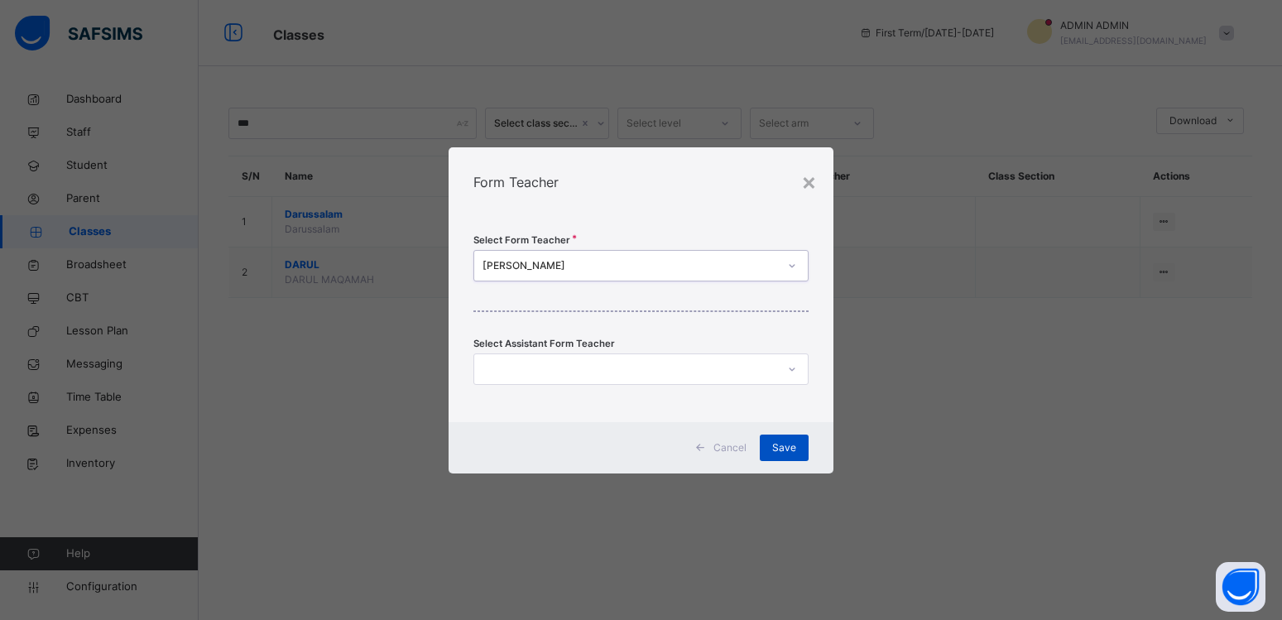
click at [773, 448] on div "Save" at bounding box center [784, 447] width 49 height 26
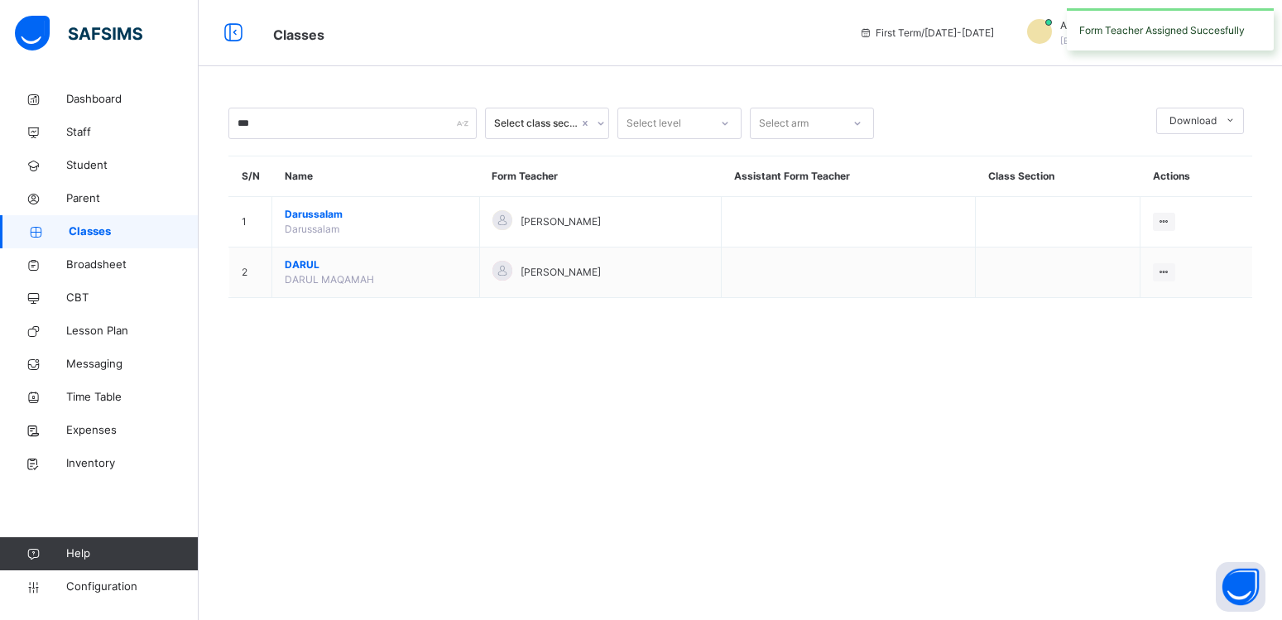
click at [353, 392] on div "*** Select class section Select level Select arm Download Pdf Report Excel Repo…" at bounding box center [740, 310] width 1083 height 620
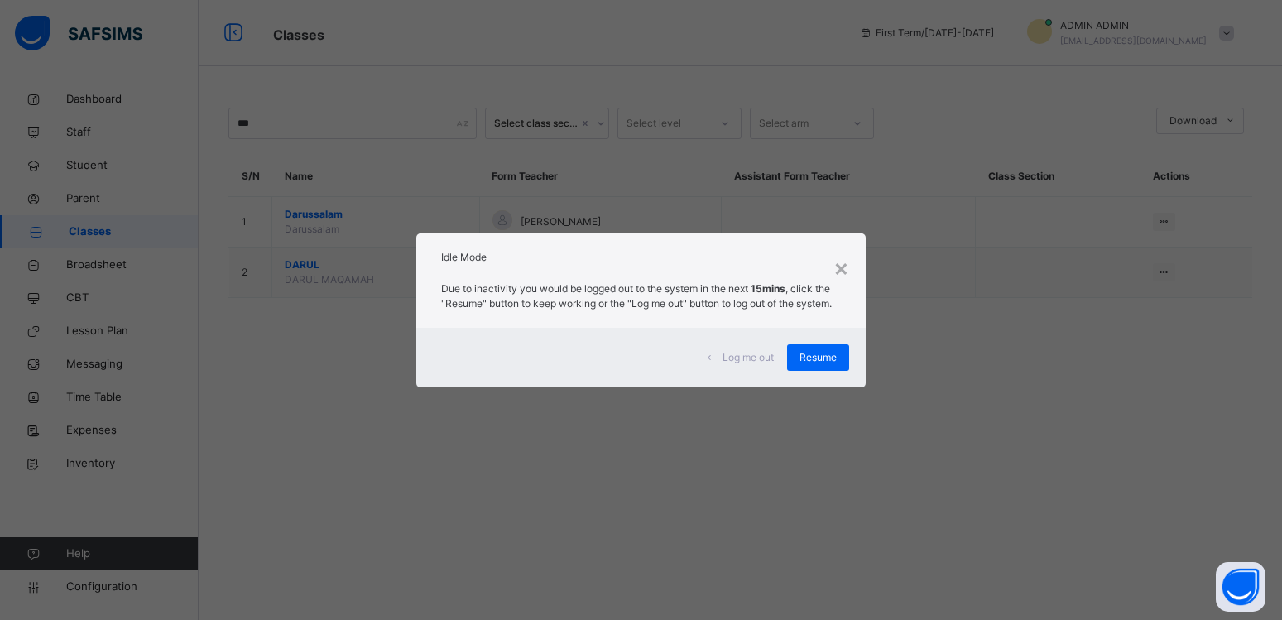
drag, startPoint x: 713, startPoint y: 329, endPoint x: 720, endPoint y: 345, distance: 17.1
click at [717, 342] on div "× Idle Mode Due to inactivity you would be logged out to the system in the next…" at bounding box center [640, 310] width 449 height 154
click at [799, 362] on div "Resume" at bounding box center [818, 357] width 62 height 26
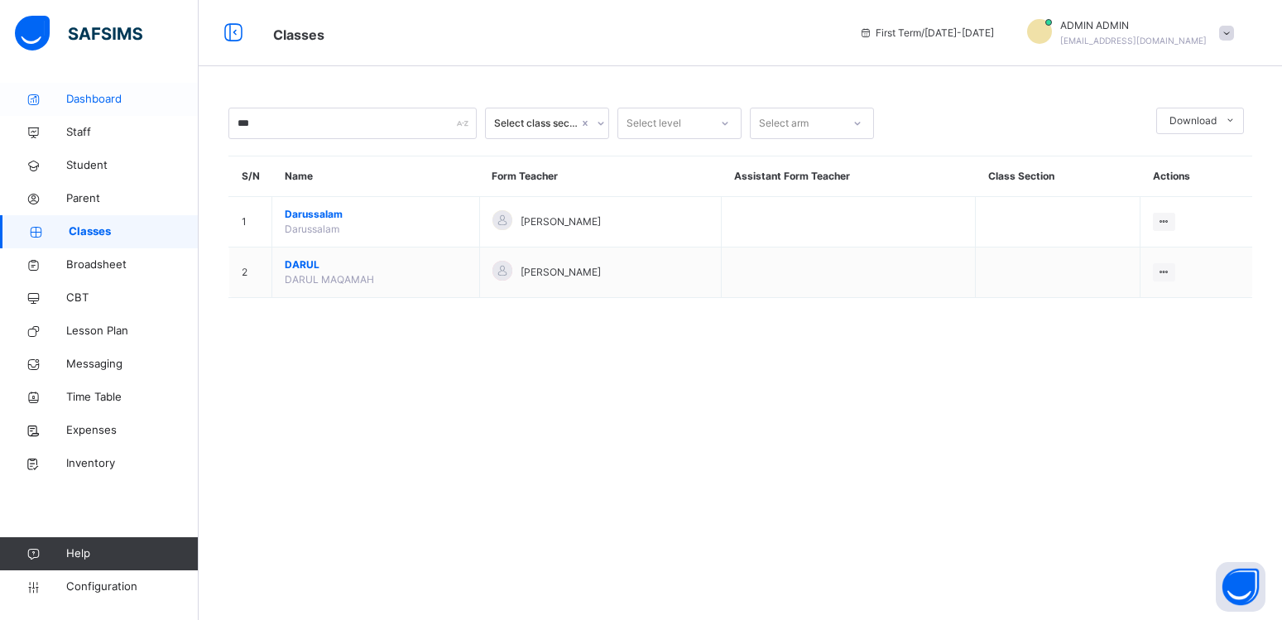
click at [90, 102] on span "Dashboard" at bounding box center [132, 99] width 132 height 17
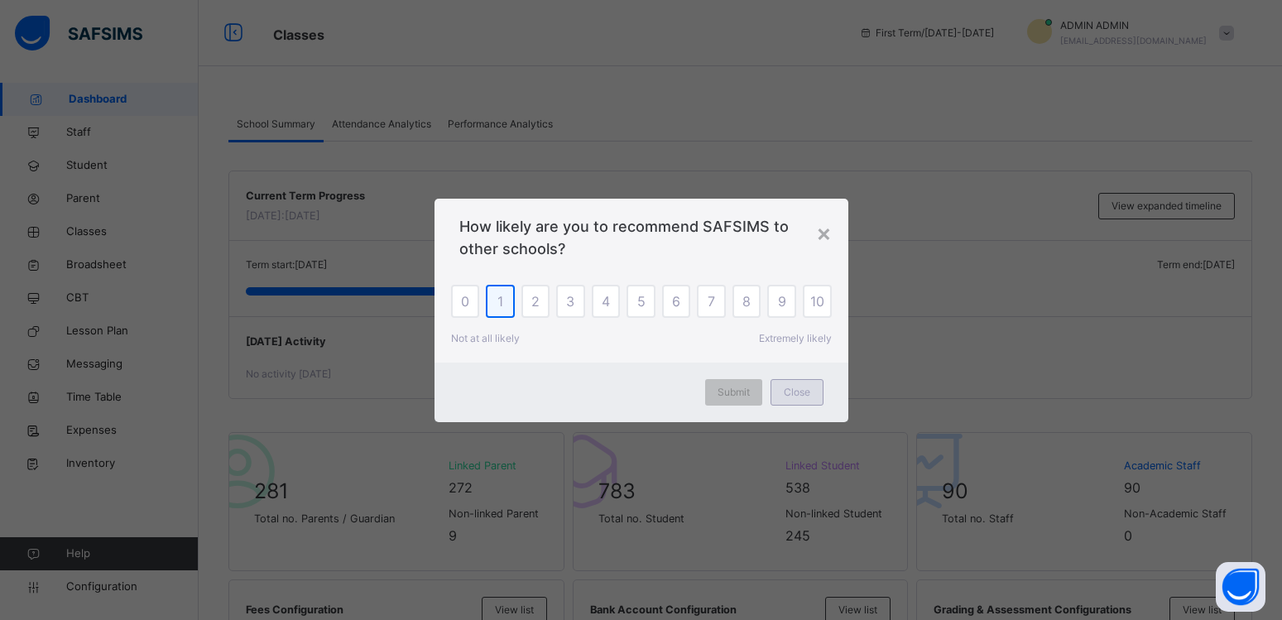
click at [793, 394] on span "Close" at bounding box center [797, 392] width 26 height 15
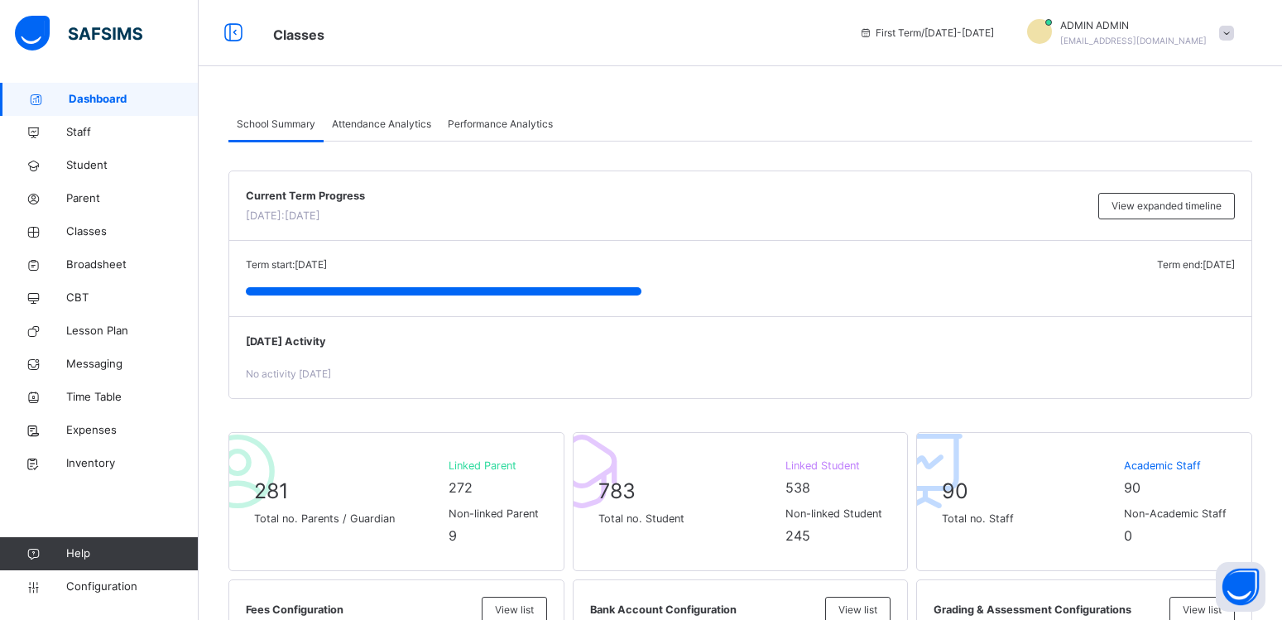
click at [823, 236] on div "Current Term Progress [DATE]: [DATE] View expanded timeline" at bounding box center [740, 206] width 1022 height 70
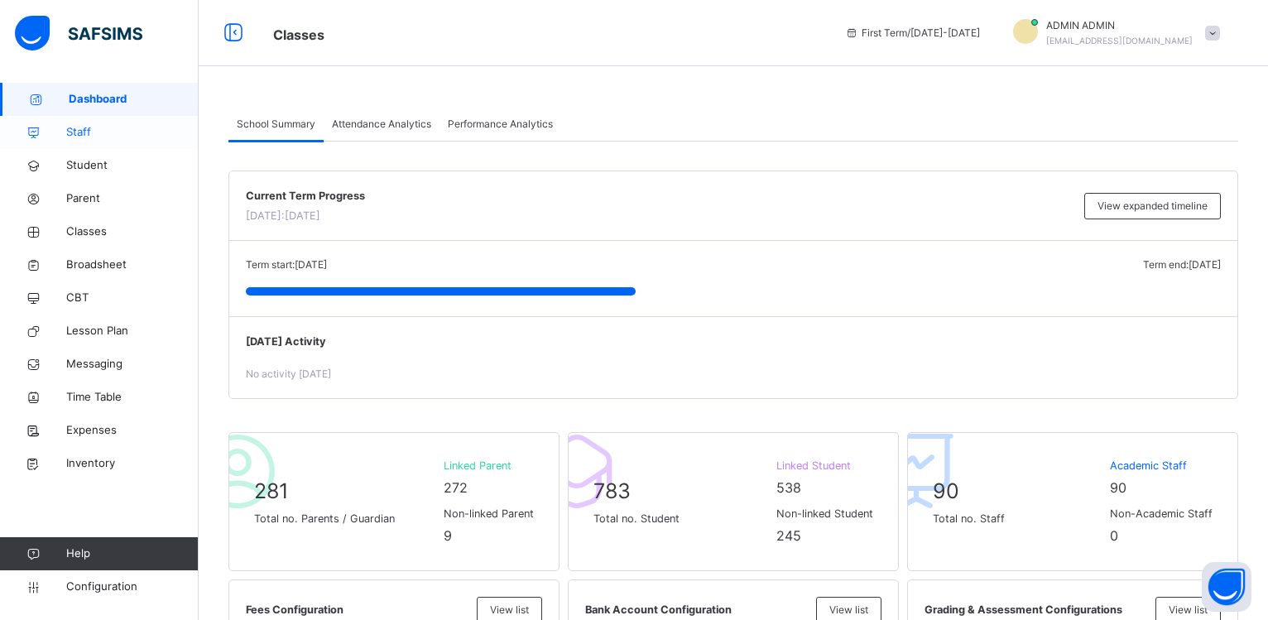
click at [74, 137] on span "Staff" at bounding box center [132, 132] width 132 height 17
